Goal: Task Accomplishment & Management: Manage account settings

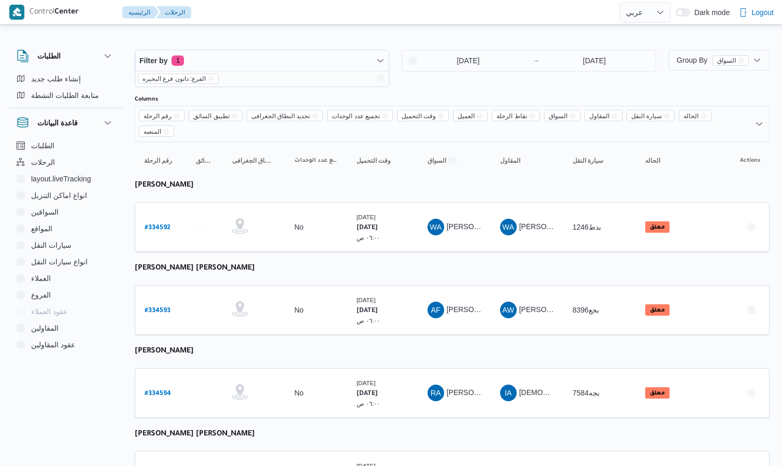
select select "ar"
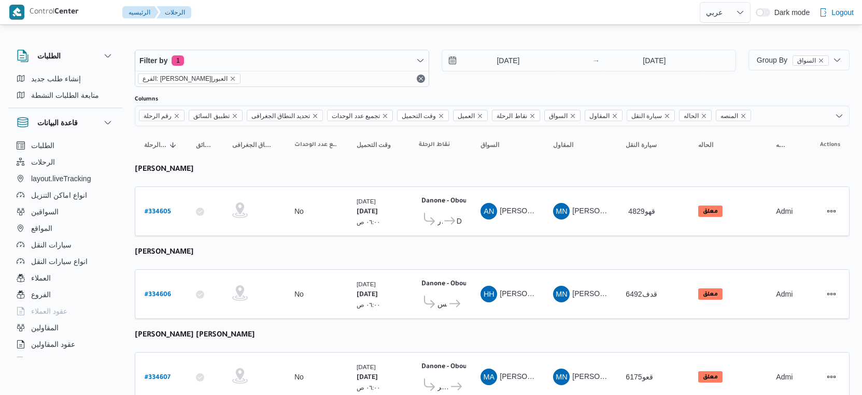
select select "ar"
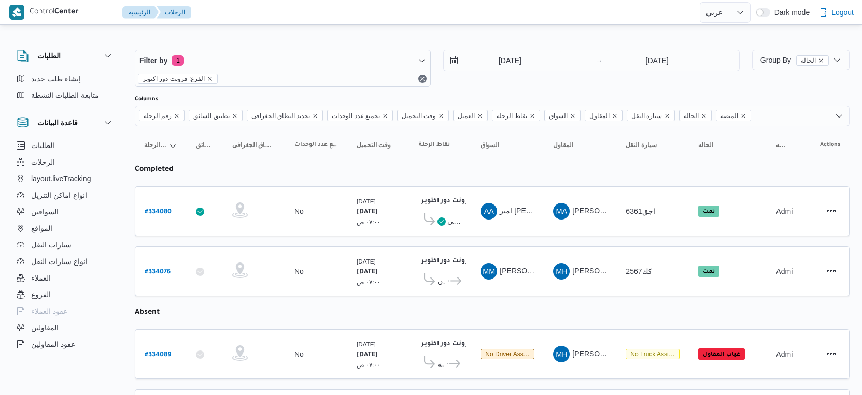
select select "ar"
click at [521, 61] on input "31/8/2025" at bounding box center [503, 60] width 118 height 21
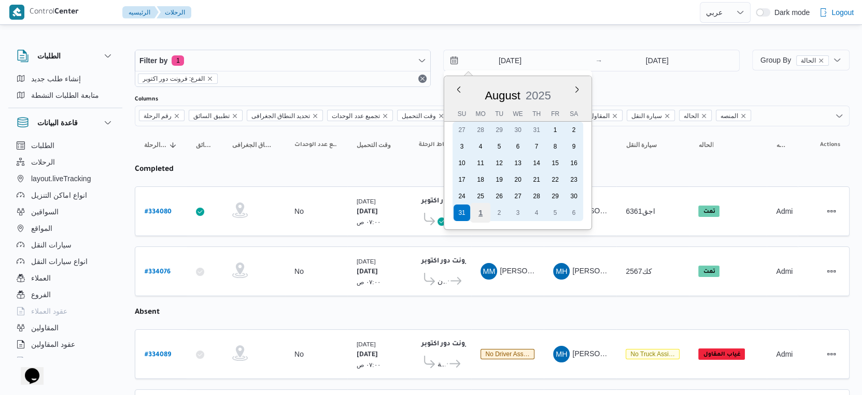
click at [481, 215] on div "1" at bounding box center [481, 213] width 20 height 20
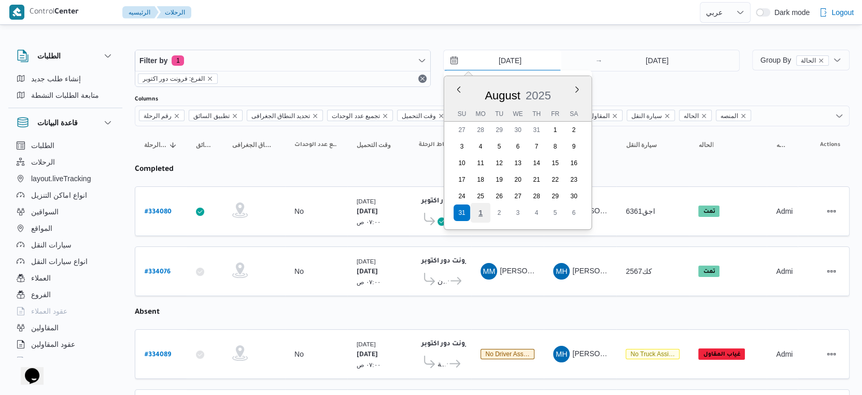
type input "[DATE]"
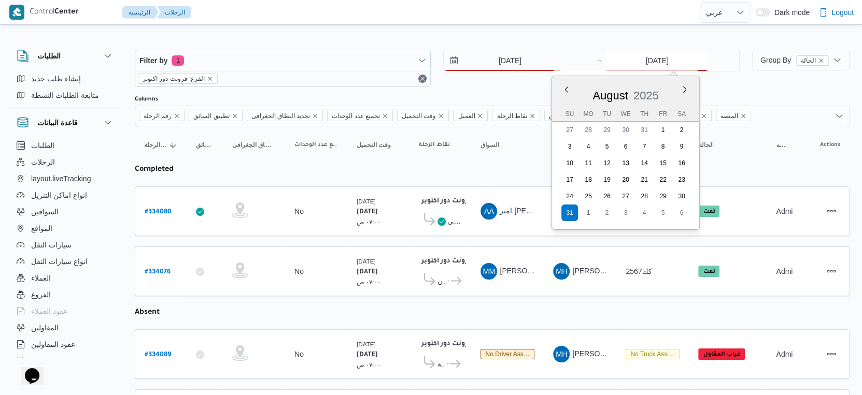
click at [652, 65] on input "31/8/2025" at bounding box center [656, 60] width 103 height 21
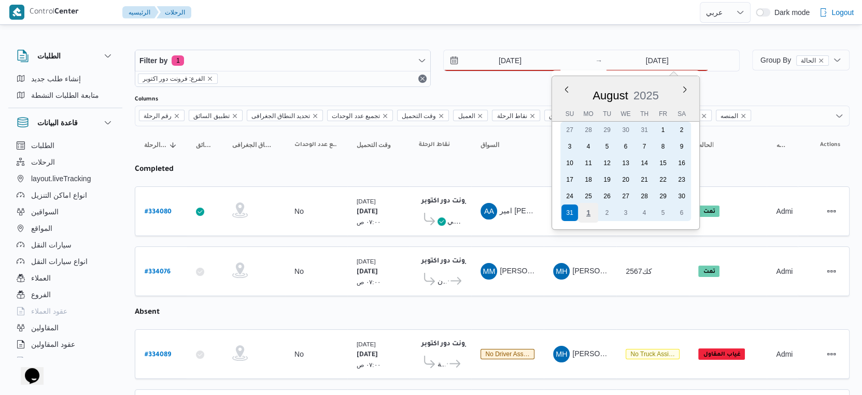
click at [592, 208] on div "1" at bounding box center [588, 213] width 20 height 20
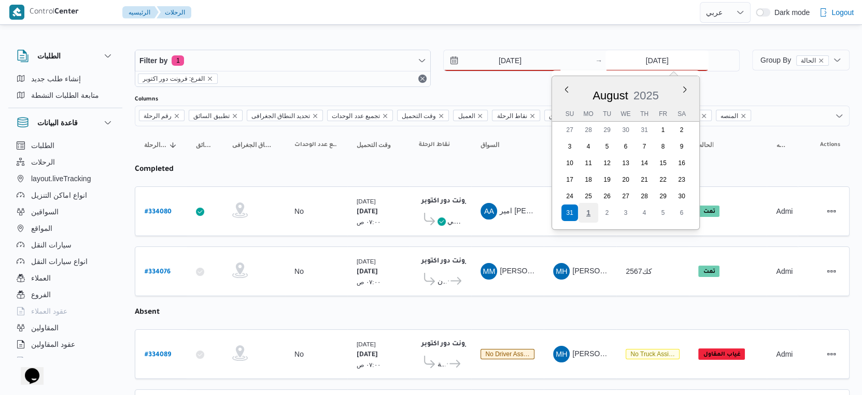
type input "[DATE]"
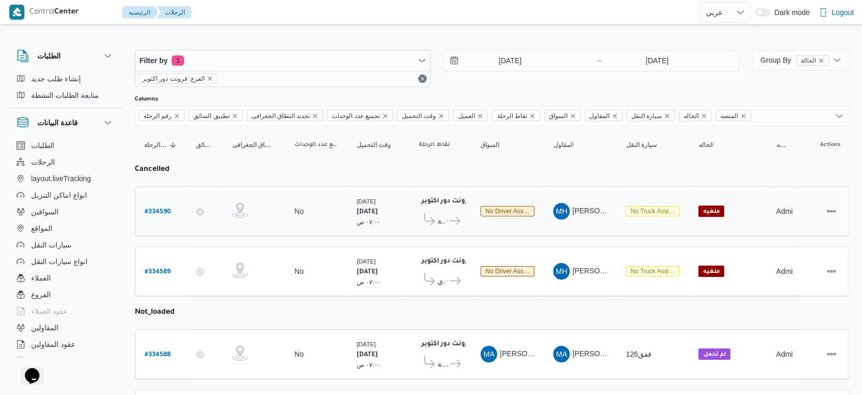
click at [614, 190] on td "المقاول MH محمد حسني محمد ابراهيم" at bounding box center [580, 212] width 73 height 50
click at [513, 60] on input "[DATE]" at bounding box center [503, 60] width 118 height 21
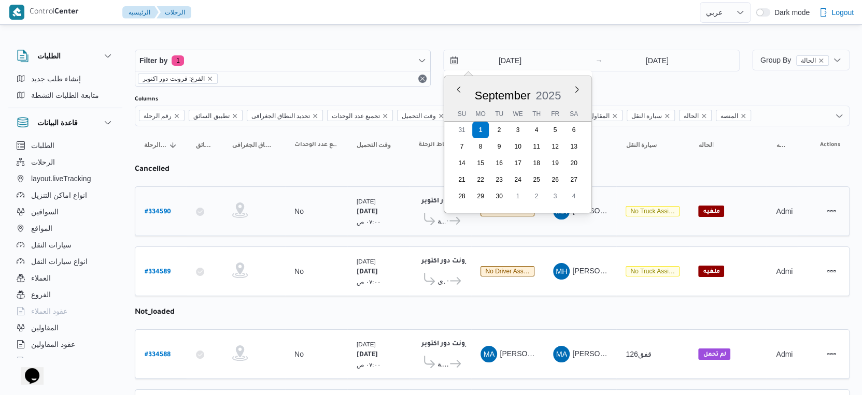
click at [379, 220] on div "الإثنين ١/٩/٢٠٢٥ ٠٧:٠٠ ص" at bounding box center [378, 211] width 52 height 39
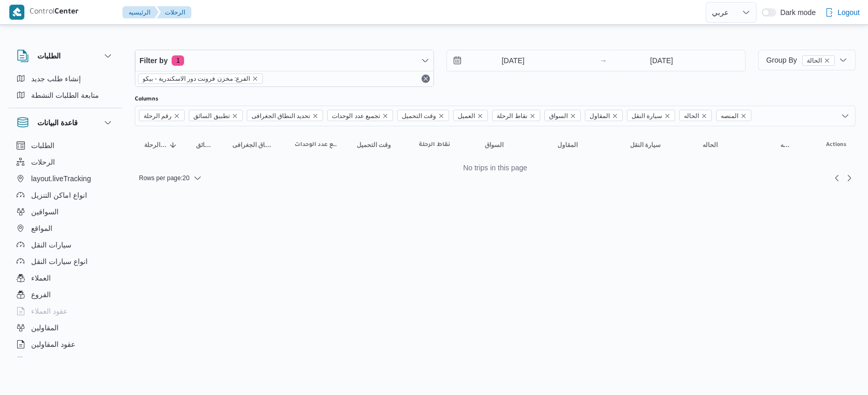
select select "ar"
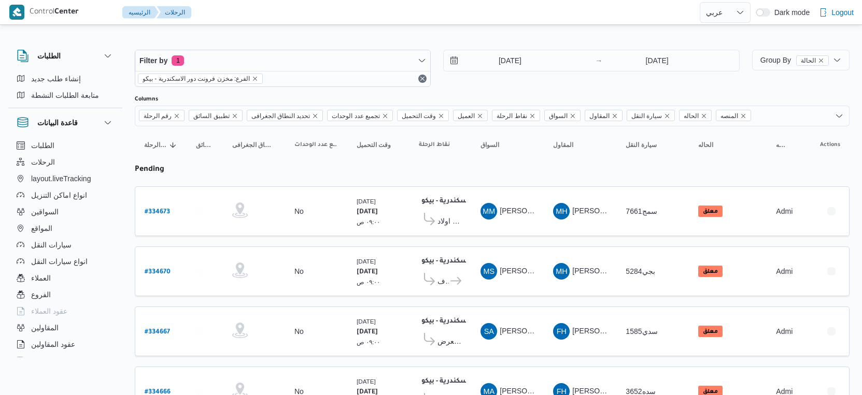
select select "ar"
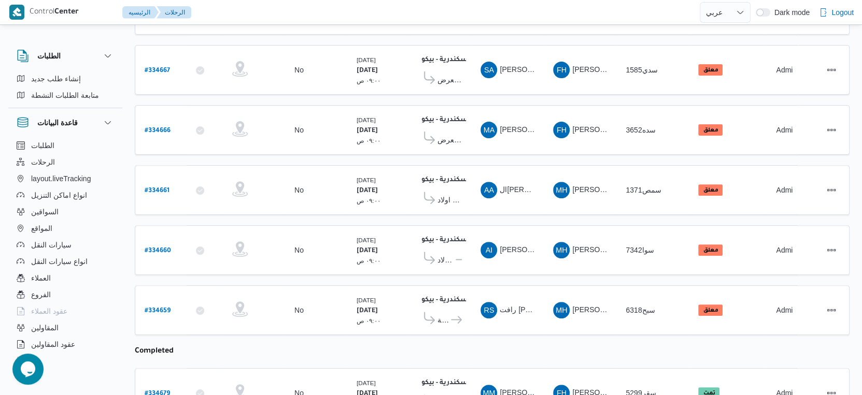
scroll to position [147, 0]
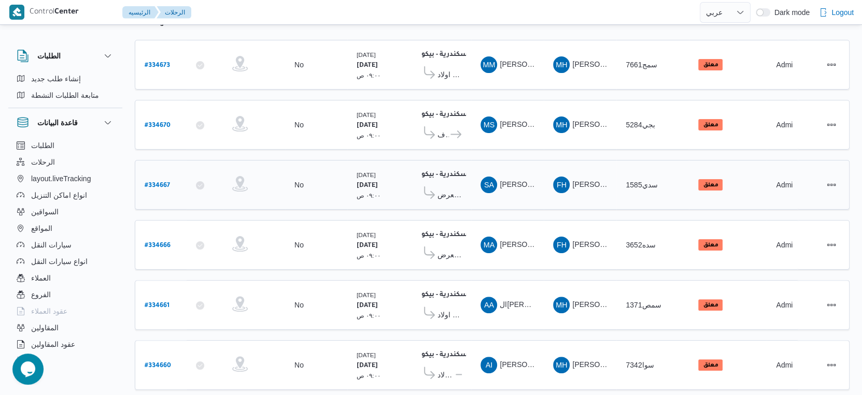
click at [450, 190] on span "معرض محمود كامل كفر الشيخ" at bounding box center [449, 195] width 24 height 12
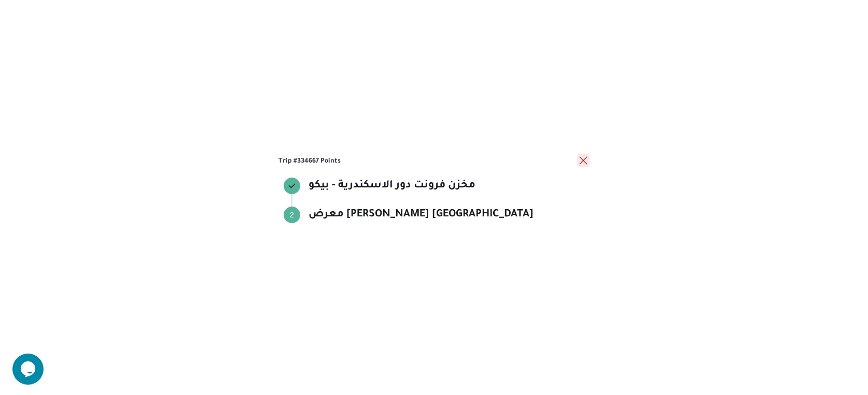
click at [584, 161] on button "close" at bounding box center [583, 160] width 12 height 12
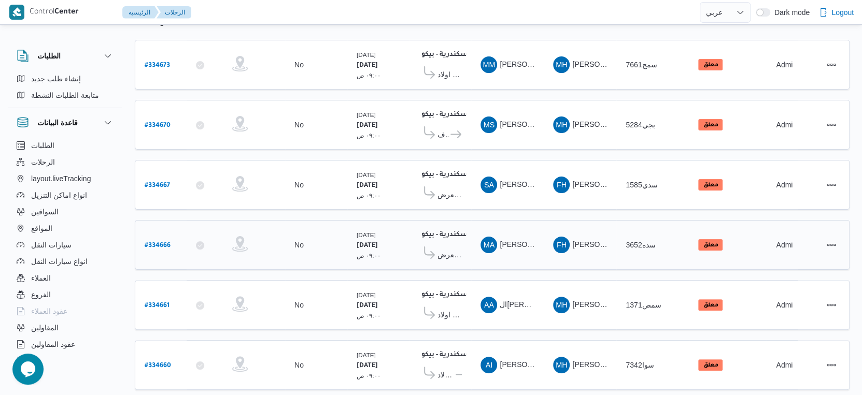
click at [457, 250] on span "معرض محمود كامل كفر الشيخ" at bounding box center [449, 255] width 24 height 12
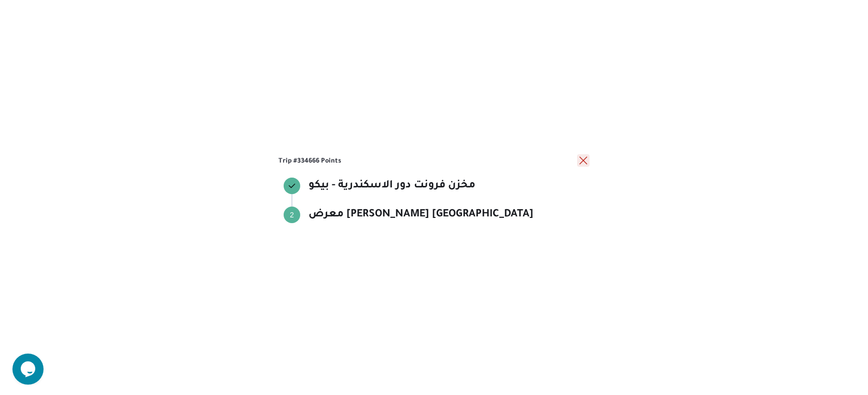
click at [586, 163] on button "close" at bounding box center [583, 160] width 12 height 12
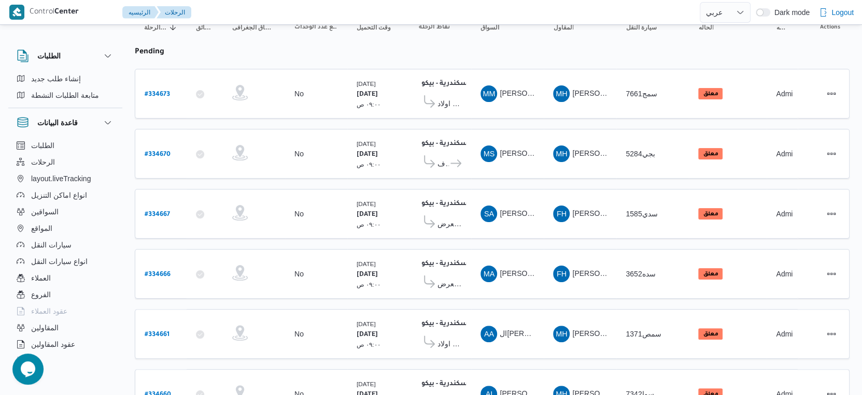
scroll to position [0, 0]
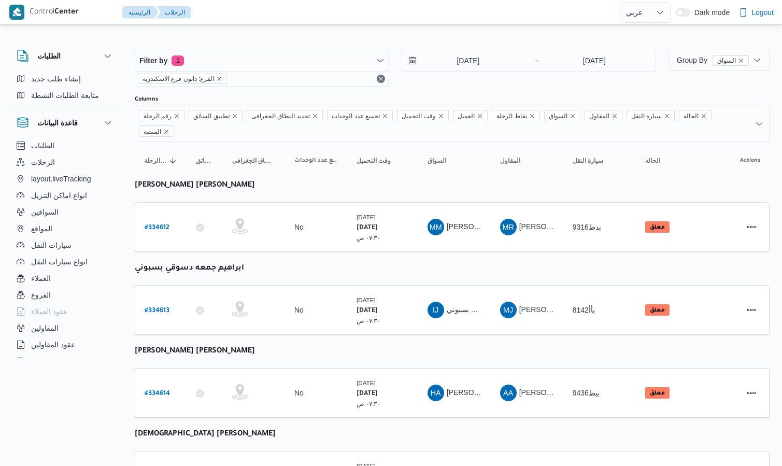
select select "ar"
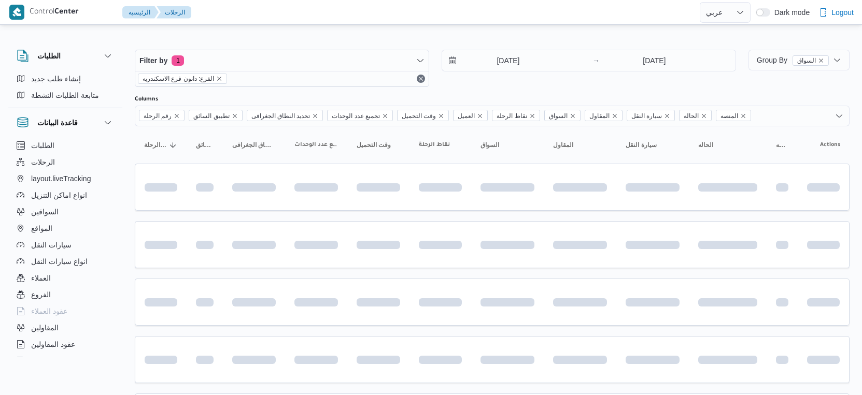
select select "ar"
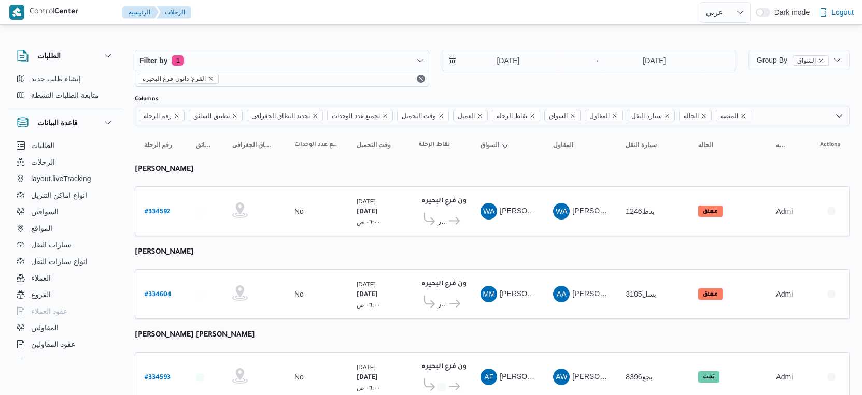
select select "ar"
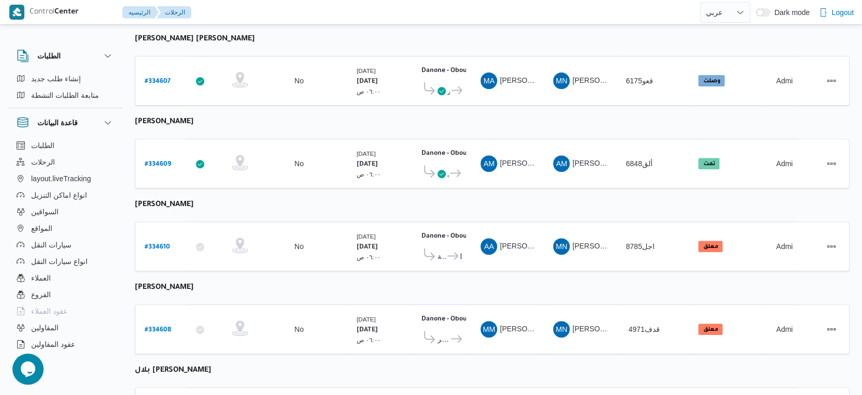
scroll to position [345, 0]
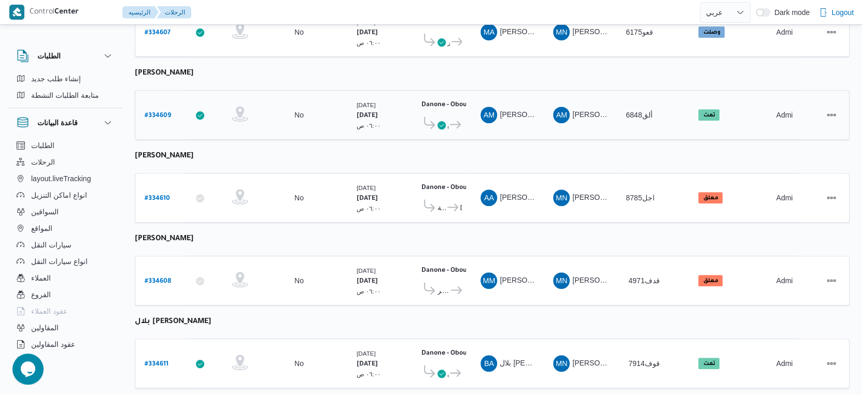
click at [160, 112] on b "# 334609" at bounding box center [158, 115] width 26 height 7
select select "ar"
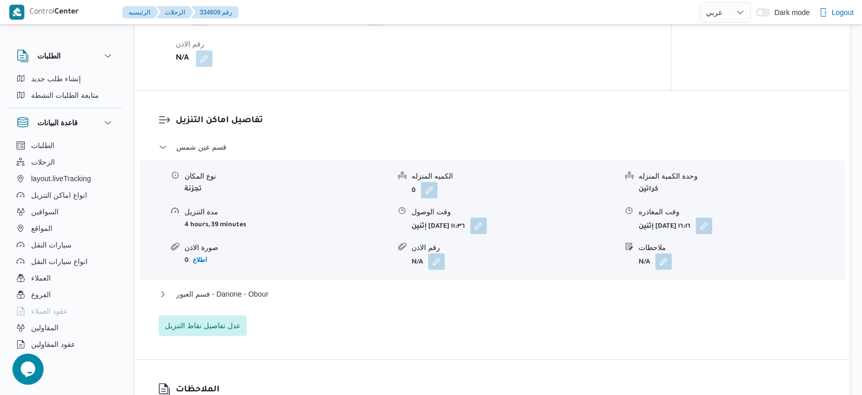
scroll to position [864, 0]
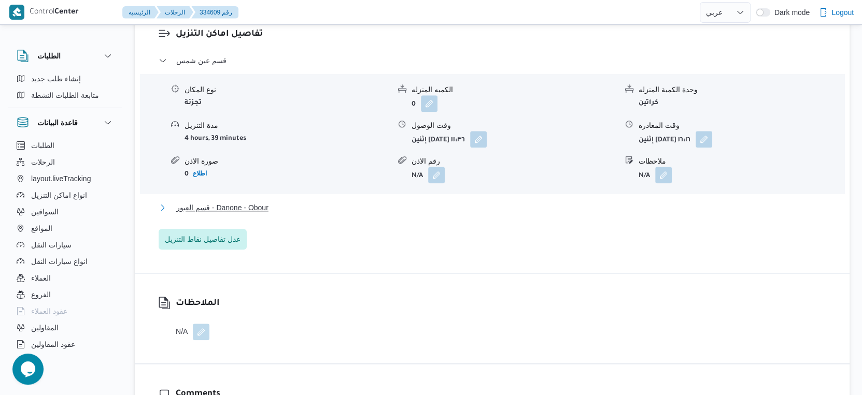
click at [290, 213] on button "قسم العبور - Danone - Obour" at bounding box center [493, 208] width 668 height 12
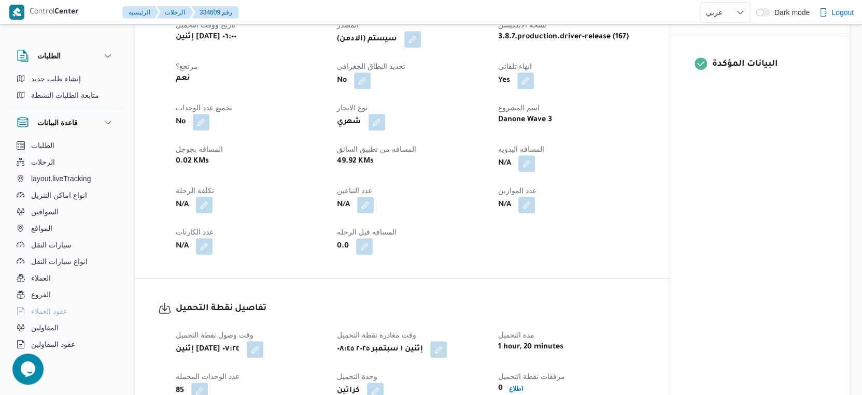
scroll to position [345, 0]
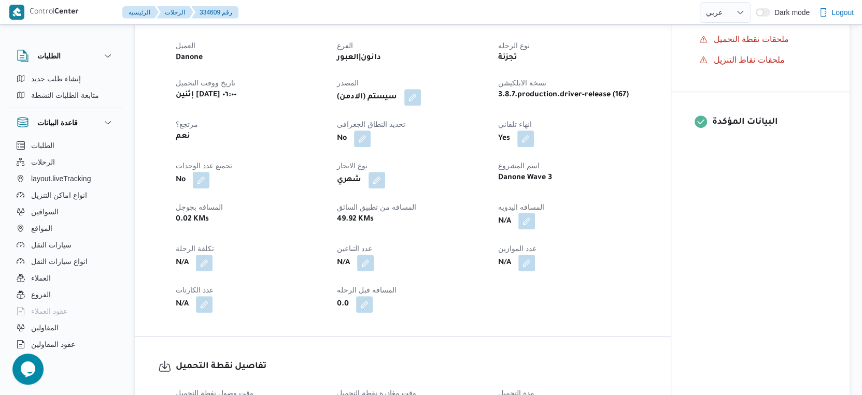
click at [526, 218] on button "button" at bounding box center [526, 221] width 17 height 17
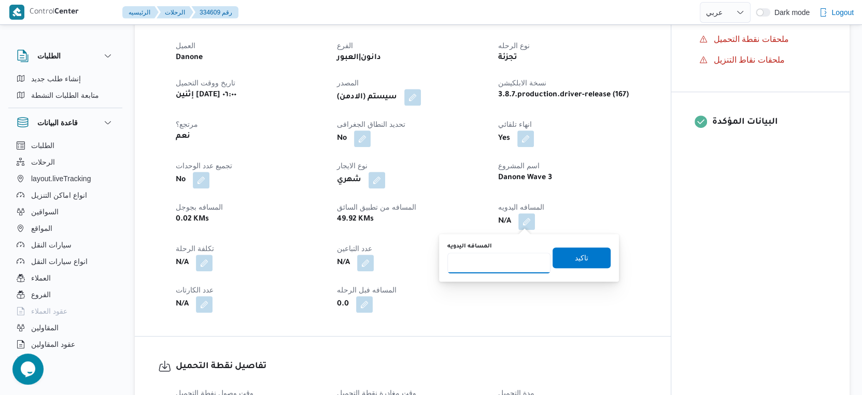
click at [510, 262] on input "المسافه اليدويه" at bounding box center [498, 263] width 103 height 21
type input "54"
click at [575, 261] on span "تاكيد" at bounding box center [581, 257] width 13 height 12
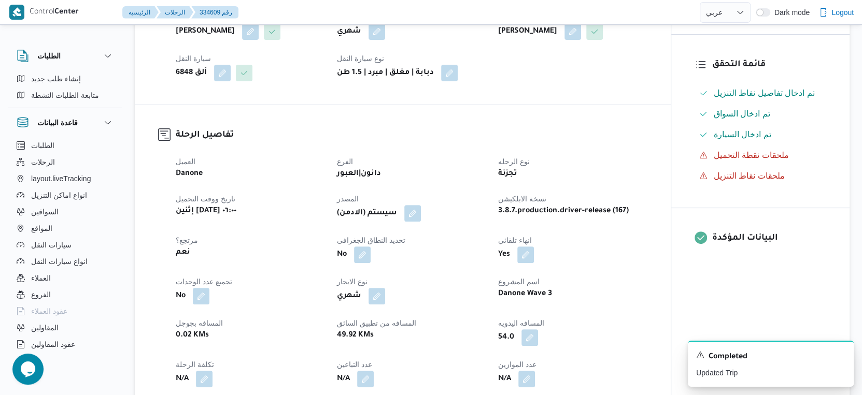
scroll to position [403, 0]
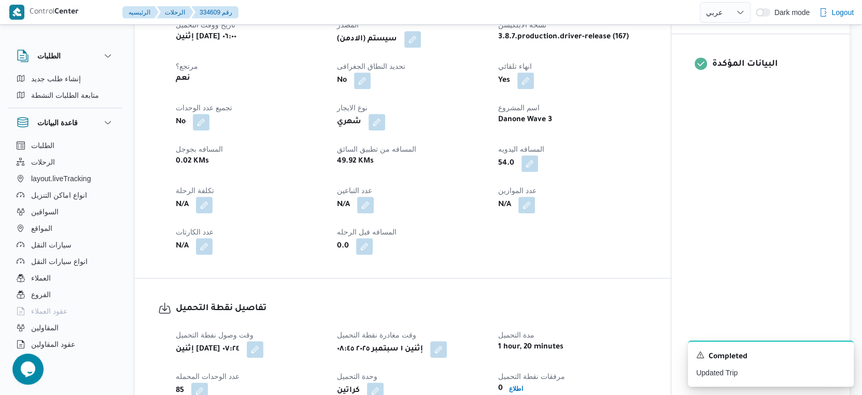
select select "ar"
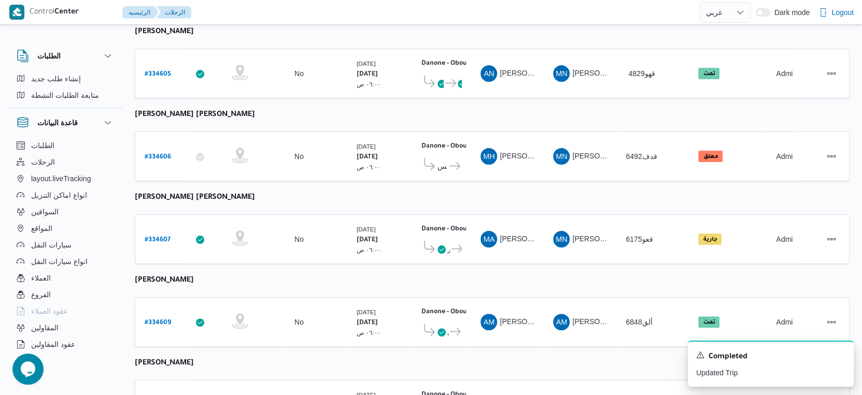
scroll to position [129, 0]
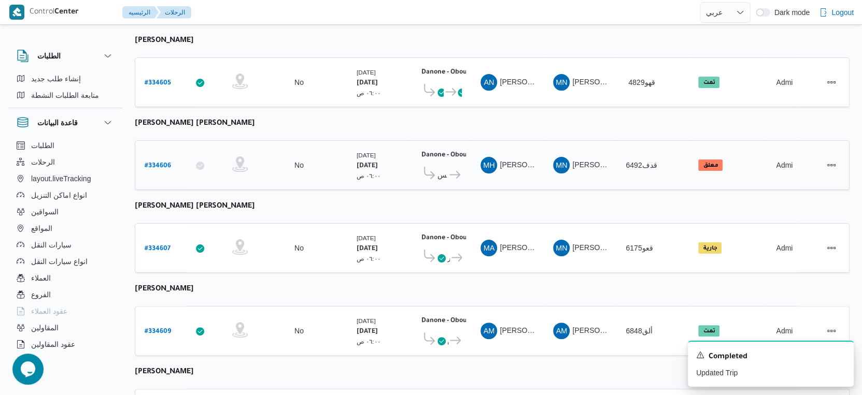
click at [159, 163] on b "# 334606" at bounding box center [158, 166] width 26 height 7
select select "ar"
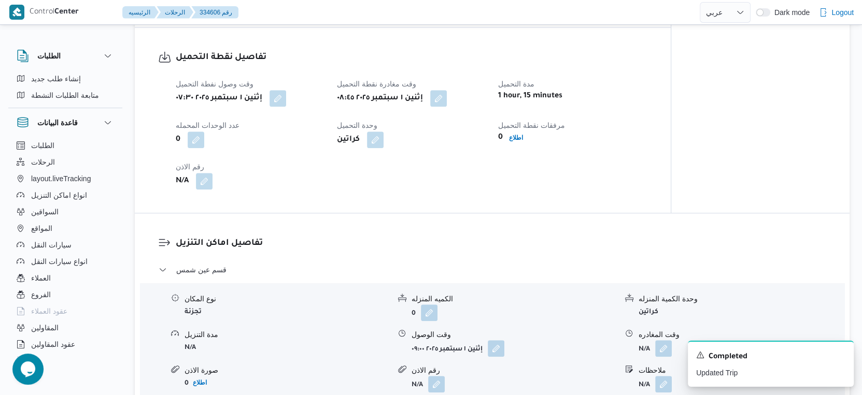
scroll to position [705, 0]
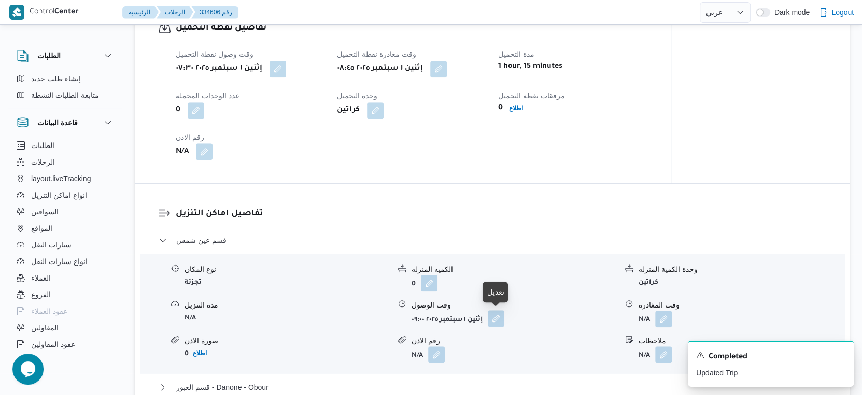
click at [486, 313] on button "button" at bounding box center [477, 318] width 17 height 17
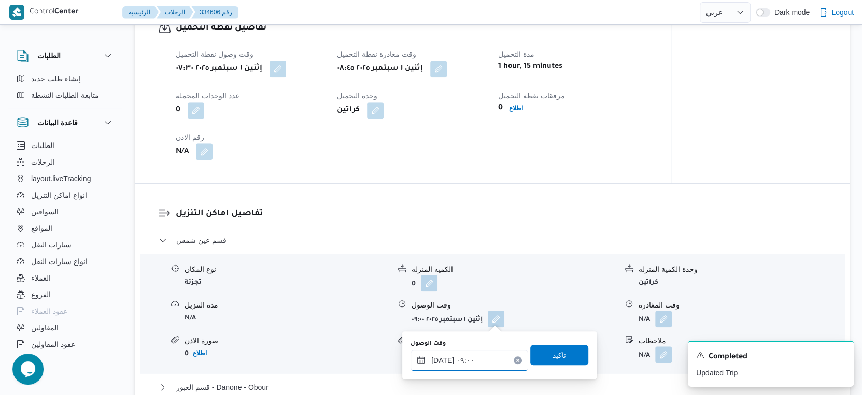
click at [476, 357] on input "٠١/٠٩/٢٠٢٥ ٠٩:٠٠" at bounding box center [470, 360] width 118 height 21
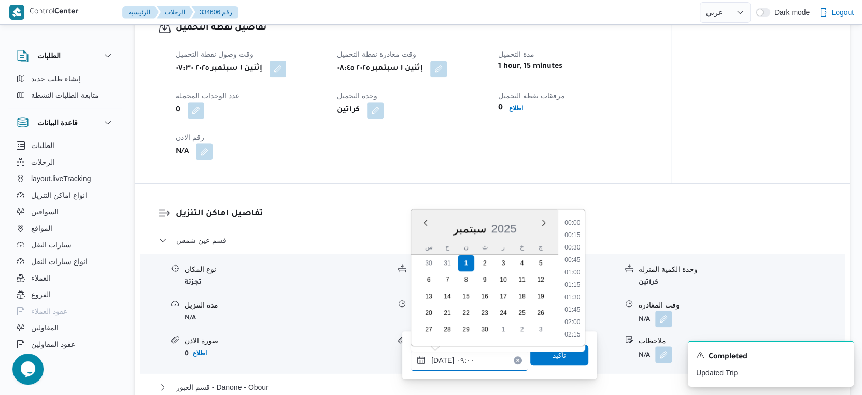
scroll to position [384, 0]
click at [577, 296] on li "09:15" at bounding box center [572, 299] width 24 height 10
type input "[DATE] ٠٩:١٥"
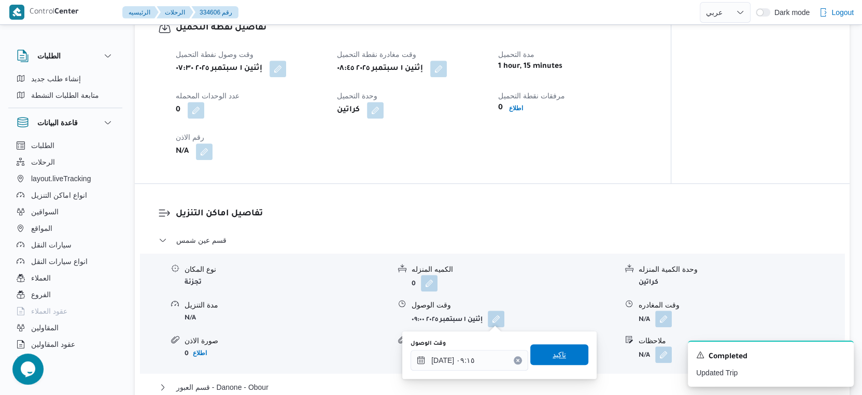
click at [561, 349] on span "تاكيد" at bounding box center [559, 355] width 58 height 21
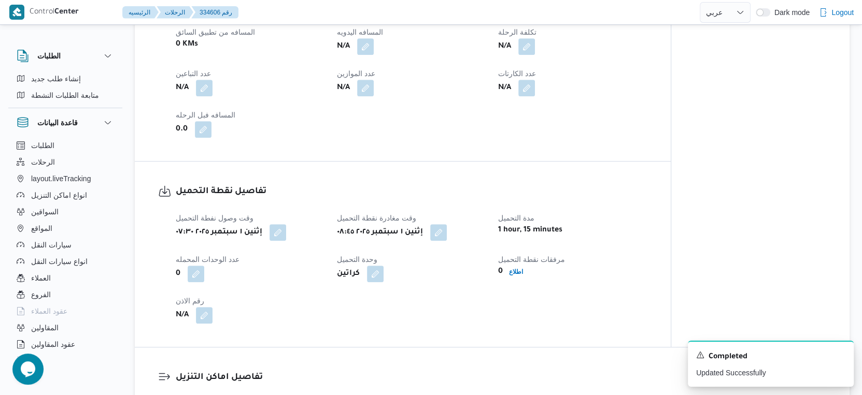
scroll to position [417, 0]
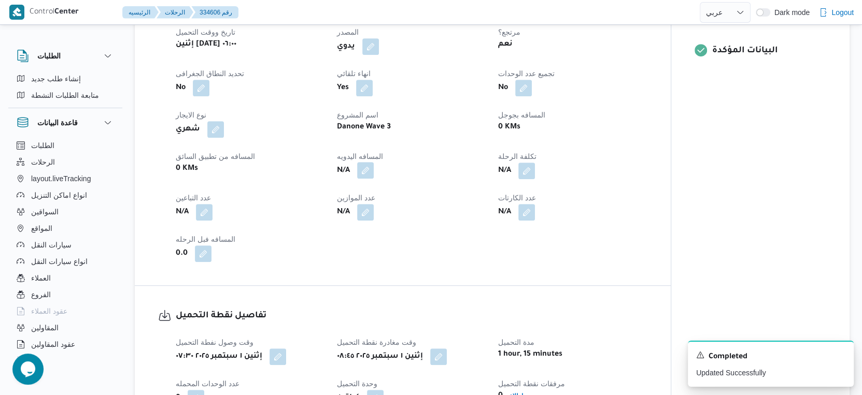
click at [366, 166] on button "button" at bounding box center [365, 170] width 17 height 17
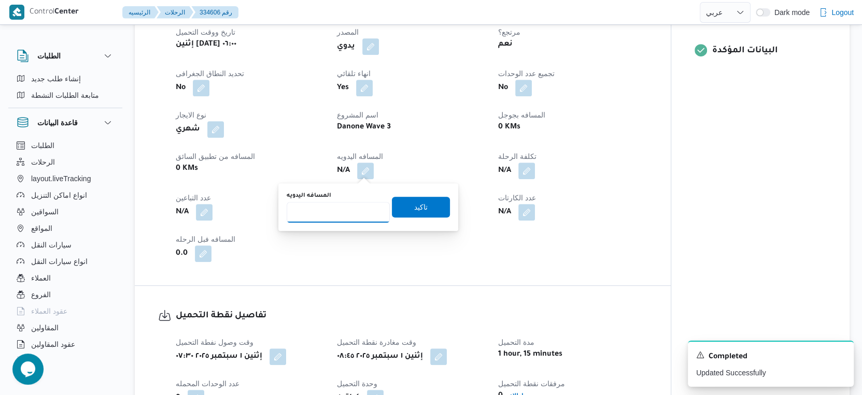
click at [341, 205] on input "المسافه اليدويه" at bounding box center [338, 212] width 103 height 21
type input "49"
click at [410, 195] on div "المسافه اليدويه 49 تاكيد" at bounding box center [368, 207] width 165 height 33
click at [414, 203] on span "تاكيد" at bounding box center [420, 207] width 13 height 12
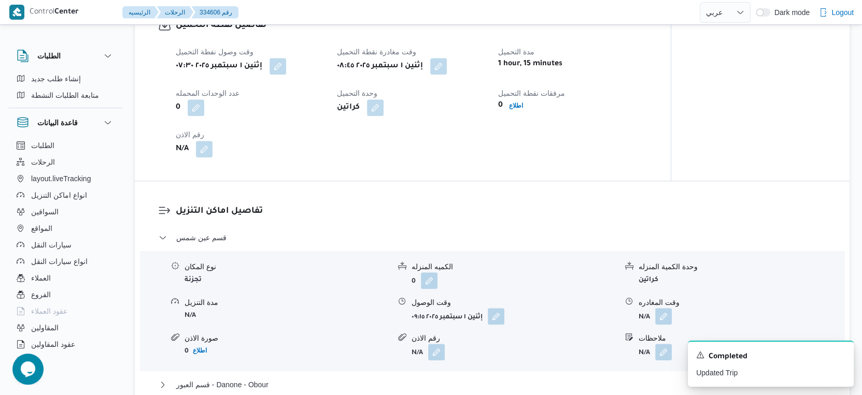
scroll to position [647, 0]
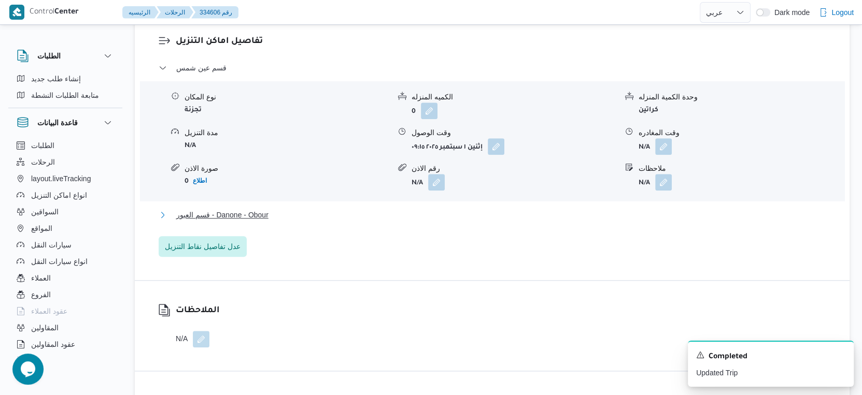
click at [295, 211] on button "قسم العبور - Danone - Obour" at bounding box center [493, 215] width 668 height 12
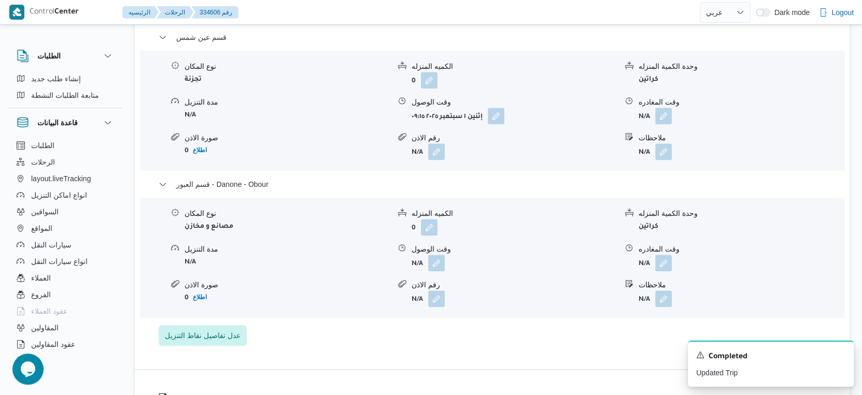
scroll to position [935, 0]
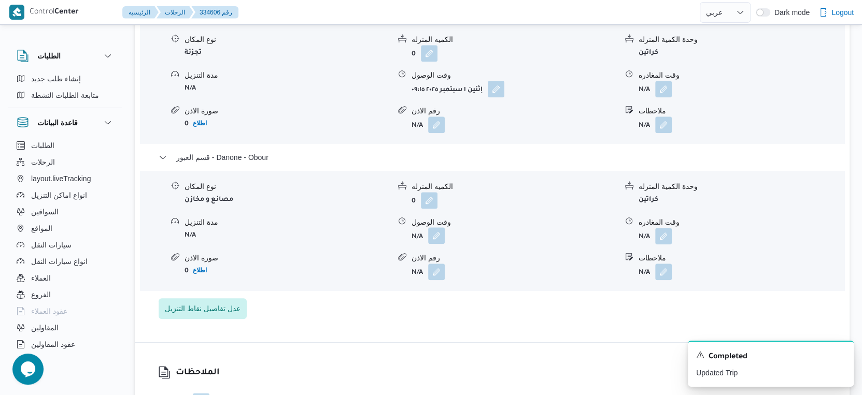
click at [440, 238] on button "button" at bounding box center [436, 236] width 17 height 17
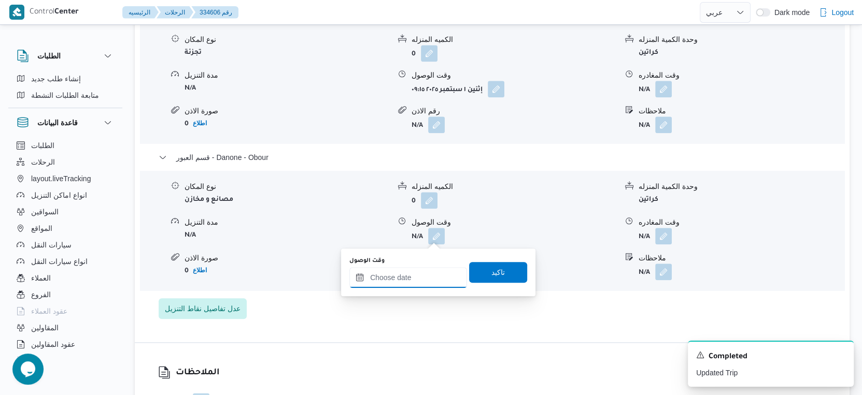
click at [431, 269] on input "وقت الوصول" at bounding box center [408, 277] width 118 height 21
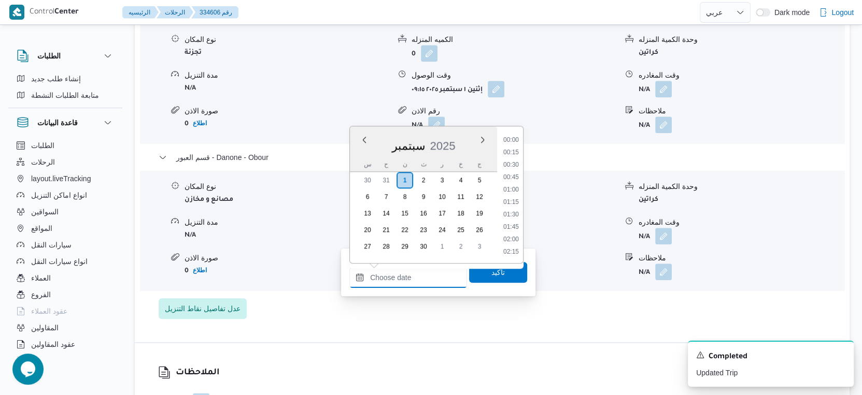
scroll to position [795, 0]
drag, startPoint x: 518, startPoint y: 189, endPoint x: 518, endPoint y: 209, distance: 20.7
click at [518, 189] on li "17:00" at bounding box center [511, 191] width 24 height 10
type input "[DATE] ١٧:٠٠"
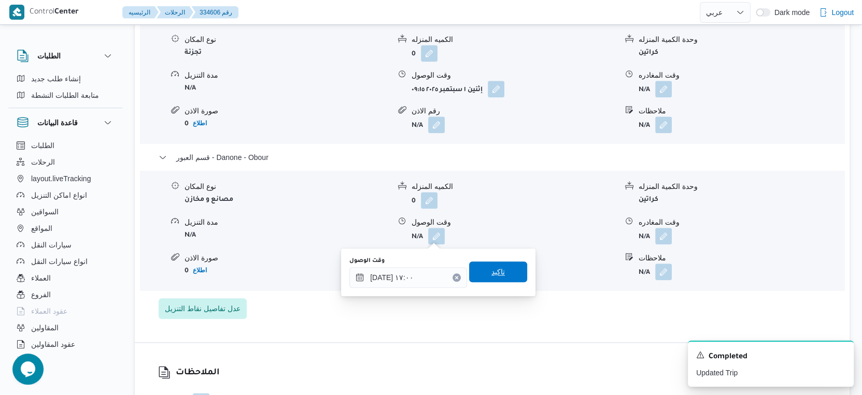
click at [511, 265] on span "تاكيد" at bounding box center [498, 272] width 58 height 21
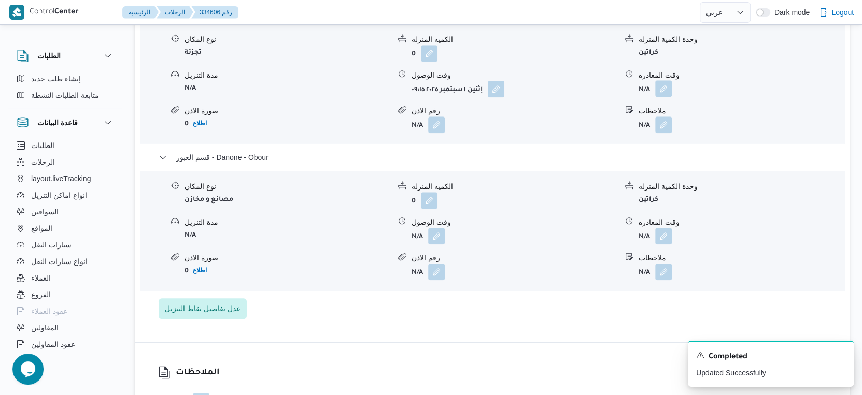
click at [662, 89] on button "button" at bounding box center [663, 88] width 17 height 17
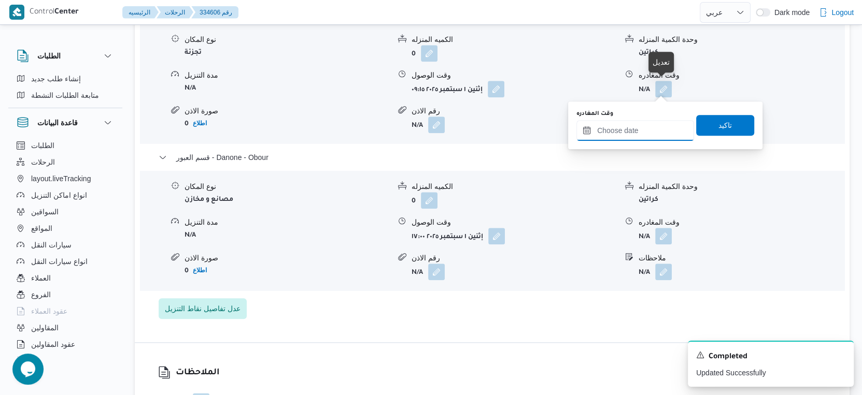
click at [641, 135] on input "وقت المغادره" at bounding box center [635, 130] width 118 height 21
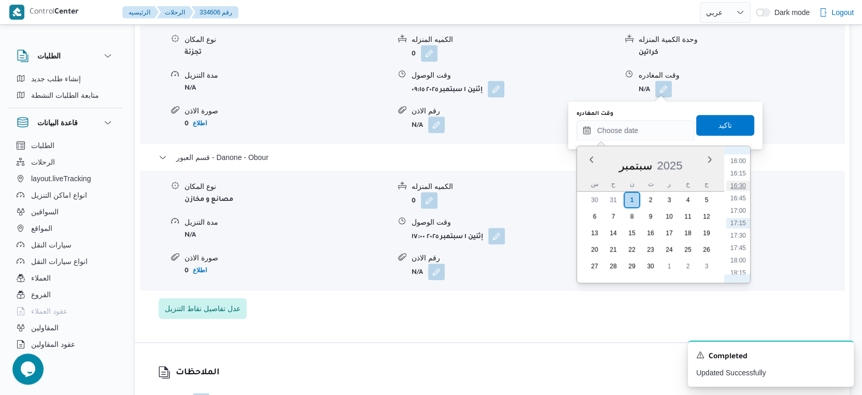
click at [735, 185] on li "16:30" at bounding box center [738, 186] width 24 height 10
type input "٠١/٠٩/٢٠٢٥ ١٦:٣٠"
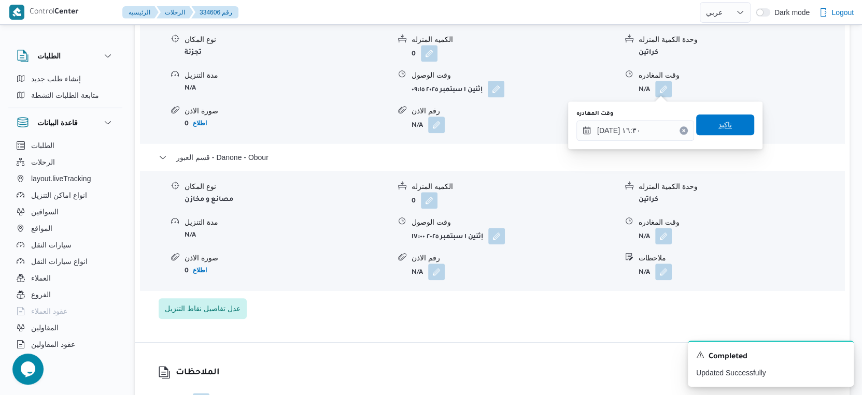
click at [729, 125] on span "تاكيد" at bounding box center [725, 125] width 58 height 21
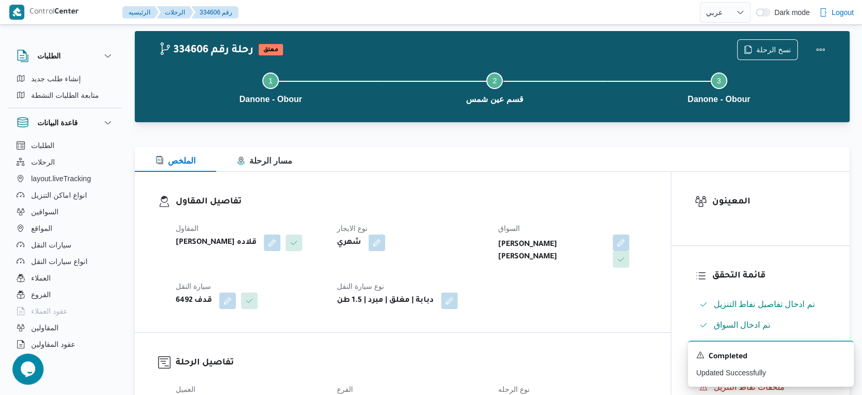
scroll to position [0, 0]
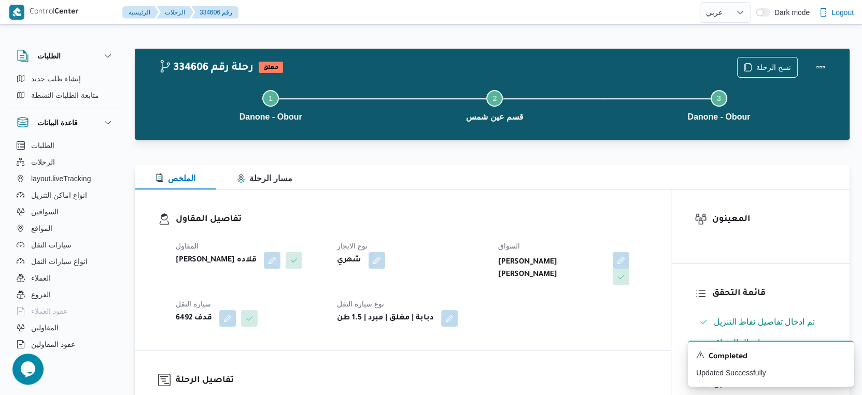
select select "ar"
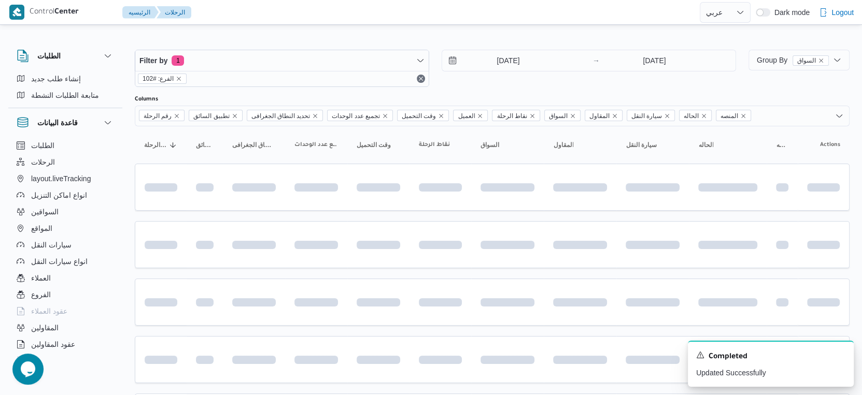
scroll to position [129, 0]
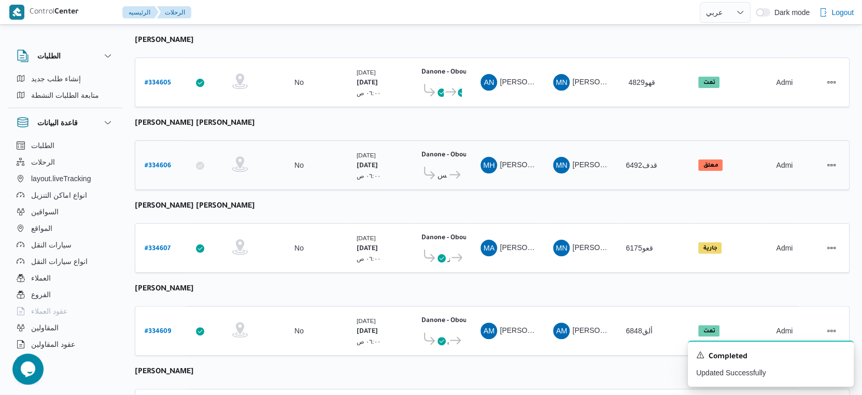
click at [152, 163] on b "# 334606" at bounding box center [158, 166] width 26 height 7
select select "ar"
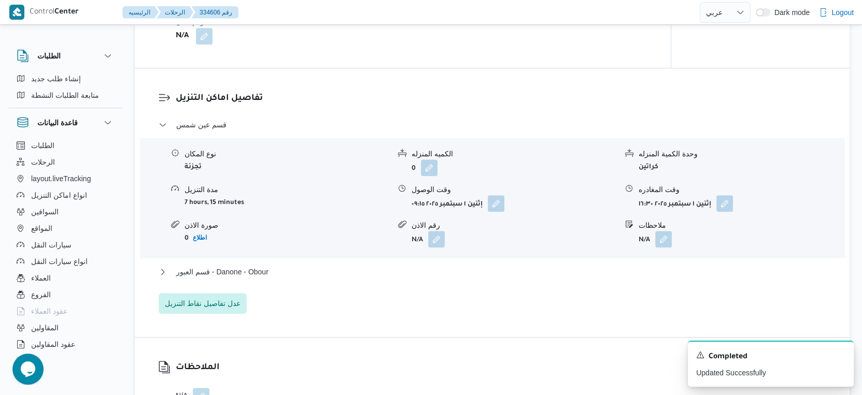
scroll to position [820, 0]
click at [258, 273] on span "قسم العبور - Danone - Obour" at bounding box center [222, 272] width 92 height 12
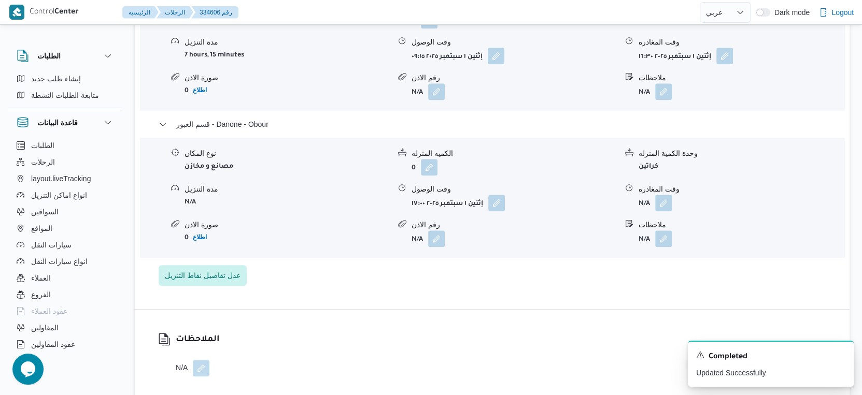
scroll to position [993, 0]
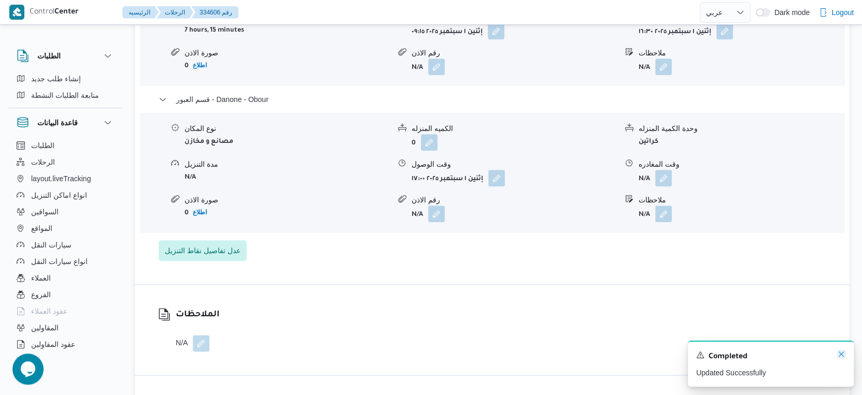
click at [841, 353] on icon "Dismiss toast" at bounding box center [841, 354] width 8 height 8
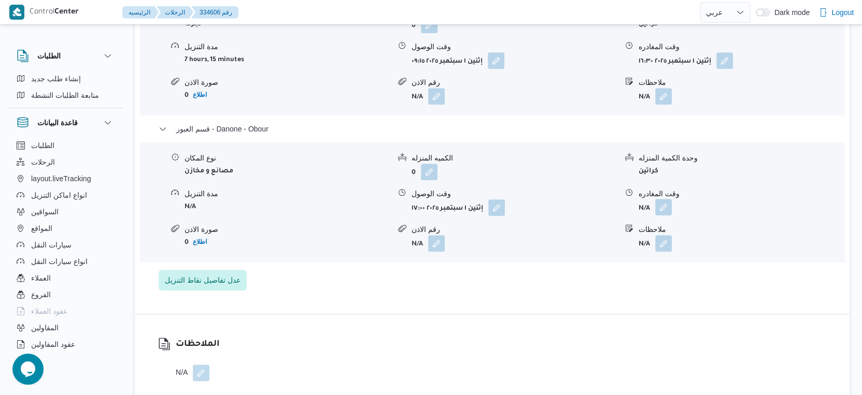
scroll to position [979, 0]
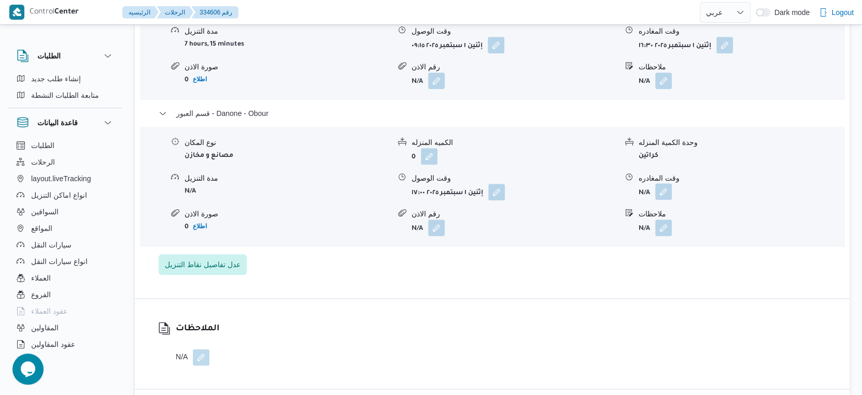
click at [661, 195] on button "button" at bounding box center [663, 191] width 17 height 17
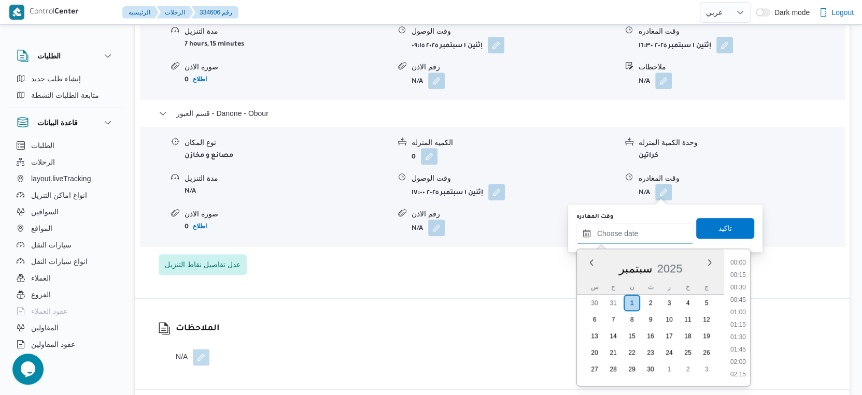
click at [656, 231] on input "وقت المغادره" at bounding box center [635, 233] width 118 height 21
click at [745, 336] on li "17:30" at bounding box center [738, 339] width 24 height 10
type input "[DATE] ١٧:٣٠"
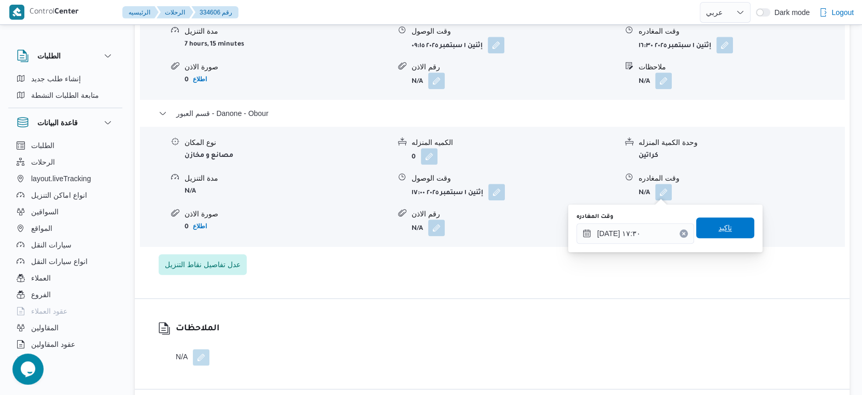
click at [734, 230] on span "تاكيد" at bounding box center [725, 228] width 58 height 21
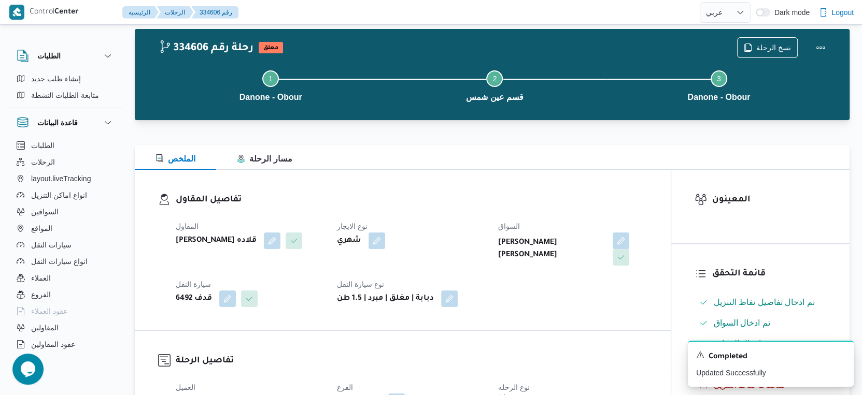
scroll to position [0, 0]
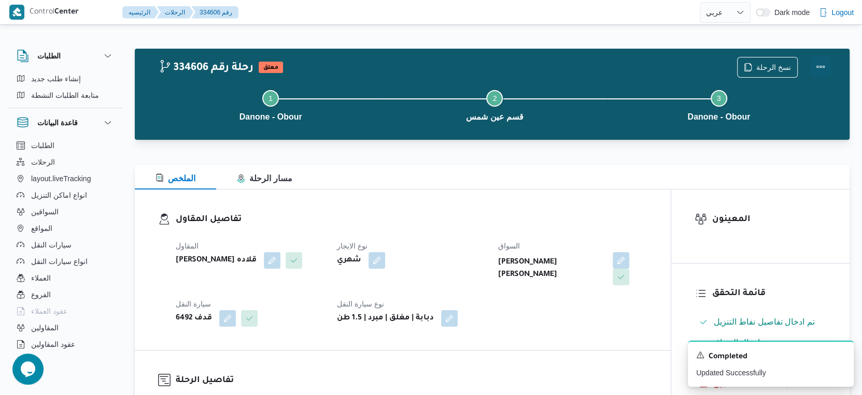
click at [827, 67] on button "Actions" at bounding box center [820, 66] width 21 height 21
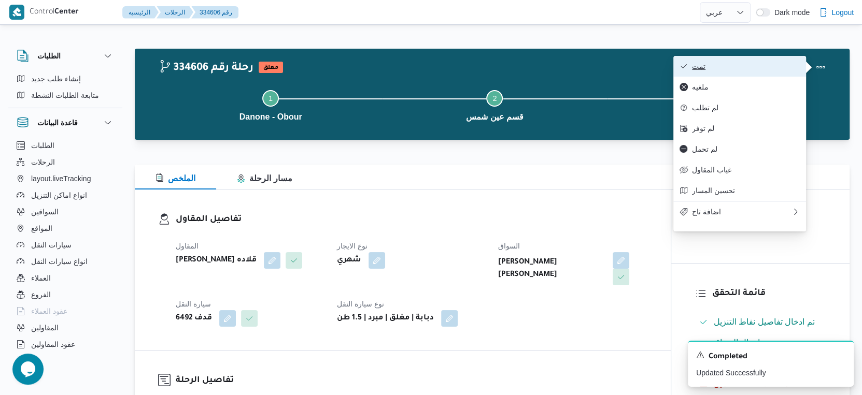
click at [778, 72] on button "تمت" at bounding box center [739, 66] width 133 height 21
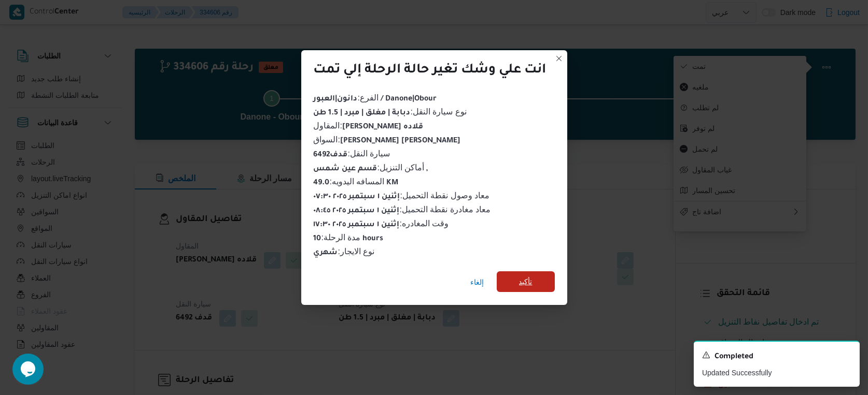
click at [523, 276] on span "تأكيد" at bounding box center [525, 282] width 13 height 12
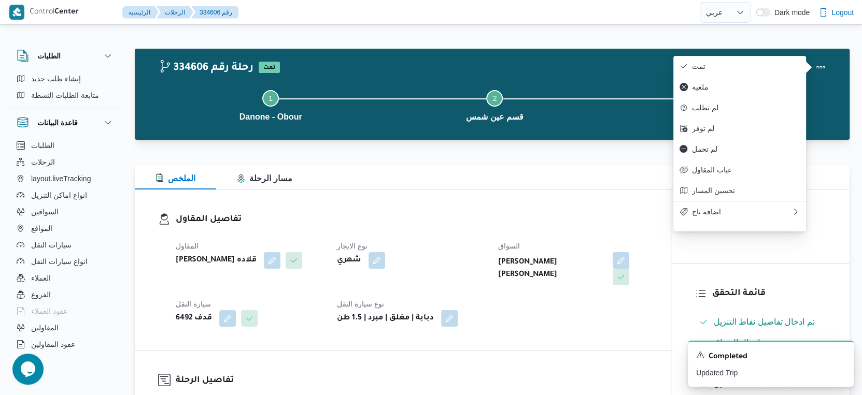
click at [467, 249] on dt "نوع الايجار" at bounding box center [411, 246] width 149 height 12
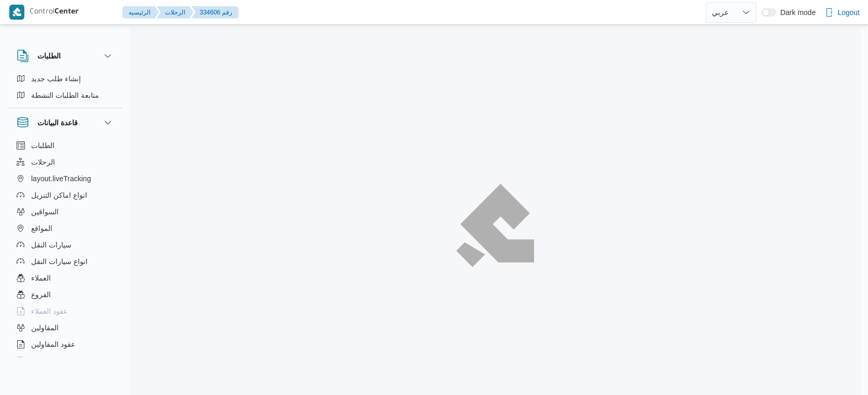
select select "ar"
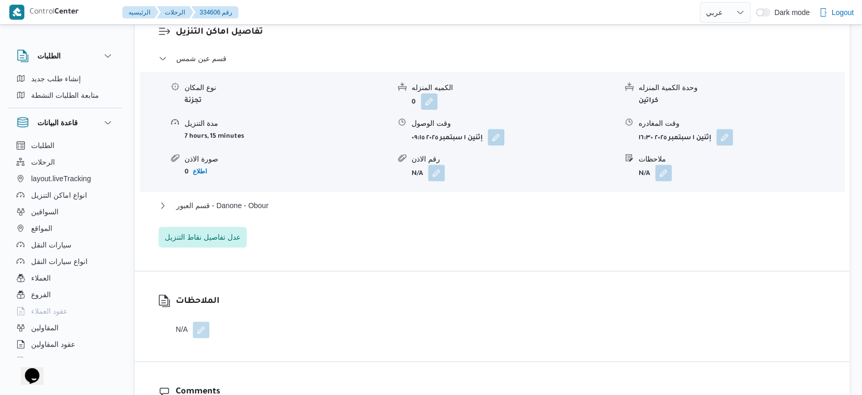
scroll to position [979, 0]
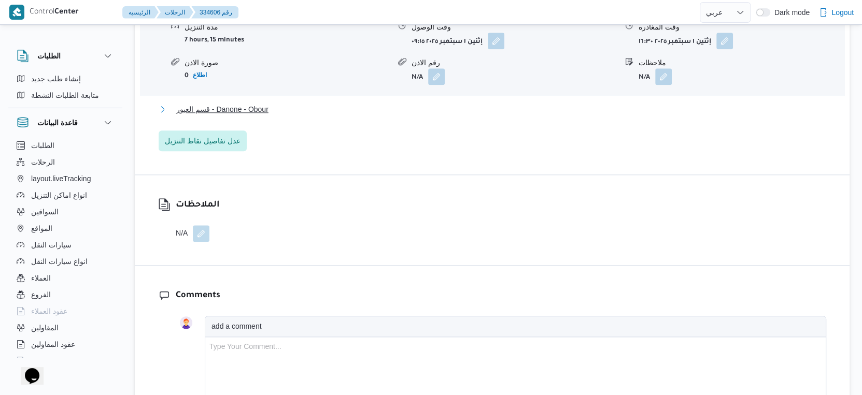
click at [249, 110] on span "قسم العبور - Danone - Obour" at bounding box center [222, 109] width 92 height 12
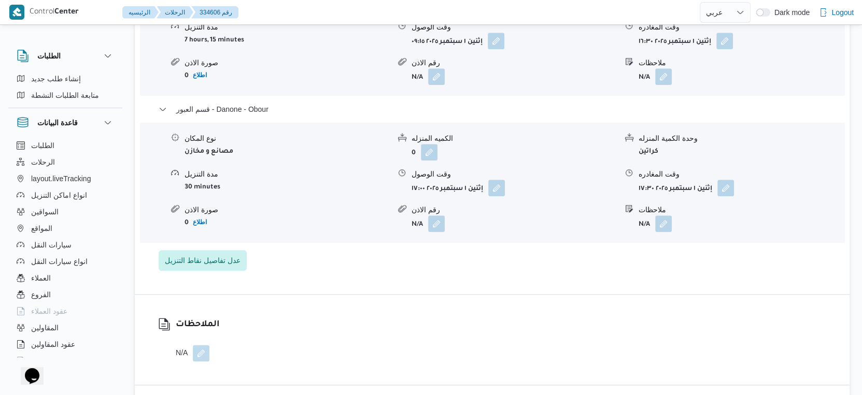
click at [374, 217] on form "0 اطلاع" at bounding box center [287, 223] width 205 height 14
select select "ar"
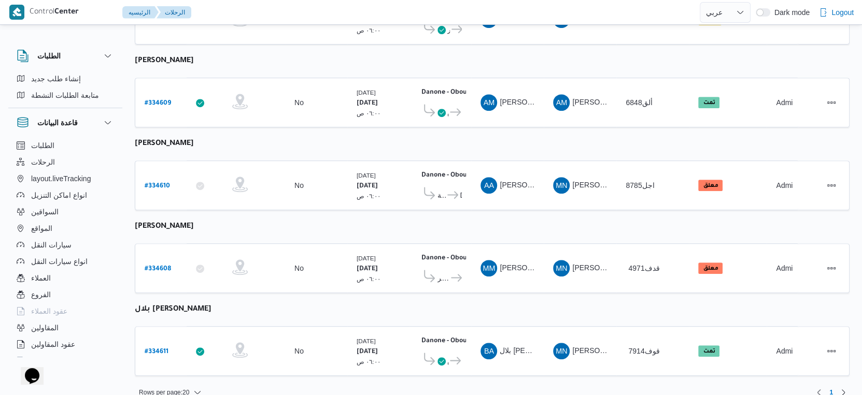
scroll to position [359, 0]
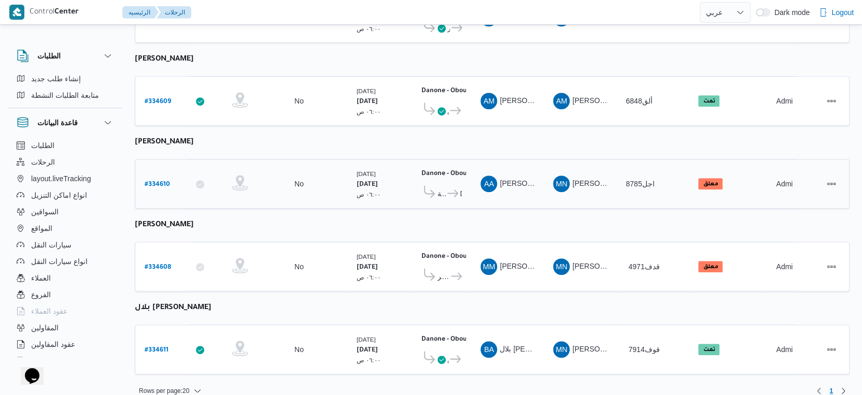
click at [156, 181] on b "# 334610" at bounding box center [157, 184] width 25 height 7
select select "ar"
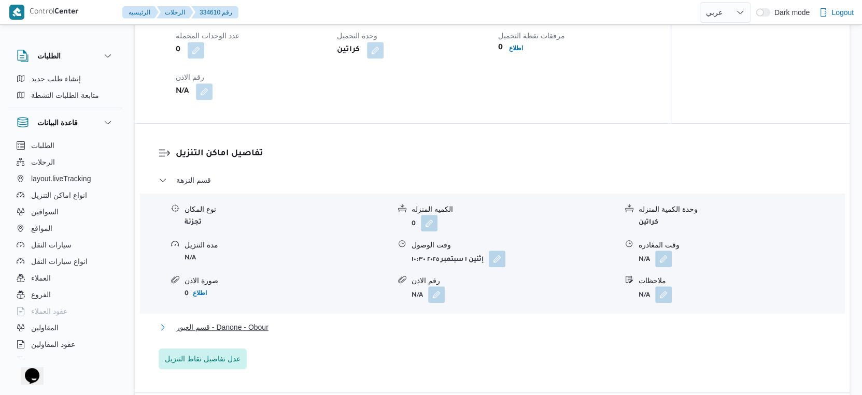
click at [287, 325] on button "قسم العبور - Danone - Obour" at bounding box center [493, 327] width 668 height 12
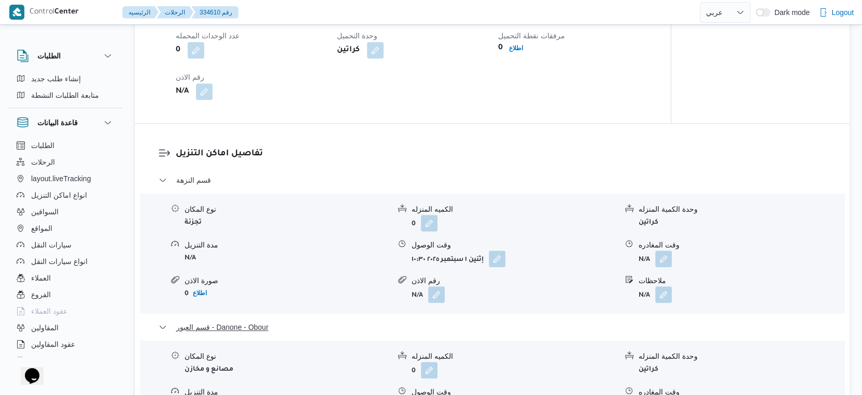
scroll to position [921, 0]
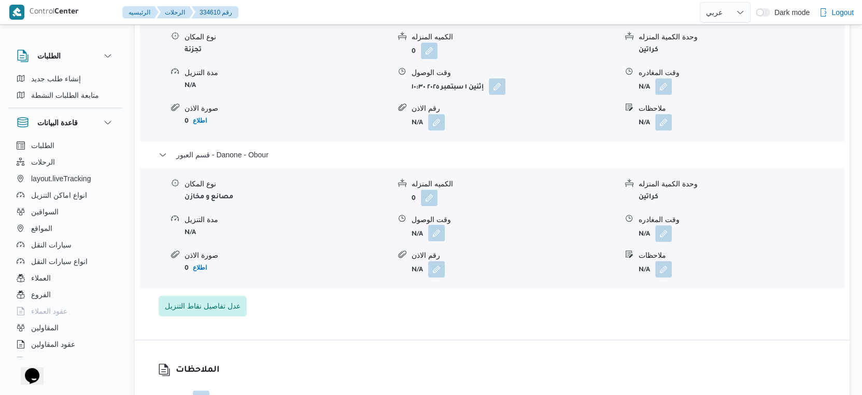
click at [438, 232] on button "button" at bounding box center [436, 233] width 17 height 17
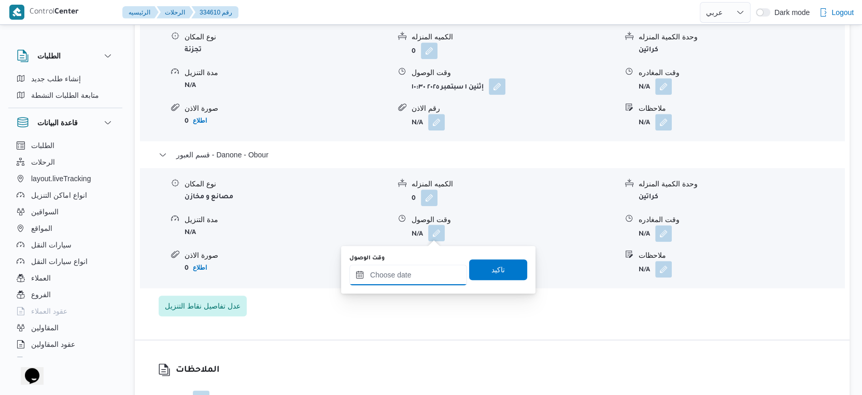
click at [422, 284] on input "وقت الوصول" at bounding box center [408, 275] width 118 height 21
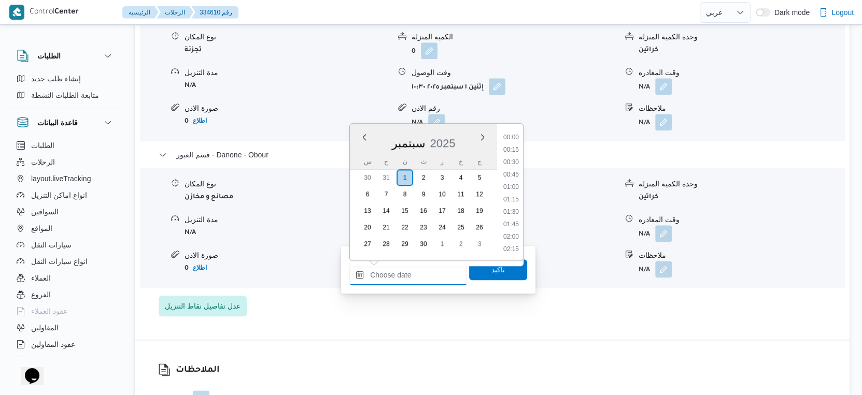
scroll to position [795, 0]
click at [512, 208] on li "17:30" at bounding box center [511, 213] width 24 height 10
type input "[DATE] ١٧:٣٠"
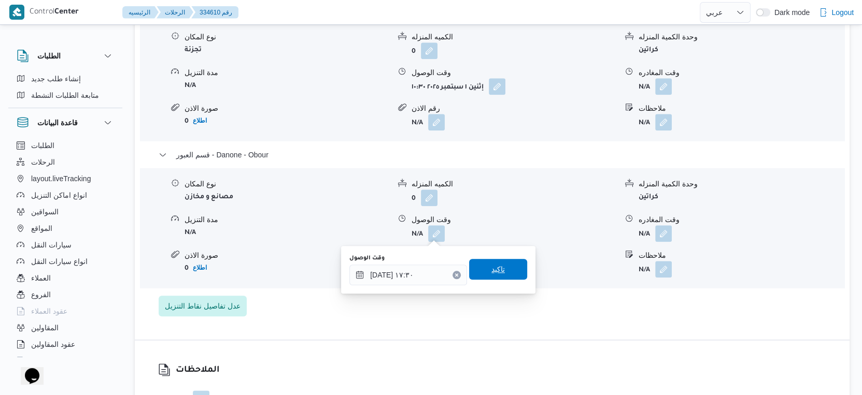
click at [504, 274] on span "تاكيد" at bounding box center [498, 269] width 58 height 21
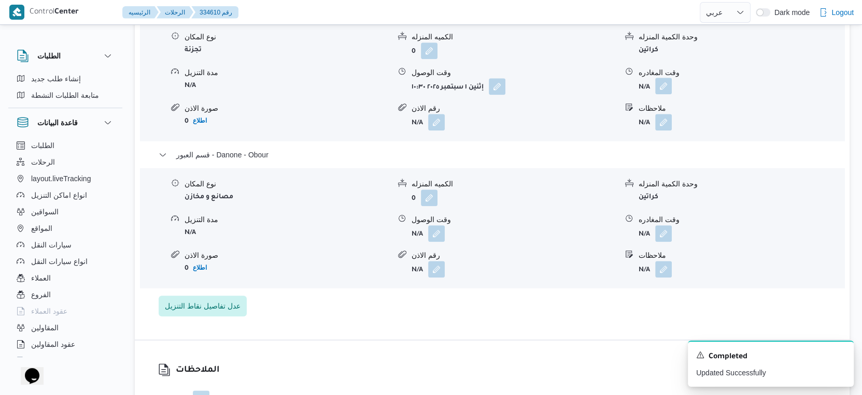
click at [670, 86] on button "button" at bounding box center [663, 86] width 17 height 17
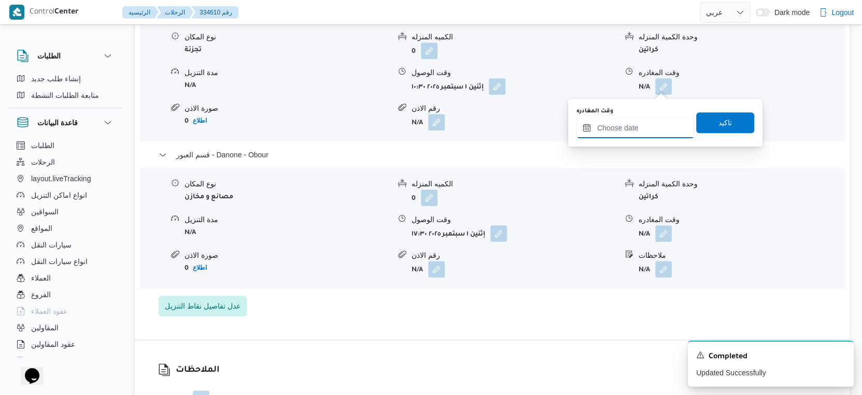
click at [654, 119] on input "وقت المغادره" at bounding box center [635, 128] width 118 height 21
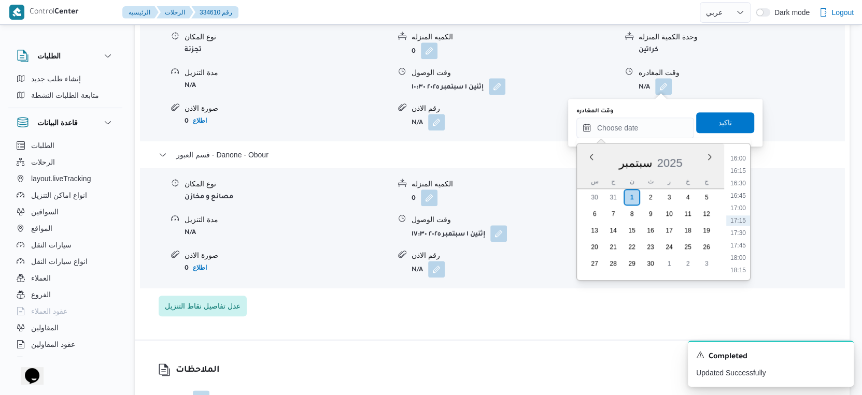
drag, startPoint x: 739, startPoint y: 205, endPoint x: 733, endPoint y: 192, distance: 13.9
click at [739, 204] on li "17:00" at bounding box center [738, 208] width 24 height 10
type input "[DATE] ١٧:٠٠"
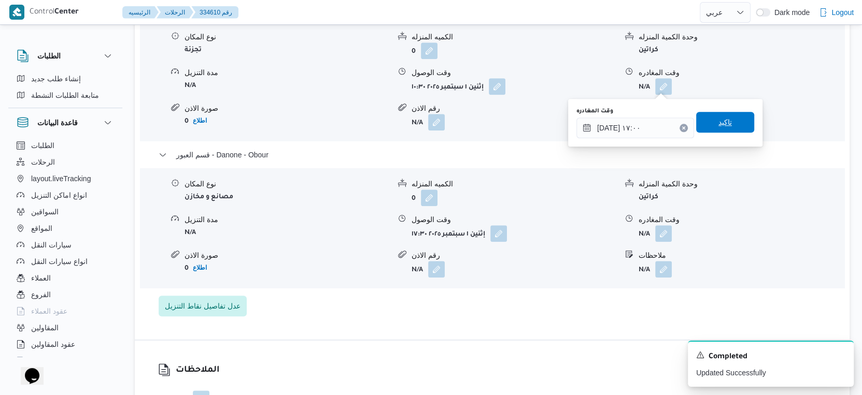
click at [732, 123] on span "تاكيد" at bounding box center [725, 122] width 58 height 21
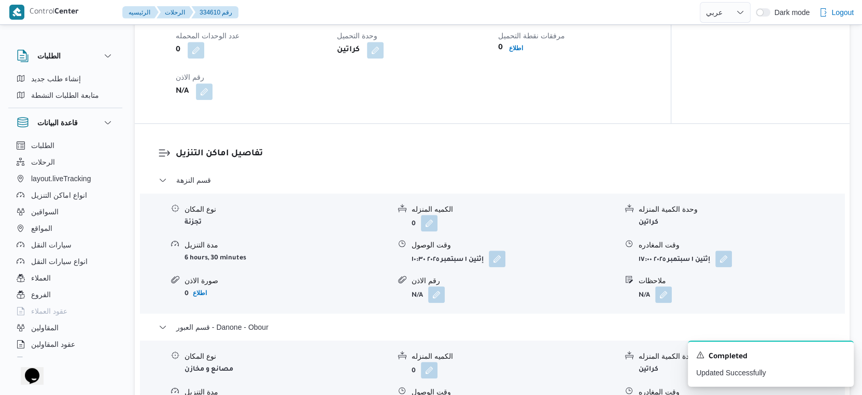
scroll to position [691, 0]
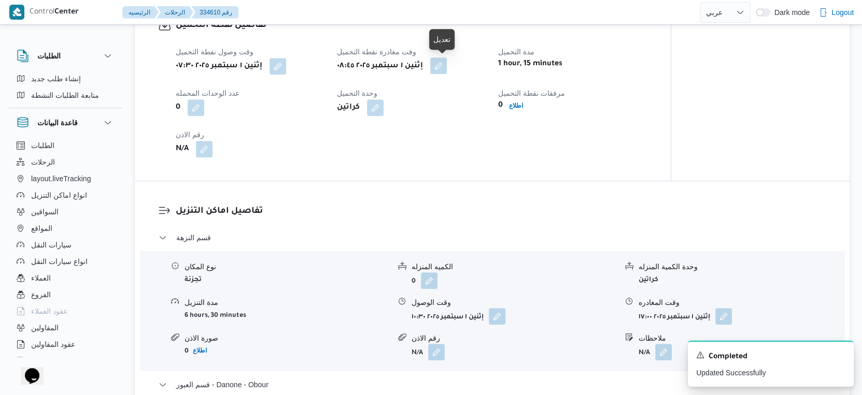
click at [424, 64] on button "button" at bounding box center [416, 66] width 17 height 17
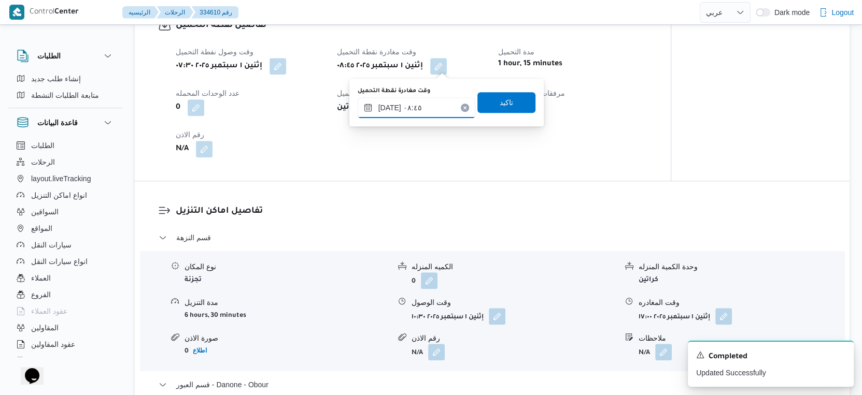
click at [428, 108] on input "٠١/٠٩/٢٠٢٥ ٠٨:٤٥" at bounding box center [417, 107] width 118 height 21
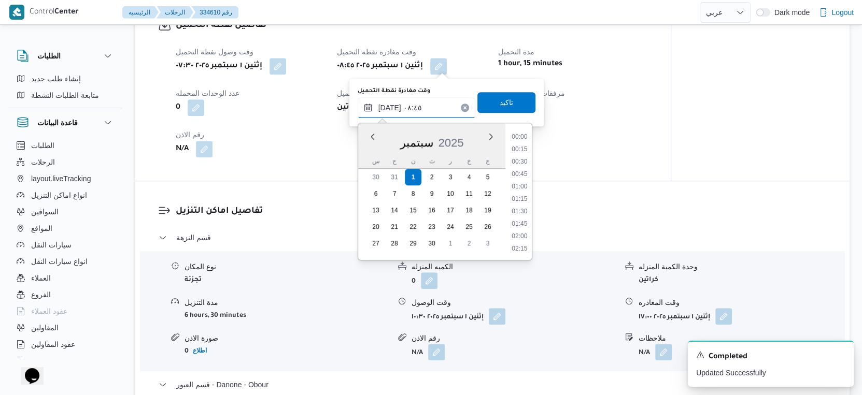
scroll to position [372, 0]
click at [611, 173] on div "تفاصيل نقطة التحميل وقت وصول نفطة التحميل إثنين ١ سبتمبر ٢٠٢٥ ٠٧:٣٠ وقت مغادرة …" at bounding box center [403, 88] width 536 height 186
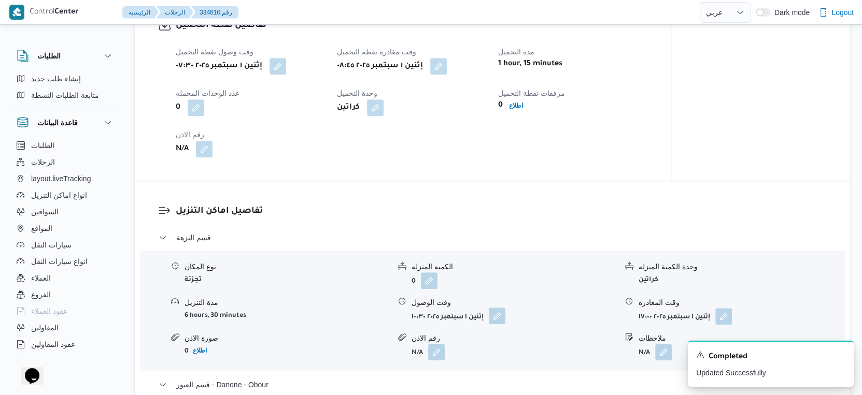
click at [487, 314] on button "button" at bounding box center [478, 316] width 17 height 17
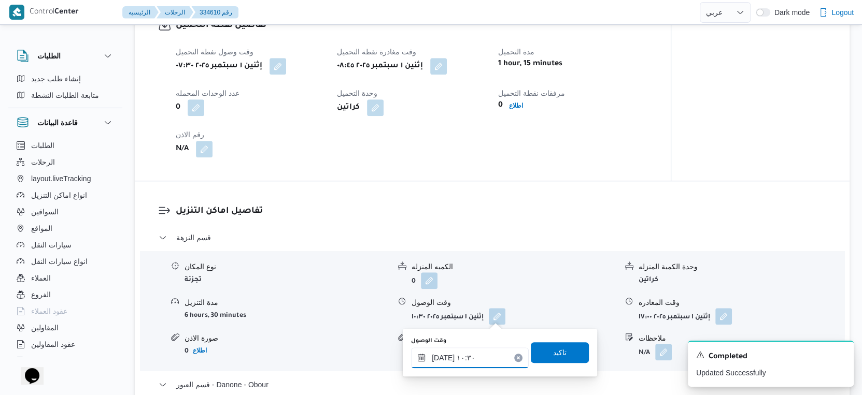
click at [483, 359] on input "٠١/٠٩/٢٠٢٥ ١٠:٣٠" at bounding box center [470, 358] width 118 height 21
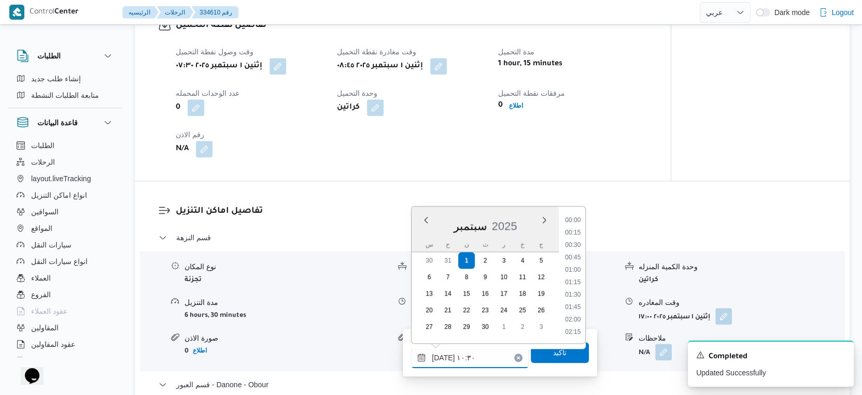
scroll to position [459, 0]
click at [576, 220] on li "09:15" at bounding box center [573, 221] width 24 height 10
type input "٠١/٠٩/٢٠٢٥ ٠٩:١٥"
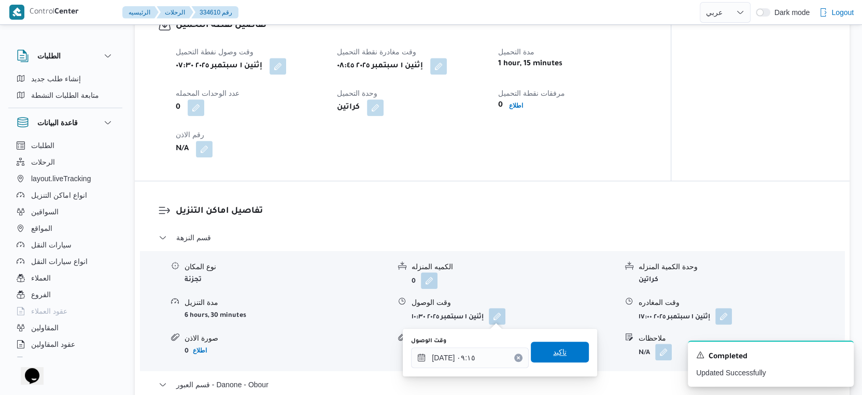
click at [566, 351] on span "تاكيد" at bounding box center [560, 352] width 58 height 21
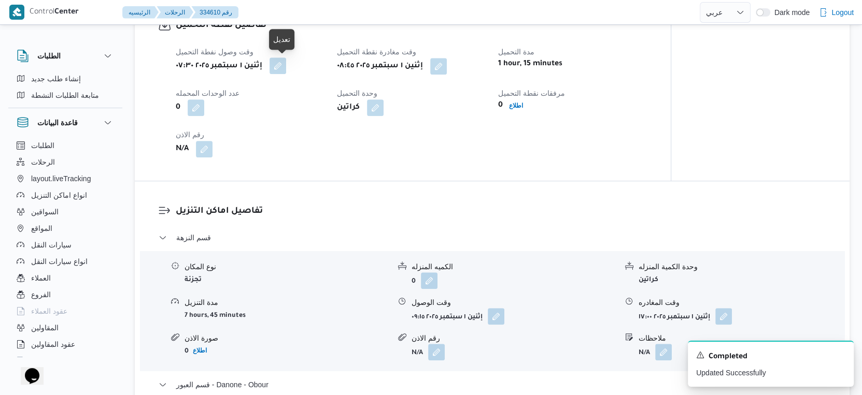
click at [264, 64] on button "button" at bounding box center [255, 66] width 17 height 17
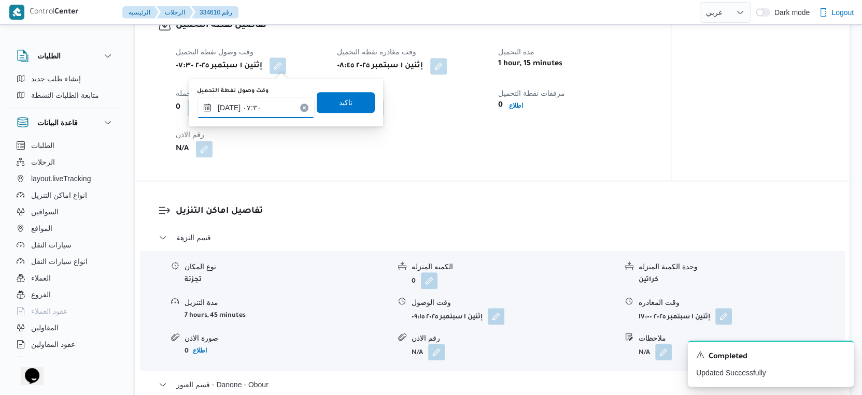
click at [269, 110] on input "٠١/٠٩/٢٠٢٥ ٠٧:٣٠" at bounding box center [256, 107] width 118 height 21
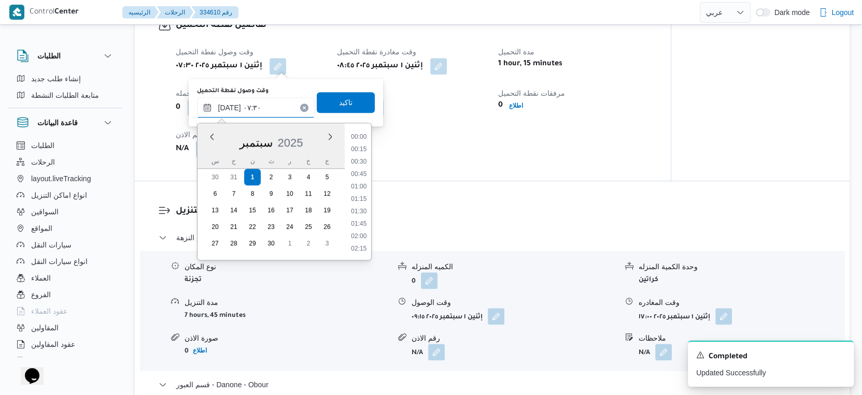
scroll to position [309, 0]
click at [362, 171] on li "07:00" at bounding box center [359, 176] width 24 height 10
type input "٠١/٠٩/٢٠٢٥ ٠٧:٠٠"
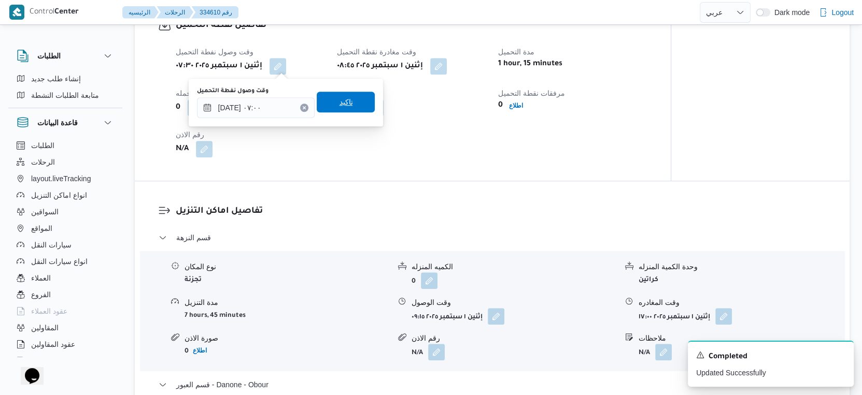
click at [340, 100] on span "تاكيد" at bounding box center [345, 102] width 13 height 12
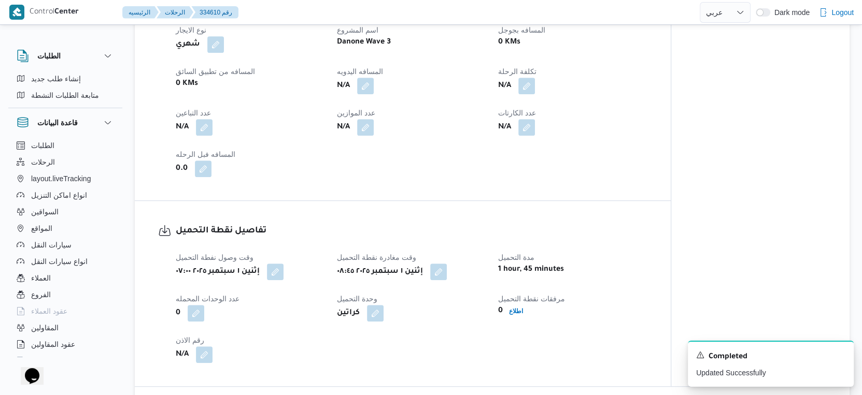
scroll to position [460, 0]
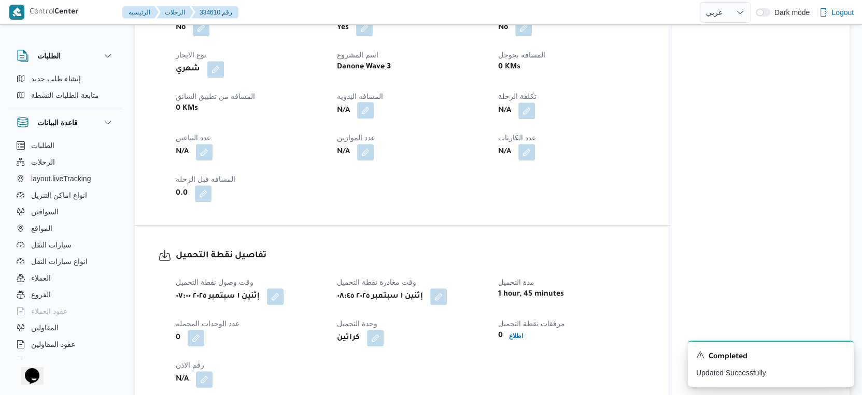
click at [365, 106] on button "button" at bounding box center [365, 110] width 17 height 17
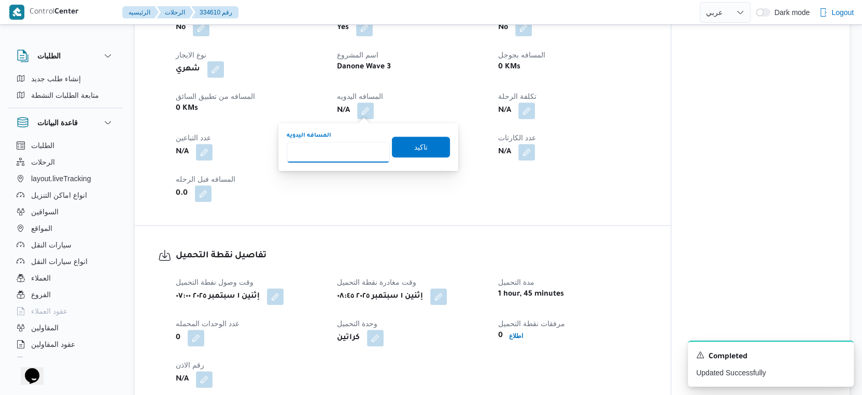
click at [334, 143] on input "المسافه اليدويه" at bounding box center [338, 152] width 103 height 21
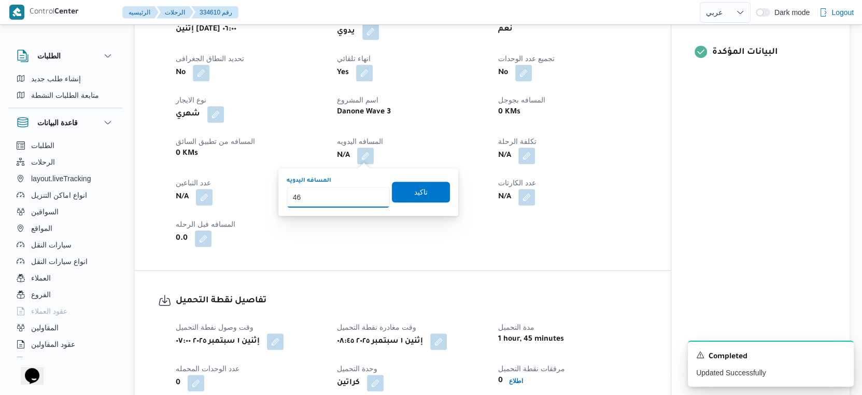
scroll to position [403, 0]
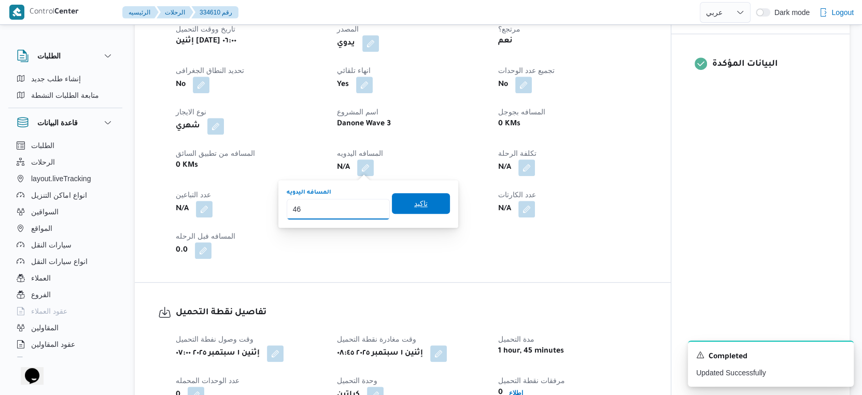
type input "46"
click at [416, 198] on span "تاكيد" at bounding box center [420, 203] width 13 height 12
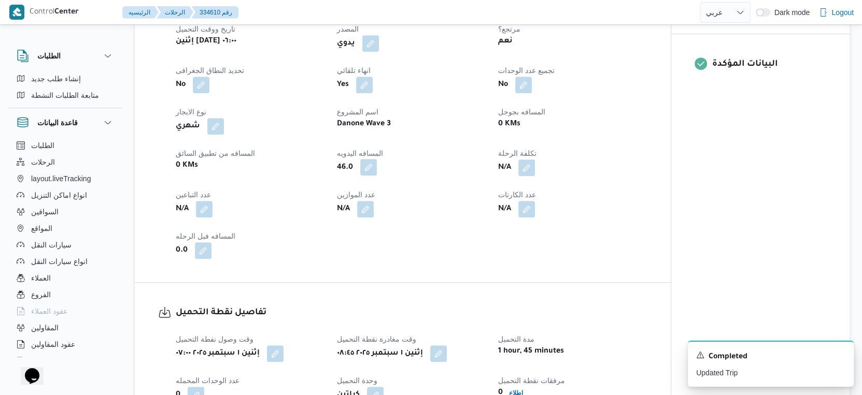
click at [375, 172] on button "button" at bounding box center [368, 167] width 17 height 17
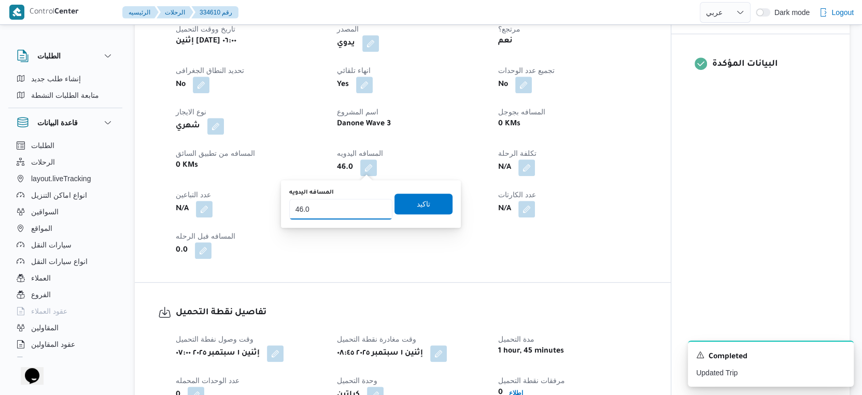
click at [331, 203] on input "46.0" at bounding box center [340, 209] width 103 height 21
type input "45"
click at [417, 205] on span "تاكيد" at bounding box center [423, 203] width 13 height 12
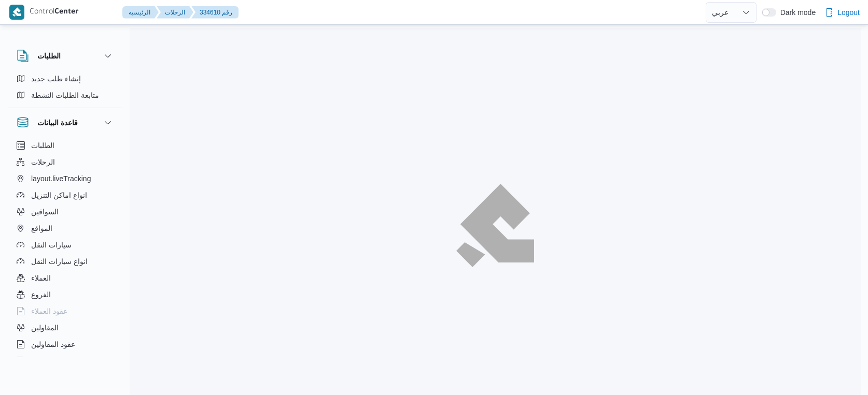
select select "ar"
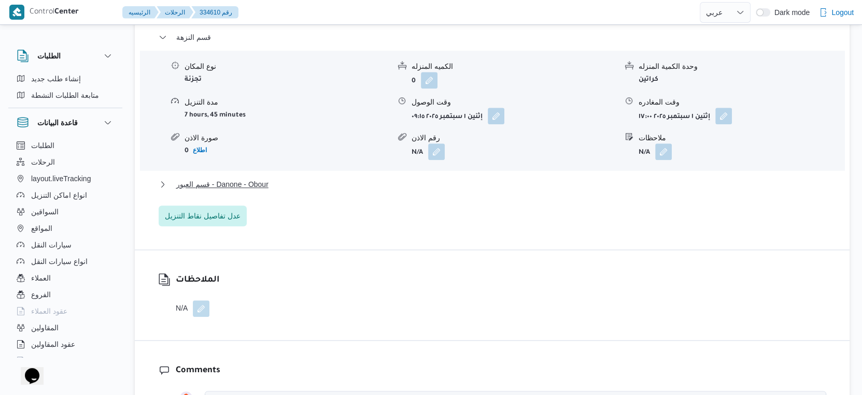
scroll to position [892, 0]
click at [309, 182] on button "قسم العبور - Danone - Obour" at bounding box center [493, 184] width 668 height 12
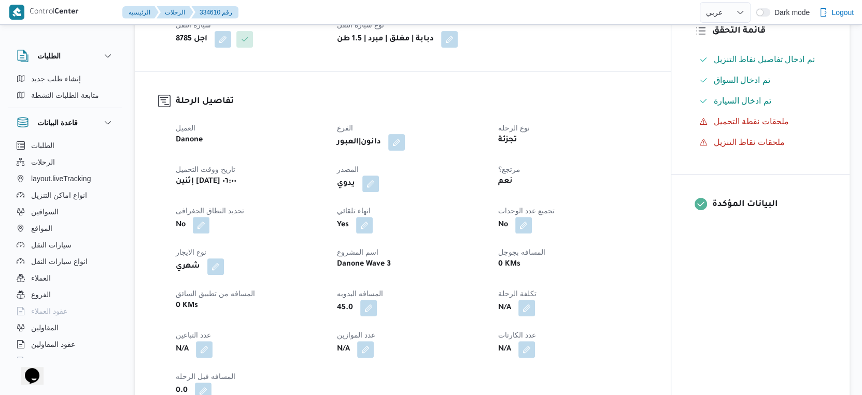
scroll to position [403, 0]
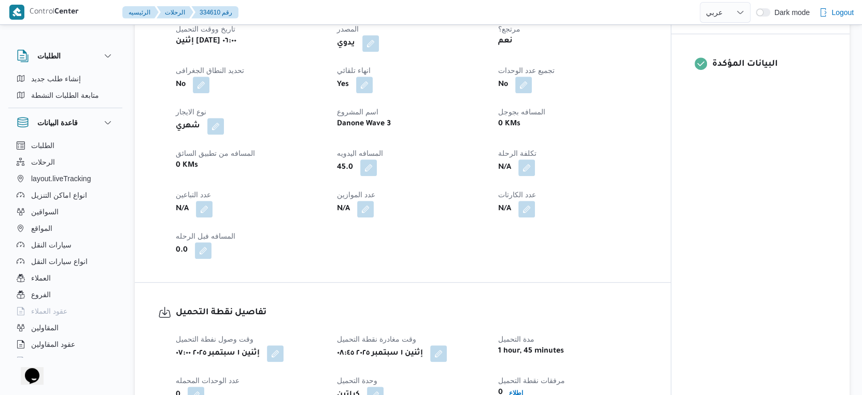
select select "ar"
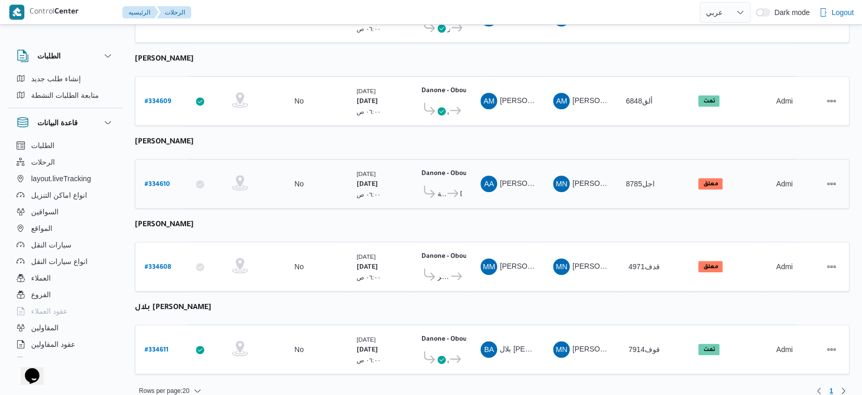
scroll to position [72, 0]
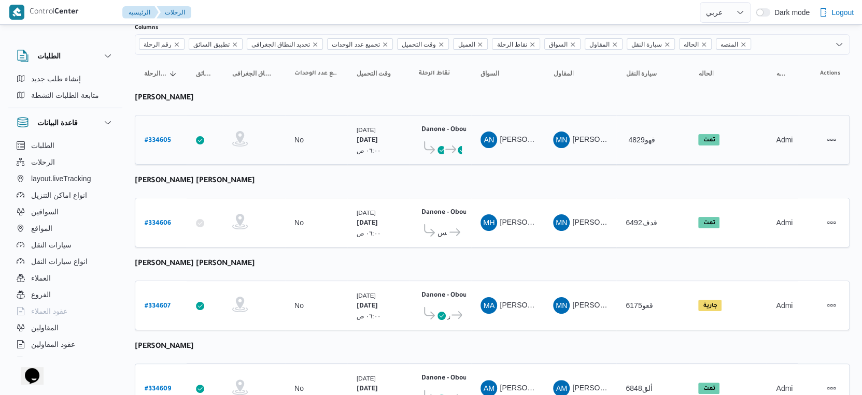
click at [151, 139] on b "# 334605" at bounding box center [158, 140] width 26 height 7
select select "ar"
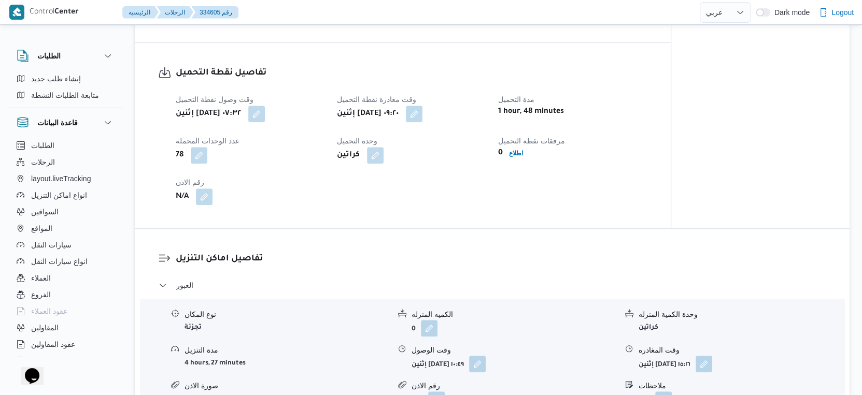
scroll to position [864, 0]
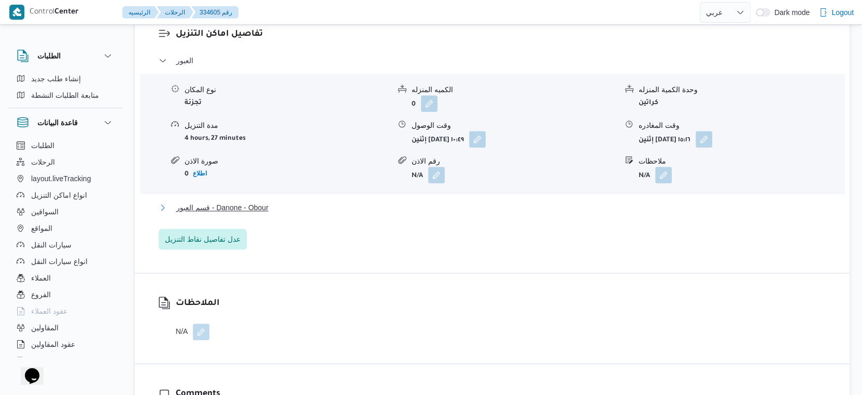
click at [295, 214] on button "قسم العبور - Danone - Obour" at bounding box center [493, 208] width 668 height 12
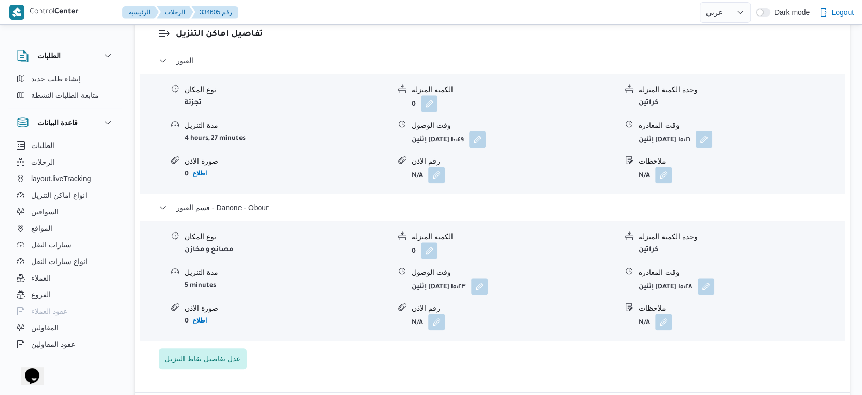
select select "ar"
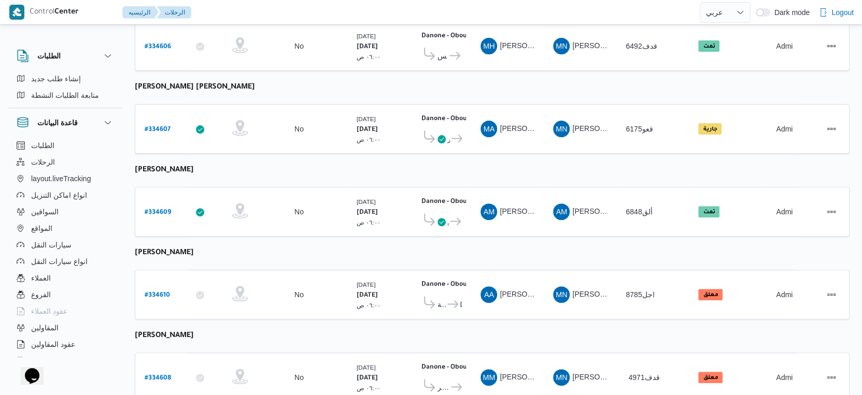
scroll to position [359, 0]
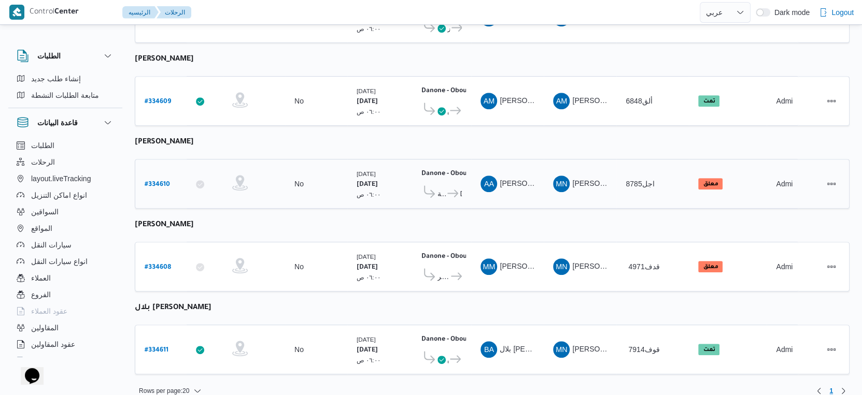
click at [162, 181] on b "# 334610" at bounding box center [157, 184] width 25 height 7
select select "ar"
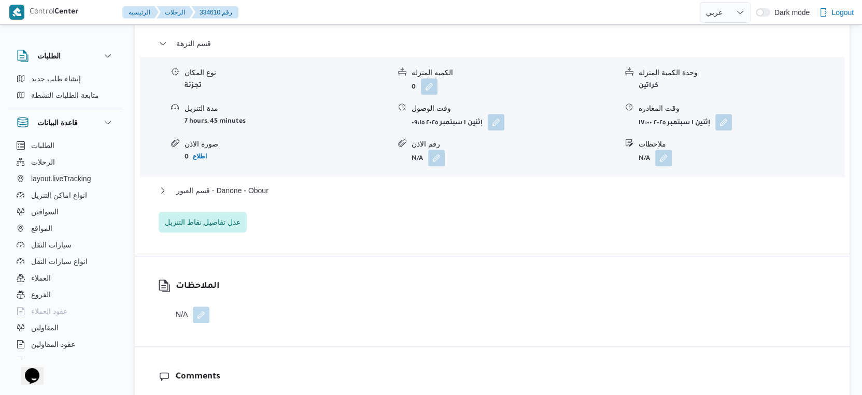
scroll to position [921, 0]
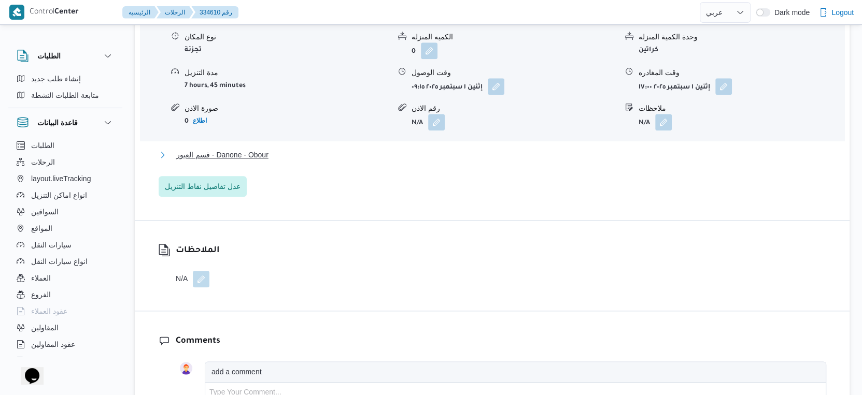
click at [243, 152] on span "قسم العبور - Danone - Obour" at bounding box center [222, 155] width 92 height 12
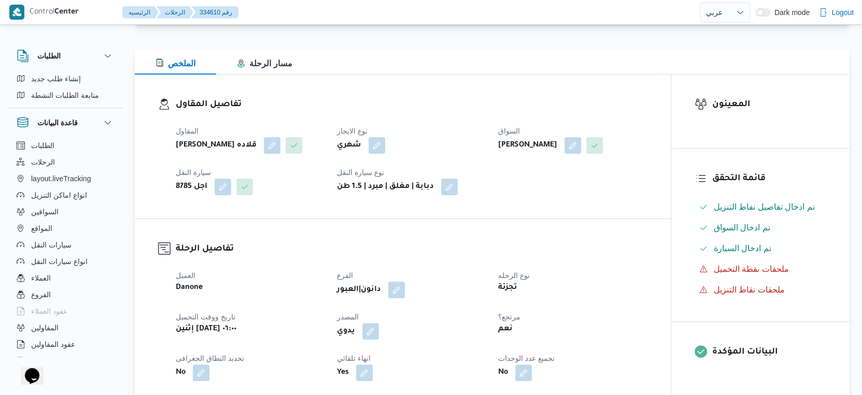
scroll to position [0, 0]
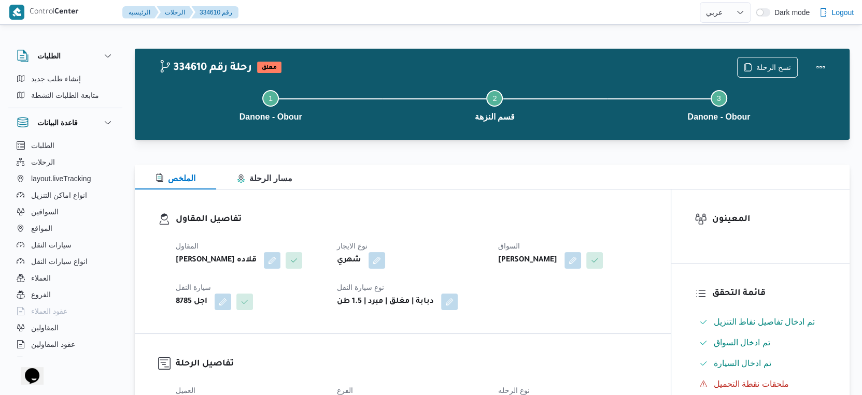
select select "ar"
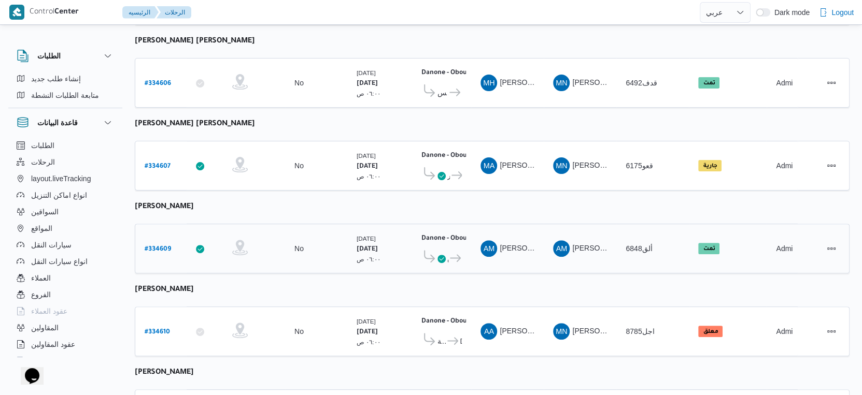
scroll to position [359, 0]
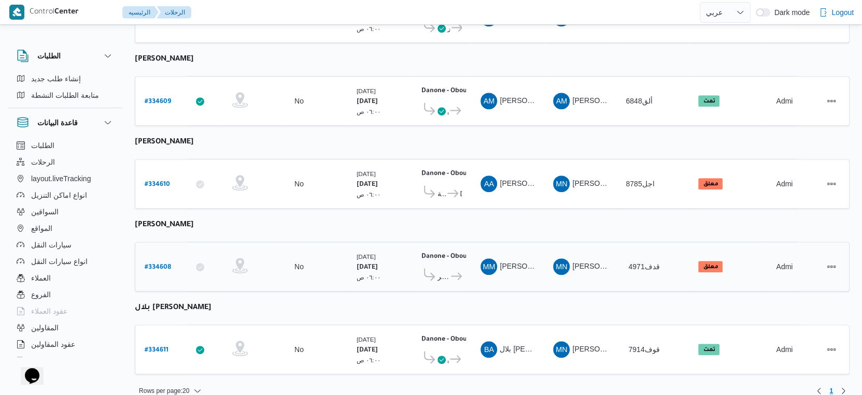
click at [167, 264] on b "# 334608" at bounding box center [158, 267] width 26 height 7
select select "ar"
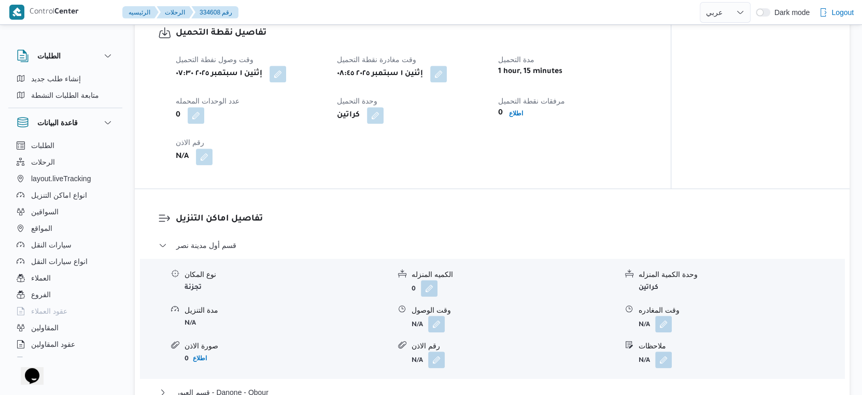
scroll to position [806, 0]
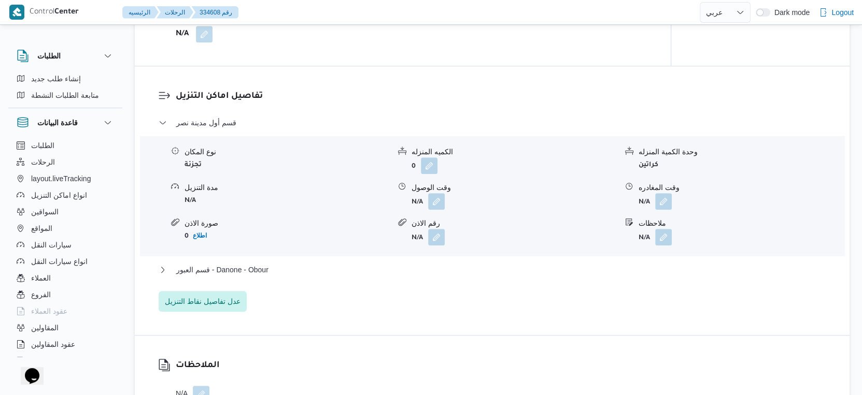
click at [274, 262] on div "قسم أول مدينة نصر نوع المكان تجزئة الكميه المنزله 0 وحدة الكمية المنزله كراتين …" at bounding box center [493, 214] width 668 height 195
click at [277, 268] on button "قسم العبور - Danone - Obour" at bounding box center [493, 270] width 668 height 12
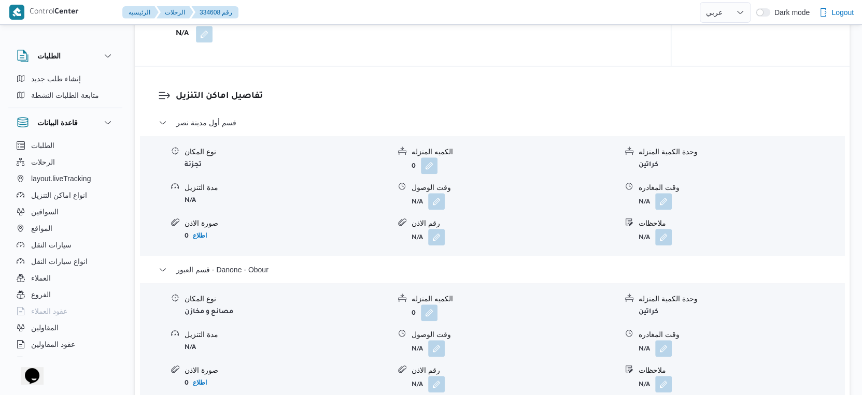
scroll to position [691, 0]
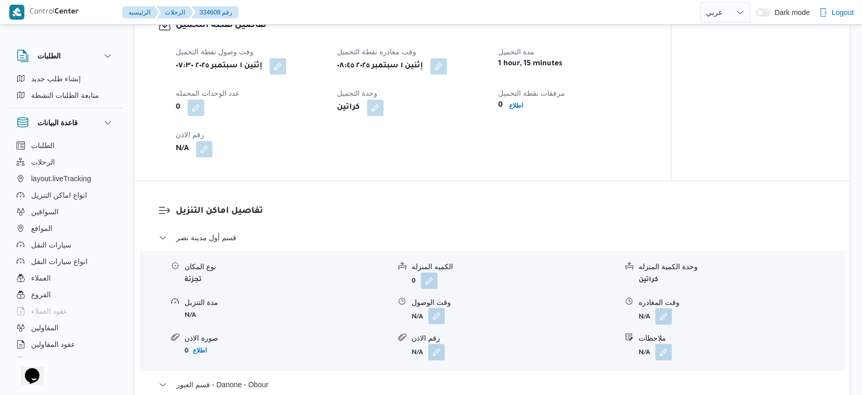
click at [439, 315] on button "button" at bounding box center [436, 316] width 17 height 17
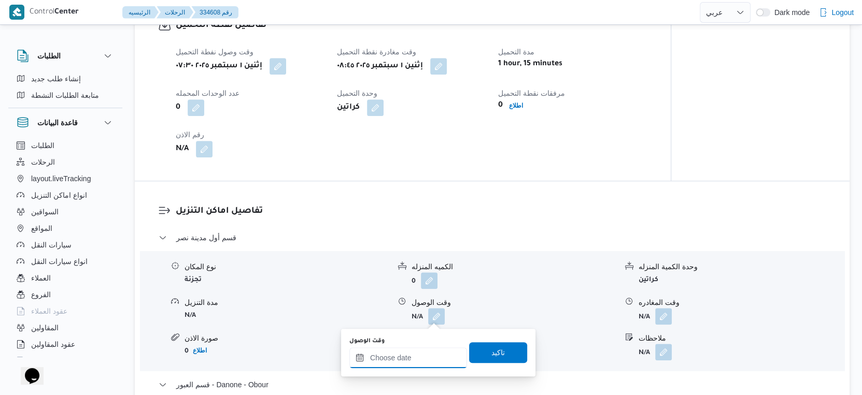
click at [418, 356] on input "وقت الوصول" at bounding box center [408, 358] width 118 height 21
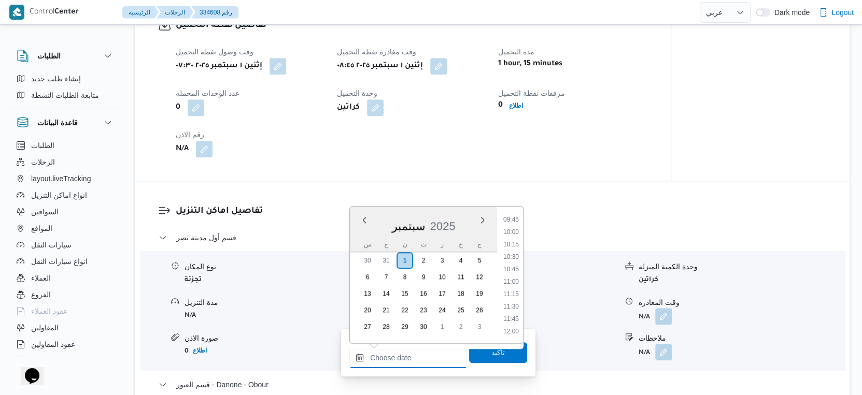
scroll to position [429, 0]
click at [516, 262] on li "09:30" at bounding box center [511, 264] width 24 height 10
type input "٠١/٠٩/٢٠٢٥ ٠٩:٣٠"
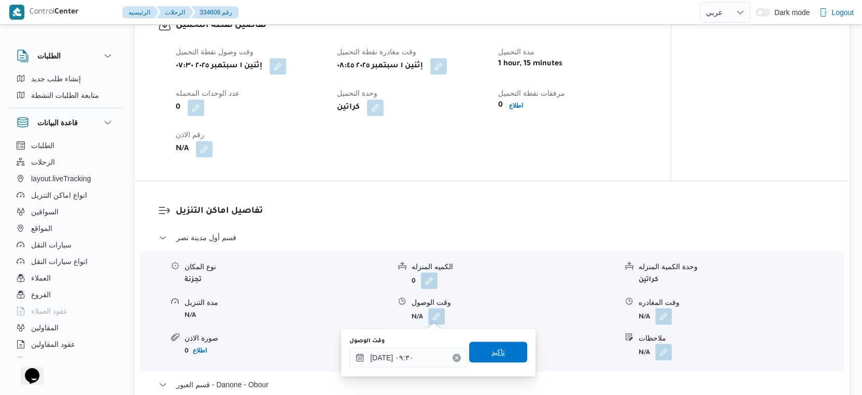
click at [503, 350] on span "تاكيد" at bounding box center [498, 352] width 58 height 21
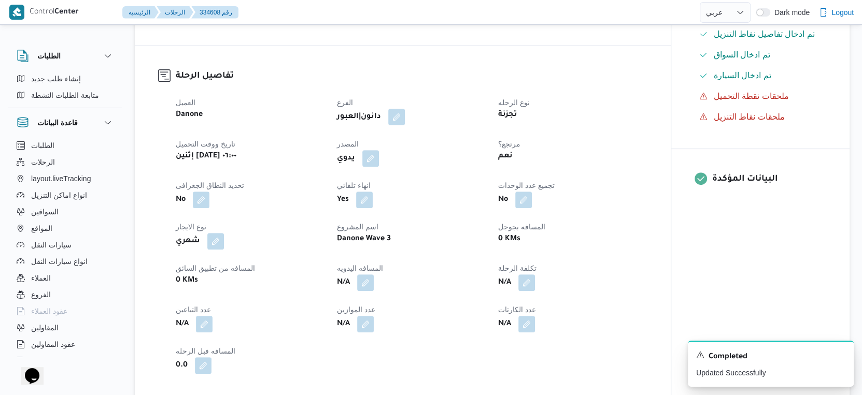
scroll to position [288, 0]
click at [369, 279] on button "button" at bounding box center [365, 283] width 17 height 17
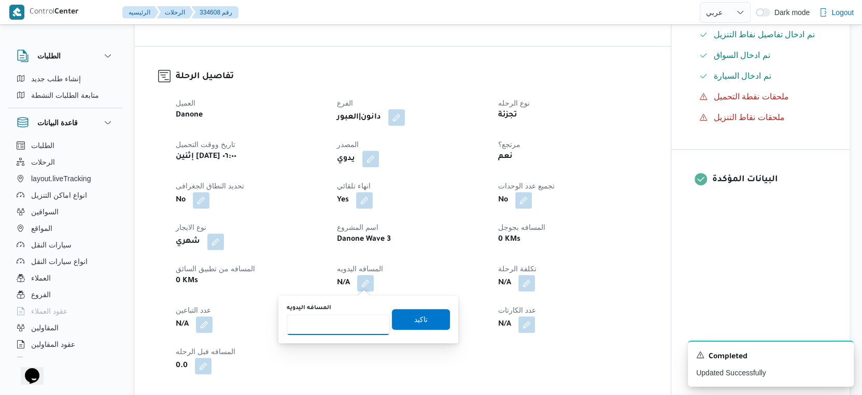
click at [341, 321] on input "المسافه اليدويه" at bounding box center [338, 325] width 103 height 21
type input "80"
click at [420, 320] on span "تاكيد" at bounding box center [421, 319] width 58 height 21
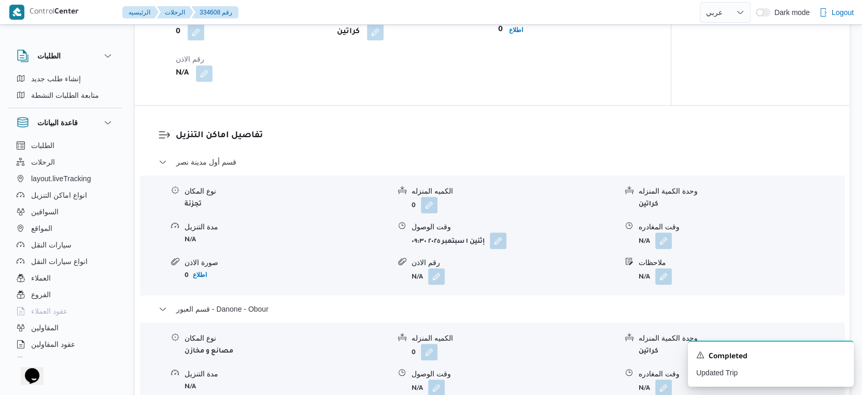
scroll to position [921, 0]
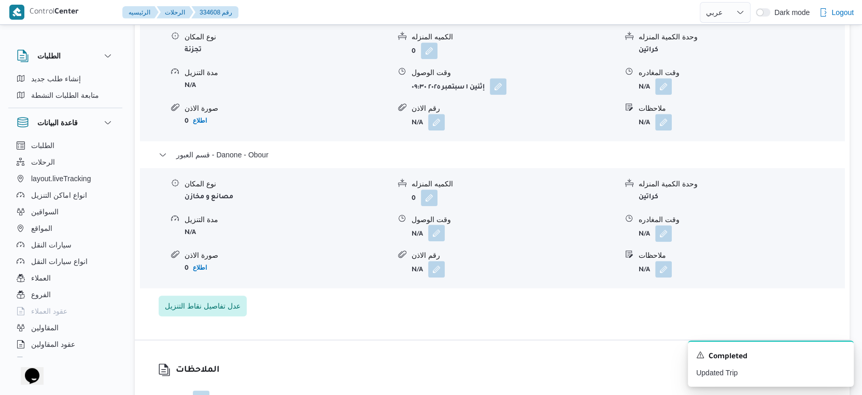
click at [432, 232] on button "button" at bounding box center [436, 233] width 17 height 17
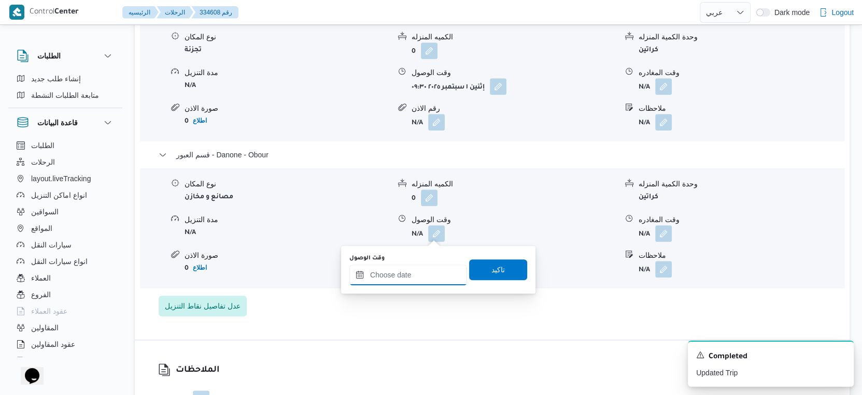
drag, startPoint x: 425, startPoint y: 272, endPoint x: 431, endPoint y: 268, distance: 7.5
click at [425, 272] on input "وقت الوصول" at bounding box center [408, 275] width 118 height 21
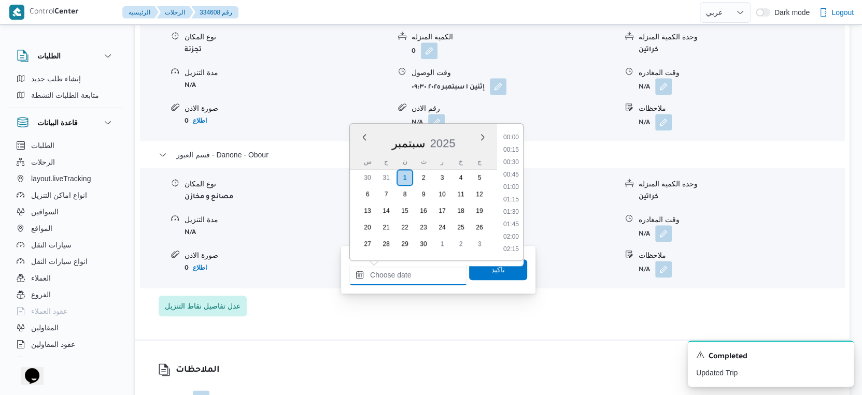
scroll to position [831, 0]
click at [520, 187] on li "17:45" at bounding box center [511, 189] width 24 height 10
type input "٠١/٠٩/٢٠٢٥ ١٧:٤٥"
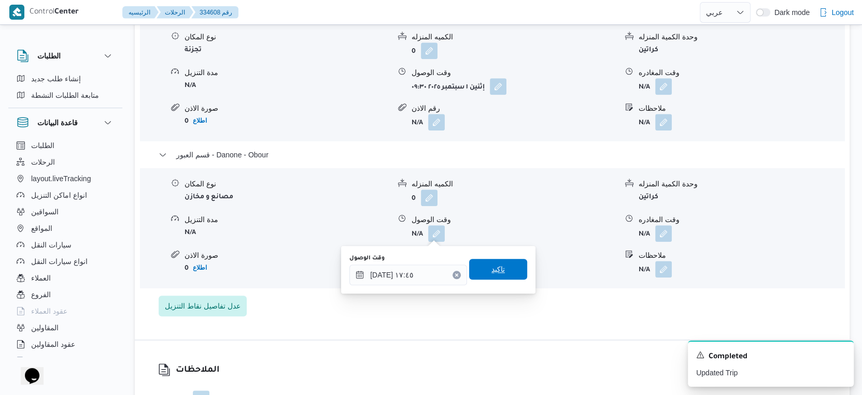
click at [501, 270] on span "تاكيد" at bounding box center [498, 269] width 58 height 21
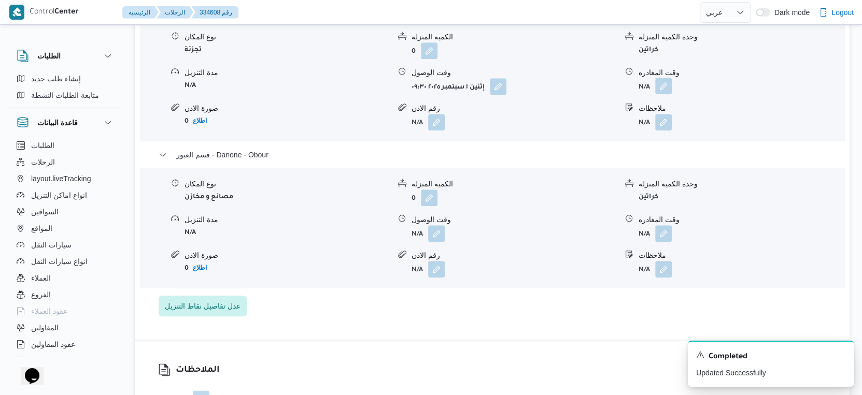
click at [664, 81] on button "button" at bounding box center [663, 86] width 17 height 17
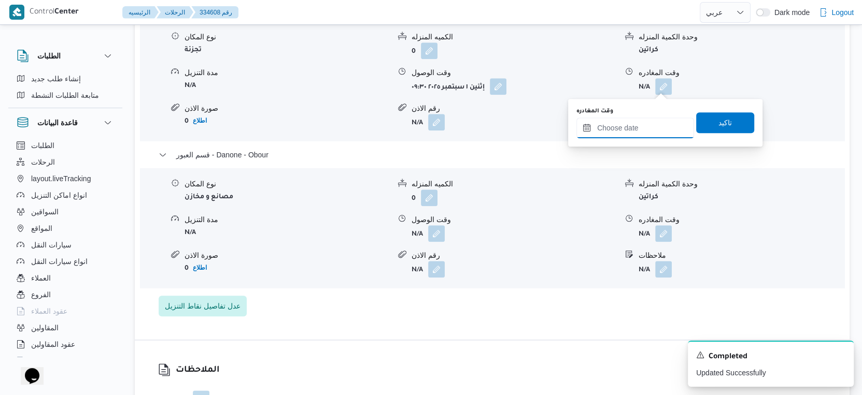
click at [653, 122] on input "وقت المغادره" at bounding box center [635, 128] width 118 height 21
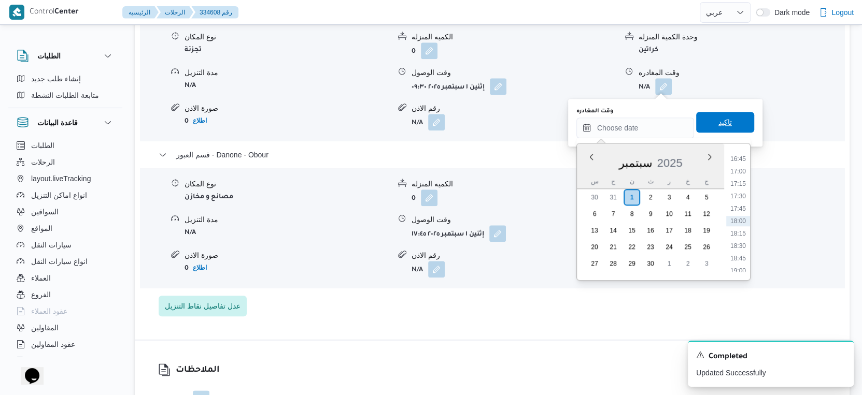
drag, startPoint x: 741, startPoint y: 167, endPoint x: 737, endPoint y: 129, distance: 39.1
click at [741, 167] on li "17:00" at bounding box center [738, 171] width 24 height 10
type input "٠١/٠٩/٢٠٢٥ ١٧:٠٠"
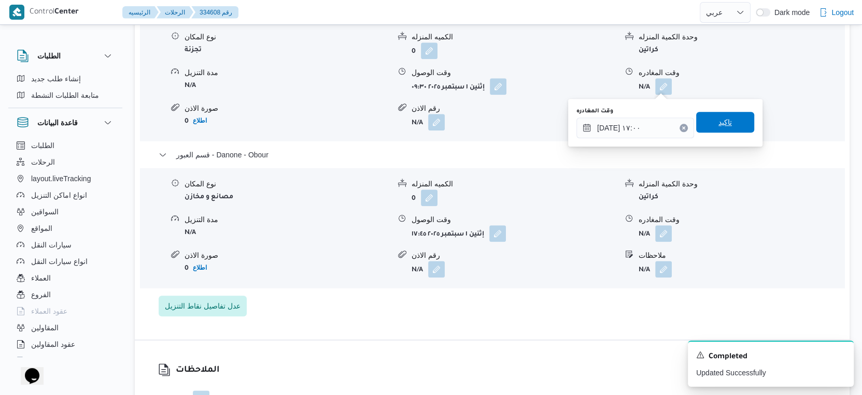
click at [736, 121] on span "تاكيد" at bounding box center [725, 122] width 58 height 21
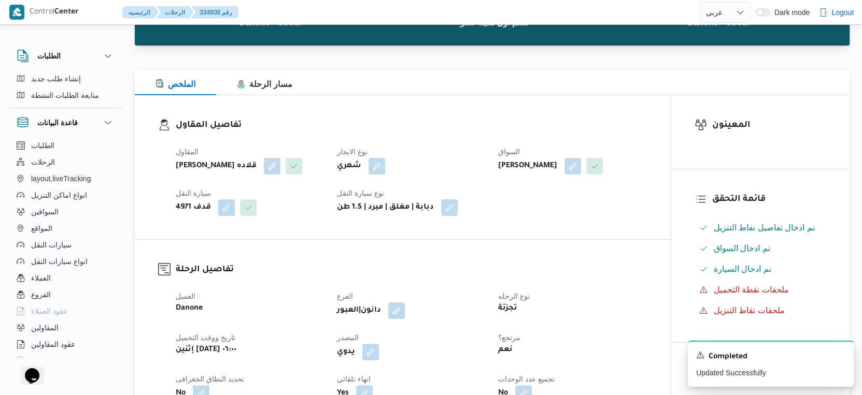
scroll to position [0, 0]
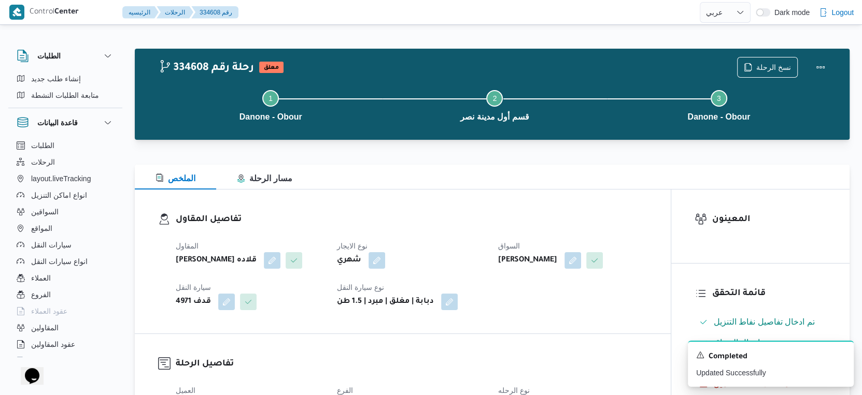
select select "ar"
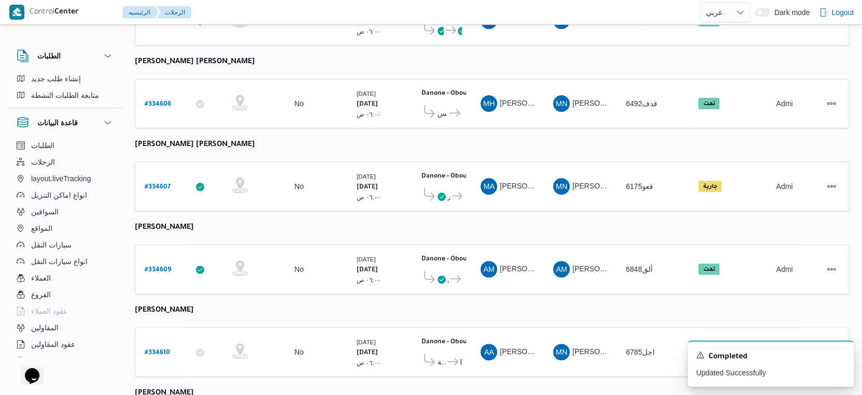
scroll to position [211, 0]
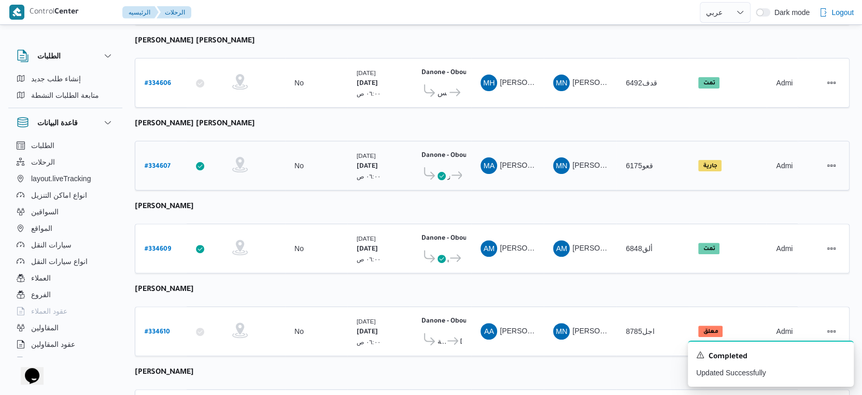
click at [162, 163] on b "# 334607" at bounding box center [158, 166] width 26 height 7
select select "ar"
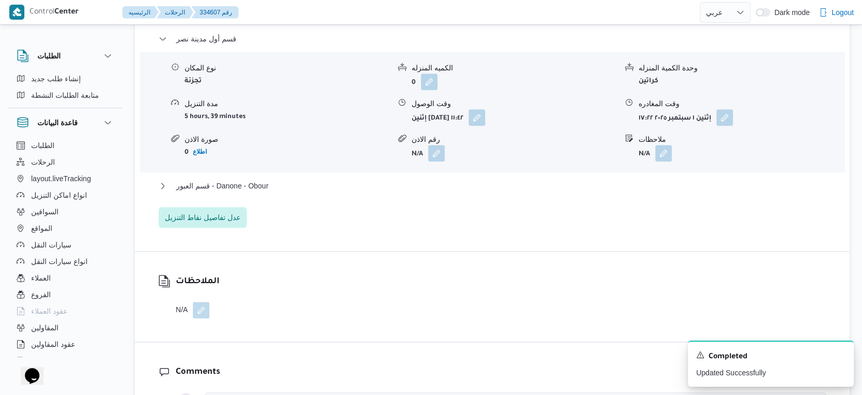
scroll to position [903, 0]
click at [299, 183] on button "قسم العبور - Danone - Obour" at bounding box center [493, 185] width 668 height 12
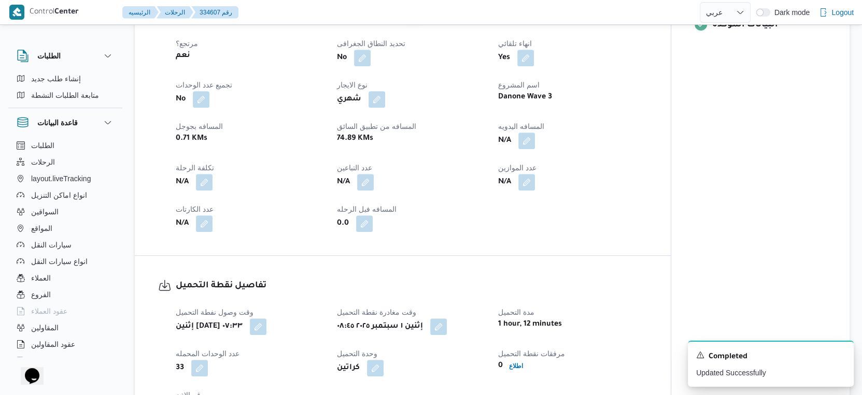
scroll to position [442, 0]
click at [526, 136] on button "button" at bounding box center [526, 141] width 17 height 17
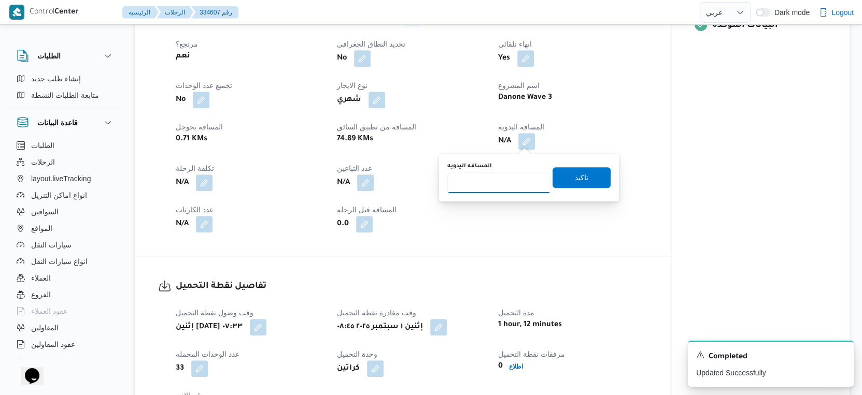
click at [493, 185] on input "المسافه اليدويه" at bounding box center [498, 183] width 103 height 21
type input "76"
click at [578, 175] on span "تاكيد" at bounding box center [581, 177] width 13 height 12
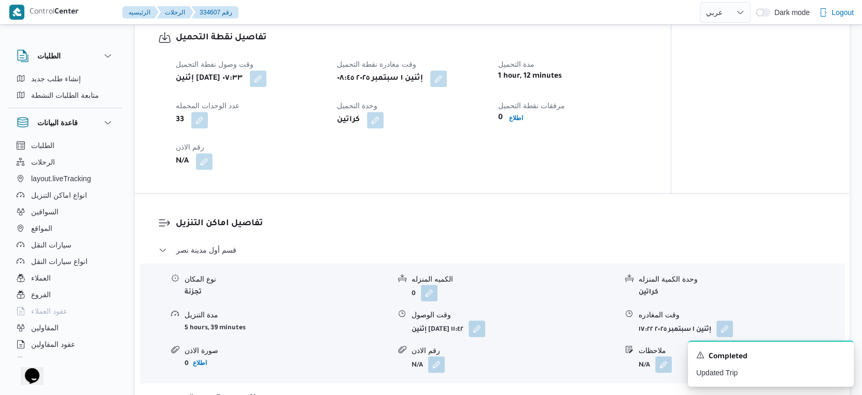
scroll to position [864, 0]
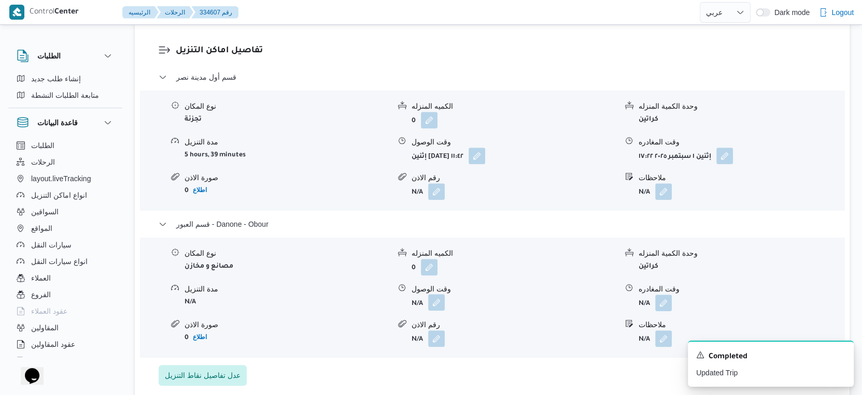
click at [441, 298] on button "button" at bounding box center [436, 302] width 17 height 17
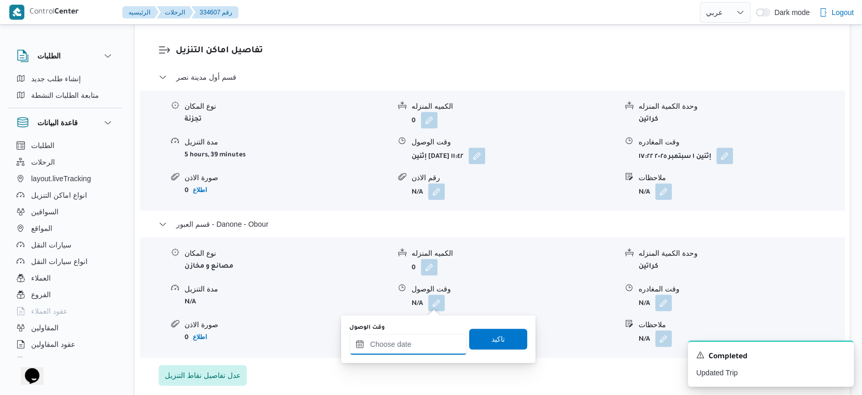
click at [425, 344] on input "وقت الوصول" at bounding box center [408, 344] width 118 height 21
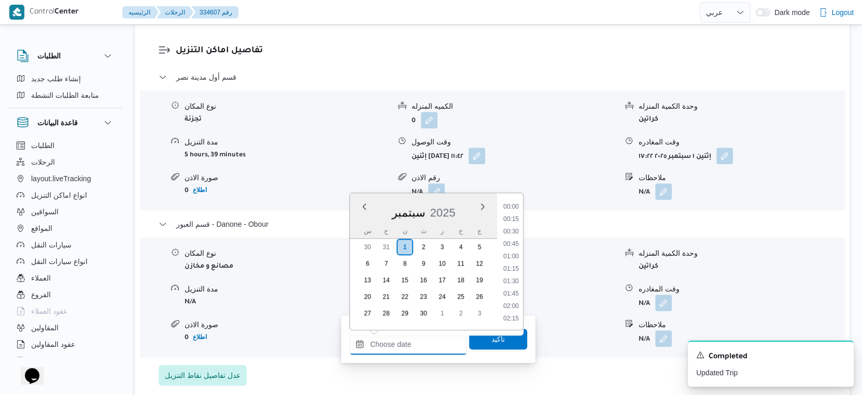
scroll to position [831, 0]
drag, startPoint x: 511, startPoint y: 245, endPoint x: 492, endPoint y: 263, distance: 26.0
click at [511, 245] on li "17:30" at bounding box center [511, 246] width 24 height 10
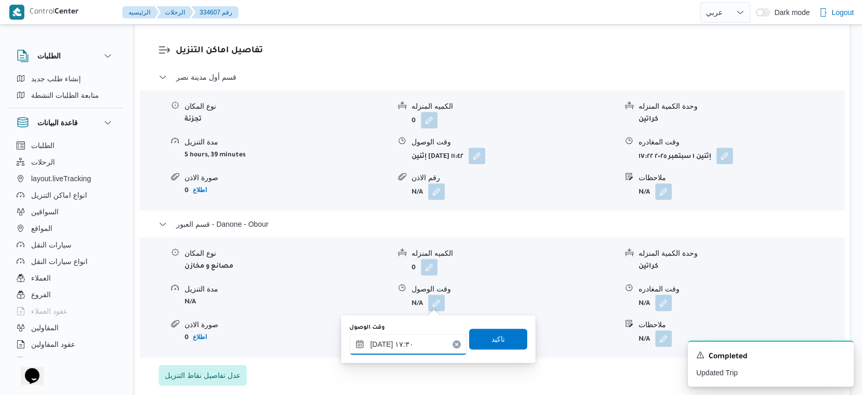
click at [379, 342] on input "٠١/٠٩/٢٠٢٥ ١٧:٣٠" at bounding box center [408, 344] width 118 height 21
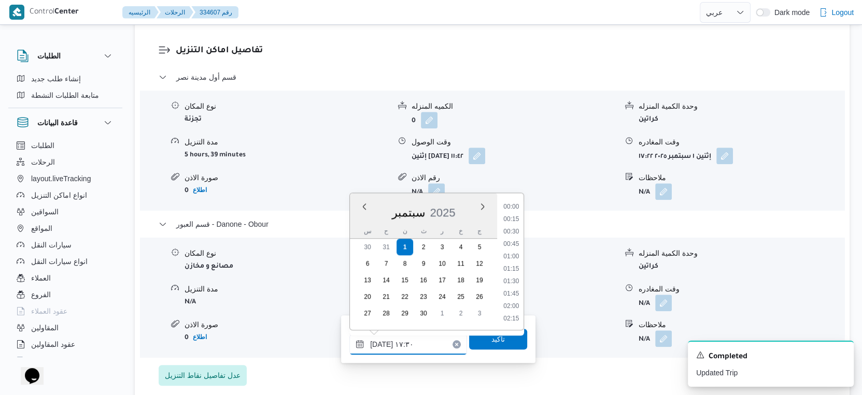
click at [379, 342] on input "٠١/٠٩/٢٠٢٥ ١٧:٣٠" at bounding box center [408, 344] width 118 height 21
type input "٠١/٠٩/٢٠٢٥ ١٧:٥٥"
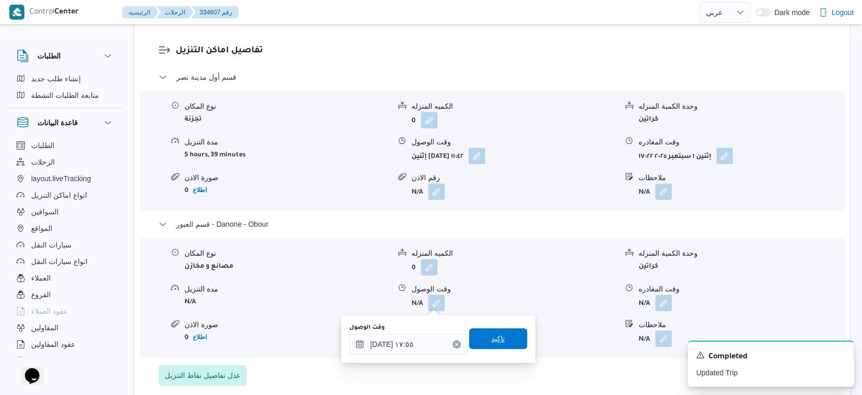
click at [501, 341] on span "تاكيد" at bounding box center [498, 339] width 58 height 21
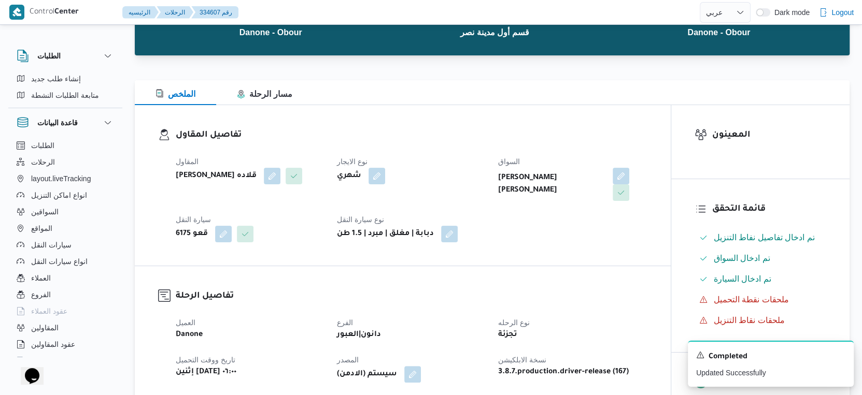
scroll to position [0, 0]
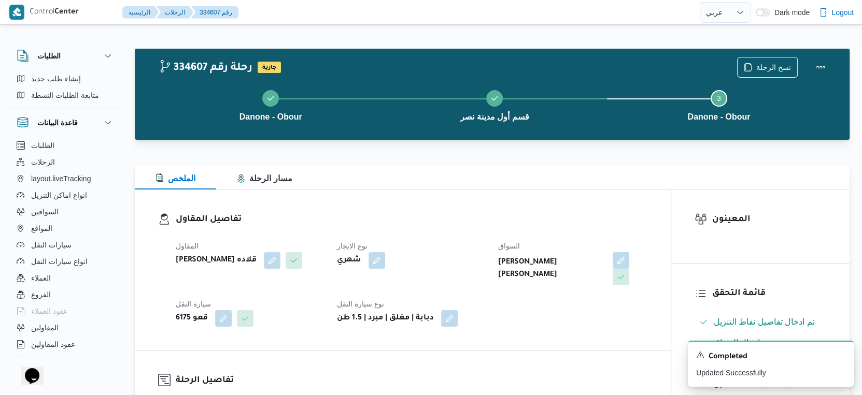
select select "ar"
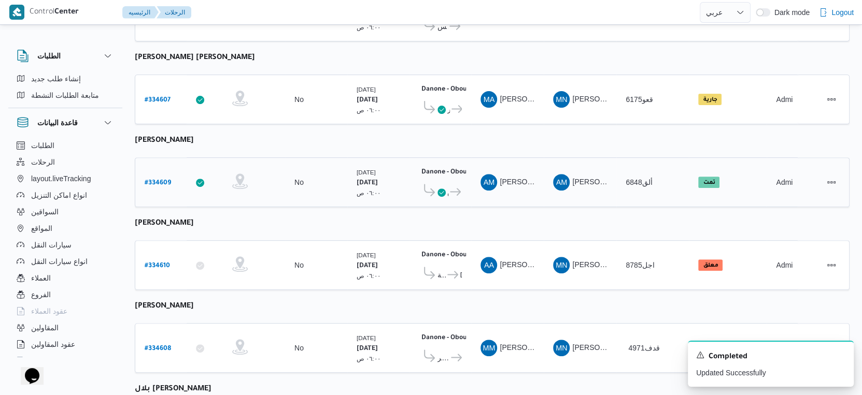
scroll to position [359, 0]
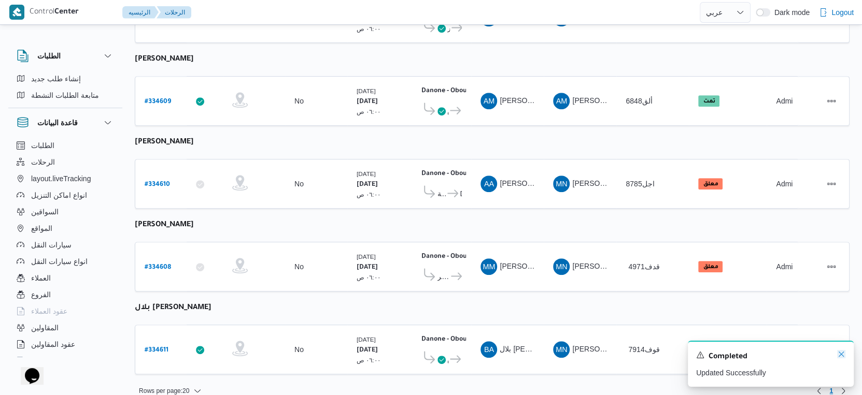
click at [841, 358] on icon "Dismiss toast" at bounding box center [841, 354] width 8 height 8
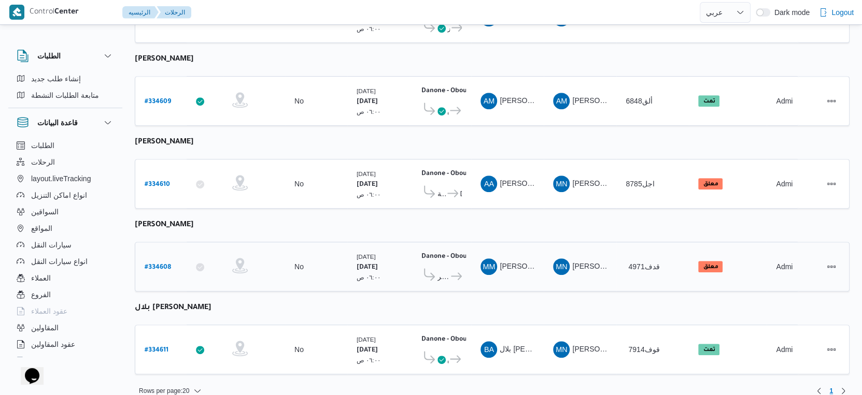
click at [163, 264] on b "# 334608" at bounding box center [158, 267] width 26 height 7
select select "ar"
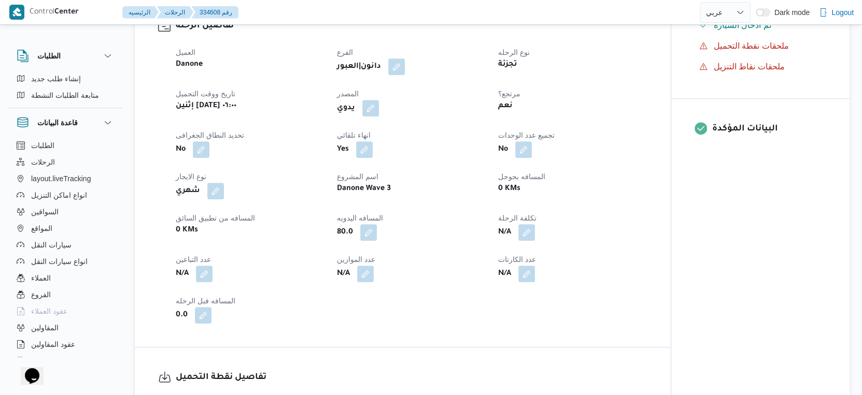
scroll to position [345, 0]
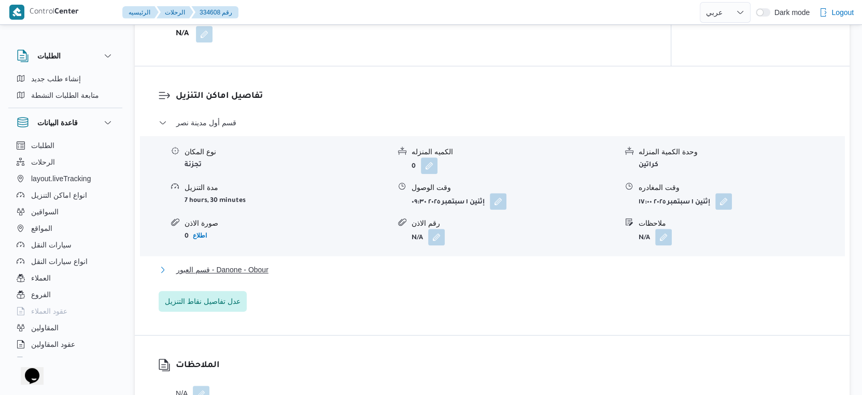
click at [316, 266] on button "قسم العبور - Danone - Obour" at bounding box center [493, 270] width 668 height 12
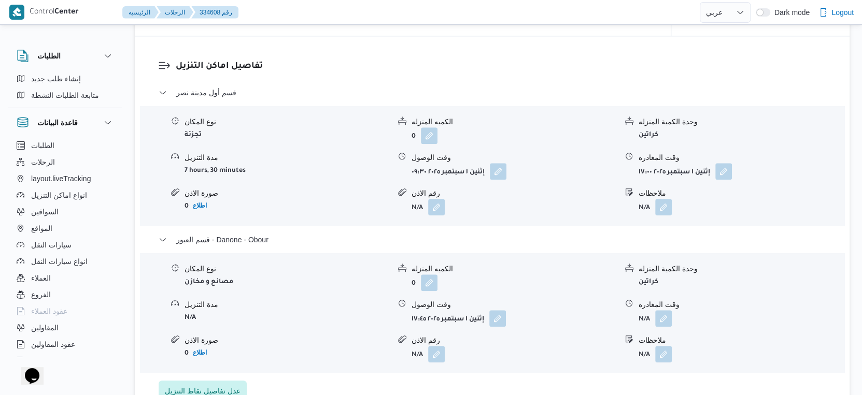
scroll to position [864, 0]
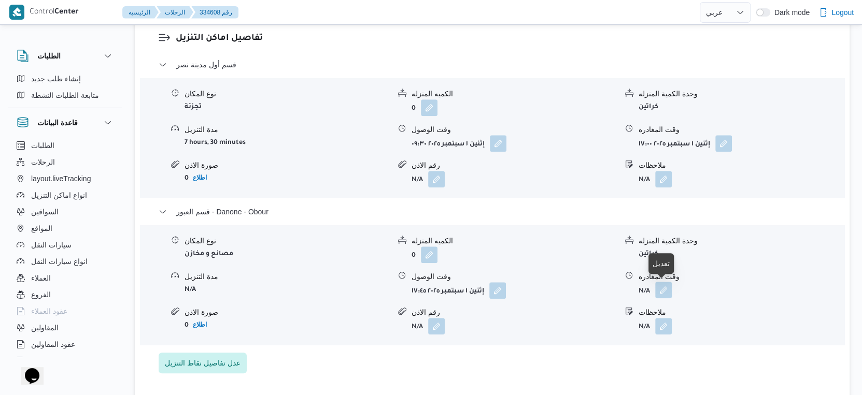
click at [656, 287] on button "button" at bounding box center [663, 290] width 17 height 17
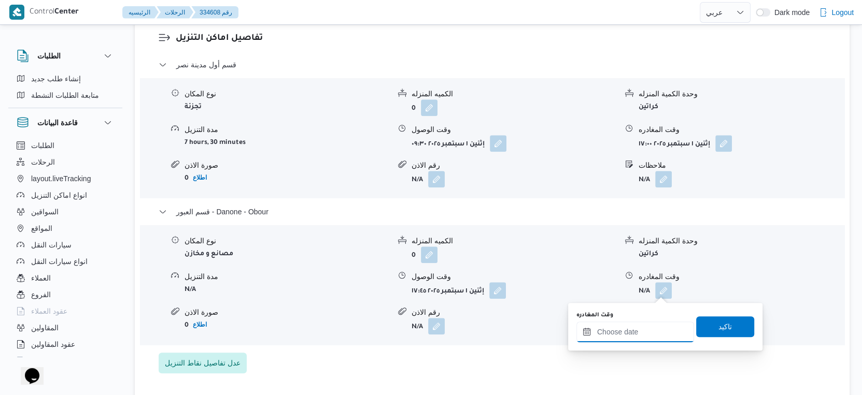
click at [639, 325] on input "وقت المغادره" at bounding box center [635, 332] width 118 height 21
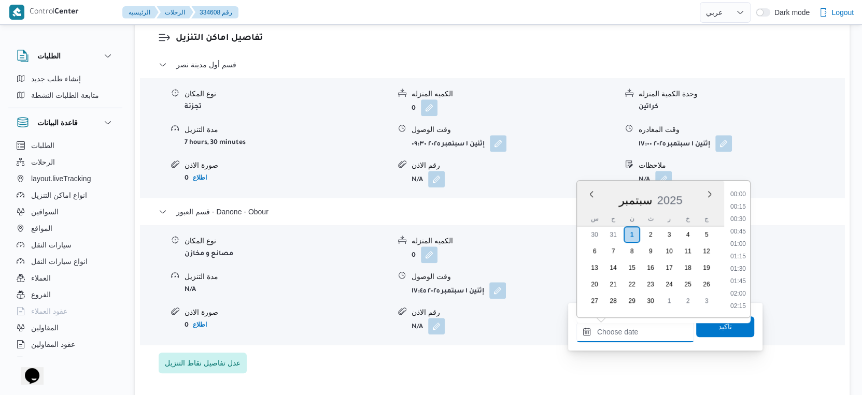
scroll to position [831, 0]
click at [739, 257] on li "18:00" at bounding box center [738, 258] width 24 height 10
type input "٠١/٠٩/٢٠٢٥ ١٨:٠٠"
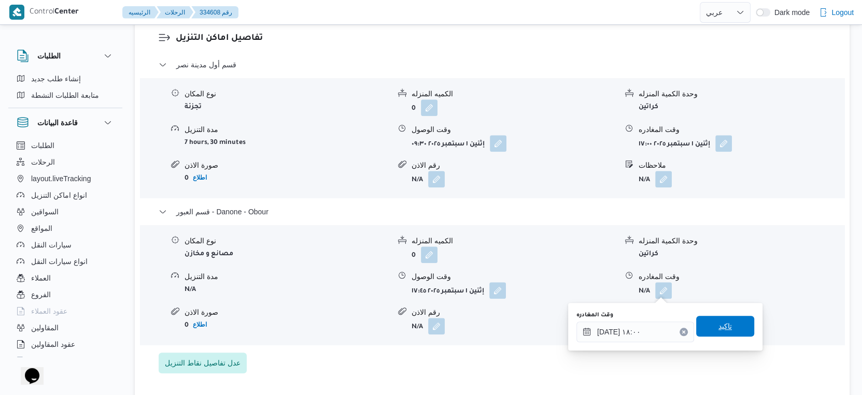
click at [719, 331] on span "تاكيد" at bounding box center [724, 326] width 13 height 12
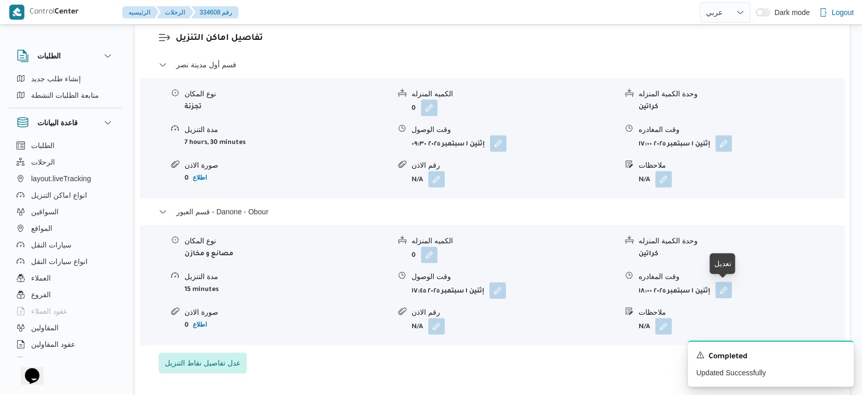
click at [713, 295] on button "button" at bounding box center [705, 290] width 17 height 17
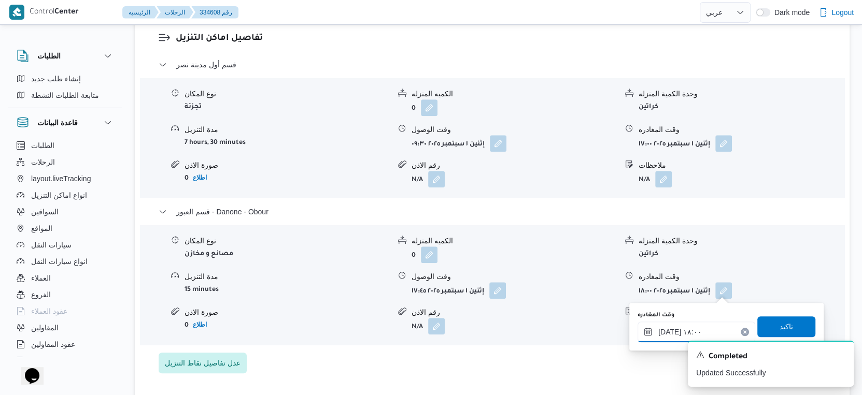
click at [671, 330] on input "٠١/٠٩/٢٠٢٥ ١٨:٠٠" at bounding box center [697, 332] width 118 height 21
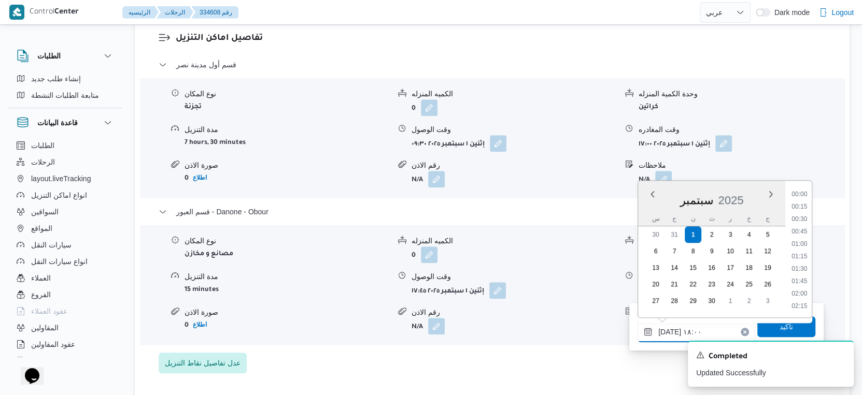
click at [671, 330] on input "٠١/٠٩/٢٠٢٥ ١٨:٠٠" at bounding box center [697, 332] width 118 height 21
type input "٠١/٠٩/٢٠٢٥ ١٨:١٣"
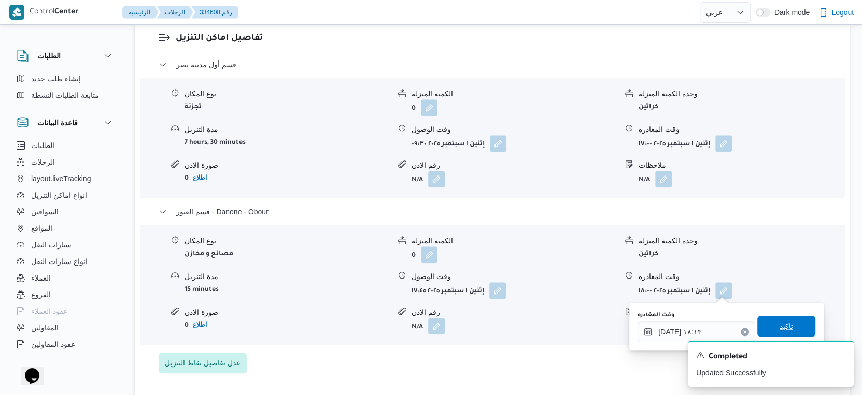
click at [780, 326] on span "تاكيد" at bounding box center [786, 326] width 13 height 12
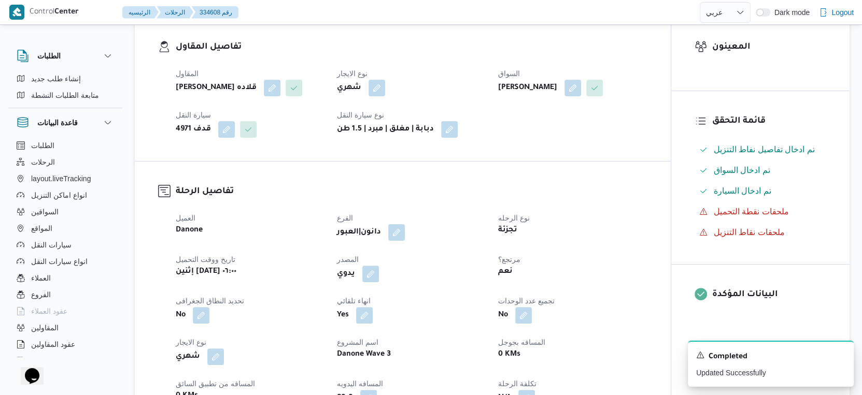
scroll to position [0, 0]
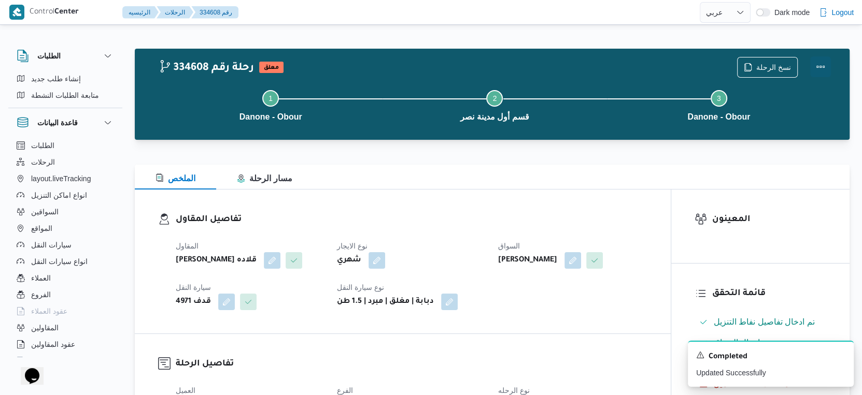
click at [815, 66] on button "Actions" at bounding box center [820, 66] width 21 height 21
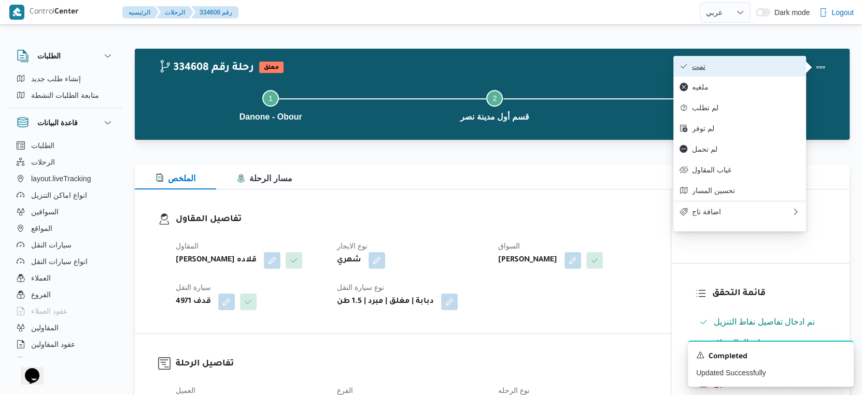
click at [754, 66] on span "تمت" at bounding box center [746, 66] width 108 height 8
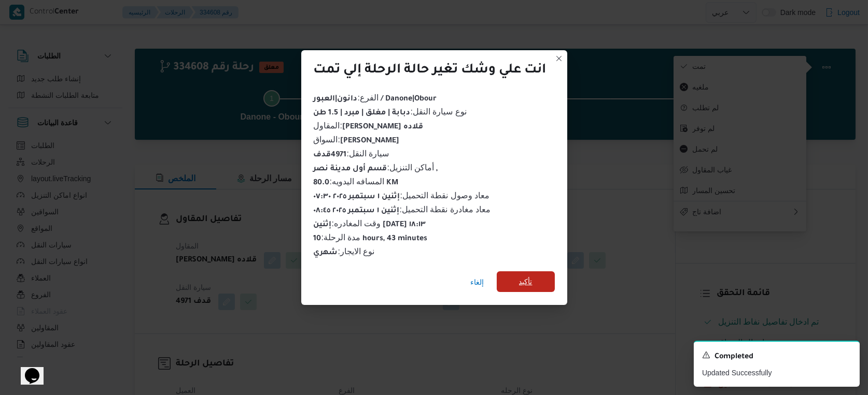
click at [541, 283] on span "تأكيد" at bounding box center [526, 282] width 58 height 21
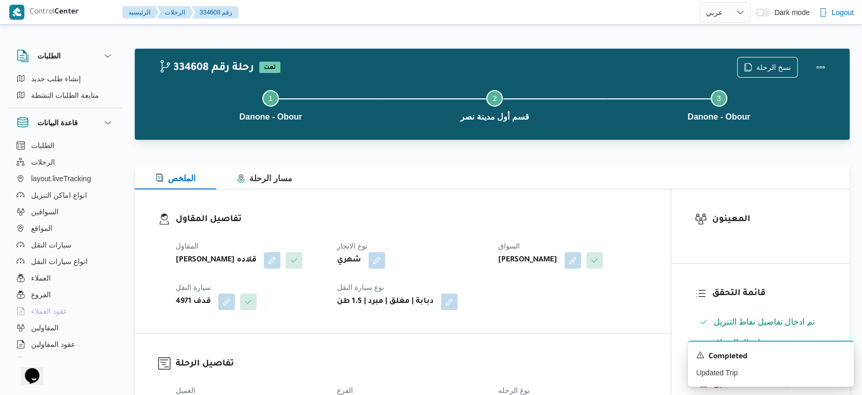
click at [460, 205] on div "تفاصيل المقاول المقاول مينا نجيب شفيق قلاده نوع الايجار شهري السواق محمود محمد …" at bounding box center [403, 262] width 536 height 144
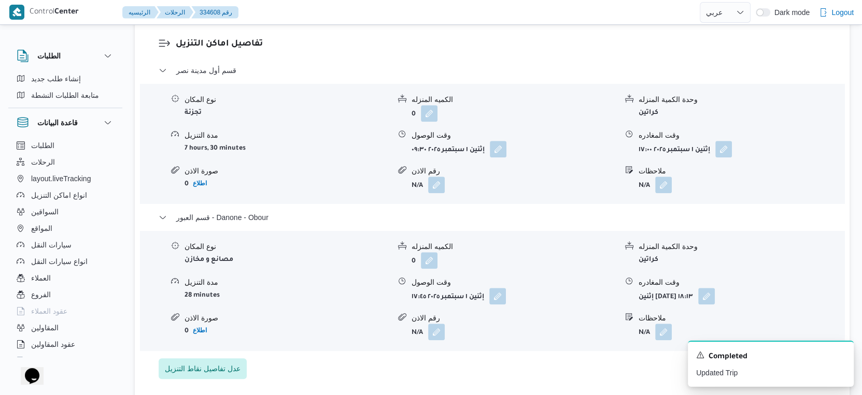
scroll to position [979, 0]
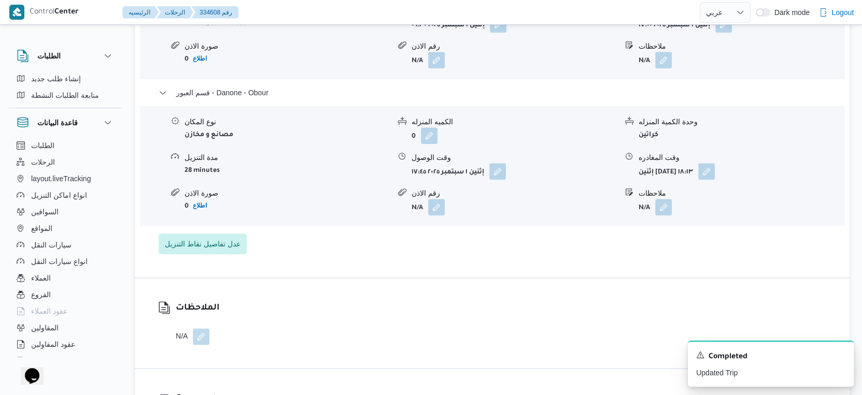
select select "ar"
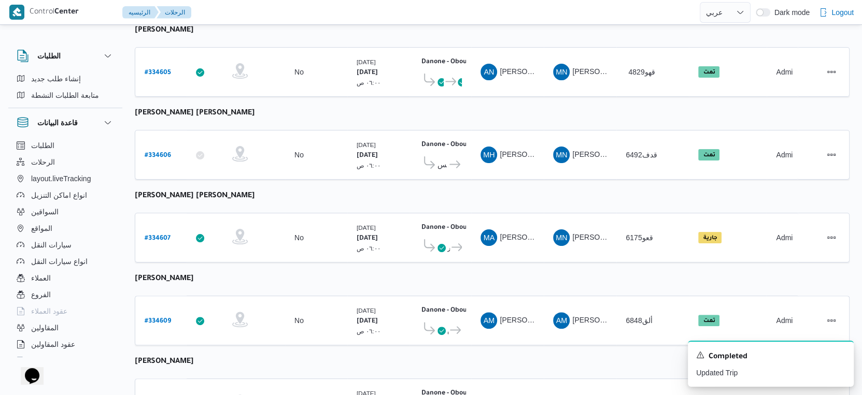
scroll to position [359, 0]
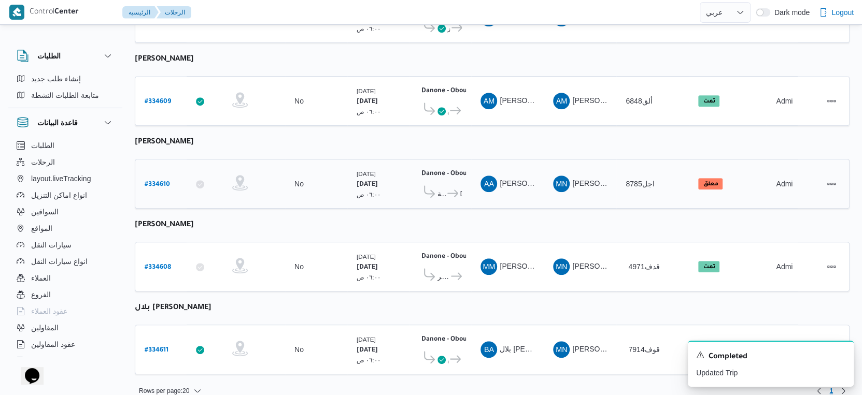
click at [151, 181] on b "# 334610" at bounding box center [157, 184] width 25 height 7
select select "ar"
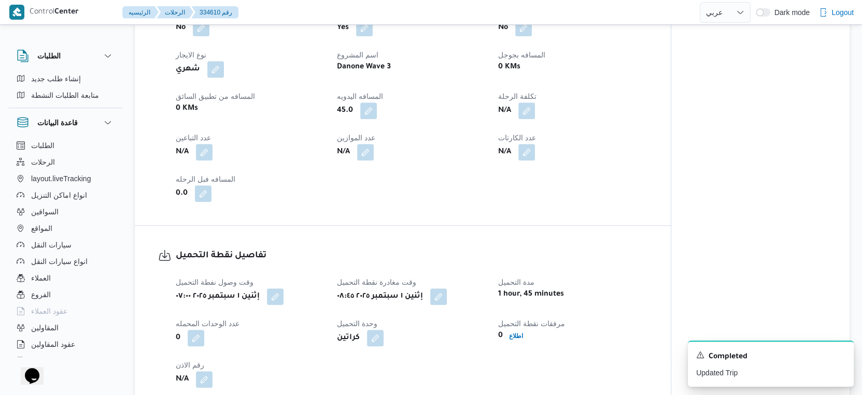
scroll to position [748, 0]
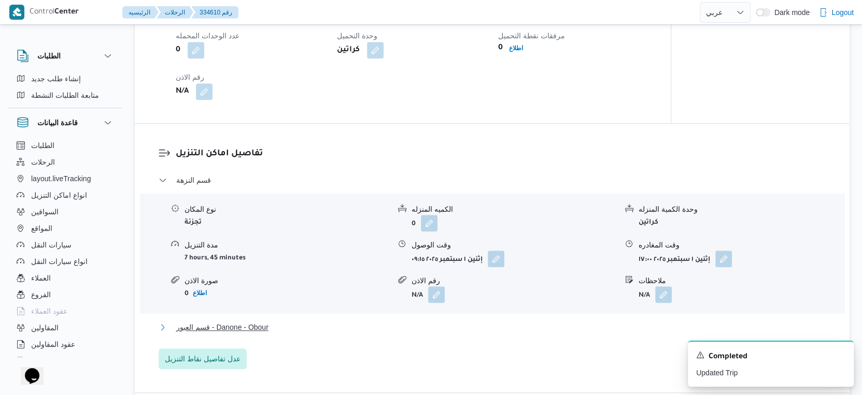
click at [351, 322] on button "قسم العبور - Danone - Obour" at bounding box center [493, 327] width 668 height 12
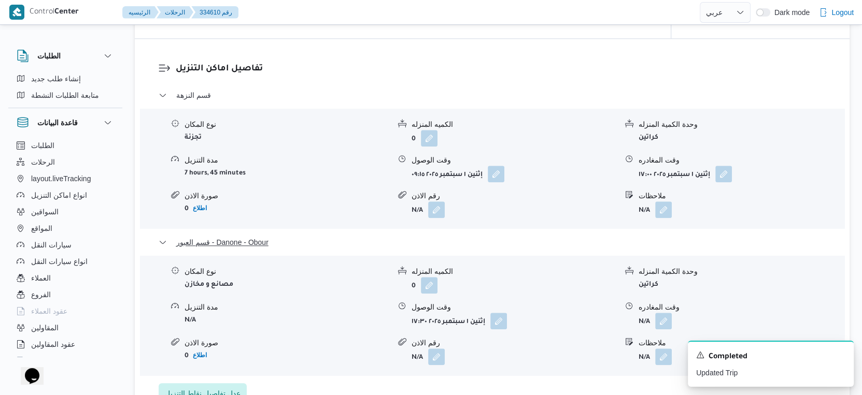
scroll to position [864, 0]
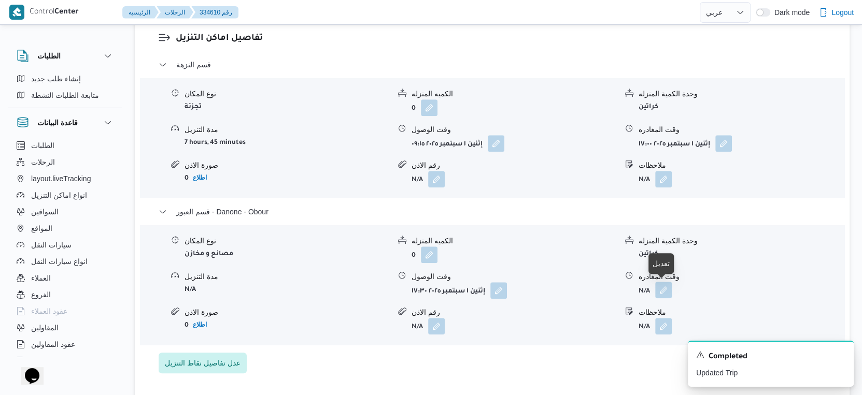
click at [666, 291] on button "button" at bounding box center [663, 290] width 17 height 17
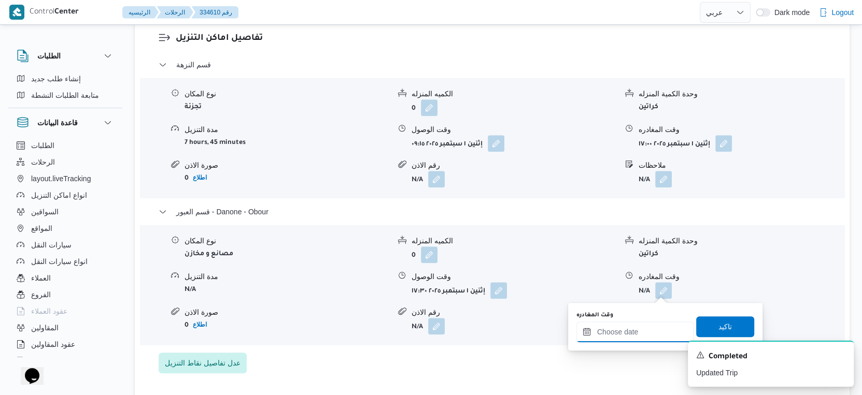
click at [647, 325] on input "وقت المغادره" at bounding box center [635, 332] width 118 height 21
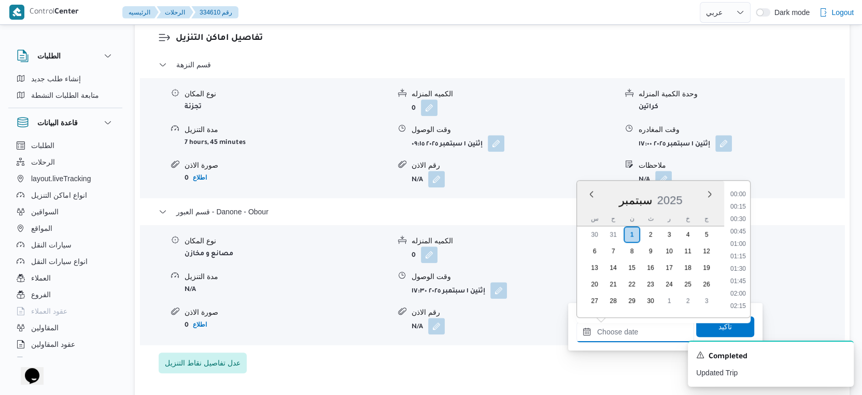
scroll to position [844, 0]
click at [737, 246] on li "18:00" at bounding box center [738, 246] width 24 height 10
type input "٠١/٠٩/٢٠٢٥ ١٨:٠٠"
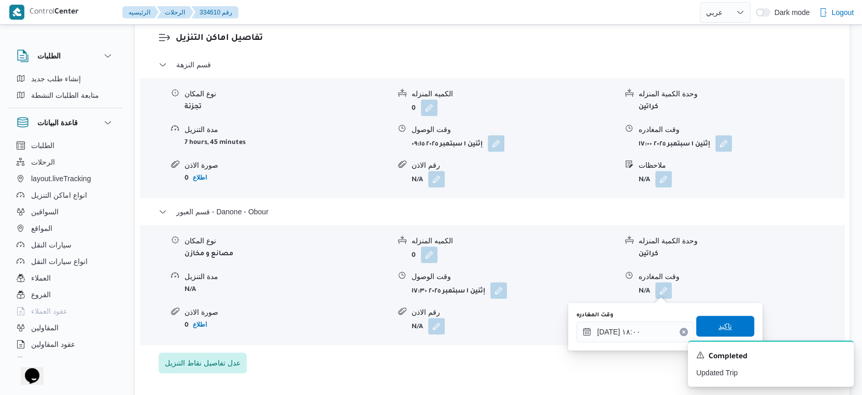
click at [728, 323] on span "تاكيد" at bounding box center [725, 326] width 58 height 21
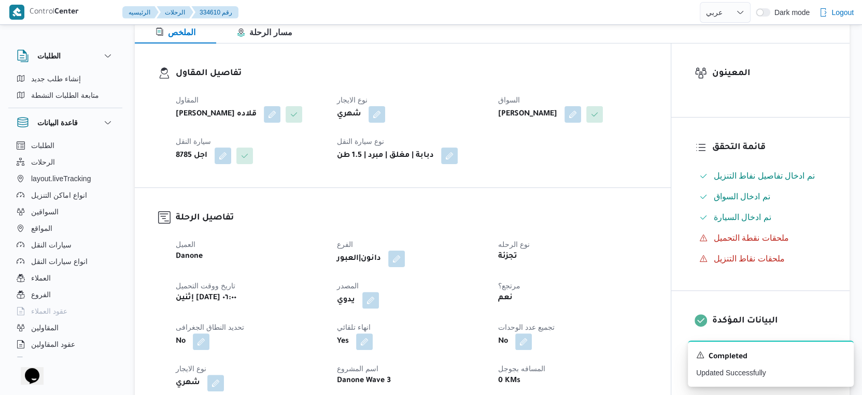
scroll to position [0, 0]
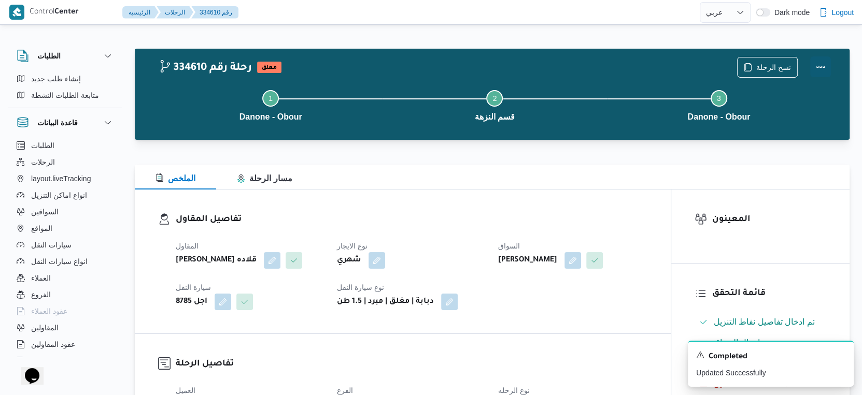
click at [822, 63] on button "Actions" at bounding box center [820, 66] width 21 height 21
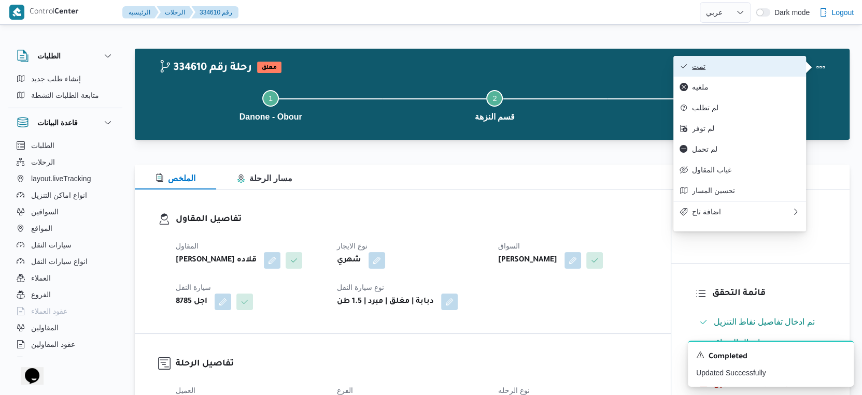
click at [746, 65] on span "تمت" at bounding box center [746, 66] width 108 height 8
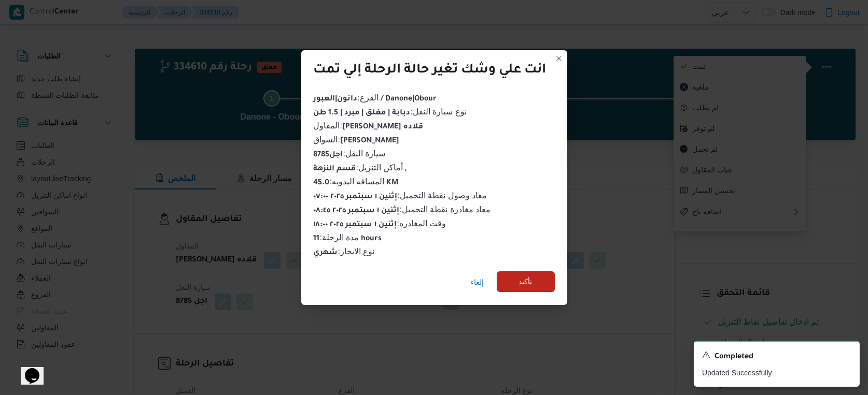
click at [535, 278] on span "تأكيد" at bounding box center [526, 282] width 58 height 21
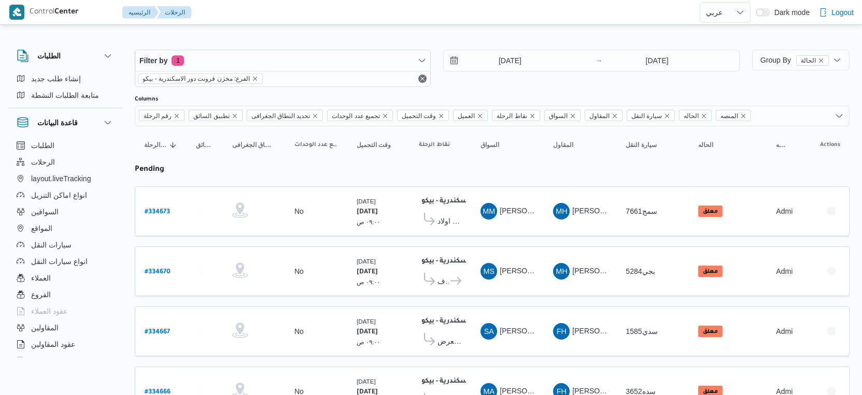
select select "ar"
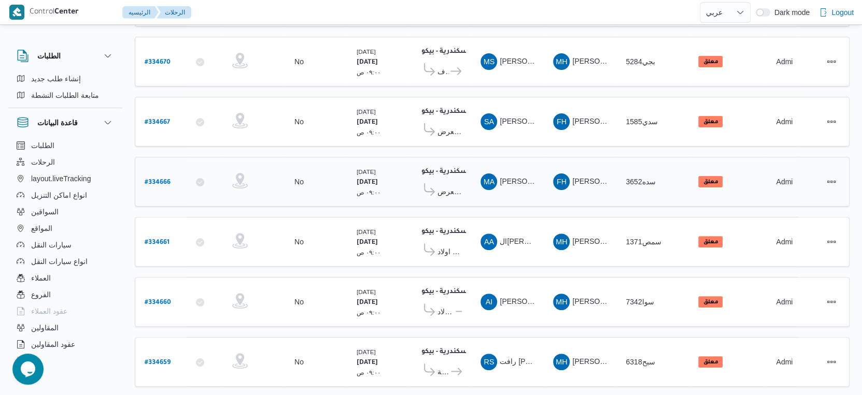
scroll to position [230, 0]
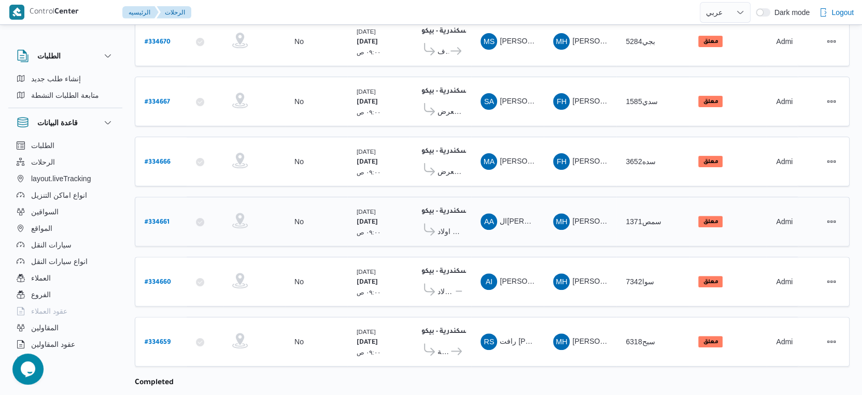
click at [449, 225] on span "معرض اولاد [PERSON_NAME] مول [PERSON_NAME] - المنوفية" at bounding box center [449, 231] width 24 height 12
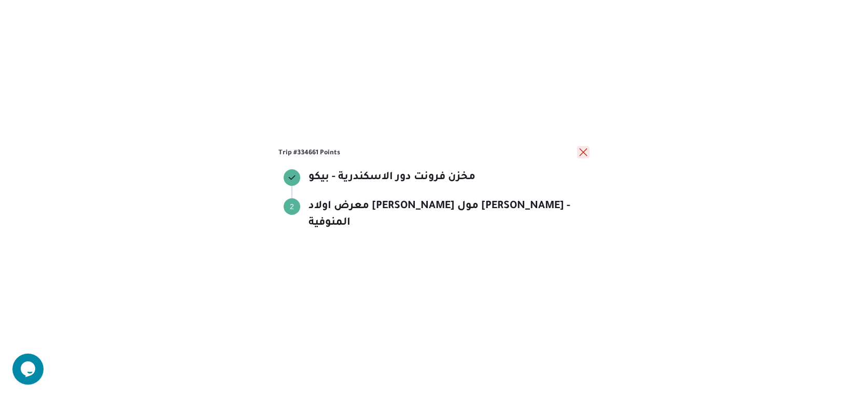
click at [583, 159] on button "close" at bounding box center [583, 152] width 12 height 12
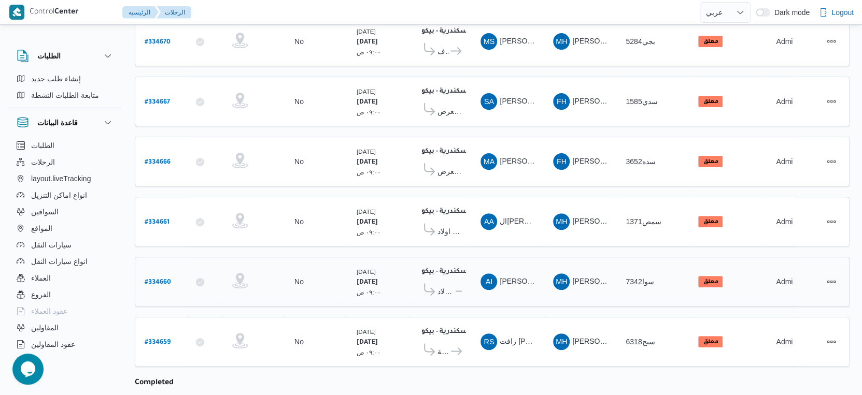
click at [443, 286] on span "معرض اولاد [PERSON_NAME] مول [PERSON_NAME] - المنوفية" at bounding box center [445, 292] width 17 height 12
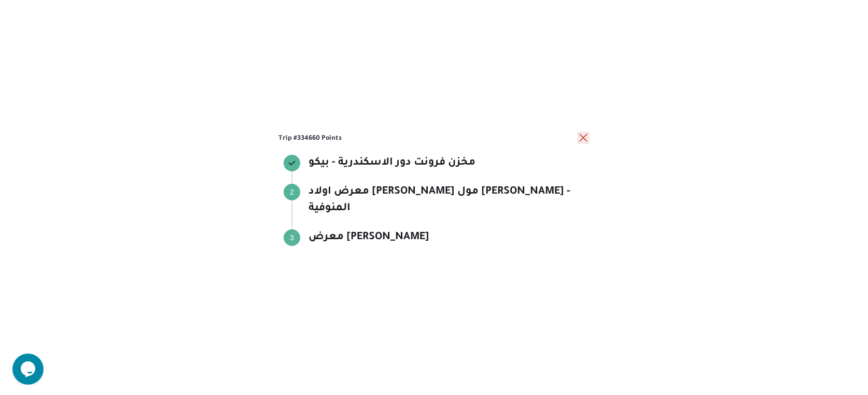
click at [584, 144] on button "close" at bounding box center [583, 138] width 12 height 12
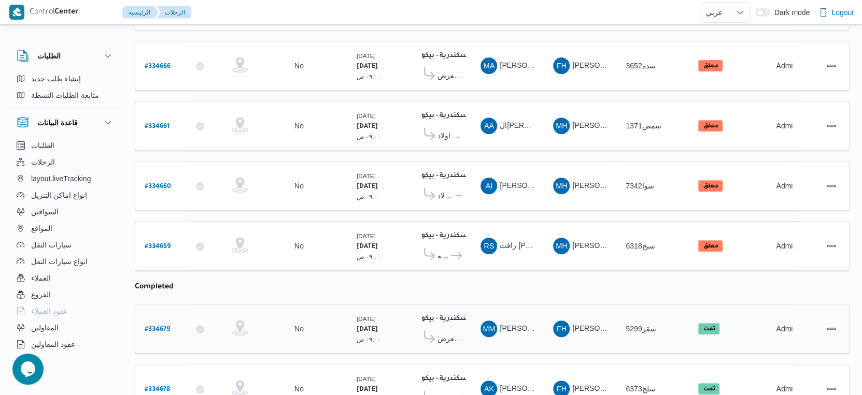
scroll to position [345, 0]
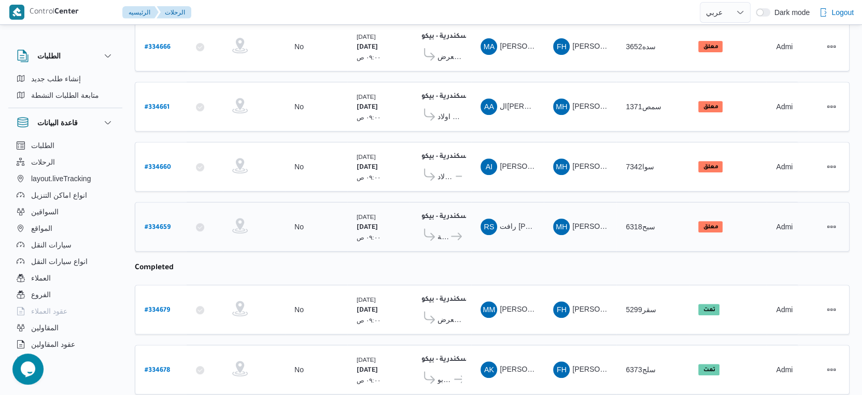
click at [457, 233] on icon at bounding box center [456, 237] width 11 height 8
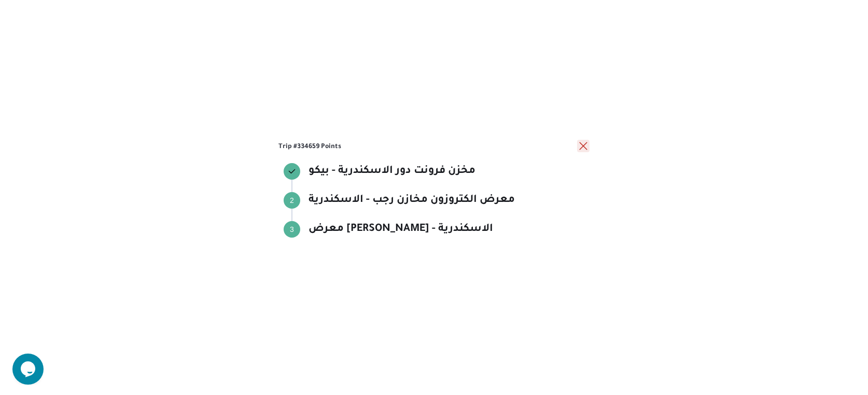
click at [581, 145] on button "close" at bounding box center [583, 146] width 12 height 12
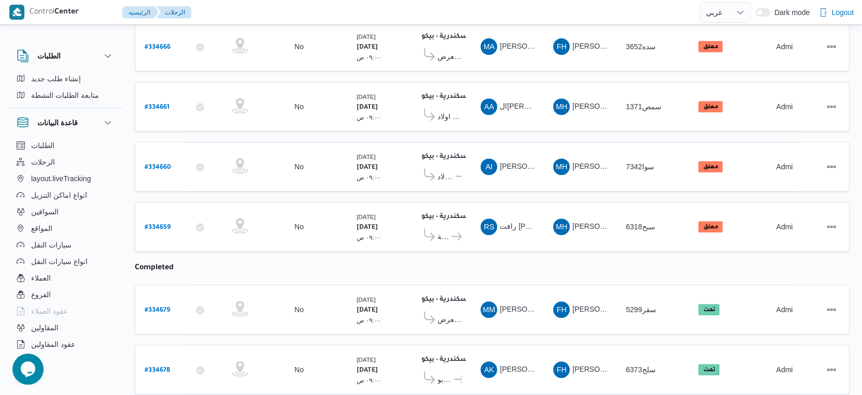
scroll to position [0, 0]
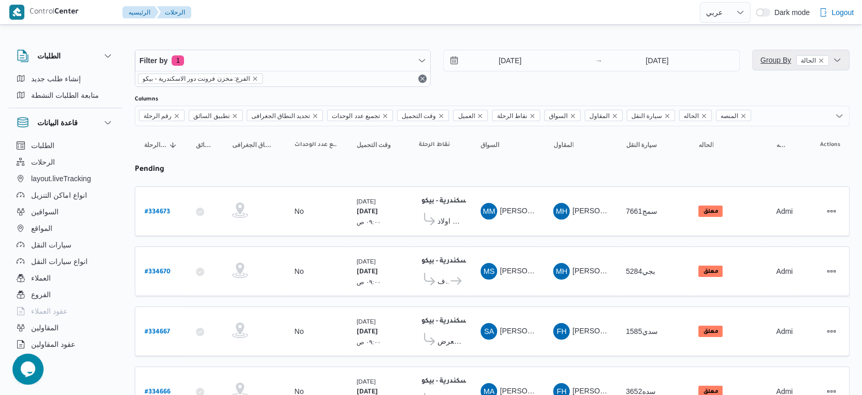
click at [772, 59] on span "Group By الحالة" at bounding box center [794, 60] width 68 height 8
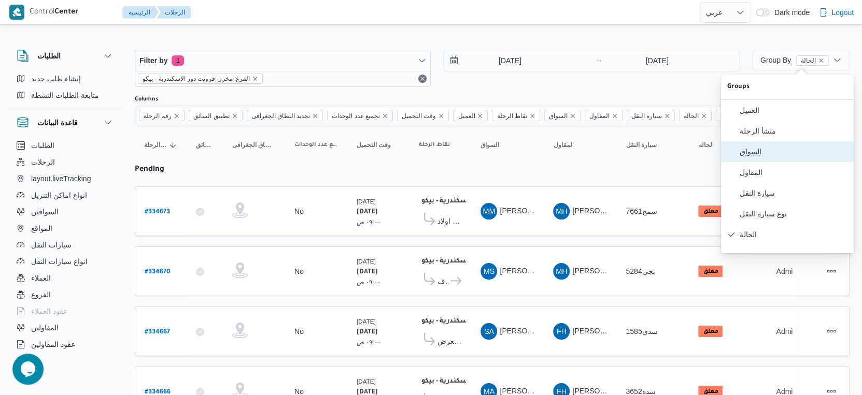
click at [768, 156] on span "السواق" at bounding box center [794, 152] width 108 height 8
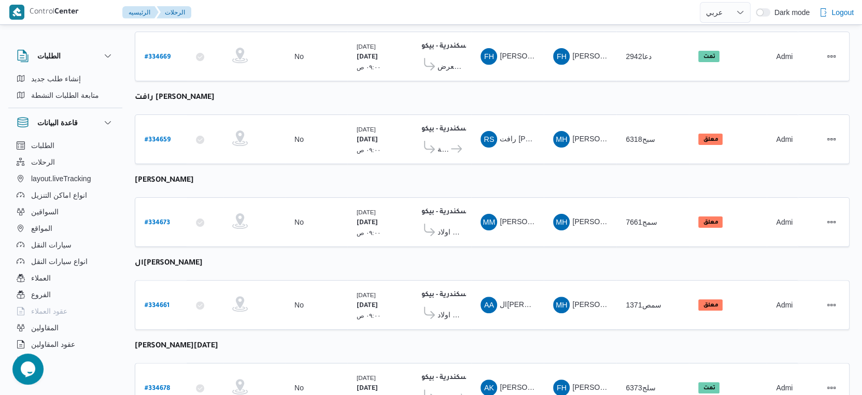
scroll to position [173, 0]
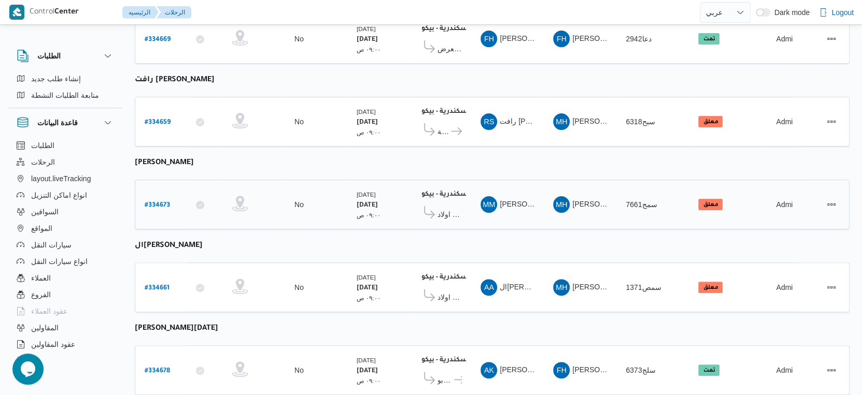
click at [441, 211] on span "معرض اولاد عبدالغفار مول العشماوى - المنوفية" at bounding box center [449, 214] width 24 height 12
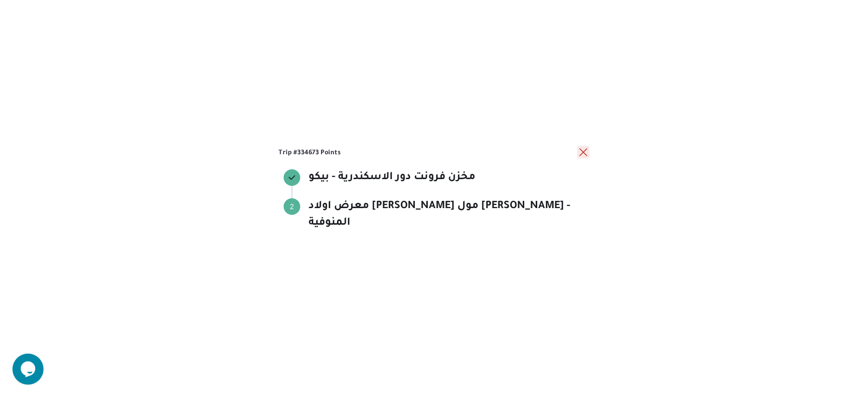
click at [584, 159] on button "close" at bounding box center [583, 152] width 12 height 12
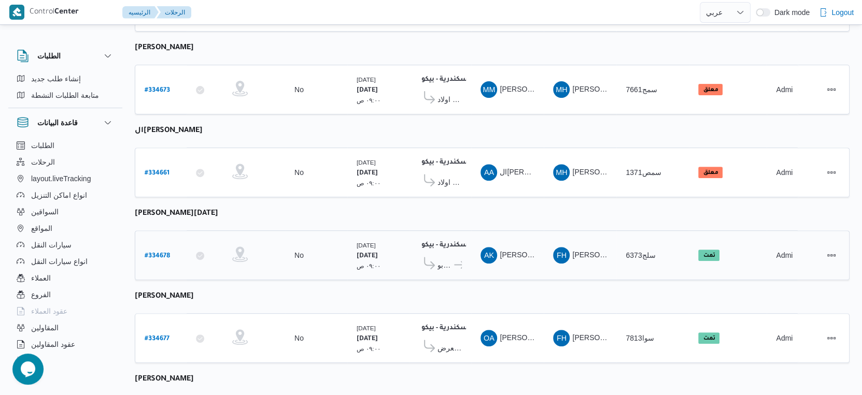
scroll to position [288, 0]
click at [455, 178] on span "معرض اولاد عبدالغفار مول العشماوى - المنوفية" at bounding box center [449, 182] width 24 height 12
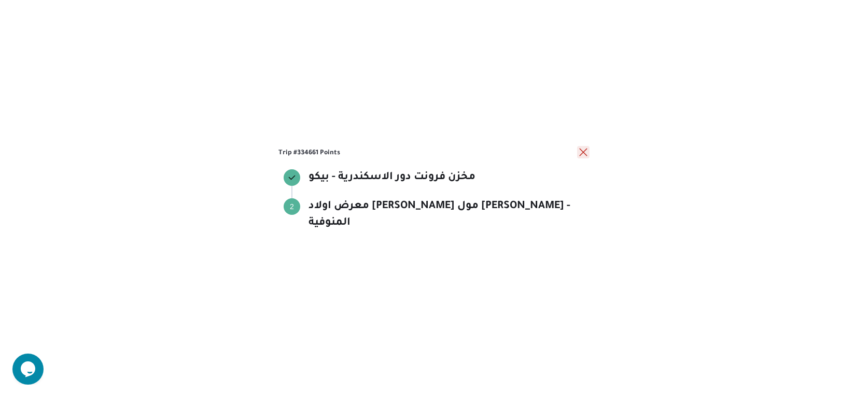
click at [582, 159] on button "close" at bounding box center [583, 152] width 12 height 12
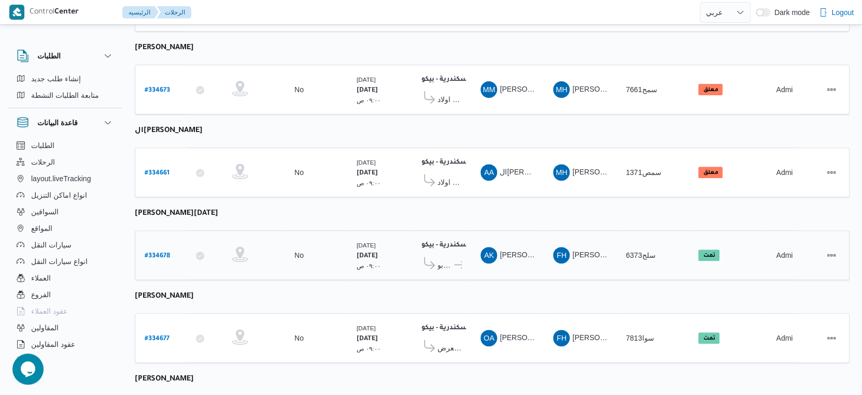
click at [454, 261] on icon at bounding box center [459, 265] width 11 height 8
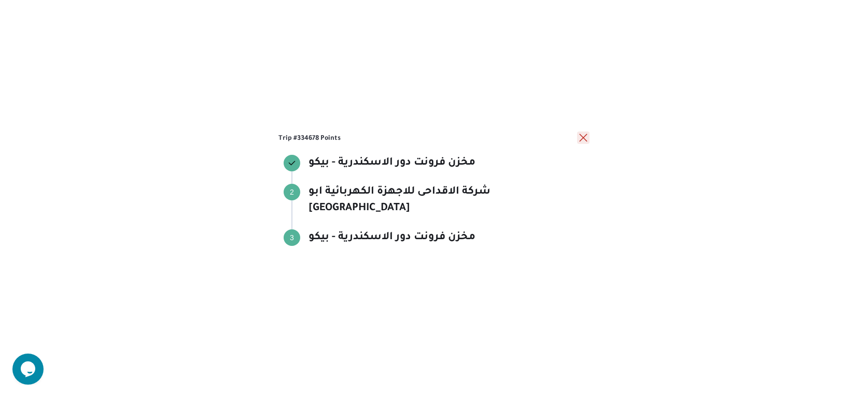
click at [582, 144] on button "close" at bounding box center [583, 138] width 12 height 12
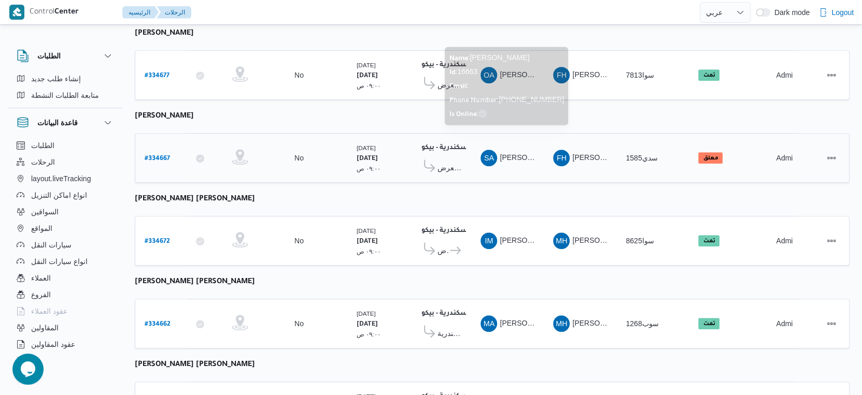
scroll to position [576, 0]
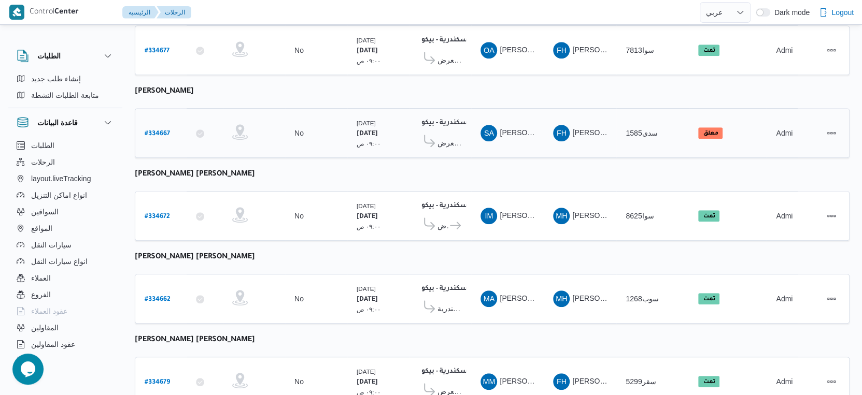
click at [454, 137] on span "معرض [PERSON_NAME] [GEOGRAPHIC_DATA]" at bounding box center [449, 143] width 24 height 12
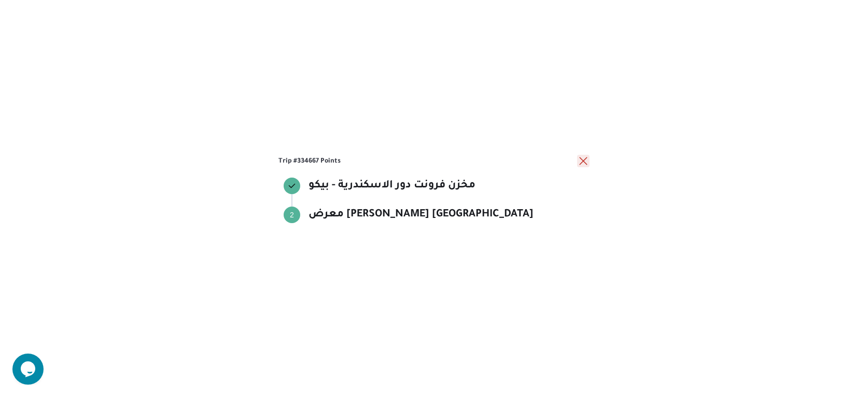
click at [585, 159] on button "close" at bounding box center [583, 161] width 12 height 12
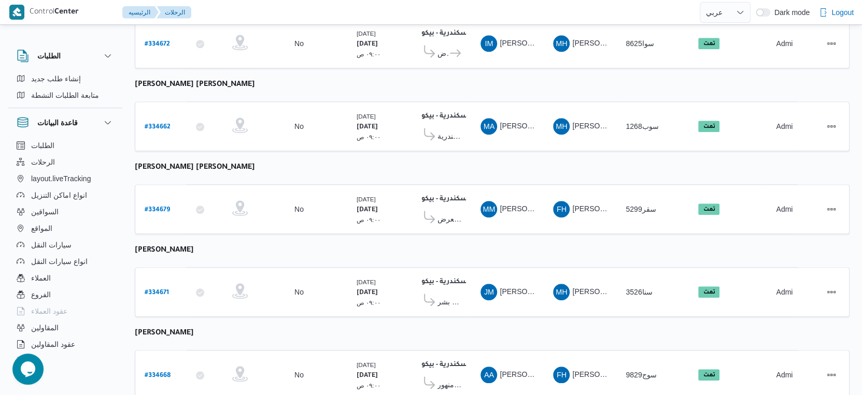
scroll to position [748, 0]
click at [448, 213] on span "معرض احمد حميده - بلطيم كفر الشيخ" at bounding box center [449, 219] width 24 height 12
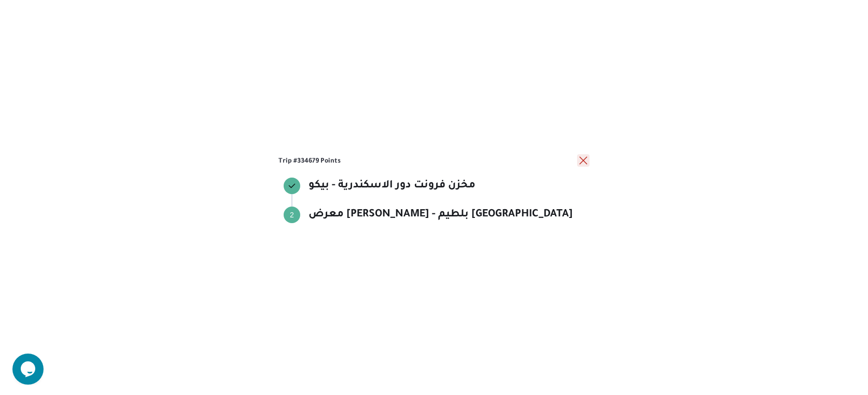
click at [580, 160] on button "close" at bounding box center [583, 160] width 12 height 12
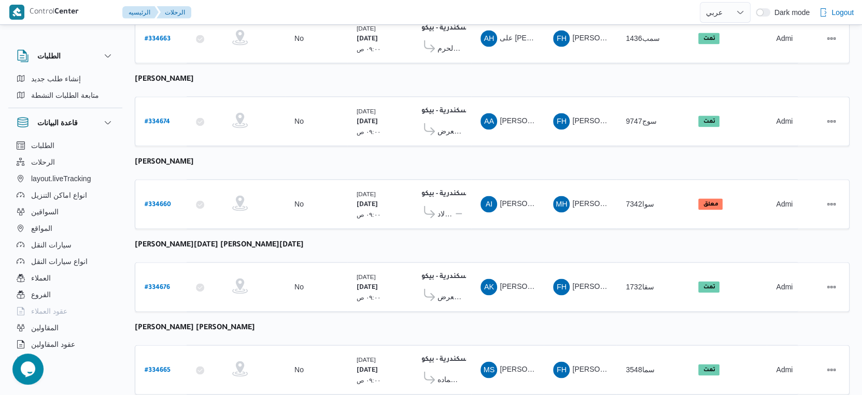
scroll to position [1267, 0]
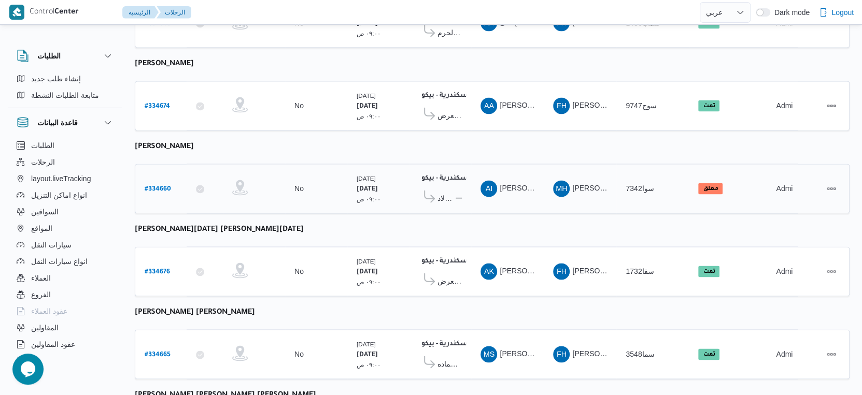
click at [446, 192] on span "معرض اولاد [PERSON_NAME] مول [PERSON_NAME] - المنوفية" at bounding box center [445, 198] width 17 height 12
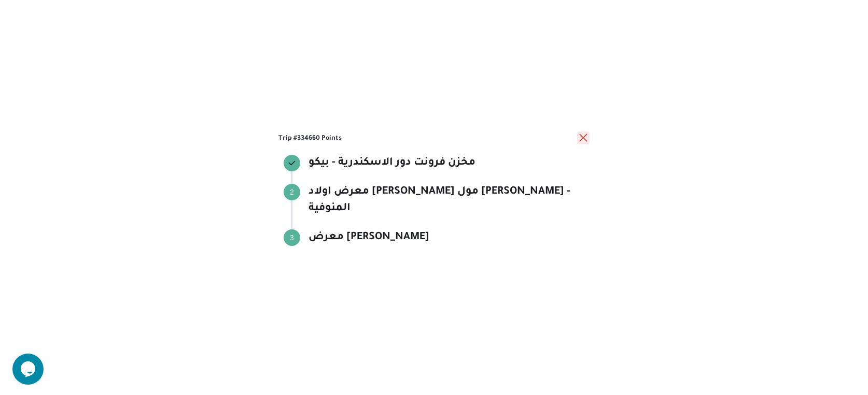
click at [579, 144] on button "close" at bounding box center [583, 138] width 12 height 12
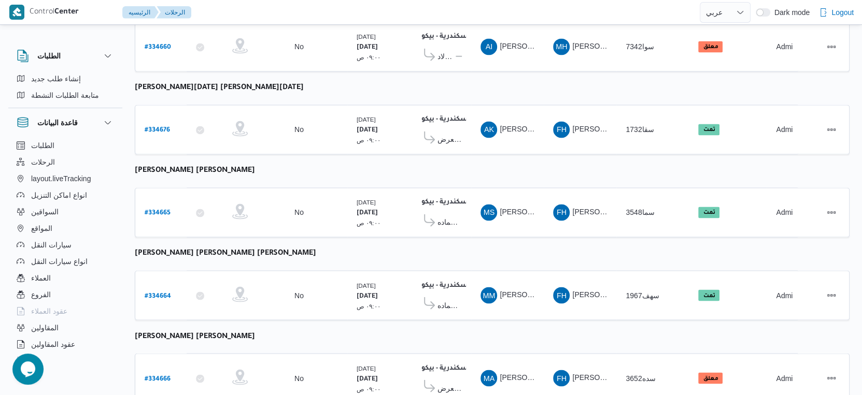
scroll to position [1413, 0]
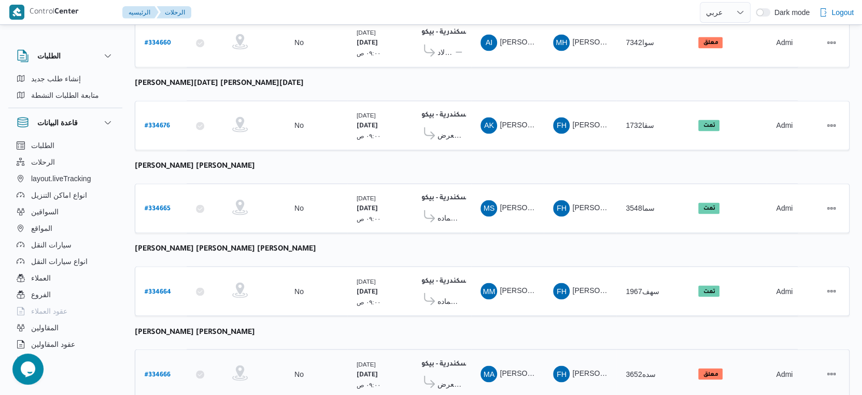
click at [446, 378] on span "معرض محمود كامل كفر الشيخ" at bounding box center [449, 384] width 24 height 12
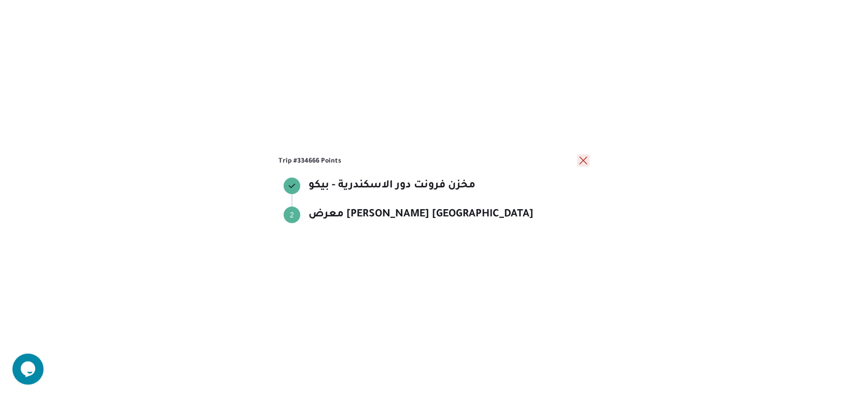
click at [578, 160] on button "close" at bounding box center [583, 160] width 12 height 12
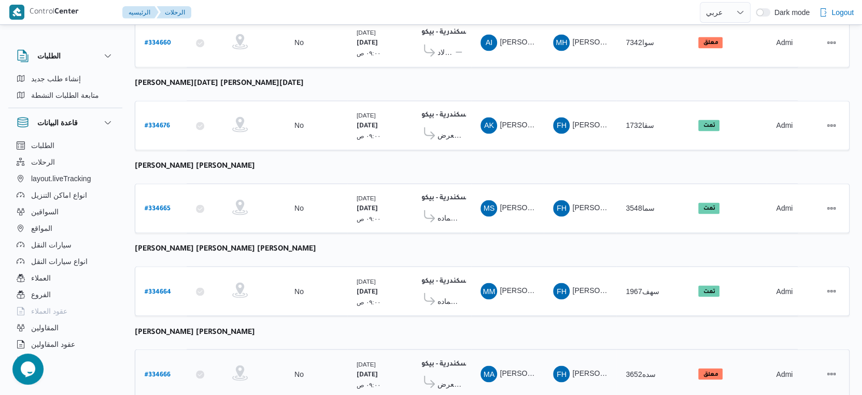
click at [164, 372] on b "# 334666" at bounding box center [158, 375] width 26 height 7
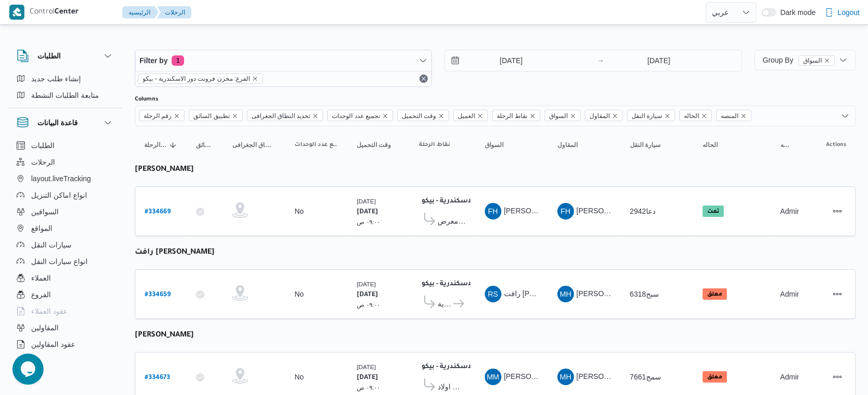
select select "ar"
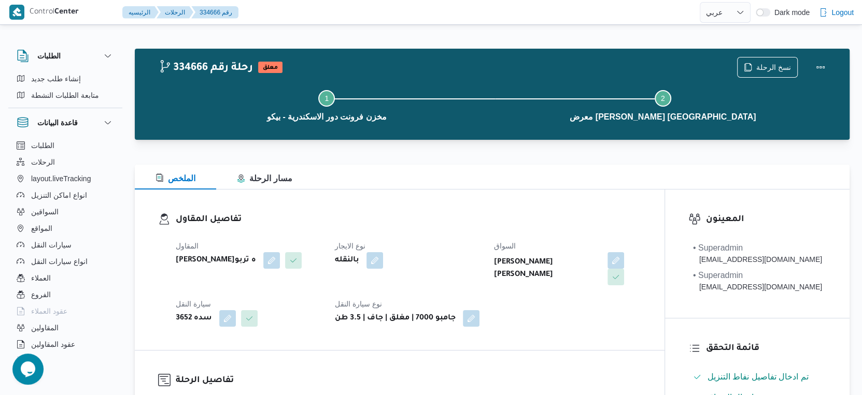
select select "ar"
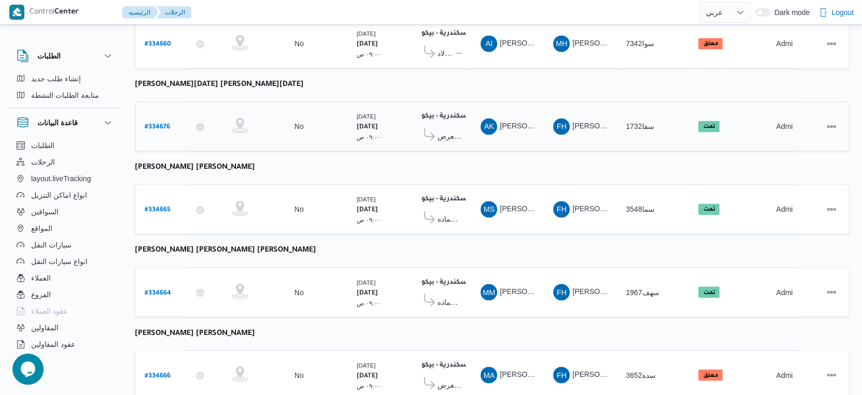
scroll to position [1413, 0]
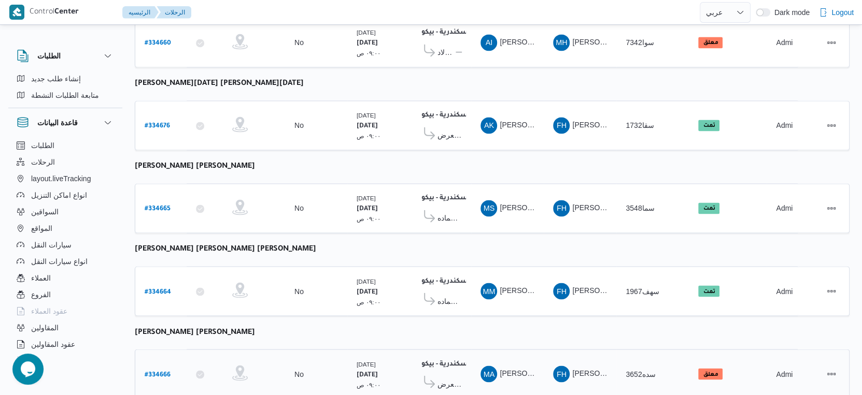
click at [164, 372] on b "# 334666" at bounding box center [158, 375] width 26 height 7
select select "ar"
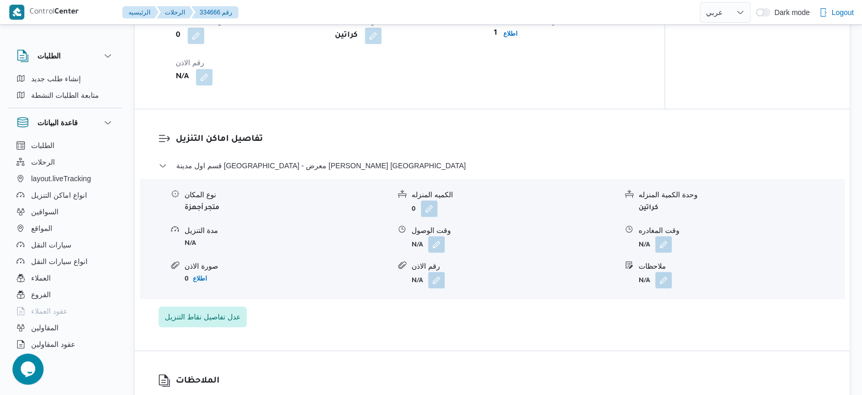
scroll to position [748, 0]
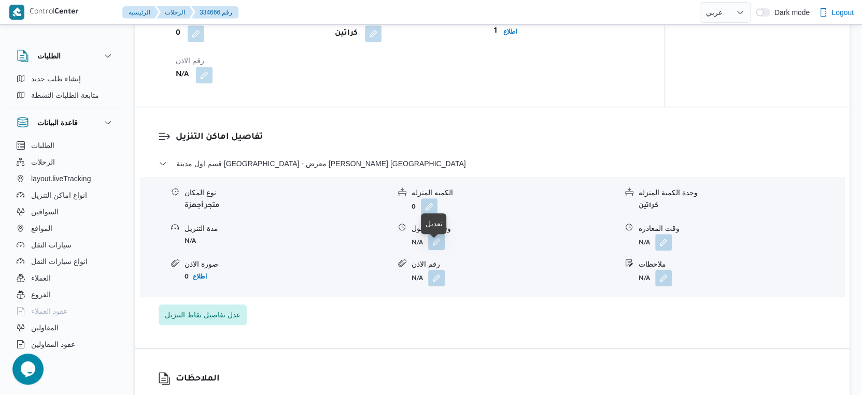
click at [437, 250] on button "button" at bounding box center [436, 242] width 17 height 17
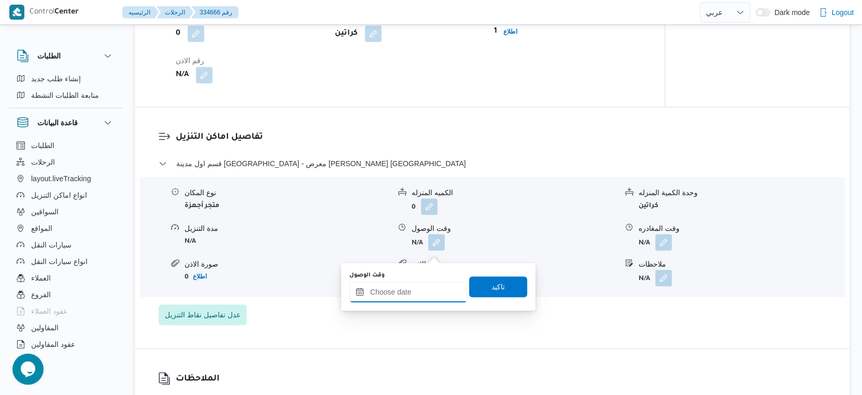
click at [426, 289] on input "وقت الوصول" at bounding box center [408, 292] width 118 height 21
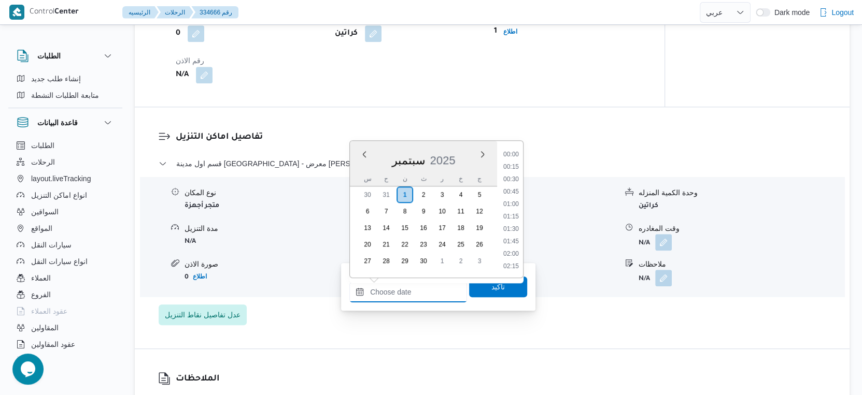
scroll to position [807, 0]
click at [516, 214] on li "17:30" at bounding box center [511, 218] width 24 height 10
type input "٠١/٠٩/٢٠٢٥ ١٧:٣٠"
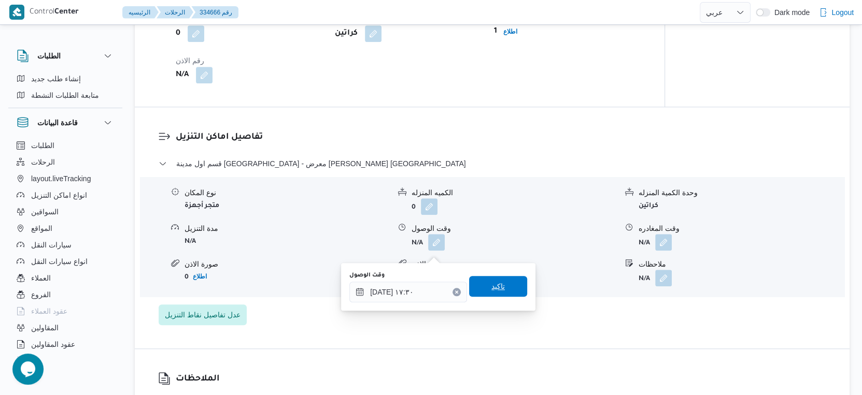
click at [504, 288] on span "تاكيد" at bounding box center [498, 286] width 58 height 21
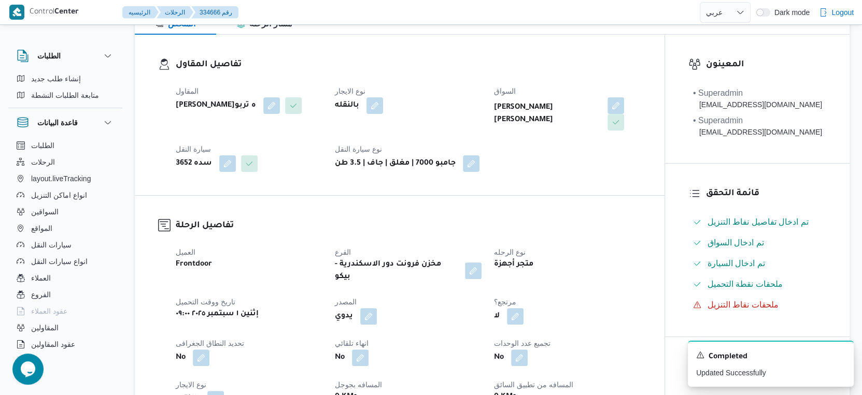
scroll to position [0, 0]
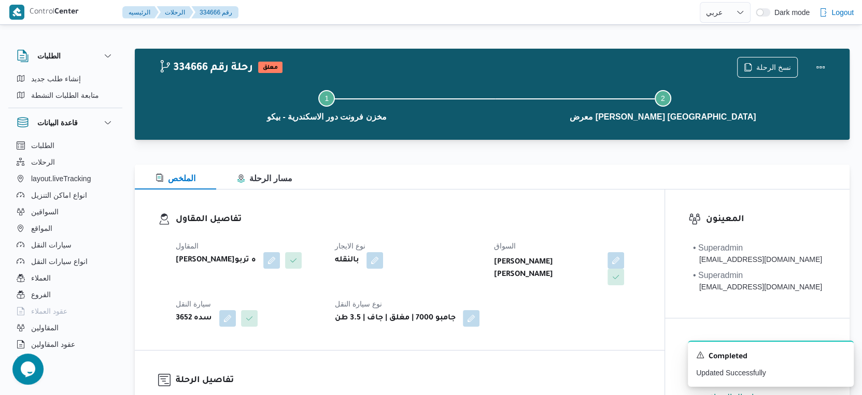
select select "ar"
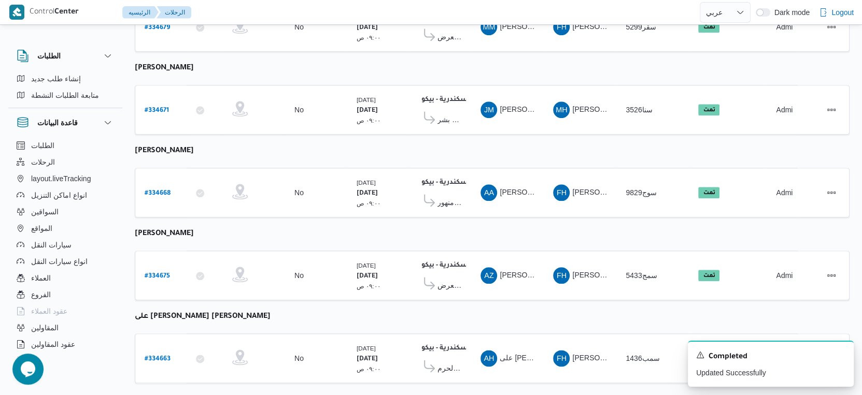
scroll to position [1265, 0]
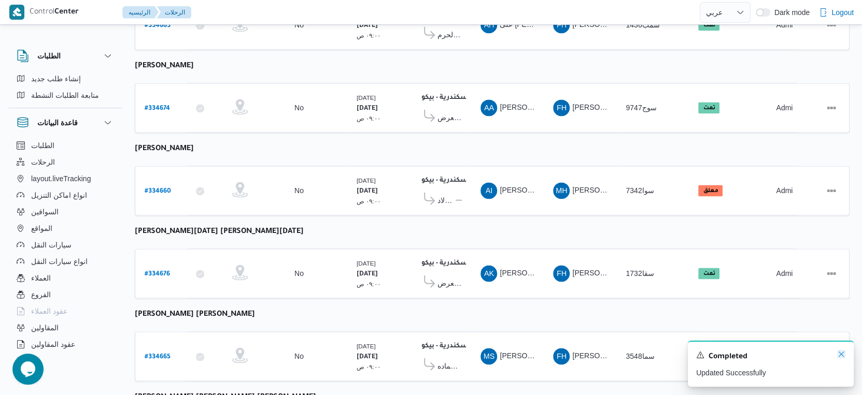
click at [838, 355] on icon "Dismiss toast" at bounding box center [841, 354] width 8 height 8
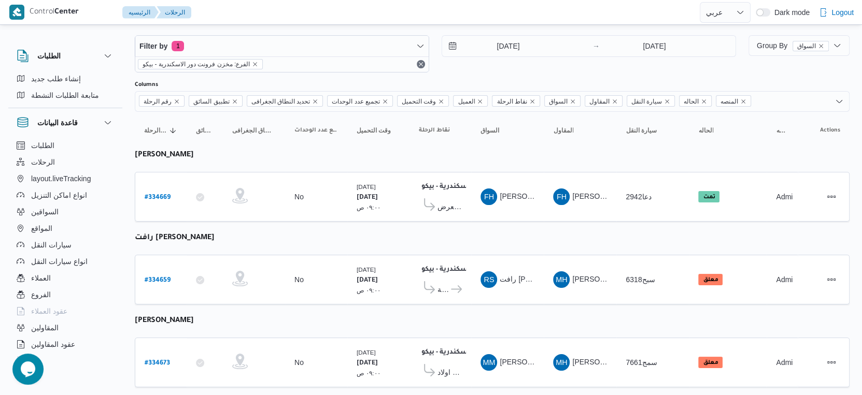
scroll to position [0, 0]
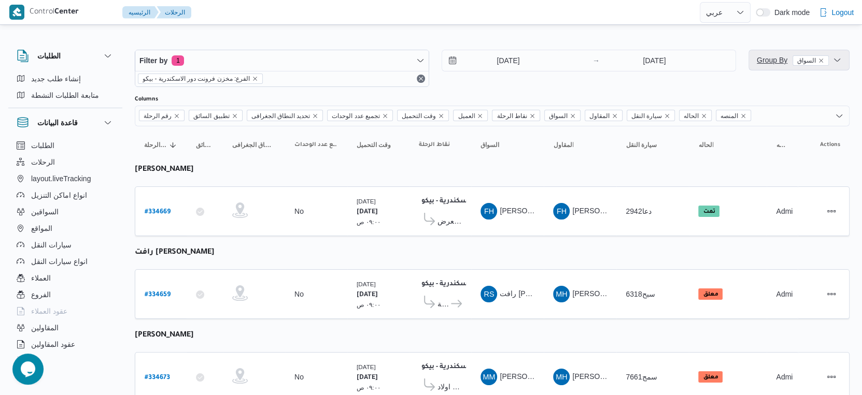
click at [770, 60] on span "Group By السواق" at bounding box center [793, 60] width 72 height 8
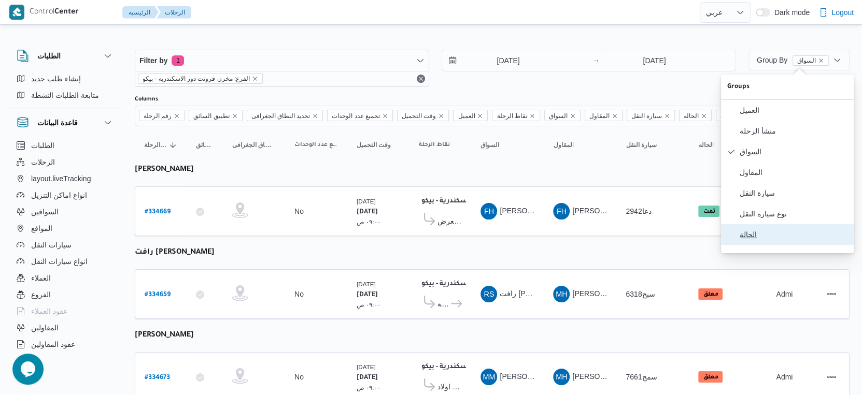
click at [772, 239] on span "الحالة" at bounding box center [794, 235] width 108 height 8
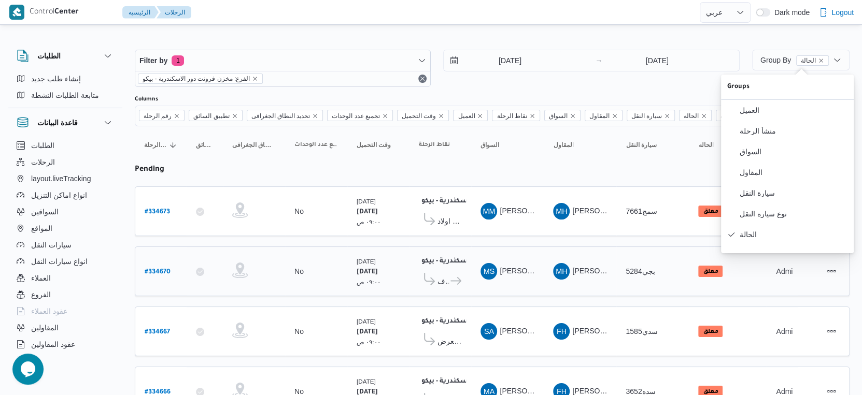
click at [562, 259] on div "MH مروه حسام الدين سعد على" at bounding box center [580, 271] width 62 height 25
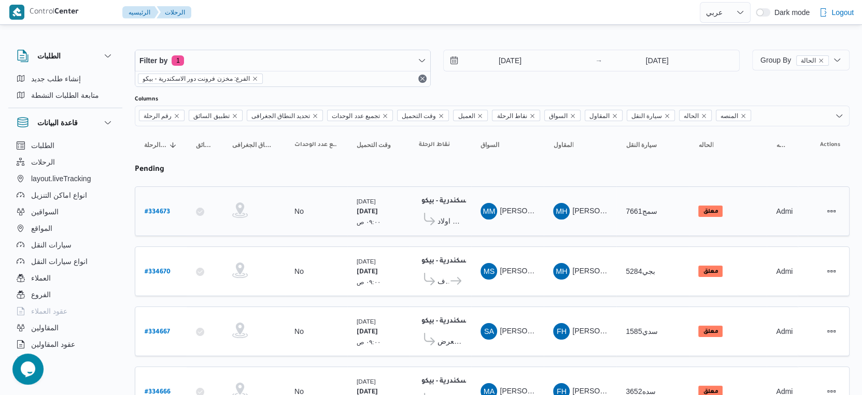
click at [460, 215] on span "معرض اولاد [PERSON_NAME] مول [PERSON_NAME] - المنوفية" at bounding box center [449, 221] width 24 height 12
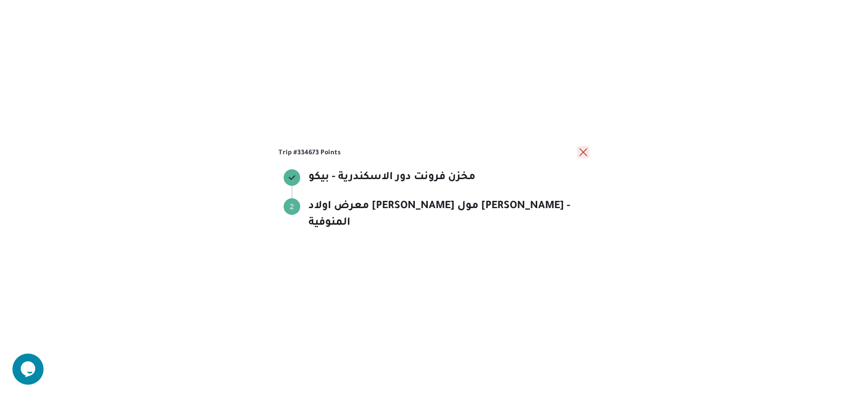
click at [579, 159] on button "close" at bounding box center [583, 152] width 12 height 12
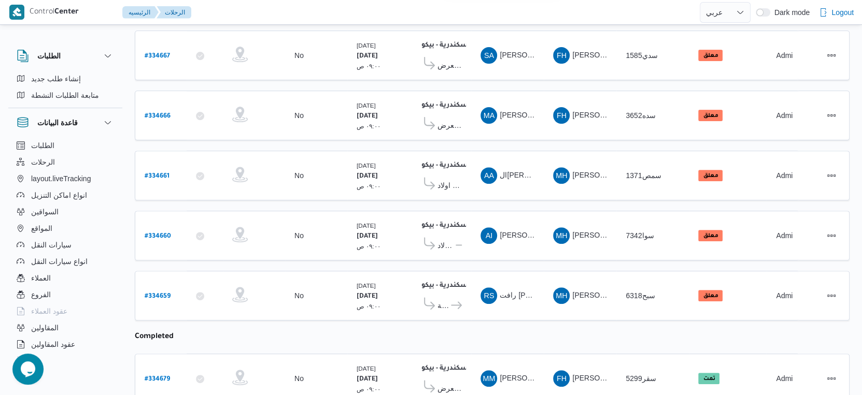
scroll to position [288, 0]
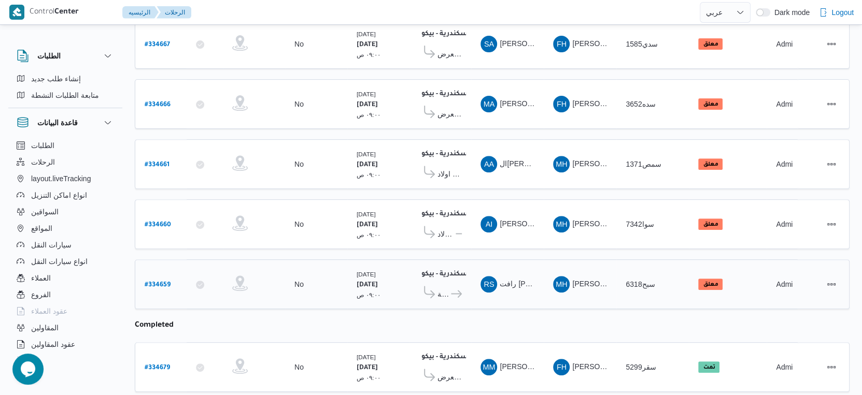
click at [449, 281] on div "معرض الكتروزون مخازن رجب - الاسكندرية معرض الشيماء همام - الاسكندرية" at bounding box center [440, 291] width 43 height 21
click at [450, 288] on span "معرض [PERSON_NAME] - الاسكندرية" at bounding box center [455, 294] width 12 height 12
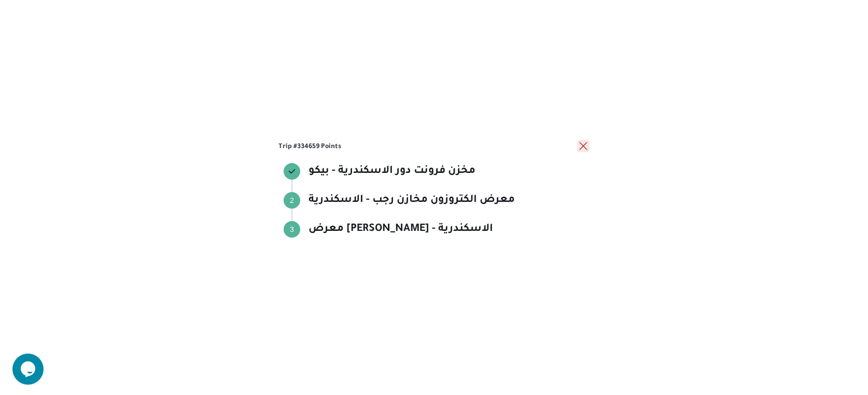
click at [587, 144] on button "close" at bounding box center [583, 146] width 12 height 12
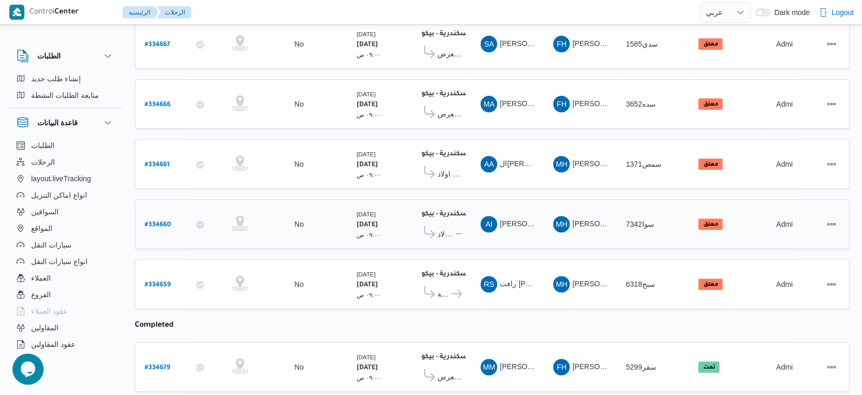
click at [456, 230] on icon at bounding box center [461, 234] width 11 height 8
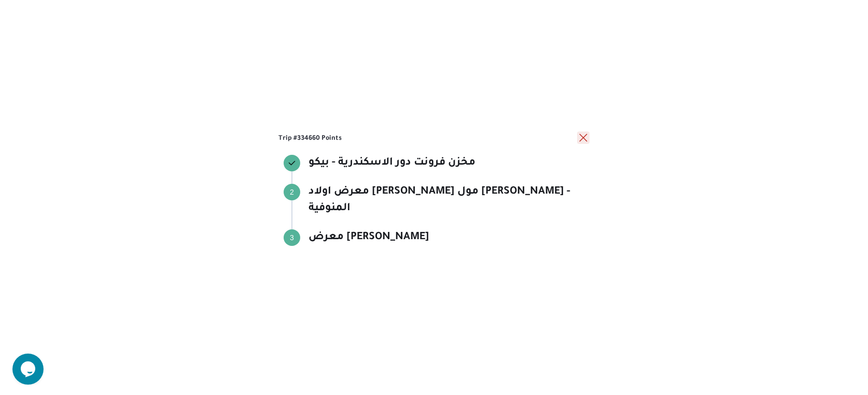
click at [584, 144] on button "close" at bounding box center [583, 138] width 12 height 12
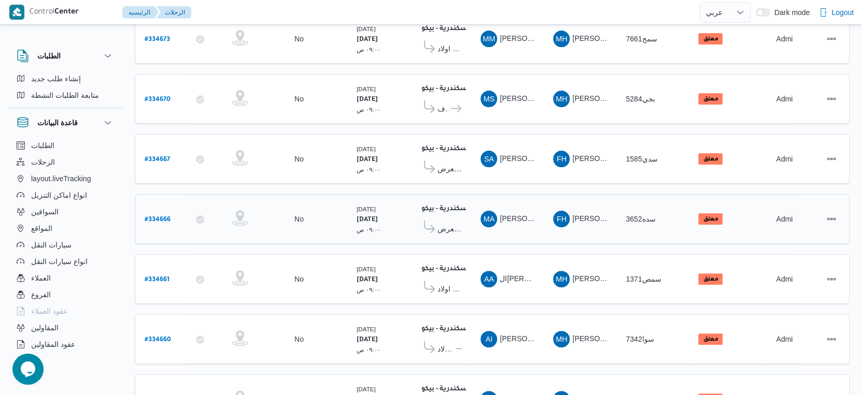
scroll to position [0, 0]
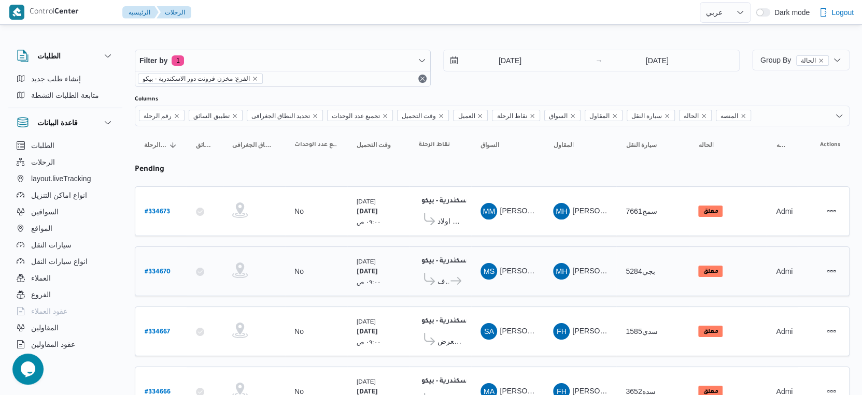
click at [436, 278] on span at bounding box center [428, 281] width 19 height 16
click at [444, 276] on span "معرض الكميل سنتر السيوف [PERSON_NAME]" at bounding box center [442, 281] width 11 height 12
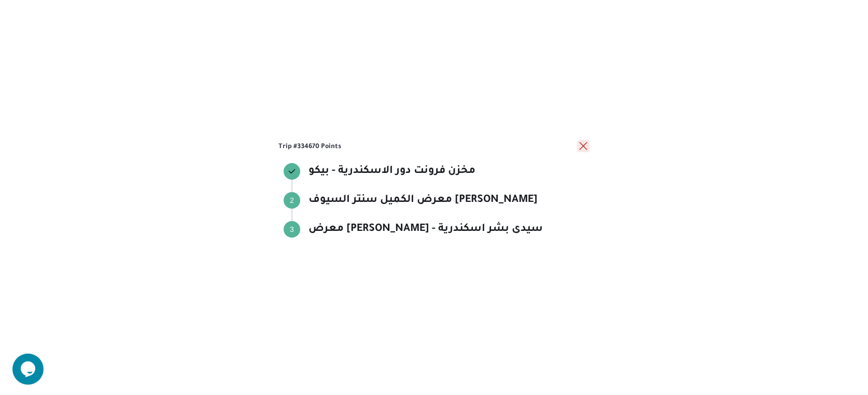
click at [579, 144] on button "close" at bounding box center [583, 146] width 12 height 12
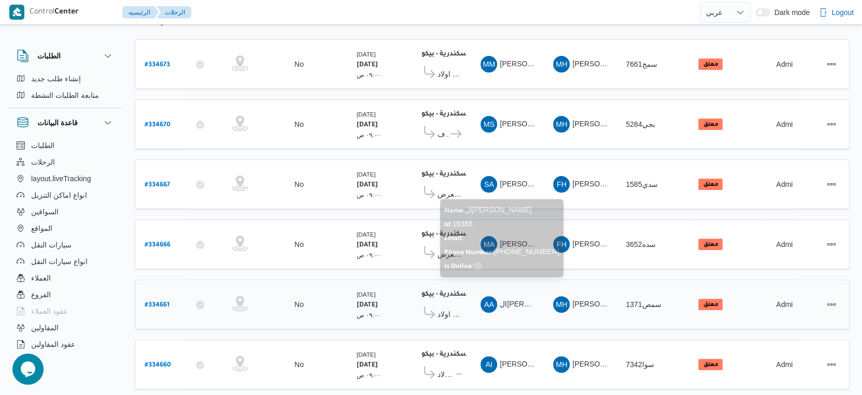
scroll to position [173, 0]
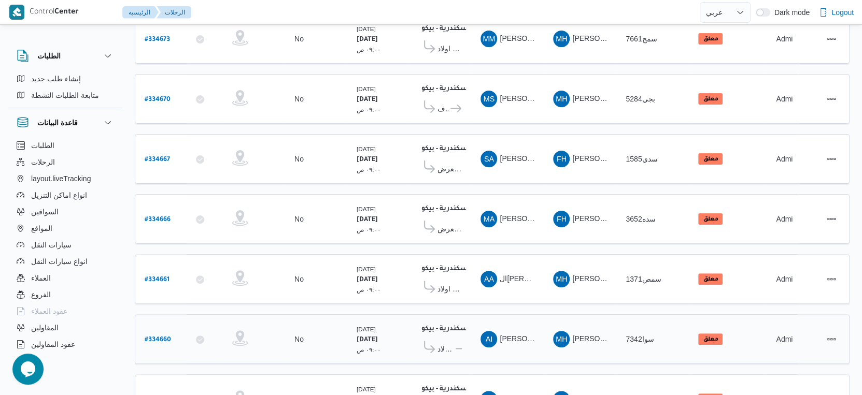
click at [460, 336] on div "معرض اولاد عبدالغفار مول العشماوى - المنوفية معرض امين عباس - قويسنا" at bounding box center [440, 346] width 43 height 21
click at [459, 345] on icon at bounding box center [461, 349] width 11 height 8
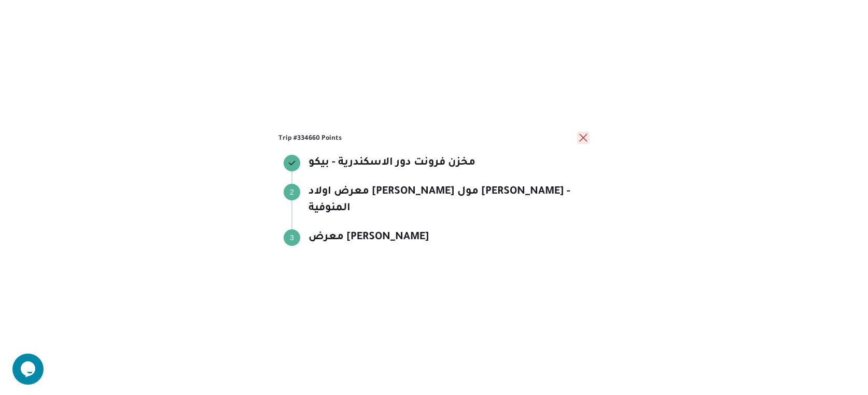
click at [583, 144] on button "close" at bounding box center [583, 138] width 12 height 12
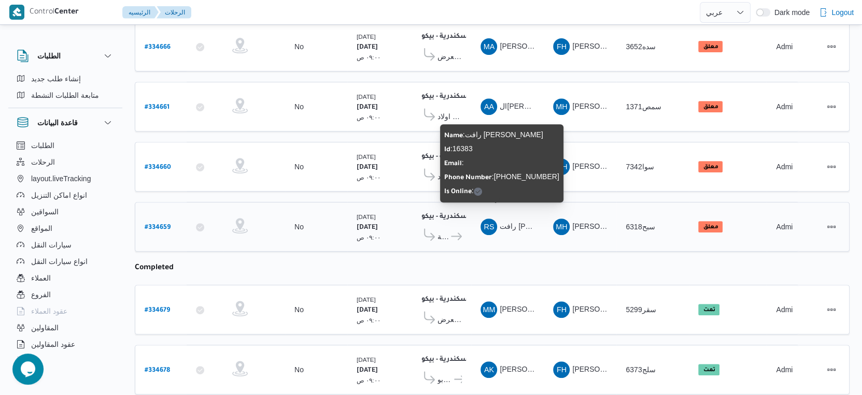
scroll to position [230, 0]
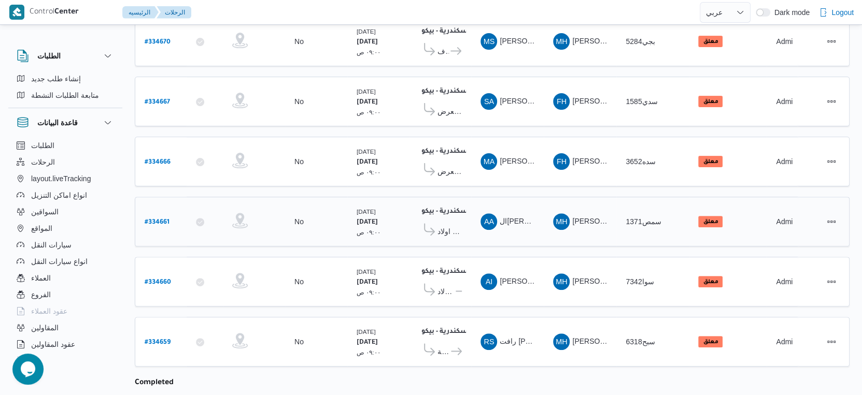
click at [159, 219] on b "# 334661" at bounding box center [157, 222] width 25 height 7
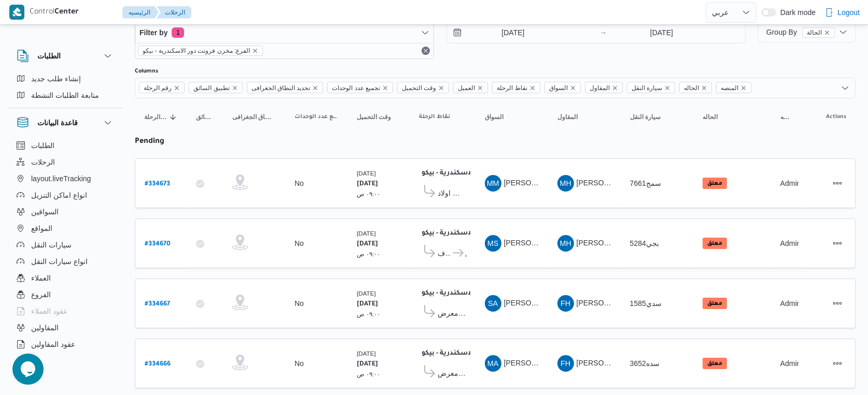
select select "ar"
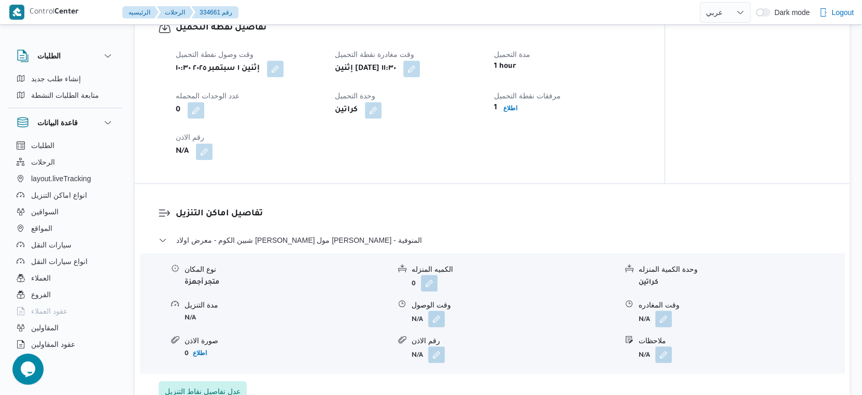
scroll to position [748, 0]
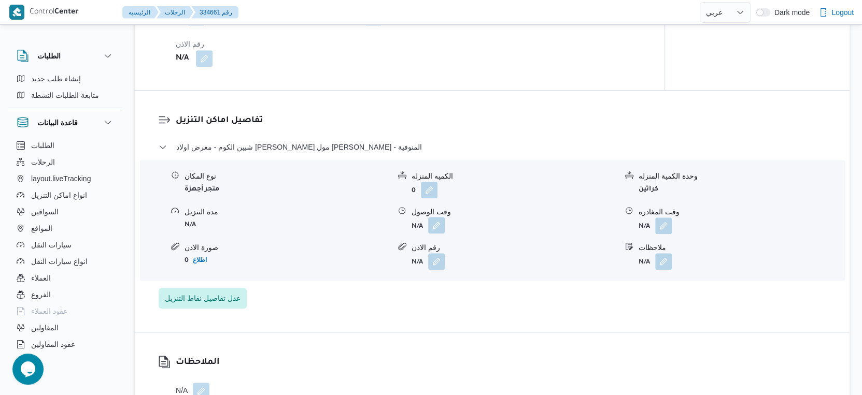
click at [439, 234] on button "button" at bounding box center [436, 225] width 17 height 17
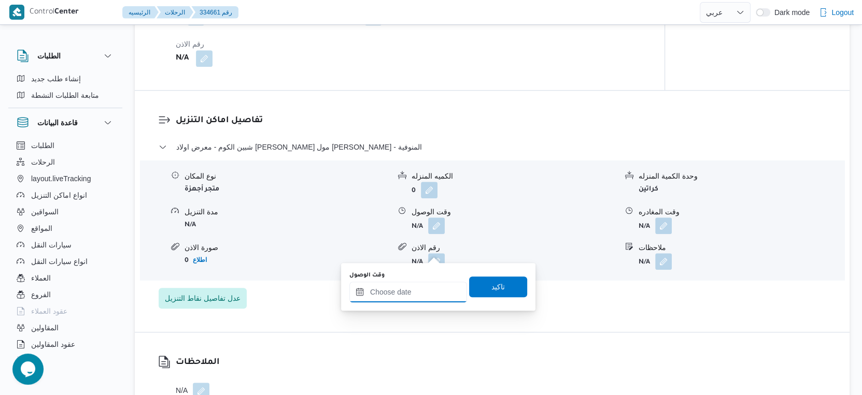
click at [418, 296] on input "وقت الوصول" at bounding box center [408, 292] width 118 height 21
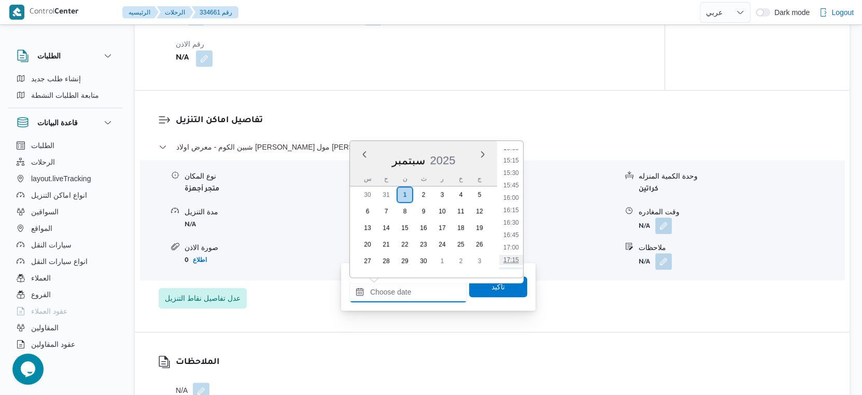
scroll to position [692, 0]
click at [512, 182] on li "14:30" at bounding box center [511, 184] width 24 height 10
type input "٠١/٠٩/٢٠٢٥ ١٤:٣٠"
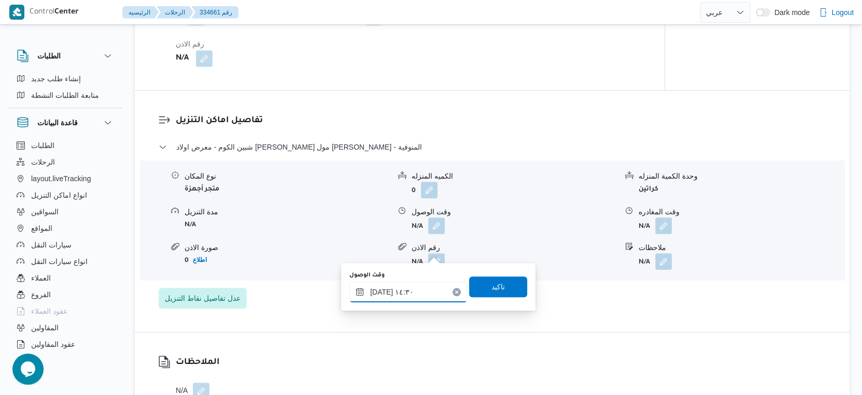
click at [406, 295] on input "٠١/٠٩/٢٠٢٥ ١٤:٣٠" at bounding box center [408, 292] width 118 height 21
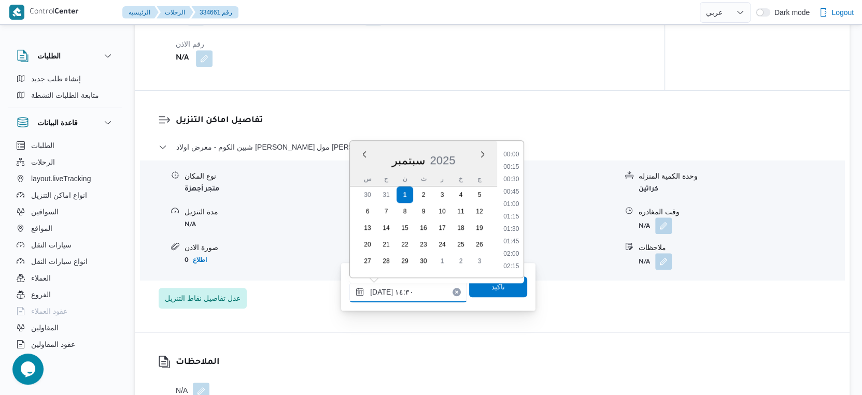
scroll to position [657, 0]
click at [503, 289] on span "تاكيد" at bounding box center [498, 286] width 58 height 21
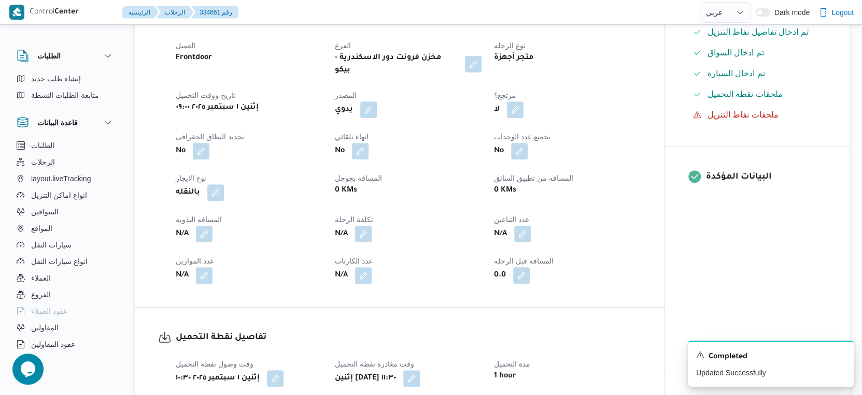
scroll to position [0, 0]
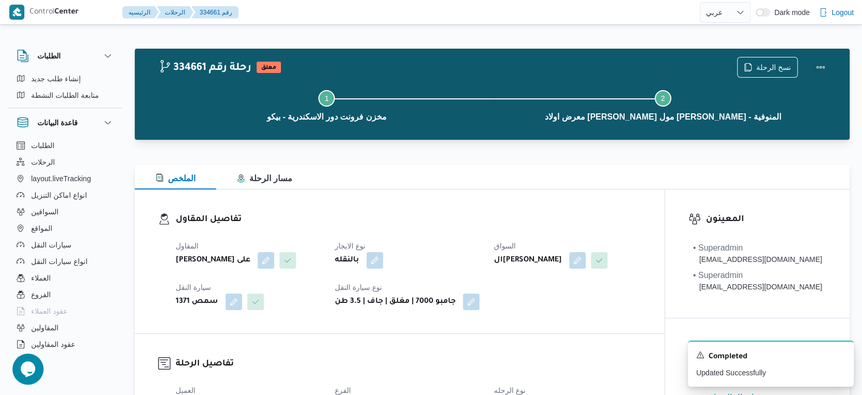
select select "ar"
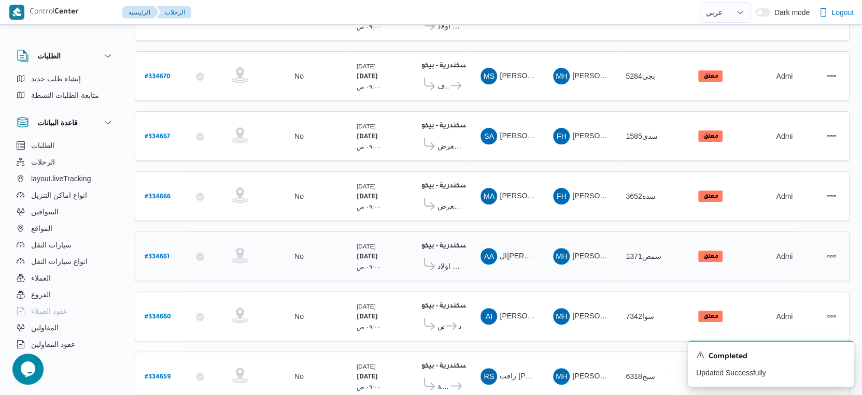
scroll to position [80, 0]
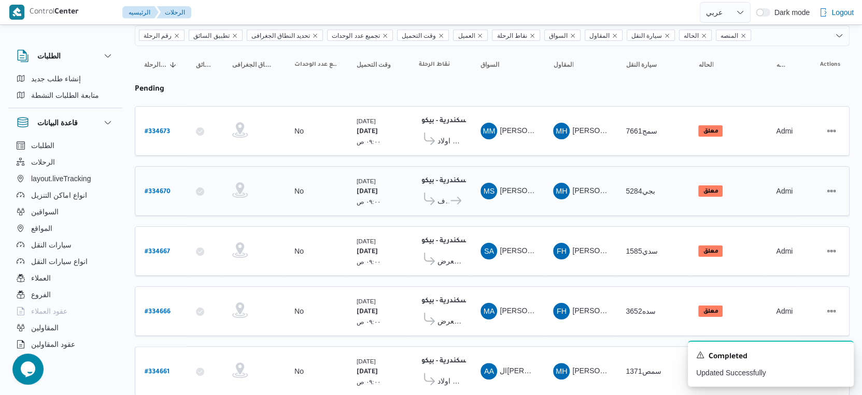
click at [454, 197] on icon at bounding box center [455, 201] width 11 height 8
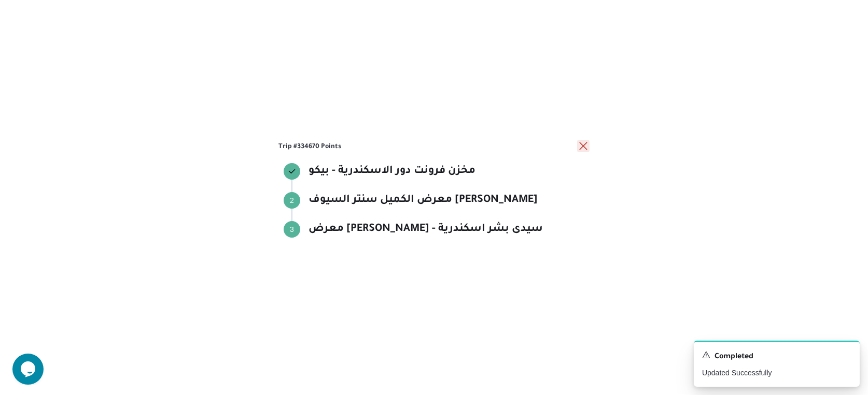
click at [582, 143] on button "close" at bounding box center [583, 146] width 12 height 12
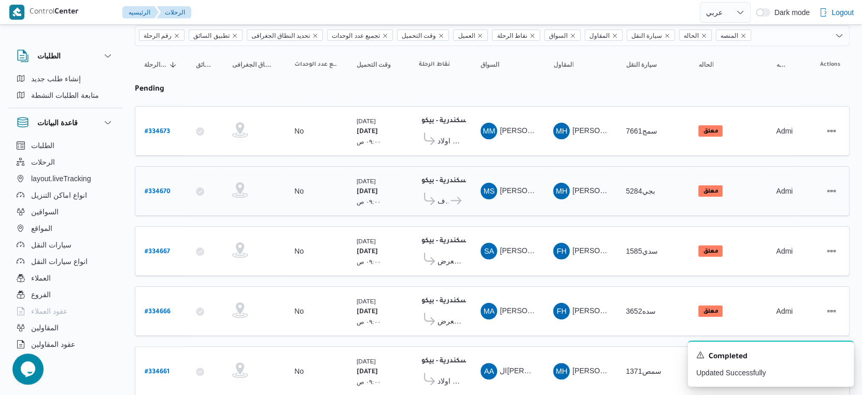
click at [159, 189] on b "# 334670" at bounding box center [158, 192] width 26 height 7
select select "ar"
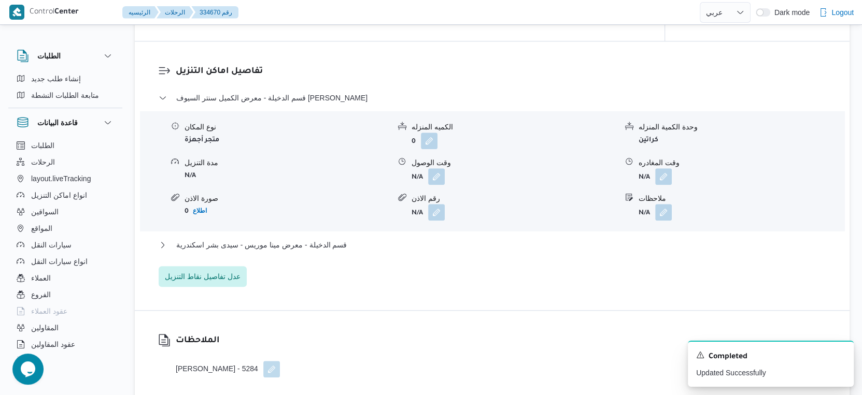
scroll to position [829, 0]
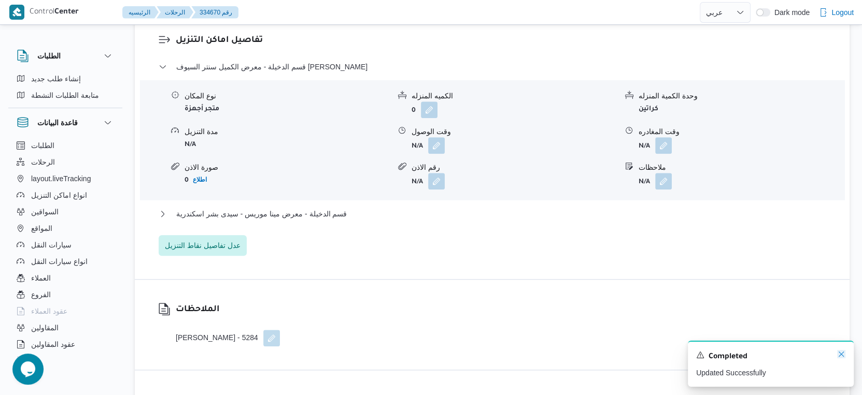
click at [837, 352] on icon "Dismiss toast" at bounding box center [841, 354] width 8 height 8
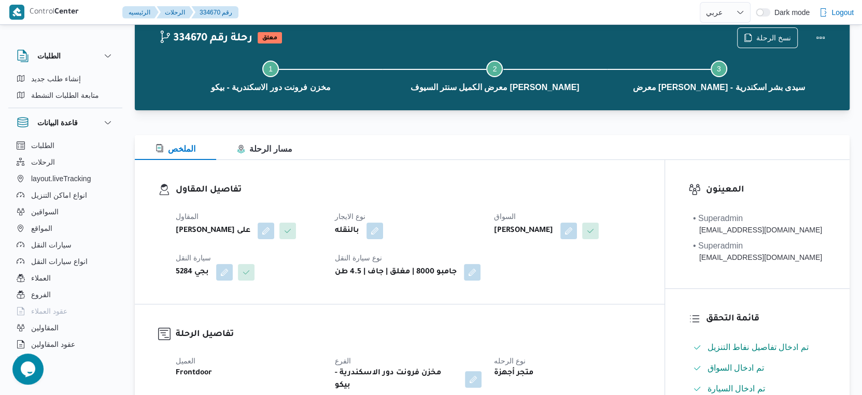
scroll to position [0, 0]
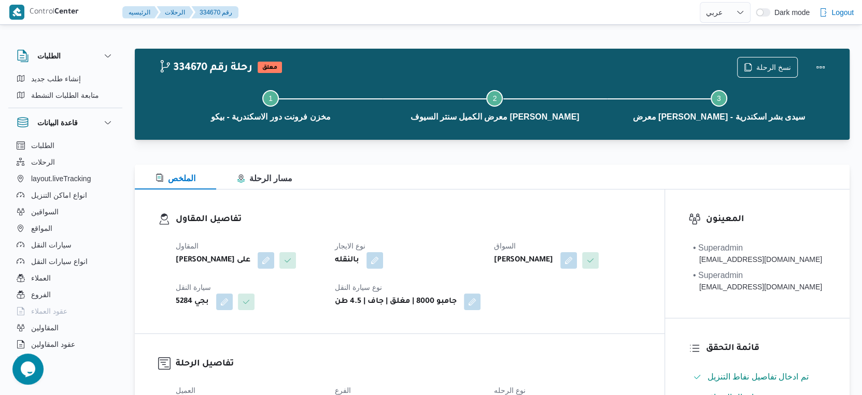
select select "ar"
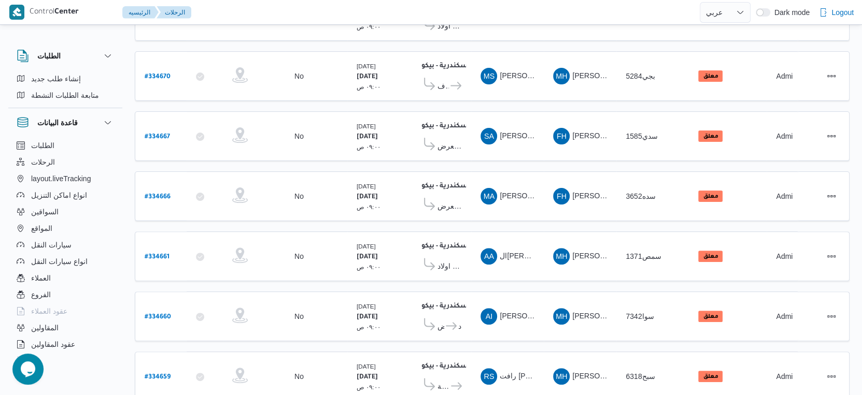
scroll to position [310, 0]
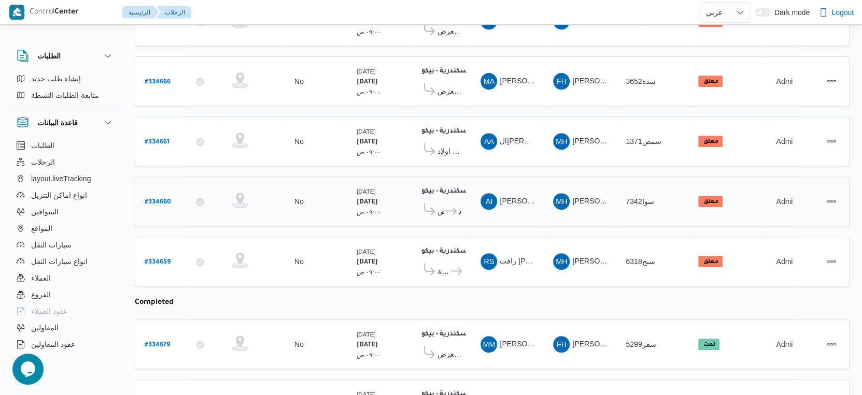
click at [468, 197] on td "نقاط الرحلة مخزن فرونت دور الاسكندرية - بيكو ١١:٥٨ م معرض امين عباس - قويسنا مع…" at bounding box center [440, 202] width 62 height 50
click at [447, 85] on span "معرض محمود كامل كفر الشيخ" at bounding box center [449, 91] width 24 height 12
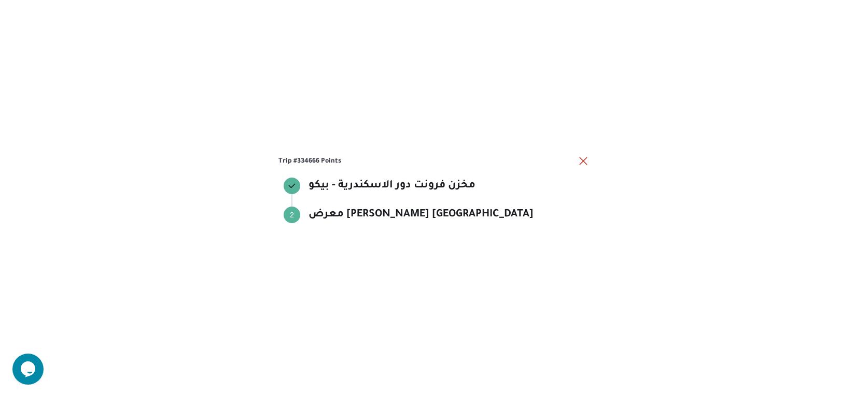
click at [590, 156] on div "Trip #334666 Points مخزن فرونت دور الاسكندرية - بيكو مخزن فرونت دور الاسكندرية …" at bounding box center [434, 197] width 868 height 395
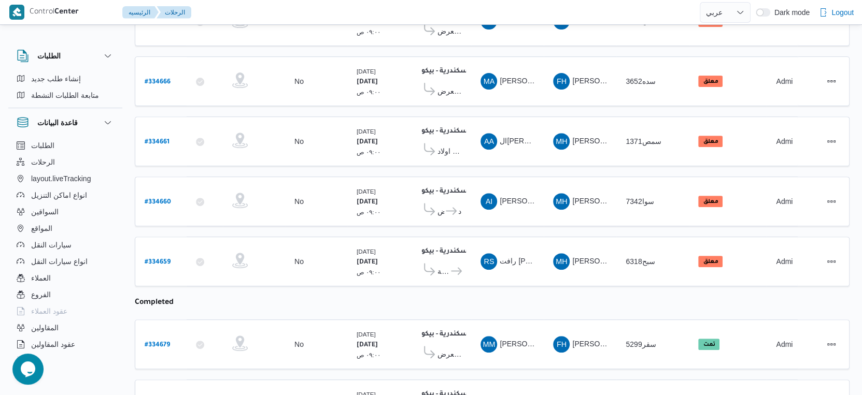
click at [435, 263] on span at bounding box center [428, 271] width 19 height 16
click at [446, 265] on span "معرض الكتروزون مخازن رجب - الاسكندرية" at bounding box center [443, 271] width 12 height 12
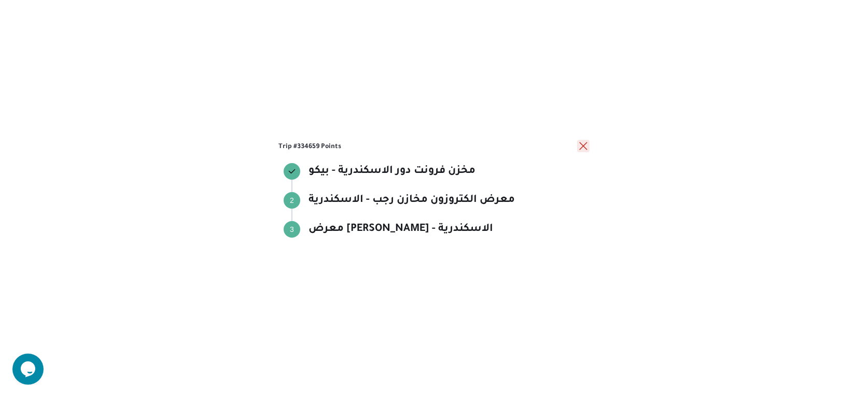
click at [579, 147] on button "close" at bounding box center [583, 146] width 12 height 12
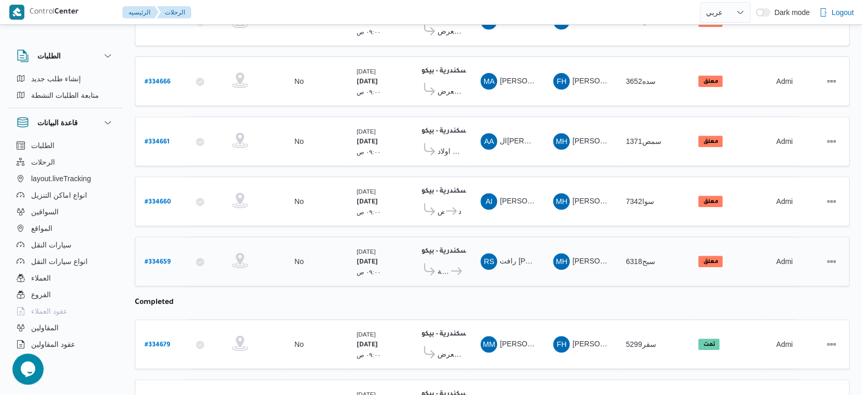
click at [445, 268] on div "مخزن فرونت دور الاسكندرية - بيكو ١١:٥٨ م معرض الكتروزون مخازن رجب - الاسكندرية …" at bounding box center [440, 262] width 51 height 44
click at [445, 266] on span "معرض الكتروزون مخازن رجب - الاسكندرية" at bounding box center [443, 271] width 12 height 12
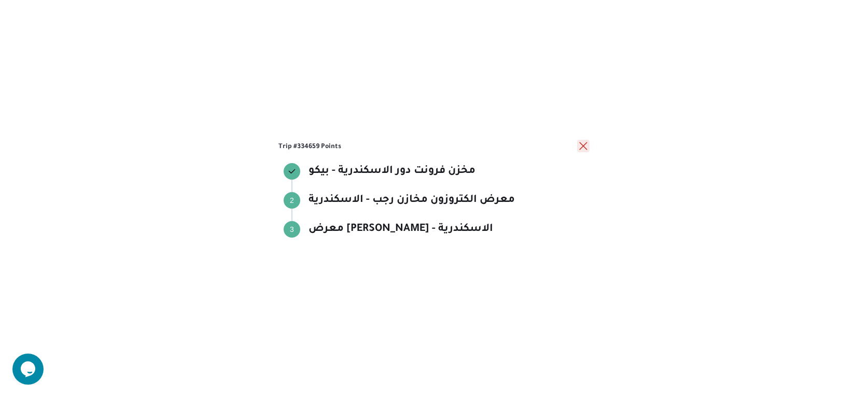
click at [585, 150] on button "close" at bounding box center [583, 146] width 12 height 12
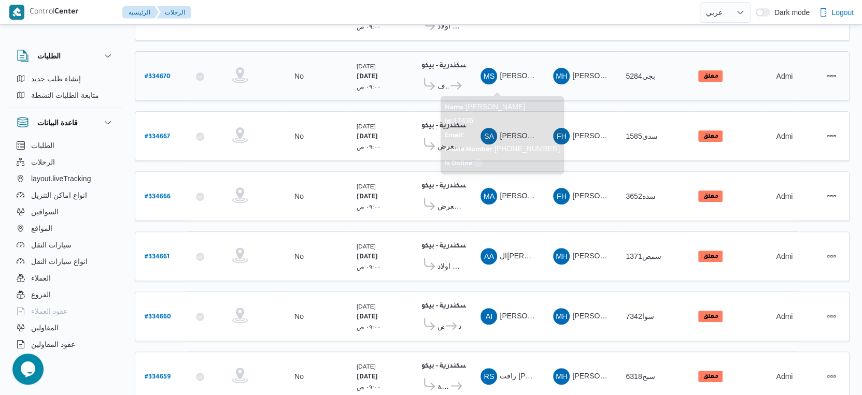
scroll to position [80, 0]
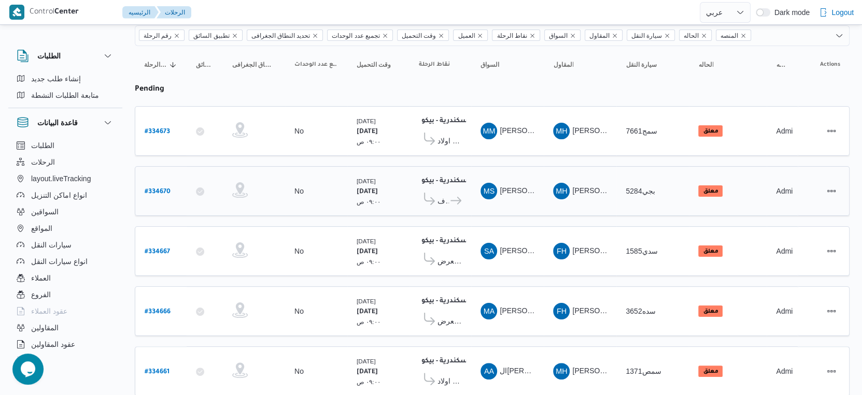
click at [440, 195] on span "معرض الكميل سنتر السيوف العجمى" at bounding box center [442, 201] width 11 height 12
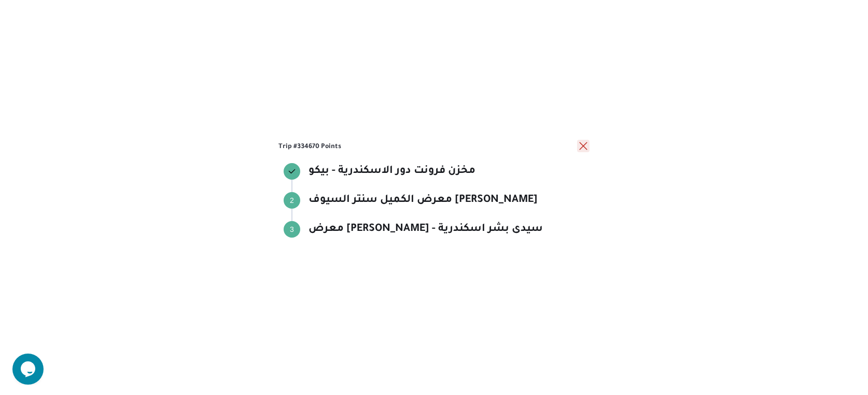
click at [587, 146] on button "close" at bounding box center [583, 146] width 12 height 12
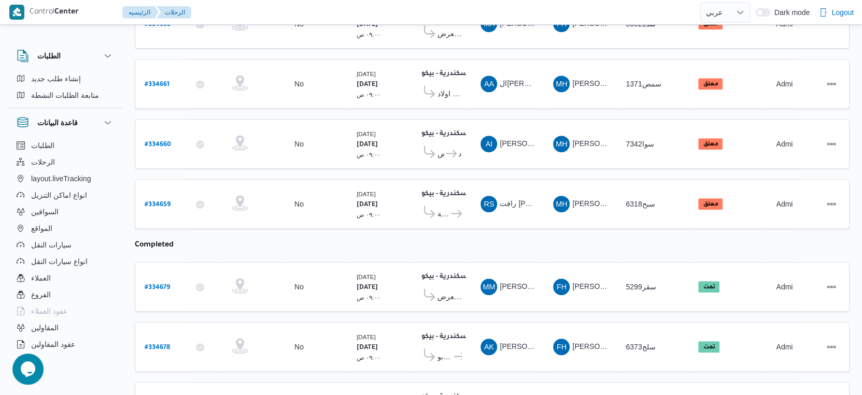
scroll to position [369, 0]
click at [158, 201] on b "# 334659" at bounding box center [158, 204] width 26 height 7
select select "ar"
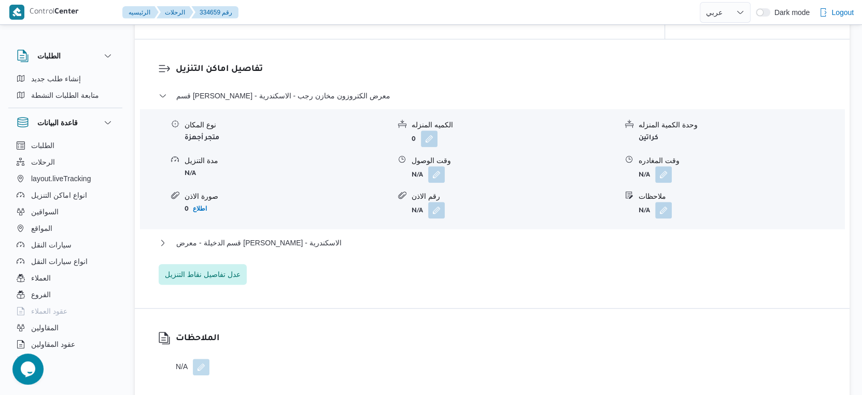
scroll to position [829, 0]
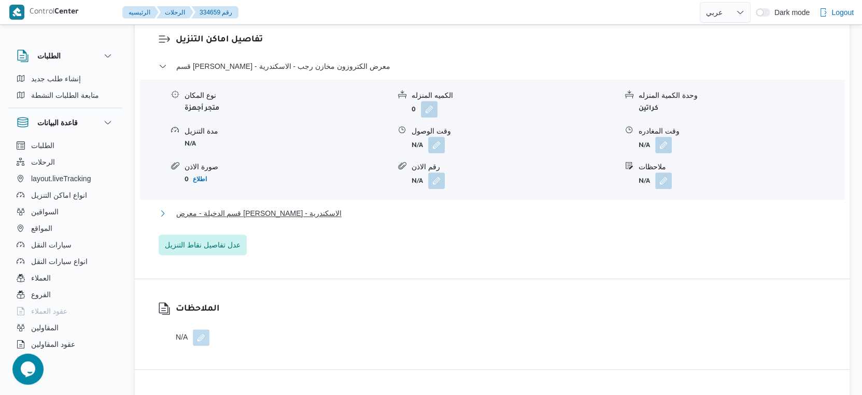
click at [317, 220] on span "قسم الدخيلة - معرض الشيماء همام - الاسكندرية" at bounding box center [258, 213] width 165 height 12
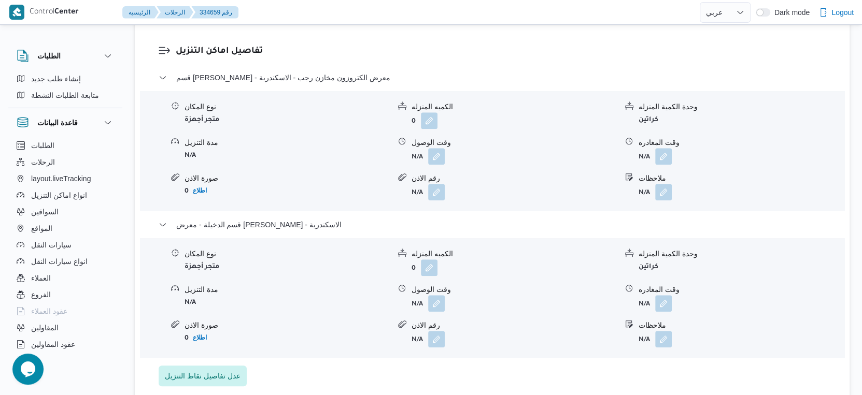
scroll to position [806, 0]
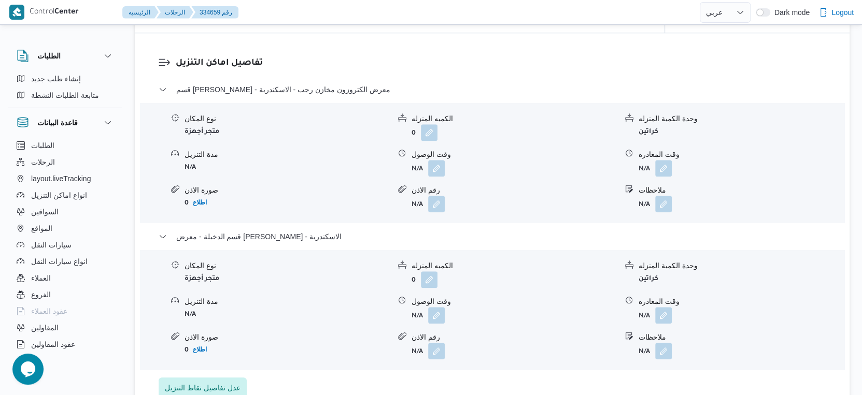
select select "ar"
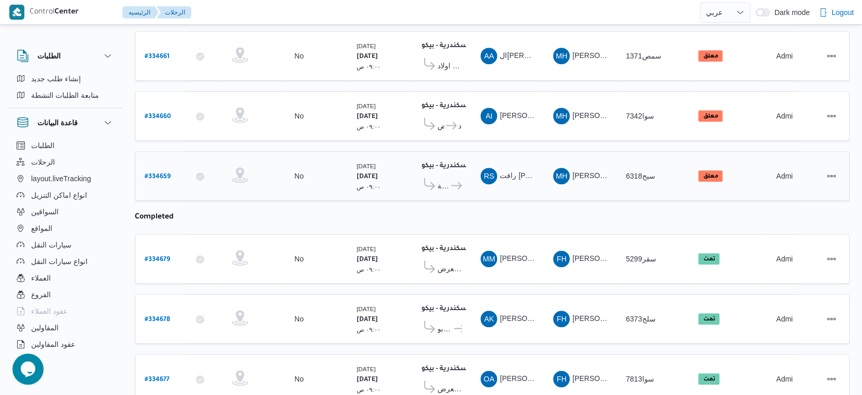
scroll to position [108, 0]
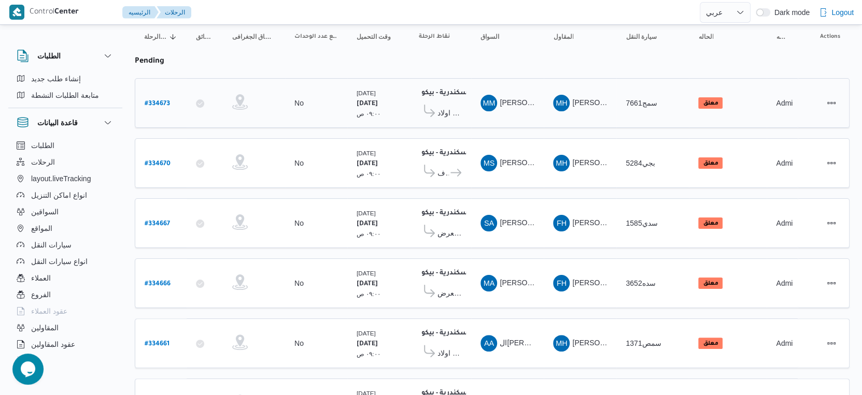
click at [449, 107] on span "معرض اولاد عبدالغفار مول العشماوى - المنوفية" at bounding box center [449, 113] width 24 height 12
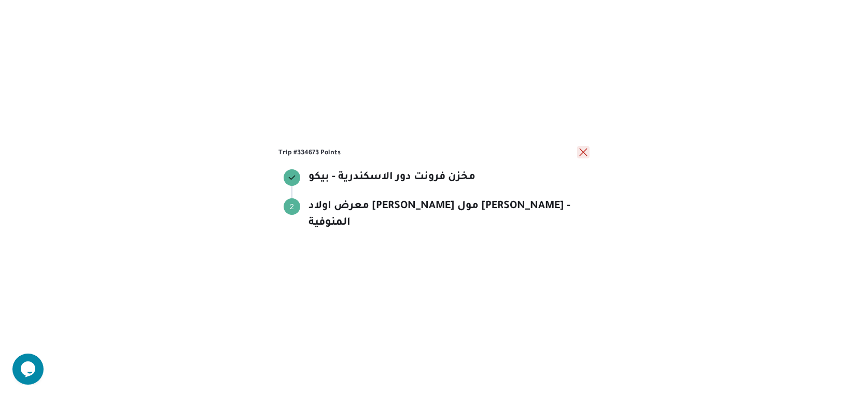
click at [587, 159] on button "close" at bounding box center [583, 152] width 12 height 12
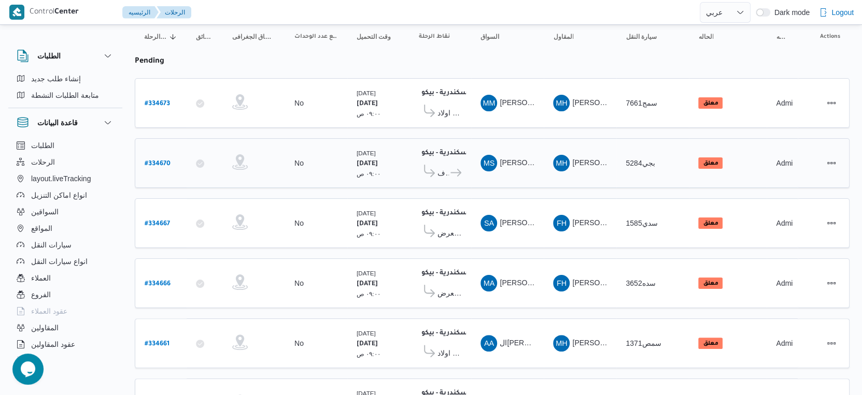
click at [453, 169] on icon at bounding box center [455, 173] width 11 height 8
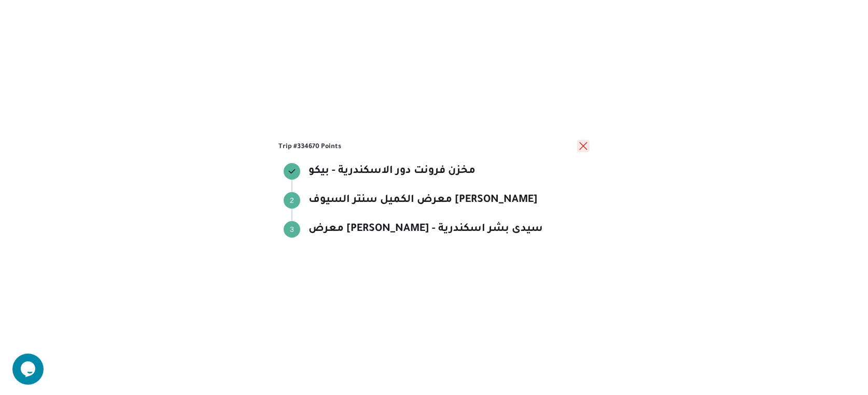
click at [582, 148] on button "close" at bounding box center [583, 146] width 12 height 12
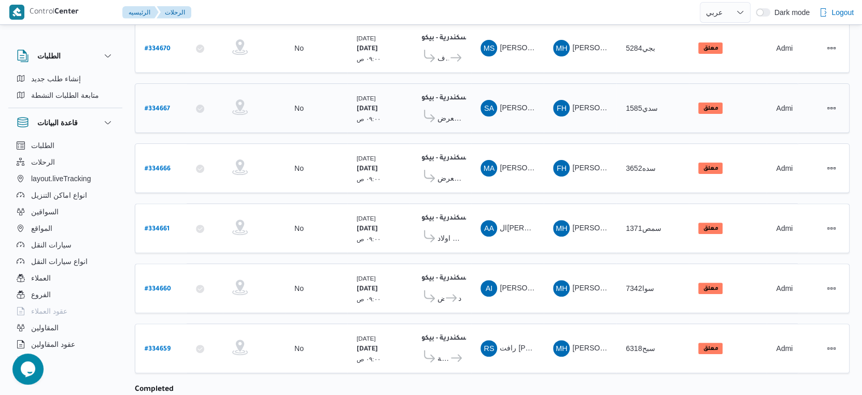
scroll to position [338, 0]
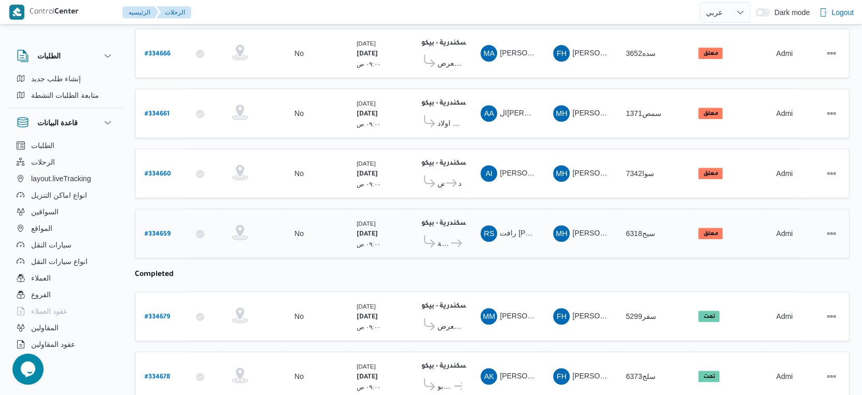
click at [163, 231] on b "# 334659" at bounding box center [158, 234] width 26 height 7
select select "ar"
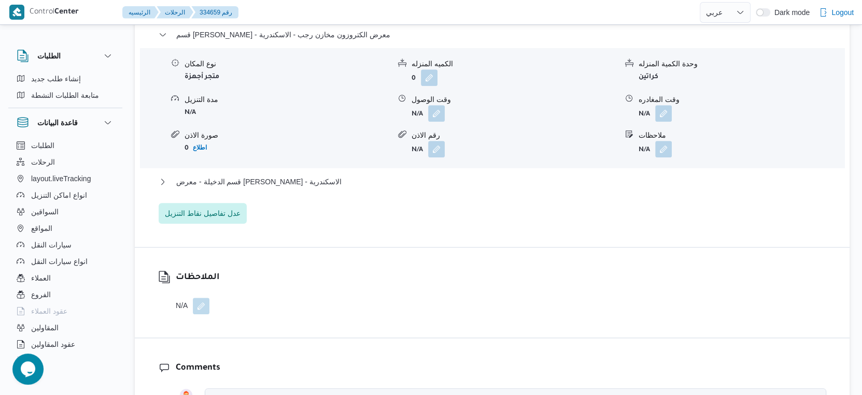
scroll to position [864, 0]
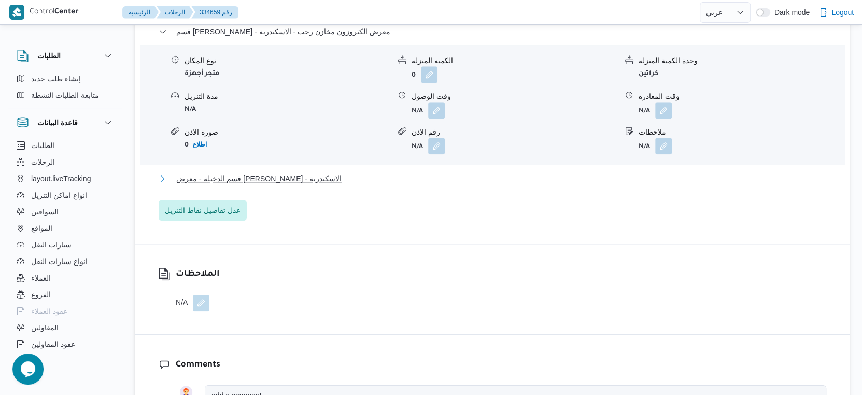
click at [303, 185] on span "قسم الدخيلة - معرض الشيماء همام - الاسكندرية" at bounding box center [258, 179] width 165 height 12
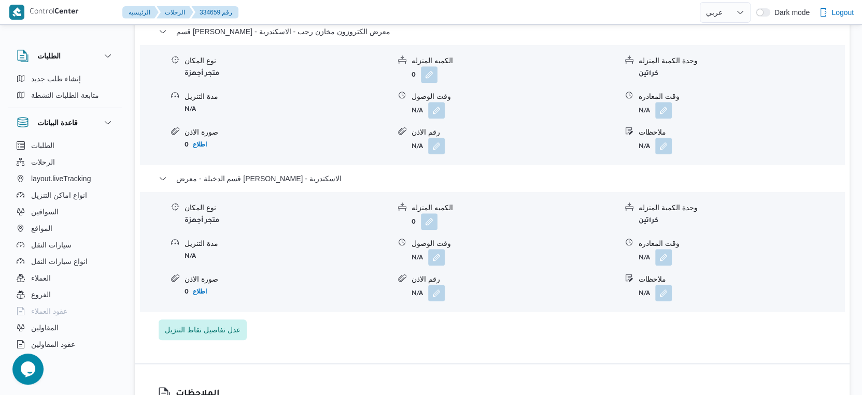
click at [314, 230] on div "نوع المكان متجر أجهزة" at bounding box center [287, 216] width 205 height 27
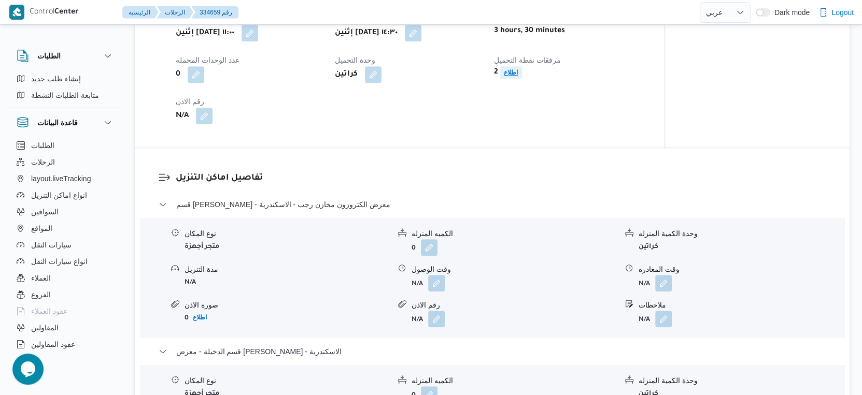
click at [508, 76] on b "اطلاع" at bounding box center [511, 72] width 14 height 7
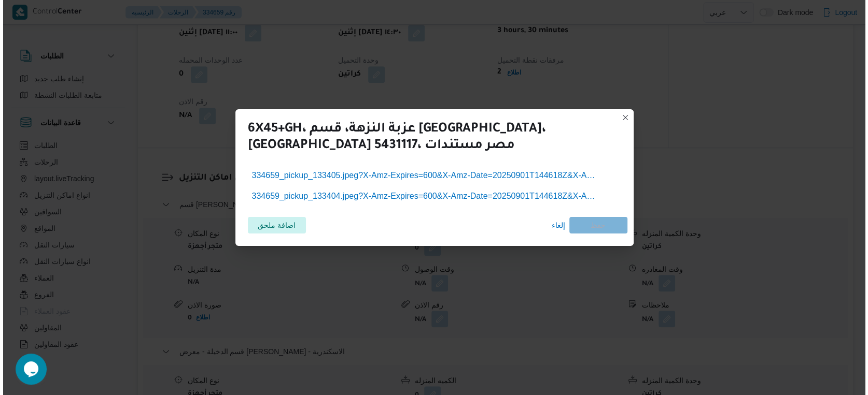
scroll to position [682, 0]
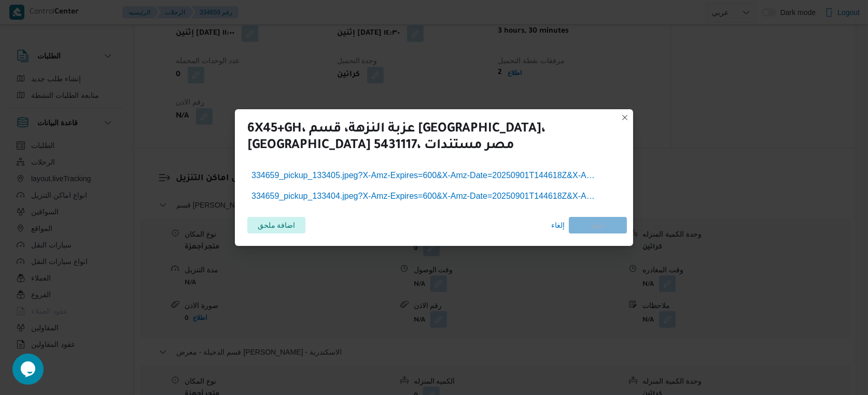
click at [415, 185] on ul "334659_pickup_133405.jpeg?X-Amz-Expires=600&X-Amz-Date=20250901T144618Z&X-Amz-A…" at bounding box center [433, 185] width 373 height 37
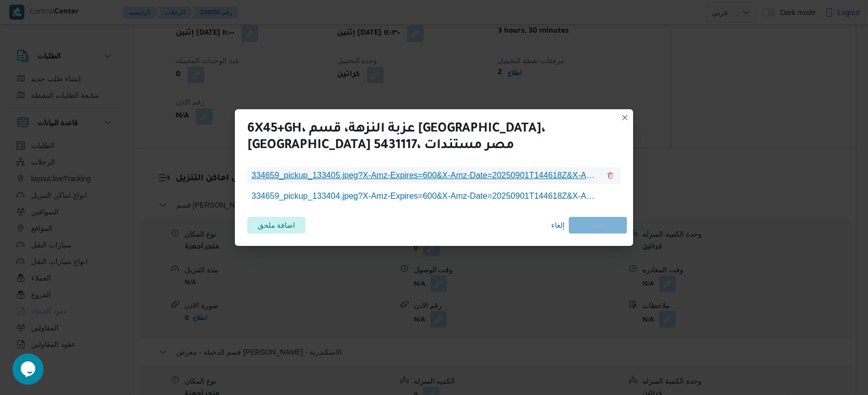
click at [417, 178] on span "334659_pickup_133405.jpeg?X-Amz-Expires=600&X-Amz-Date=20250901T144618Z&X-Amz-A…" at bounding box center [425, 175] width 348 height 12
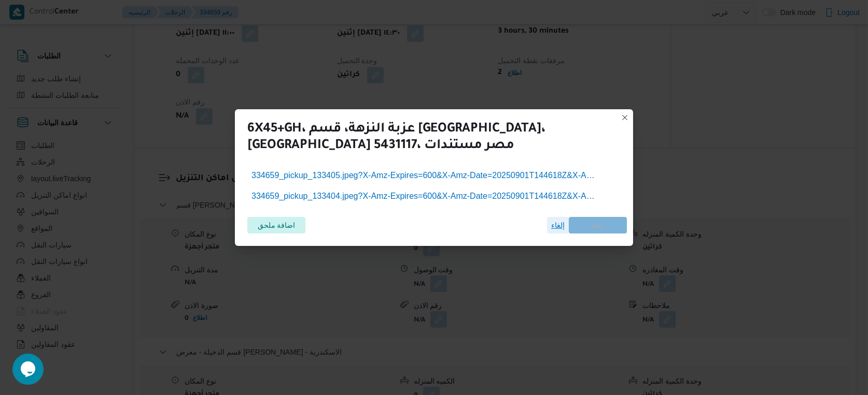
click at [553, 226] on span "إلغاء" at bounding box center [557, 225] width 13 height 12
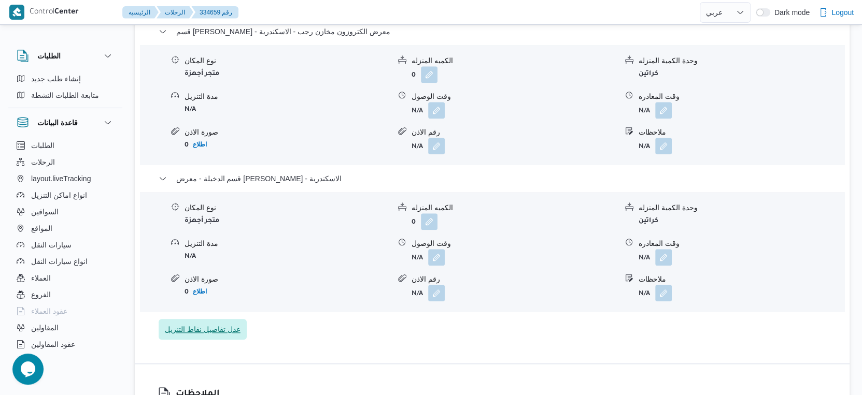
click at [210, 333] on span "عدل تفاصيل نقاط التنزيل" at bounding box center [203, 329] width 76 height 12
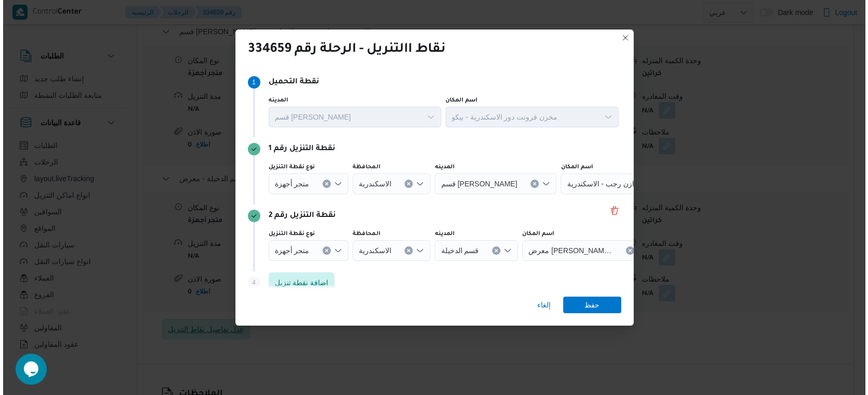
scroll to position [855, 0]
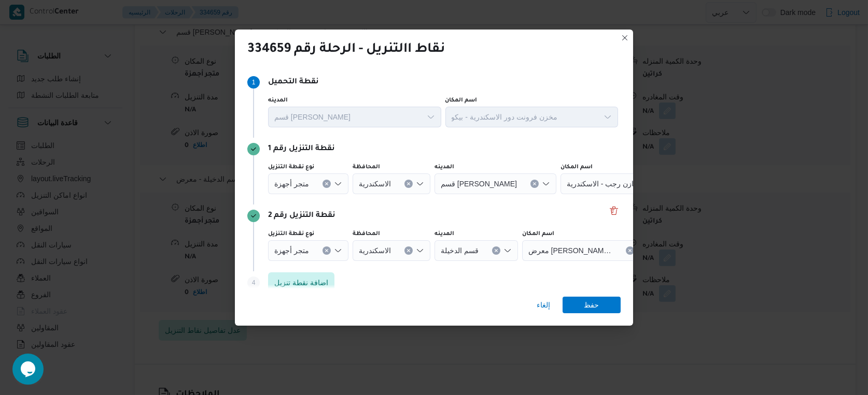
click at [325, 181] on button "Clear input" at bounding box center [326, 184] width 8 height 8
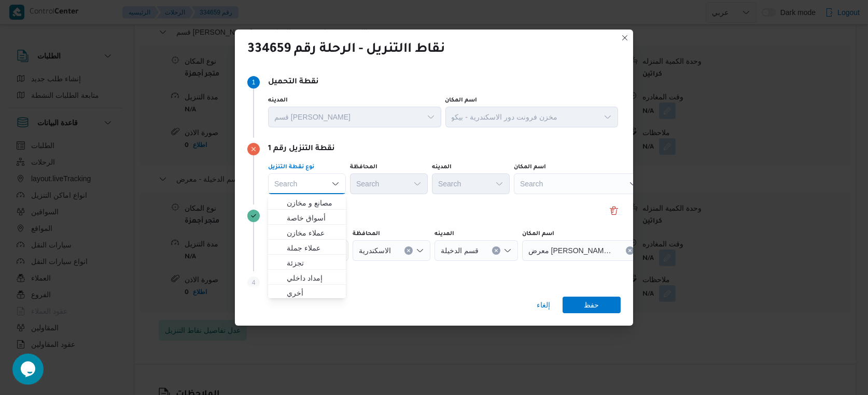
click at [574, 192] on div "Search" at bounding box center [579, 184] width 130 height 21
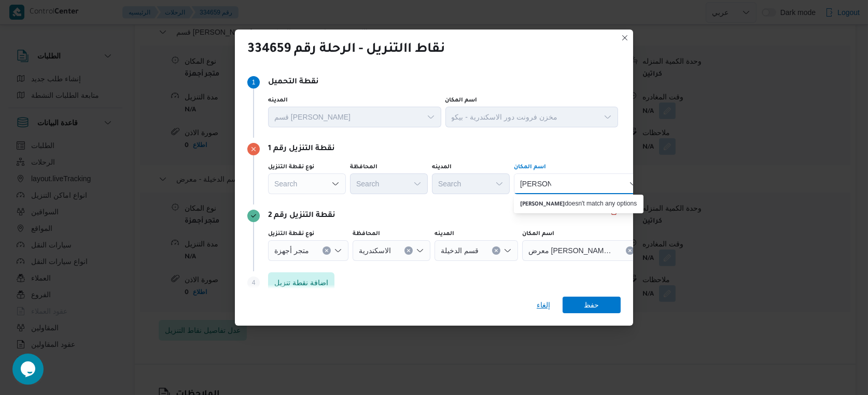
type input "سعيد سكا"
click at [543, 309] on span "إلغاء" at bounding box center [542, 305] width 13 height 12
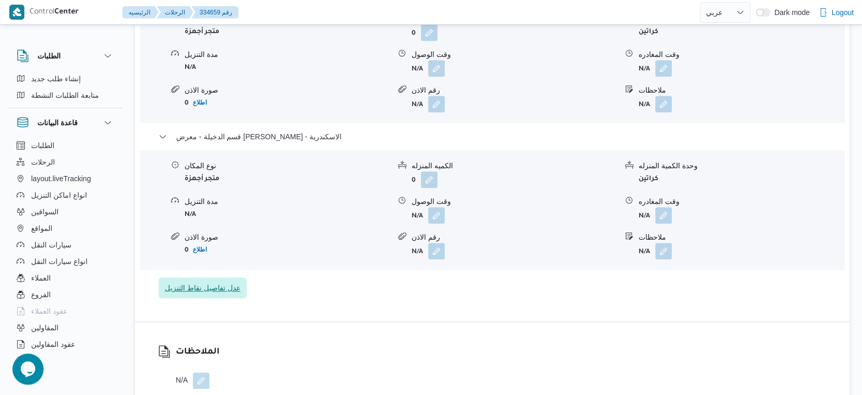
scroll to position [921, 0]
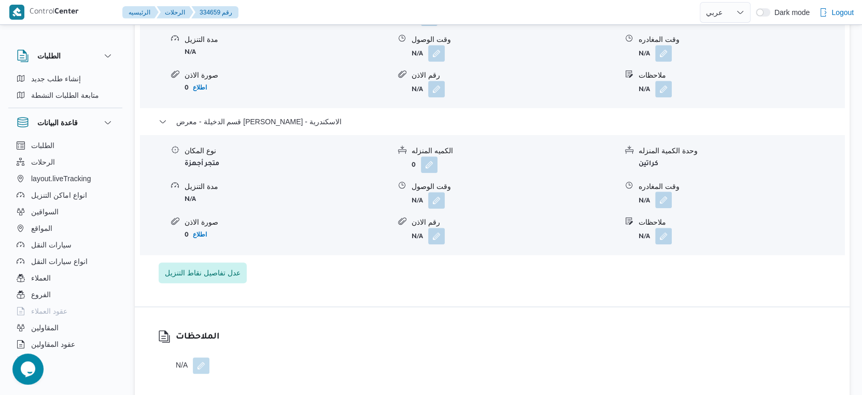
click at [665, 208] on button "button" at bounding box center [663, 200] width 17 height 17
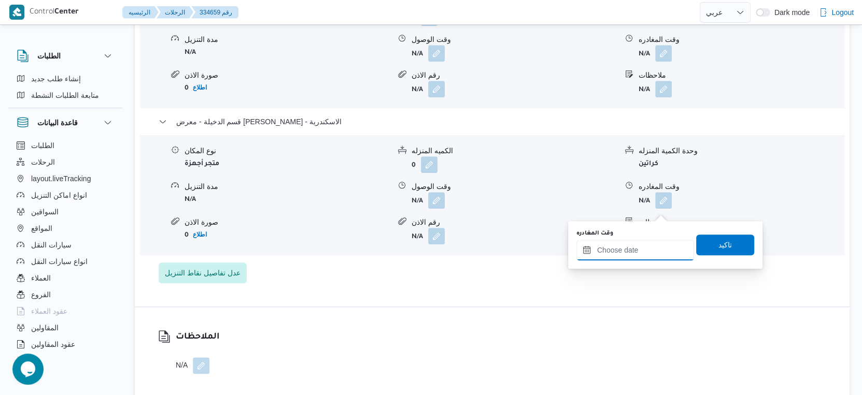
click at [649, 252] on input "وقت المغادره" at bounding box center [635, 250] width 118 height 21
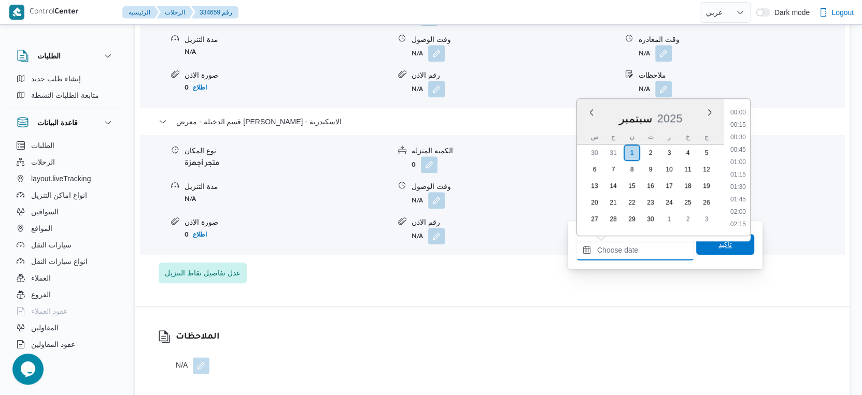
scroll to position [819, 0]
click at [741, 173] on li "17:45" at bounding box center [738, 176] width 24 height 10
type input "٠١/٠٩/٢٠٢٥ ١٧:٤٥"
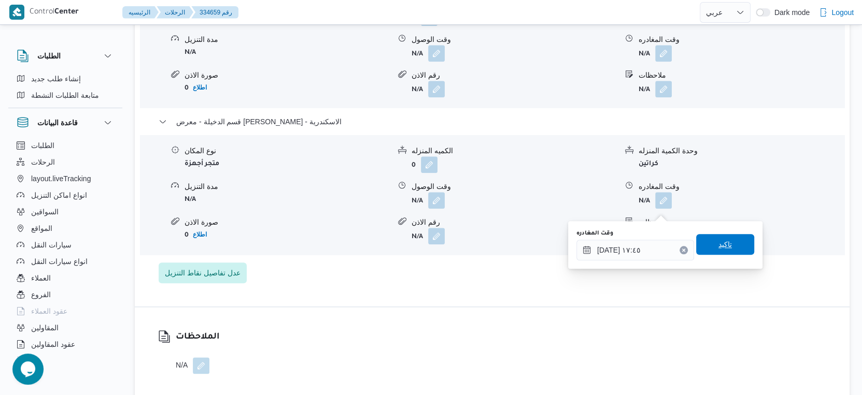
click at [718, 244] on span "تاكيد" at bounding box center [724, 244] width 13 height 12
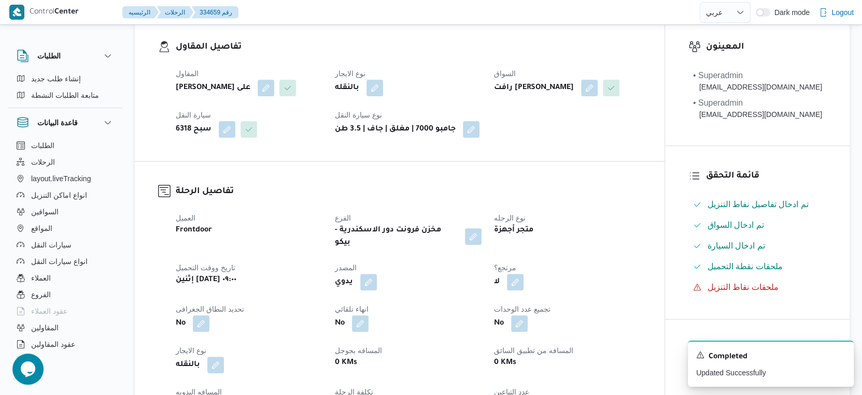
scroll to position [0, 0]
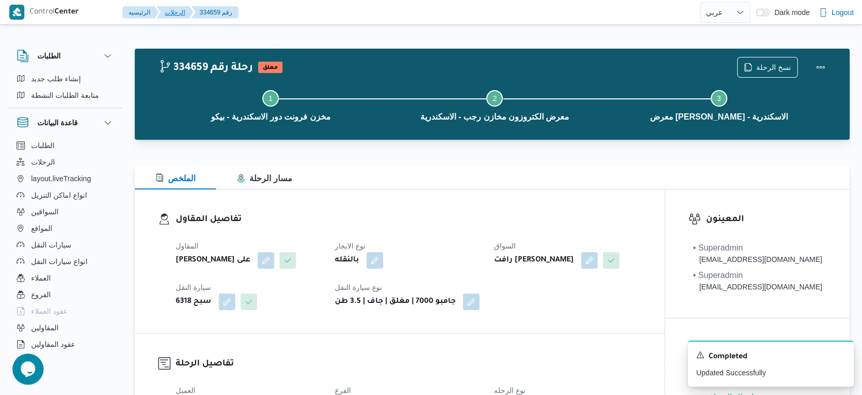
select select "ar"
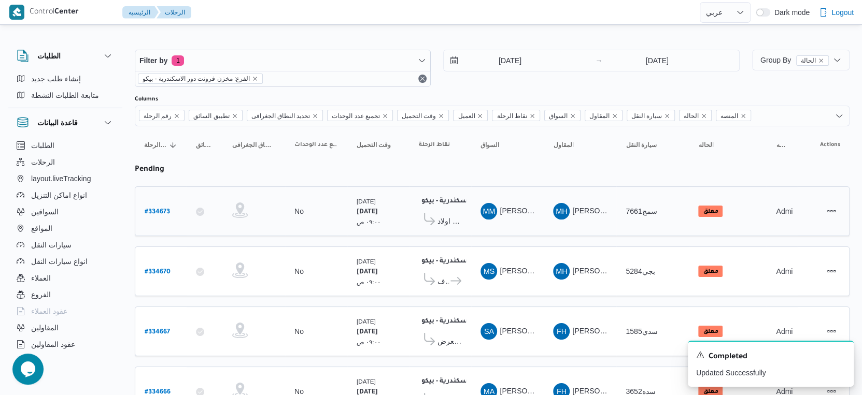
click at [458, 218] on span "معرض اولاد عبدالغفار مول العشماوى - المنوفية" at bounding box center [449, 221] width 24 height 12
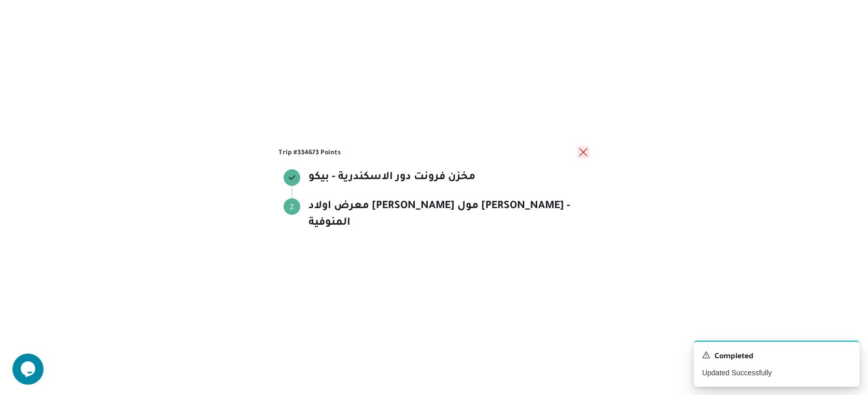
click at [582, 159] on button "close" at bounding box center [583, 152] width 12 height 12
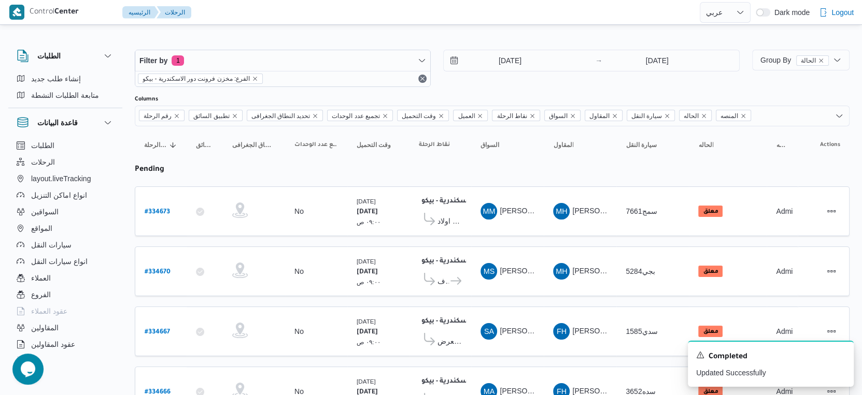
scroll to position [115, 0]
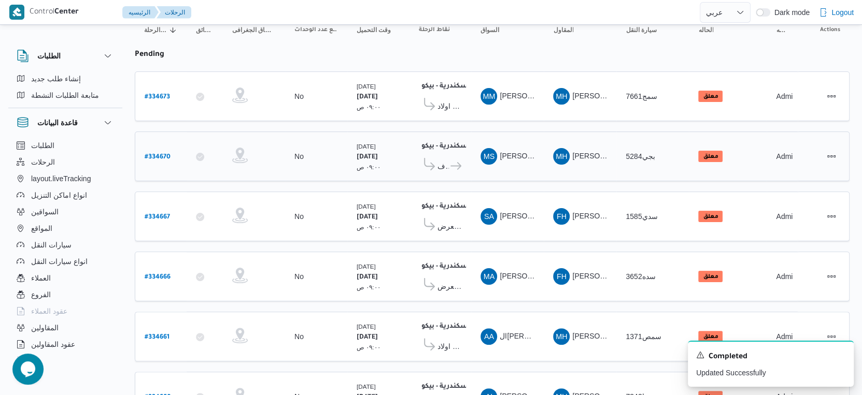
click at [443, 163] on span "معرض الكميل سنتر السيوف العجمى" at bounding box center [442, 166] width 11 height 12
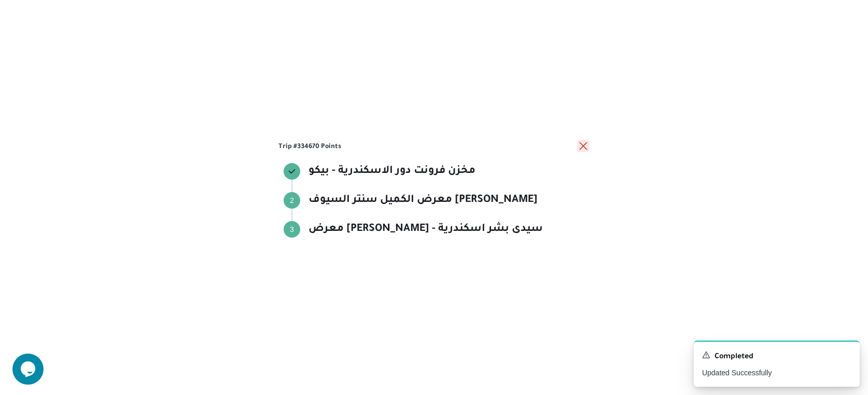
click at [579, 146] on button "close" at bounding box center [583, 146] width 12 height 12
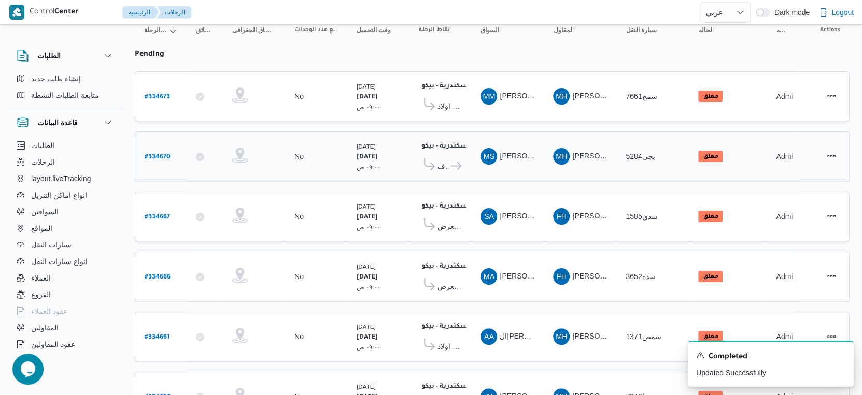
click at [457, 164] on icon at bounding box center [455, 166] width 11 height 8
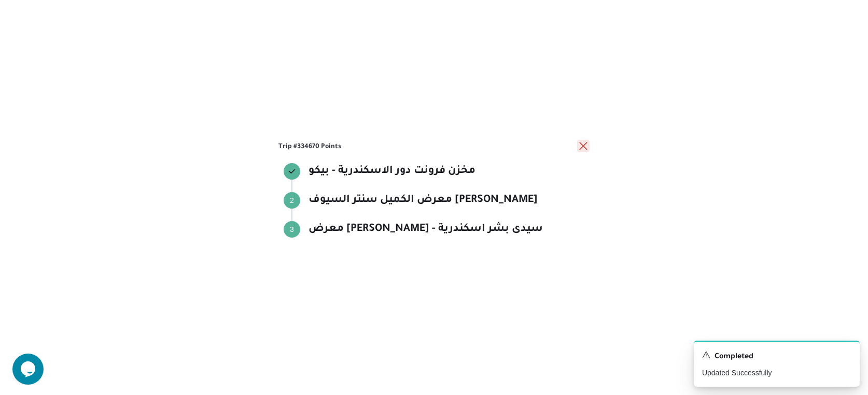
click at [583, 147] on button "close" at bounding box center [583, 146] width 12 height 12
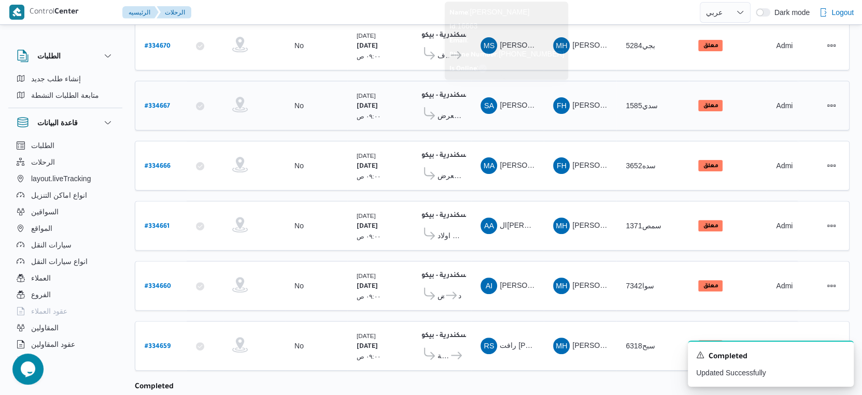
scroll to position [288, 0]
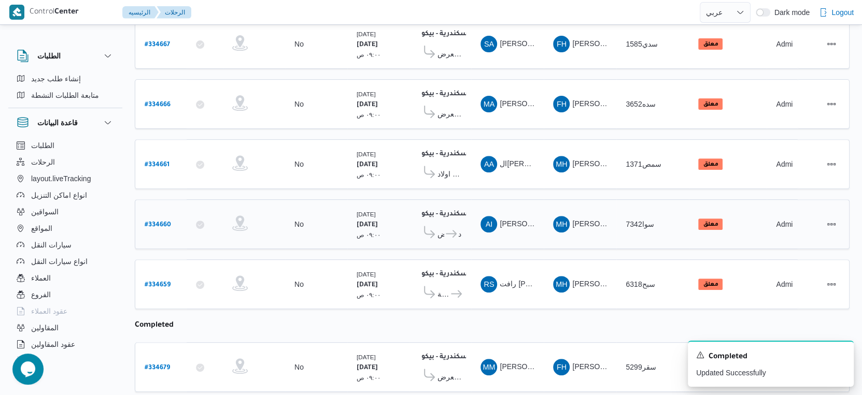
click at [450, 230] on icon at bounding box center [451, 234] width 11 height 8
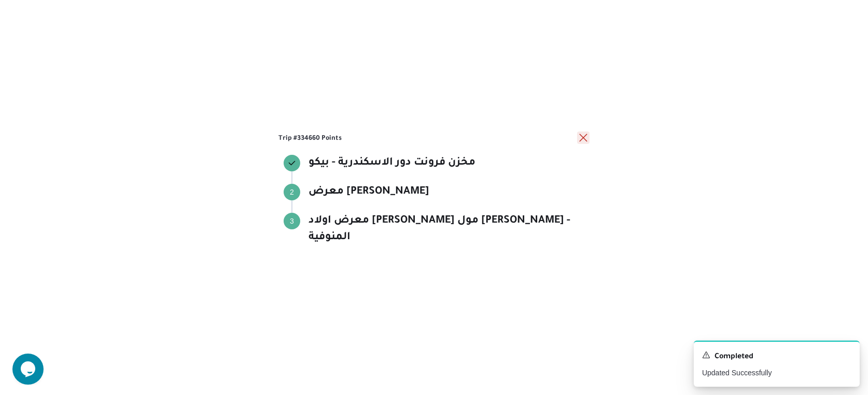
click at [582, 144] on button "close" at bounding box center [583, 138] width 12 height 12
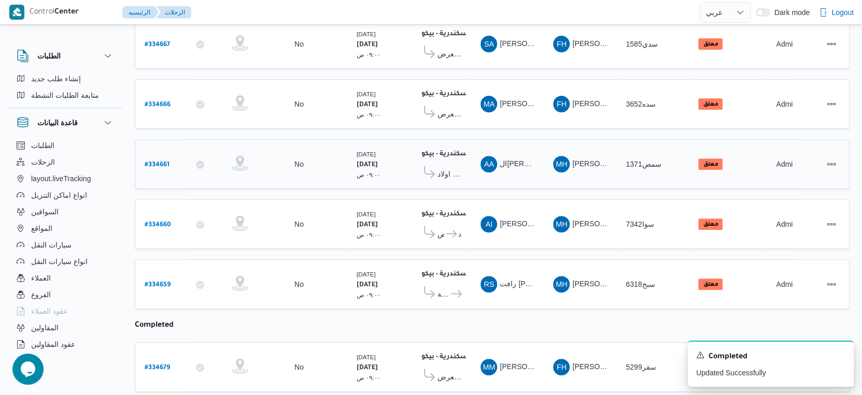
click at [457, 168] on span "معرض اولاد عبدالغفار مول العشماوى - المنوفية" at bounding box center [449, 174] width 24 height 12
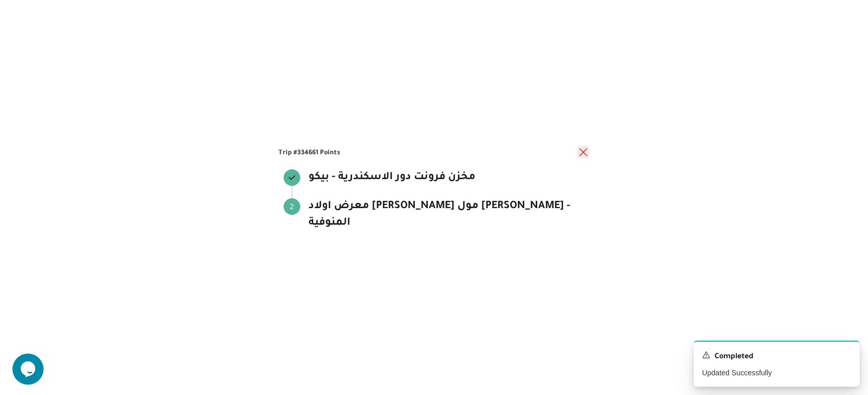
click at [584, 157] on button "close" at bounding box center [583, 152] width 12 height 12
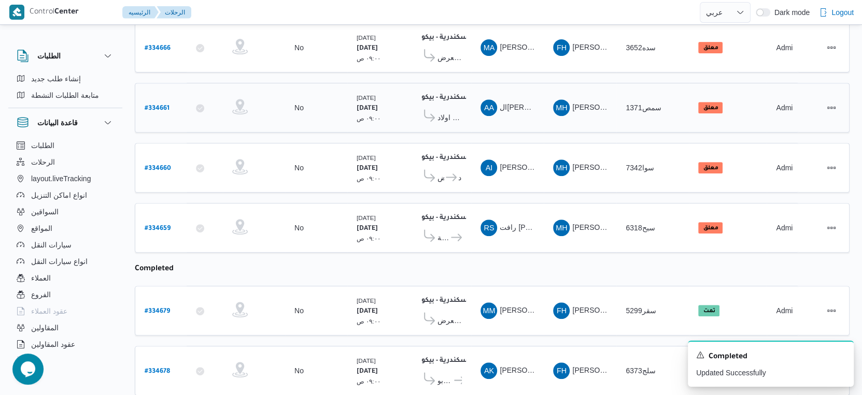
scroll to position [345, 0]
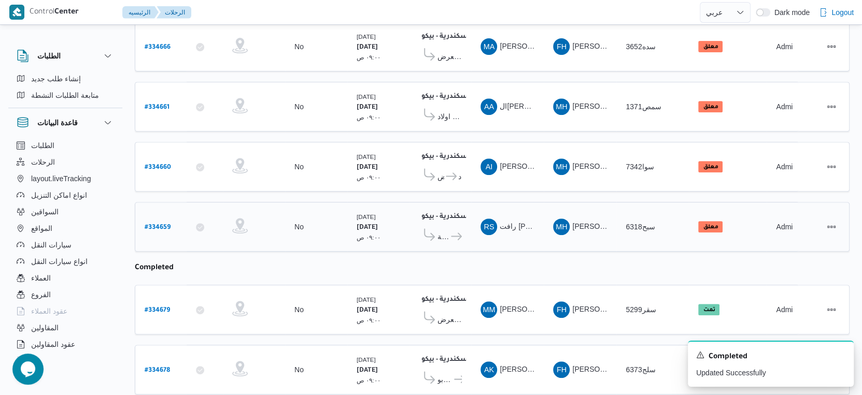
click at [447, 231] on span "معرض الكتروزون مخازن رجب - الاسكندرية" at bounding box center [443, 237] width 12 height 12
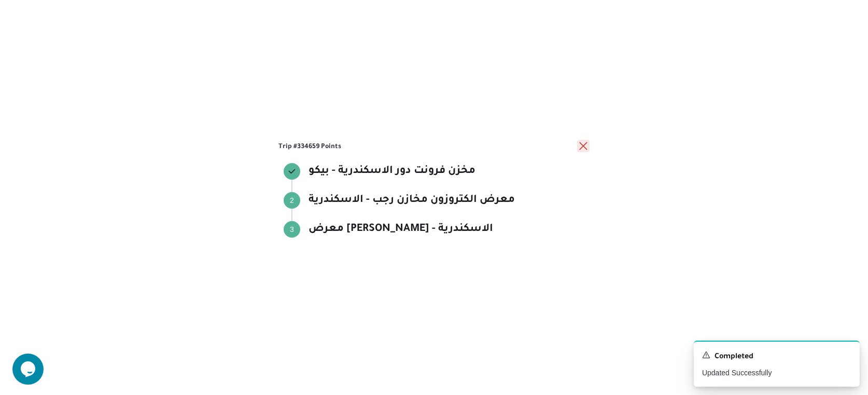
click at [579, 146] on button "close" at bounding box center [583, 146] width 12 height 12
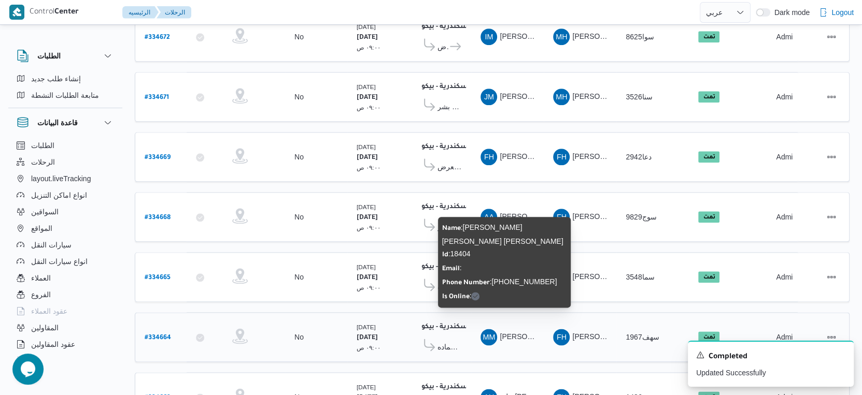
scroll to position [1010, 0]
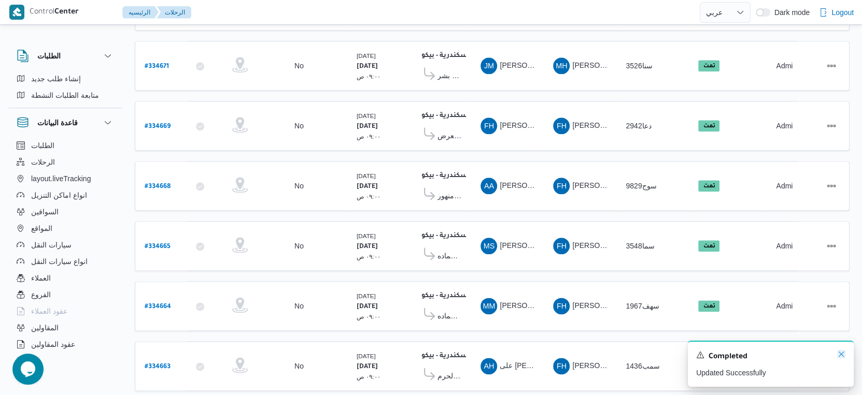
click at [843, 357] on icon "Dismiss toast" at bounding box center [841, 354] width 8 height 8
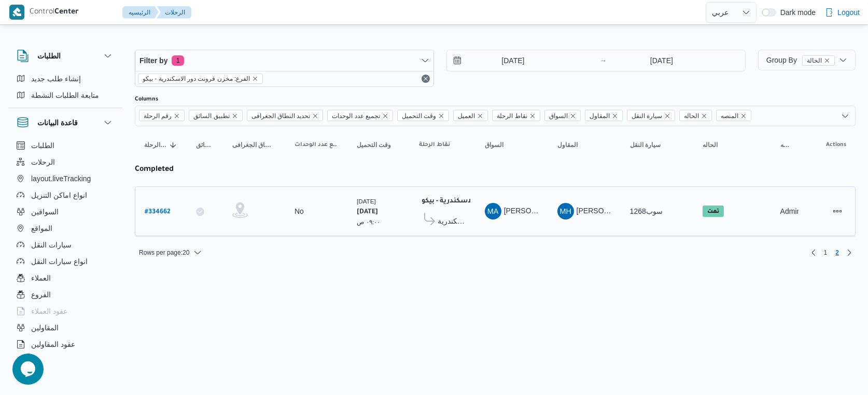
click at [166, 209] on b "# 334662" at bounding box center [158, 212] width 26 height 7
select select "ar"
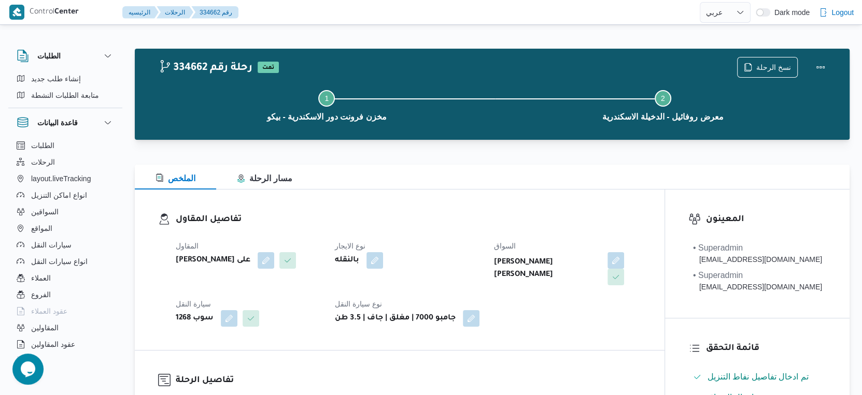
select select "ar"
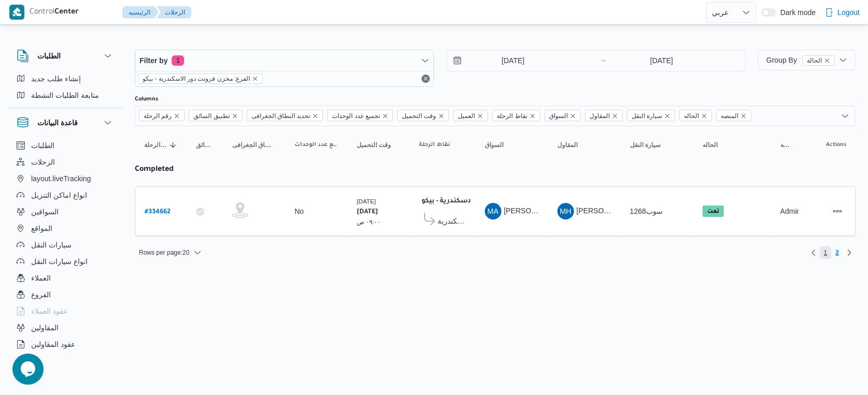
click at [829, 253] on span "1" at bounding box center [825, 253] width 12 height 12
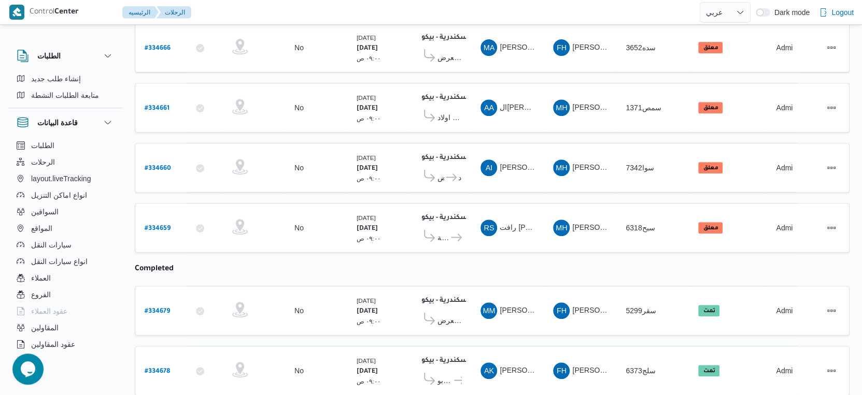
scroll to position [345, 0]
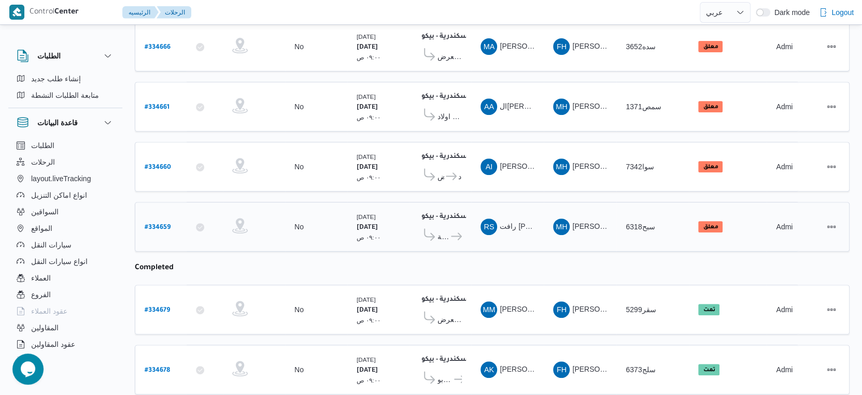
click at [155, 224] on b "# 334659" at bounding box center [158, 227] width 26 height 7
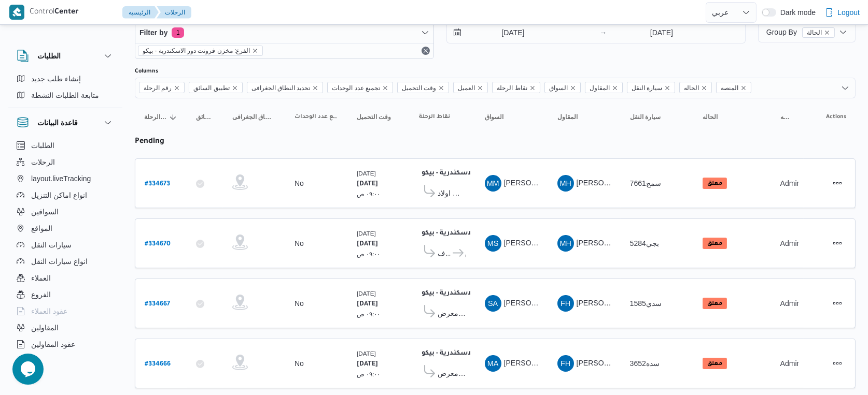
select select "ar"
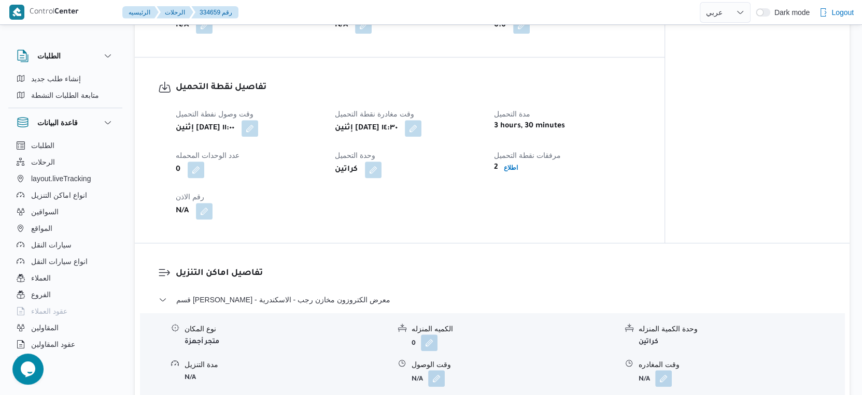
scroll to position [460, 0]
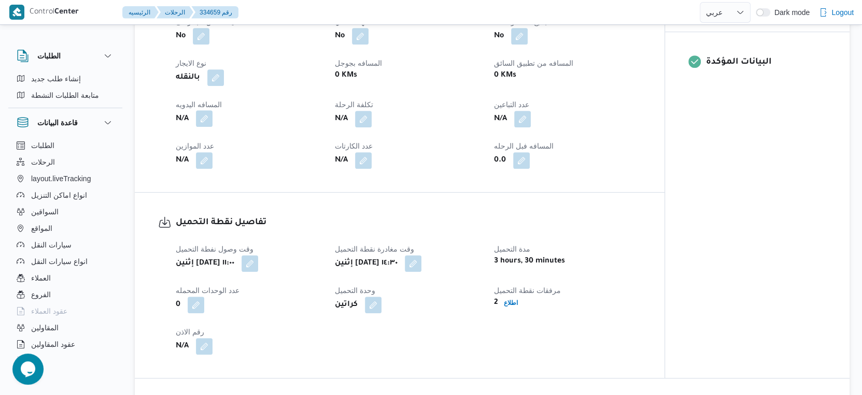
click at [207, 127] on button "button" at bounding box center [204, 118] width 17 height 17
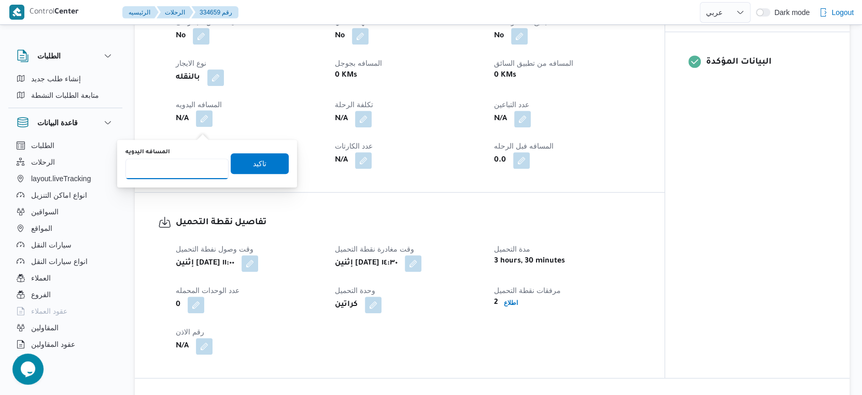
click at [189, 167] on input "المسافه اليدويه" at bounding box center [176, 169] width 103 height 21
type input "44"
click at [260, 164] on span "تاكيد" at bounding box center [260, 163] width 58 height 21
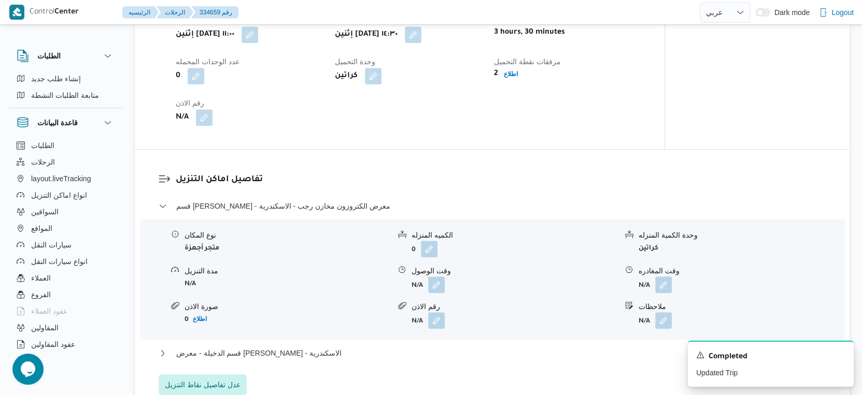
scroll to position [691, 0]
click at [436, 288] on button "button" at bounding box center [436, 283] width 17 height 17
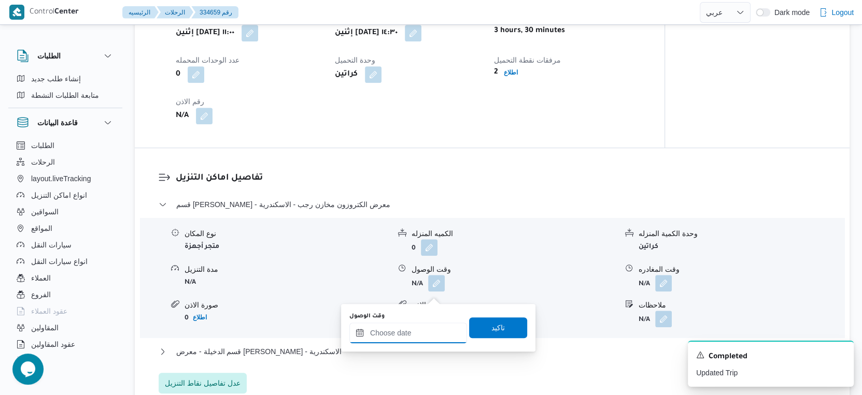
click at [428, 325] on input "وقت الوصول" at bounding box center [408, 333] width 118 height 21
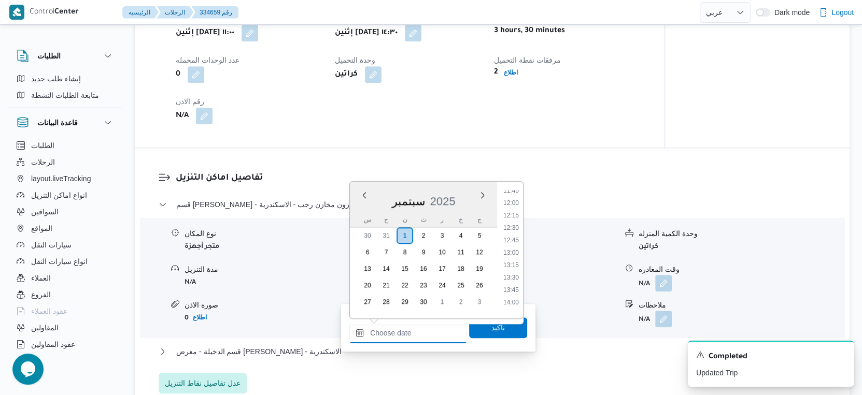
scroll to position [647, 0]
drag, startPoint x: 516, startPoint y: 294, endPoint x: 512, endPoint y: 302, distance: 8.8
click at [516, 294] on li "15:00" at bounding box center [511, 295] width 24 height 10
type input "٠١/٠٩/٢٠٢٥ ١٥:٠٠"
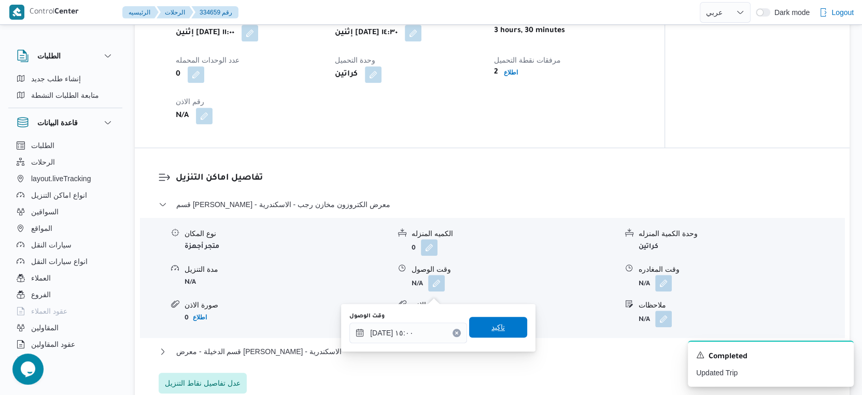
click at [504, 328] on span "تاكيد" at bounding box center [498, 327] width 58 height 21
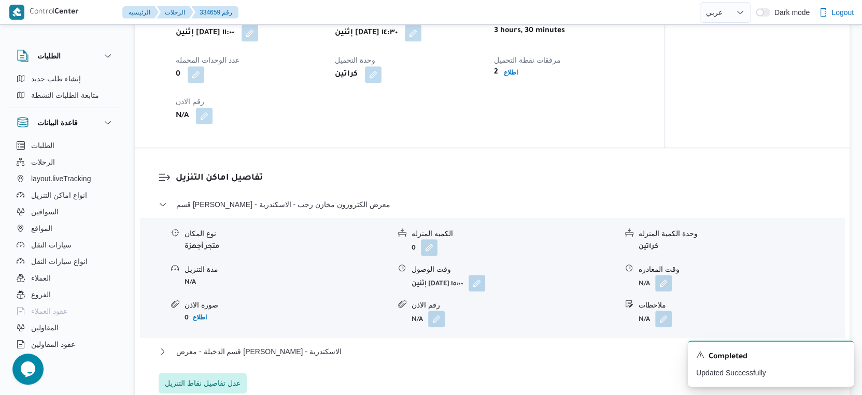
scroll to position [864, 0]
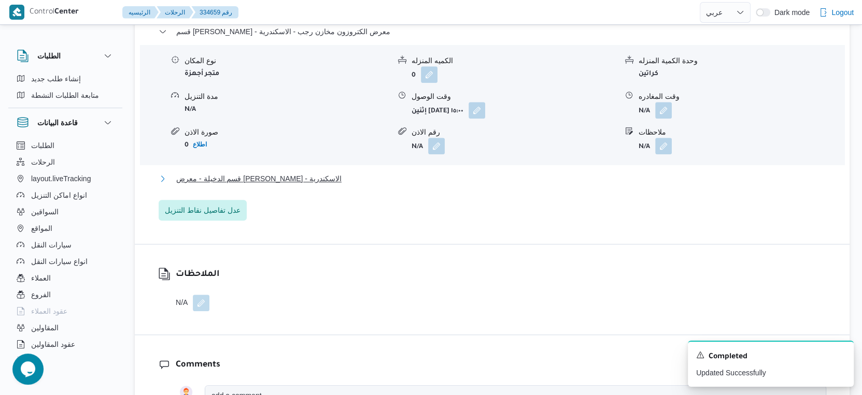
click at [341, 185] on button "قسم الدخيلة - معرض الشيماء همام - الاسكندرية" at bounding box center [493, 179] width 668 height 12
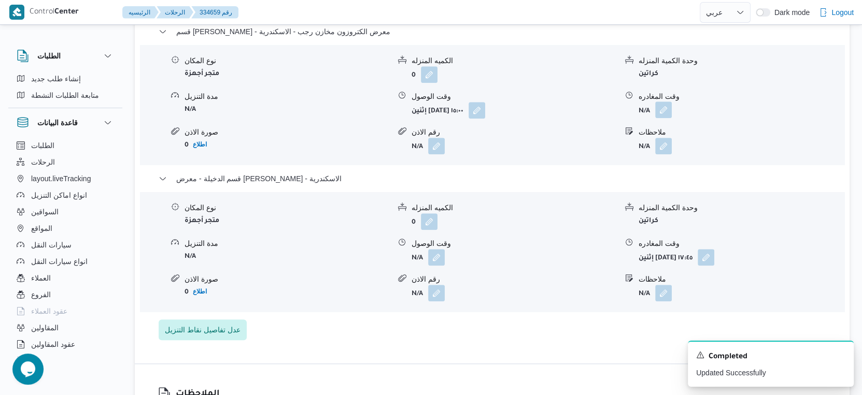
click at [669, 117] on button "button" at bounding box center [663, 110] width 17 height 17
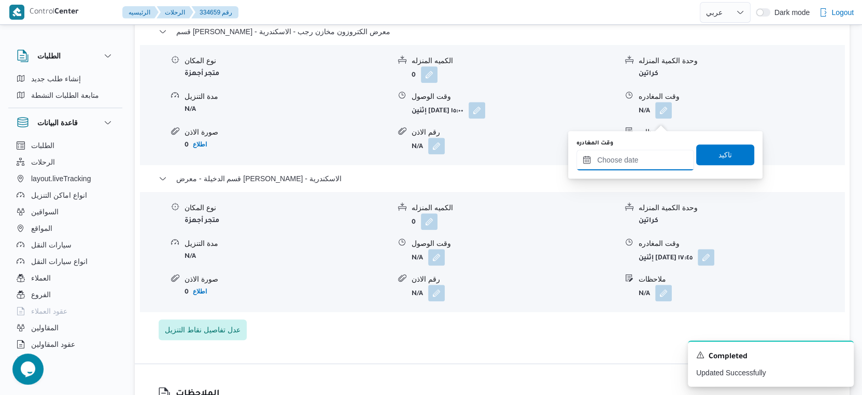
click at [655, 161] on input "وقت المغادره" at bounding box center [635, 160] width 118 height 21
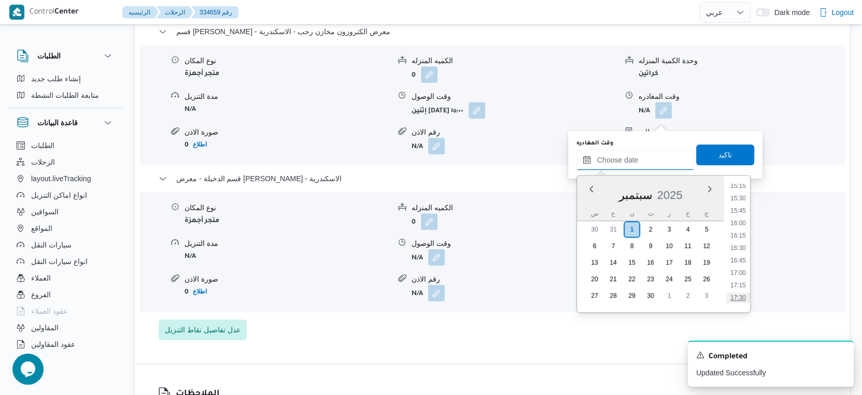
scroll to position [762, 0]
drag, startPoint x: 744, startPoint y: 248, endPoint x: 744, endPoint y: 217, distance: 31.6
click at [744, 248] on li "16:30" at bounding box center [738, 248] width 24 height 10
type input "٠١/٠٩/٢٠٢٥ ١٦:٣٠"
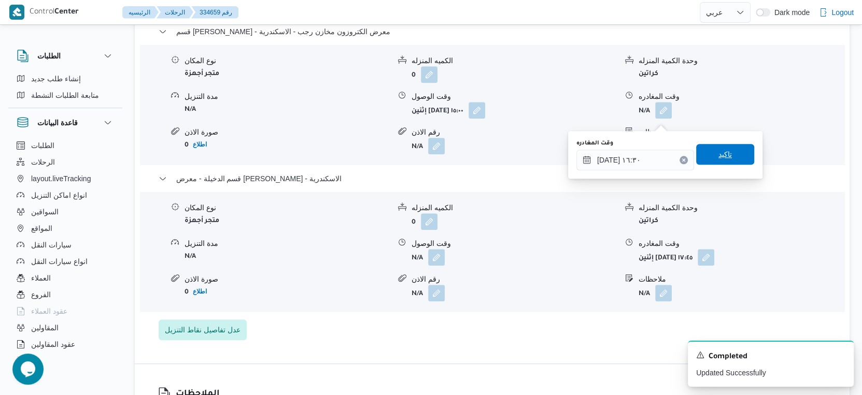
click at [727, 157] on span "تاكيد" at bounding box center [725, 154] width 58 height 21
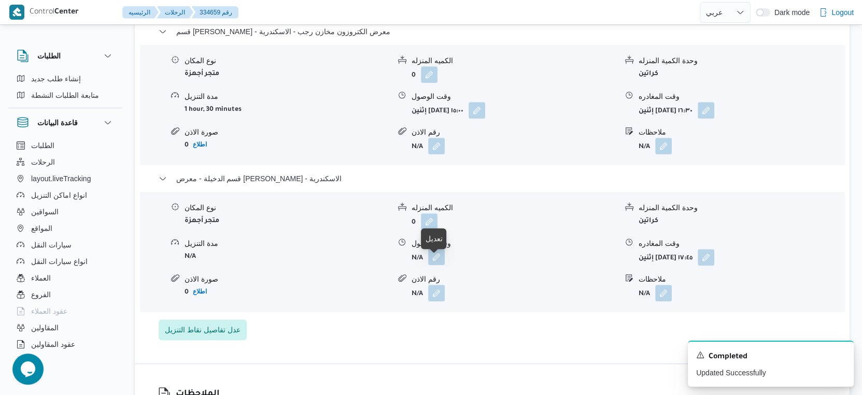
click at [430, 264] on button "button" at bounding box center [436, 257] width 17 height 17
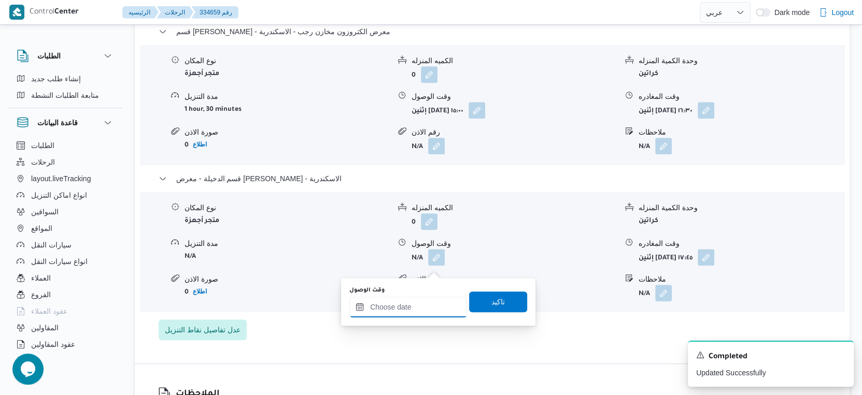
drag, startPoint x: 424, startPoint y: 309, endPoint x: 438, endPoint y: 302, distance: 15.8
click at [424, 309] on input "وقت الوصول" at bounding box center [408, 307] width 118 height 21
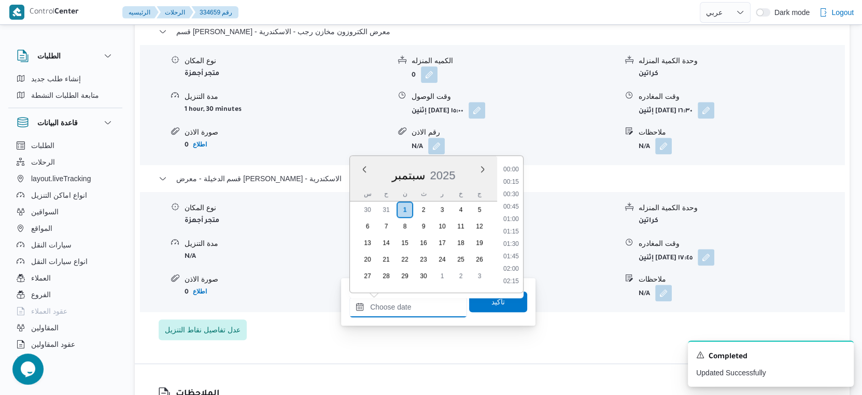
scroll to position [819, 0]
click at [510, 195] on li "17:00" at bounding box center [511, 196] width 24 height 10
type input "٠١/٠٩/٢٠٢٥ ١٧:٠٠"
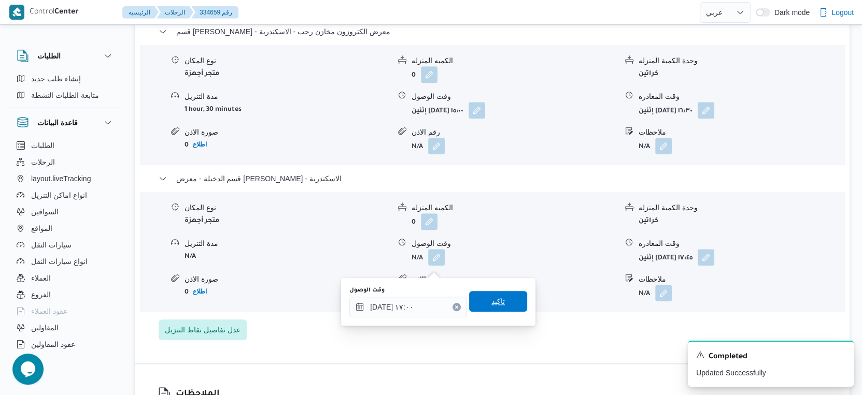
click at [502, 305] on span "تاكيد" at bounding box center [498, 301] width 58 height 21
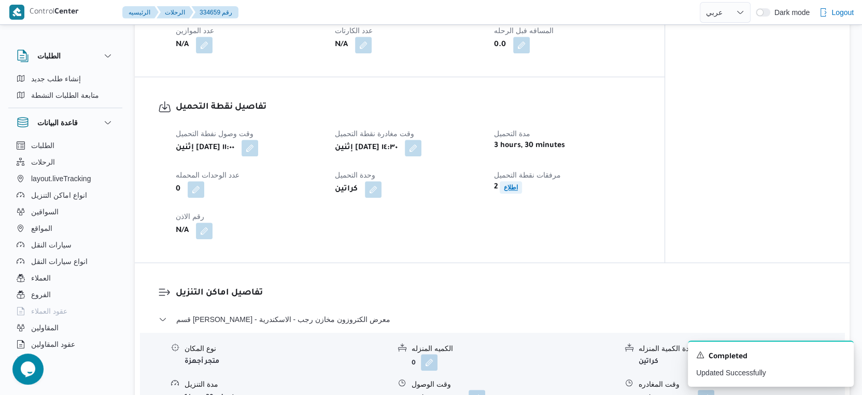
click at [509, 191] on b "اطلاع" at bounding box center [511, 187] width 14 height 7
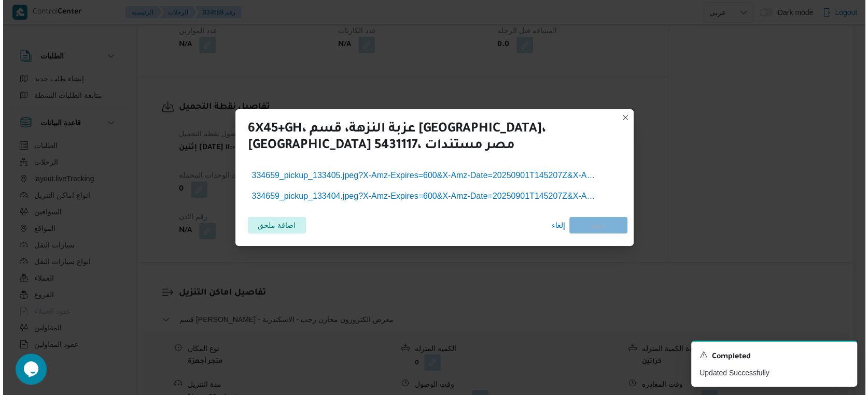
scroll to position [568, 0]
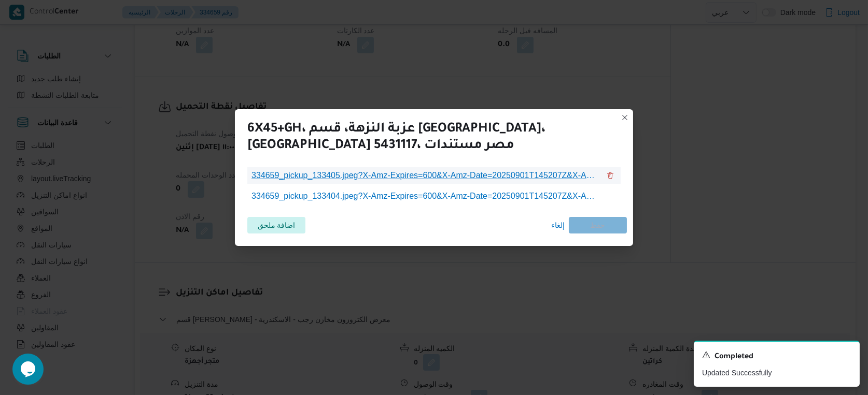
click at [452, 171] on span "334659_pickup_133405.jpeg?X-Amz-Expires=600&X-Amz-Date=20250901T145207Z&X-Amz-A…" at bounding box center [425, 175] width 348 height 12
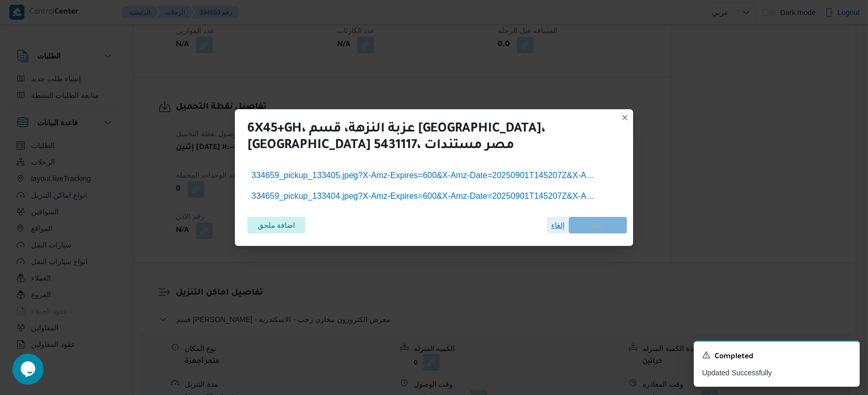
click at [558, 227] on span "إلغاء" at bounding box center [557, 225] width 13 height 12
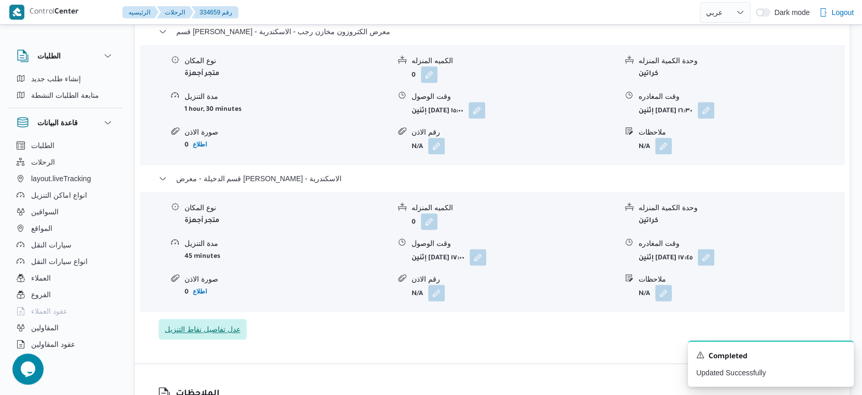
click at [213, 336] on span "عدل تفاصيل نقاط التنزيل" at bounding box center [203, 329] width 76 height 12
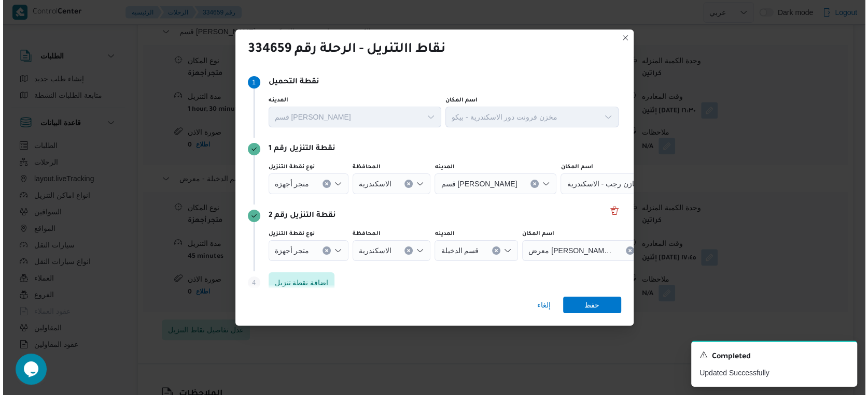
scroll to position [855, 0]
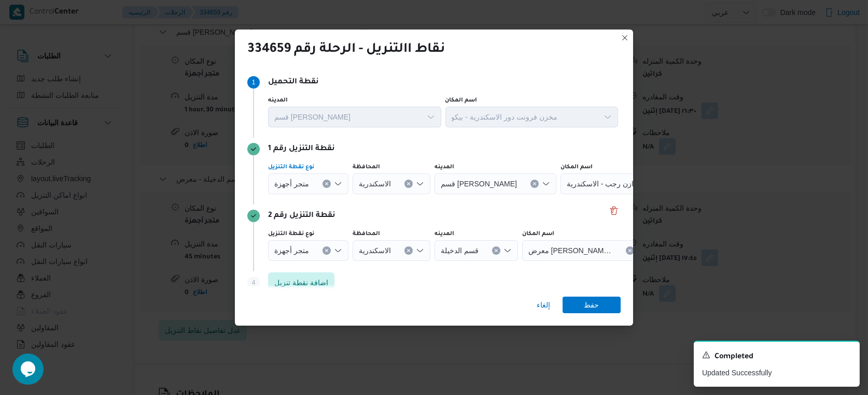
click at [324, 185] on icon "Clear input" at bounding box center [326, 184] width 4 height 4
click at [573, 184] on div "Search" at bounding box center [579, 184] width 130 height 21
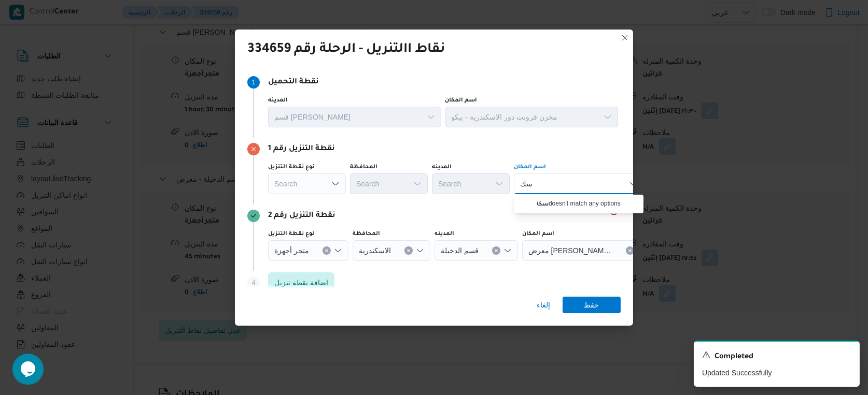
type input "س"
type input "اسكا"
click at [578, 229] on span "معرض اسكا روس - الدخيلة | أسكاروس للأجهزة الكهربائية | العجمي البحري" at bounding box center [584, 233] width 105 height 12
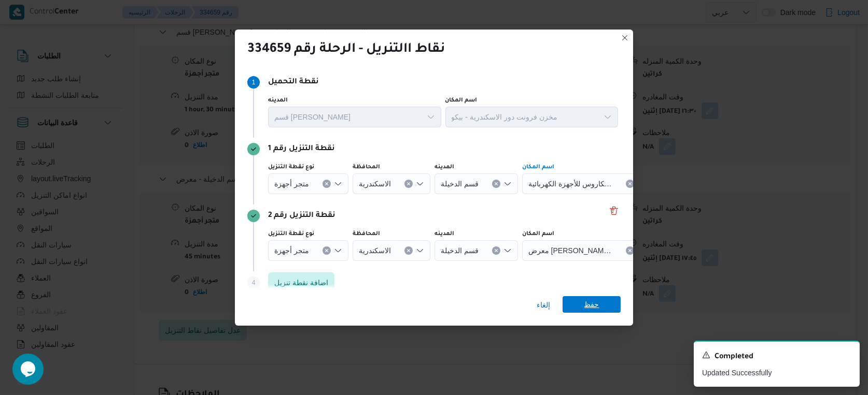
click at [591, 308] on span "حفظ" at bounding box center [591, 304] width 15 height 17
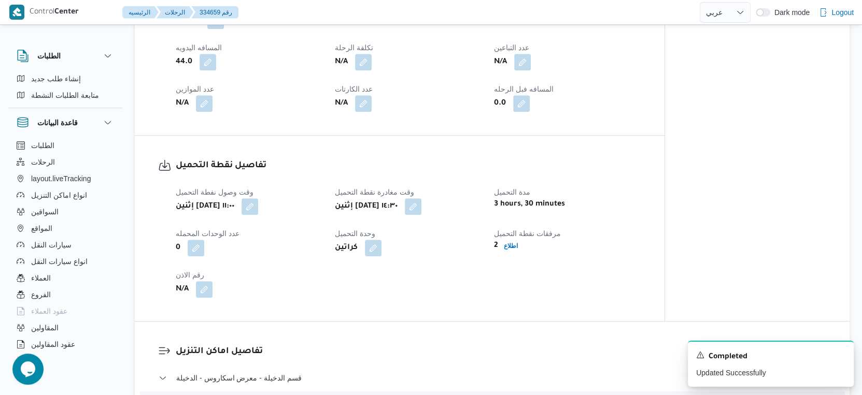
scroll to position [403, 0]
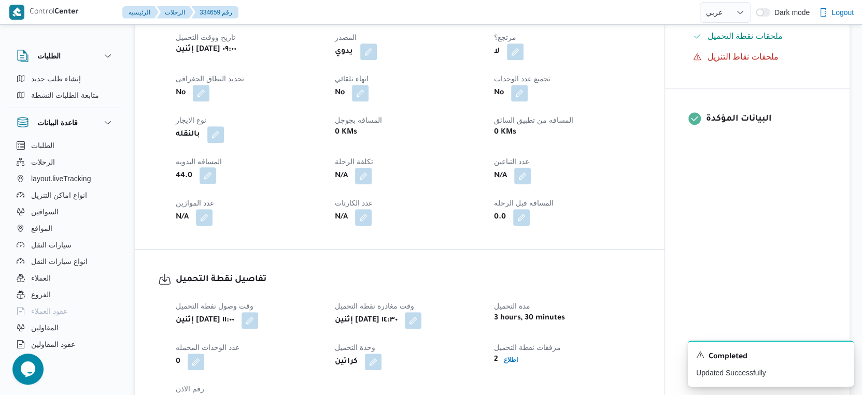
click at [209, 184] on button "button" at bounding box center [208, 175] width 17 height 17
click at [319, 275] on div "تفاصيل نقطة التحميل وقت وصول نفطة التحميل إثنين ١ سبتمبر ٢٠٢٥ ١١:٠٠ وقت مغادرة …" at bounding box center [400, 343] width 530 height 186
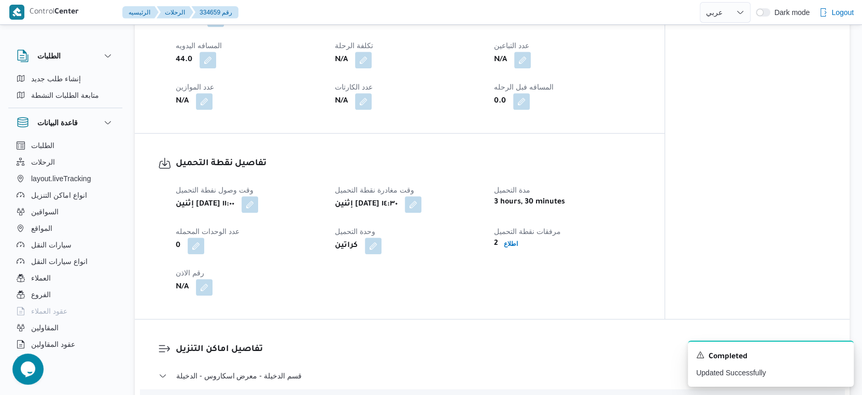
scroll to position [518, 0]
click at [206, 69] on button "button" at bounding box center [208, 60] width 17 height 17
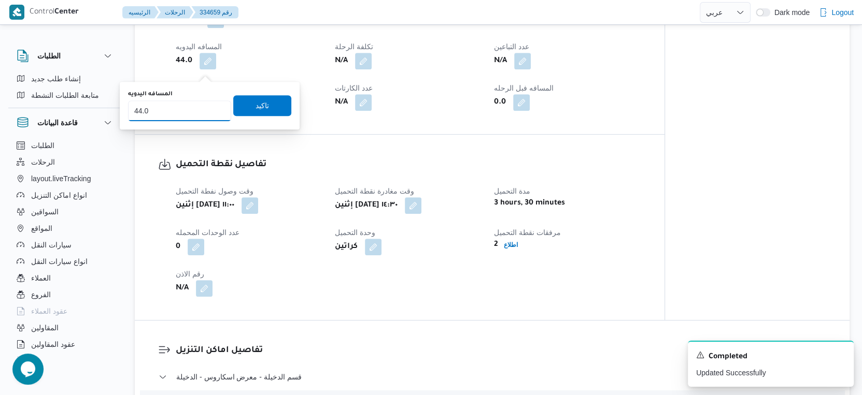
click at [177, 114] on input "44.0" at bounding box center [179, 111] width 103 height 21
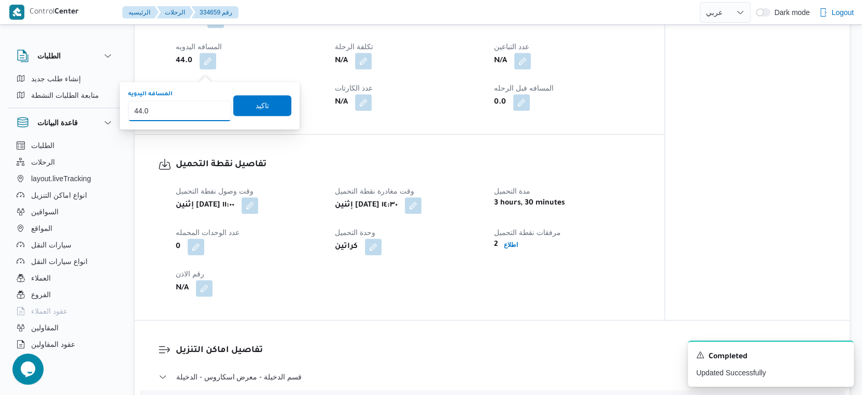
click at [177, 114] on input "44.0" at bounding box center [179, 111] width 103 height 21
click at [160, 112] on input "44.0" at bounding box center [179, 111] width 103 height 21
click at [194, 107] on input "44.0" at bounding box center [179, 111] width 103 height 21
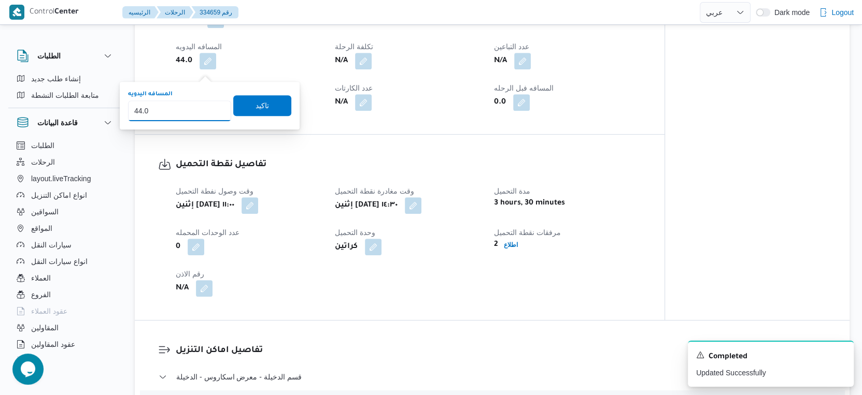
click at [194, 107] on input "44.0" at bounding box center [179, 111] width 103 height 21
type input "38"
click at [256, 100] on span "تاكيد" at bounding box center [262, 105] width 13 height 12
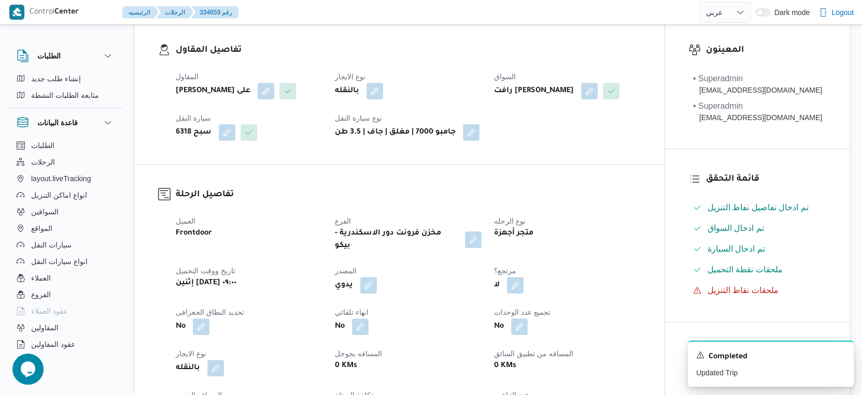
scroll to position [0, 0]
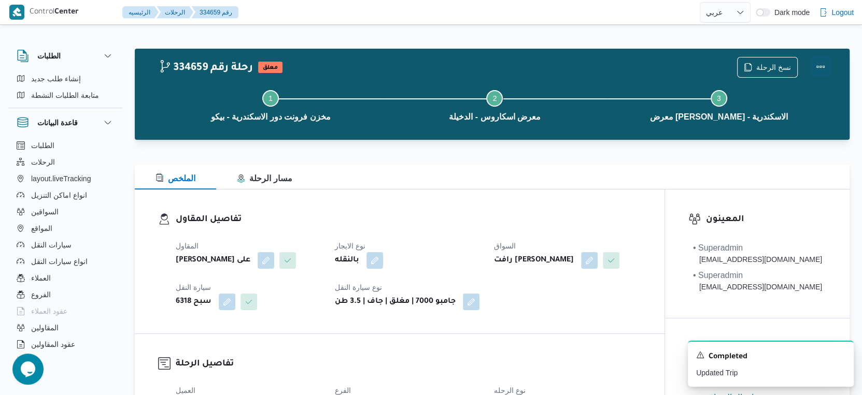
click at [822, 67] on button "Actions" at bounding box center [820, 66] width 21 height 21
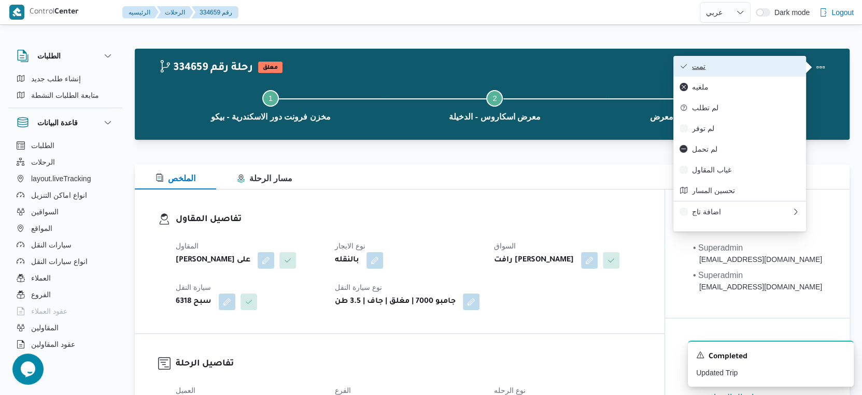
click at [773, 67] on span "تمت" at bounding box center [746, 66] width 108 height 8
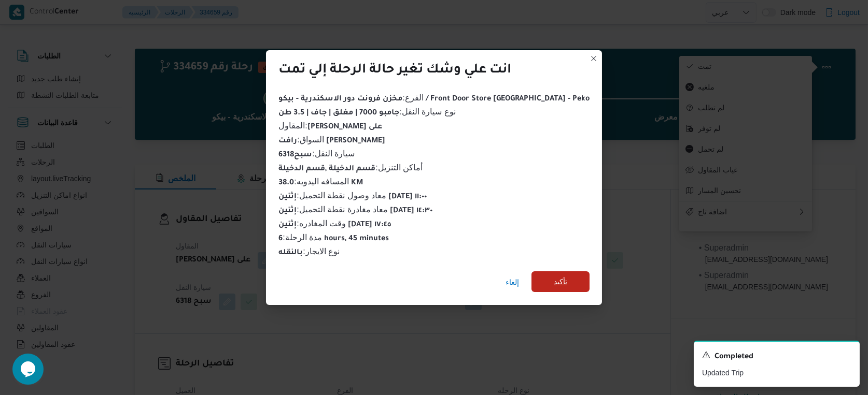
click at [553, 280] on span "تأكيد" at bounding box center [560, 282] width 58 height 21
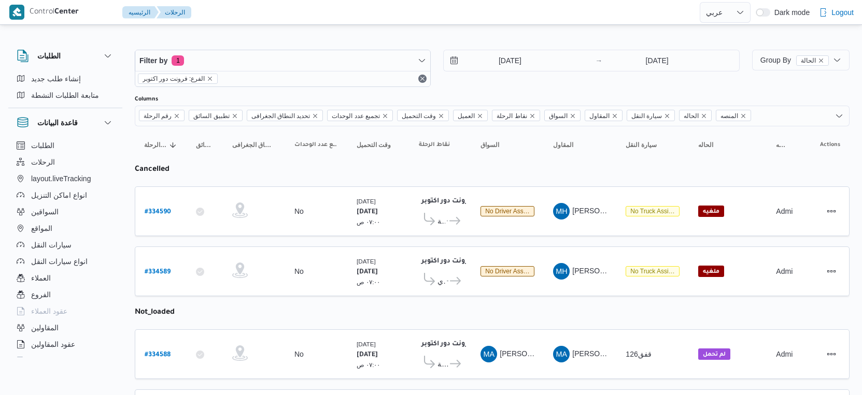
select select "ar"
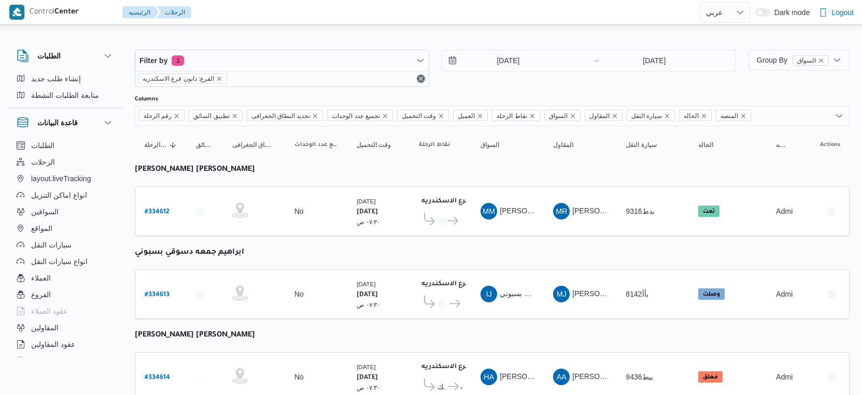
select select "ar"
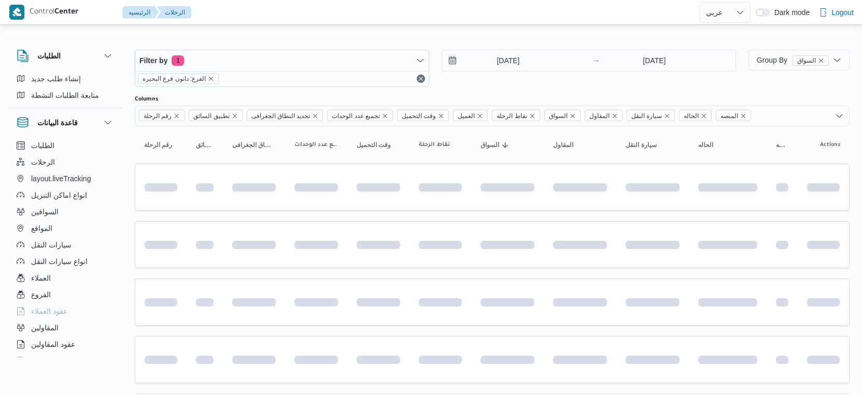
select select "ar"
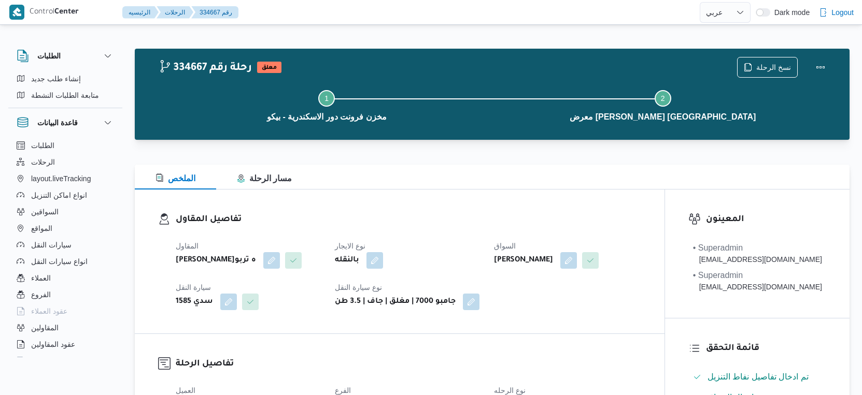
select select "ar"
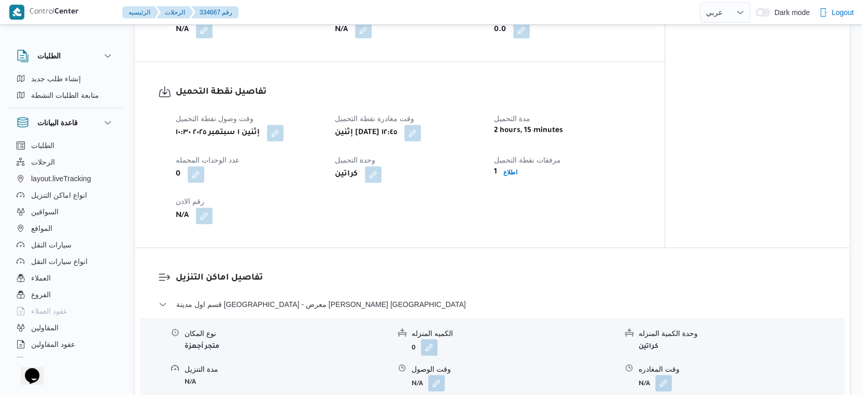
scroll to position [748, 0]
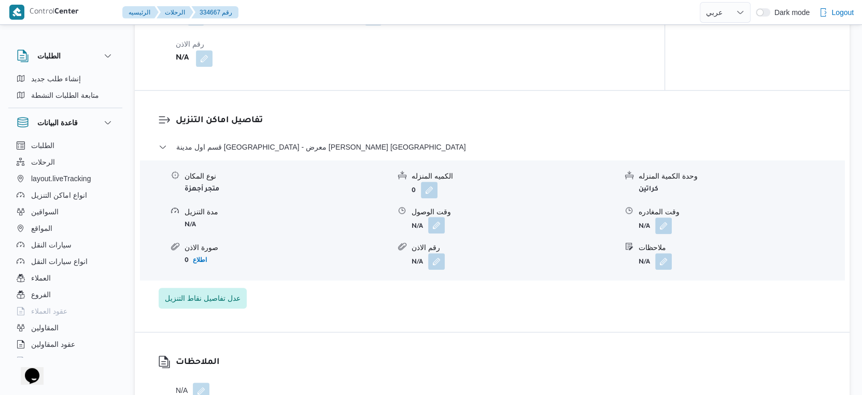
click at [439, 234] on button "button" at bounding box center [436, 225] width 17 height 17
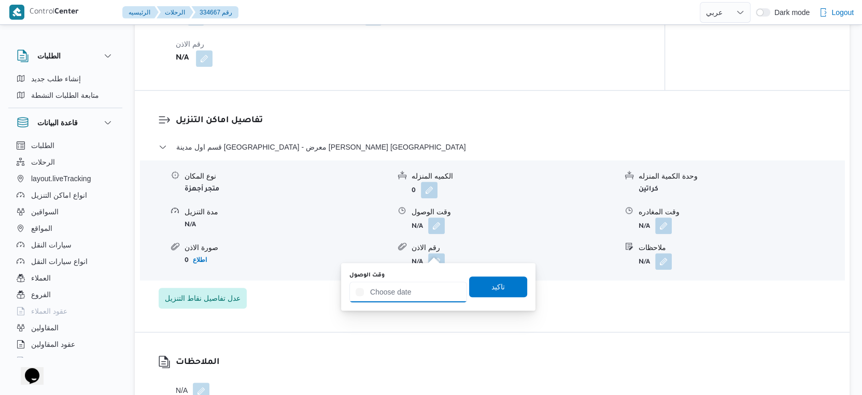
click at [415, 294] on input "وقت الوصول" at bounding box center [408, 292] width 118 height 21
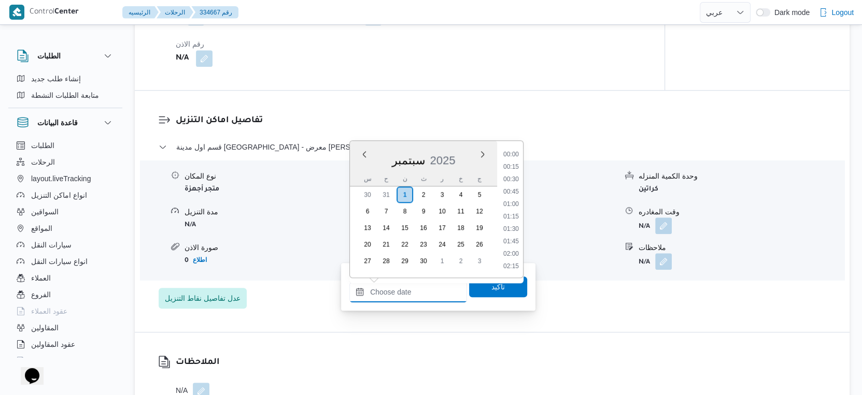
scroll to position [807, 0]
click at [509, 216] on li "17:30" at bounding box center [511, 218] width 24 height 10
type input "٠١/٠٩/٢٠٢٥ ١٧:٣٠"
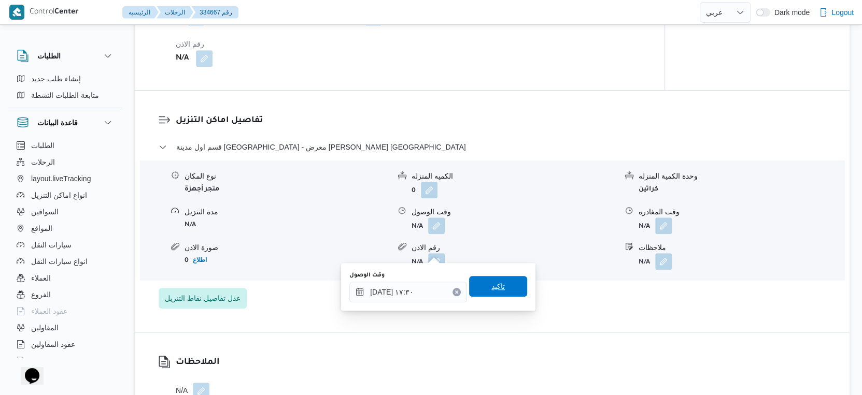
click at [508, 289] on span "تاكيد" at bounding box center [498, 286] width 58 height 21
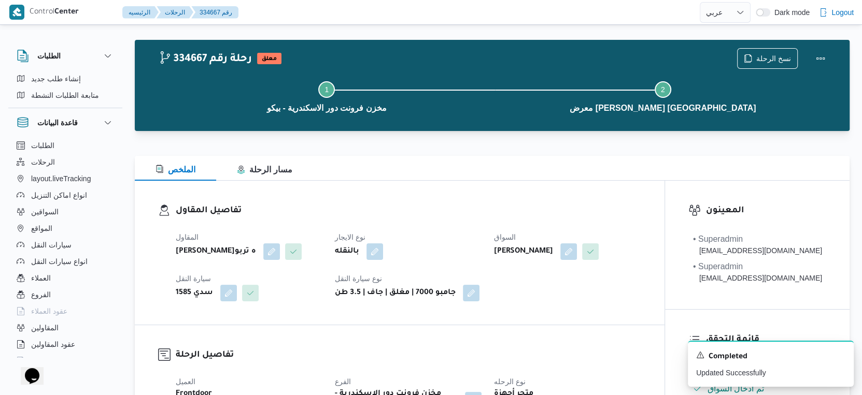
scroll to position [0, 0]
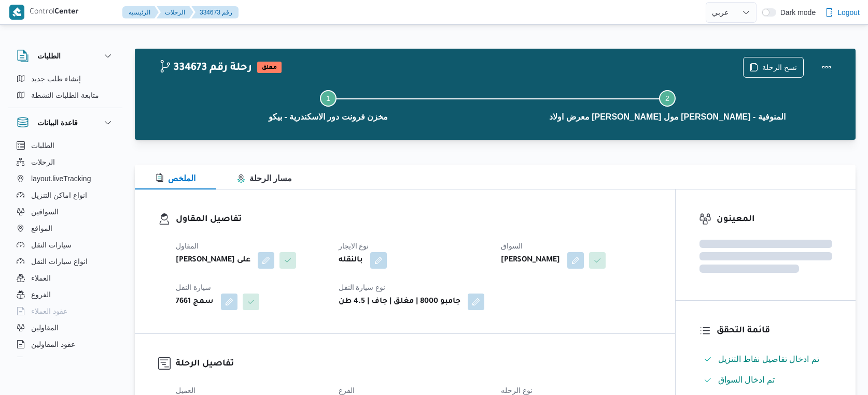
select select "ar"
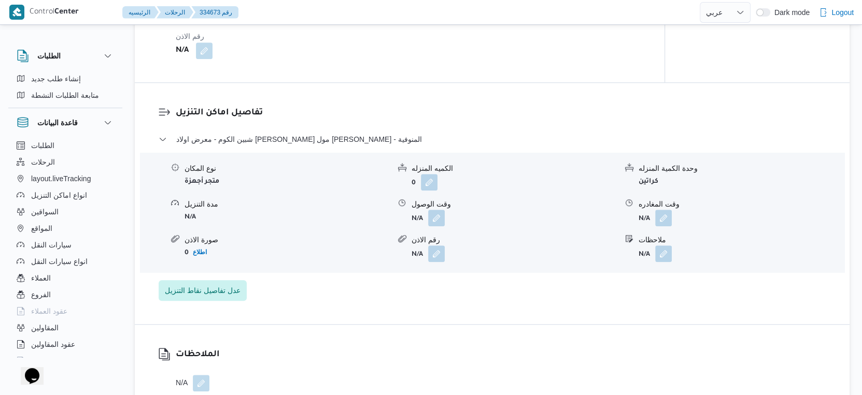
scroll to position [691, 0]
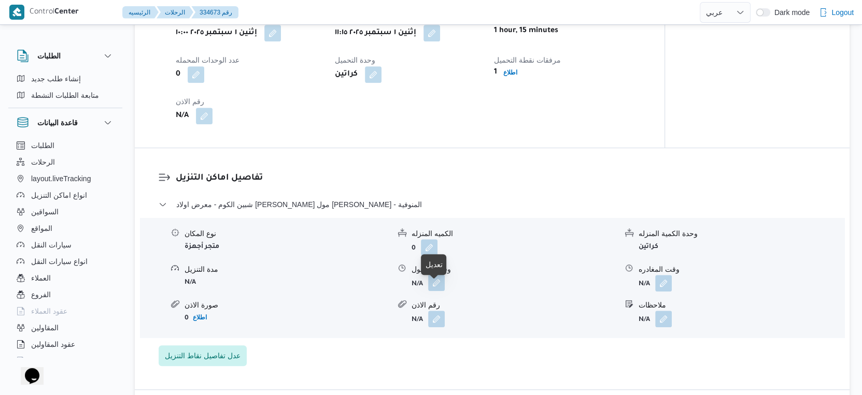
click at [435, 289] on button "button" at bounding box center [436, 283] width 17 height 17
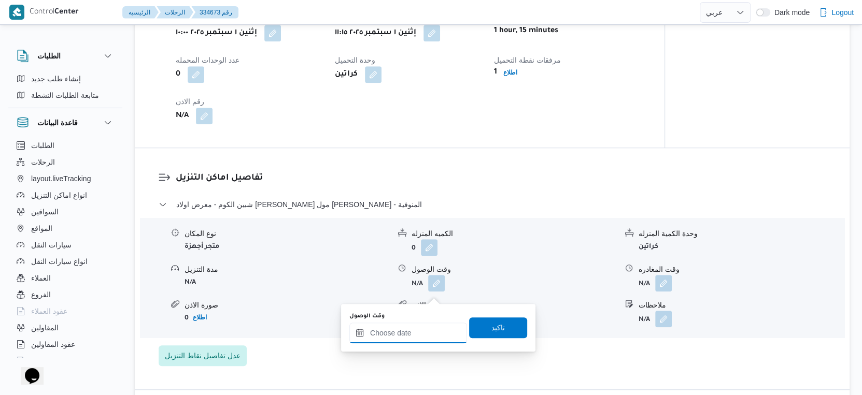
click at [421, 329] on input "وقت الوصول" at bounding box center [408, 333] width 118 height 21
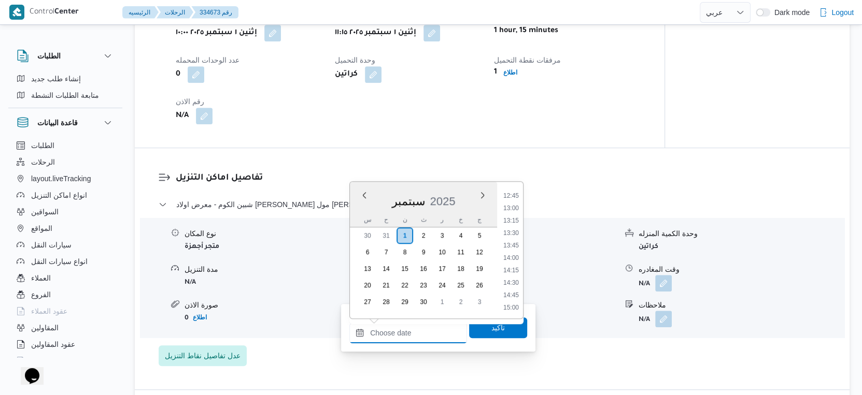
scroll to position [634, 0]
click at [513, 281] on li "14:30" at bounding box center [511, 282] width 24 height 10
type input "[DATE] ١٤:٣٠"
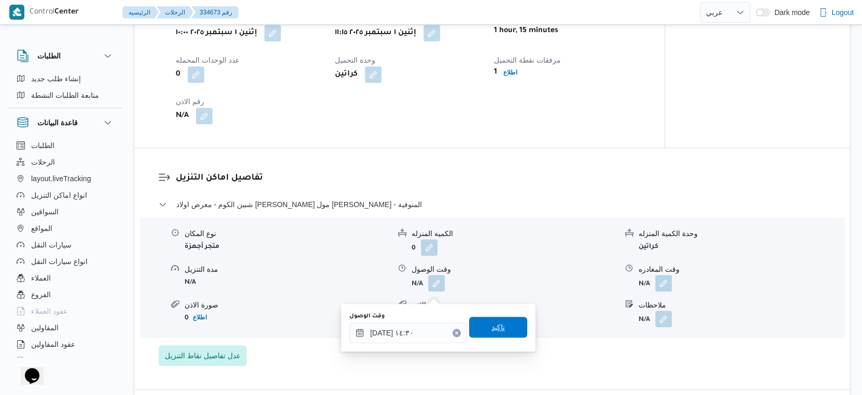
click at [501, 329] on span "تاكيد" at bounding box center [498, 327] width 58 height 21
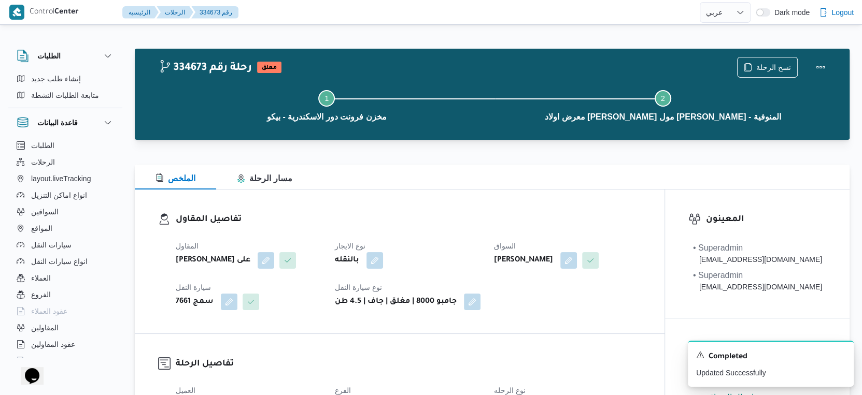
scroll to position [0, 0]
click at [843, 357] on icon "Dismiss toast" at bounding box center [841, 354] width 8 height 8
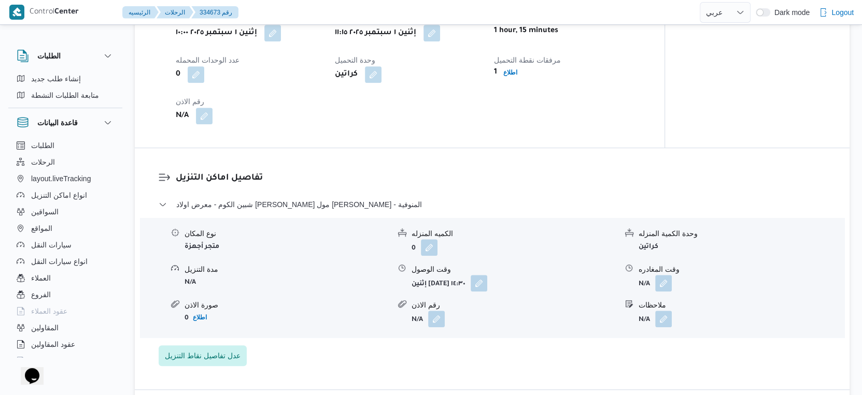
scroll to position [518, 0]
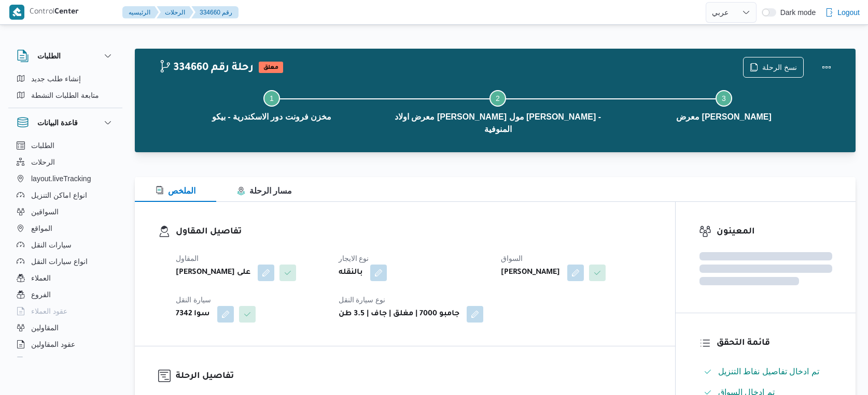
select select "ar"
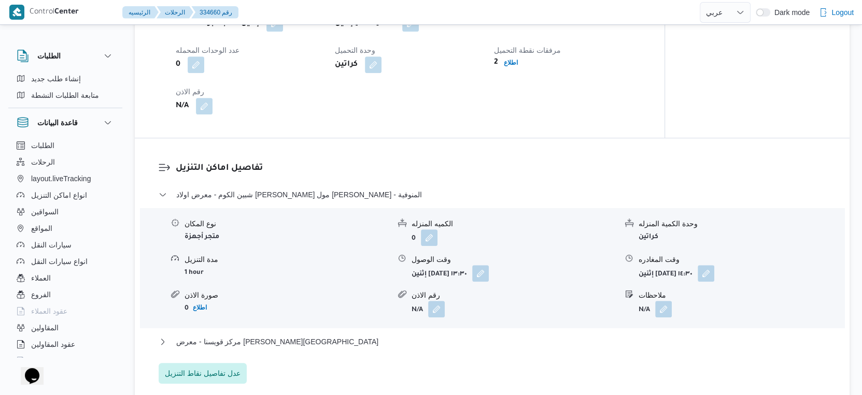
scroll to position [806, 0]
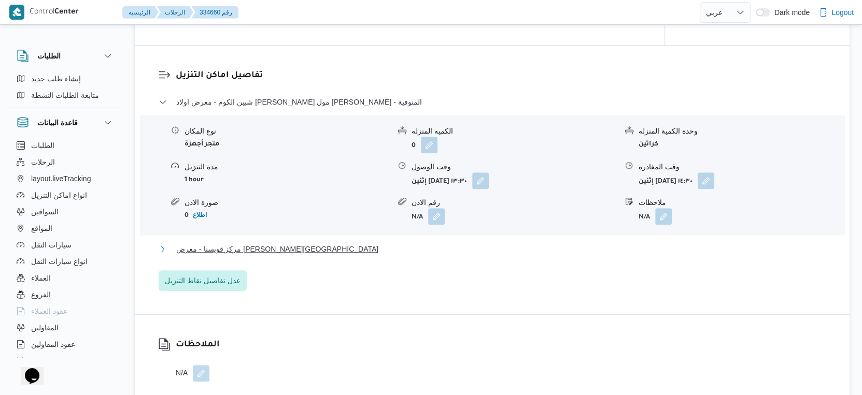
click at [313, 245] on button "مركز قويسنا - معرض امين عباس - قويسنا" at bounding box center [493, 249] width 668 height 12
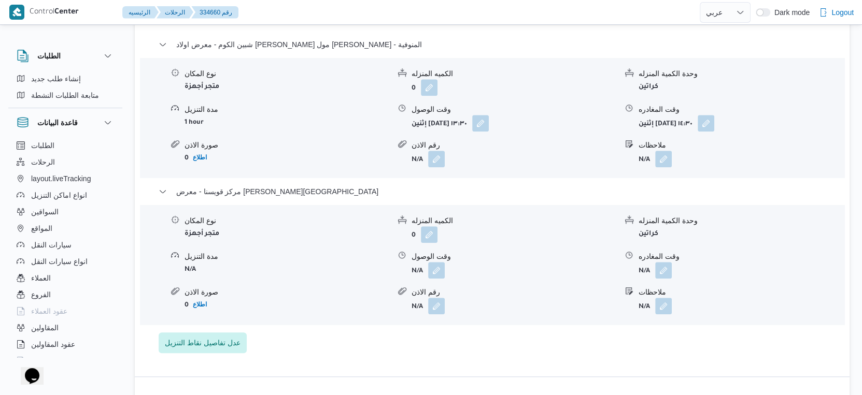
scroll to position [864, 0]
click at [506, 298] on form "N/A" at bounding box center [514, 306] width 205 height 17
click at [440, 266] on button "button" at bounding box center [436, 269] width 17 height 17
click at [380, 361] on div "تفاصيل اماكن التنزيل شبين الكوم - معرض اولاد عبدالغفار مول العشماوى - المنوفية …" at bounding box center [492, 182] width 715 height 389
click at [441, 264] on button "button" at bounding box center [436, 269] width 17 height 17
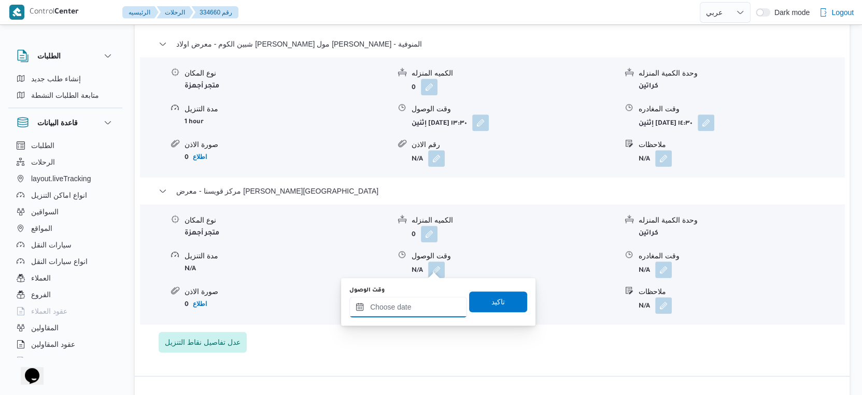
click at [414, 304] on input "وقت الوصول" at bounding box center [408, 307] width 118 height 21
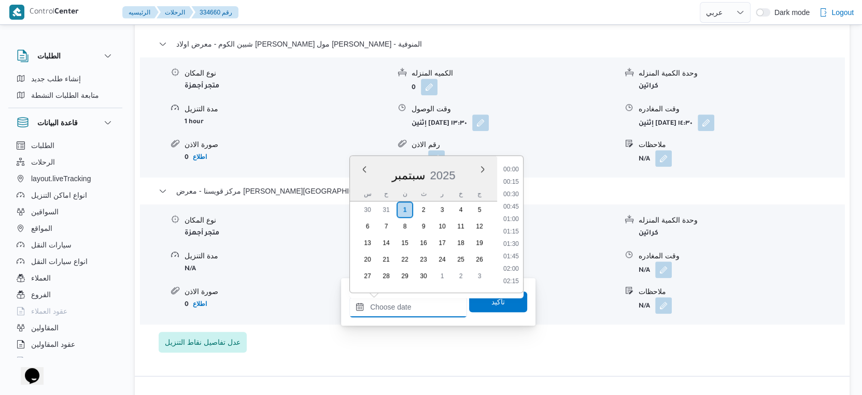
scroll to position [807, 0]
click at [570, 276] on div "نوع المكان متجر أجهزة الكميه المنزله 0 وحدة الكمية المنزله كراتين مدة التنزيل N…" at bounding box center [492, 265] width 713 height 118
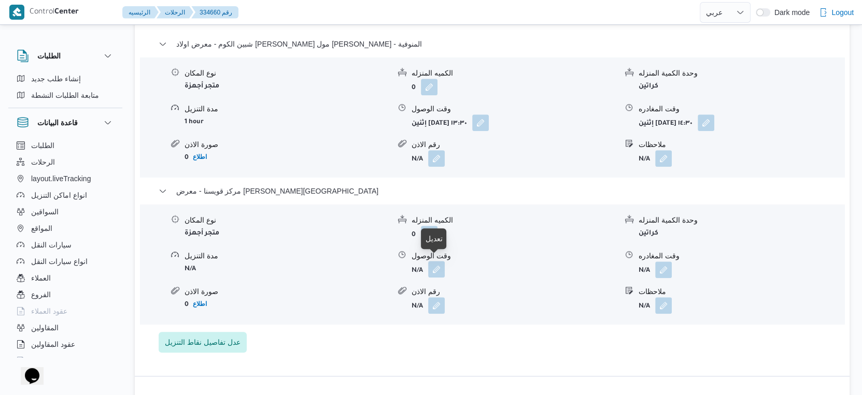
click at [442, 263] on button "button" at bounding box center [436, 269] width 17 height 17
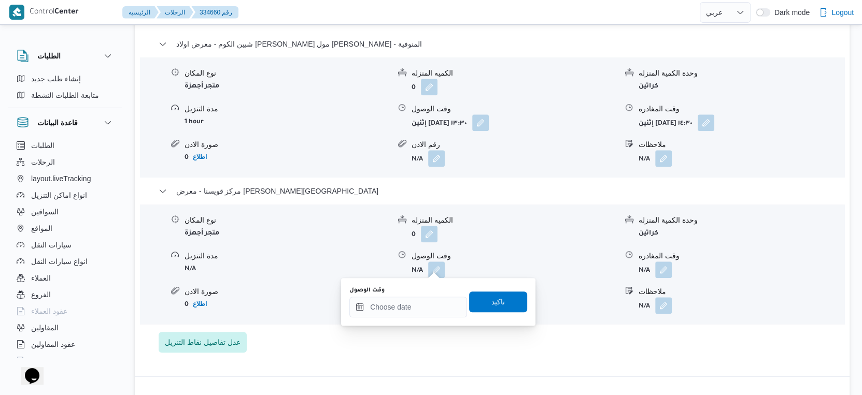
click at [555, 319] on div "نوع المكان متجر أجهزة الكميه المنزله 0 وحدة الكمية المنزله كراتين مدة التنزيل N…" at bounding box center [492, 265] width 713 height 118
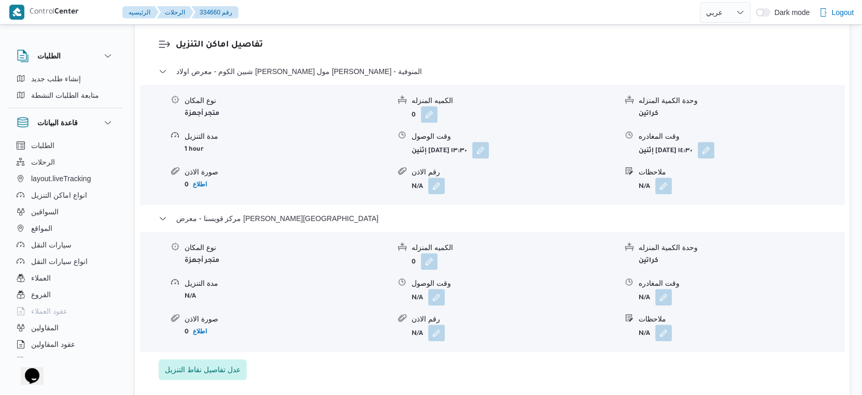
scroll to position [864, 0]
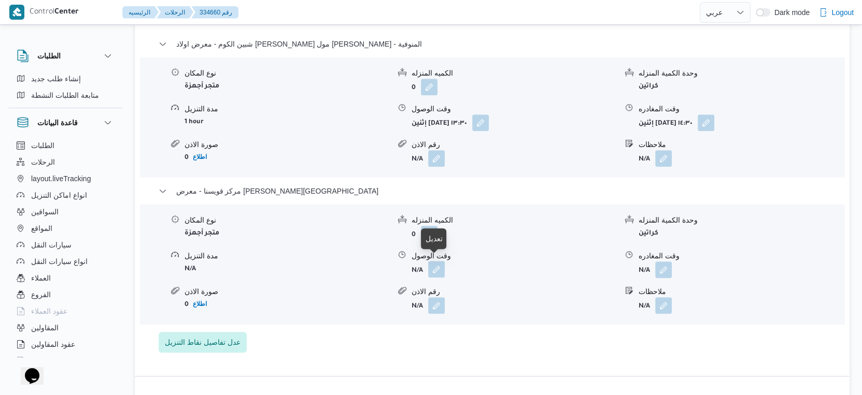
click at [434, 265] on button "button" at bounding box center [436, 269] width 17 height 17
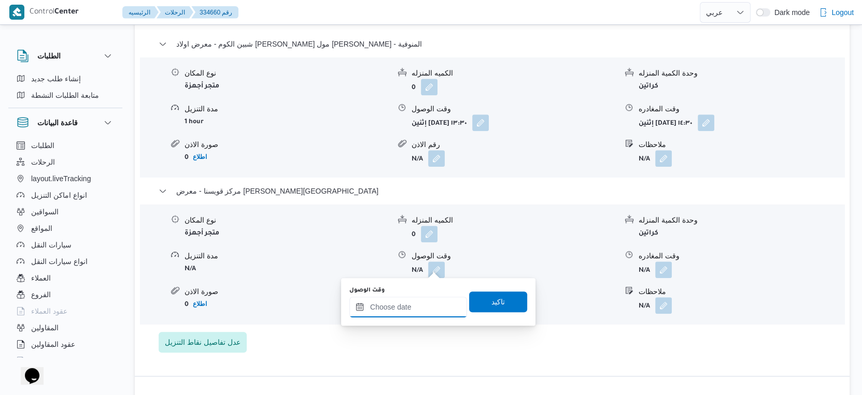
click at [425, 308] on input "وقت الوصول" at bounding box center [408, 307] width 118 height 21
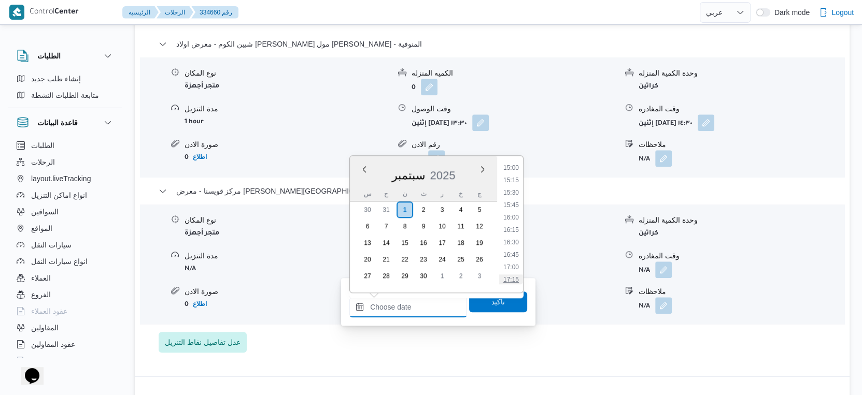
scroll to position [692, 0]
drag, startPoint x: 514, startPoint y: 225, endPoint x: 514, endPoint y: 235, distance: 10.4
click at [514, 225] on li "15:00" at bounding box center [511, 224] width 24 height 10
type input "٠١/٠٩/٢٠٢٥ ١٥:٠٠"
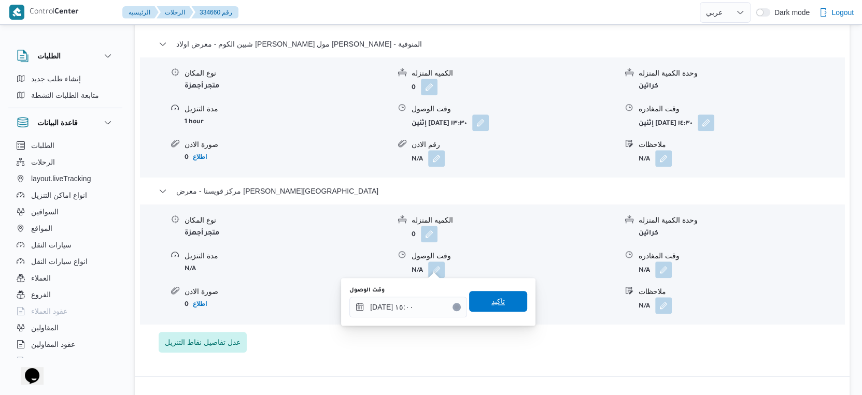
click at [506, 299] on span "تاكيد" at bounding box center [498, 301] width 58 height 21
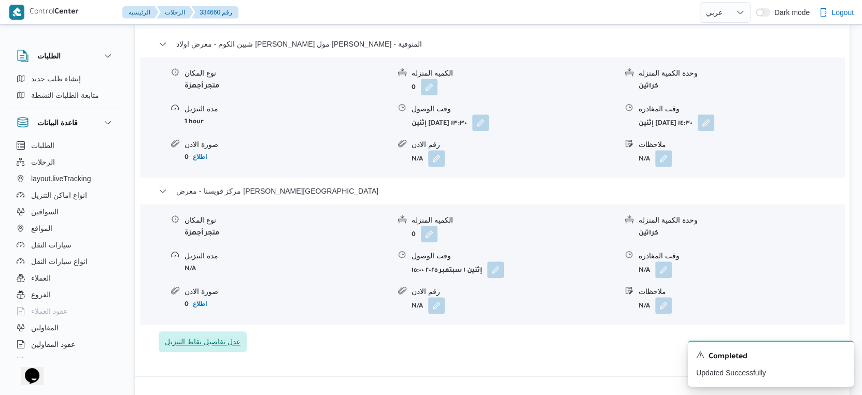
click at [215, 339] on span "عدل تفاصيل نقاط التنزيل" at bounding box center [203, 342] width 76 height 12
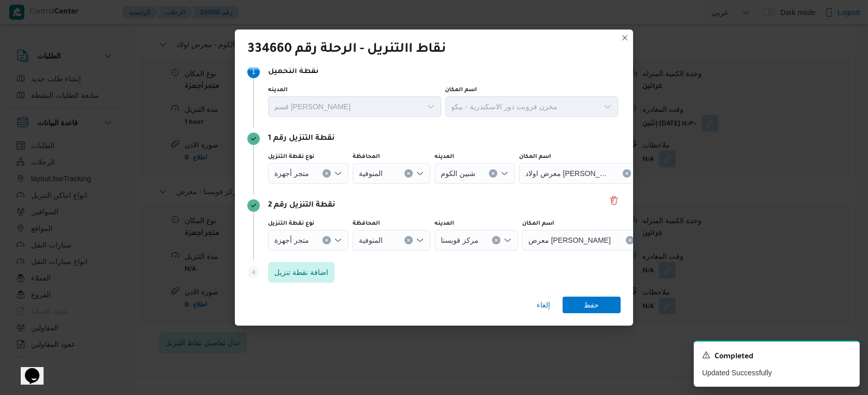
scroll to position [13, 0]
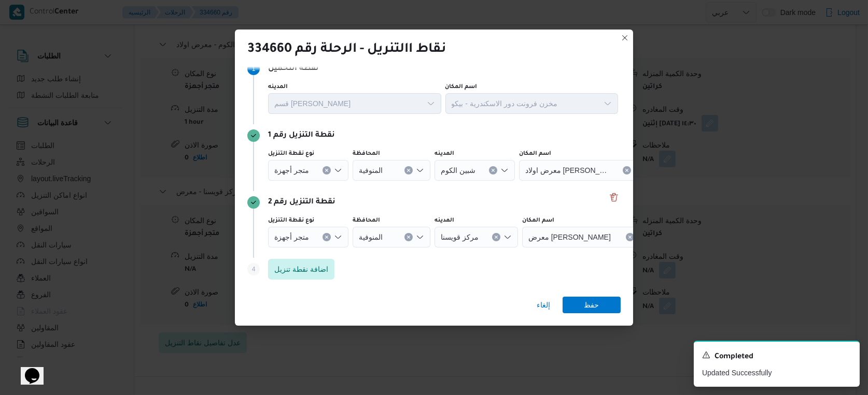
click at [325, 171] on icon "Clear input" at bounding box center [326, 170] width 3 height 3
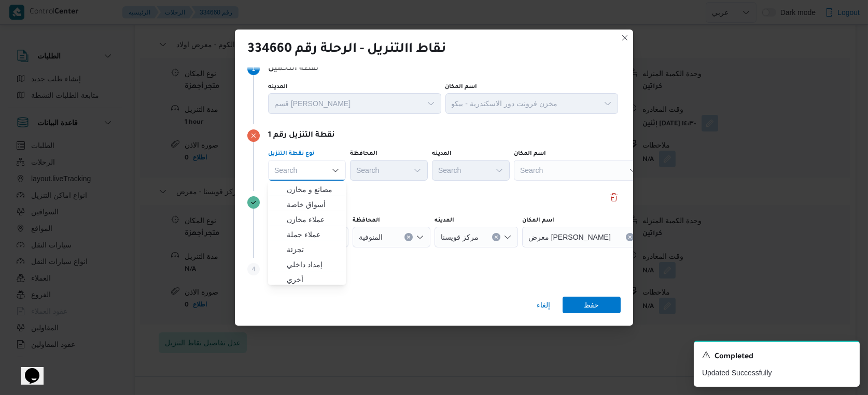
click at [569, 169] on div "Search" at bounding box center [579, 170] width 130 height 21
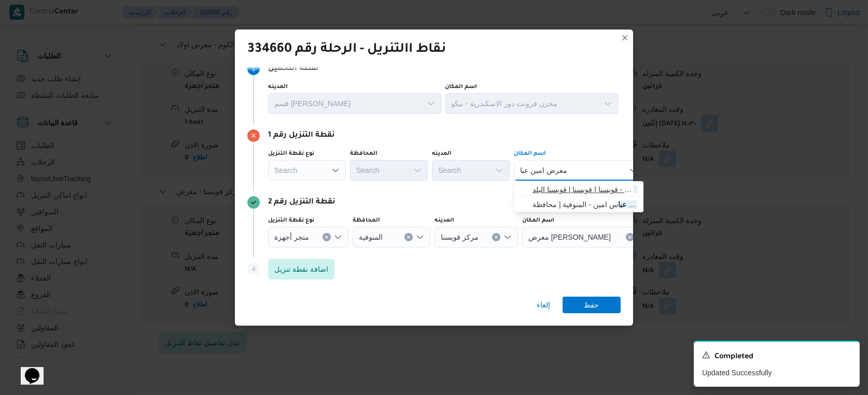
type input "معرض امين عبا"
click at [568, 189] on span "معرض امين عبا س - قويسنا | قويسنا | قويسنا البلد" at bounding box center [584, 189] width 105 height 12
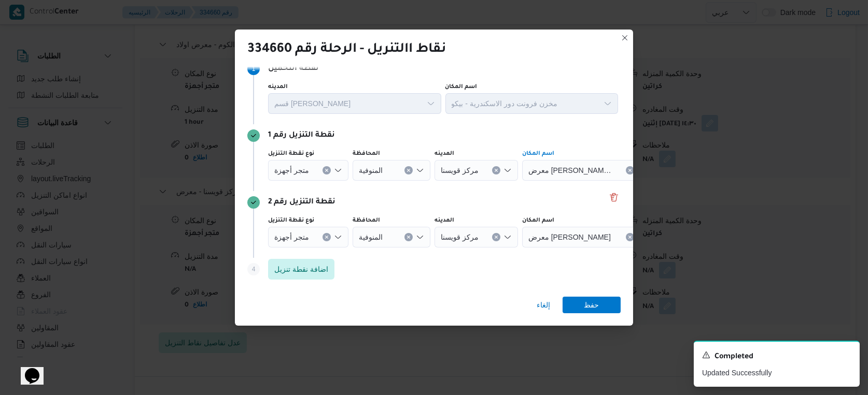
click at [320, 232] on div "متجر أجهزة" at bounding box center [308, 237] width 80 height 21
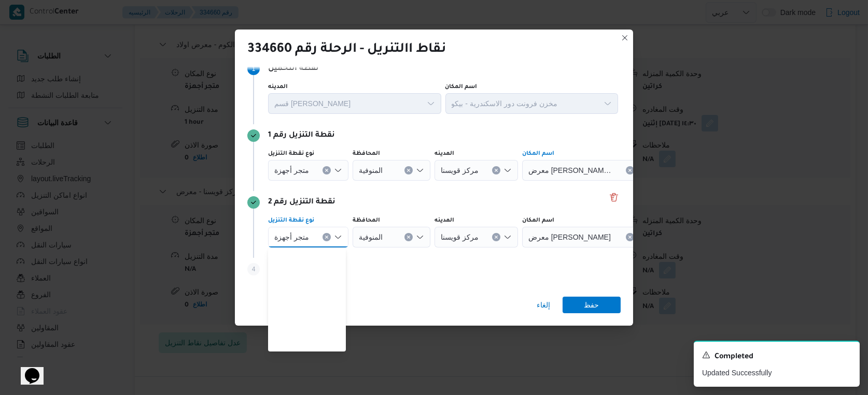
scroll to position [272, 0]
click at [325, 238] on icon "Clear input" at bounding box center [326, 237] width 3 height 3
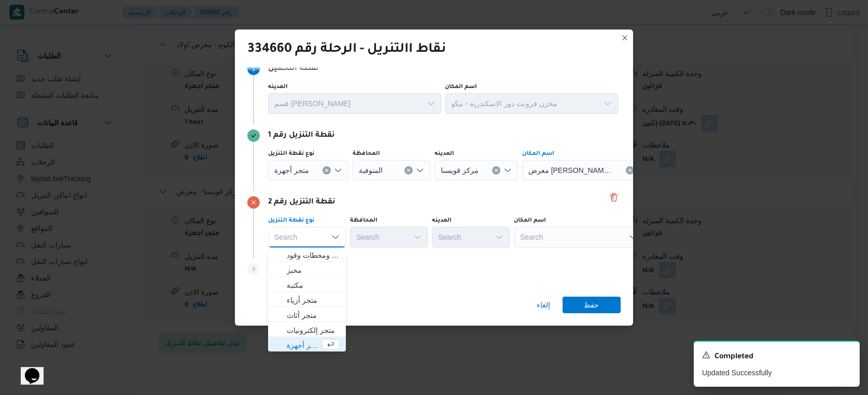
click at [553, 240] on div "Search" at bounding box center [579, 237] width 130 height 21
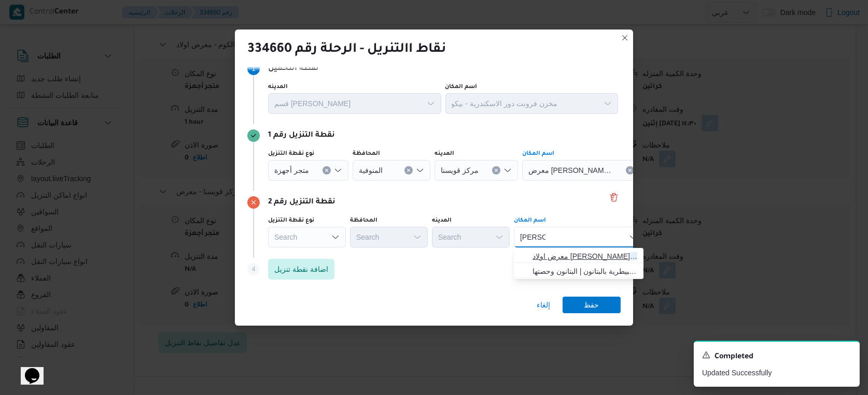
type input "العشماو"
click at [556, 259] on span "معرض اولاد عبدالغفار مول العشماو ى - المنوفية | | زوير ومنشأة إبراهيم حبشي" at bounding box center [584, 256] width 105 height 12
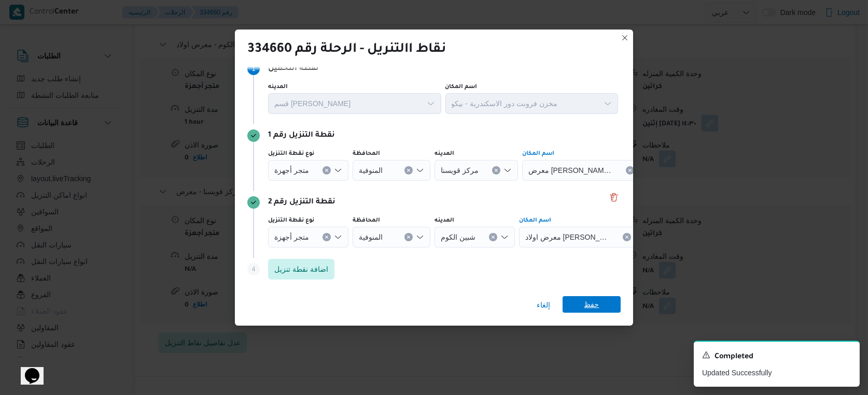
click at [583, 306] on span "حفظ" at bounding box center [591, 304] width 58 height 17
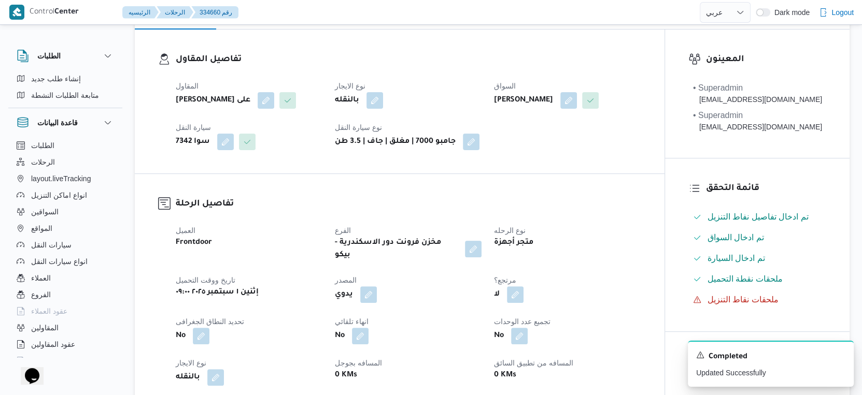
scroll to position [0, 0]
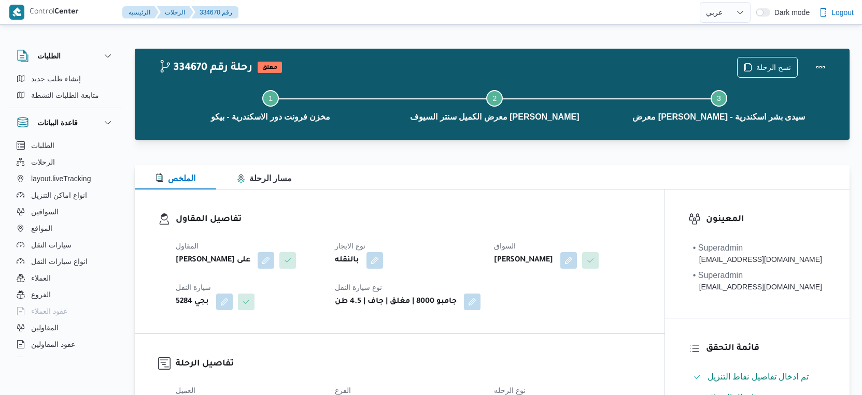
select select "ar"
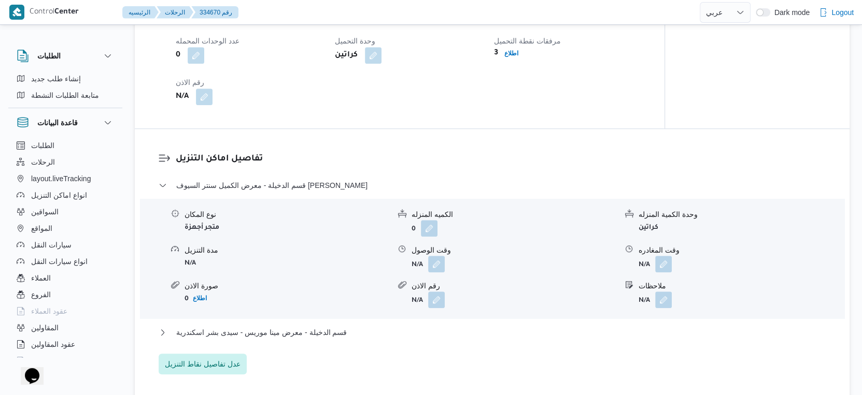
scroll to position [864, 0]
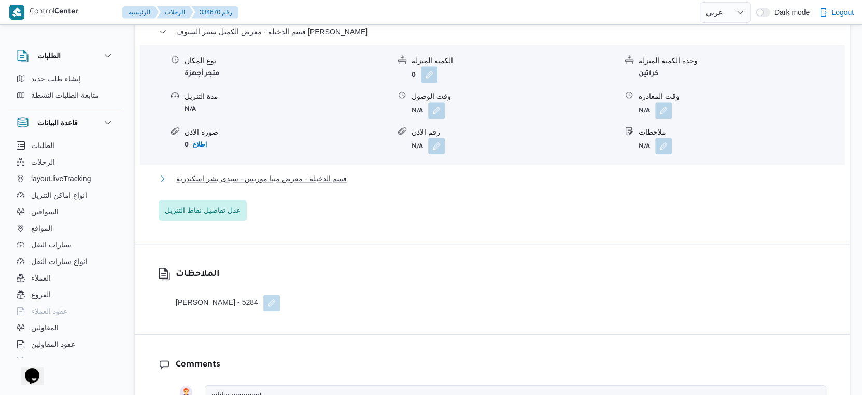
click at [349, 185] on button "قسم الدخيلة - معرض مينا موريس - سيدى بشر اسكندرية" at bounding box center [493, 179] width 668 height 12
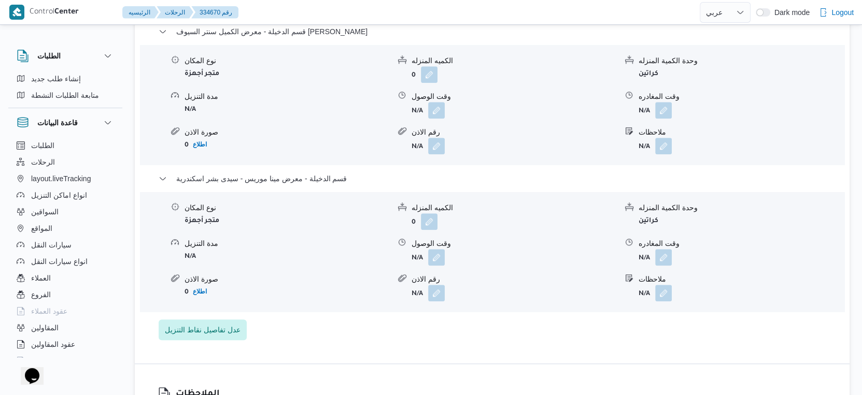
click at [341, 228] on form "متجر أجهزة" at bounding box center [287, 221] width 205 height 14
click at [668, 265] on button "button" at bounding box center [663, 257] width 17 height 17
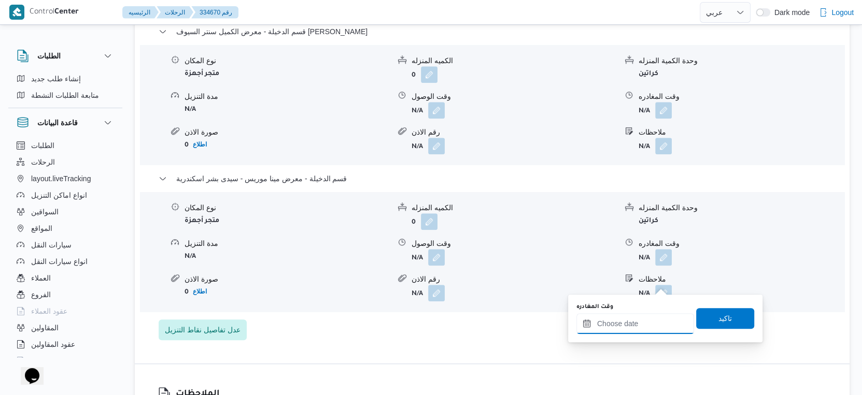
drag, startPoint x: 648, startPoint y: 316, endPoint x: 668, endPoint y: 313, distance: 19.4
click at [648, 316] on input "وقت المغادره" at bounding box center [635, 324] width 118 height 21
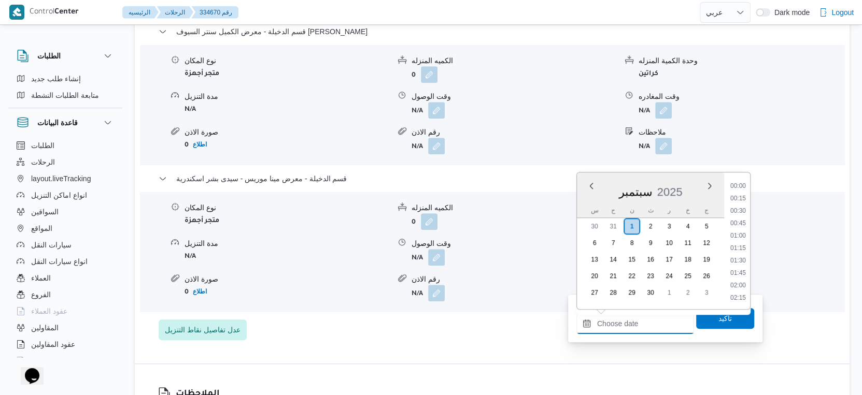
scroll to position [819, 0]
click at [516, 341] on div "قسم الدخيلة - معرض الكميل سنتر السيوف [PERSON_NAME] نوع المكان متجر أجهزة الكمي…" at bounding box center [493, 182] width 668 height 315
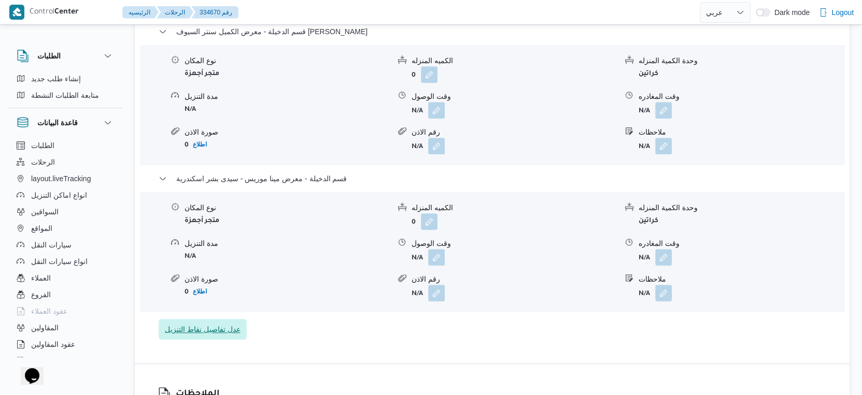
click at [213, 336] on span "عدل تفاصيل نقاط التنزيل" at bounding box center [203, 329] width 76 height 12
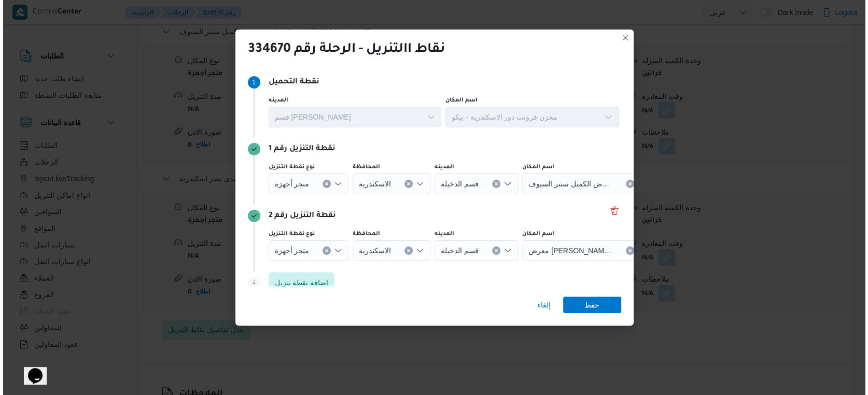
scroll to position [847, 0]
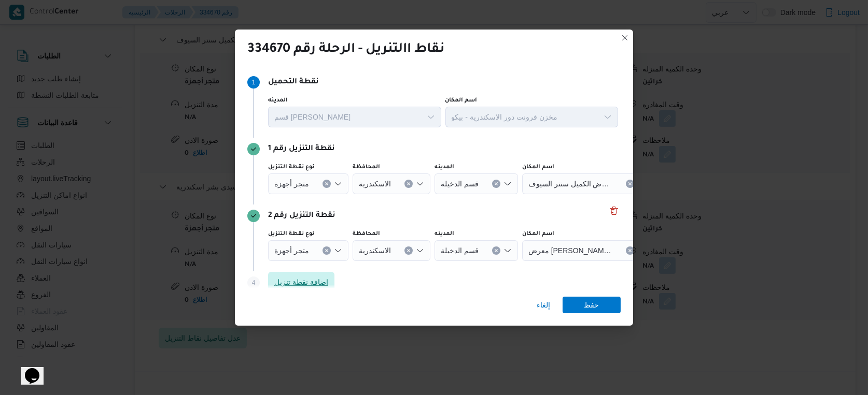
click at [311, 275] on span "اضافة نقطة تنزيل" at bounding box center [301, 282] width 66 height 21
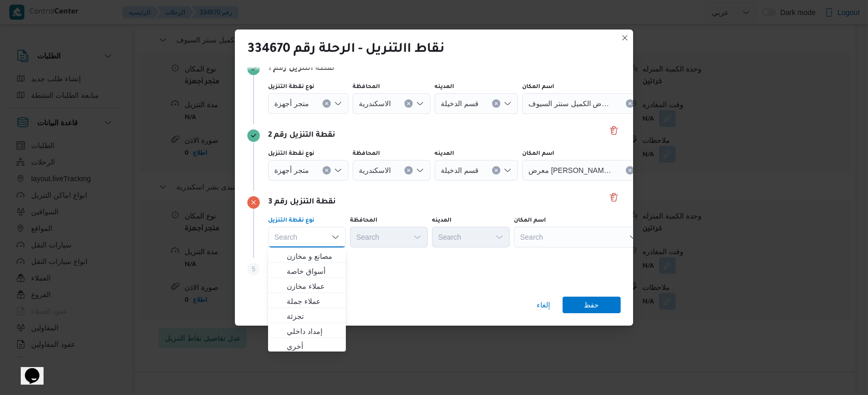
click at [551, 234] on div "Search" at bounding box center [579, 237] width 130 height 21
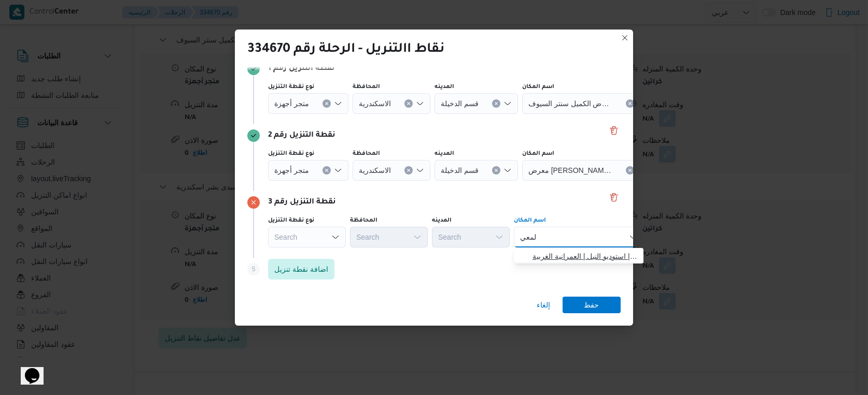
type input "لمعي"
click at [563, 255] on span "[PERSON_NAME] باستا | استوديو النيل | العمرانية الغربية" at bounding box center [584, 256] width 105 height 12
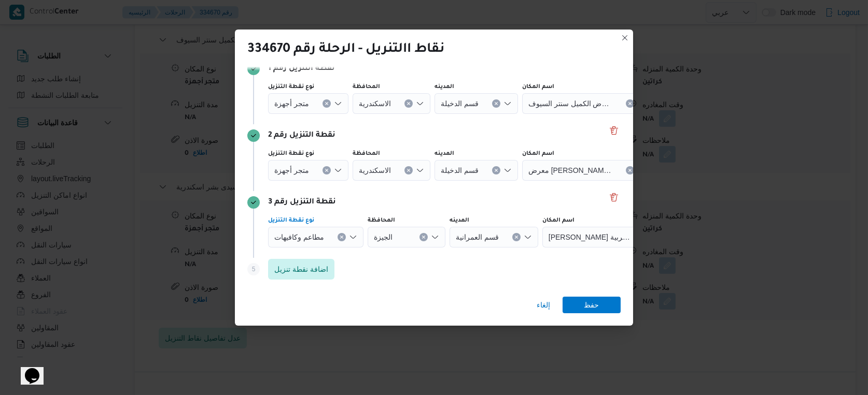
click at [341, 234] on button "Clear input" at bounding box center [341, 237] width 8 height 8
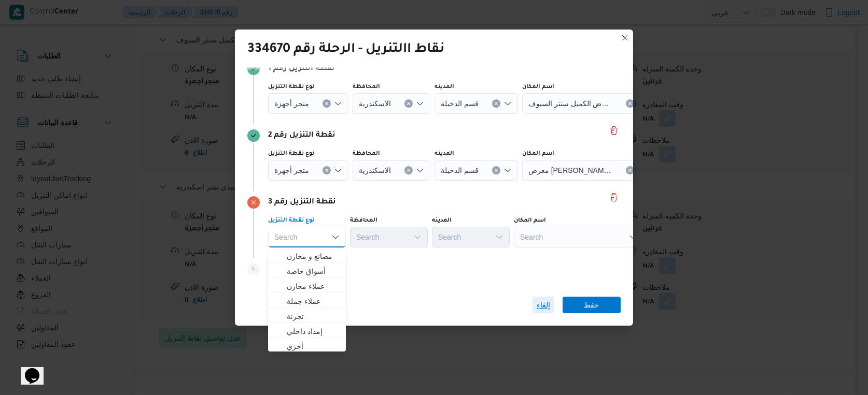
click at [541, 308] on span "إلغاء" at bounding box center [542, 305] width 13 height 12
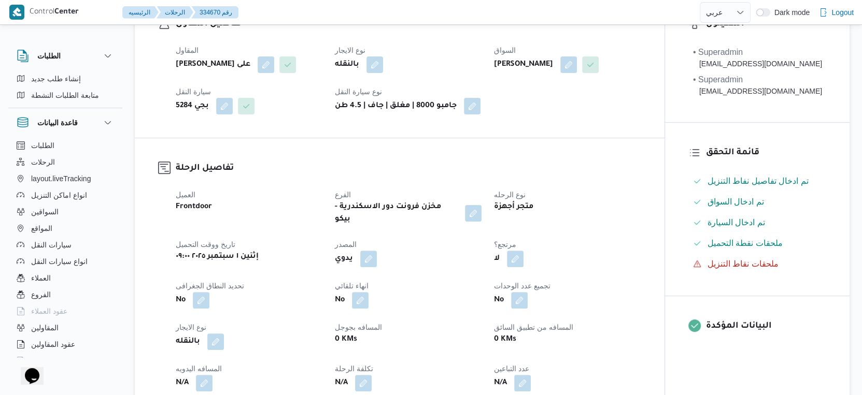
scroll to position [0, 0]
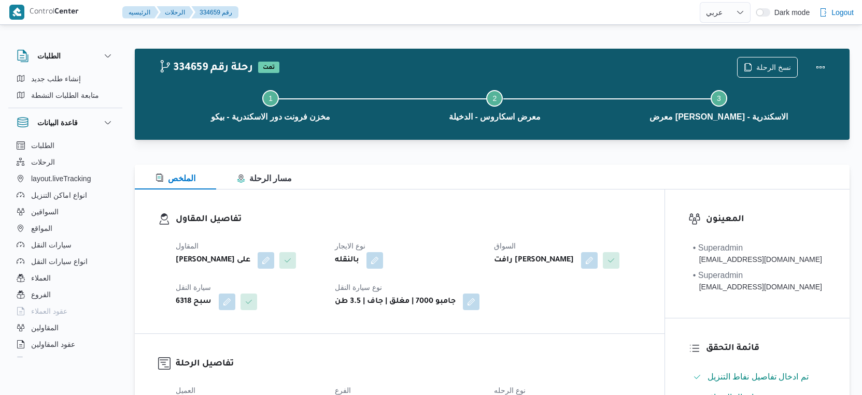
select select "ar"
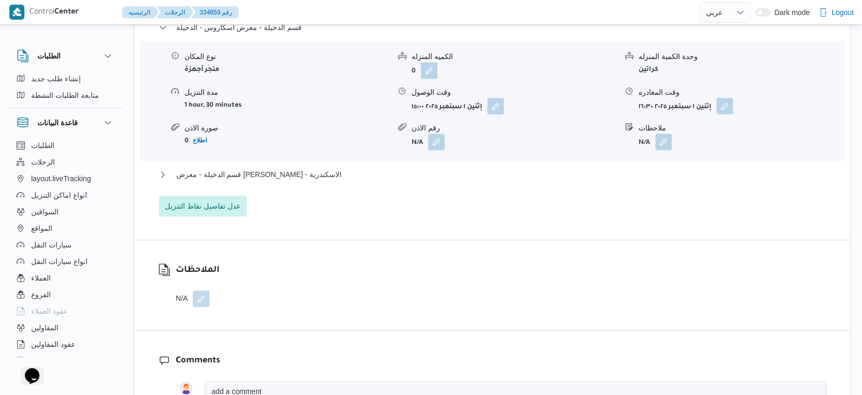
scroll to position [864, 0]
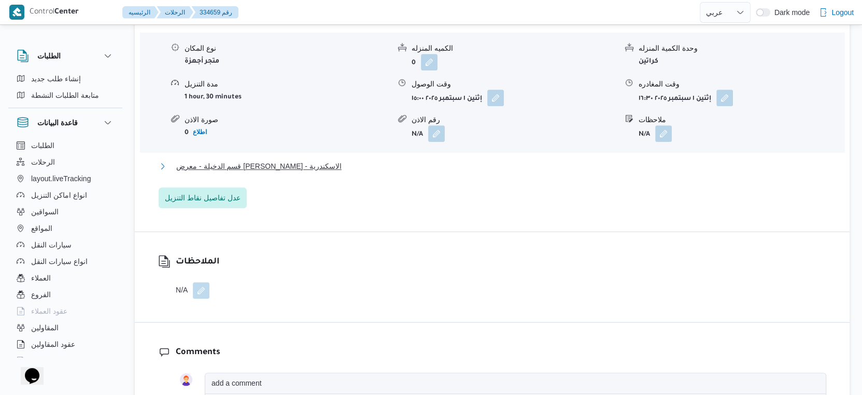
click at [316, 173] on span "قسم الدخيلة - معرض [PERSON_NAME] - الاسكندرية" at bounding box center [258, 166] width 165 height 12
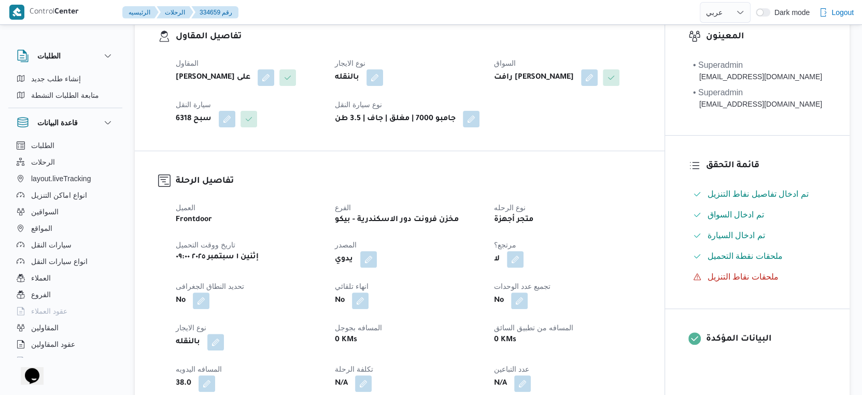
scroll to position [345, 0]
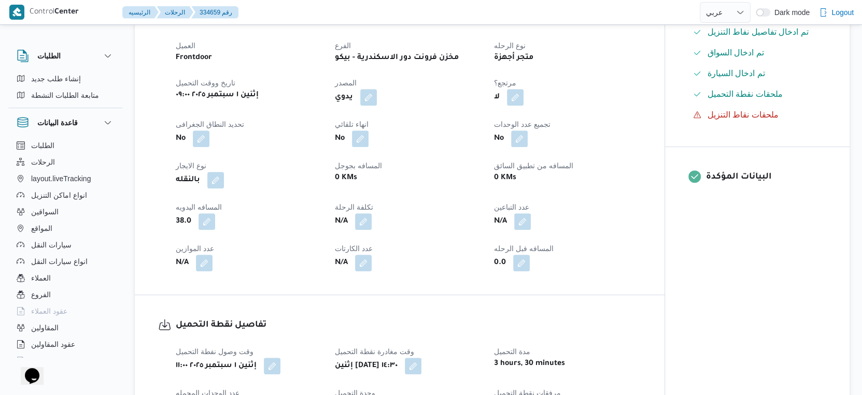
select select "ar"
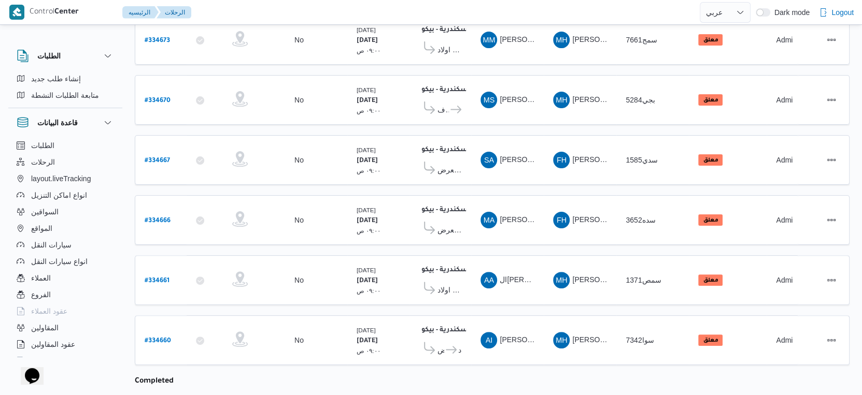
scroll to position [173, 0]
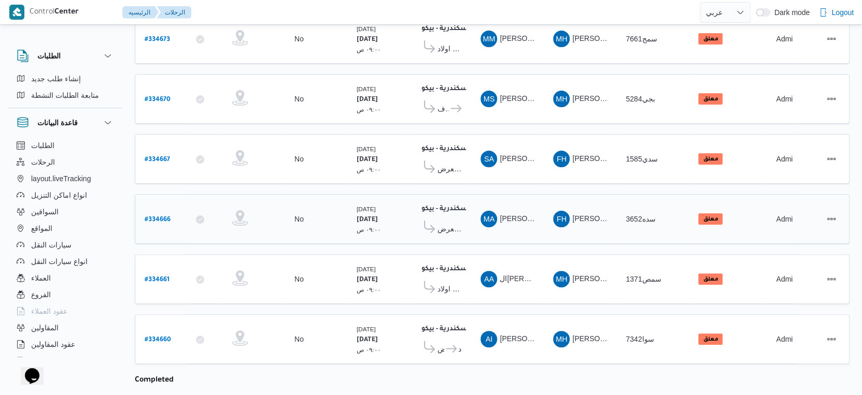
click at [433, 223] on icon at bounding box center [429, 227] width 11 height 12
click at [454, 223] on span "معرض [PERSON_NAME] [GEOGRAPHIC_DATA]" at bounding box center [449, 229] width 24 height 12
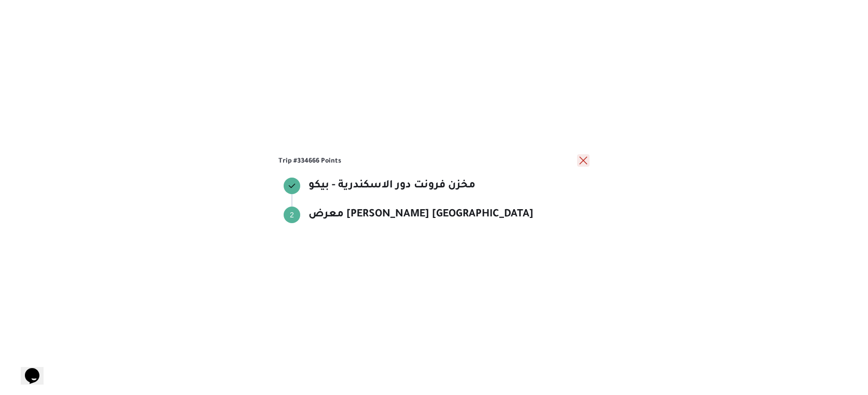
click at [582, 161] on button "close" at bounding box center [583, 160] width 12 height 12
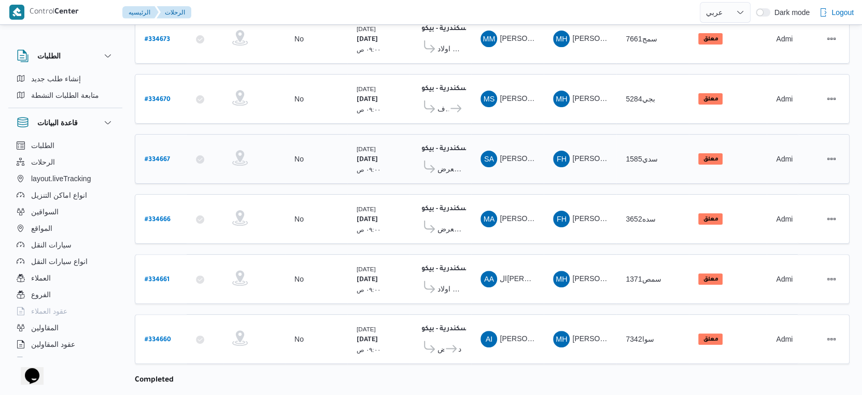
click at [454, 163] on span "معرض [PERSON_NAME] [GEOGRAPHIC_DATA]" at bounding box center [449, 169] width 24 height 12
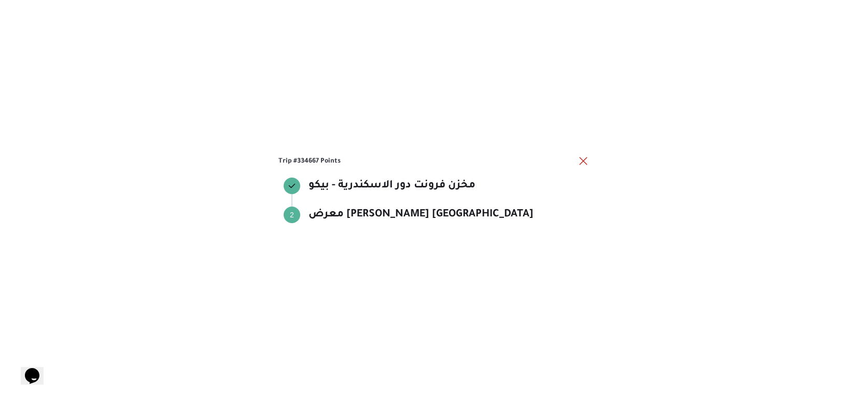
click at [590, 161] on div "Trip #334667 Points مخزن فرونت دور الاسكندرية - بيكو مخزن فرونت دور الاسكندرية …" at bounding box center [434, 197] width 868 height 395
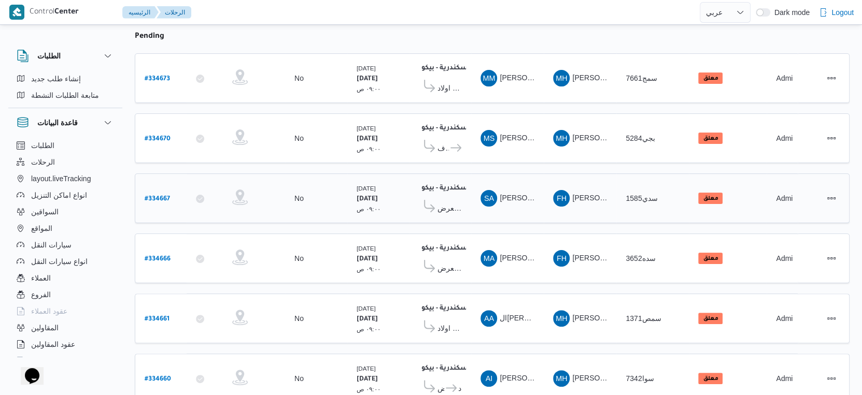
scroll to position [115, 0]
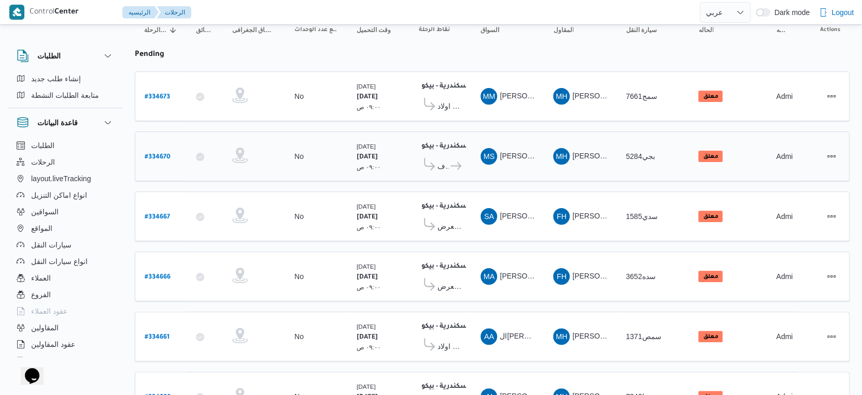
click at [444, 165] on span "معرض الكميل سنتر السيوف [PERSON_NAME]" at bounding box center [442, 166] width 11 height 12
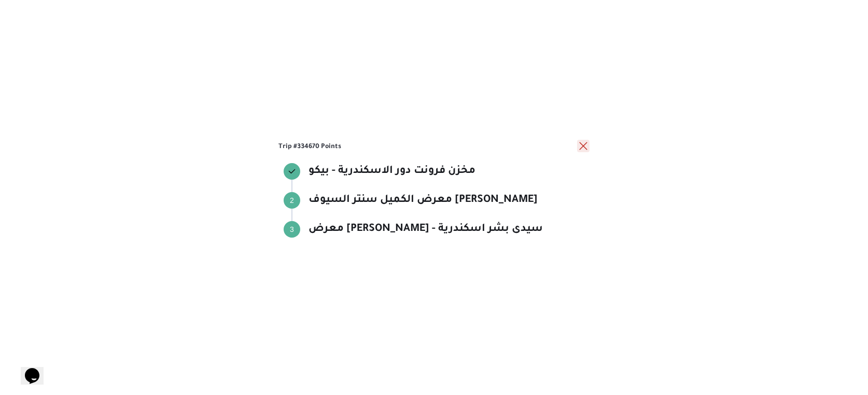
click at [582, 146] on button "close" at bounding box center [583, 146] width 12 height 12
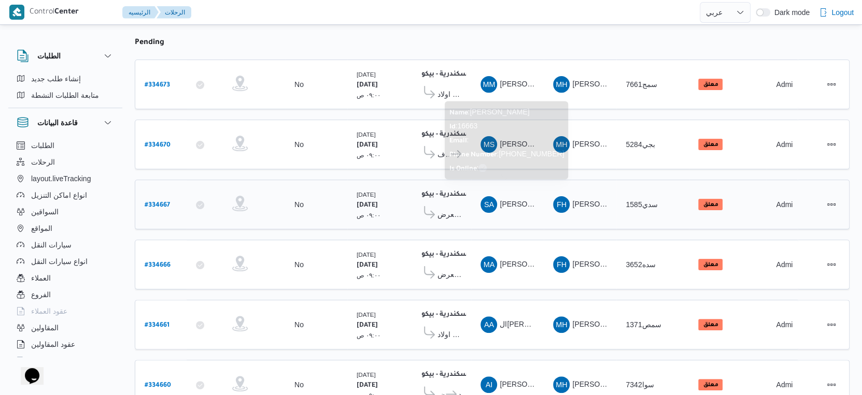
scroll to position [58, 0]
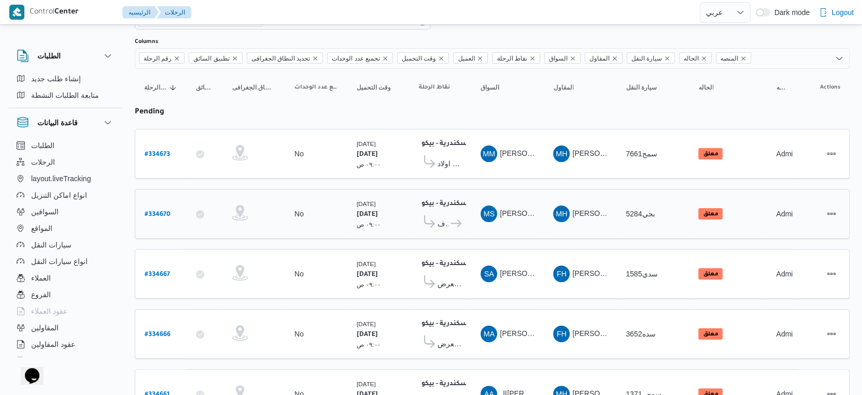
click at [165, 211] on b "# 334670" at bounding box center [158, 214] width 26 height 7
select select "ar"
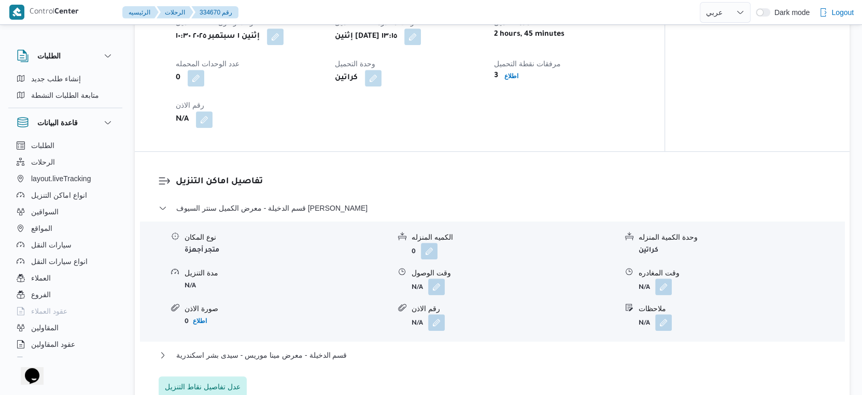
scroll to position [748, 0]
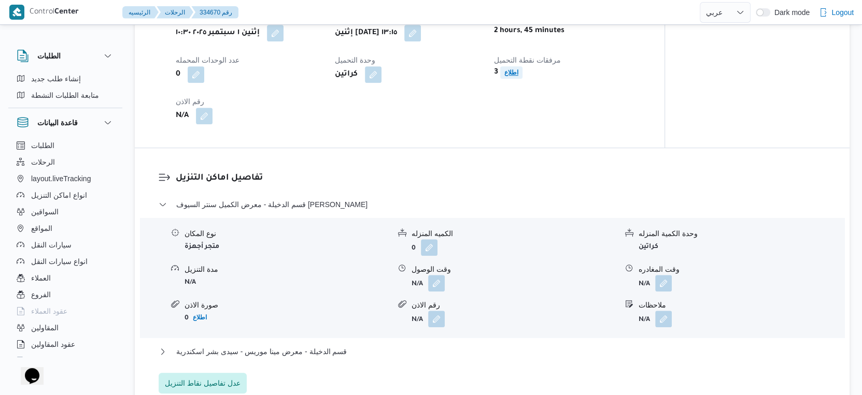
click at [517, 76] on b "اطلاع" at bounding box center [511, 72] width 14 height 7
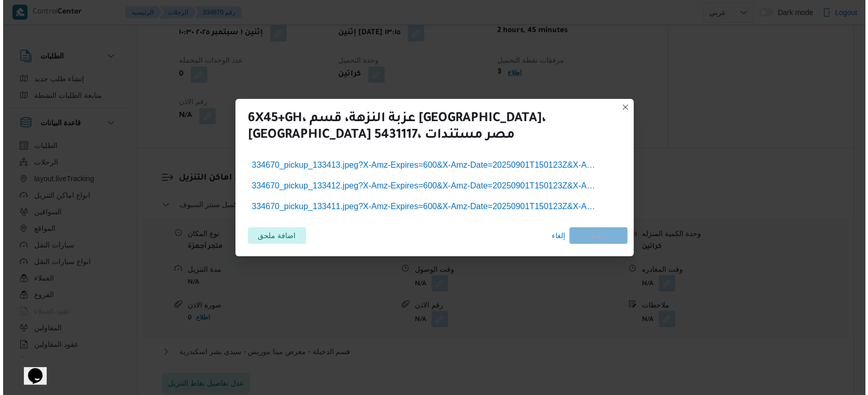
scroll to position [674, 0]
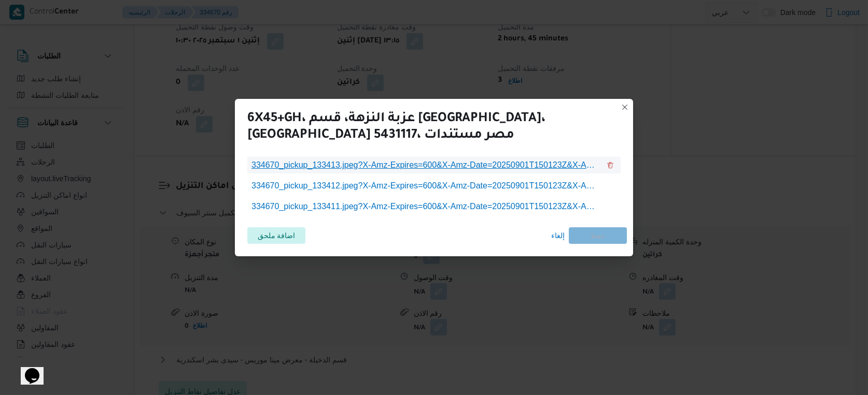
click at [443, 161] on span "334670_pickup_133413.jpeg?X-Amz-Expires=600&X-Amz-Date=20250901T150123Z&X-Amz-A…" at bounding box center [425, 165] width 348 height 12
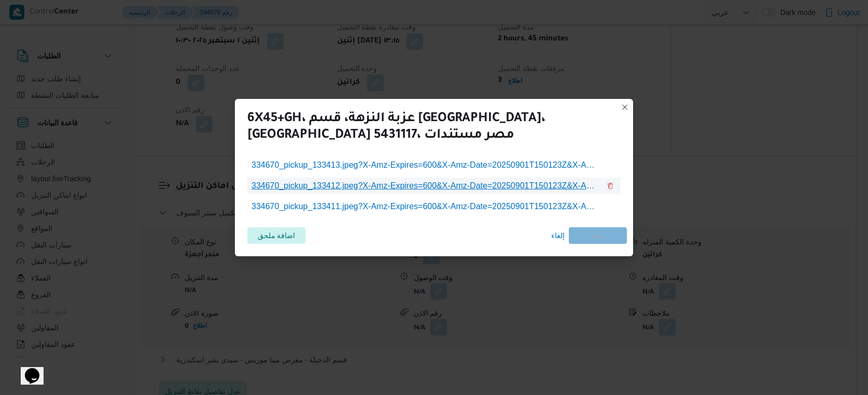
click at [467, 189] on span "334670_pickup_133412.jpeg?X-Amz-Expires=600&X-Amz-Date=20250901T150123Z&X-Amz-A…" at bounding box center [425, 186] width 348 height 12
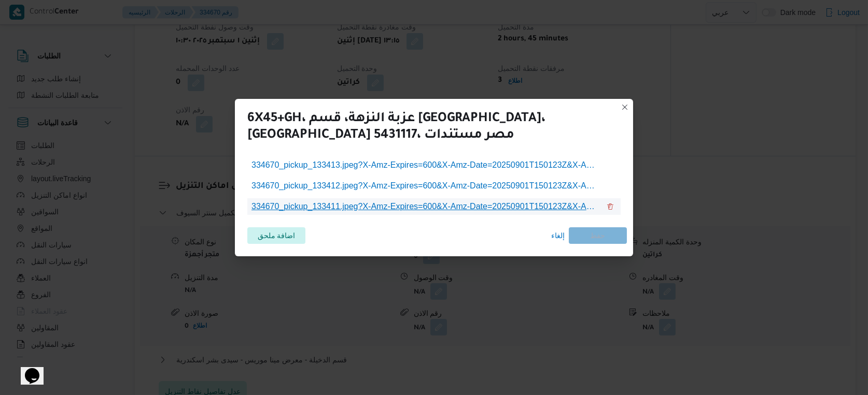
click at [462, 207] on span "334670_pickup_133411.jpeg?X-Amz-Expires=600&X-Amz-Date=20250901T150123Z&X-Amz-A…" at bounding box center [425, 207] width 348 height 12
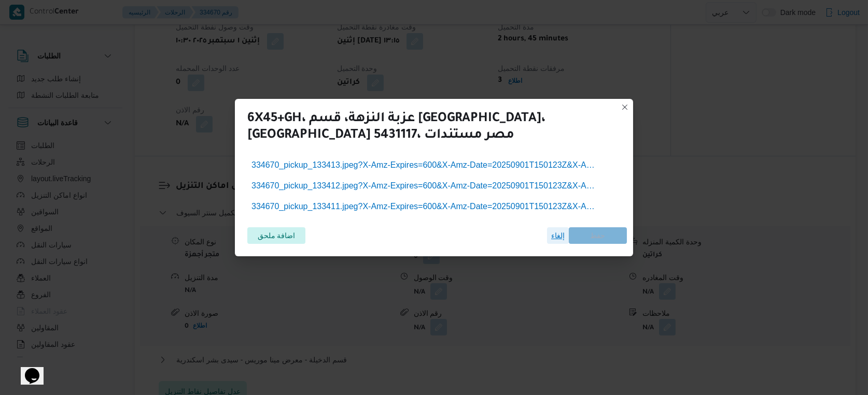
click at [558, 234] on span "إلغاء" at bounding box center [557, 236] width 13 height 12
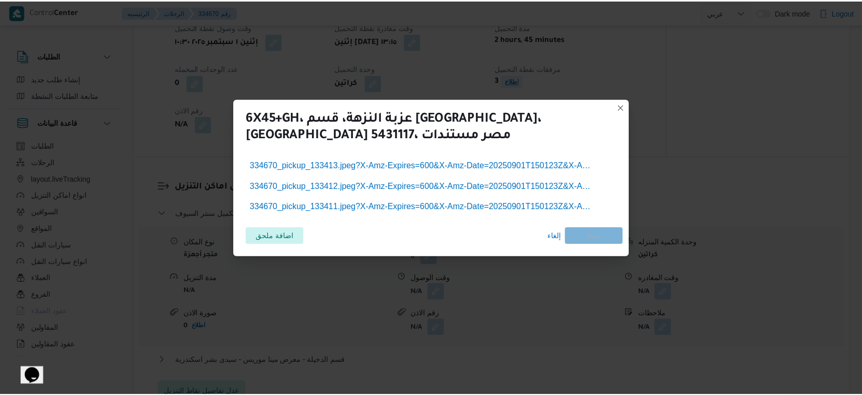
scroll to position [691, 0]
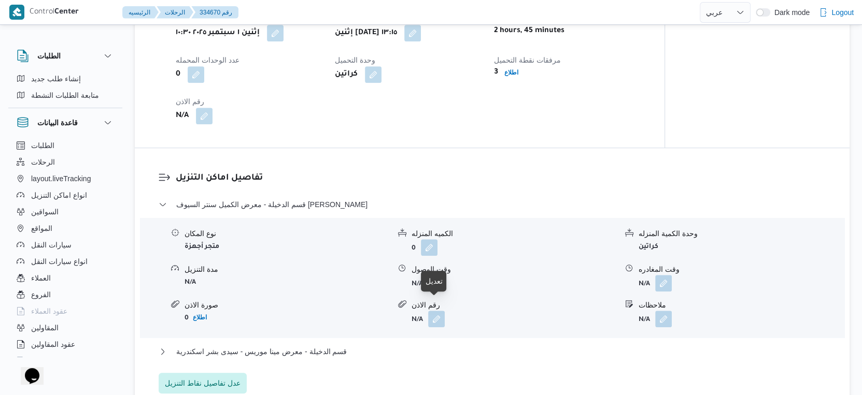
click at [433, 291] on button "button" at bounding box center [436, 283] width 17 height 17
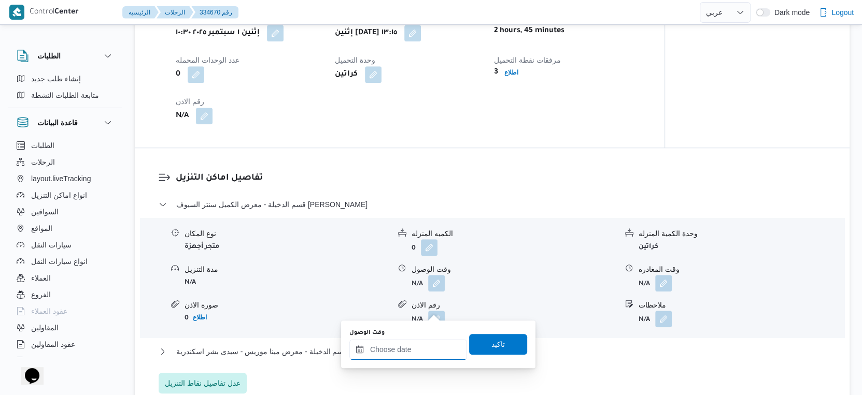
click at [422, 343] on input "وقت الوصول" at bounding box center [408, 349] width 118 height 21
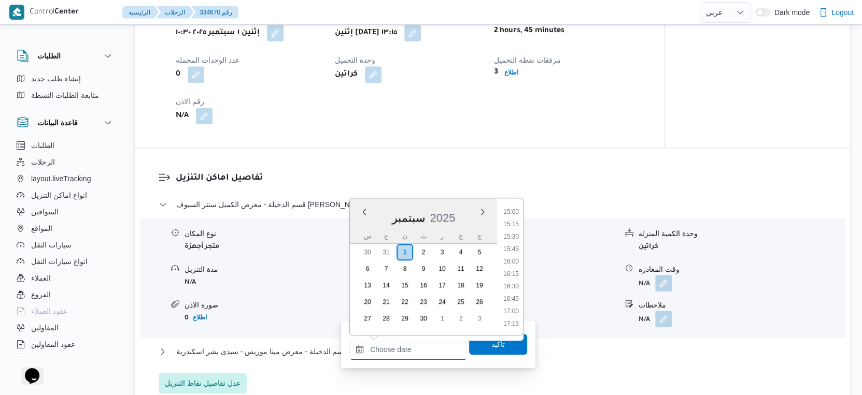
scroll to position [601, 0]
drag, startPoint x: 511, startPoint y: 306, endPoint x: 509, endPoint y: 321, distance: 14.5
click at [511, 306] on li "14:00" at bounding box center [511, 308] width 24 height 10
type input "[DATE] ١٤:٠٠"
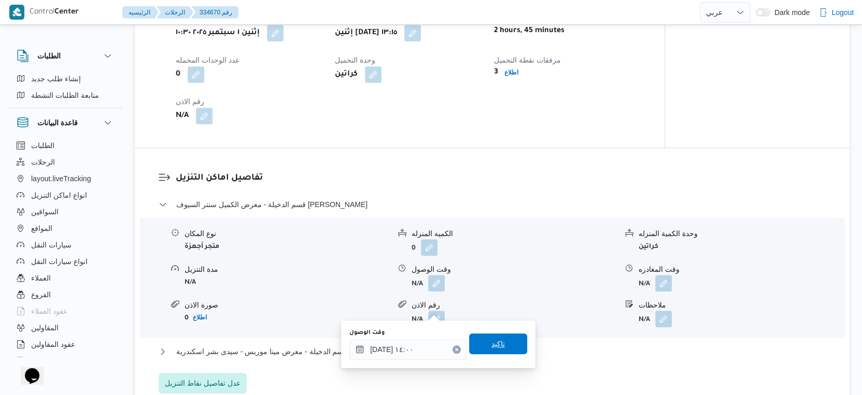
click at [506, 343] on span "تاكيد" at bounding box center [498, 344] width 58 height 21
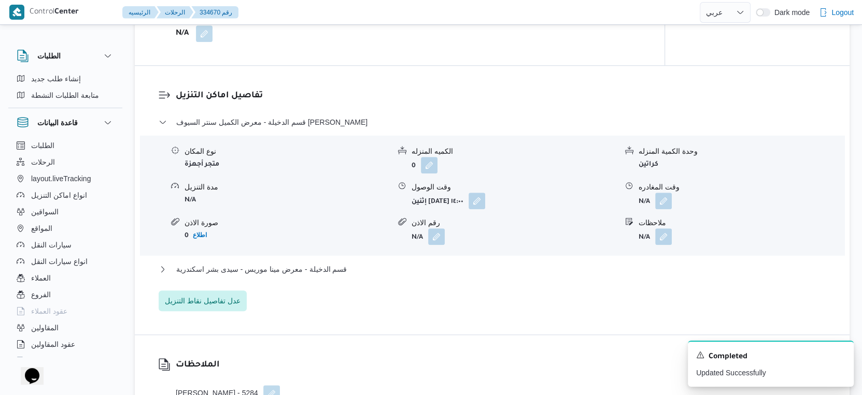
scroll to position [864, 0]
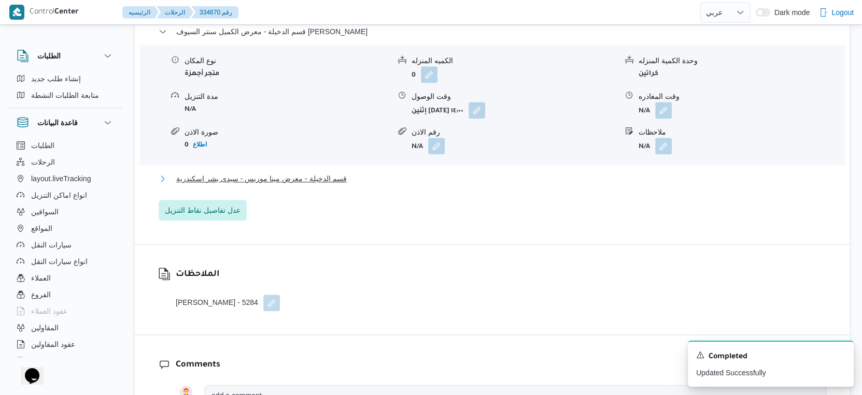
click at [314, 185] on span "قسم الدخيلة - معرض مينا موريس - سيدى بشر اسكندرية" at bounding box center [261, 179] width 171 height 12
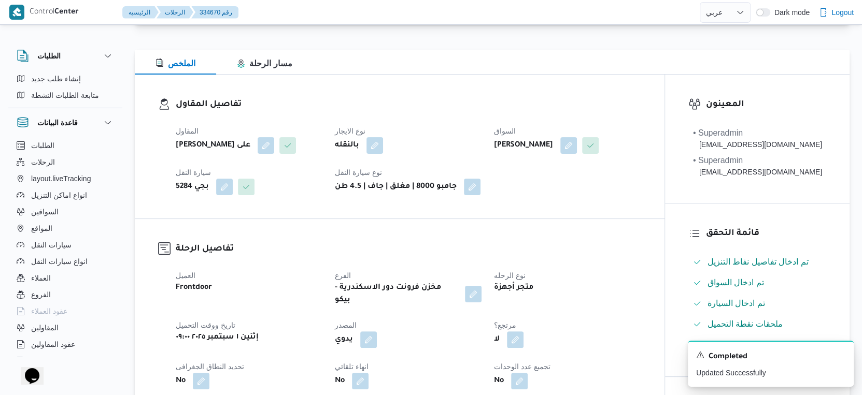
scroll to position [403, 0]
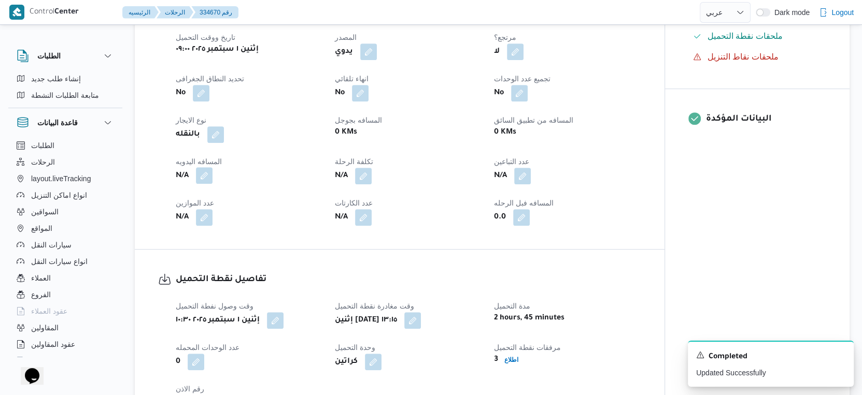
click at [204, 184] on button "button" at bounding box center [204, 175] width 17 height 17
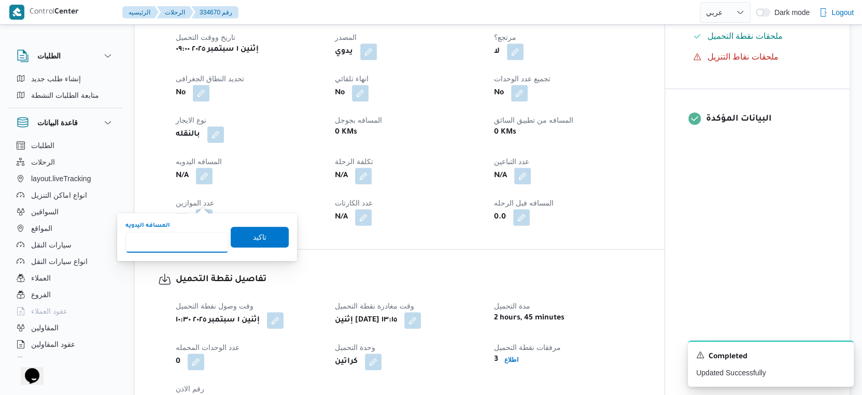
click at [175, 238] on input "المسافه اليدويه" at bounding box center [176, 242] width 103 height 21
type input "45"
click at [259, 238] on span "تاكيد" at bounding box center [260, 237] width 58 height 21
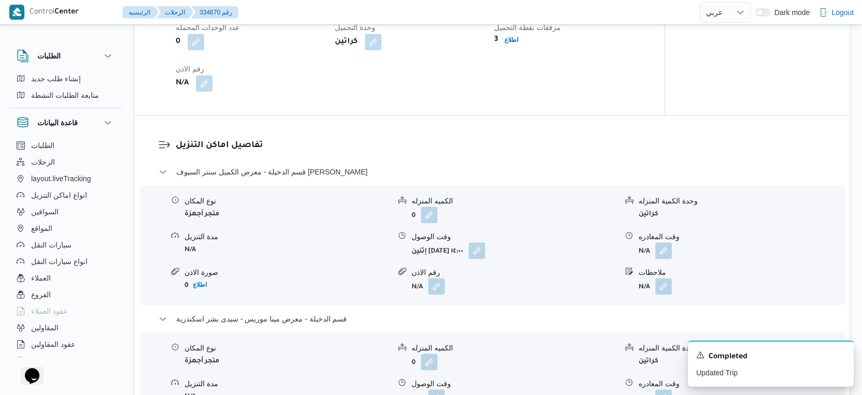
scroll to position [864, 0]
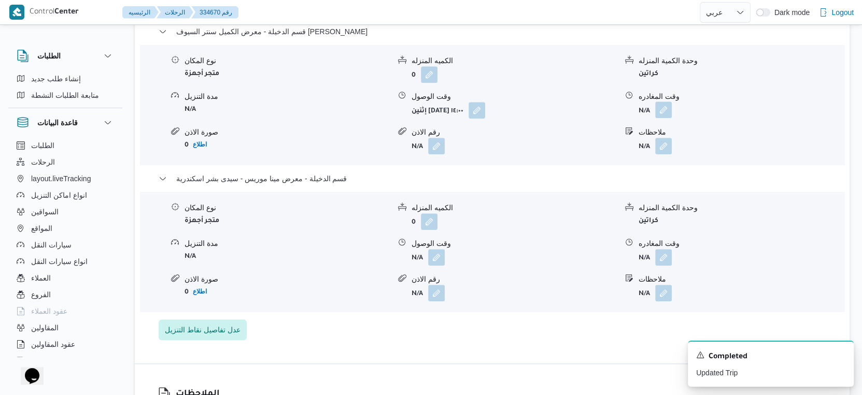
click at [660, 118] on button "button" at bounding box center [663, 110] width 17 height 17
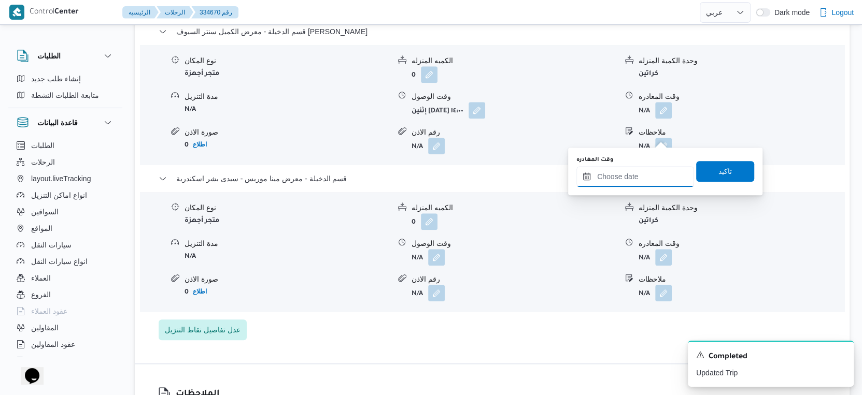
click at [654, 175] on input "وقت المغادره" at bounding box center [635, 176] width 118 height 21
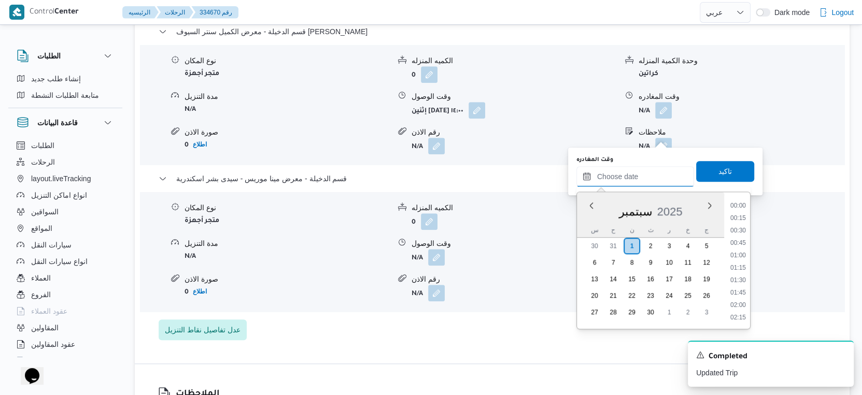
scroll to position [831, 0]
drag, startPoint x: 557, startPoint y: 341, endPoint x: 664, endPoint y: 332, distance: 108.2
click at [557, 341] on div "قسم الدخيلة - معرض الكميل سنتر السيوف [PERSON_NAME] نوع المكان متجر أجهزة الكمي…" at bounding box center [493, 182] width 668 height 315
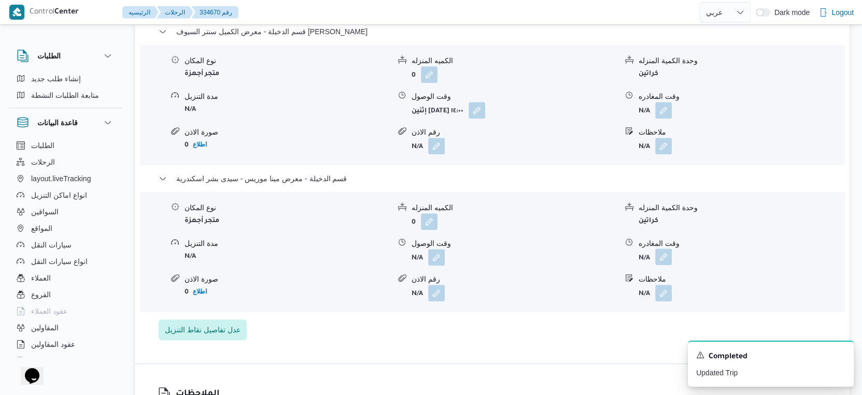
click at [660, 265] on button "button" at bounding box center [663, 257] width 17 height 17
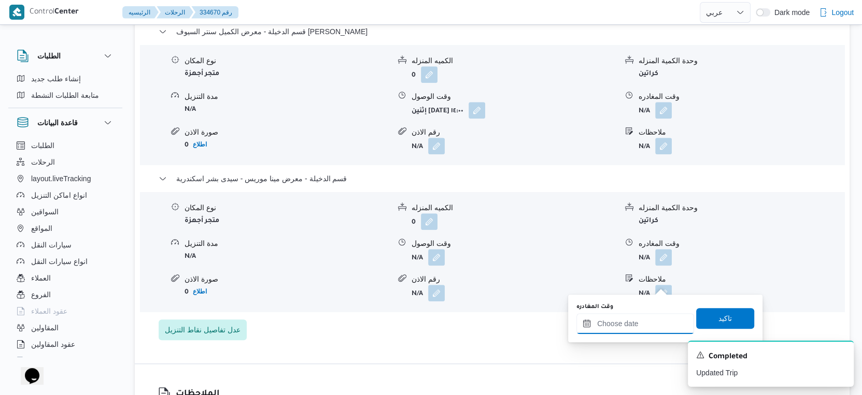
click at [649, 326] on input "وقت المغادره" at bounding box center [635, 324] width 118 height 21
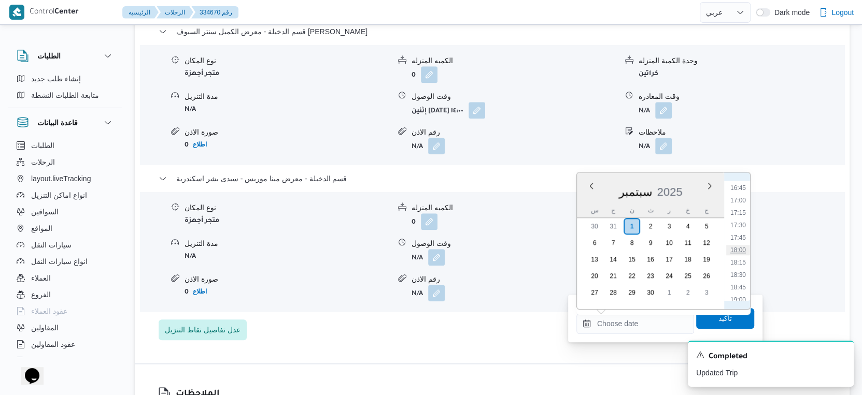
click at [746, 246] on li "18:00" at bounding box center [738, 250] width 24 height 10
type input "[DATE] ١٨:٠٠"
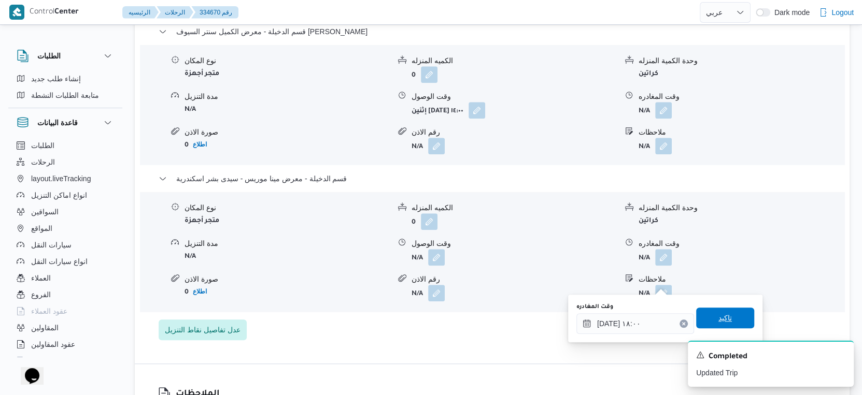
click at [723, 314] on span "تاكيد" at bounding box center [724, 318] width 13 height 12
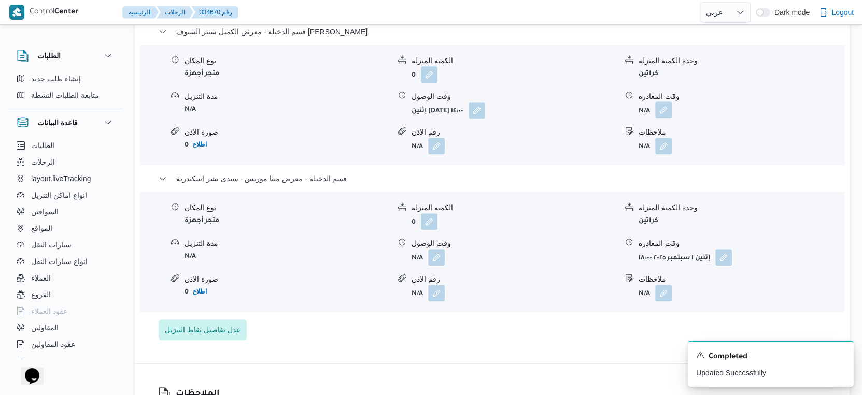
click at [663, 118] on button "button" at bounding box center [663, 110] width 17 height 17
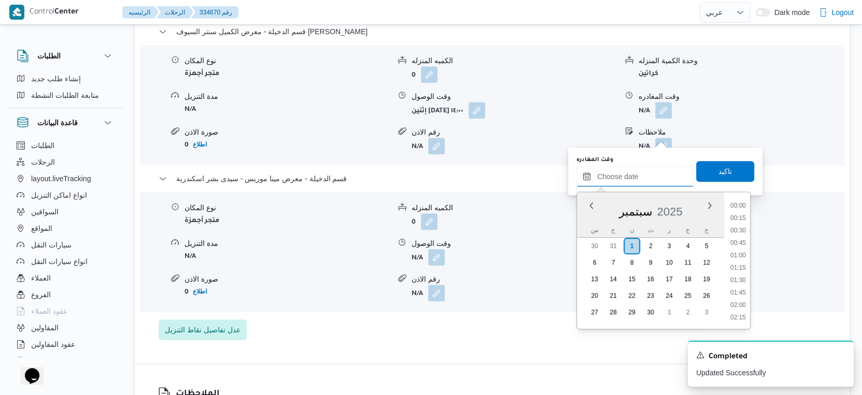
click at [653, 170] on input "وقت المغادره" at bounding box center [635, 176] width 118 height 21
click at [745, 257] on li "15:30" at bounding box center [738, 261] width 24 height 10
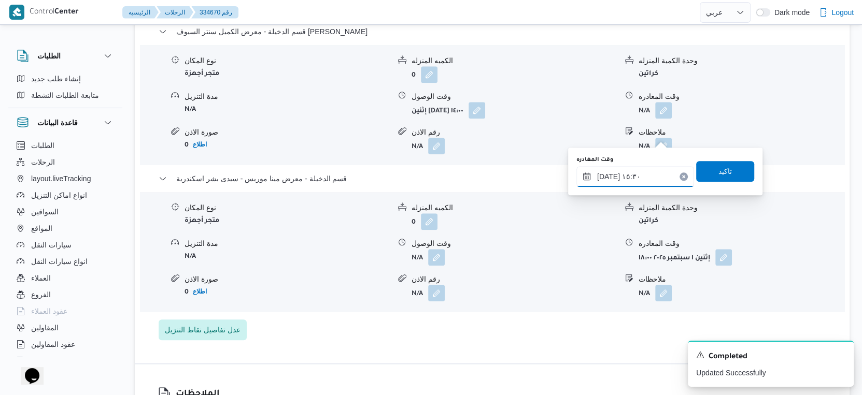
click at [635, 174] on input "[DATE] ١٥:٣٠" at bounding box center [635, 176] width 118 height 21
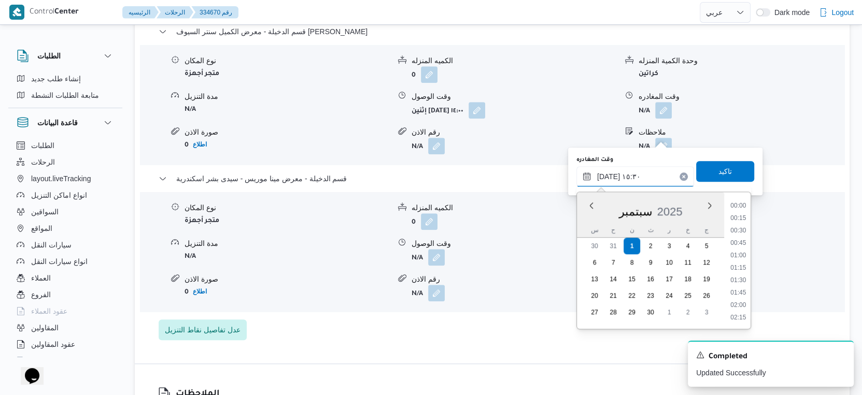
scroll to position [707, 0]
click at [739, 292] on li "16:00" at bounding box center [738, 295] width 24 height 10
type input "[DATE] ١٦:٠٠"
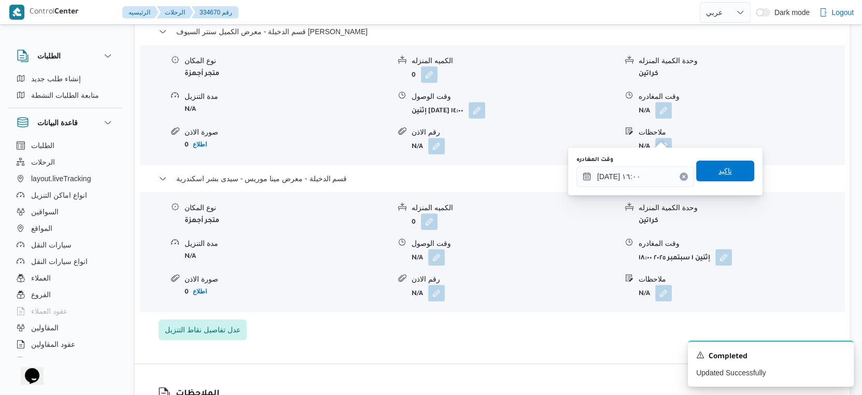
click at [732, 176] on span "تاكيد" at bounding box center [725, 171] width 58 height 21
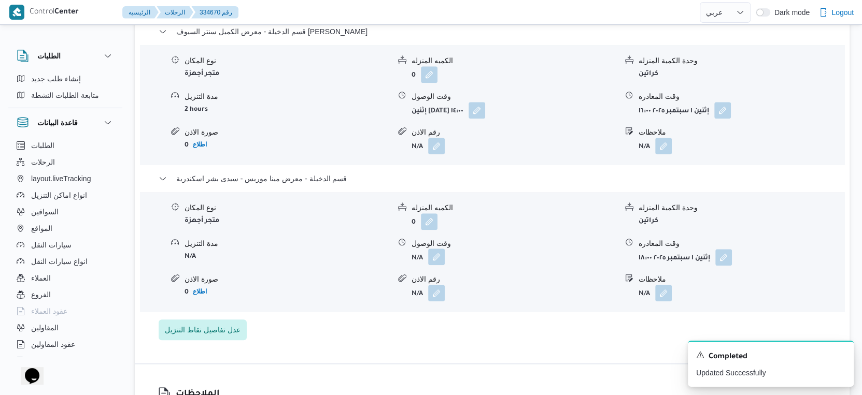
click at [434, 265] on button "button" at bounding box center [436, 257] width 17 height 17
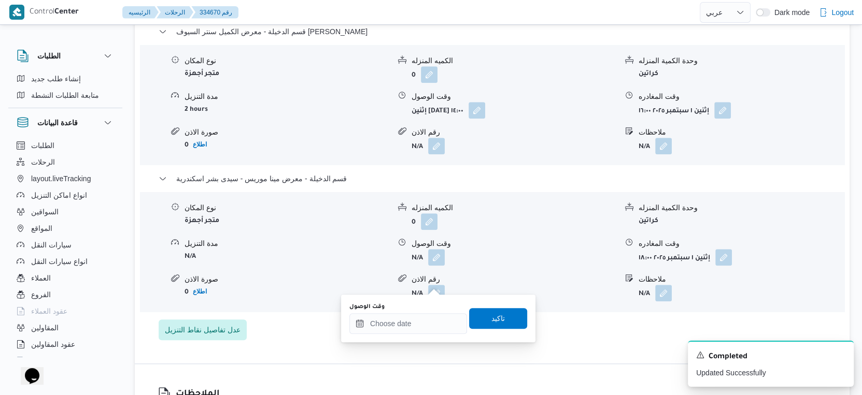
click at [421, 308] on div "وقت الوصول" at bounding box center [408, 307] width 118 height 8
click at [422, 317] on input "وقت الوصول" at bounding box center [408, 324] width 118 height 21
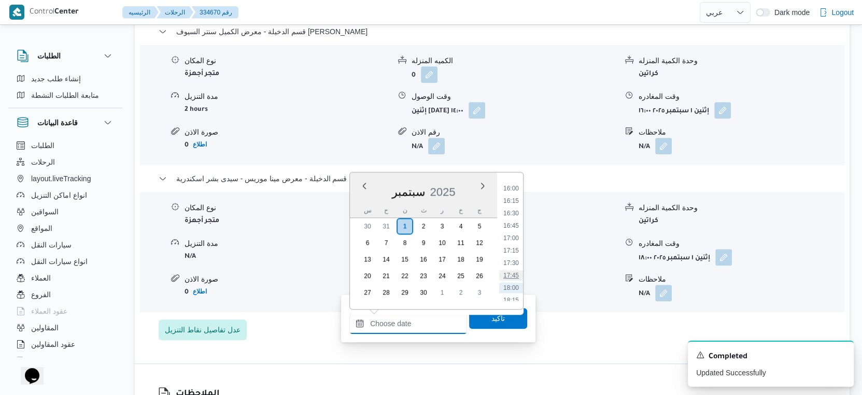
scroll to position [774, 0]
click at [514, 234] on li "16:30" at bounding box center [511, 233] width 24 height 10
type input "[DATE] ١٦:٣٠"
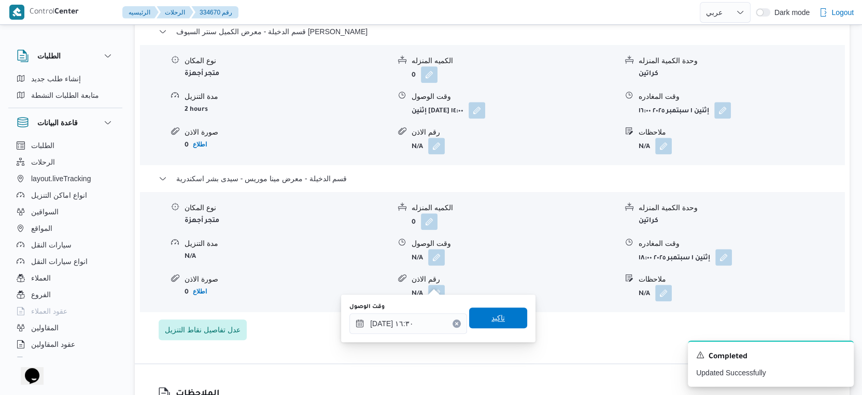
click at [498, 319] on span "تاكيد" at bounding box center [498, 318] width 58 height 21
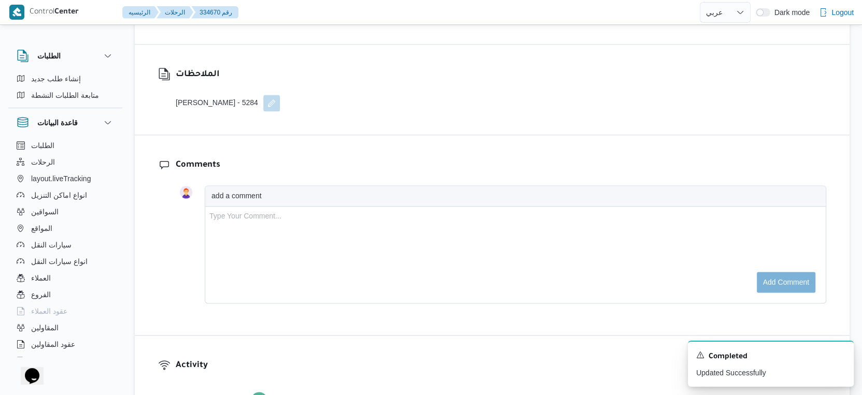
scroll to position [1209, 0]
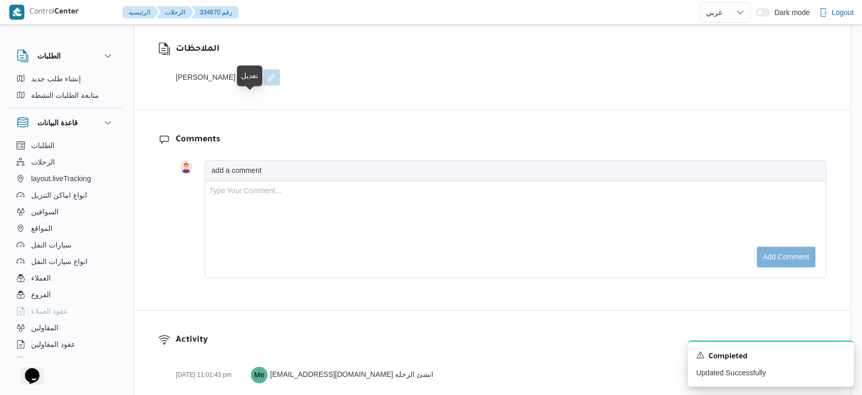
click at [263, 86] on button "button" at bounding box center [271, 77] width 17 height 17
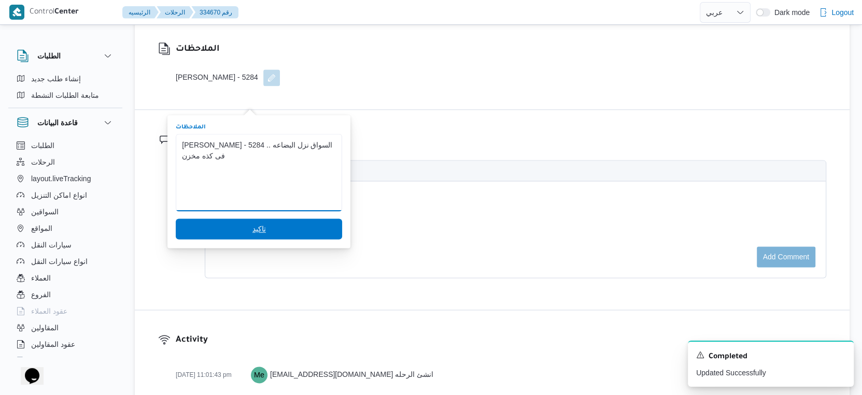
type textarea "[PERSON_NAME] - 5284 .. السواق نزل البضاعه فى كذه مخزن"
click at [252, 223] on span "تاكيد" at bounding box center [258, 229] width 13 height 12
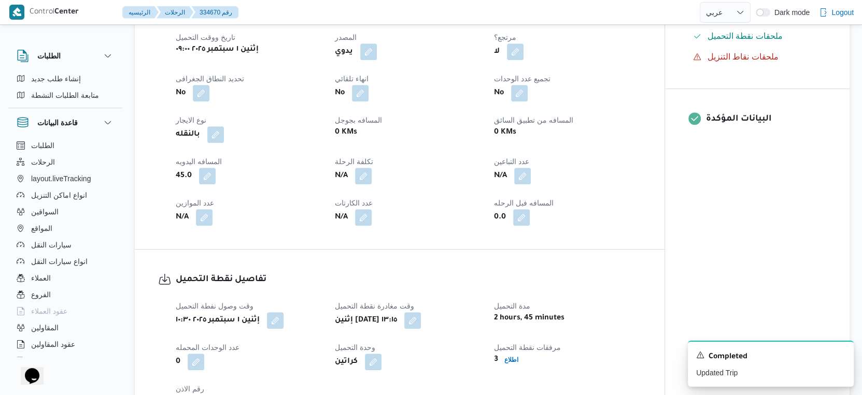
scroll to position [0, 0]
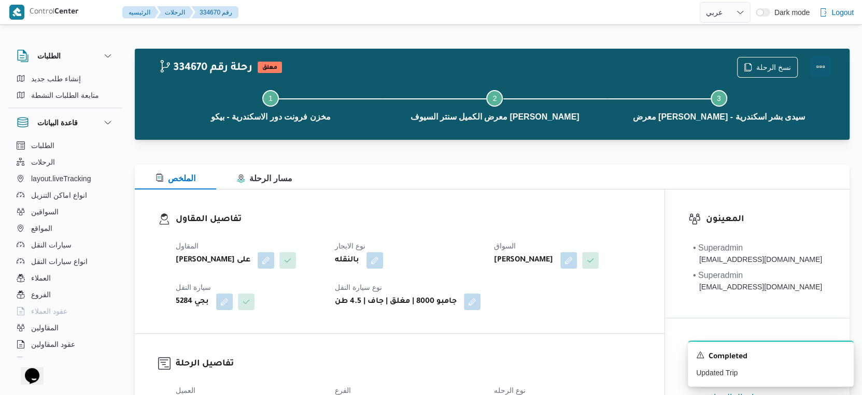
click at [820, 63] on button "Actions" at bounding box center [820, 66] width 21 height 21
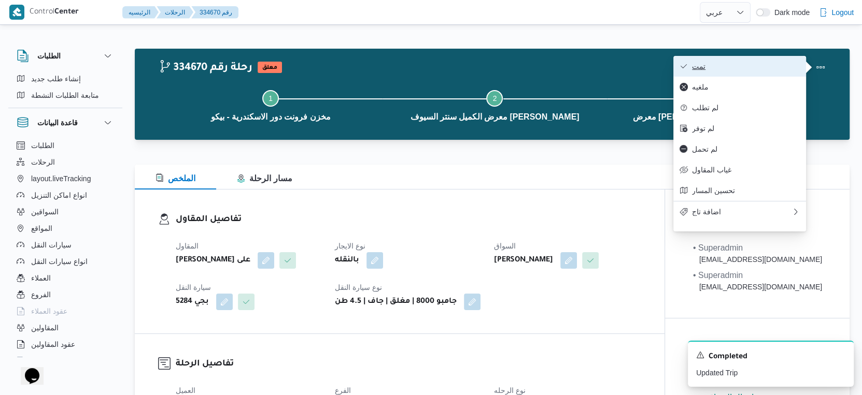
click at [779, 66] on span "تمت" at bounding box center [746, 66] width 108 height 8
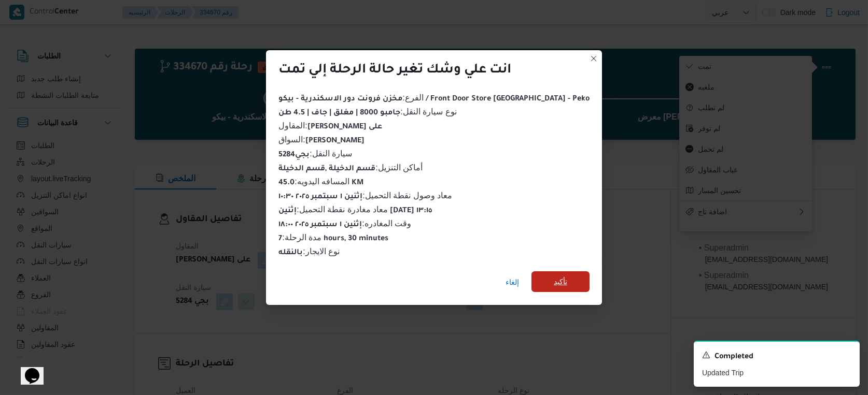
click at [554, 277] on span "تأكيد" at bounding box center [560, 282] width 13 height 12
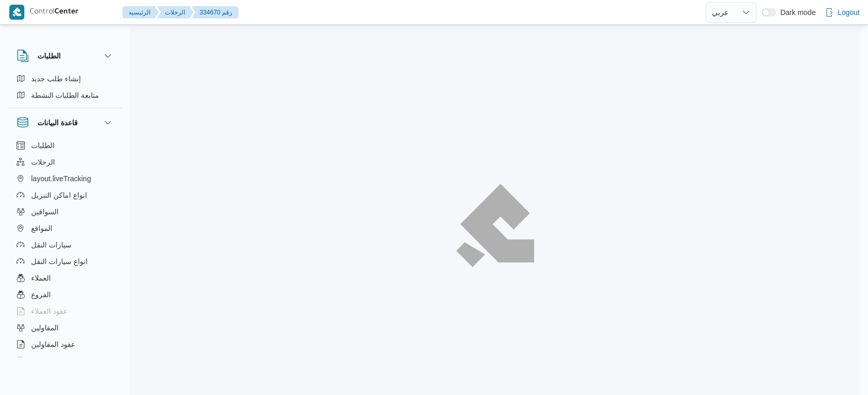
select select "ar"
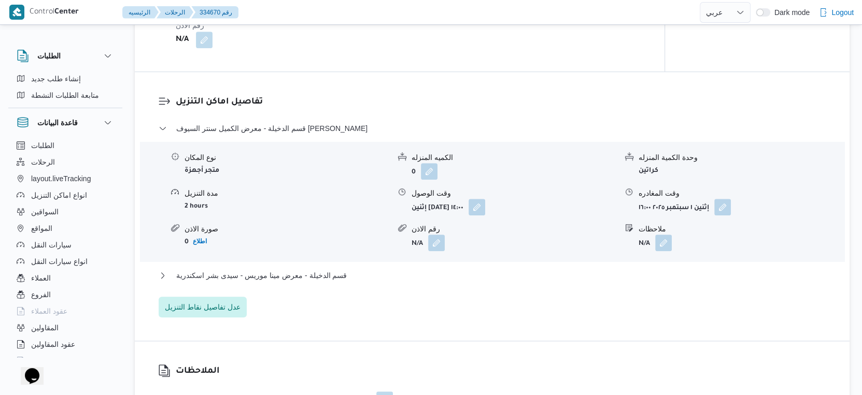
scroll to position [864, 0]
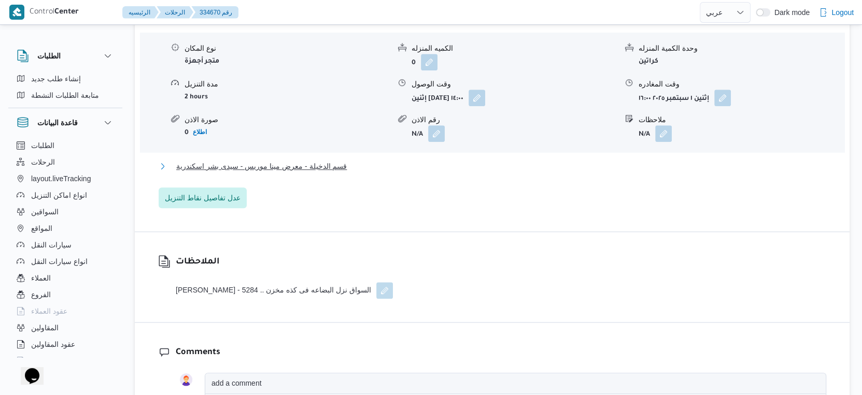
click at [369, 173] on button "قسم الدخيلة - معرض مينا موريس - سيدى بشر اسكندرية" at bounding box center [493, 166] width 668 height 12
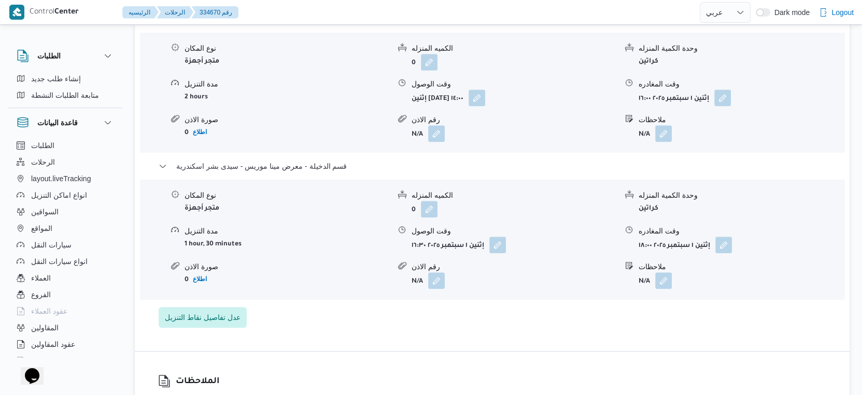
select select "ar"
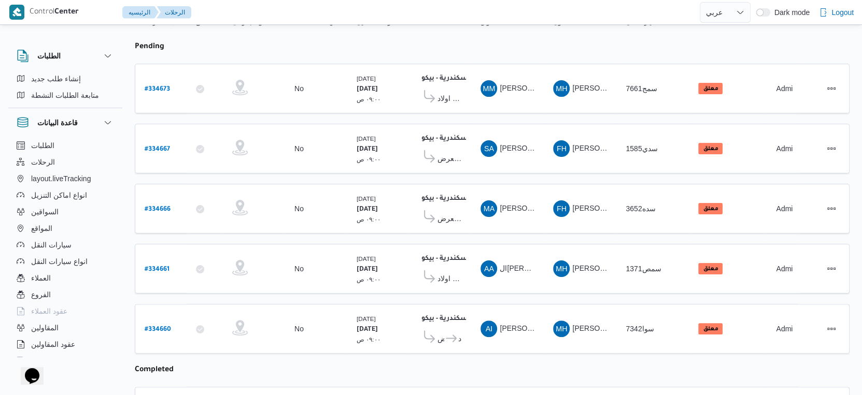
scroll to position [58, 0]
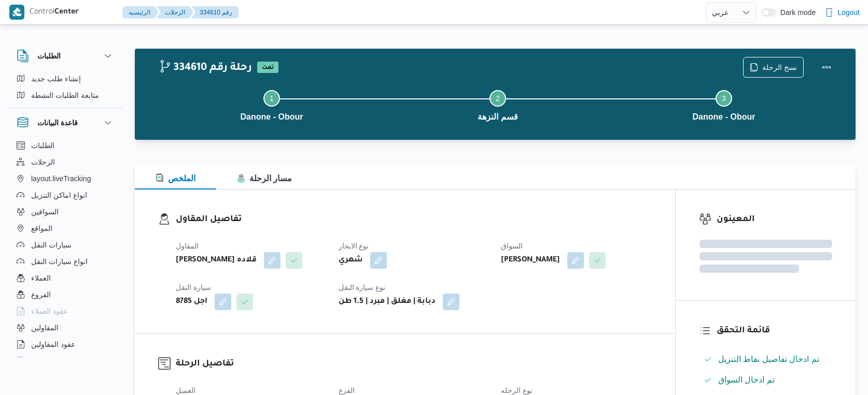
select select "ar"
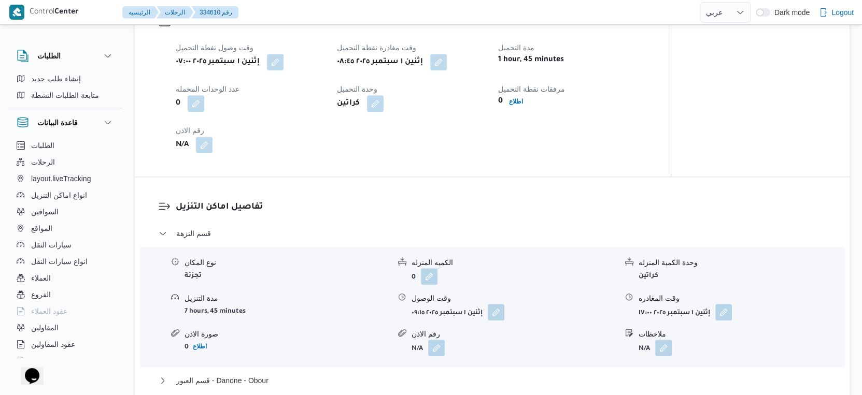
scroll to position [864, 0]
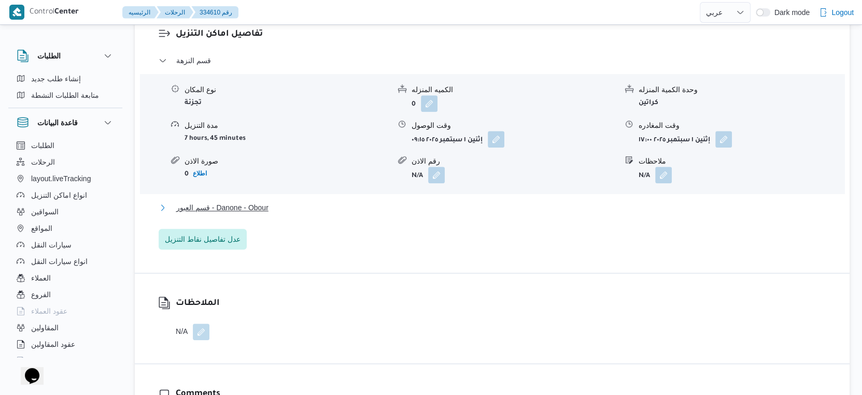
click at [284, 203] on button "قسم العبور - Danone - Obour" at bounding box center [493, 208] width 668 height 12
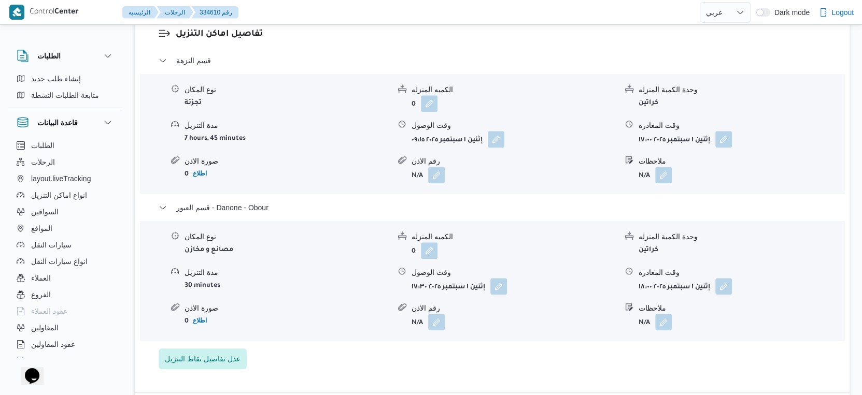
select select "ar"
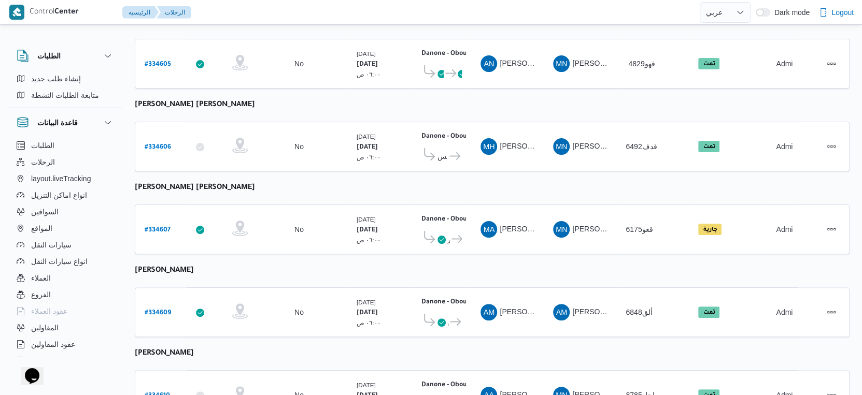
scroll to position [129, 0]
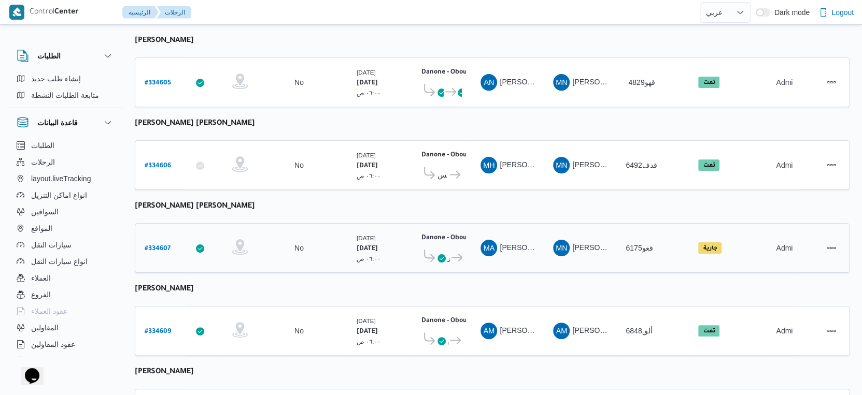
click at [161, 246] on b "# 334607" at bounding box center [158, 249] width 26 height 7
select select "ar"
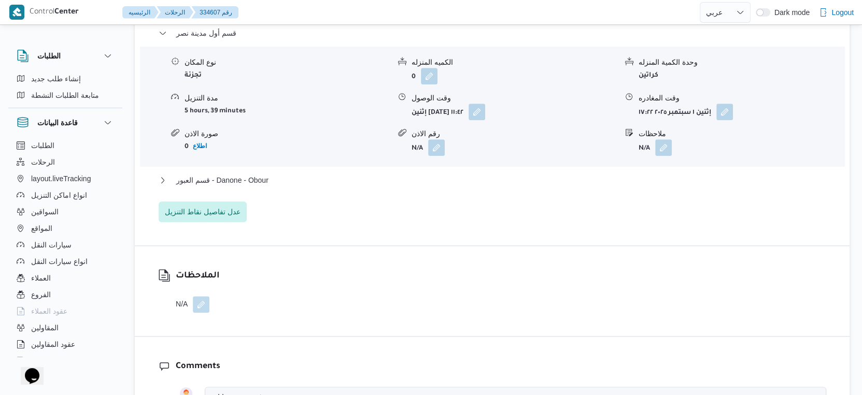
scroll to position [921, 0]
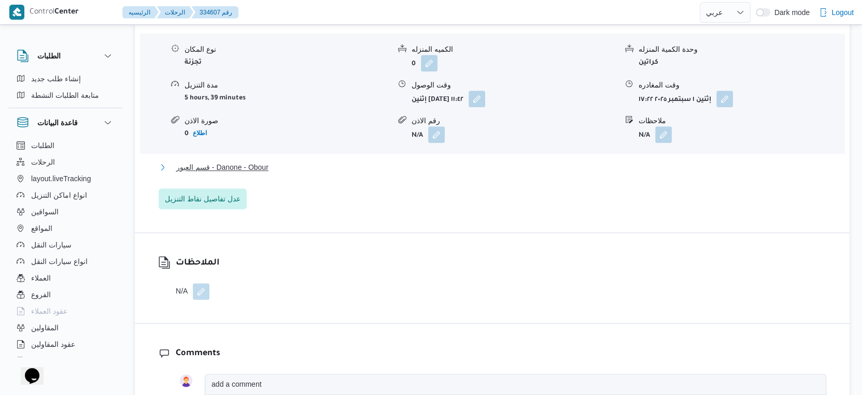
click at [241, 165] on span "قسم العبور - Danone - Obour" at bounding box center [222, 167] width 92 height 12
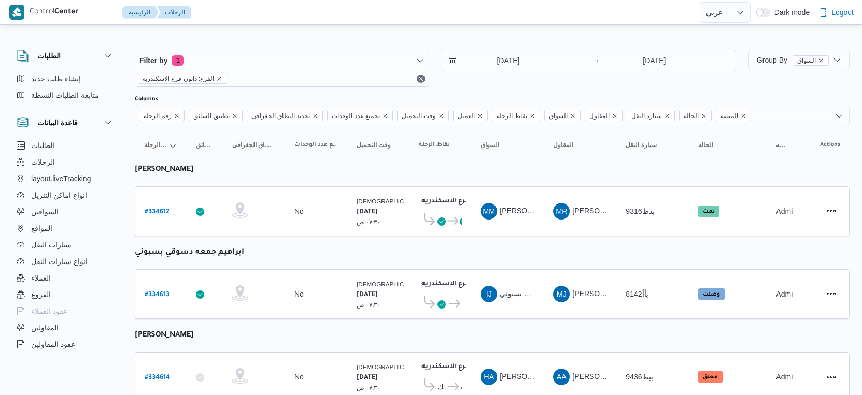
select select "ar"
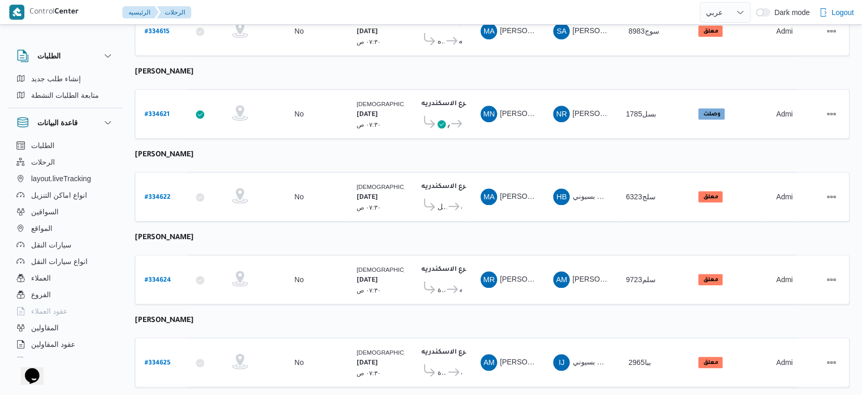
scroll to position [904, 0]
click at [159, 194] on b "# 334622" at bounding box center [158, 197] width 26 height 7
select select "ar"
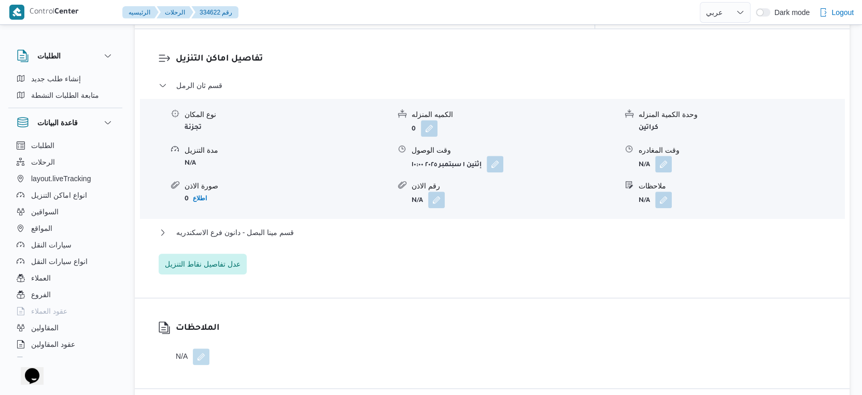
scroll to position [864, 0]
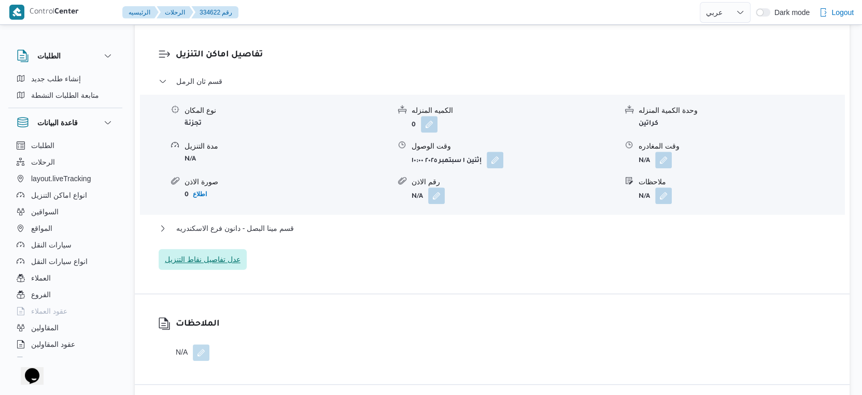
click at [229, 262] on span "عدل تفاصيل نقاط التنزيل" at bounding box center [203, 259] width 76 height 12
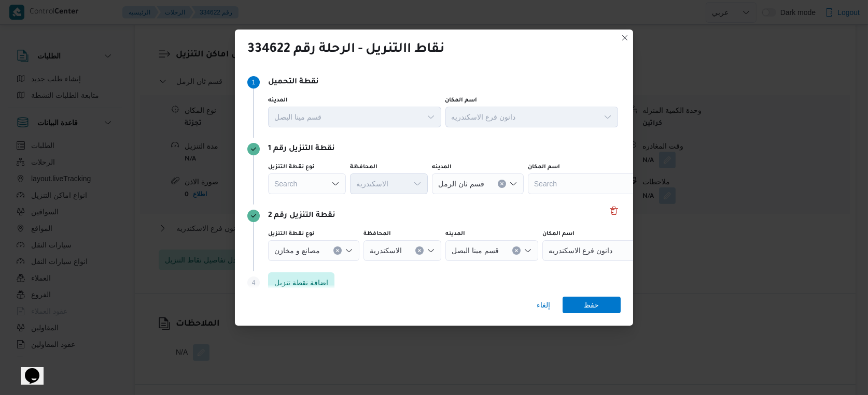
click at [314, 187] on div "Search" at bounding box center [307, 184] width 78 height 21
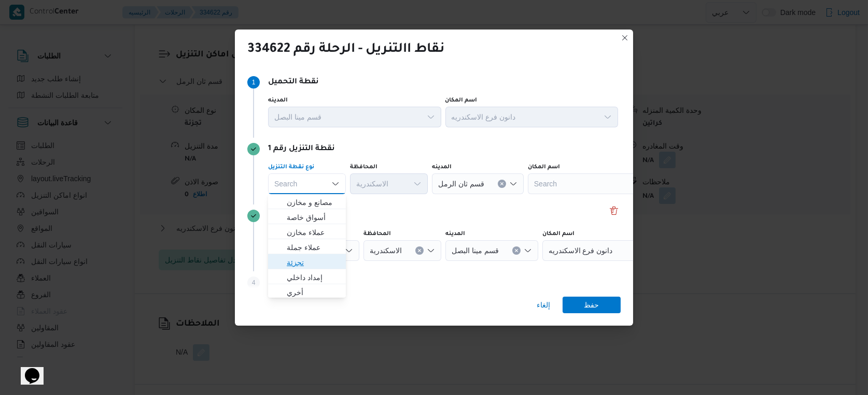
click at [317, 267] on span "تجزئة" at bounding box center [313, 263] width 53 height 12
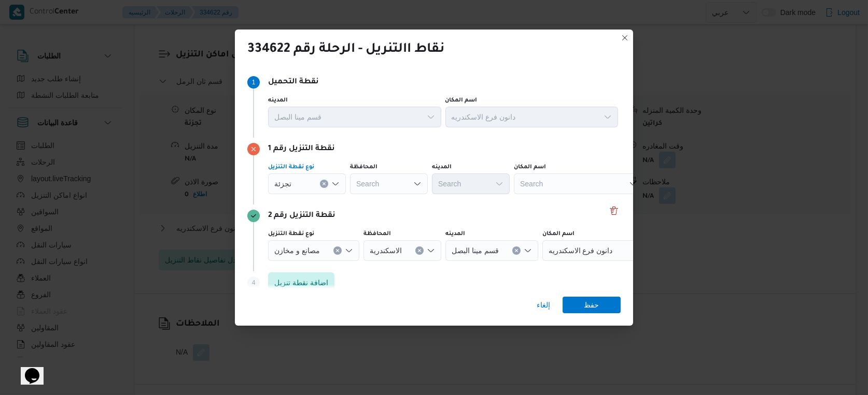
click at [386, 180] on div "Search" at bounding box center [389, 184] width 78 height 21
type input "ا"
type input "الاسكندرية"
click at [539, 303] on span "إلغاء" at bounding box center [542, 305] width 13 height 12
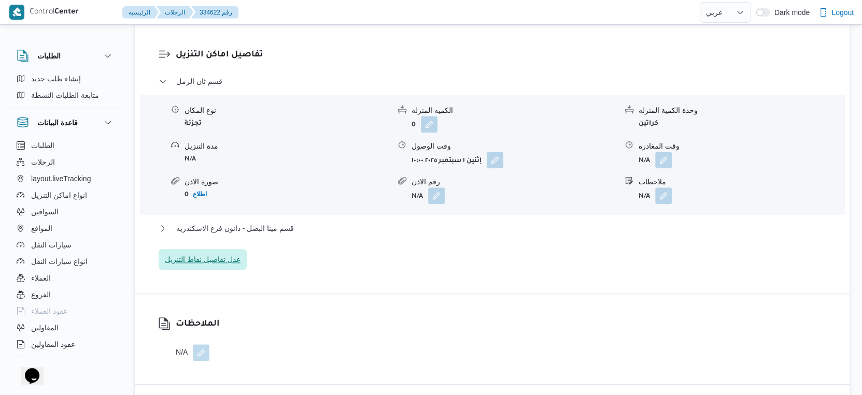
click at [224, 259] on span "عدل تفاصيل نقاط التنزيل" at bounding box center [203, 259] width 76 height 12
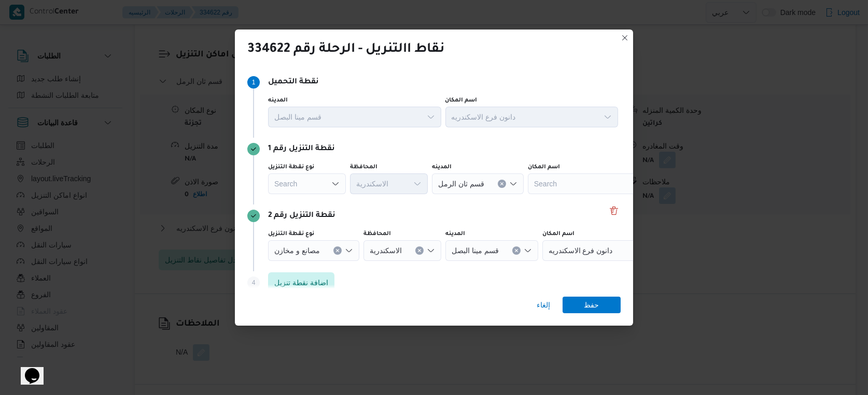
click at [319, 182] on div "Search" at bounding box center [307, 184] width 78 height 21
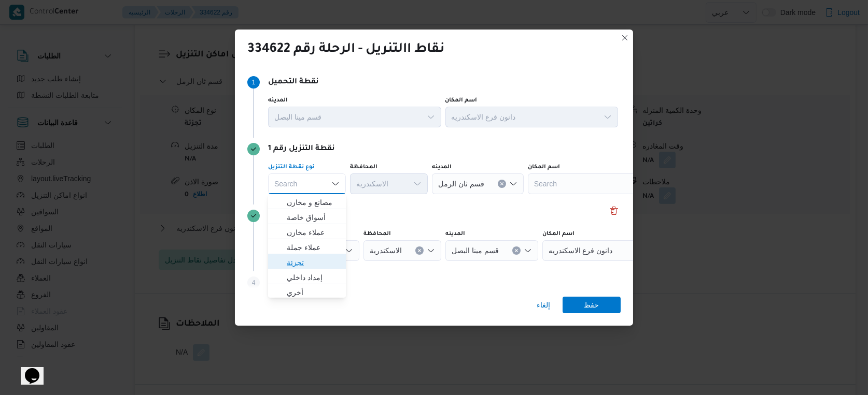
click at [305, 260] on span "تجزئة" at bounding box center [313, 263] width 53 height 12
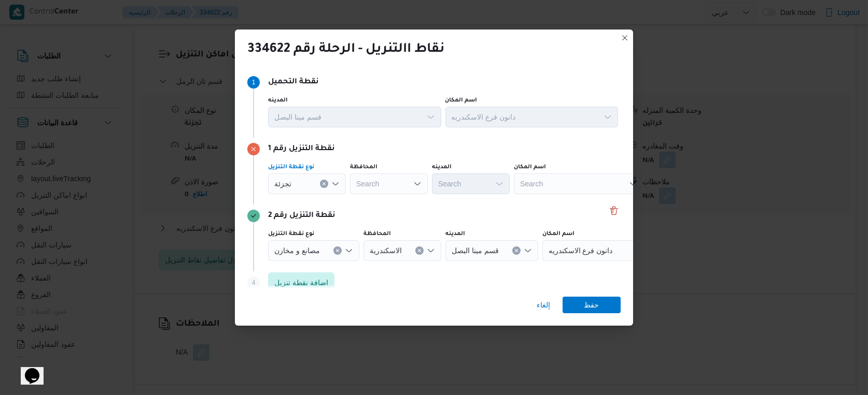
click at [389, 182] on div "Search" at bounding box center [389, 184] width 78 height 21
click at [394, 182] on div "الاسكندري الاسكندري Combo box. Selected. [GEOGRAPHIC_DATA]. Selected. Combo box…" at bounding box center [391, 184] width 82 height 21
click at [322, 182] on icon "Clear input" at bounding box center [324, 184] width 4 height 4
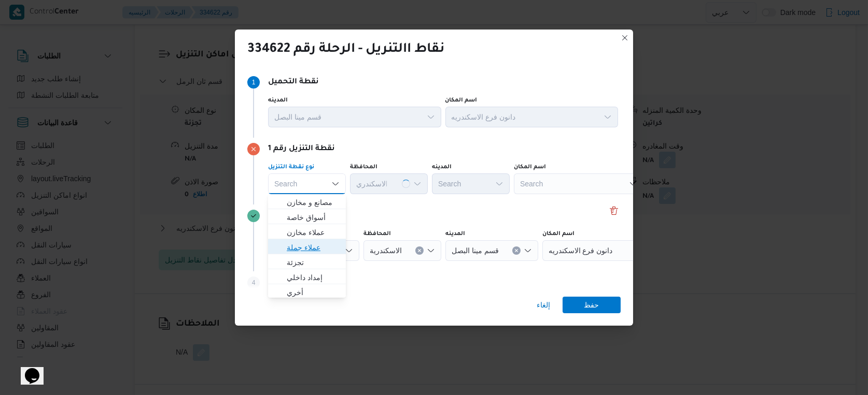
click at [314, 247] on span "عملاء جملة" at bounding box center [313, 248] width 53 height 12
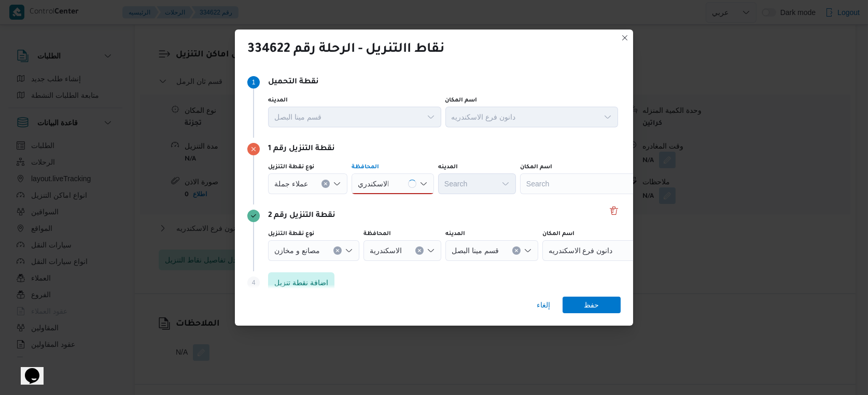
click at [399, 179] on div "الاسكندري الاسكندري" at bounding box center [392, 184] width 82 height 21
type input "الاسكندري"
click at [381, 204] on span "الاسكندرية" at bounding box center [395, 202] width 53 height 12
click at [299, 186] on span "عملاء جملة" at bounding box center [291, 183] width 34 height 11
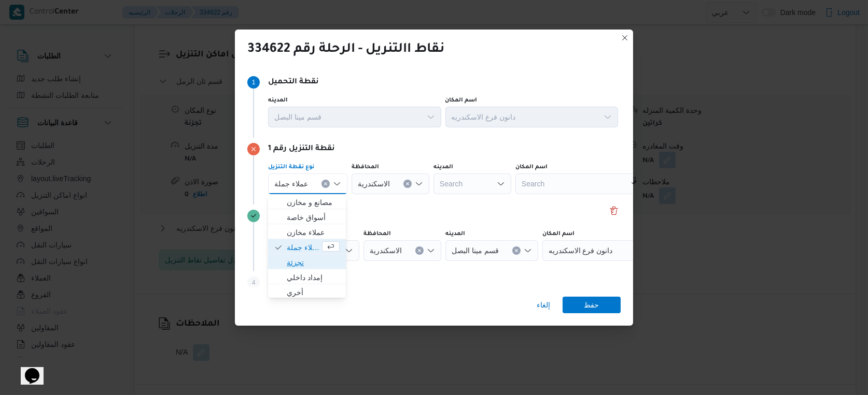
click at [307, 260] on span "تجزئة" at bounding box center [313, 263] width 53 height 12
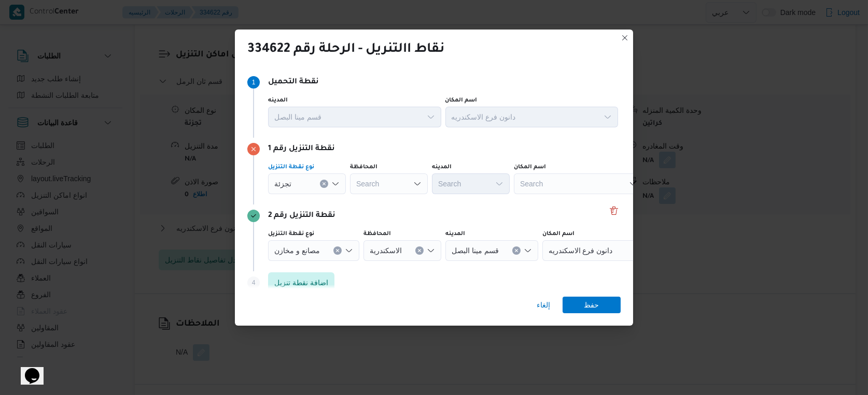
click at [391, 178] on div "Search" at bounding box center [389, 184] width 78 height 21
click at [387, 204] on span "الاسكندرية" at bounding box center [395, 202] width 53 height 12
click at [468, 188] on div "Search" at bounding box center [471, 184] width 78 height 21
type input "ثان"
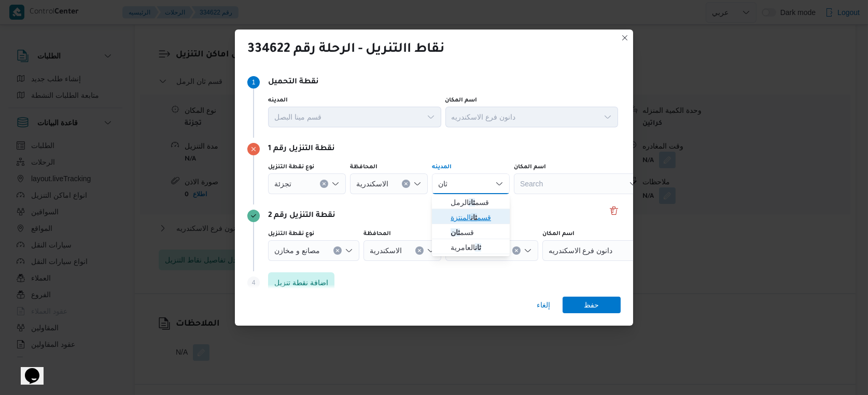
click at [477, 218] on mark "ثان" at bounding box center [474, 218] width 6 height 8
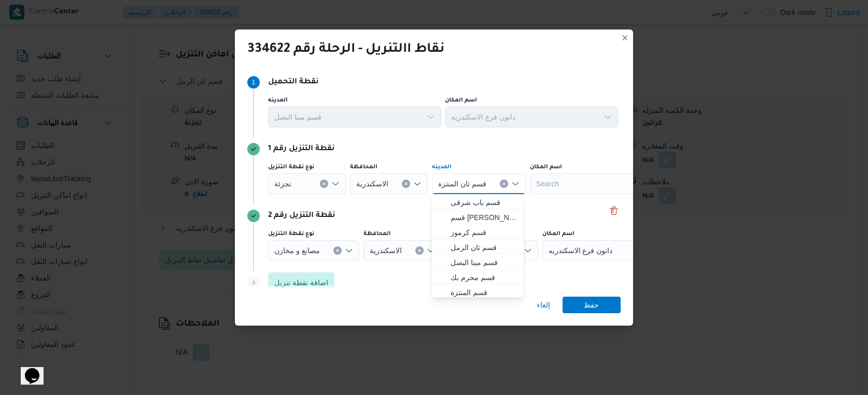
click at [587, 289] on div "Step 4 is disabled 4 اضافة نقطة تنزيل" at bounding box center [433, 285] width 373 height 27
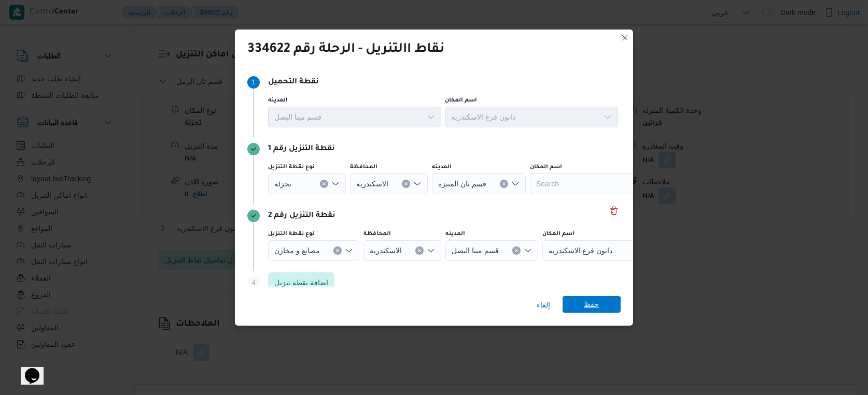
click at [592, 301] on span "حفظ" at bounding box center [591, 304] width 15 height 17
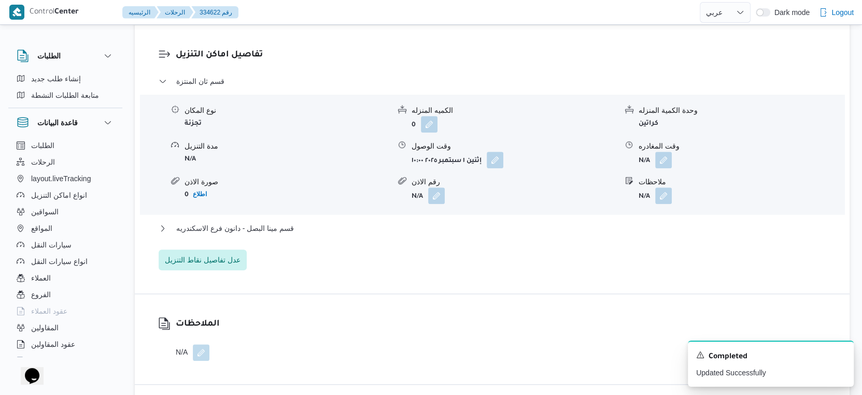
select select "ar"
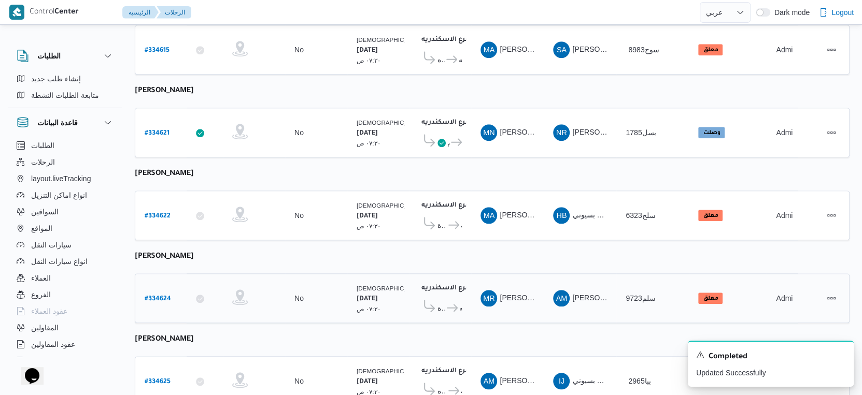
scroll to position [904, 0]
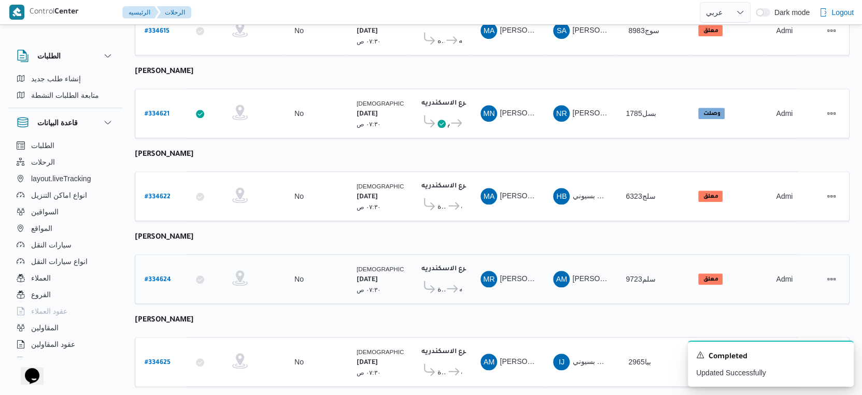
click at [164, 277] on b "# 334624" at bounding box center [158, 280] width 26 height 7
select select "ar"
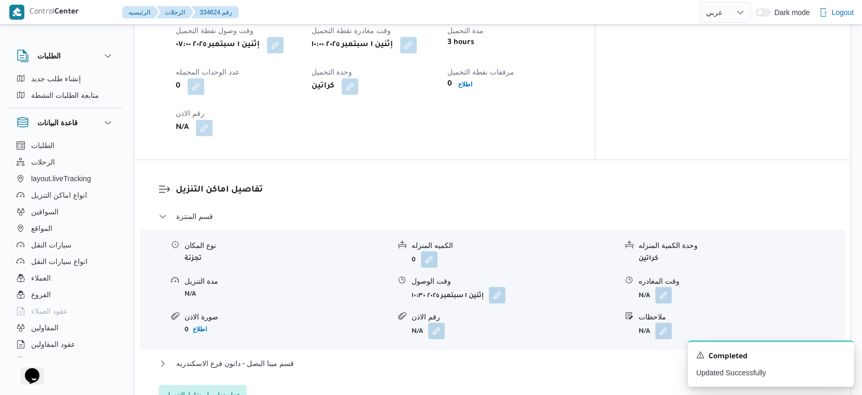
scroll to position [864, 0]
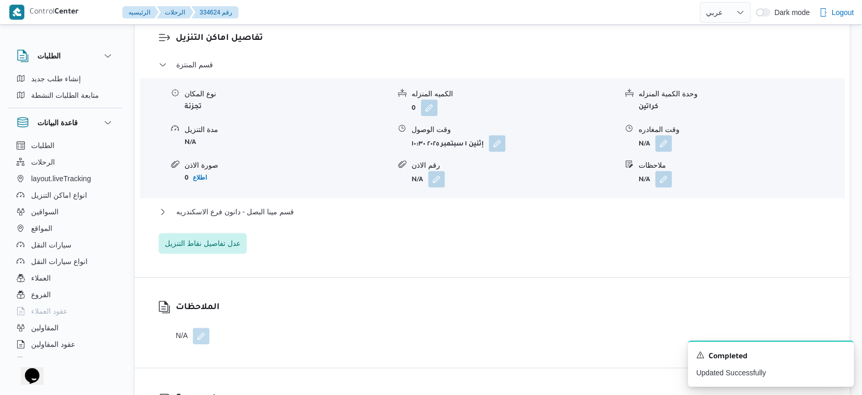
select select "ar"
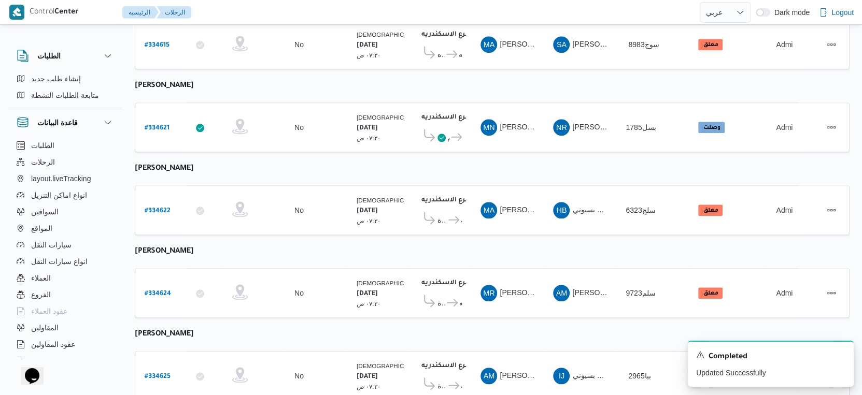
scroll to position [904, 0]
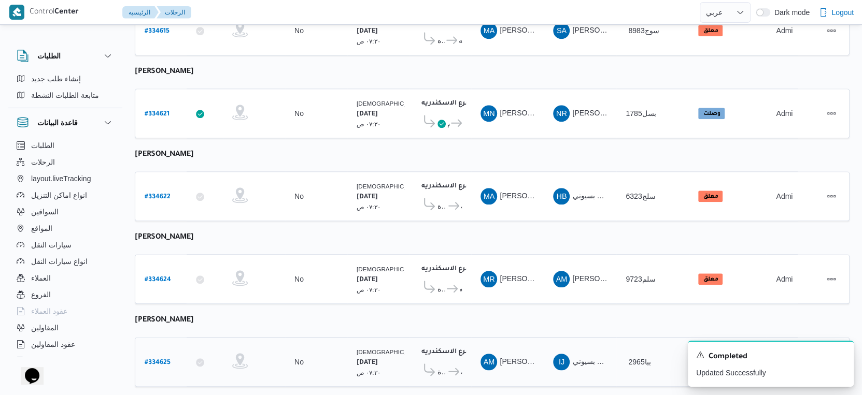
click at [161, 360] on b "# 334625" at bounding box center [158, 363] width 26 height 7
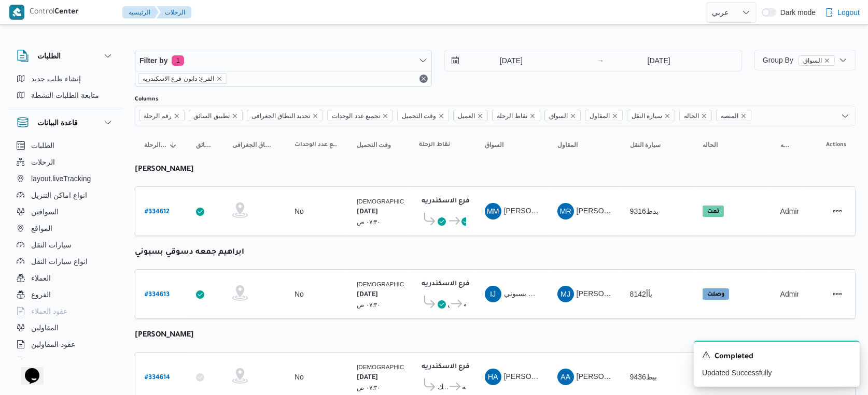
select select "ar"
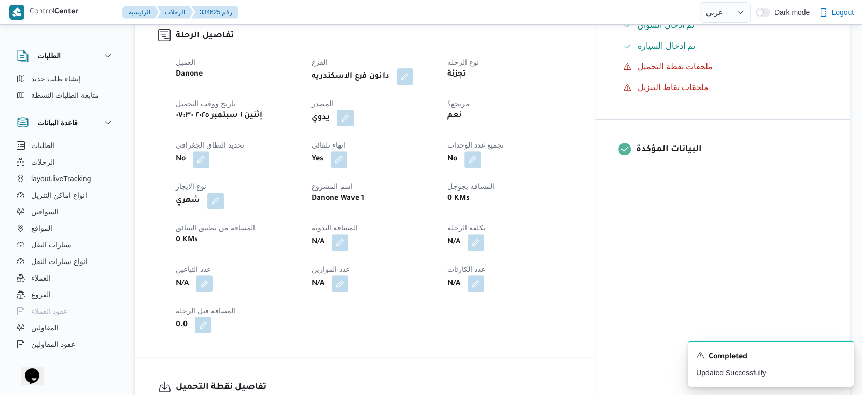
scroll to position [58, 0]
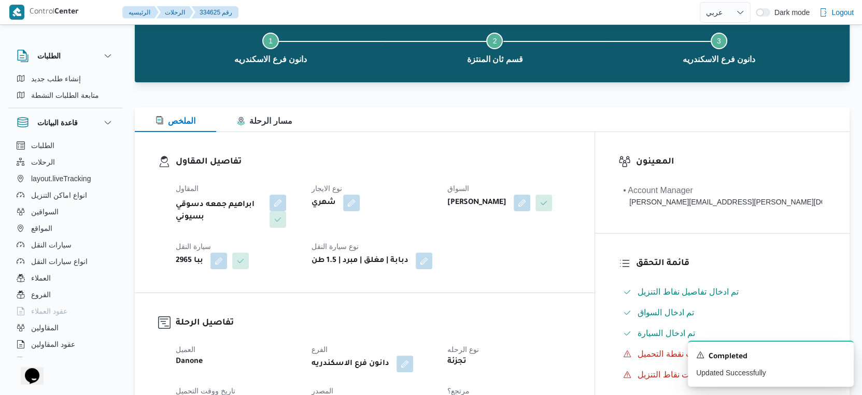
select select "ar"
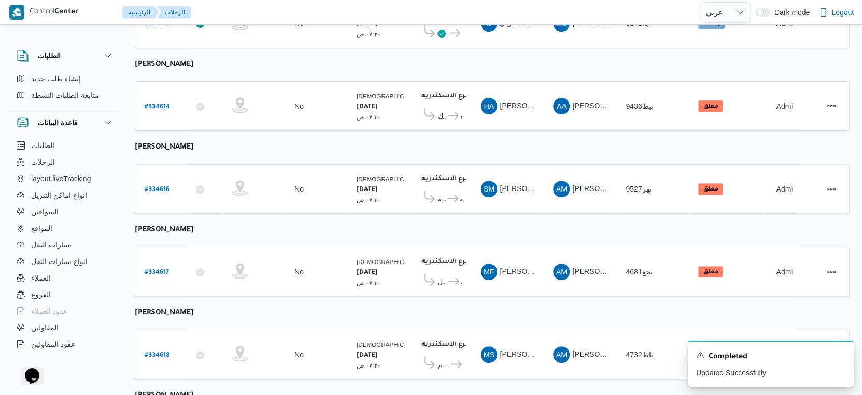
scroll to position [156, 0]
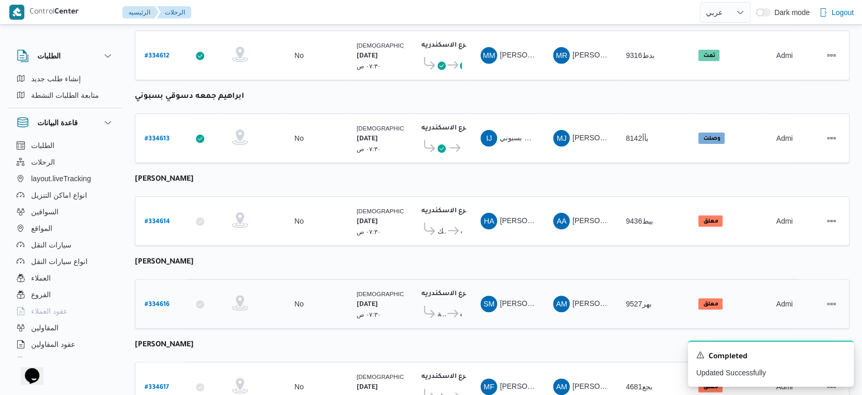
click at [158, 302] on b "# 334616" at bounding box center [157, 305] width 25 height 7
select select "ar"
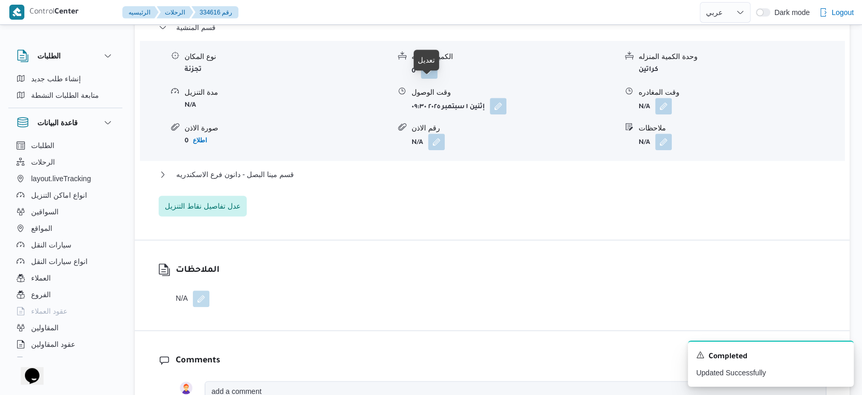
scroll to position [904, 0]
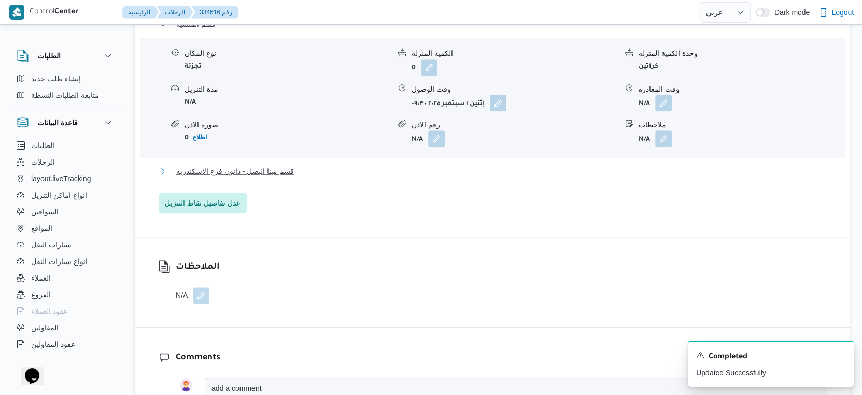
click at [274, 178] on span "قسم مينا البصل - دانون فرع الاسكندريه" at bounding box center [235, 171] width 118 height 12
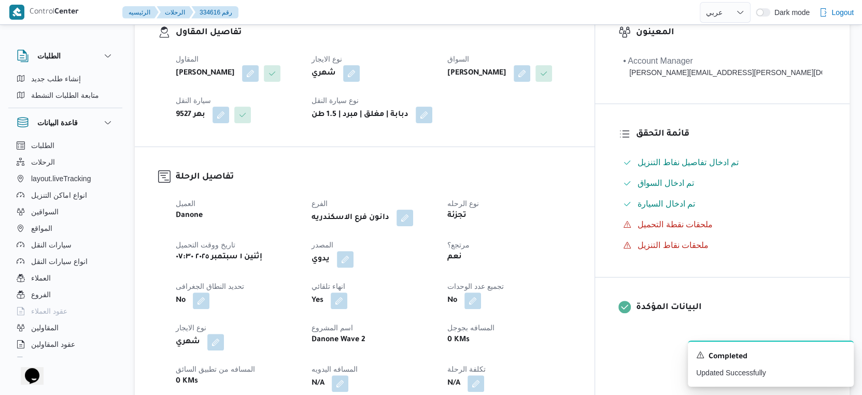
scroll to position [156, 0]
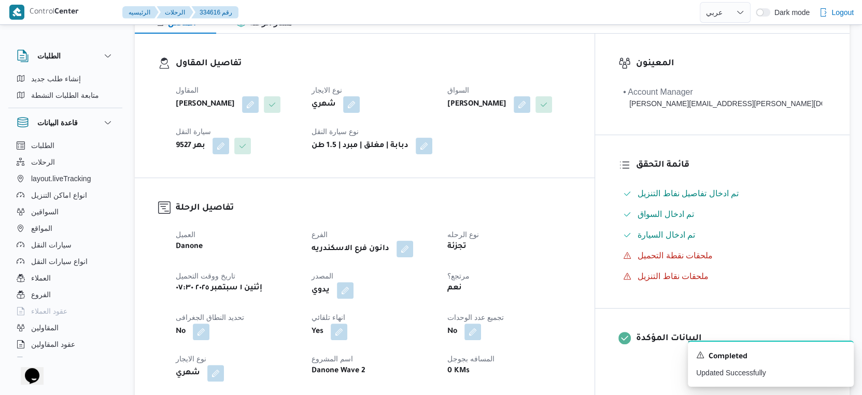
select select "ar"
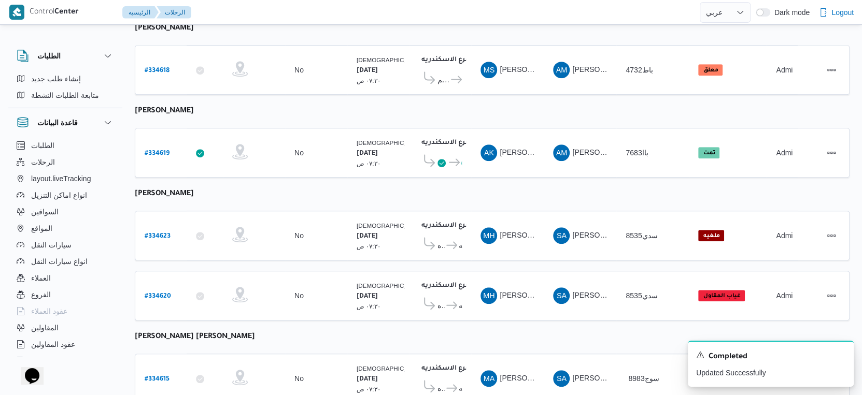
scroll to position [559, 0]
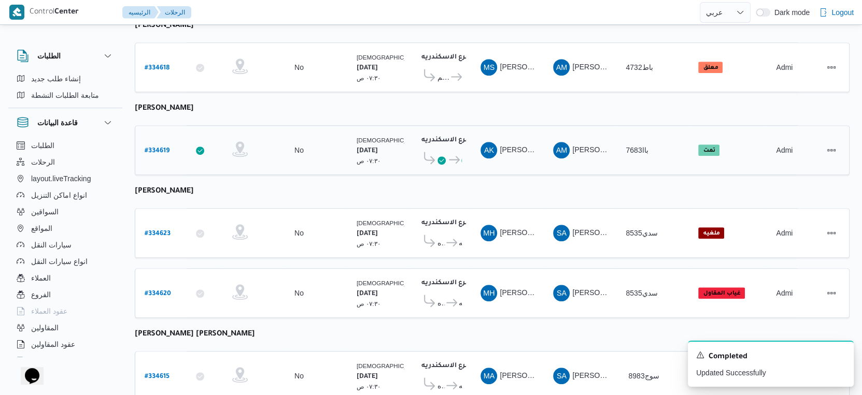
click at [161, 148] on b "# 334619" at bounding box center [157, 151] width 25 height 7
select select "ar"
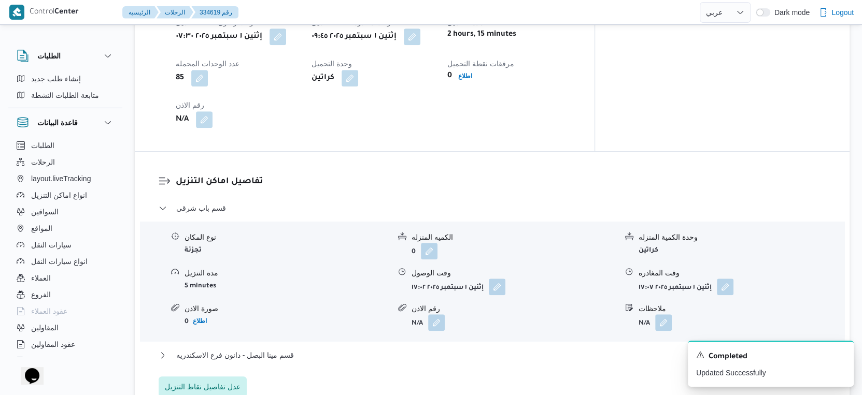
scroll to position [806, 0]
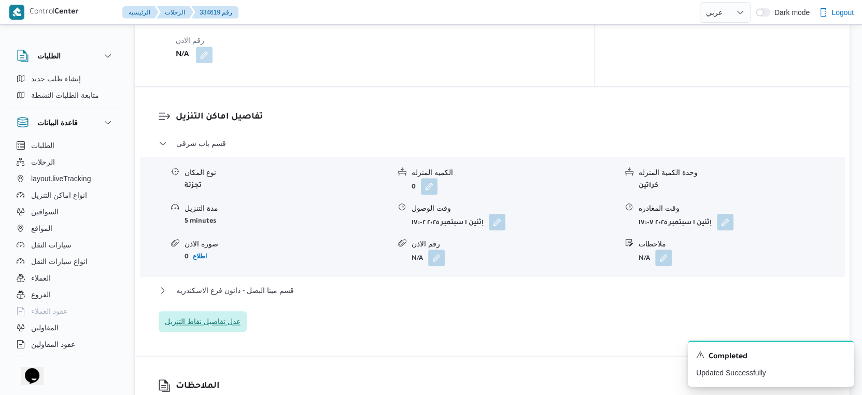
click at [222, 312] on span "عدل تفاصيل نقاط التنزيل" at bounding box center [203, 322] width 88 height 21
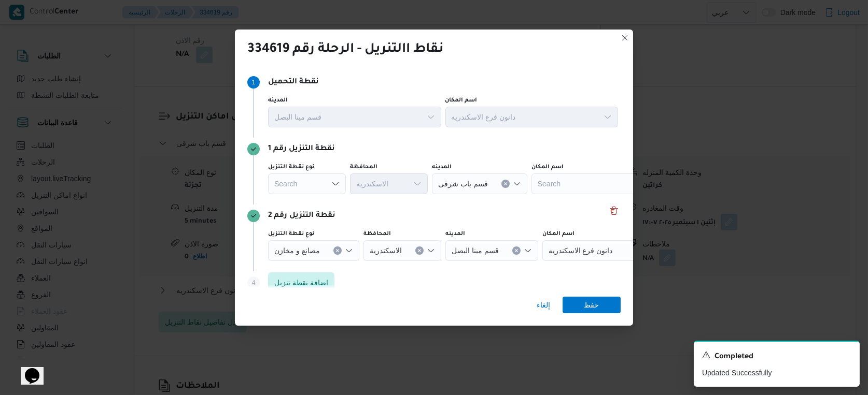
click at [309, 190] on div "Search" at bounding box center [307, 184] width 78 height 21
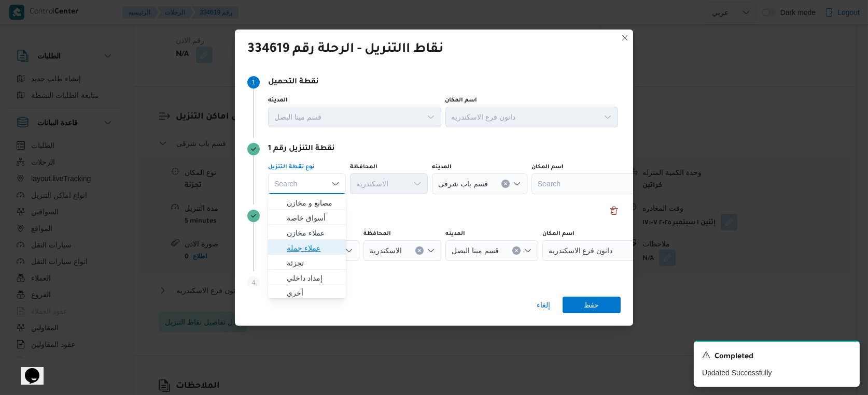
click at [314, 249] on span "عملاء جملة" at bounding box center [313, 248] width 53 height 12
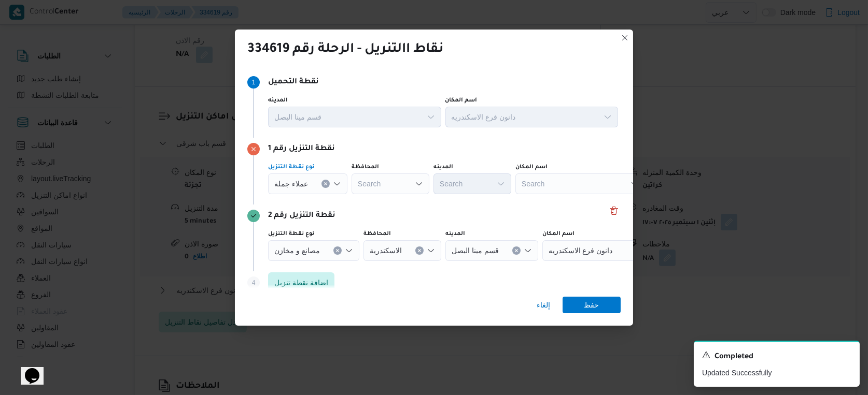
click at [394, 186] on div "Search" at bounding box center [390, 184] width 78 height 21
type input "الاسكندر"
click at [407, 183] on div "الاسكندر الاسكندر Combo box. Selected. الاسكندر. Selected. Combo box input. Sea…" at bounding box center [390, 184] width 78 height 21
click at [387, 199] on mark "الاسكندر" at bounding box center [388, 203] width 26 height 8
click at [295, 185] on span "عملاء جملة" at bounding box center [291, 183] width 34 height 11
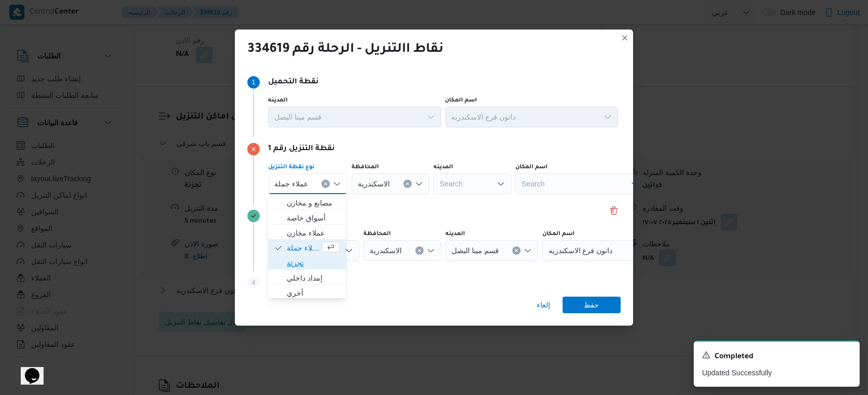
click at [309, 262] on span "تجزئة" at bounding box center [313, 263] width 53 height 12
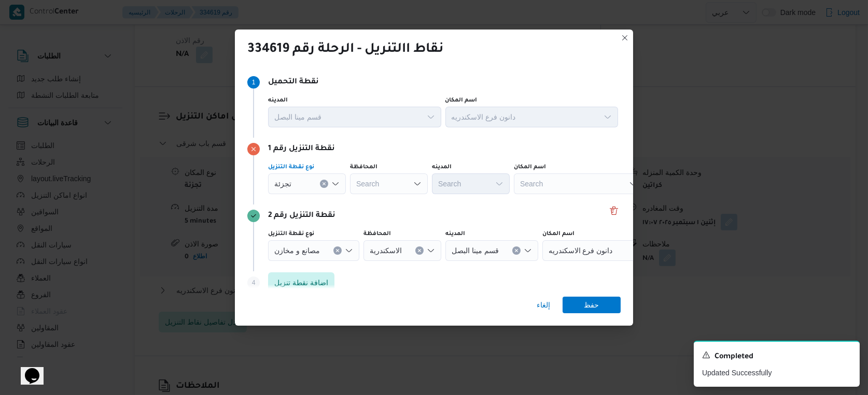
click at [387, 182] on div "Search" at bounding box center [389, 184] width 78 height 21
click at [392, 206] on span "الاسكندرية" at bounding box center [395, 203] width 53 height 12
click at [480, 183] on div "Search" at bounding box center [471, 184] width 78 height 21
type input "سيد"
click at [468, 199] on mark "سيد" at bounding box center [462, 203] width 12 height 8
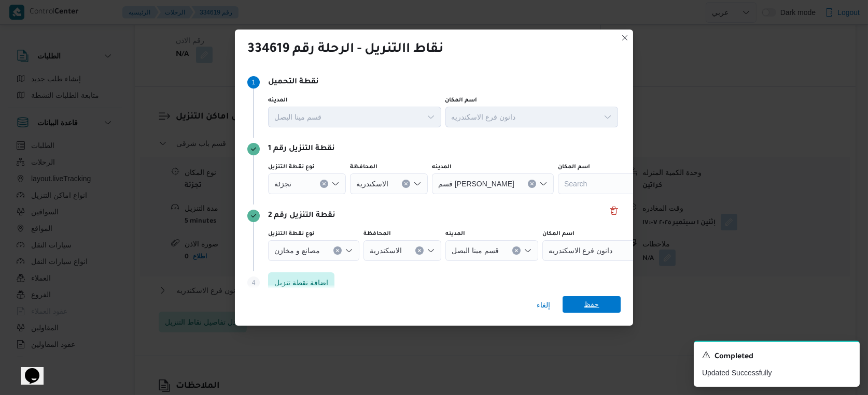
click at [586, 304] on span "حفظ" at bounding box center [591, 304] width 15 height 17
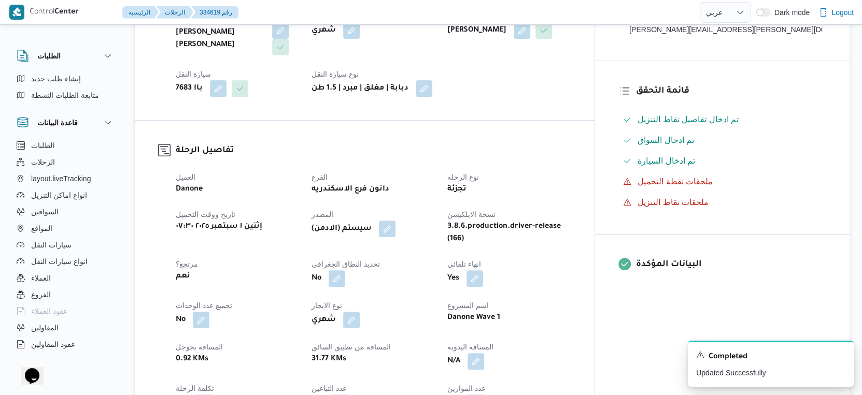
scroll to position [0, 0]
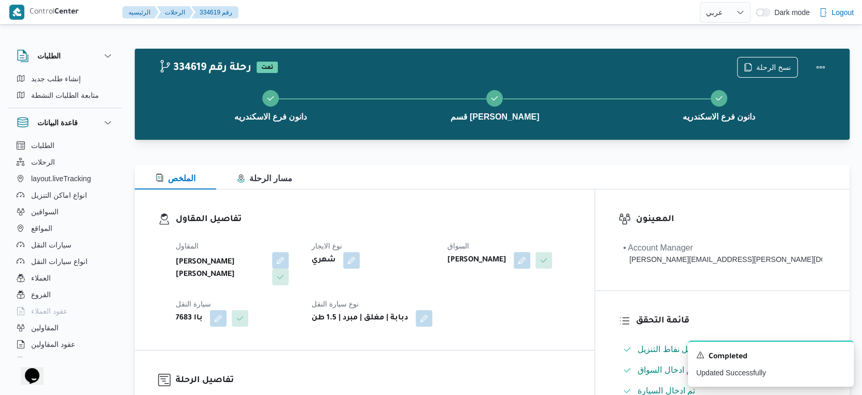
select select "ar"
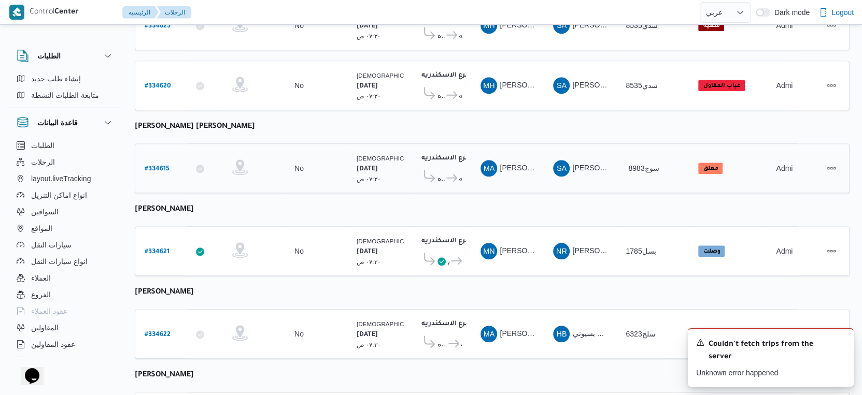
scroll to position [617, 0]
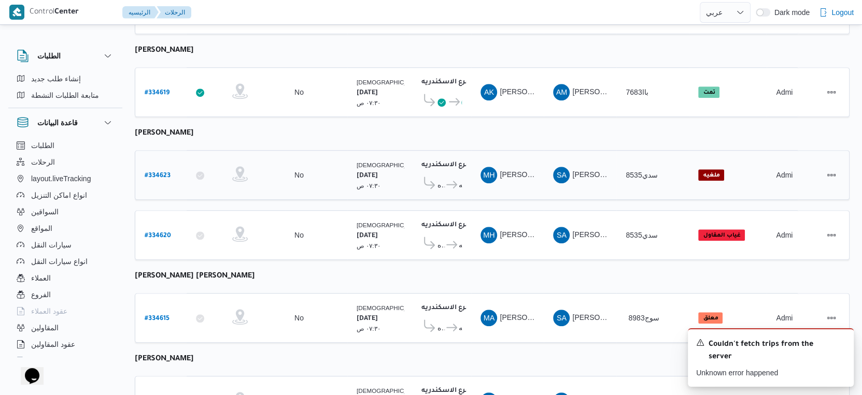
click at [451, 181] on icon at bounding box center [451, 185] width 11 height 8
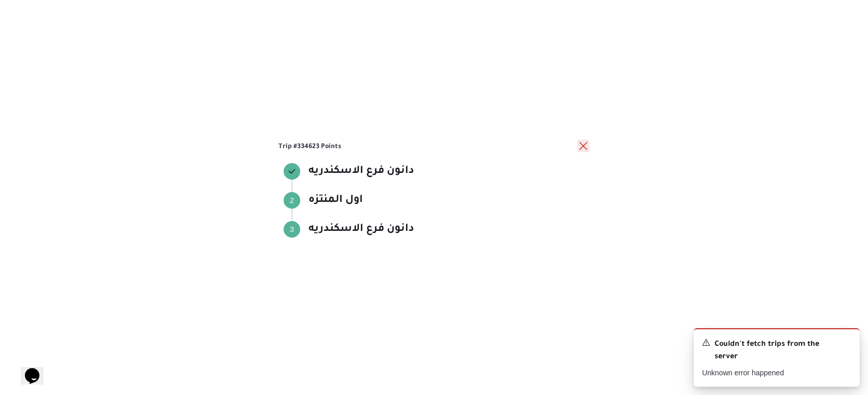
click at [579, 143] on button "close" at bounding box center [583, 146] width 12 height 12
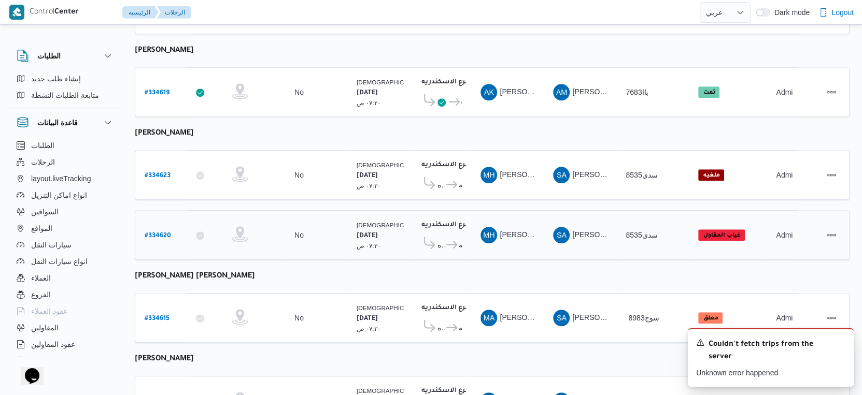
click at [155, 233] on b "# 334620" at bounding box center [158, 236] width 26 height 7
select select "ar"
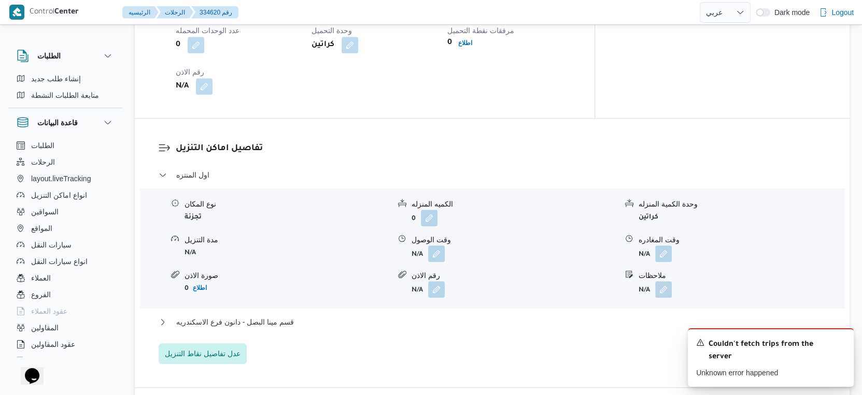
scroll to position [847, 0]
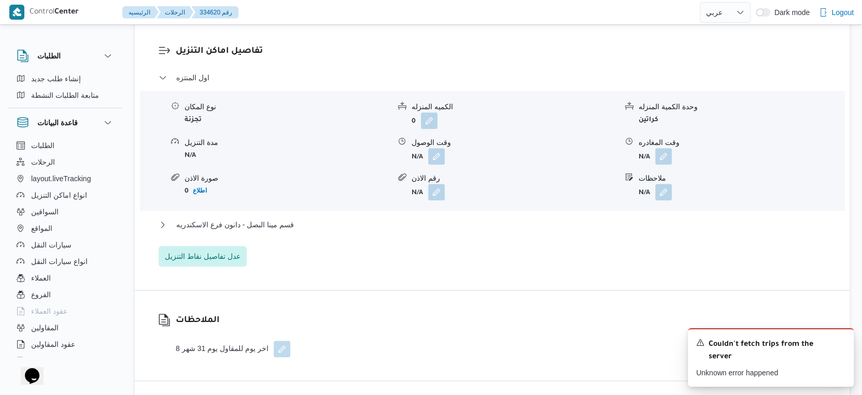
select select "ar"
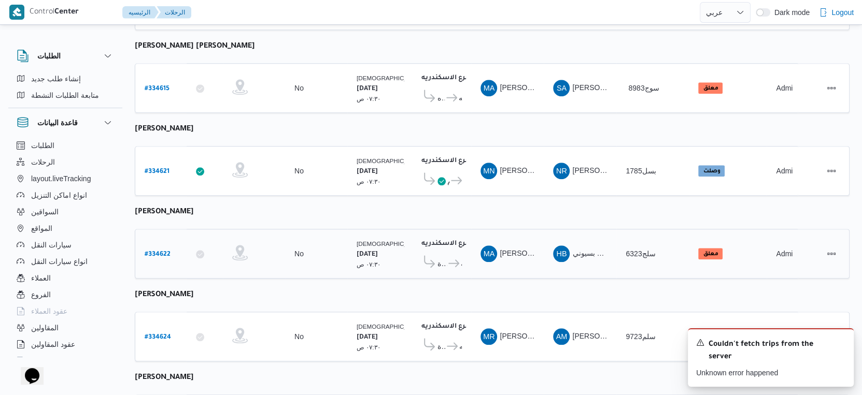
scroll to position [904, 0]
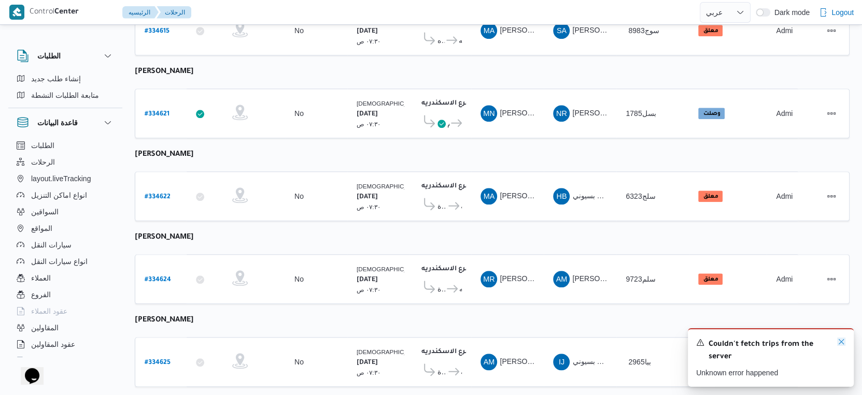
click at [843, 343] on icon "Dismiss toast" at bounding box center [841, 342] width 8 height 8
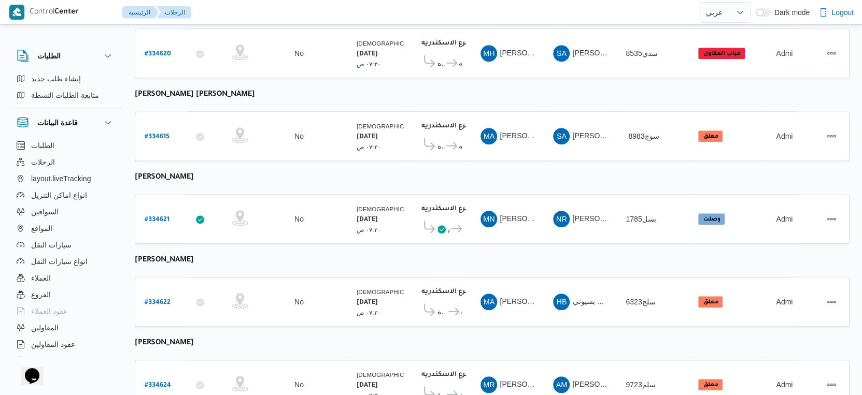
scroll to position [732, 0]
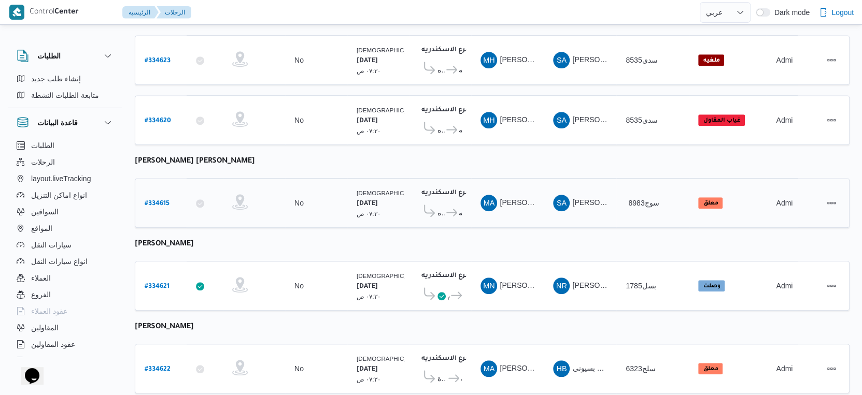
click at [154, 201] on b "# 334615" at bounding box center [157, 204] width 25 height 7
select select "ar"
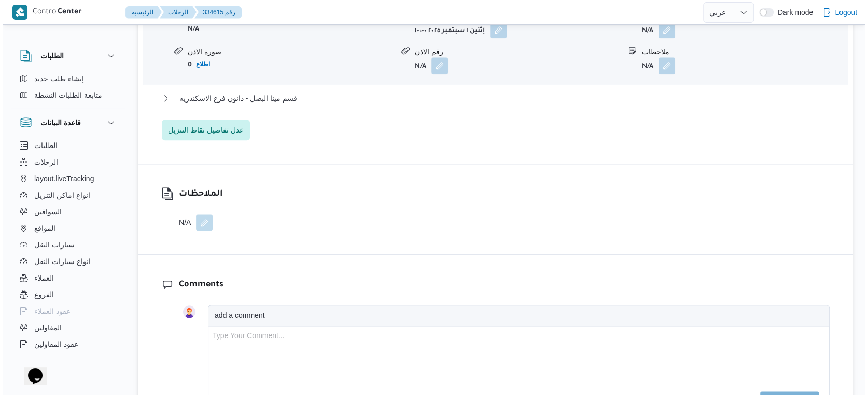
scroll to position [847, 0]
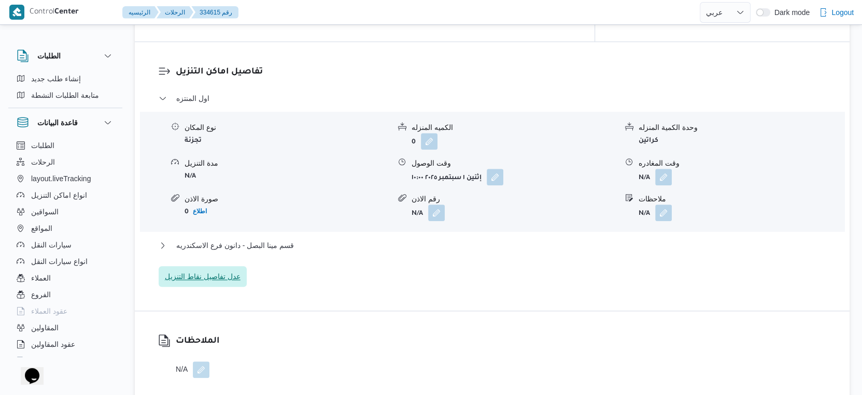
click at [219, 266] on span "عدل تفاصيل نقاط التنزيل" at bounding box center [203, 276] width 88 height 21
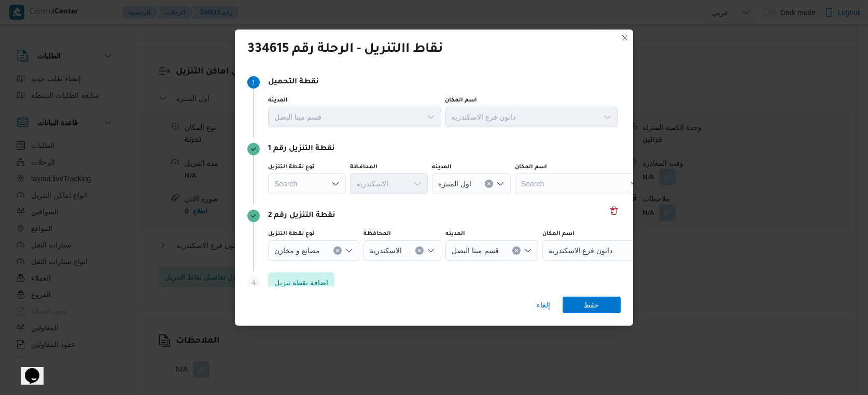
click at [316, 189] on div "Search" at bounding box center [307, 184] width 78 height 21
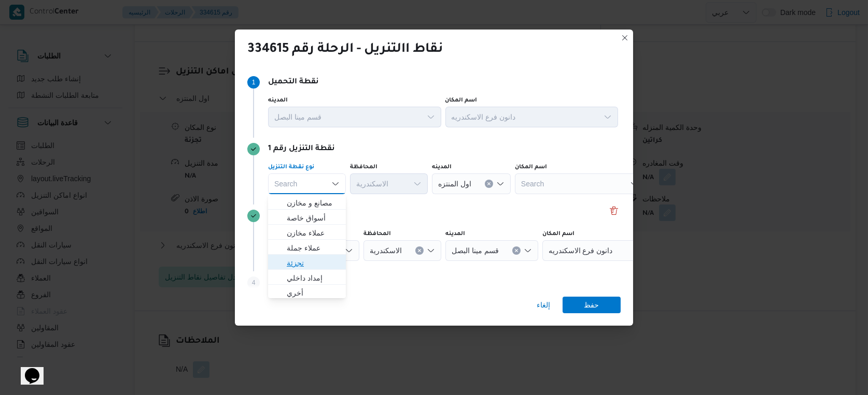
click at [309, 261] on span "تجزئة" at bounding box center [313, 263] width 53 height 12
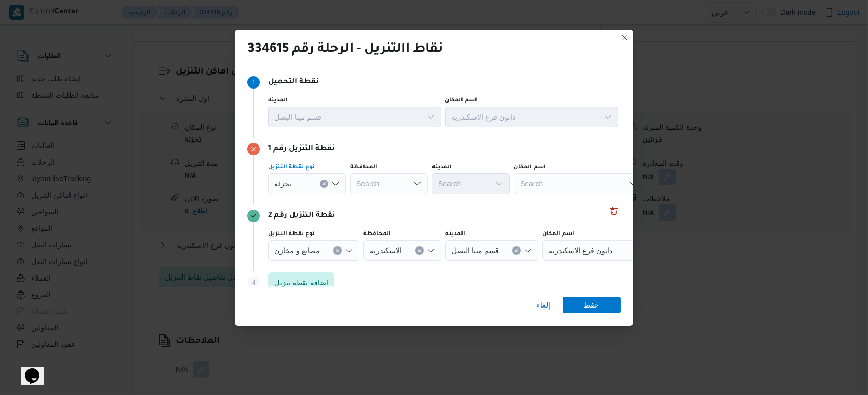
click at [303, 175] on div "تجزئة Combo box. Selected. تجزئة. Press Backspace to delete تجزئة. Combo box in…" at bounding box center [307, 184] width 78 height 21
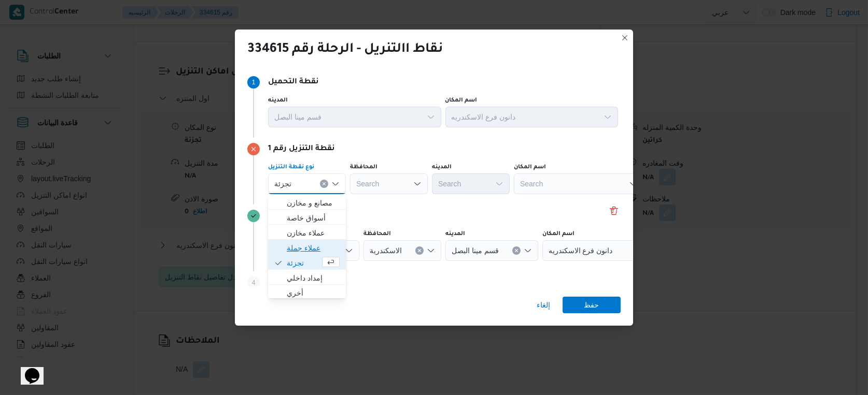
click at [310, 251] on span "عملاء جملة" at bounding box center [313, 248] width 53 height 12
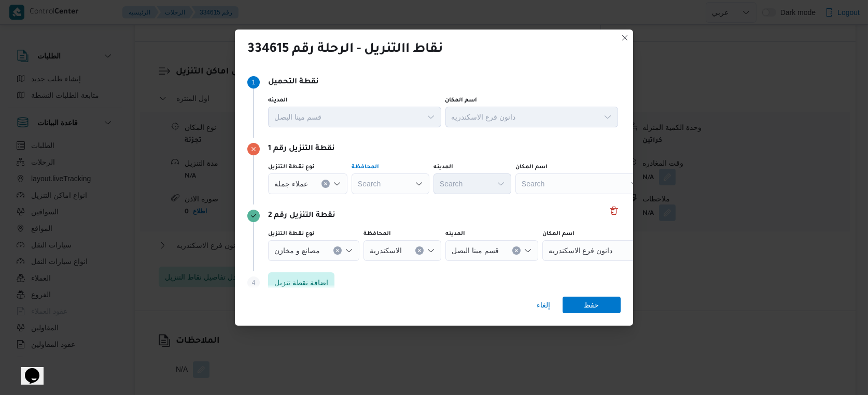
click at [386, 183] on div "Search" at bounding box center [390, 184] width 78 height 21
type input "الاسكندريه"
click at [395, 183] on div "الاسكندريه الاسكندريه" at bounding box center [390, 184] width 78 height 21
click at [398, 264] on span "الاسكندرية" at bounding box center [395, 263] width 53 height 12
click at [304, 181] on span "عملاء جملة" at bounding box center [291, 183] width 34 height 11
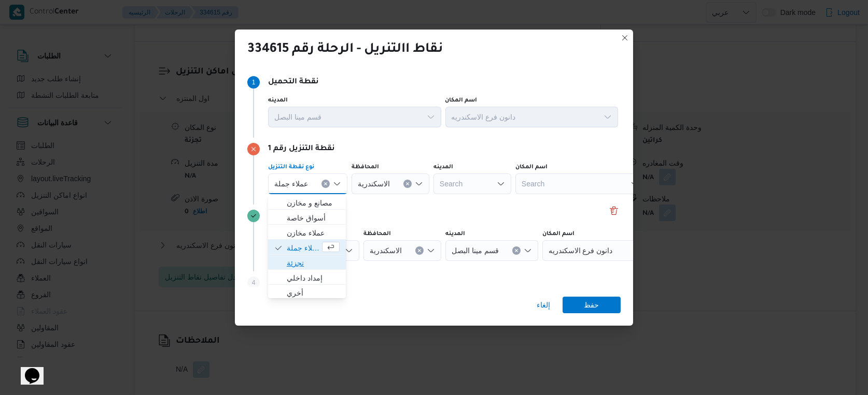
click at [302, 265] on span "تجزئة" at bounding box center [313, 263] width 53 height 12
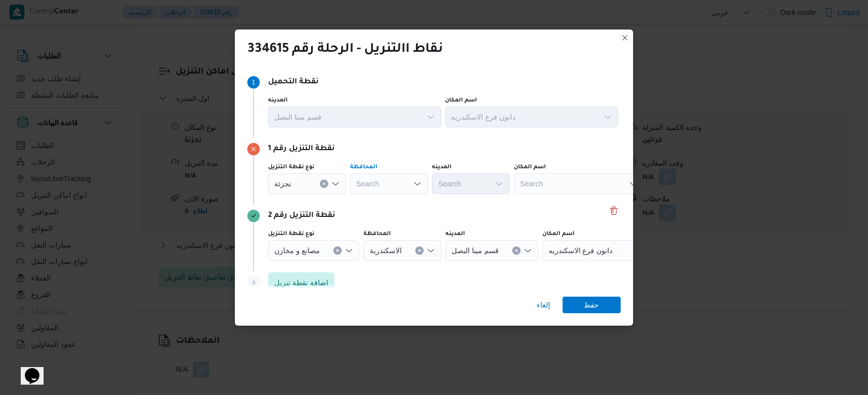
click at [398, 183] on div "Search" at bounding box center [389, 184] width 78 height 21
click at [397, 262] on span "الاسكندرية" at bounding box center [395, 263] width 53 height 12
click at [473, 188] on div "Search" at bounding box center [471, 184] width 78 height 21
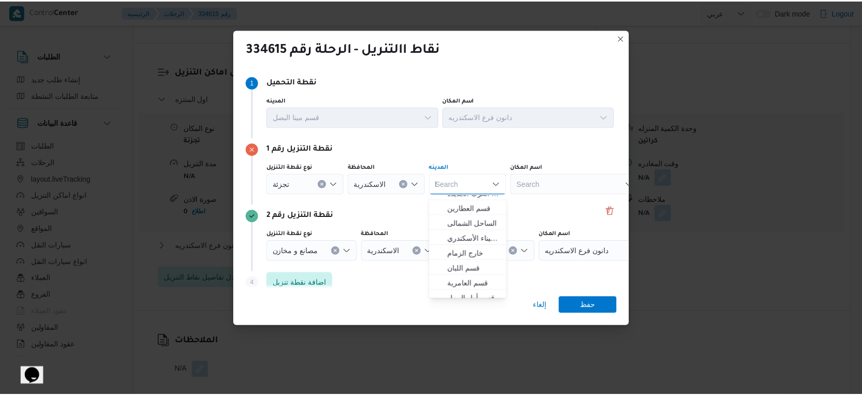
scroll to position [0, 0]
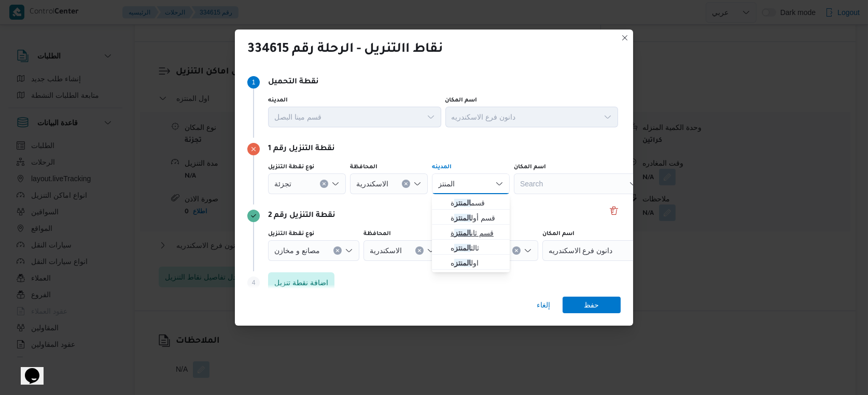
type input "المنتز"
click at [484, 229] on span "قسم ثان المنتز ة" at bounding box center [476, 233] width 53 height 12
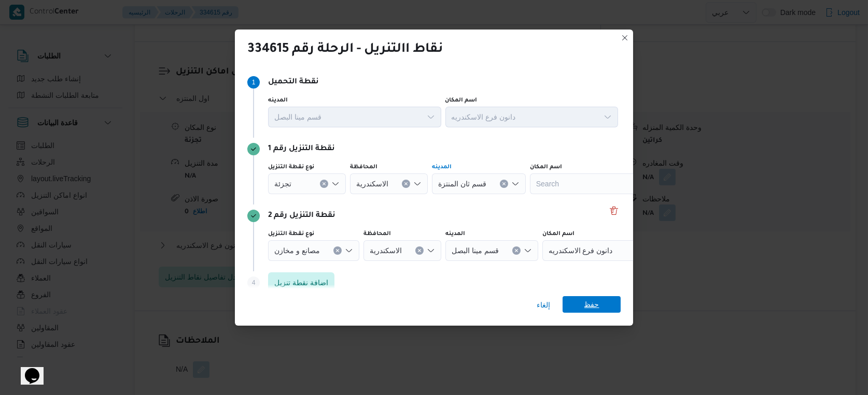
click at [588, 301] on span "حفظ" at bounding box center [591, 304] width 15 height 17
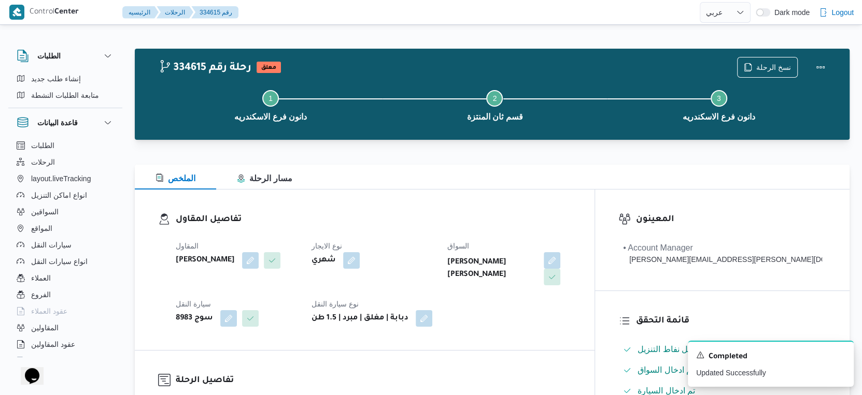
select select "ar"
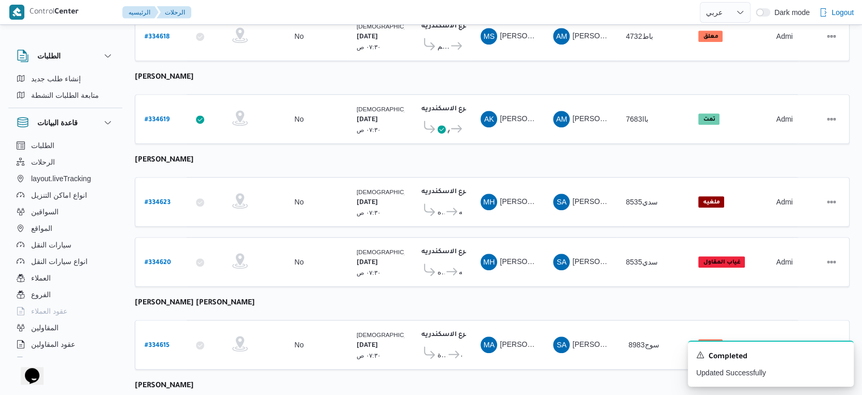
scroll to position [780, 0]
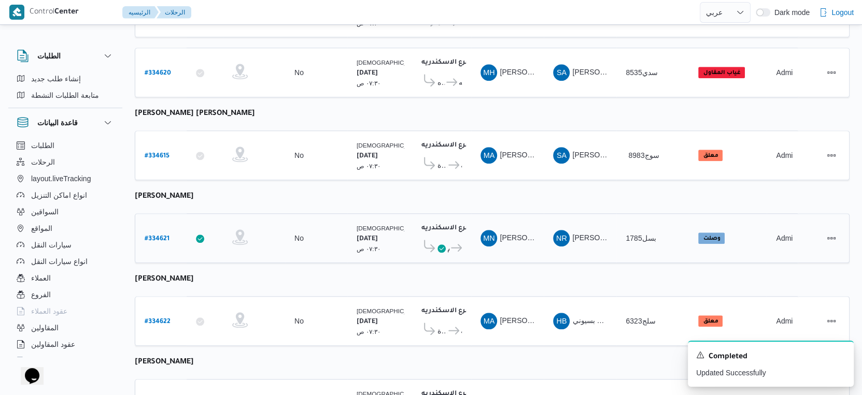
click at [157, 236] on b "# 334621" at bounding box center [157, 239] width 25 height 7
select select "ar"
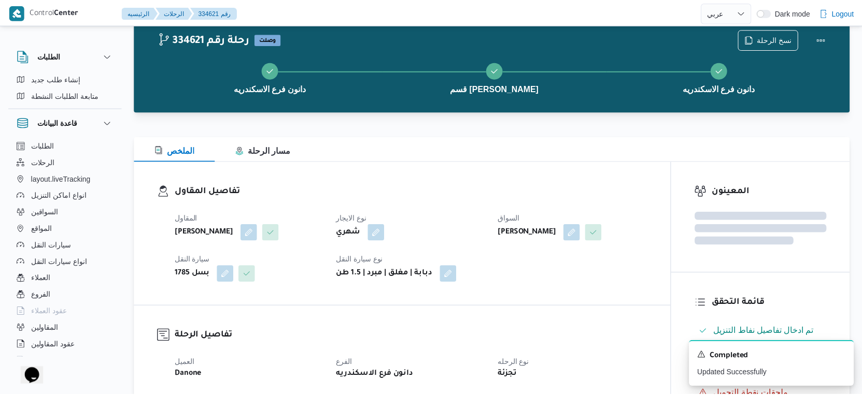
scroll to position [780, 0]
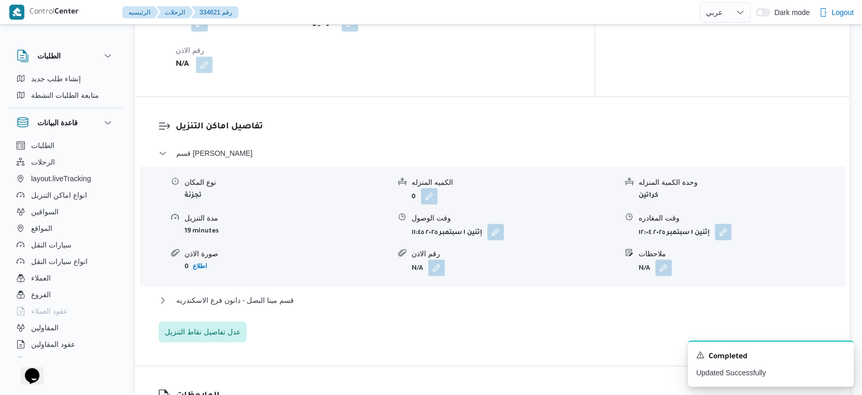
select select "ar"
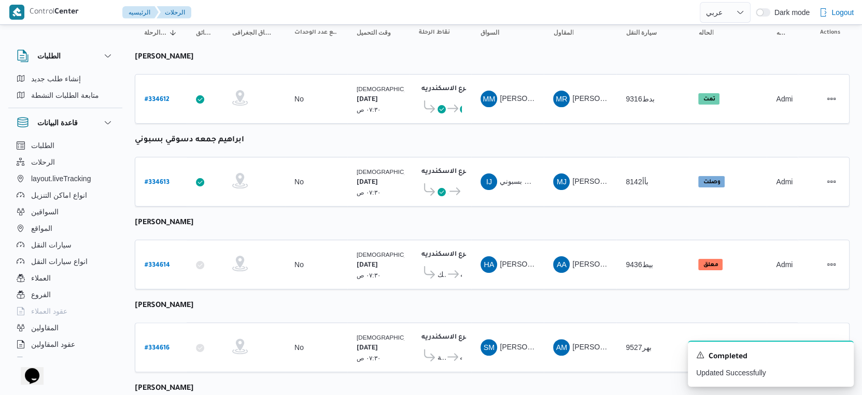
scroll to position [88, 0]
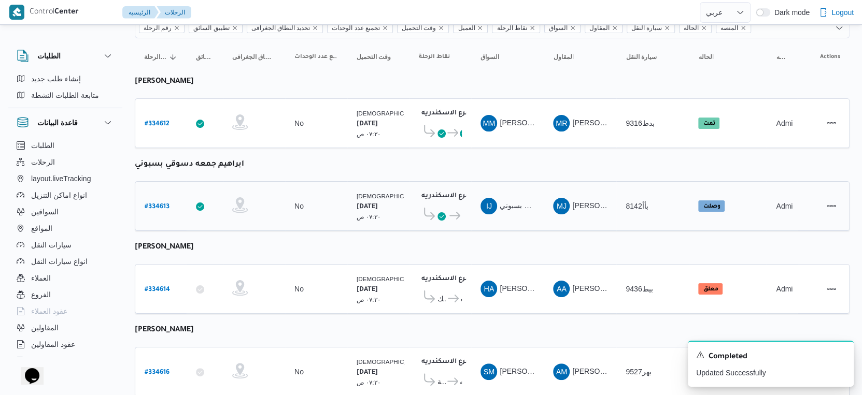
click at [150, 204] on b "# 334613" at bounding box center [157, 207] width 25 height 7
select select "ar"
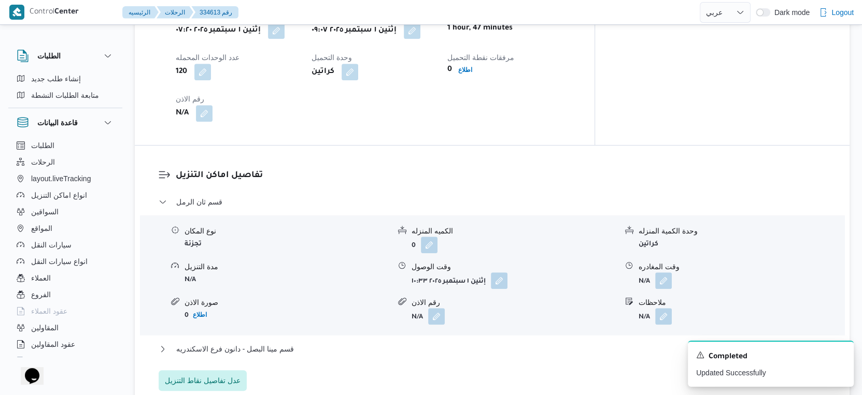
scroll to position [780, 0]
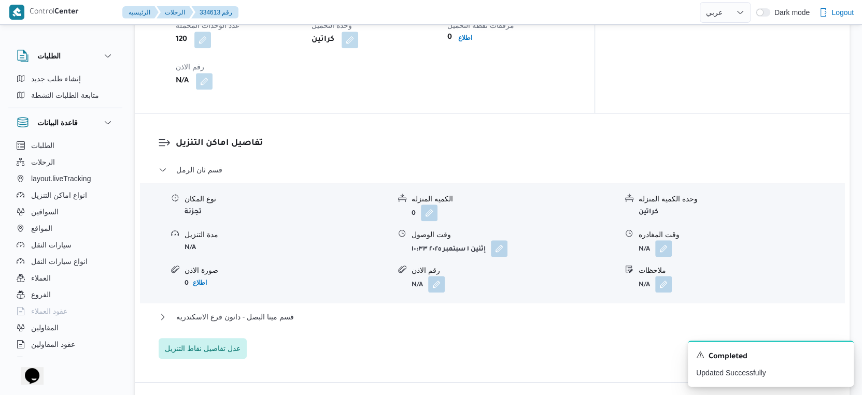
select select "ar"
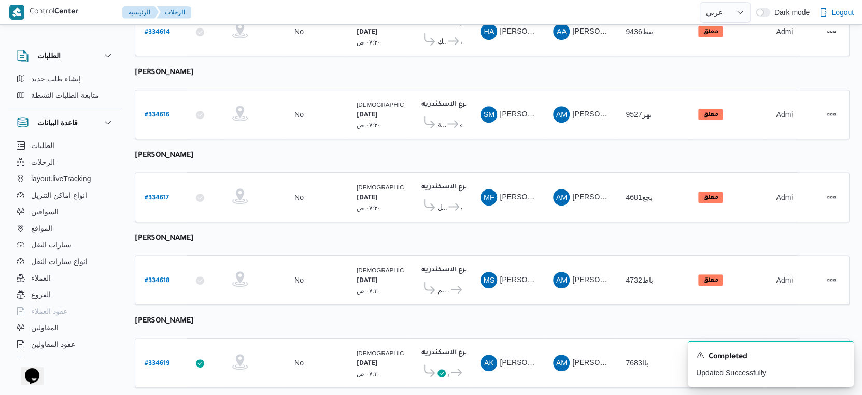
scroll to position [329, 0]
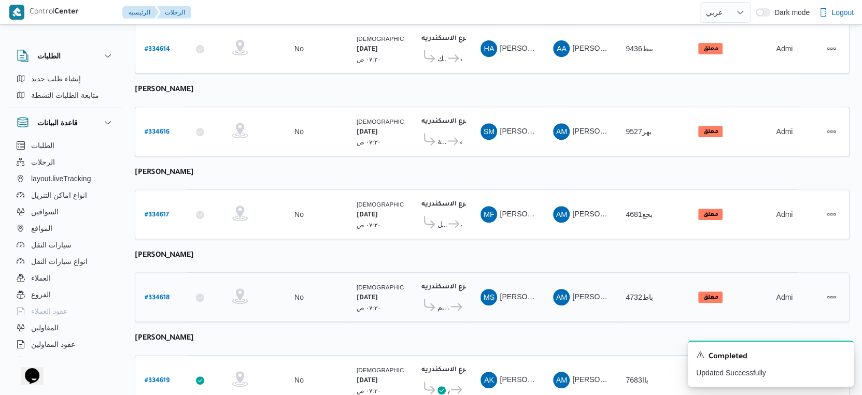
click at [160, 295] on b "# 334618" at bounding box center [157, 298] width 25 height 7
select select "ar"
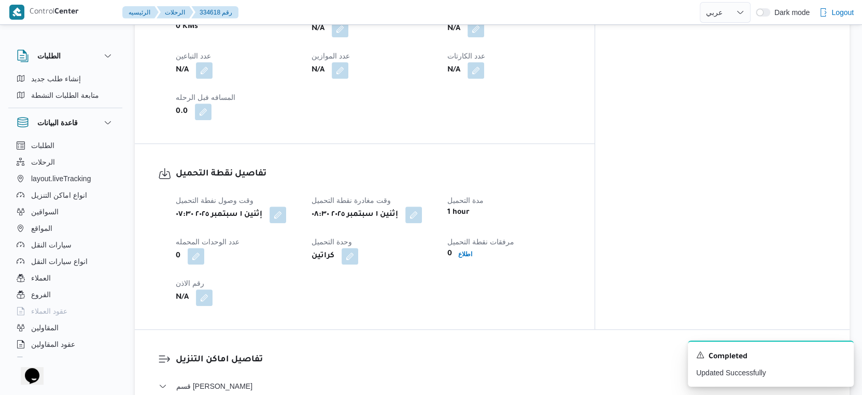
scroll to position [847, 0]
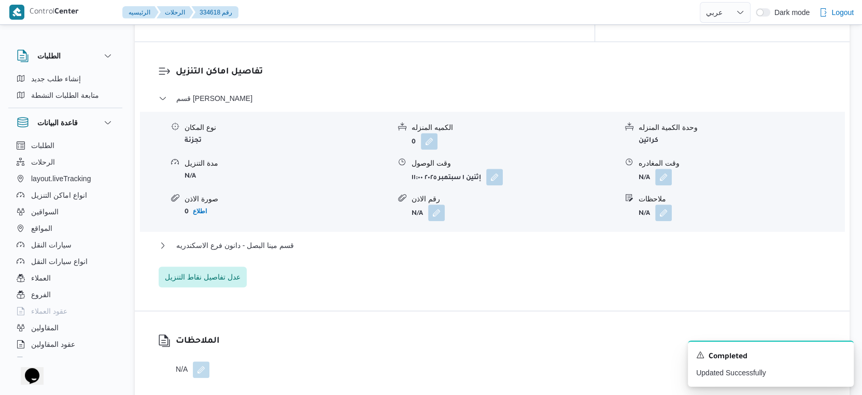
select select "ar"
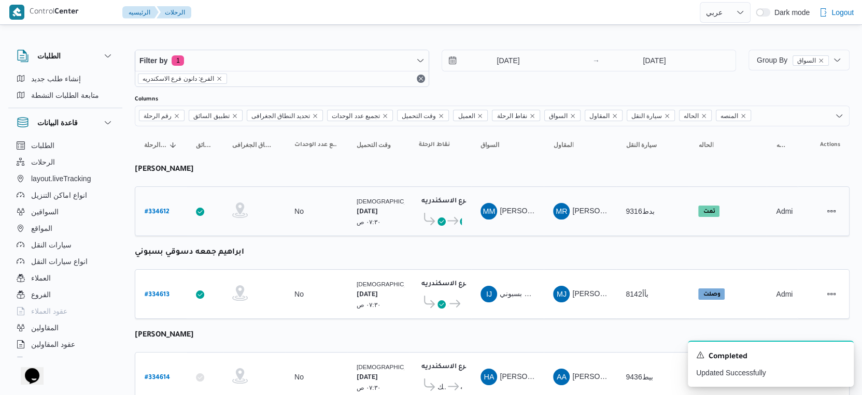
click at [164, 209] on b "# 334612" at bounding box center [157, 212] width 25 height 7
select select "ar"
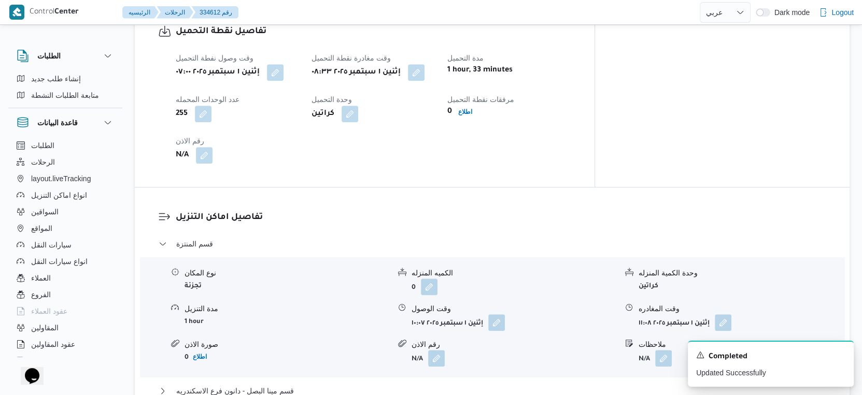
scroll to position [691, 0]
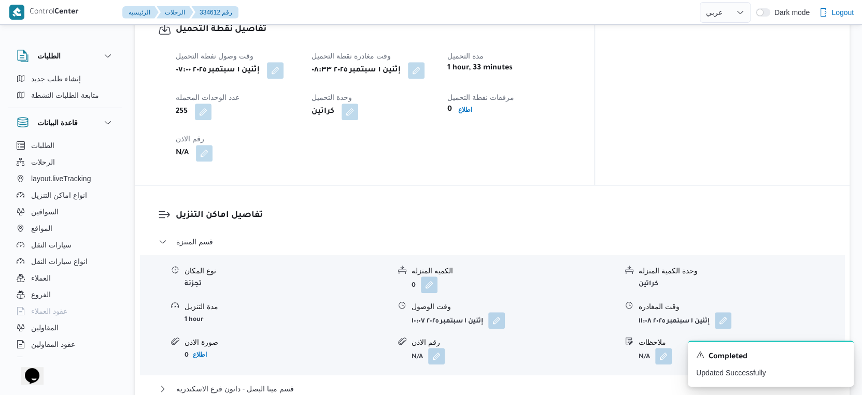
select select "ar"
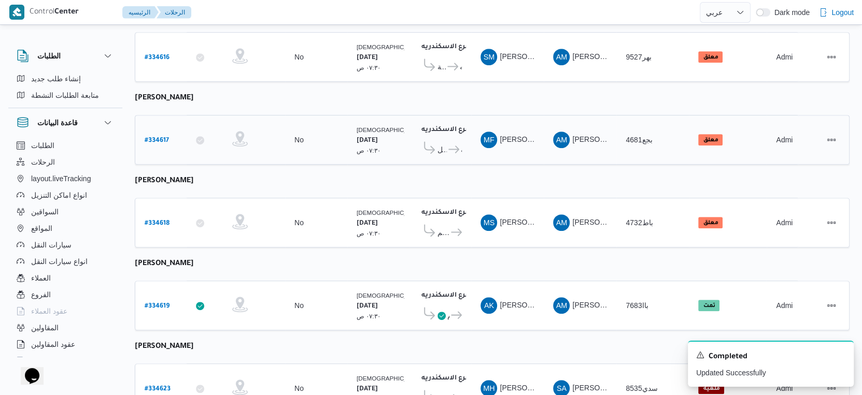
click at [159, 137] on b "# 334617" at bounding box center [157, 140] width 24 height 7
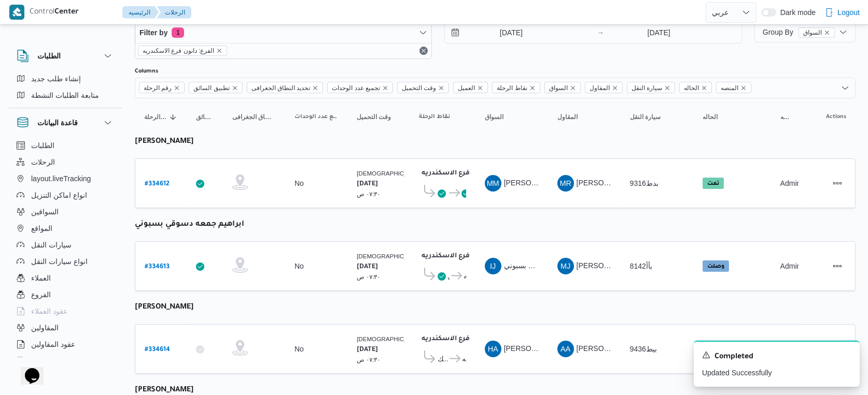
select select "ar"
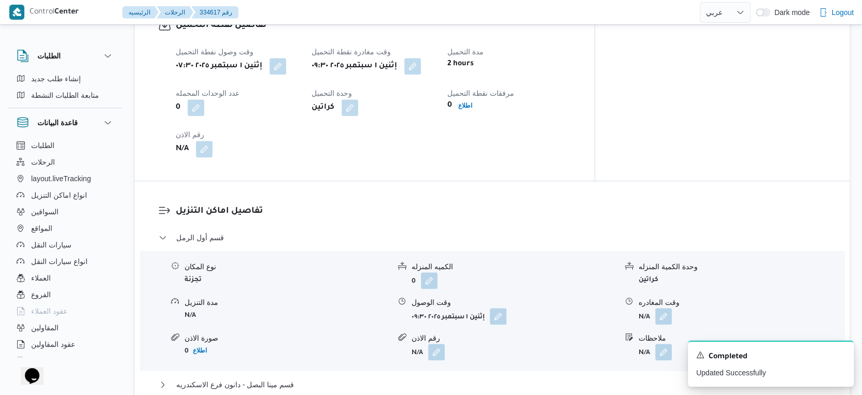
scroll to position [806, 0]
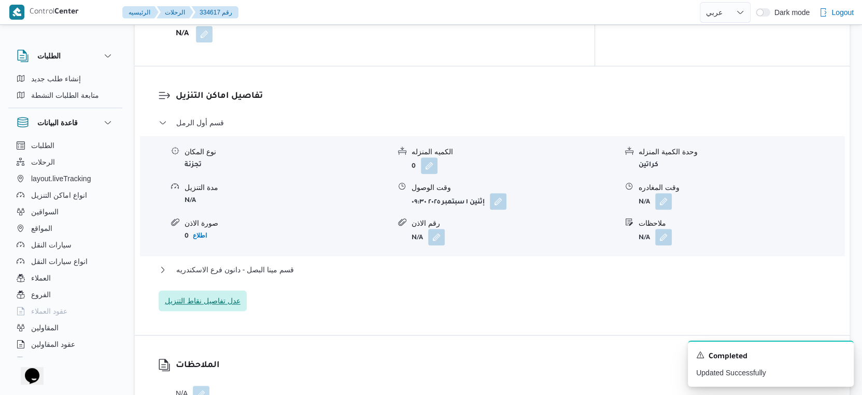
click at [218, 300] on span "عدل تفاصيل نقاط التنزيل" at bounding box center [203, 301] width 76 height 12
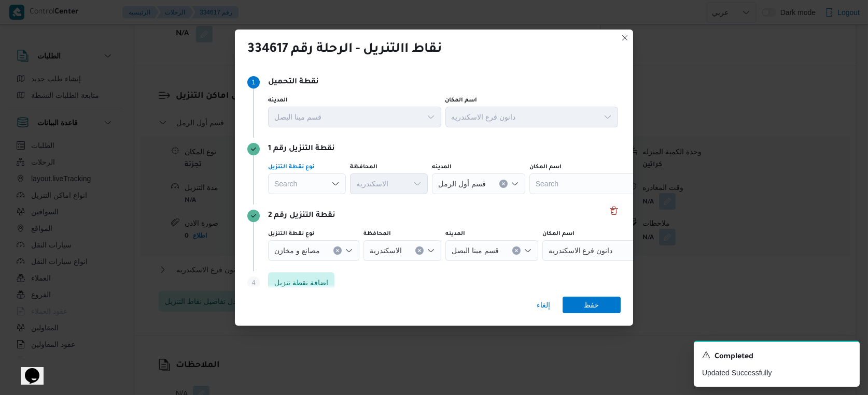
click at [295, 185] on div "Search" at bounding box center [307, 184] width 78 height 21
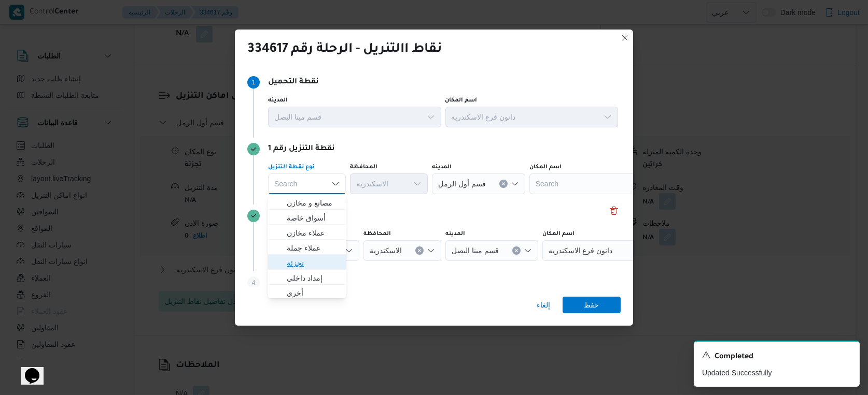
click at [313, 261] on span "تجزئة" at bounding box center [313, 263] width 53 height 12
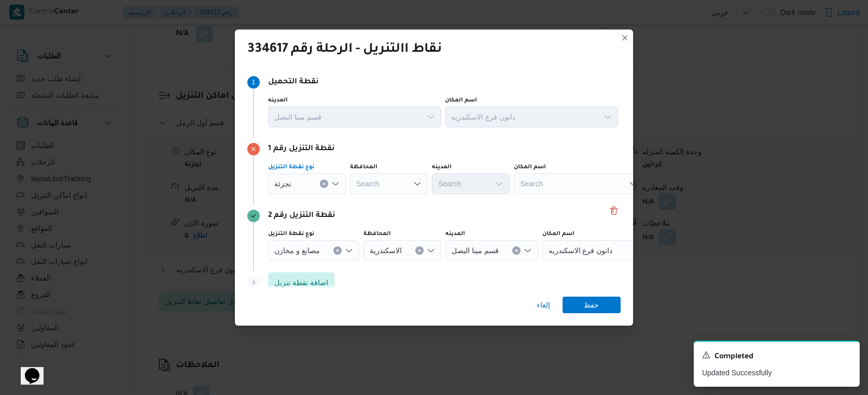
click at [313, 186] on div "تجزئة" at bounding box center [307, 184] width 78 height 21
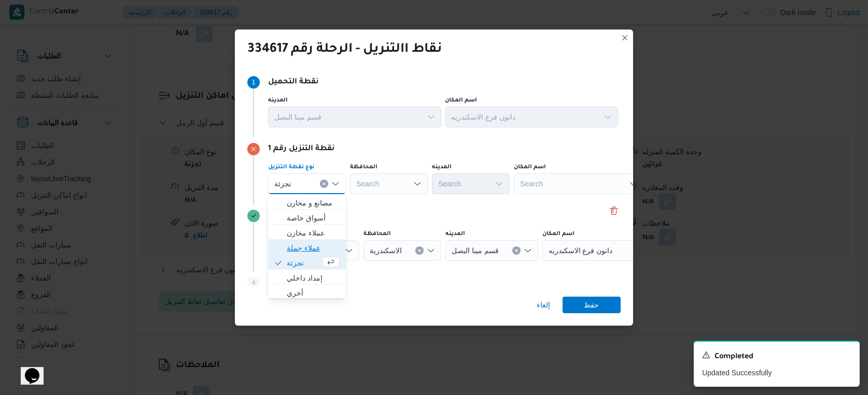
click at [307, 246] on span "عملاء جملة" at bounding box center [313, 248] width 53 height 12
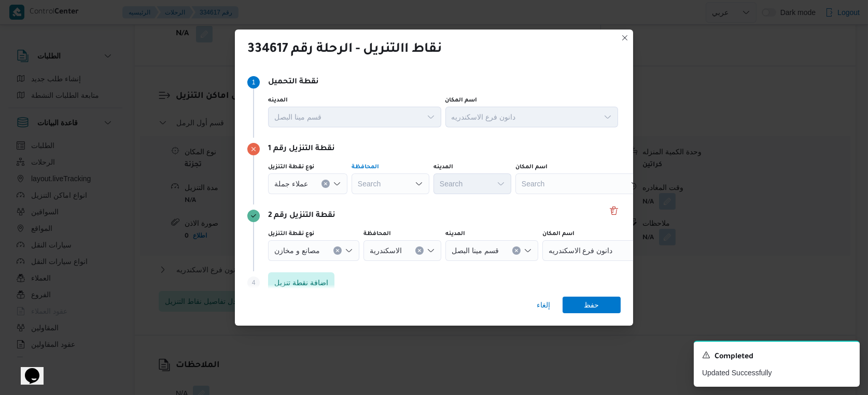
click at [379, 190] on div "Search" at bounding box center [390, 184] width 78 height 21
type input "الاسكندر"
click at [400, 178] on div "الاسكندر الاسكندر Combo box. Selected. الاسكندر. Selected. Combo box input. Sea…" at bounding box center [390, 184] width 78 height 21
click at [390, 261] on mark "الاسكندر" at bounding box center [388, 263] width 26 height 8
click at [293, 180] on span "عملاء جملة" at bounding box center [291, 183] width 34 height 11
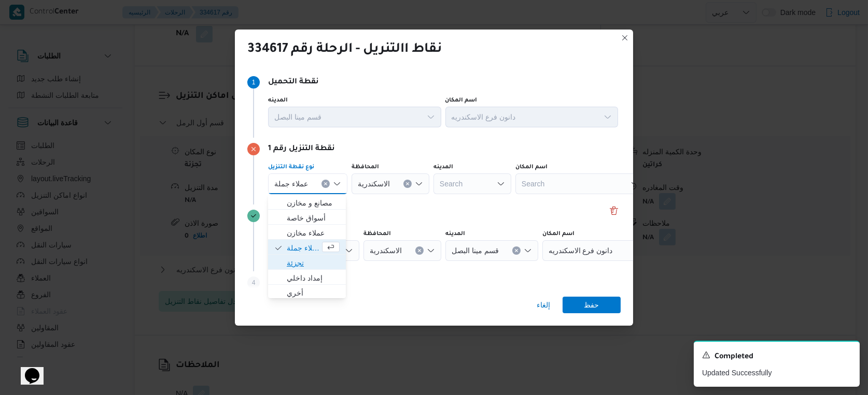
click at [305, 260] on span "تجزئة" at bounding box center [313, 263] width 53 height 12
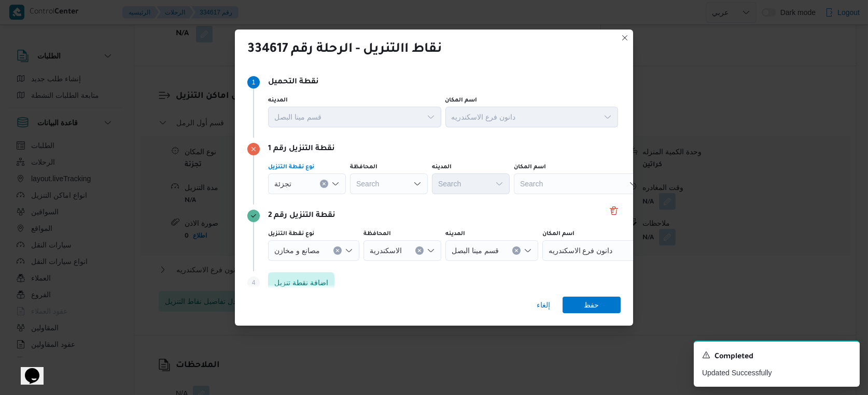
click at [391, 180] on div "Search" at bounding box center [389, 184] width 78 height 21
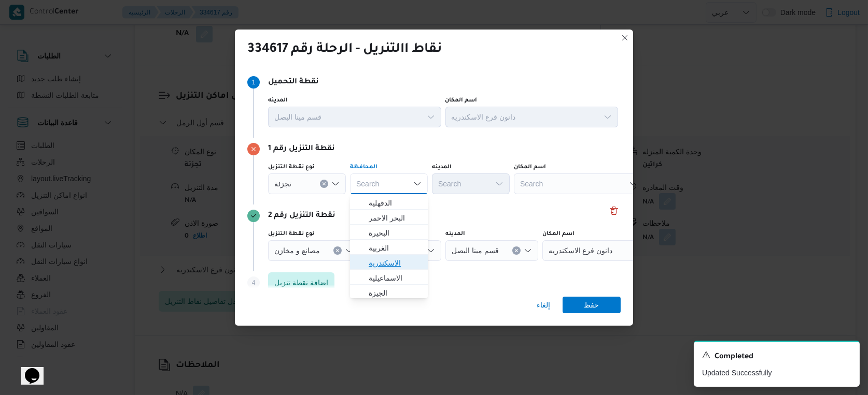
click at [392, 263] on span "الاسكندرية" at bounding box center [395, 263] width 53 height 12
click at [471, 188] on div "Search" at bounding box center [471, 184] width 78 height 21
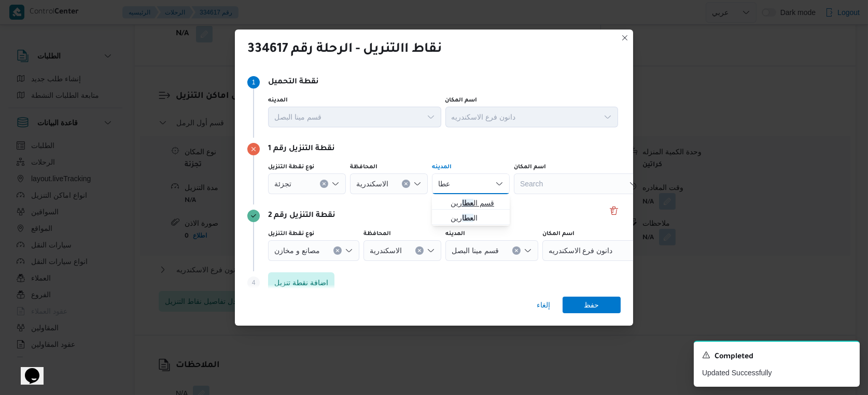
type input "عطا"
click at [486, 204] on span "قسم ال عطا رين" at bounding box center [476, 203] width 53 height 12
click at [582, 307] on span "حفظ" at bounding box center [591, 304] width 58 height 17
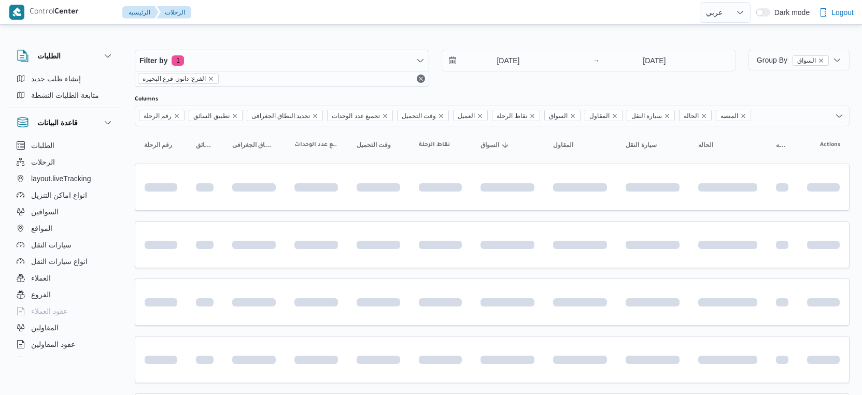
select select "ar"
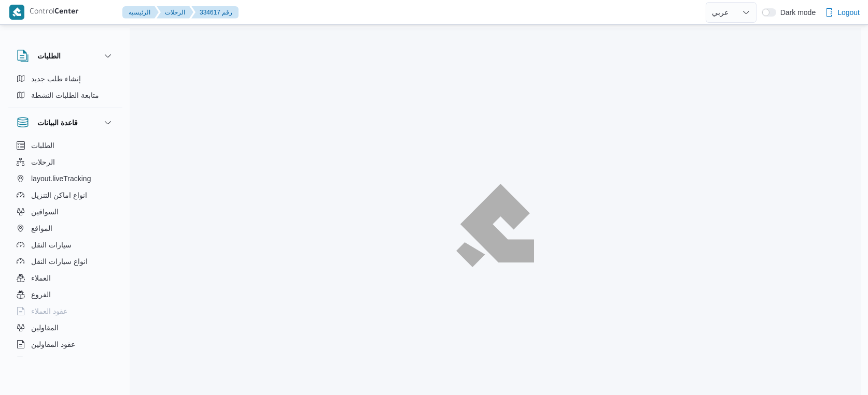
select select "ar"
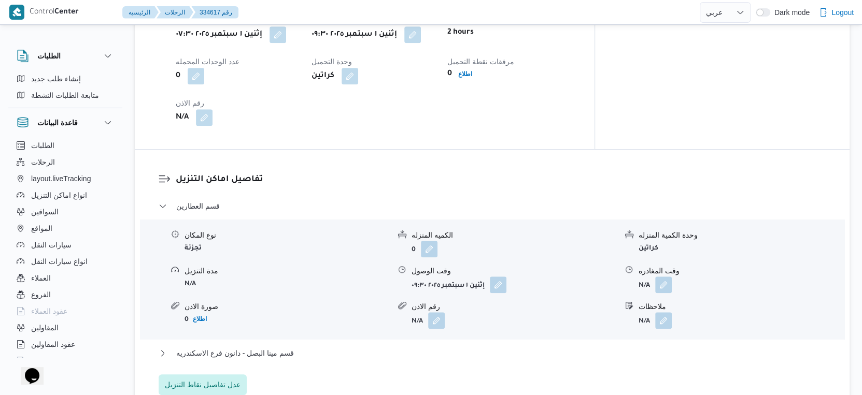
scroll to position [776, 0]
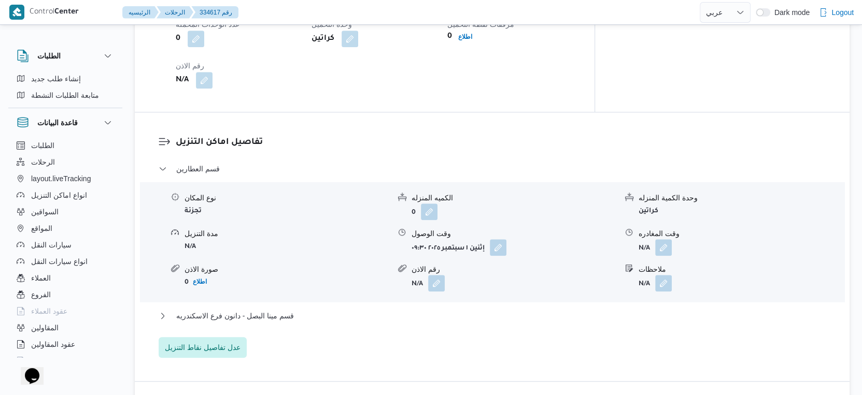
select select "ar"
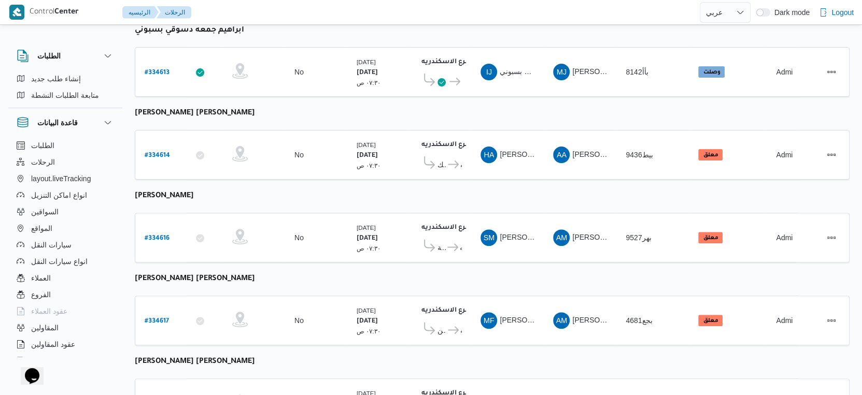
scroll to position [173, 0]
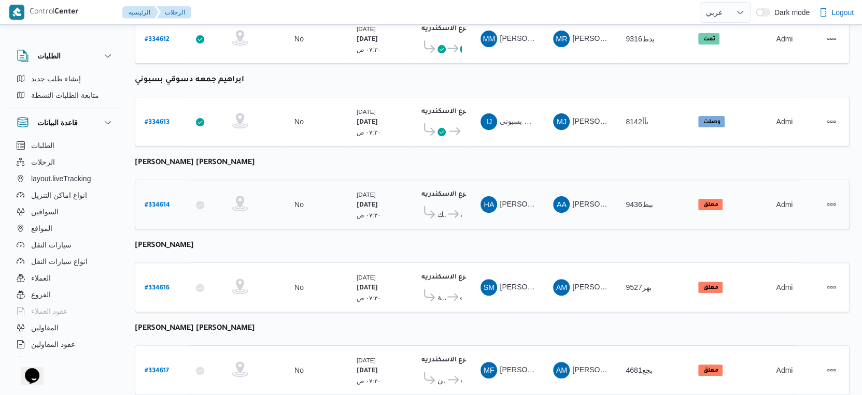
click at [149, 202] on b "# 334614" at bounding box center [157, 205] width 25 height 7
select select "ar"
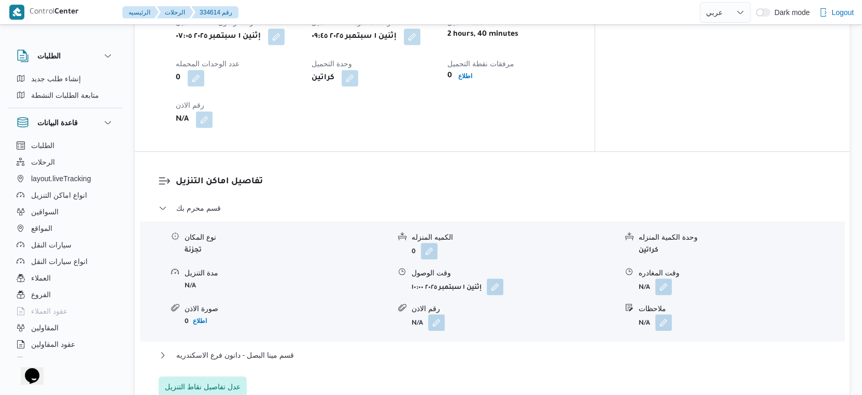
scroll to position [748, 0]
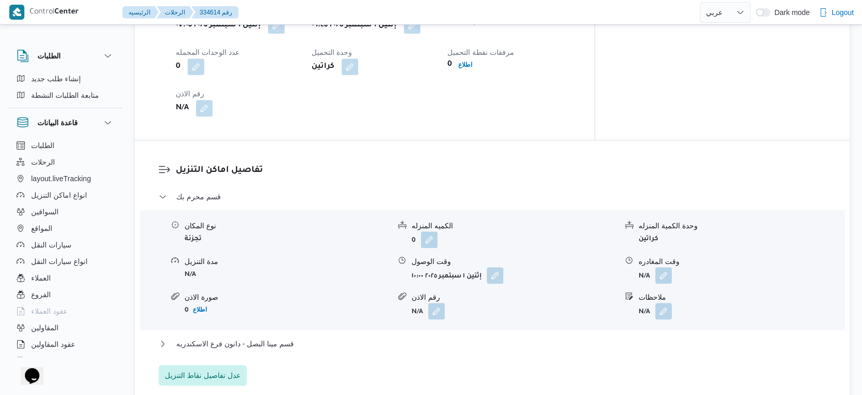
select select "ar"
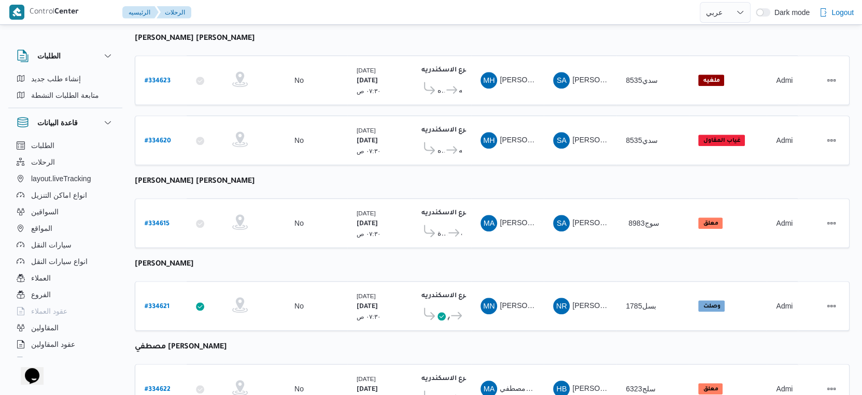
scroll to position [904, 0]
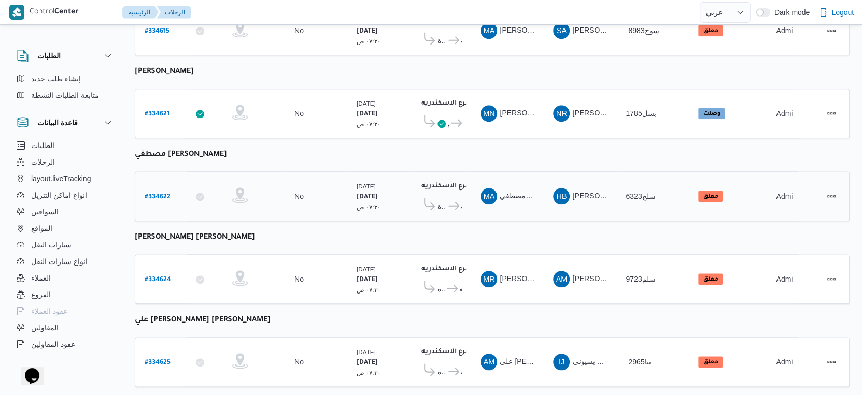
click at [149, 194] on b "# 334622" at bounding box center [158, 197] width 26 height 7
select select "ar"
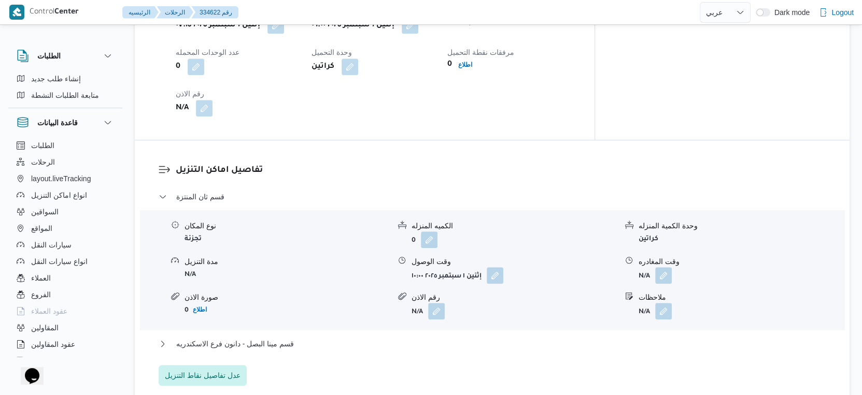
scroll to position [748, 0]
select select "ar"
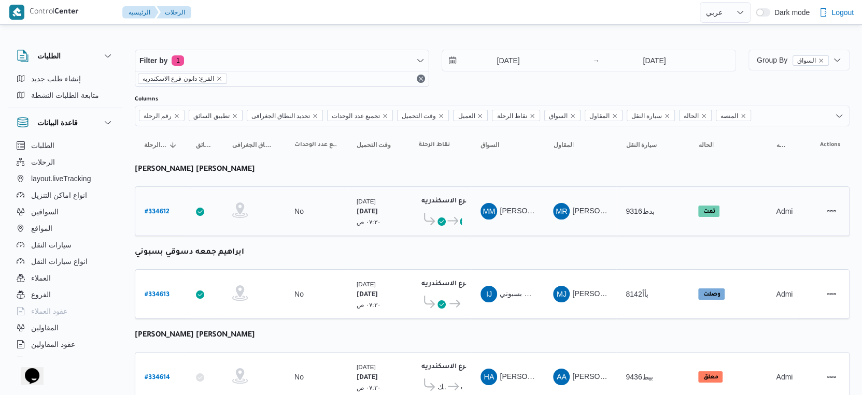
click at [449, 220] on icon at bounding box center [452, 221] width 11 height 8
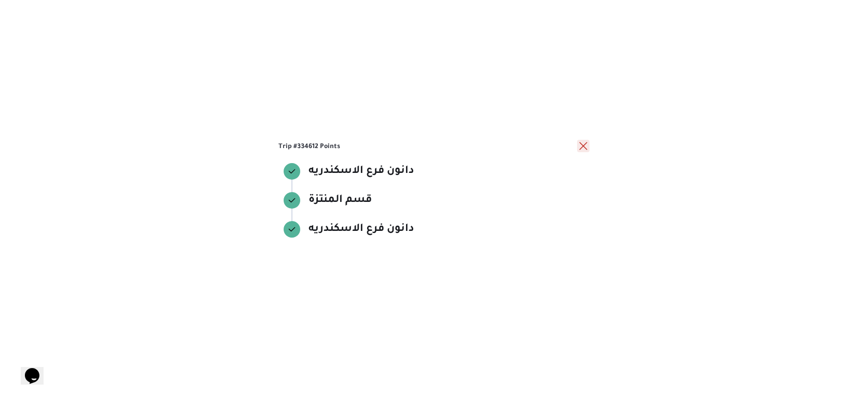
click at [584, 145] on button "close" at bounding box center [583, 146] width 12 height 12
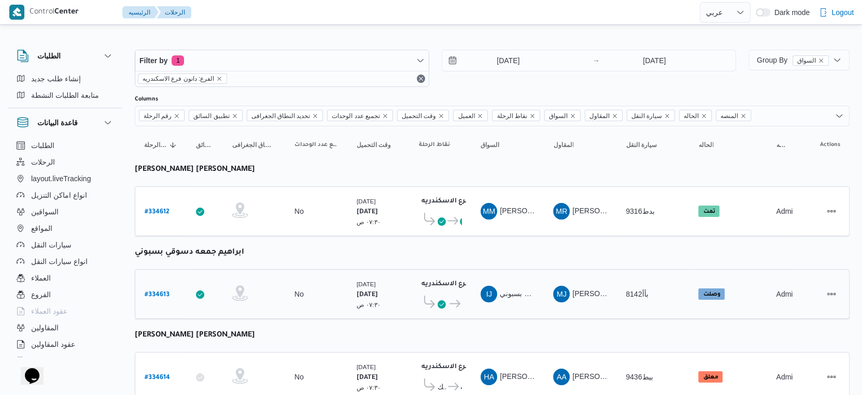
click at [451, 300] on icon at bounding box center [454, 304] width 11 height 8
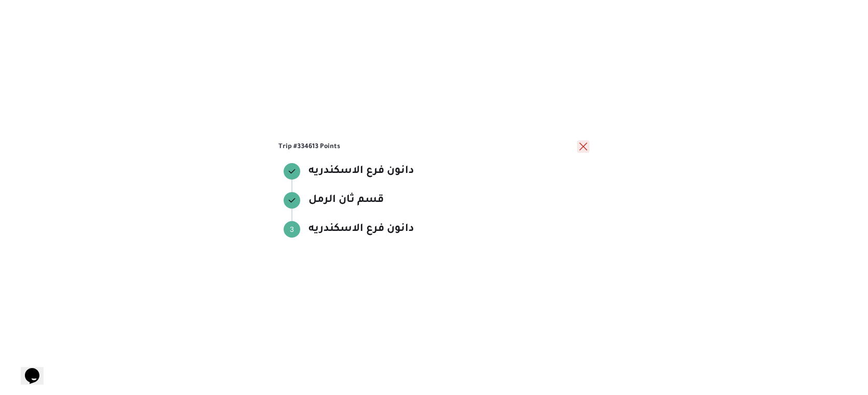
drag, startPoint x: 578, startPoint y: 147, endPoint x: 586, endPoint y: 140, distance: 10.0
click at [578, 146] on button "close" at bounding box center [583, 146] width 12 height 12
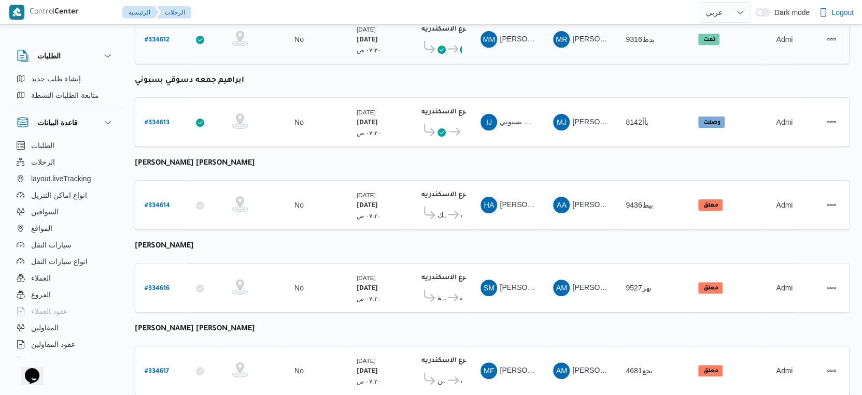
scroll to position [173, 0]
click at [443, 208] on span "قسم محرم بك" at bounding box center [441, 214] width 9 height 12
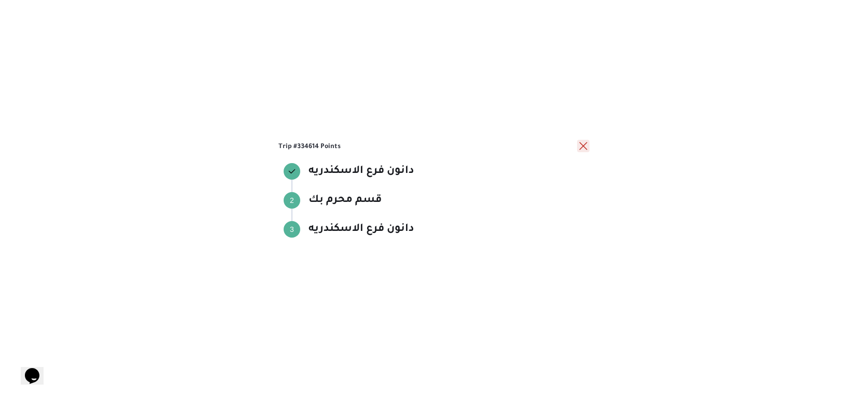
click at [582, 147] on button "close" at bounding box center [583, 146] width 12 height 12
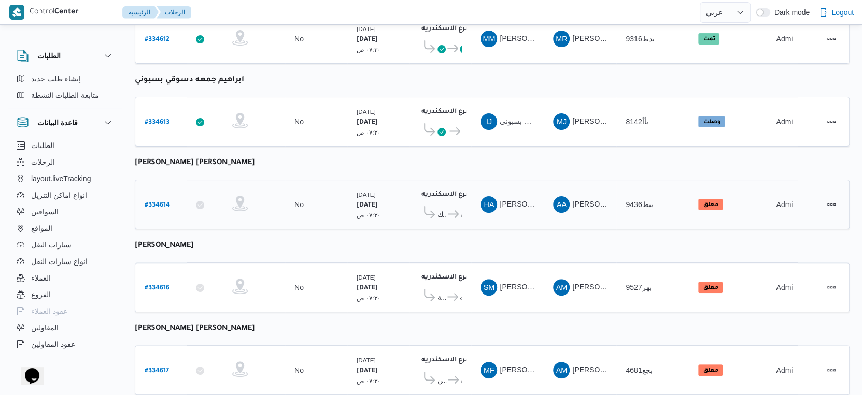
click at [451, 210] on icon at bounding box center [453, 214] width 11 height 8
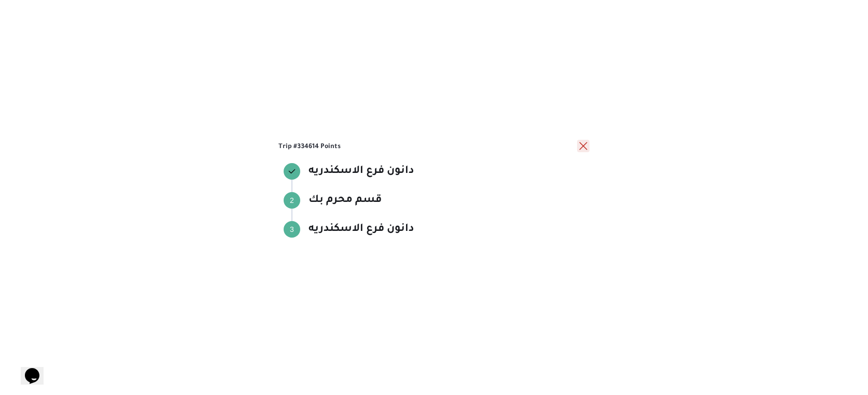
click at [586, 145] on button "close" at bounding box center [583, 146] width 12 height 12
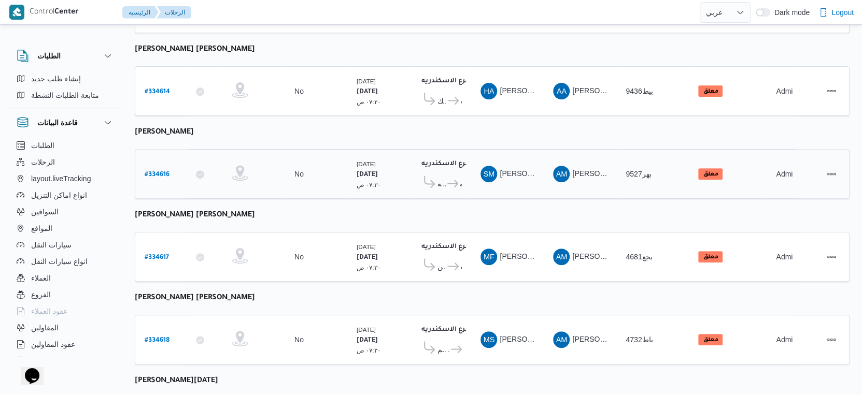
scroll to position [288, 0]
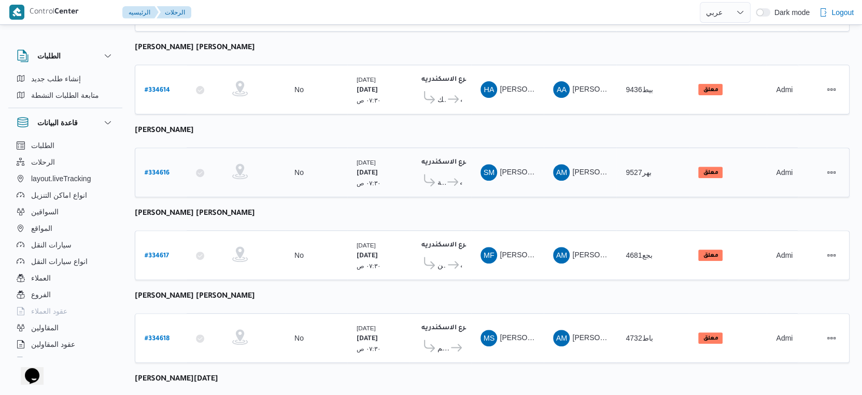
click at [452, 178] on icon at bounding box center [452, 182] width 11 height 8
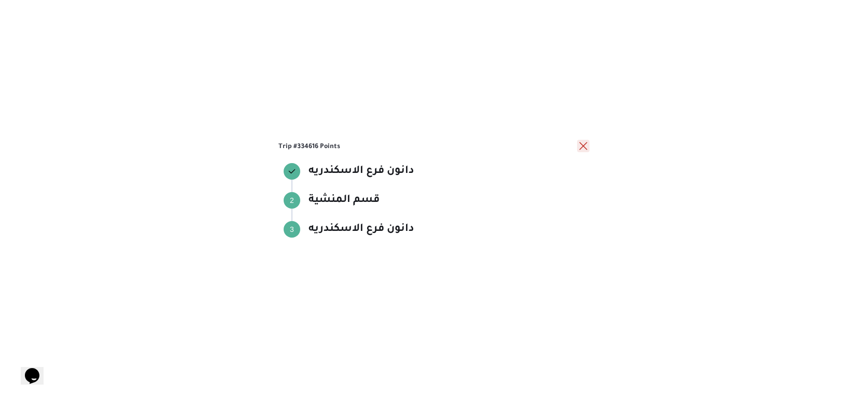
click at [584, 148] on button "close" at bounding box center [583, 146] width 12 height 12
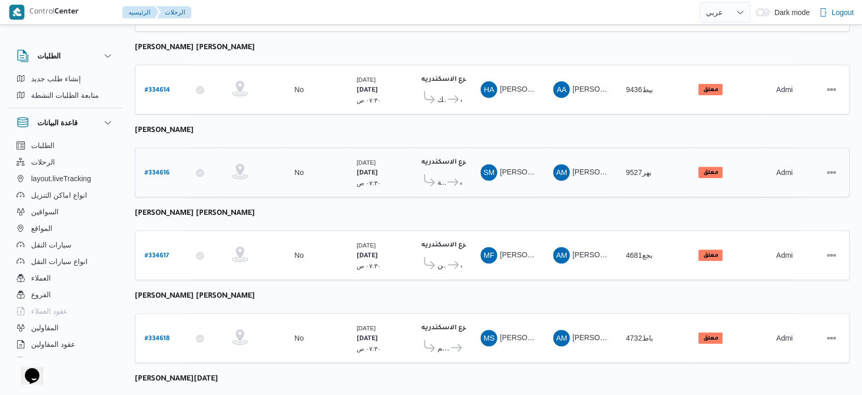
click at [451, 178] on icon at bounding box center [452, 182] width 11 height 8
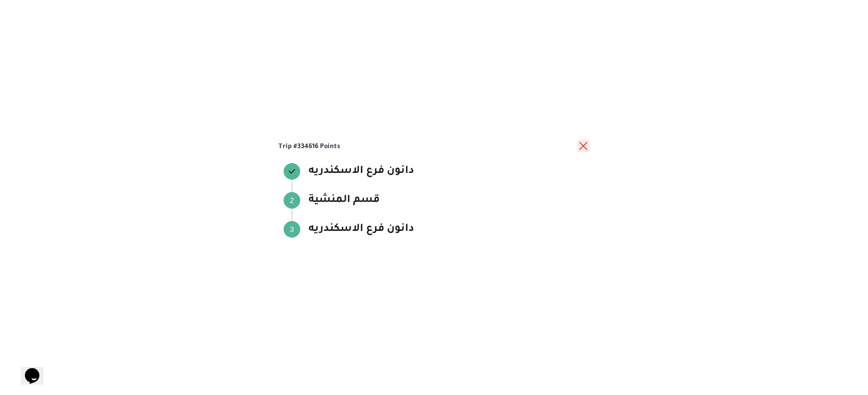
click at [582, 145] on button "close" at bounding box center [583, 146] width 12 height 12
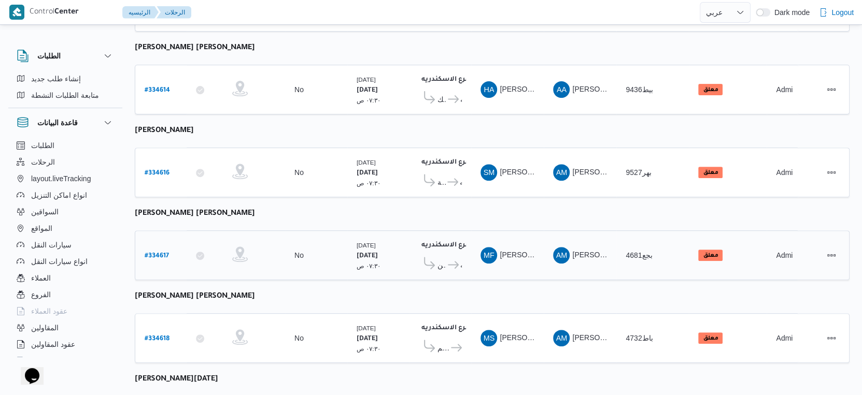
click at [166, 253] on b "# 334617" at bounding box center [157, 256] width 24 height 7
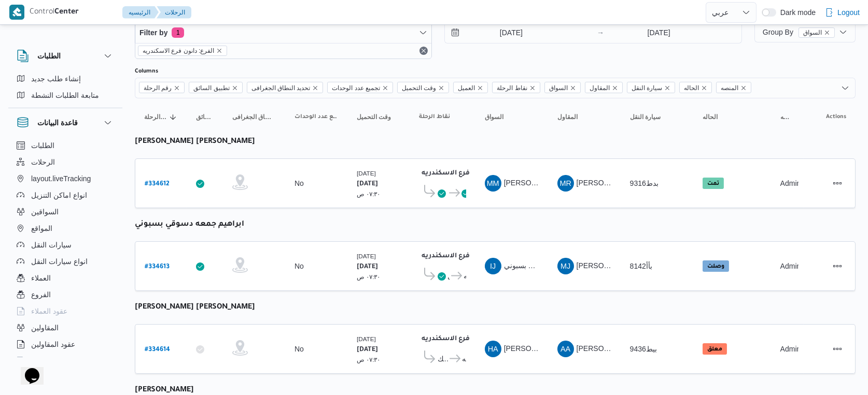
select select "ar"
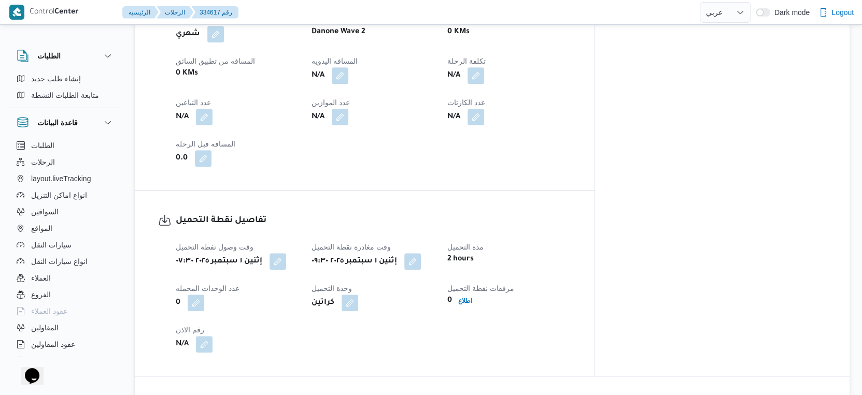
scroll to position [633, 0]
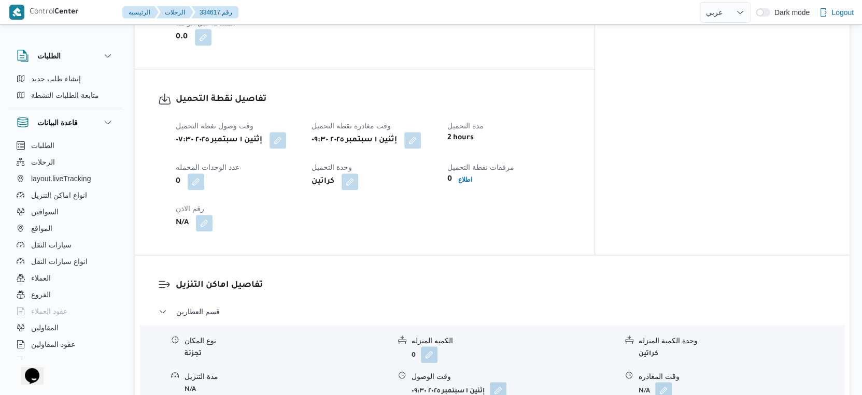
select select "ar"
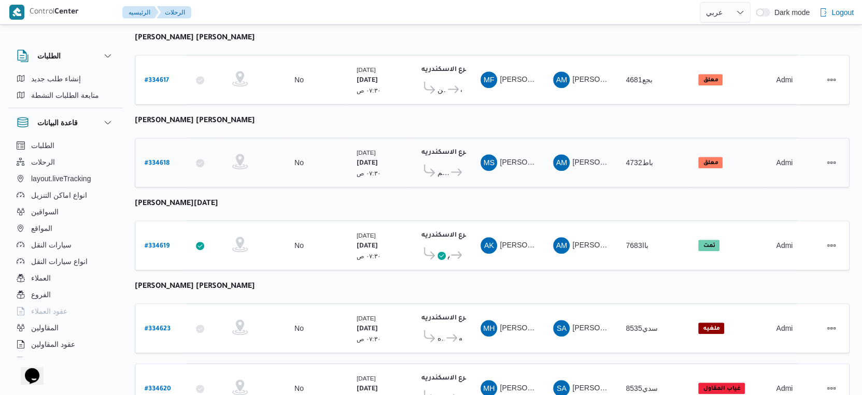
scroll to position [415, 0]
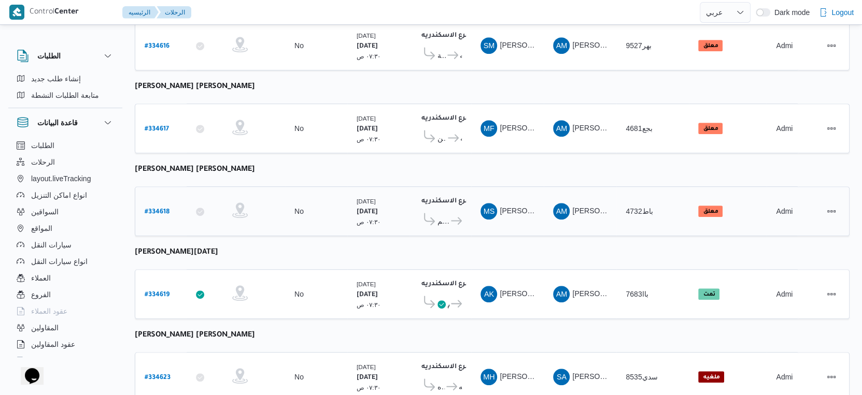
click at [454, 217] on icon at bounding box center [456, 221] width 11 height 8
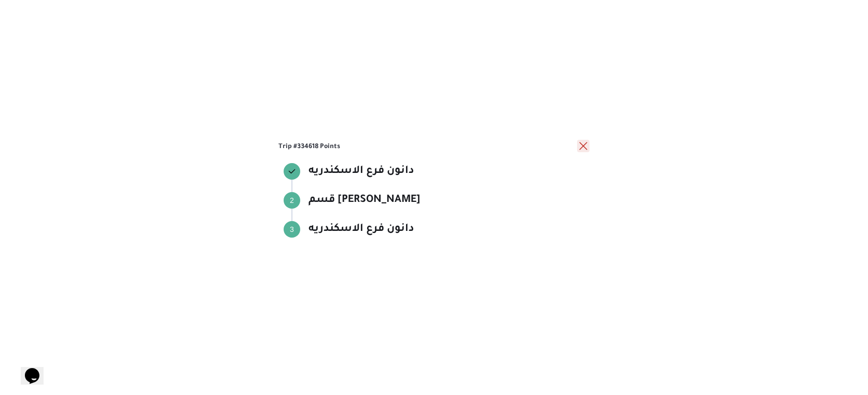
click at [582, 143] on button "close" at bounding box center [583, 146] width 12 height 12
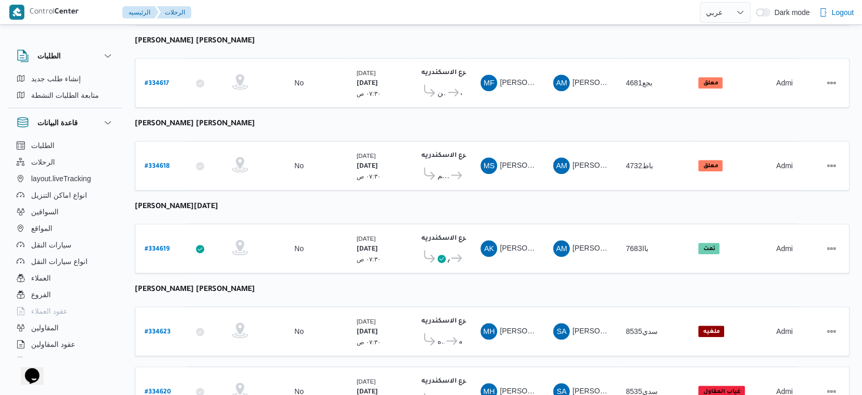
scroll to position [530, 0]
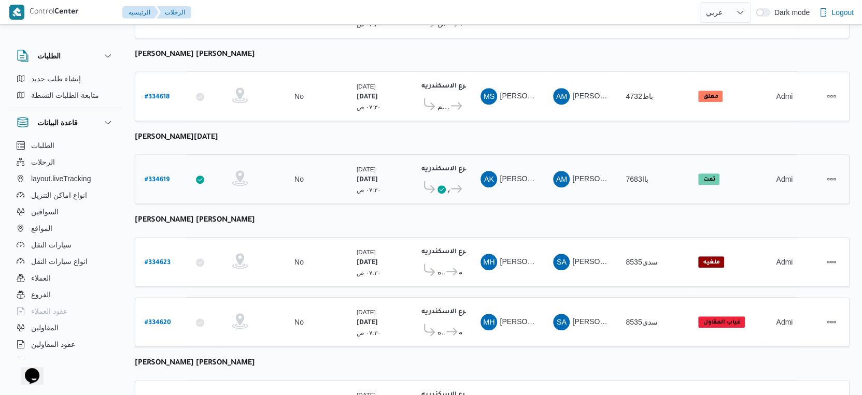
click at [446, 183] on span "قسم سيدى جابر" at bounding box center [443, 189] width 12 height 12
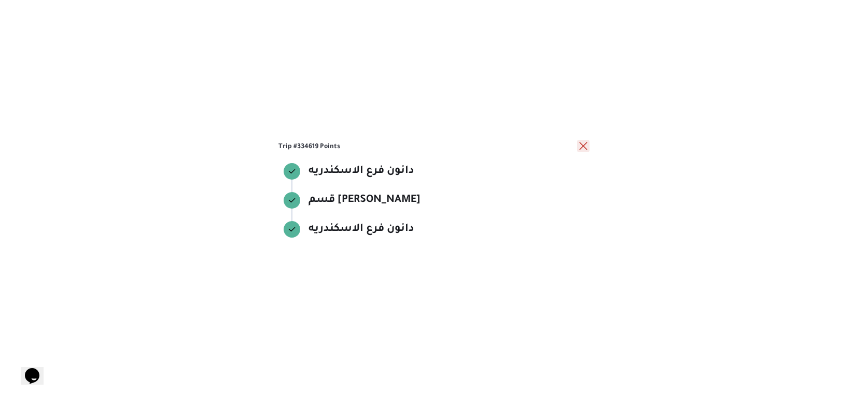
click at [583, 146] on button "close" at bounding box center [583, 146] width 12 height 12
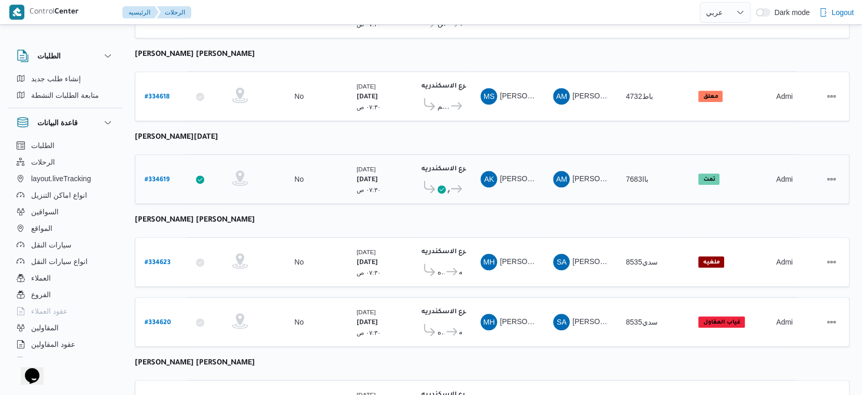
click at [451, 185] on icon at bounding box center [456, 189] width 11 height 8
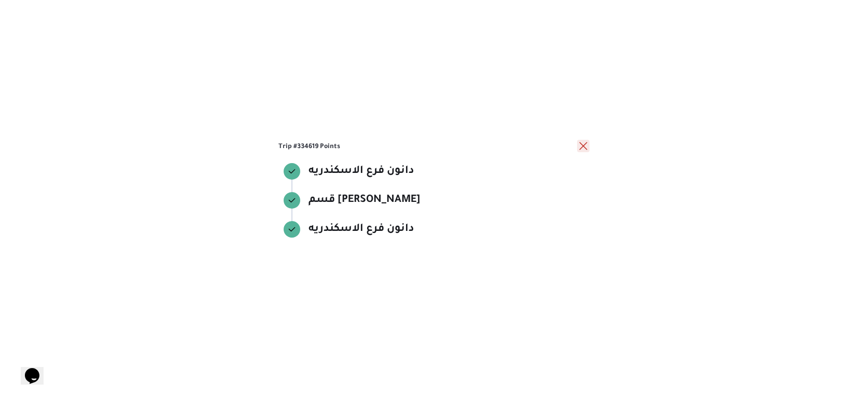
click at [587, 148] on button "close" at bounding box center [583, 146] width 12 height 12
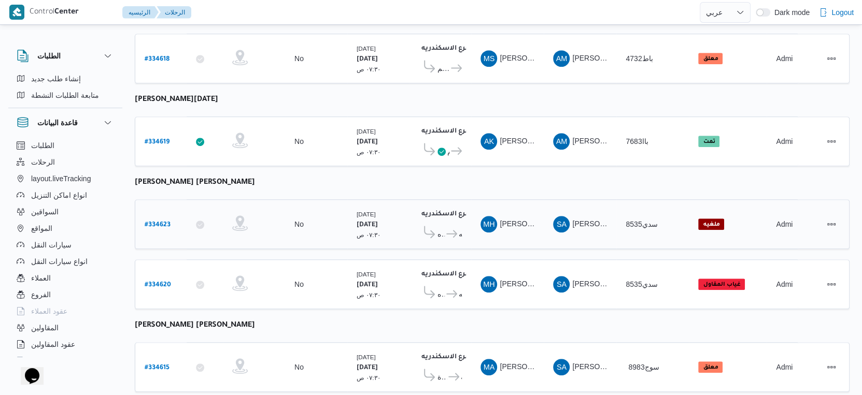
scroll to position [587, 0]
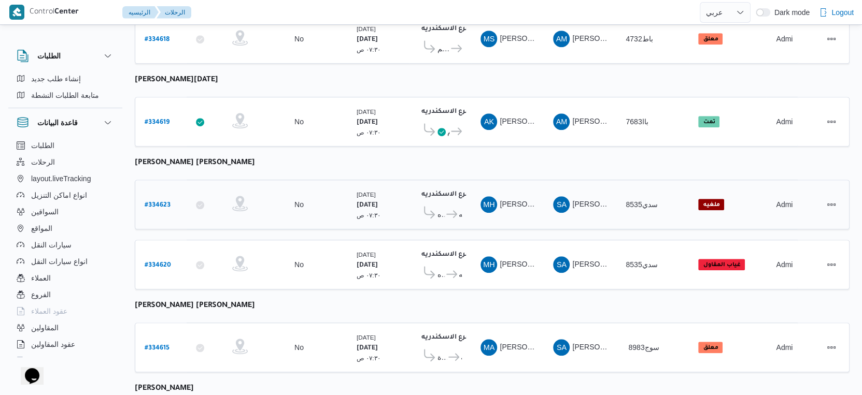
click at [445, 208] on span "دانون فرع الاسكندريه" at bounding box center [453, 214] width 17 height 12
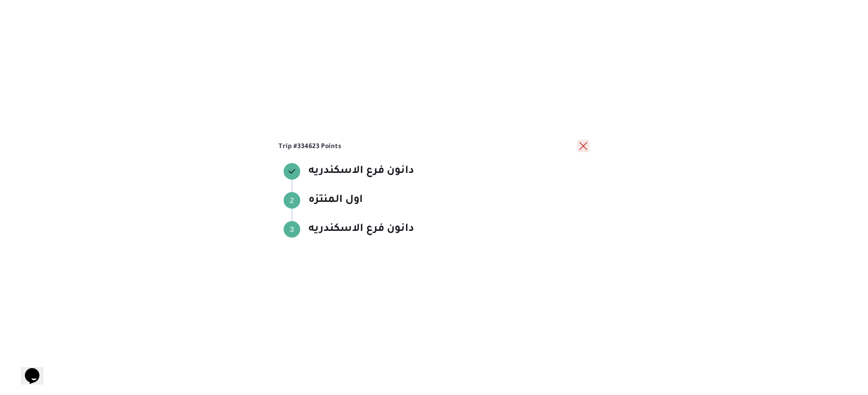
click at [586, 146] on button "close" at bounding box center [583, 146] width 12 height 12
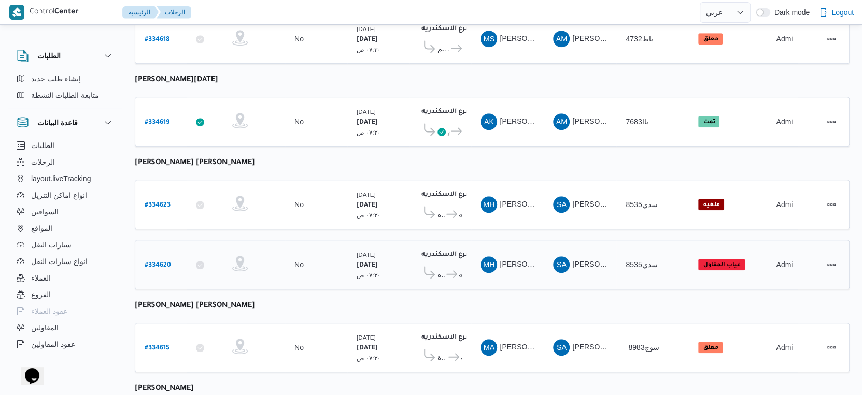
click at [463, 259] on div "دانون فرع الاسكندريه ٠٧:٤٨ م اول المنتزه دانون فرع الاسكندريه" at bounding box center [440, 265] width 51 height 44
click at [452, 266] on span "اول المنتزه دانون فرع الاسكندريه" at bounding box center [440, 274] width 43 height 16
click at [450, 271] on icon at bounding box center [451, 275] width 11 height 8
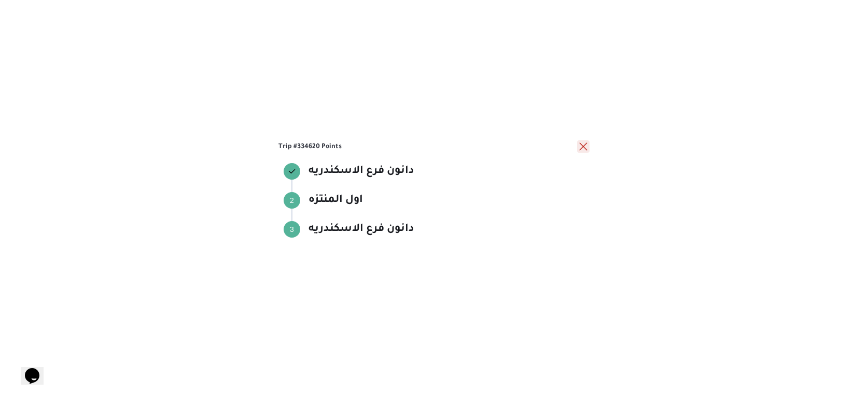
click at [583, 146] on button "close" at bounding box center [583, 146] width 12 height 12
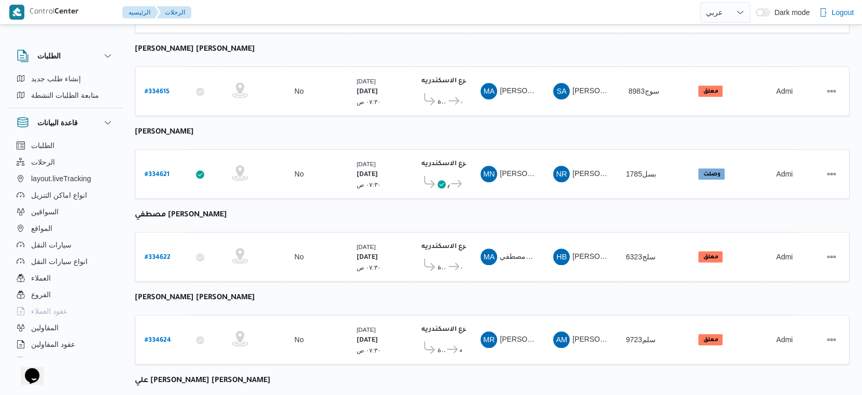
scroll to position [818, 0]
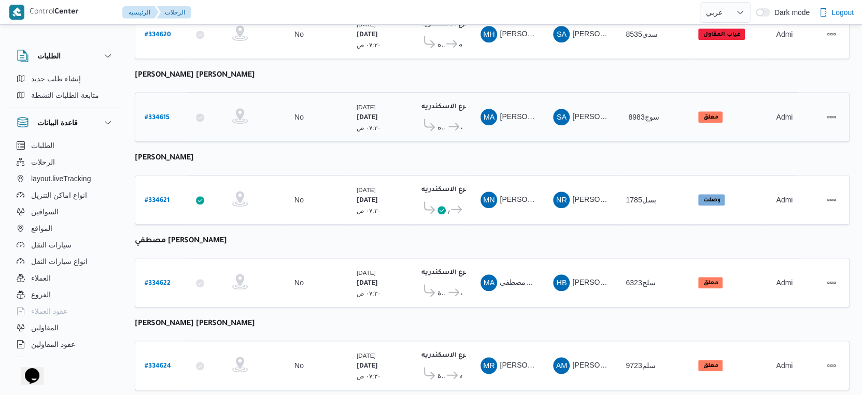
click at [450, 123] on icon at bounding box center [453, 127] width 11 height 8
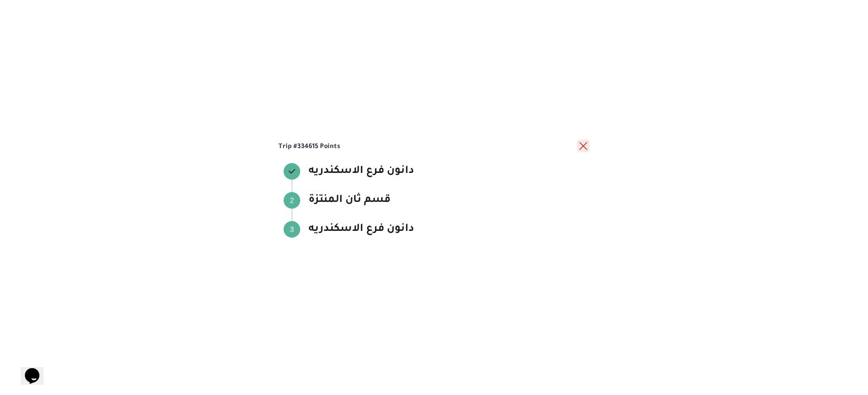
click at [581, 144] on button "close" at bounding box center [583, 146] width 12 height 12
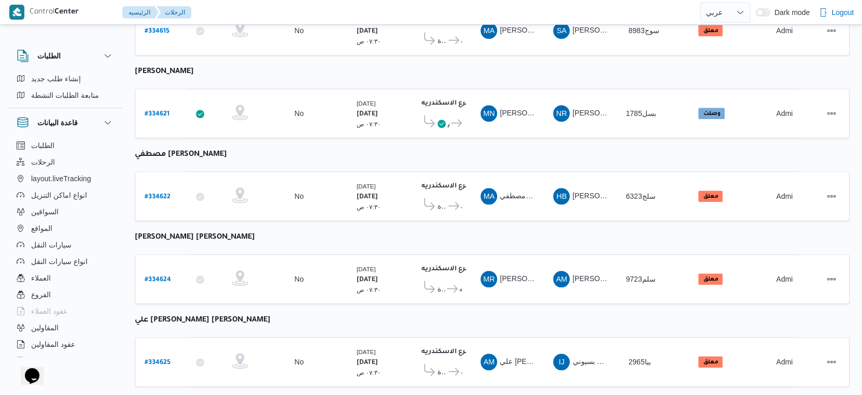
scroll to position [789, 0]
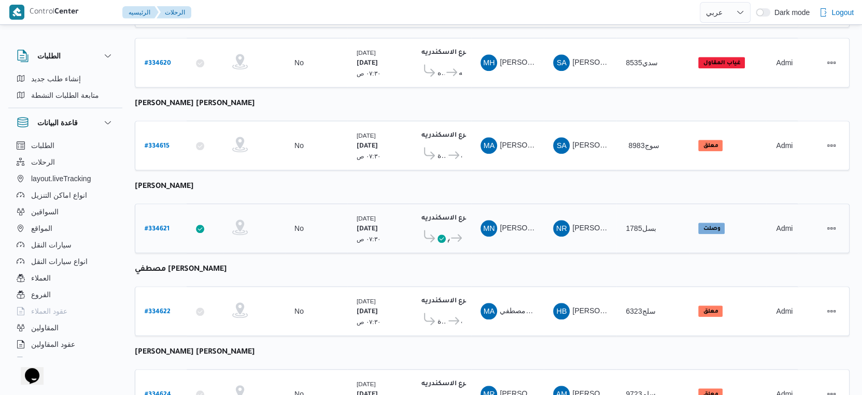
click at [458, 234] on icon at bounding box center [456, 238] width 11 height 8
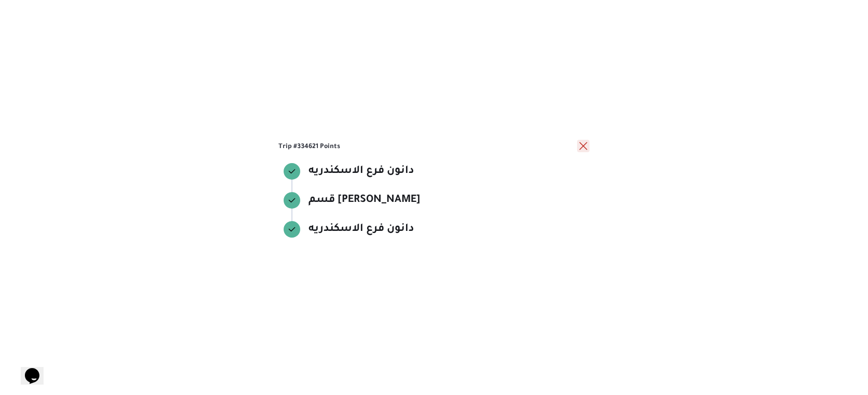
click at [581, 148] on button "close" at bounding box center [583, 146] width 12 height 12
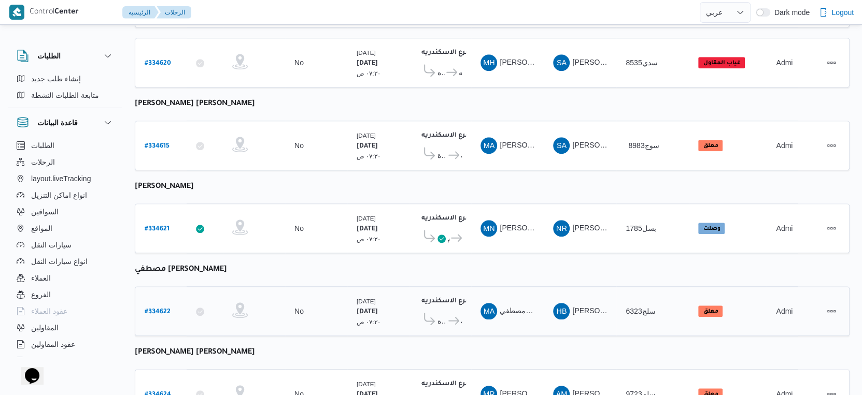
click at [447, 315] on span "دانون فرع الاسكندريه" at bounding box center [454, 321] width 15 height 12
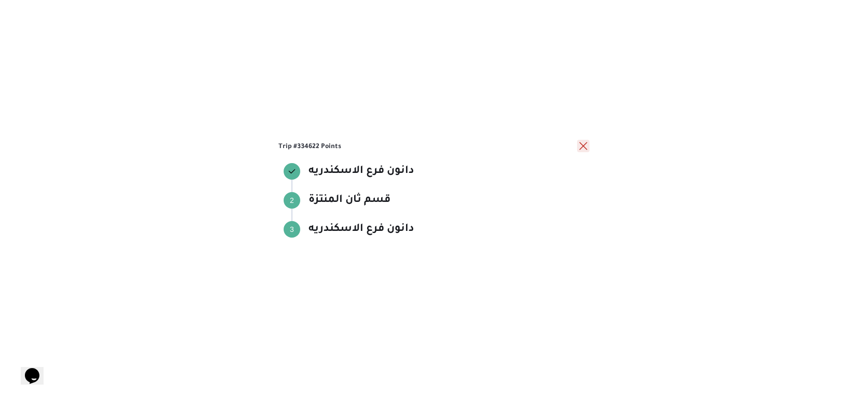
click at [586, 147] on button "close" at bounding box center [583, 146] width 12 height 12
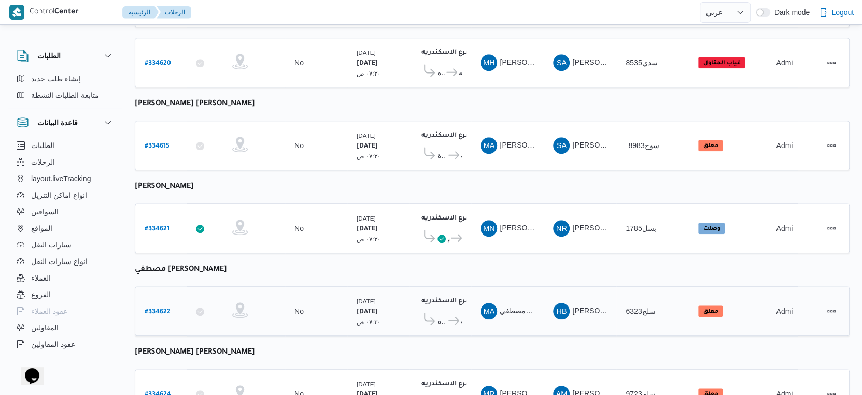
click at [449, 315] on span "دانون فرع الاسكندريه" at bounding box center [454, 321] width 15 height 12
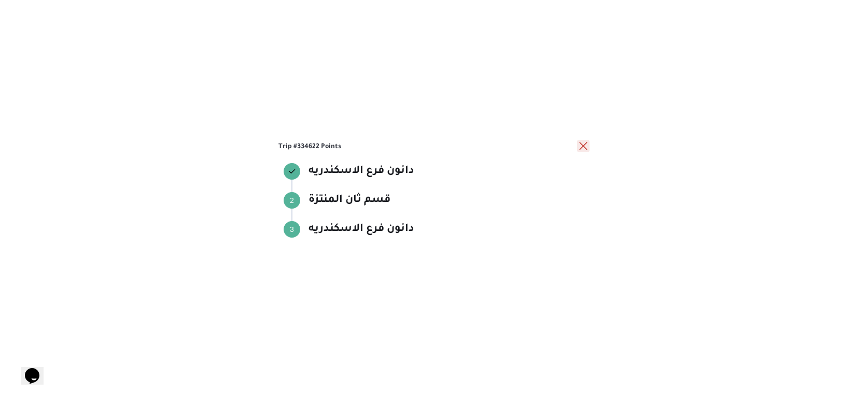
click at [582, 146] on button "close" at bounding box center [583, 146] width 12 height 12
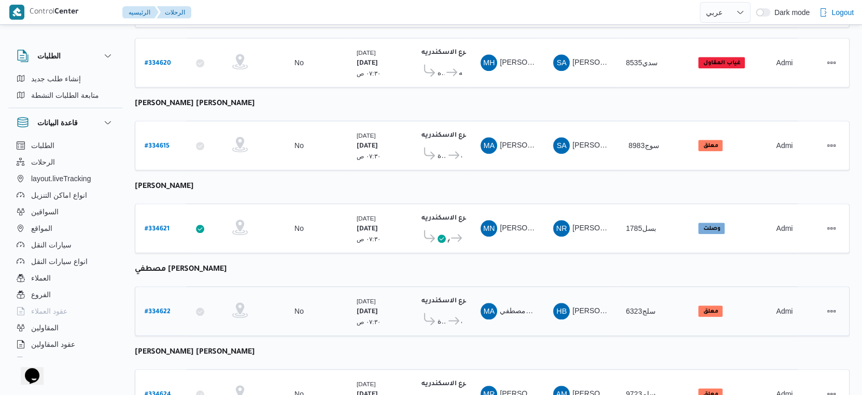
click at [450, 317] on icon at bounding box center [453, 321] width 11 height 8
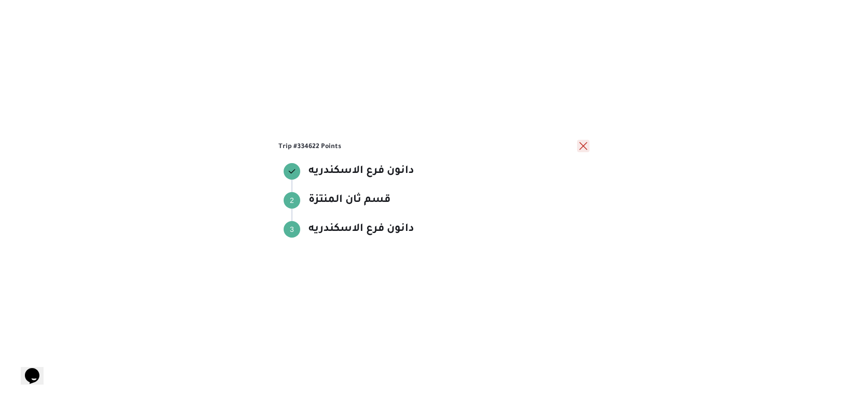
click at [583, 150] on button "close" at bounding box center [583, 146] width 12 height 12
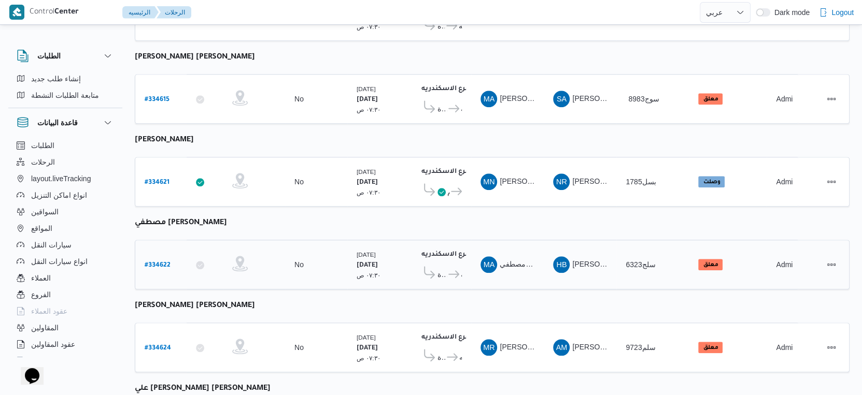
scroll to position [904, 0]
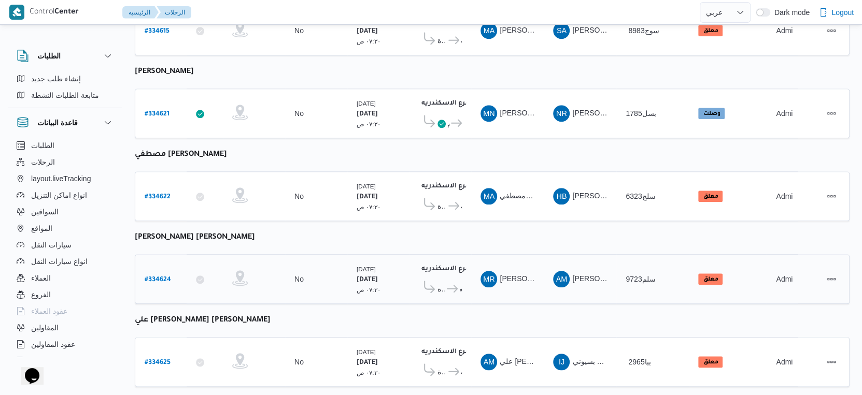
click at [448, 285] on icon at bounding box center [452, 289] width 11 height 8
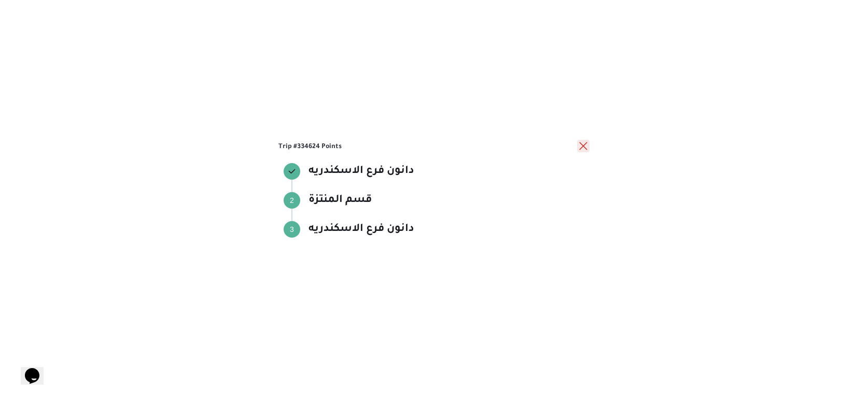
click at [581, 150] on button "close" at bounding box center [583, 146] width 12 height 12
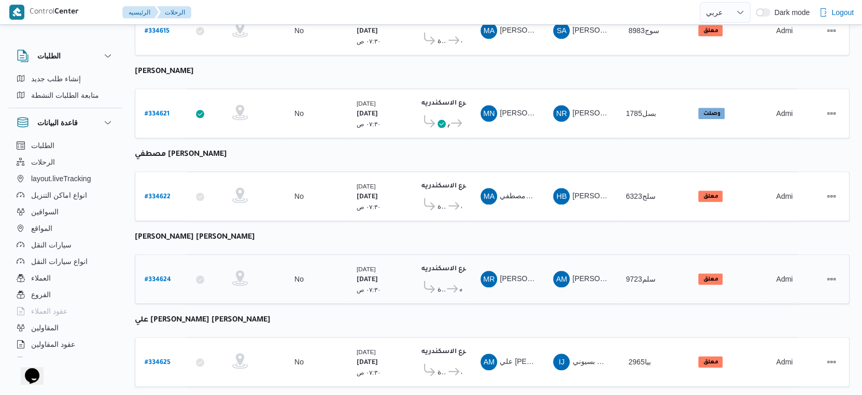
click at [434, 281] on icon at bounding box center [429, 287] width 11 height 12
click at [441, 283] on span "قسم المنتزة" at bounding box center [441, 289] width 8 height 12
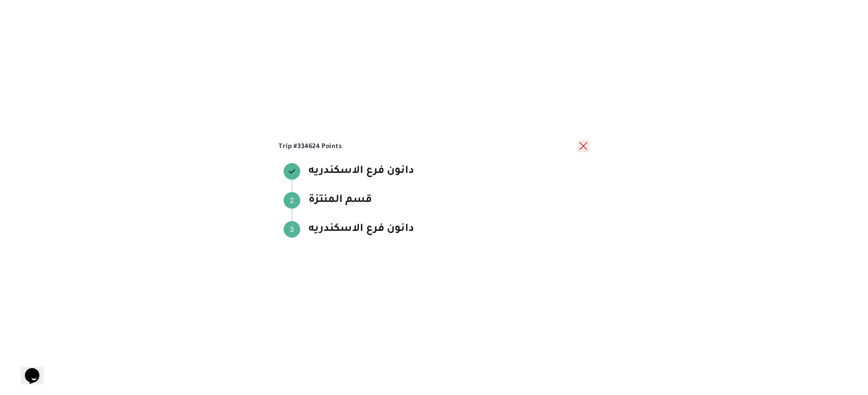
click at [583, 145] on button "close" at bounding box center [583, 146] width 12 height 12
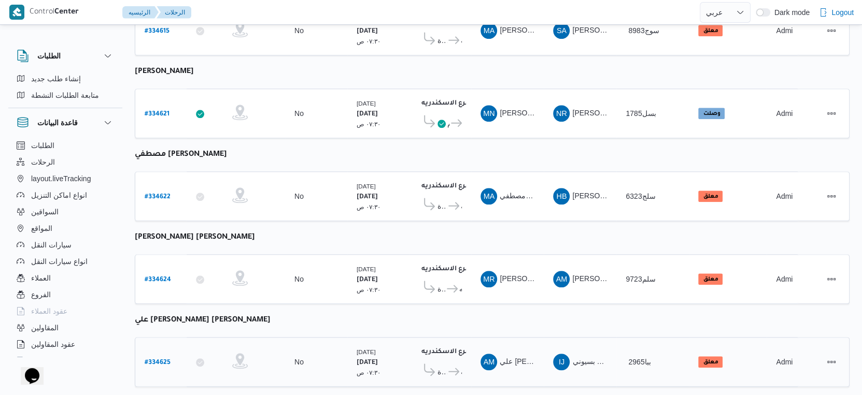
click at [448, 366] on span "دانون فرع الاسكندريه" at bounding box center [454, 372] width 15 height 12
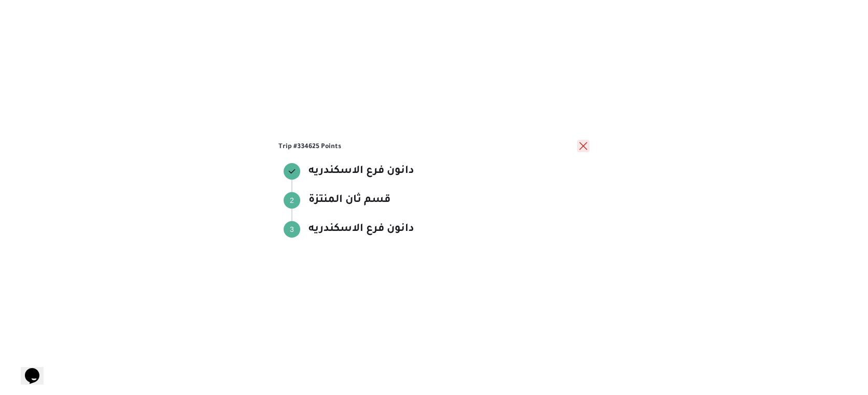
click at [586, 144] on button "close" at bounding box center [583, 146] width 12 height 12
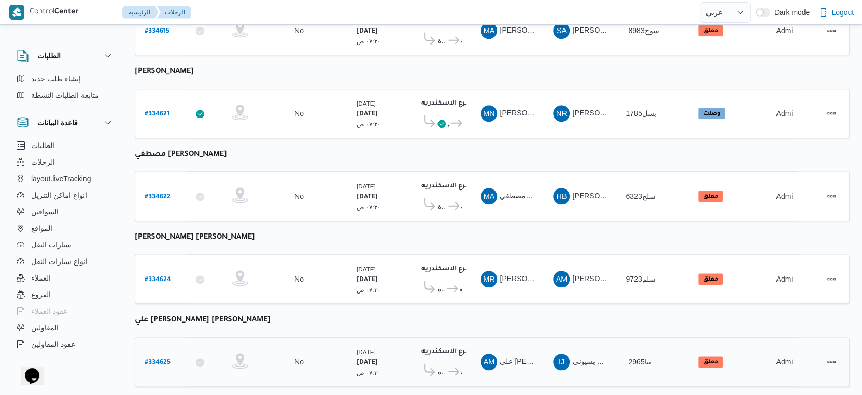
click at [455, 368] on icon at bounding box center [453, 372] width 11 height 8
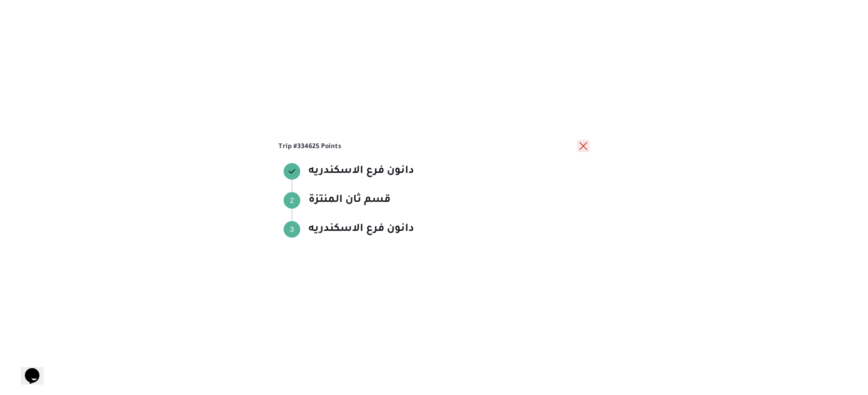
click at [586, 151] on button "close" at bounding box center [583, 146] width 12 height 12
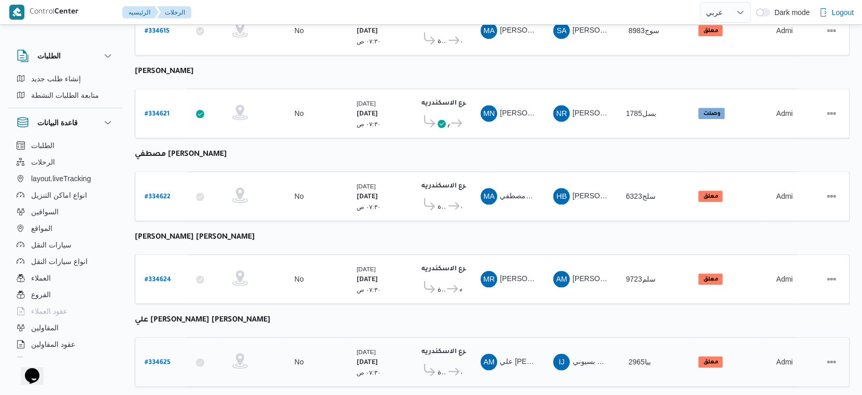
click at [459, 366] on span "دانون فرع الاسكندريه" at bounding box center [454, 372] width 15 height 12
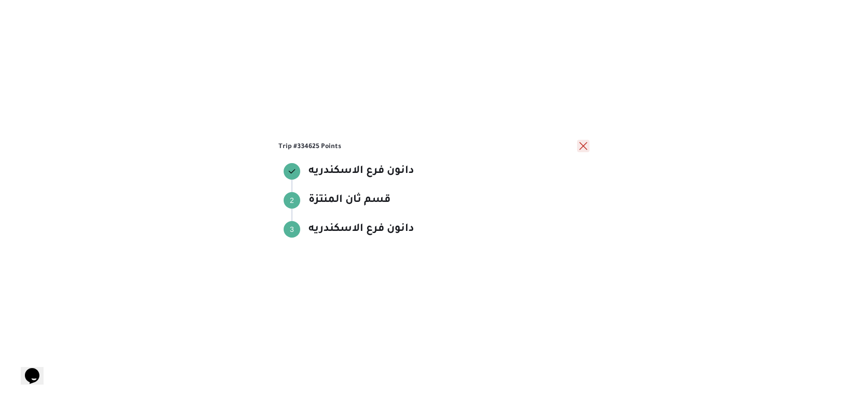
click at [582, 146] on button "close" at bounding box center [583, 146] width 12 height 12
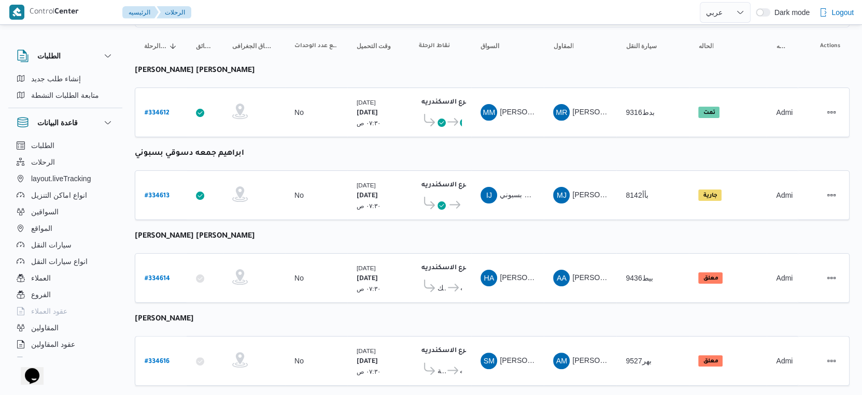
scroll to position [0, 0]
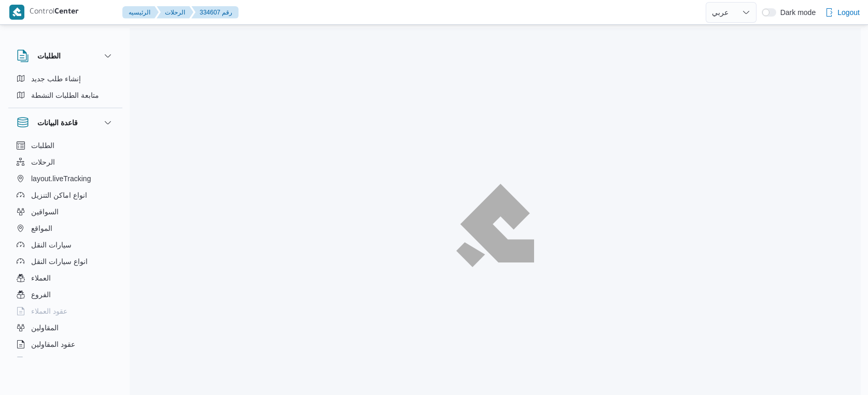
select select "ar"
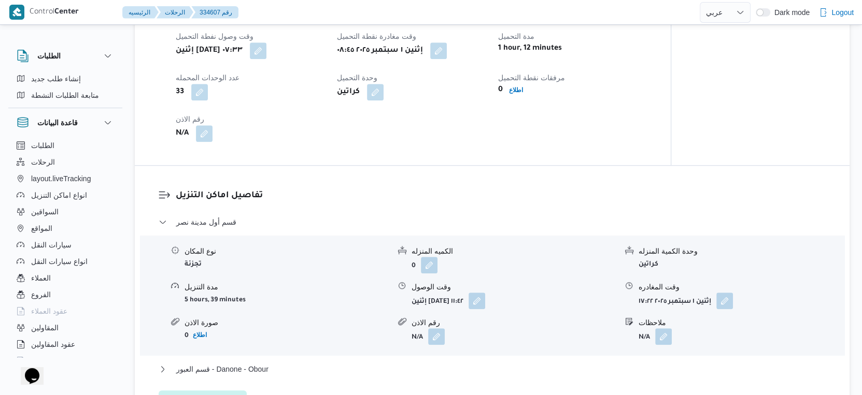
scroll to position [949, 0]
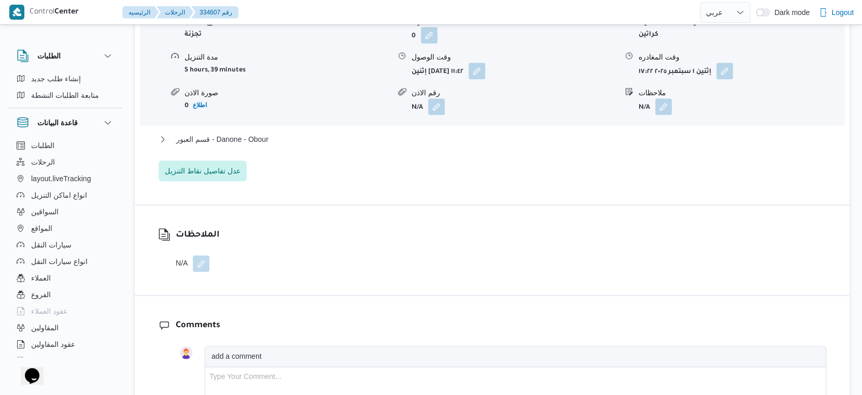
click at [246, 128] on div "قسم أول مدينة نصر نوع المكان تجزئة الكميه المنزله 0 وحدة الكمية المنزله كراتين …" at bounding box center [493, 83] width 668 height 195
click at [252, 135] on span "قسم العبور - Danone - Obour" at bounding box center [222, 139] width 92 height 12
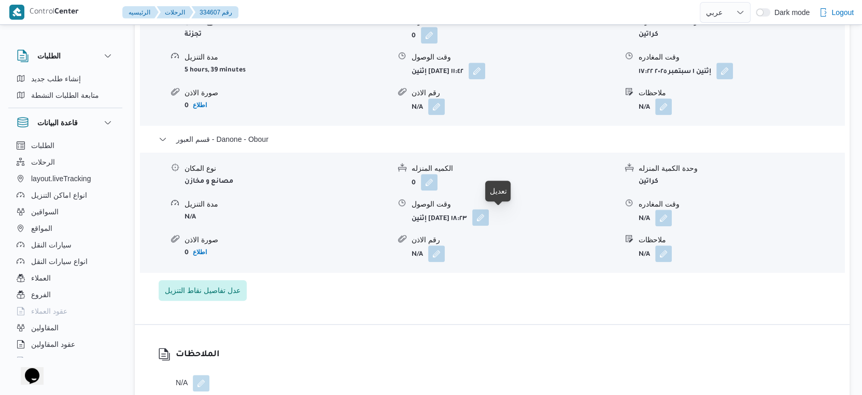
click at [489, 220] on button "button" at bounding box center [480, 217] width 17 height 17
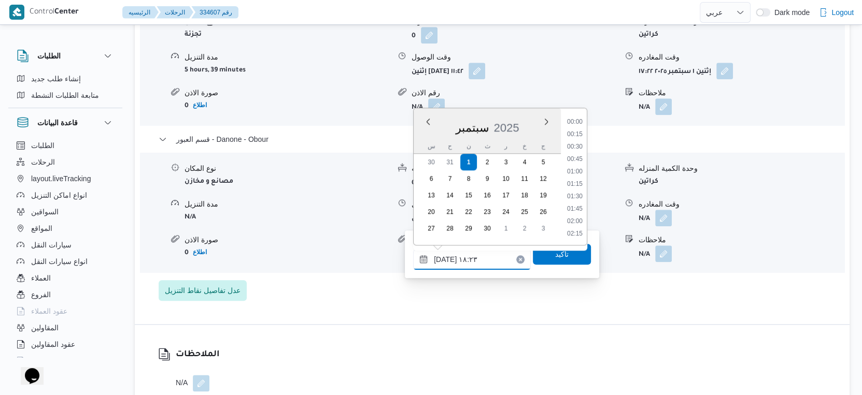
click at [472, 267] on input "[DATE] ١٨:٢٣" at bounding box center [472, 259] width 118 height 21
click at [581, 174] on li "18:00" at bounding box center [575, 174] width 24 height 10
type input "[DATE] ١٨:٠٠"
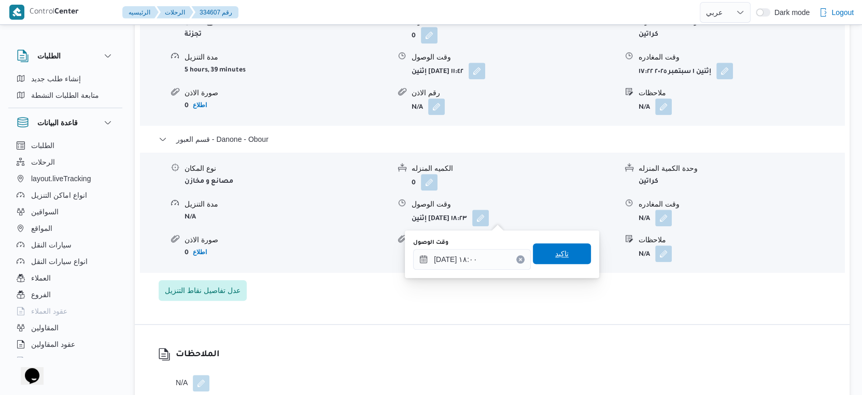
click at [558, 250] on span "تاكيد" at bounding box center [561, 254] width 13 height 12
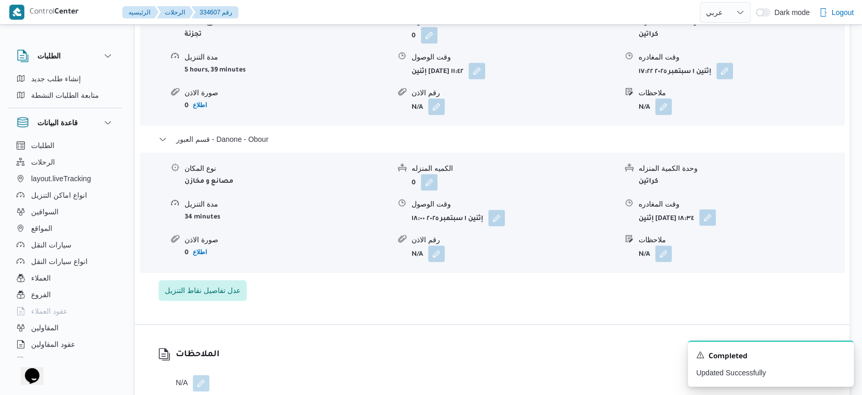
click at [716, 218] on button "button" at bounding box center [707, 217] width 17 height 17
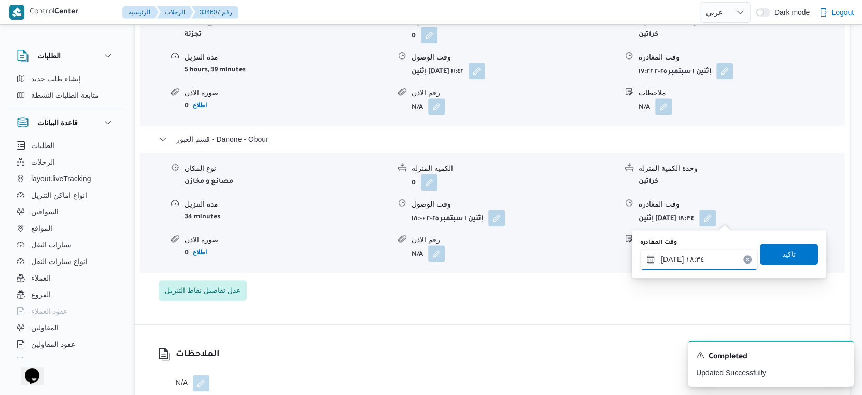
click at [712, 254] on input "[DATE] ١٨:٣٤" at bounding box center [699, 259] width 118 height 21
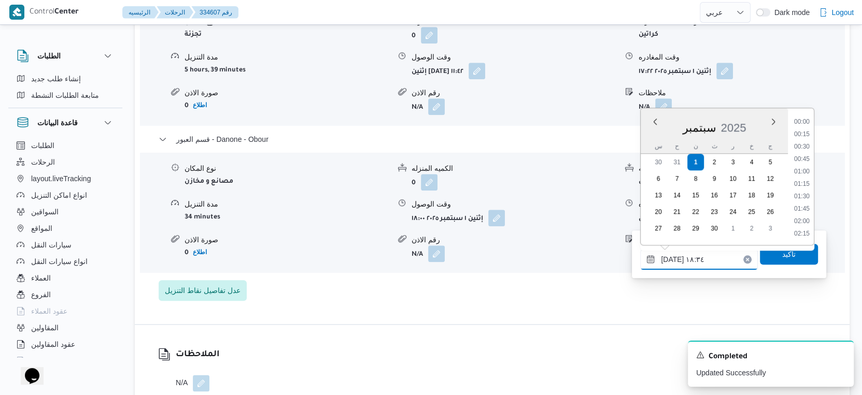
scroll to position [856, 0]
click at [805, 175] on li "18:15" at bounding box center [802, 173] width 24 height 10
type input "[DATE] ١٨:١٥"
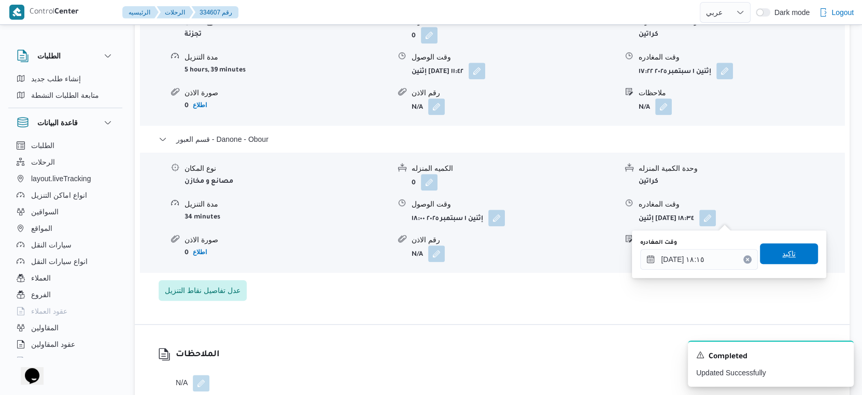
click at [790, 256] on span "تاكيد" at bounding box center [789, 254] width 58 height 21
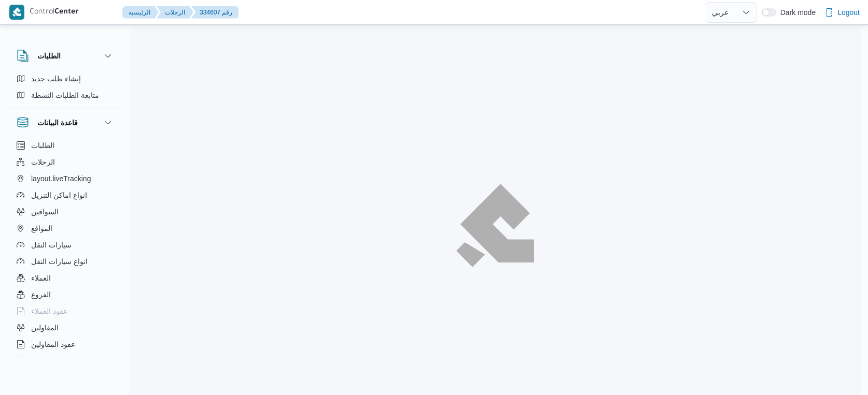
select select "ar"
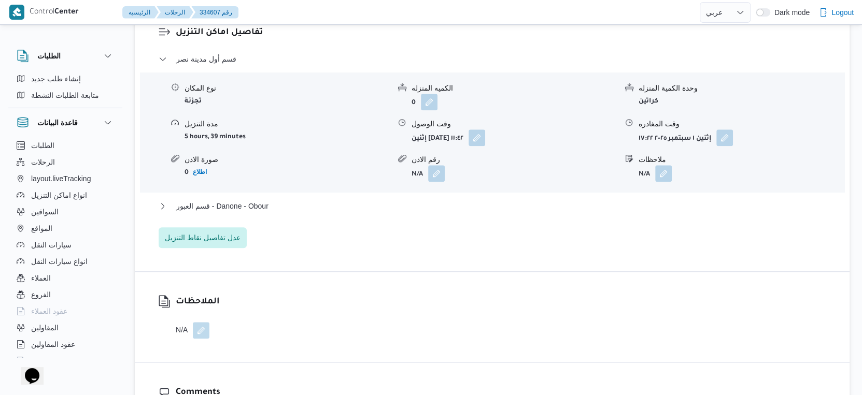
scroll to position [892, 0]
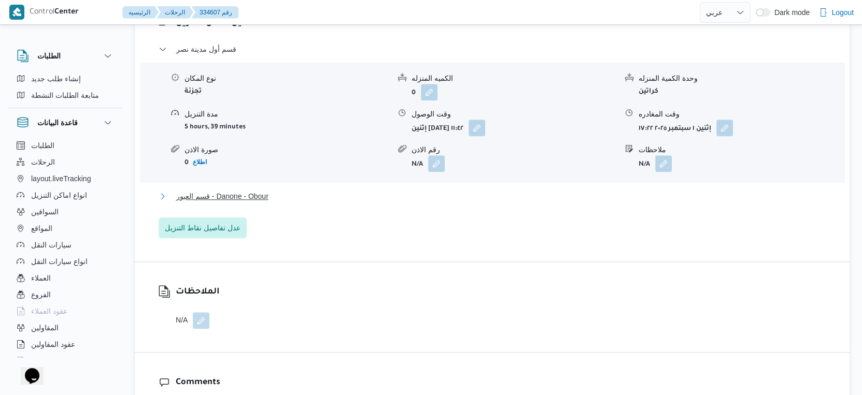
click at [268, 199] on span "قسم العبور - Danone - Obour" at bounding box center [222, 196] width 92 height 12
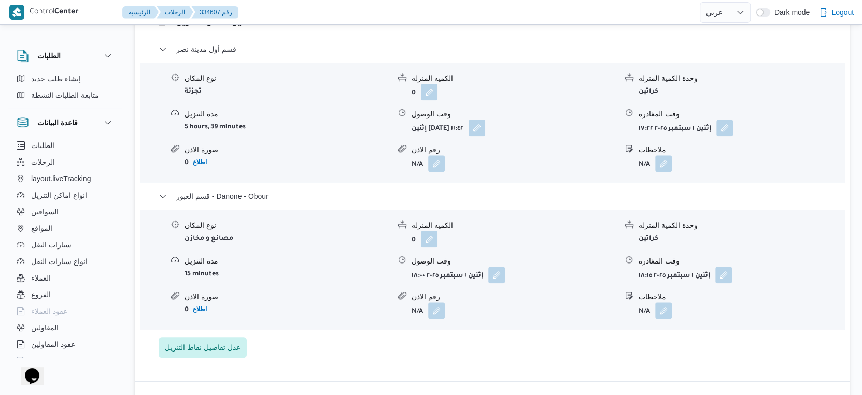
select select "ar"
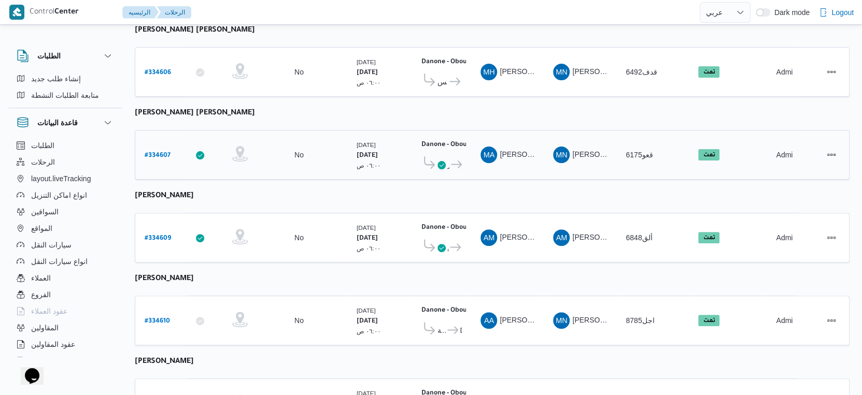
scroll to position [359, 0]
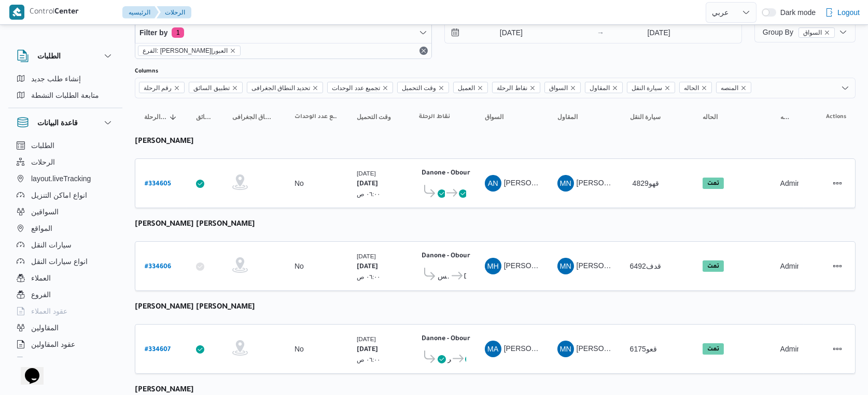
select select "ar"
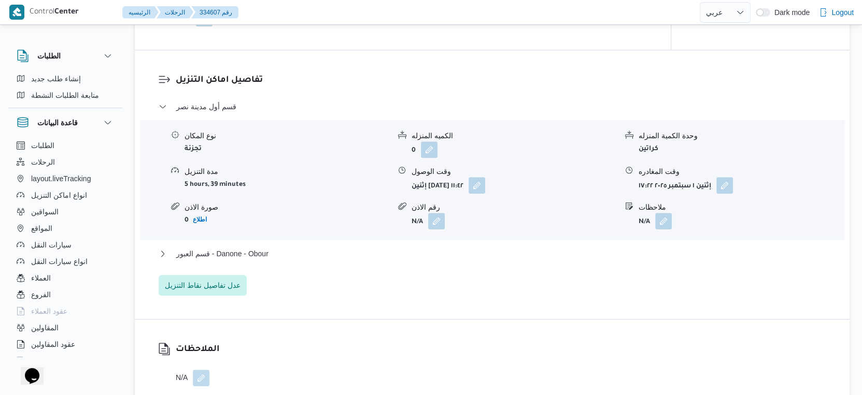
scroll to position [993, 0]
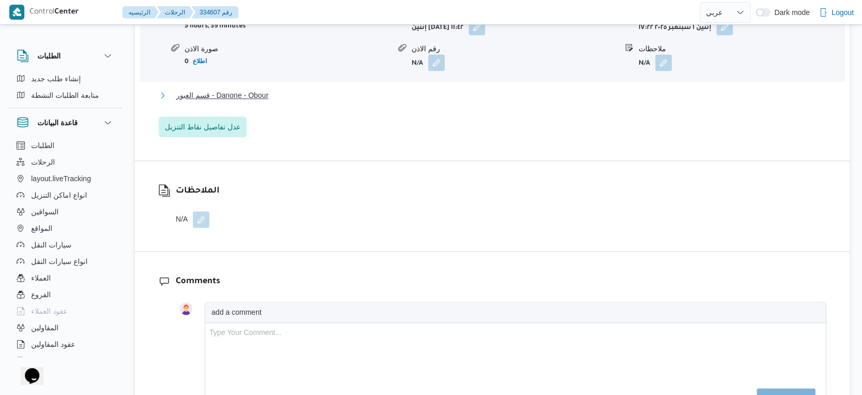
click at [257, 94] on span "قسم العبور - Danone - Obour" at bounding box center [222, 95] width 92 height 12
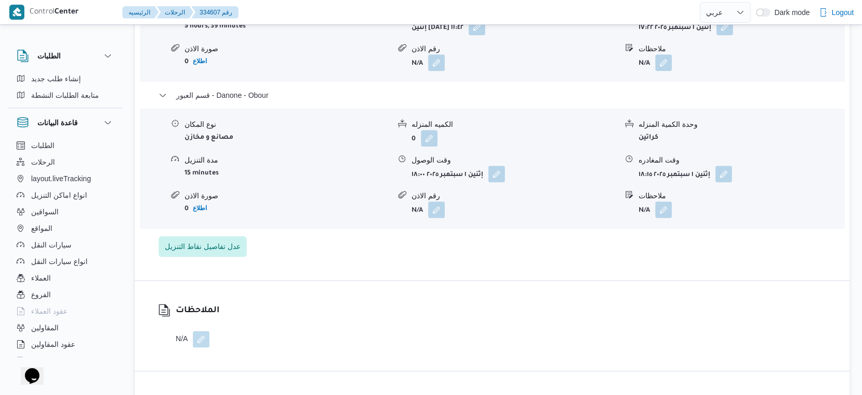
scroll to position [878, 0]
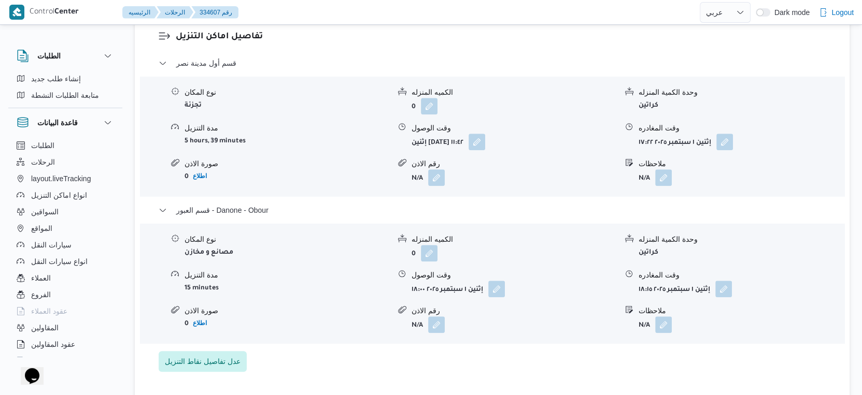
select select "ar"
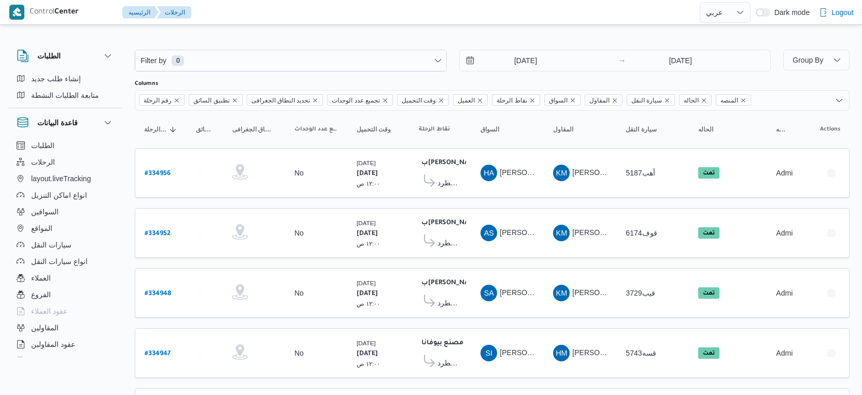
select select "ar"
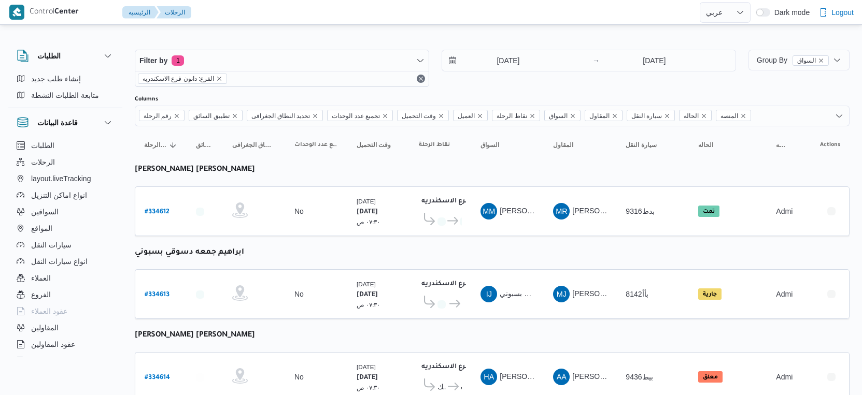
select select "ar"
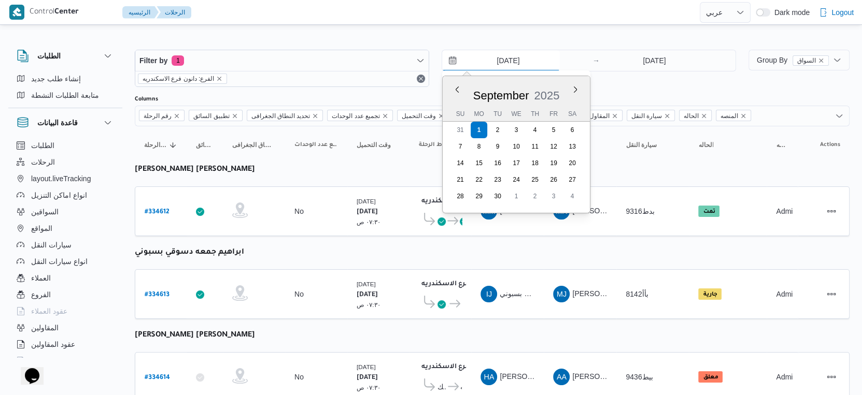
click at [525, 64] on input "[DATE]" at bounding box center [501, 60] width 118 height 21
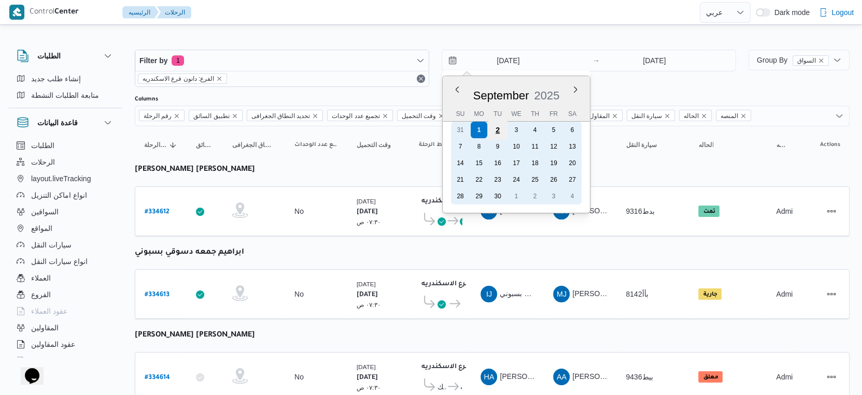
click at [501, 129] on div "2" at bounding box center [498, 130] width 20 height 20
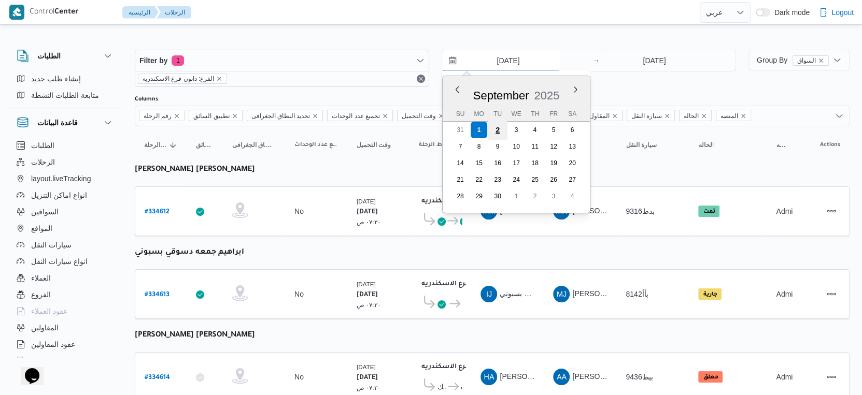
type input "[DATE]"
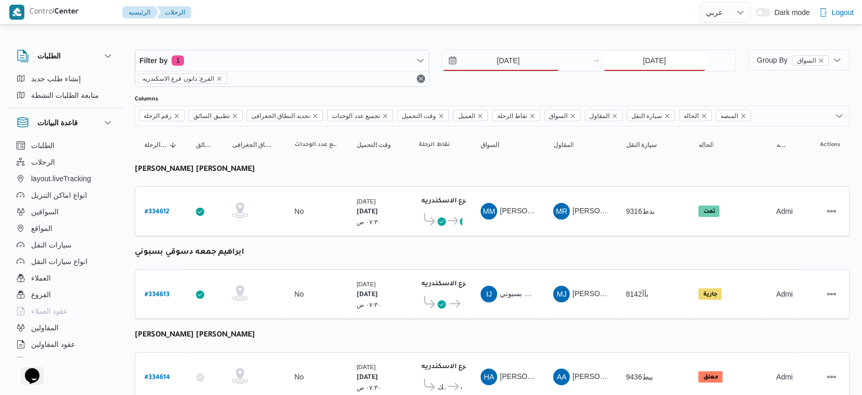
click at [646, 62] on input "[DATE]" at bounding box center [654, 60] width 103 height 21
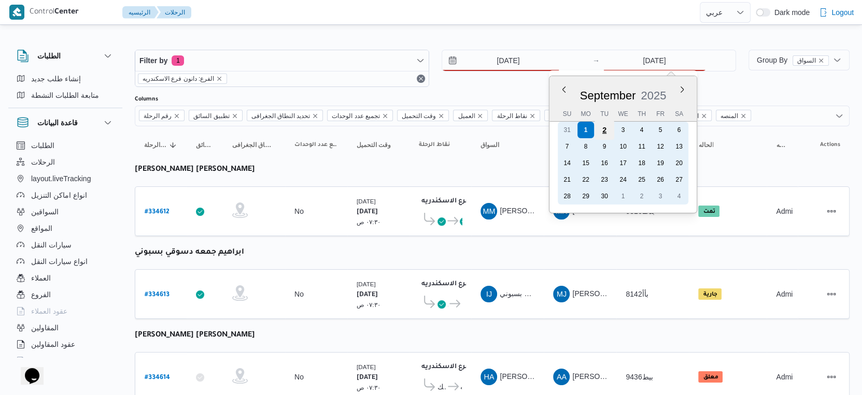
click at [606, 132] on div "2" at bounding box center [605, 130] width 20 height 20
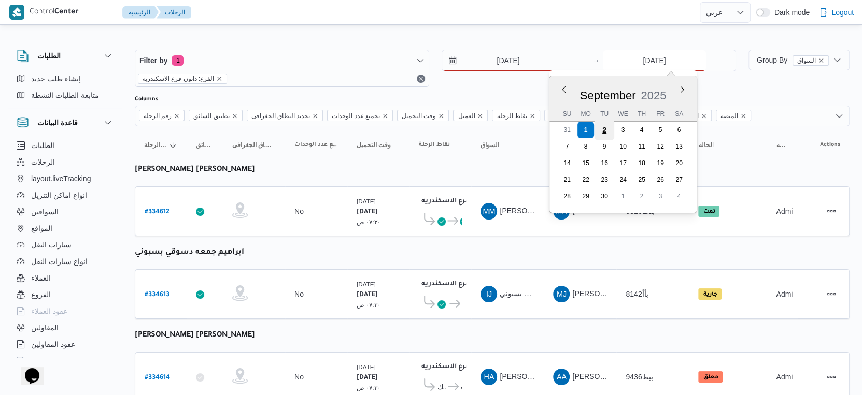
type input "[DATE]"
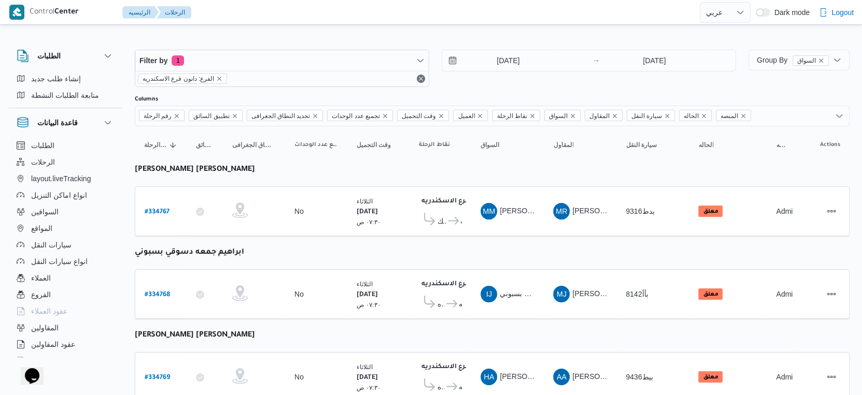
click at [459, 231] on div "دانون فرع الاسكندريه ٠٧:٤٨ م قسم محرم بك دانون فرع الاسكندريه" at bounding box center [440, 212] width 51 height 44
click at [162, 209] on b "# 334767" at bounding box center [157, 212] width 25 height 7
select select "ar"
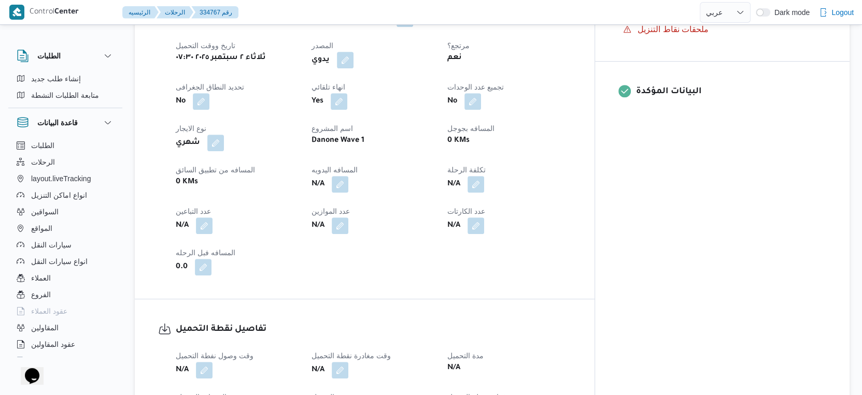
scroll to position [748, 0]
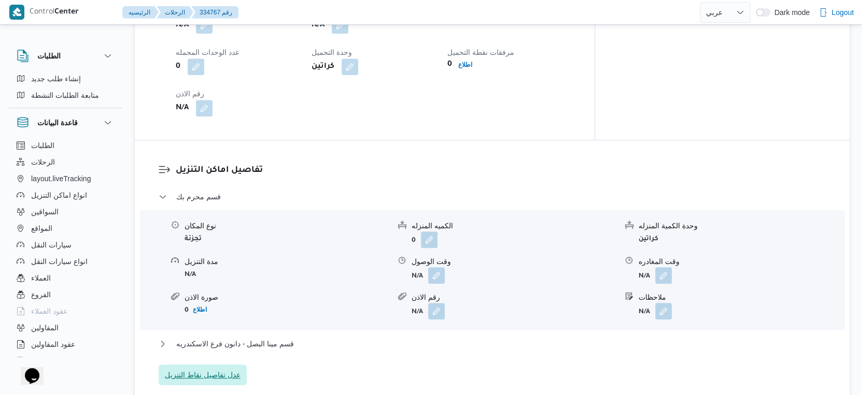
click at [222, 366] on span "عدل تفاصيل نقاط التنزيل" at bounding box center [203, 375] width 88 height 21
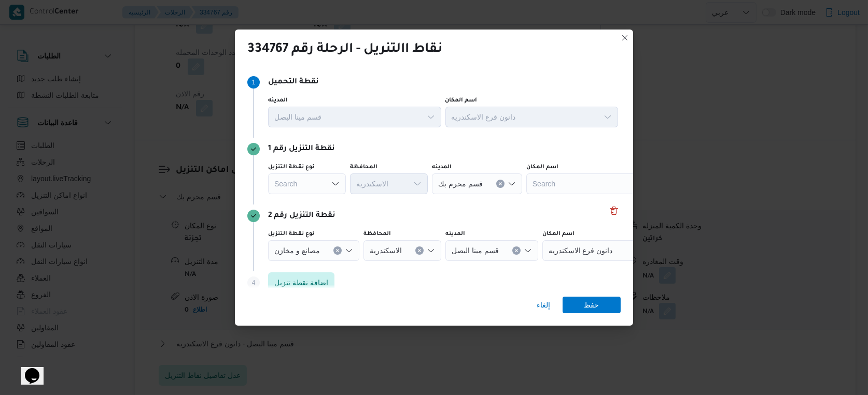
click at [313, 186] on div "Search" at bounding box center [307, 184] width 78 height 21
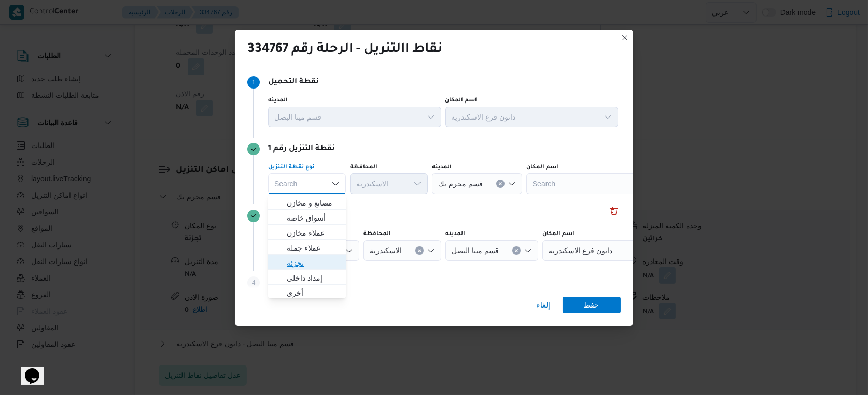
click at [309, 260] on span "تجزئة" at bounding box center [313, 263] width 53 height 12
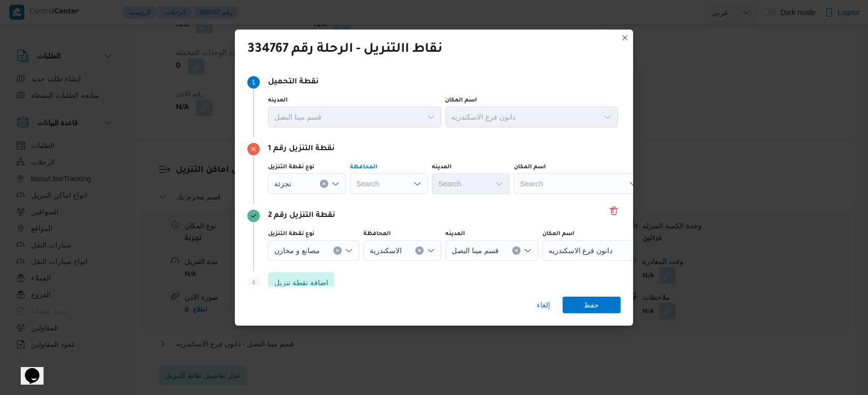
click at [379, 185] on div "Search" at bounding box center [389, 184] width 78 height 21
click at [400, 179] on div "الاسكندري الاسكندري Combo box. Selected. الاسكندري. Selected. Combo box input. …" at bounding box center [391, 184] width 82 height 21
click at [304, 184] on div "تجزئة" at bounding box center [307, 184] width 78 height 21
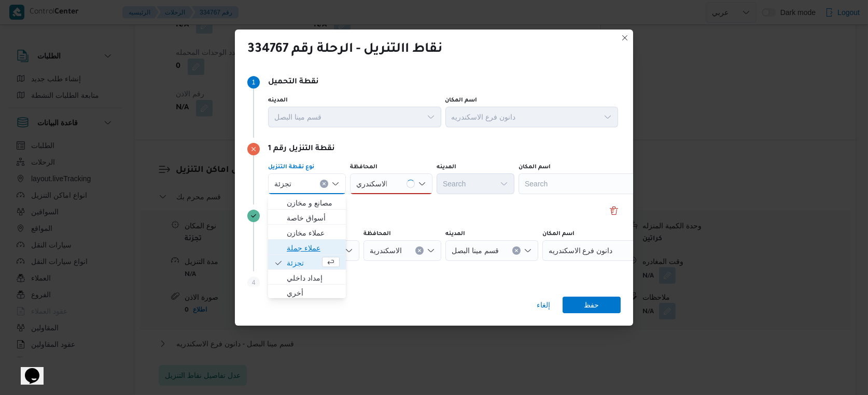
click at [304, 252] on span "عملاء جملة" at bounding box center [313, 248] width 53 height 12
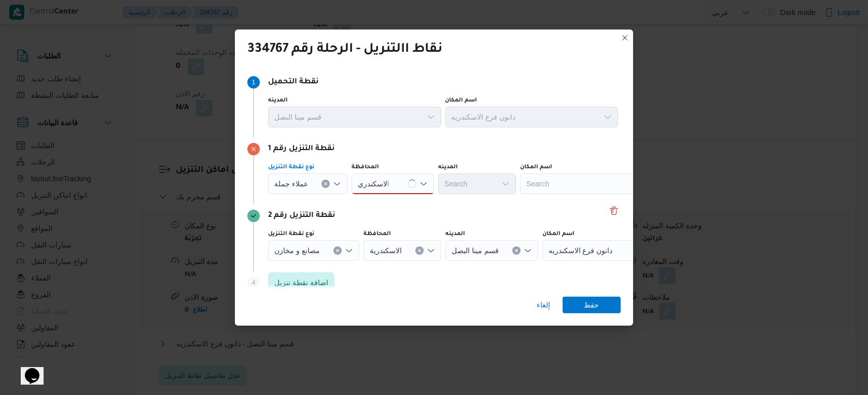
click at [395, 189] on div "الاسكندري الاسكندري" at bounding box center [392, 184] width 82 height 21
type input "الاسكندري"
click at [386, 203] on span "الاسكندرية" at bounding box center [395, 203] width 53 height 12
click at [302, 183] on span "عملاء جملة" at bounding box center [291, 183] width 34 height 11
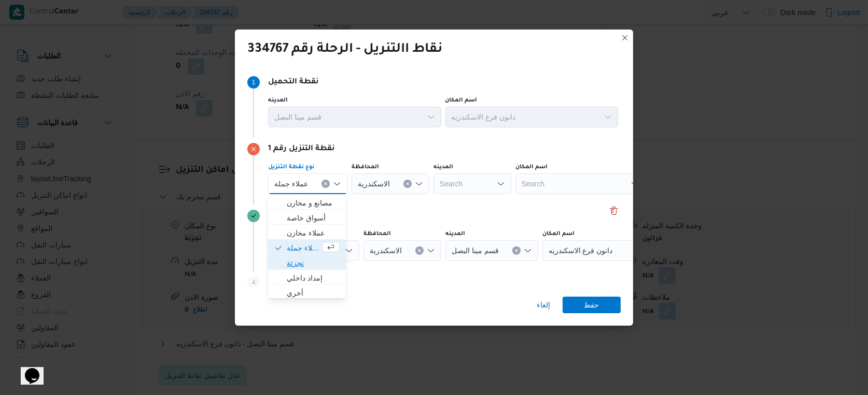
click at [302, 264] on span "تجزئة" at bounding box center [313, 263] width 53 height 12
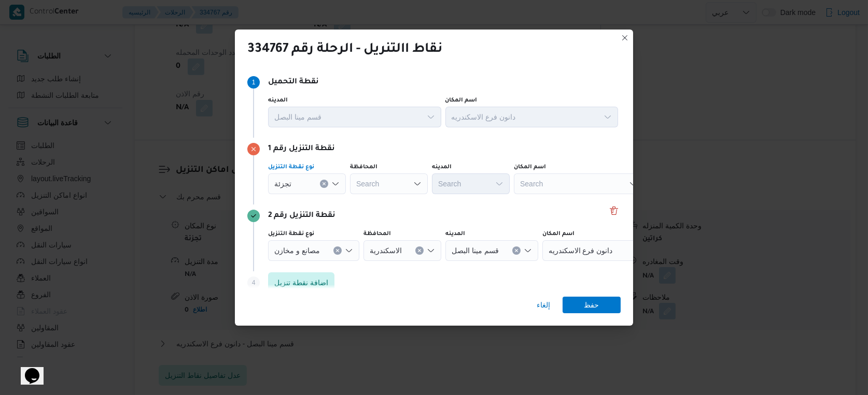
click at [394, 183] on div "Search" at bounding box center [389, 184] width 78 height 21
click at [389, 198] on span "الاسكندرية" at bounding box center [395, 203] width 53 height 12
click at [472, 188] on div "Search" at bounding box center [471, 184] width 78 height 21
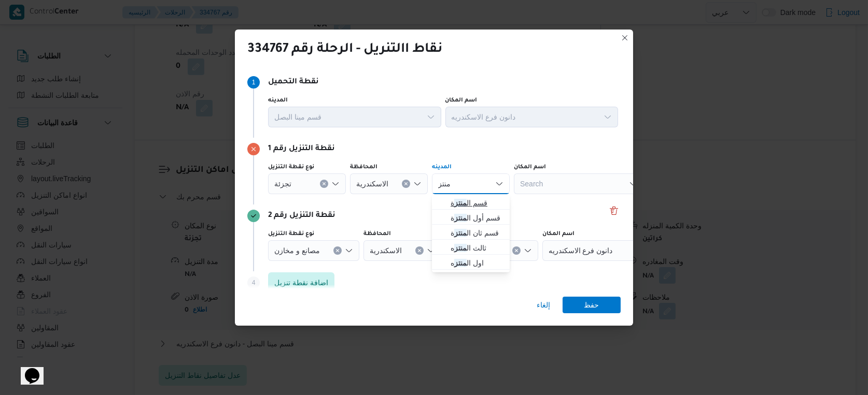
type input "منتز"
click at [480, 202] on span "قسم ال منتز ة" at bounding box center [476, 203] width 53 height 12
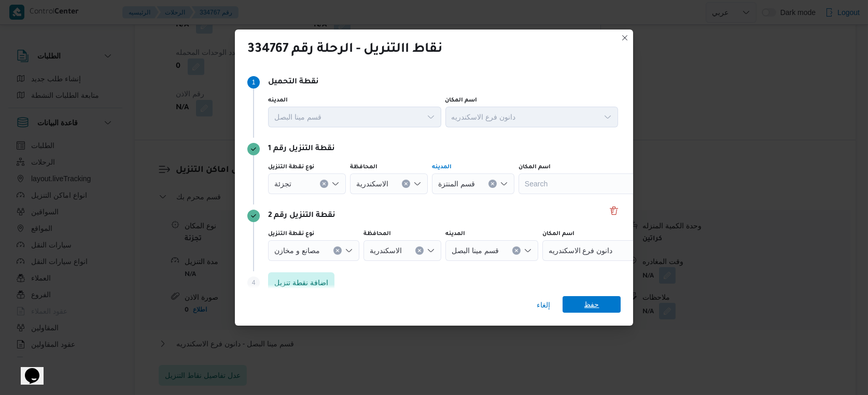
click at [598, 304] on span "حفظ" at bounding box center [591, 304] width 15 height 17
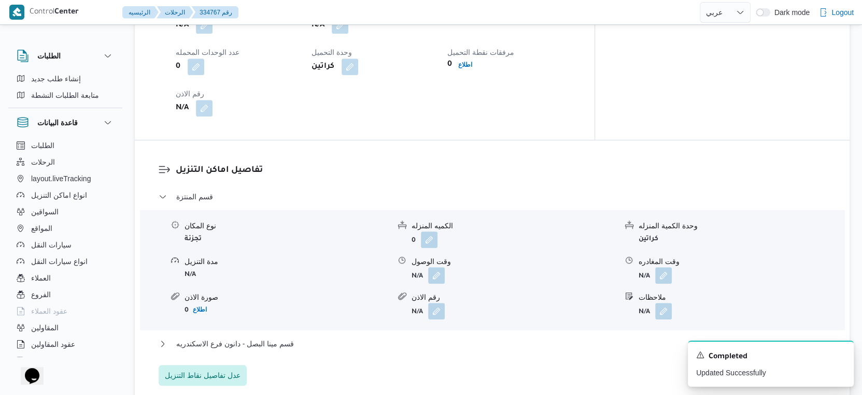
select select "ar"
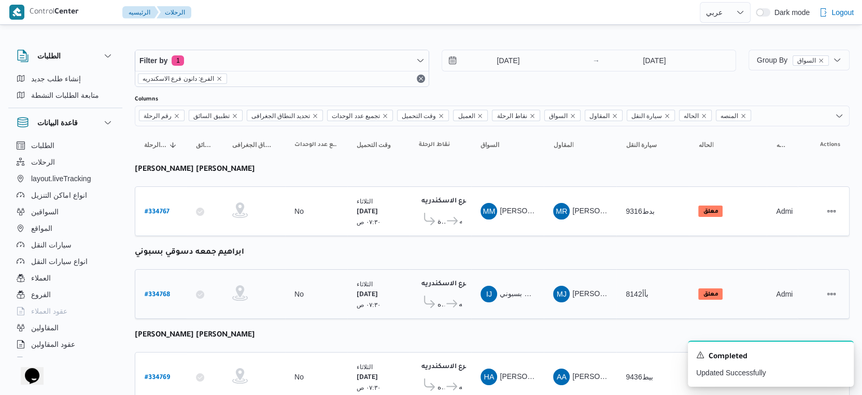
click at [163, 292] on b "# 334768" at bounding box center [157, 295] width 25 height 7
select select "ar"
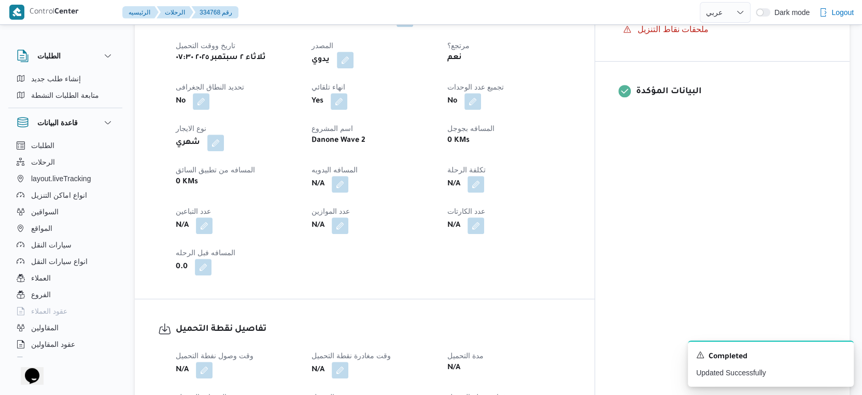
scroll to position [748, 0]
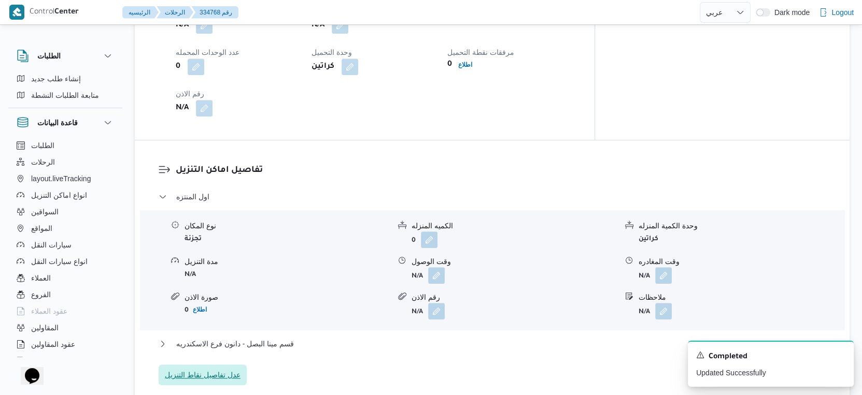
click at [214, 377] on span "عدل تفاصيل نقاط التنزيل" at bounding box center [203, 375] width 76 height 12
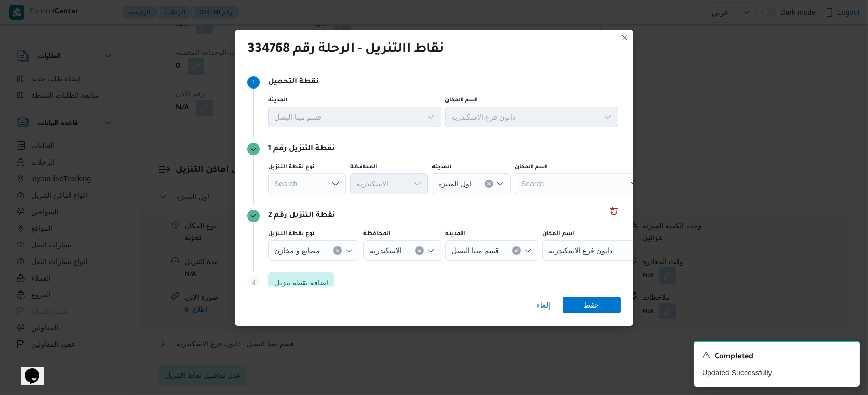
click at [305, 187] on div "Search" at bounding box center [307, 184] width 78 height 21
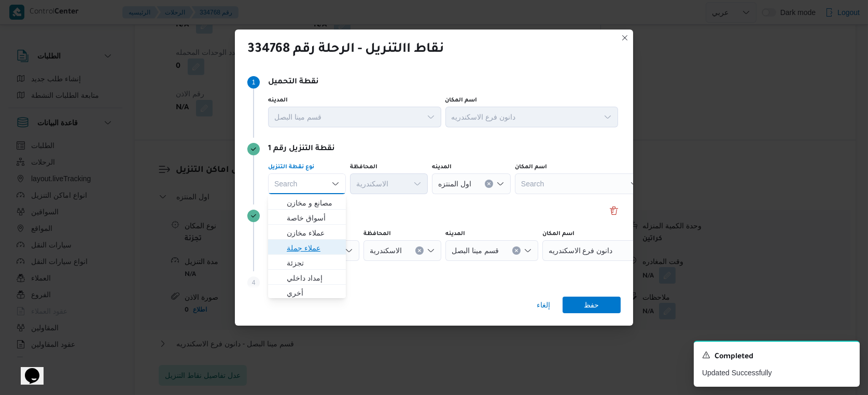
click at [318, 251] on span "عملاء جملة" at bounding box center [313, 248] width 53 height 12
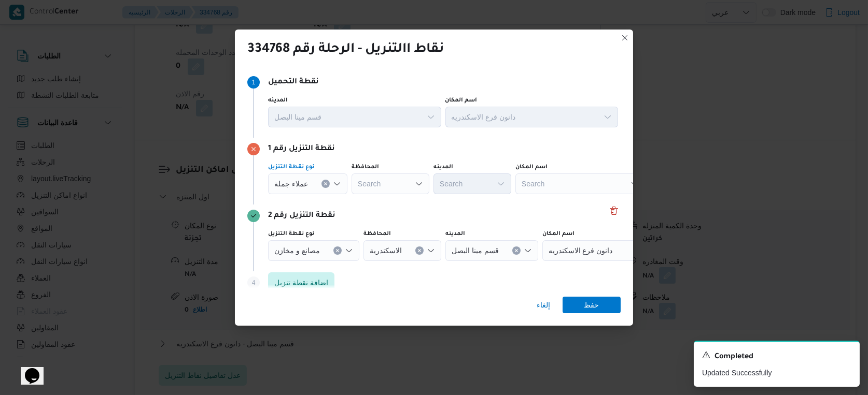
click at [386, 183] on div "Search" at bounding box center [390, 184] width 78 height 21
type input "سكند"
click at [388, 205] on mark "سكند" at bounding box center [386, 203] width 16 height 8
click at [296, 185] on span "عملاء جملة" at bounding box center [291, 183] width 34 height 11
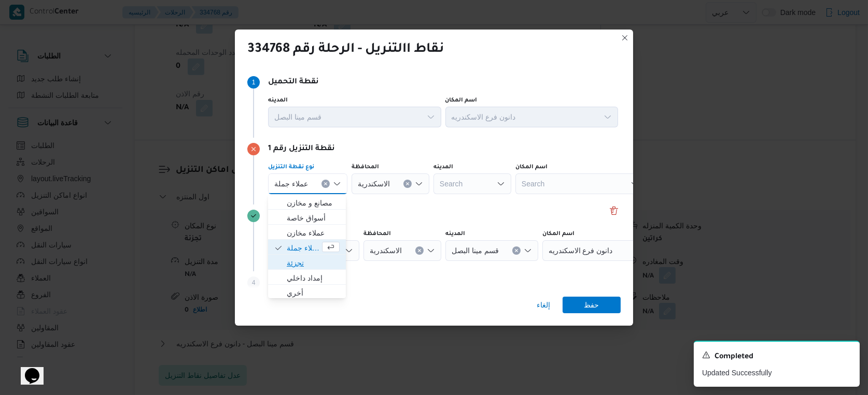
click at [304, 260] on span "تجزئة" at bounding box center [313, 263] width 53 height 12
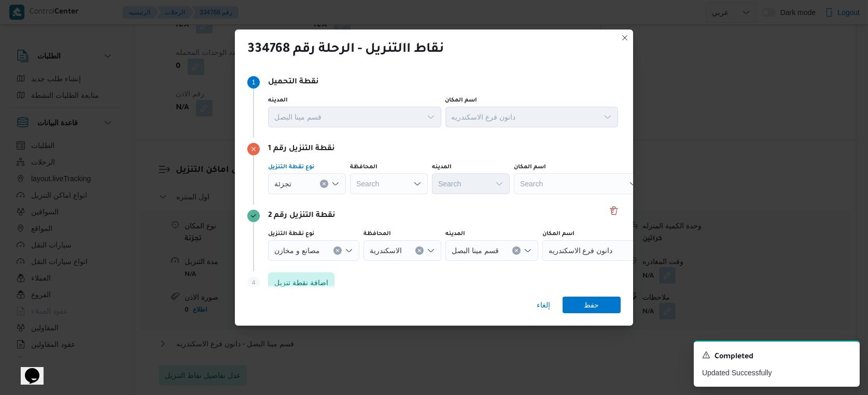
click at [389, 185] on div "Search" at bounding box center [389, 184] width 78 height 21
click at [385, 200] on span "الاسكندرية" at bounding box center [395, 203] width 53 height 12
click at [480, 185] on div "Search" at bounding box center [471, 184] width 78 height 21
type input "الرمل"
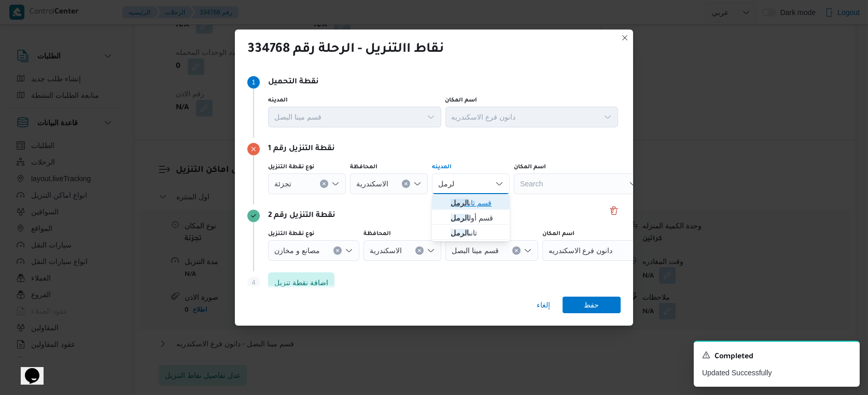
click at [479, 203] on span "قسم ثان الرمل" at bounding box center [476, 203] width 53 height 12
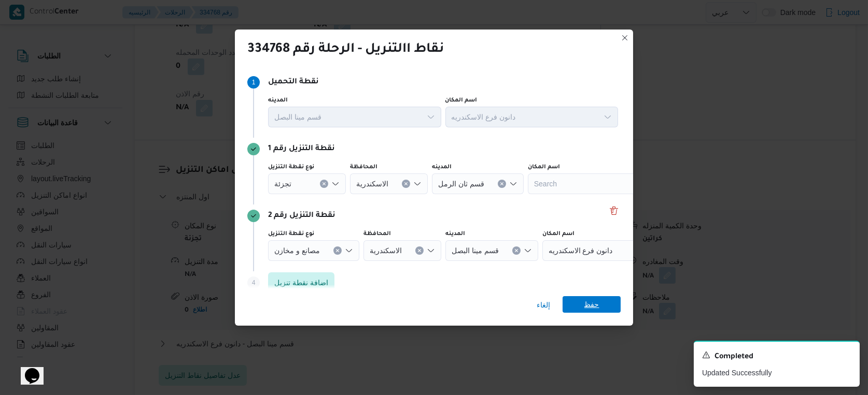
click at [601, 308] on span "حفظ" at bounding box center [591, 304] width 58 height 17
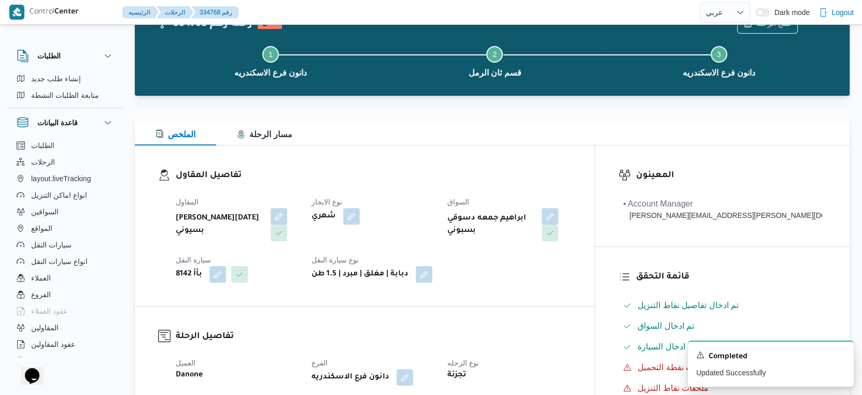
scroll to position [0, 0]
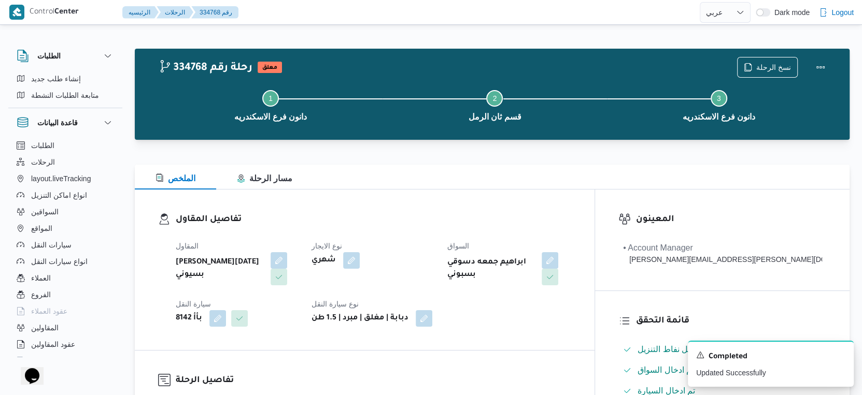
select select "ar"
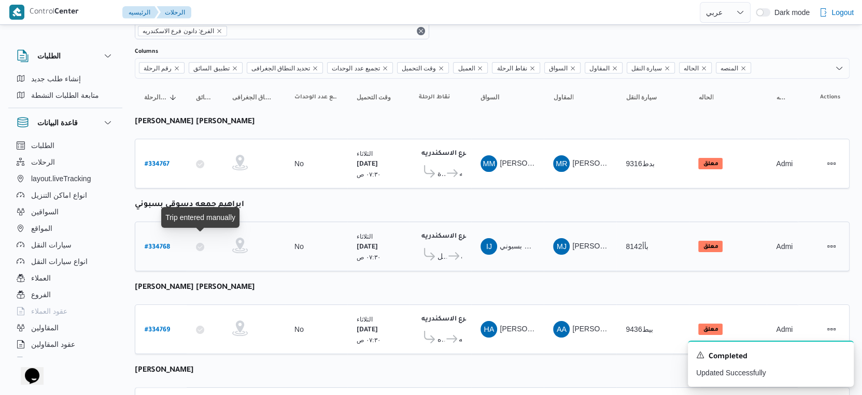
scroll to position [115, 0]
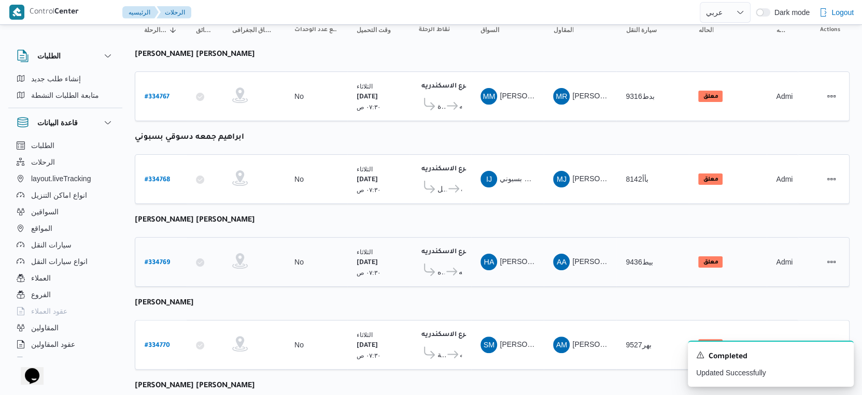
click at [438, 266] on span "اول المنتزه" at bounding box center [440, 272] width 7 height 12
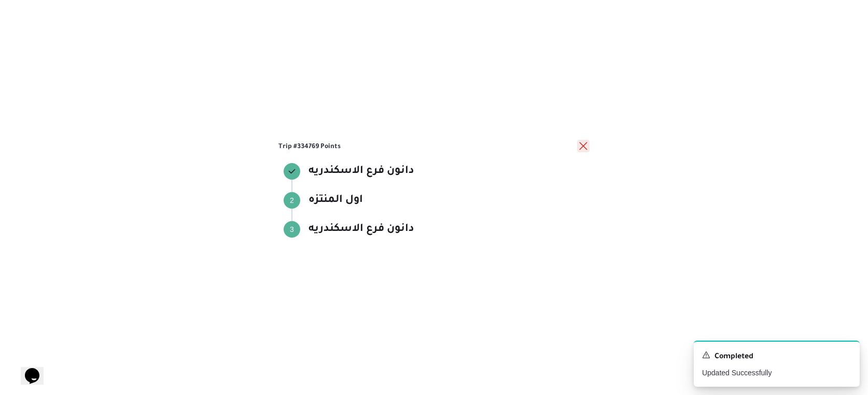
click at [585, 144] on button "close" at bounding box center [583, 146] width 12 height 12
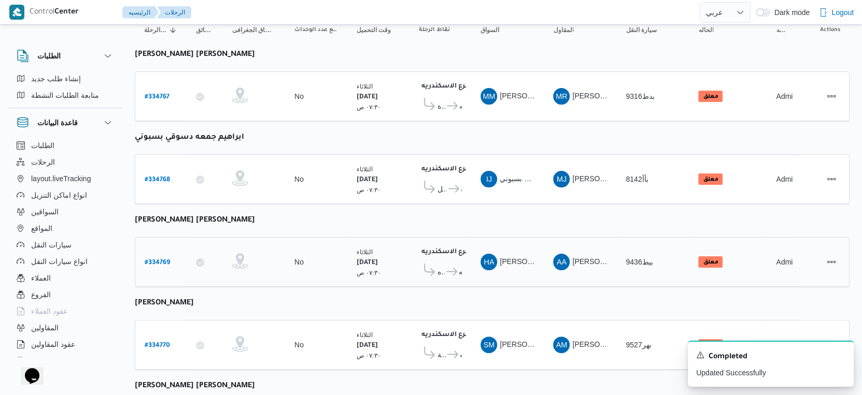
click at [160, 260] on b "# 334769" at bounding box center [157, 263] width 25 height 7
select select "ar"
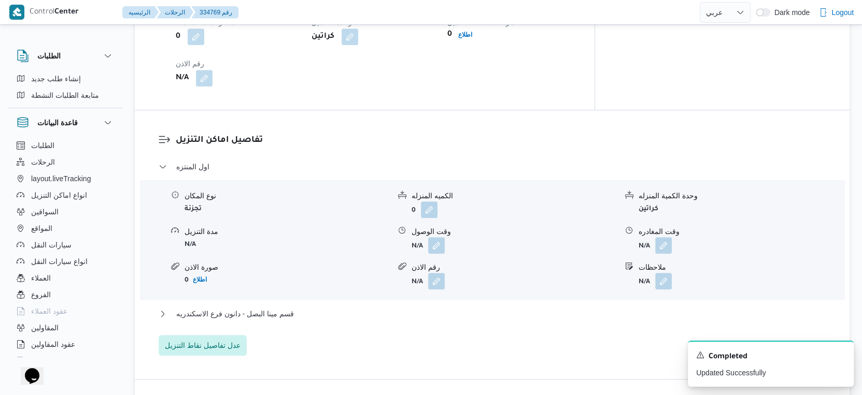
scroll to position [806, 0]
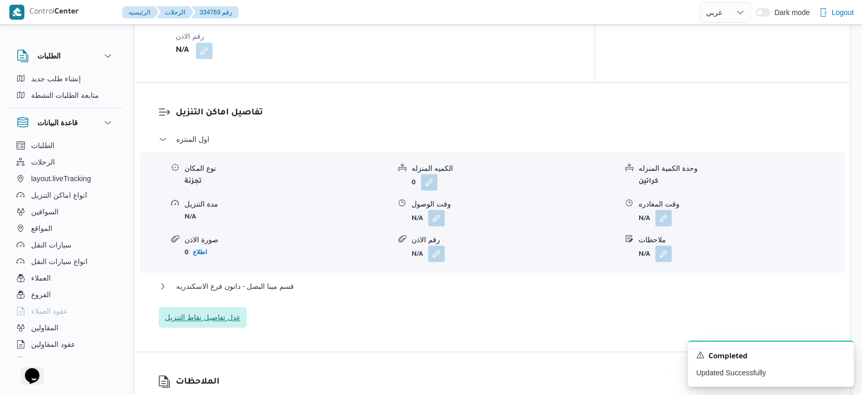
click at [233, 318] on span "عدل تفاصيل نقاط التنزيل" at bounding box center [203, 318] width 76 height 12
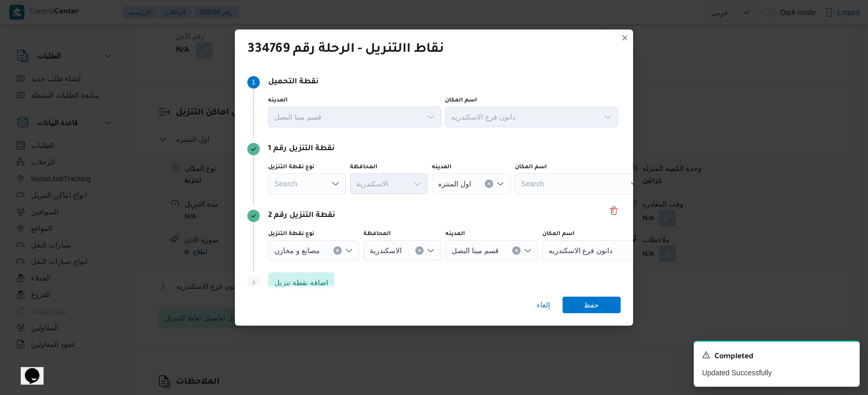
click at [319, 182] on div "Search" at bounding box center [307, 184] width 78 height 21
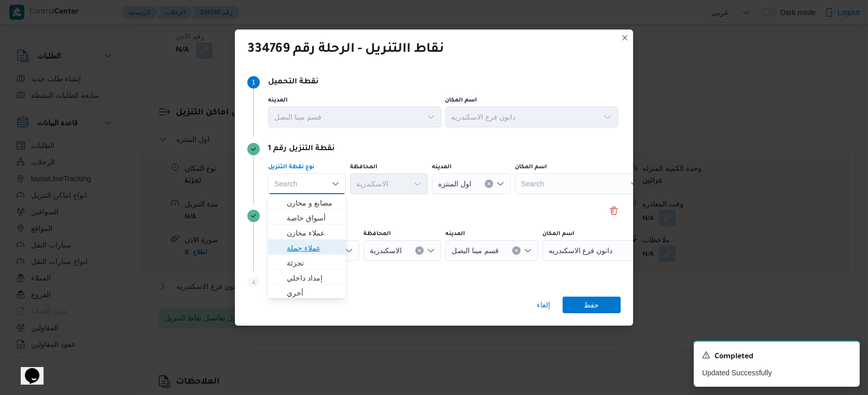
click at [319, 251] on span "عملاء جملة" at bounding box center [313, 248] width 53 height 12
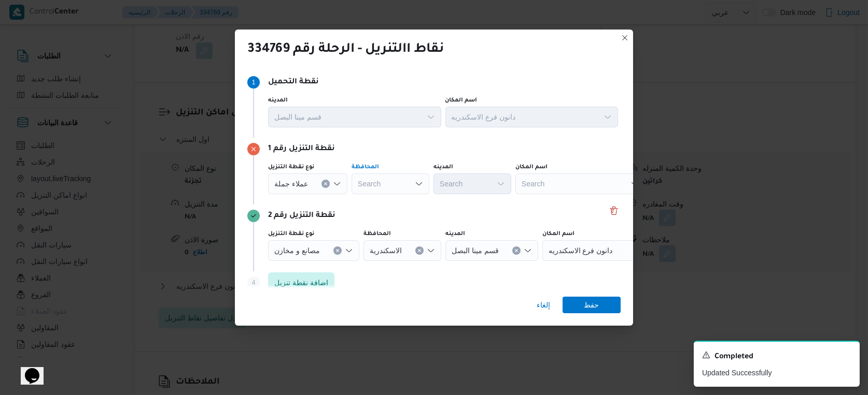
click at [379, 193] on div "Search" at bounding box center [390, 184] width 78 height 21
type input "الاسكندري"
click at [402, 184] on div "الاسكندري الاسكندري Combo box. Selected. الاسكندري. Selected. Combo box input. …" at bounding box center [392, 184] width 82 height 21
click at [388, 201] on mark "الاسكندري" at bounding box center [387, 203] width 28 height 8
click at [277, 182] on span "عملاء جملة" at bounding box center [291, 183] width 34 height 11
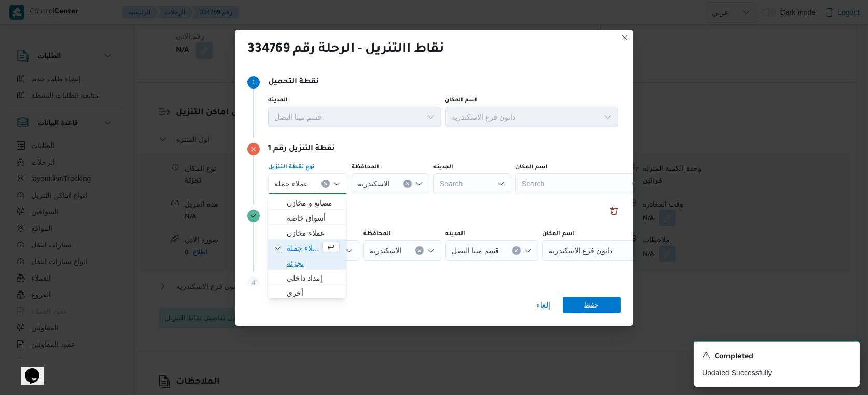
click at [308, 261] on span "تجزئة" at bounding box center [313, 263] width 53 height 12
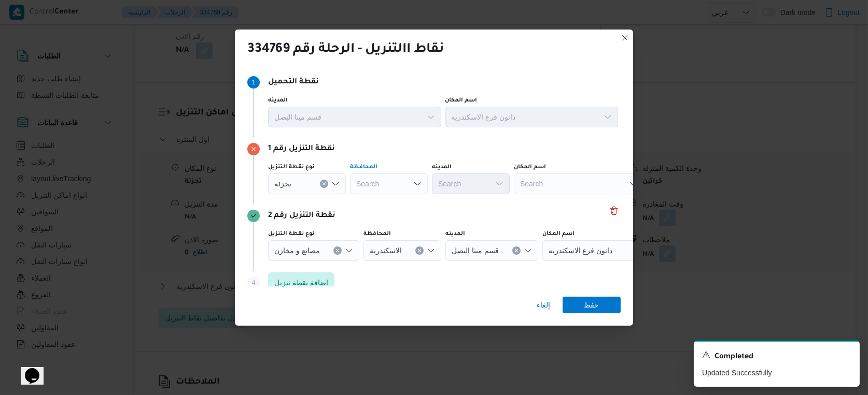
click at [378, 182] on div "Search" at bounding box center [389, 184] width 78 height 21
click at [390, 266] on span "الاسكندرية" at bounding box center [395, 263] width 53 height 12
click at [487, 174] on div "Search" at bounding box center [471, 184] width 78 height 21
click at [485, 182] on div "Search" at bounding box center [471, 184] width 78 height 21
type input "محرم"
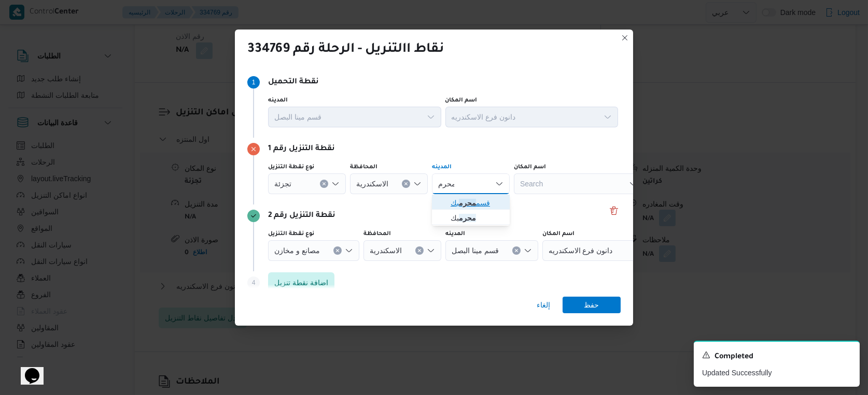
click at [483, 202] on span "قسم محرم بك" at bounding box center [476, 203] width 53 height 12
click at [590, 308] on span "حفظ" at bounding box center [591, 304] width 15 height 17
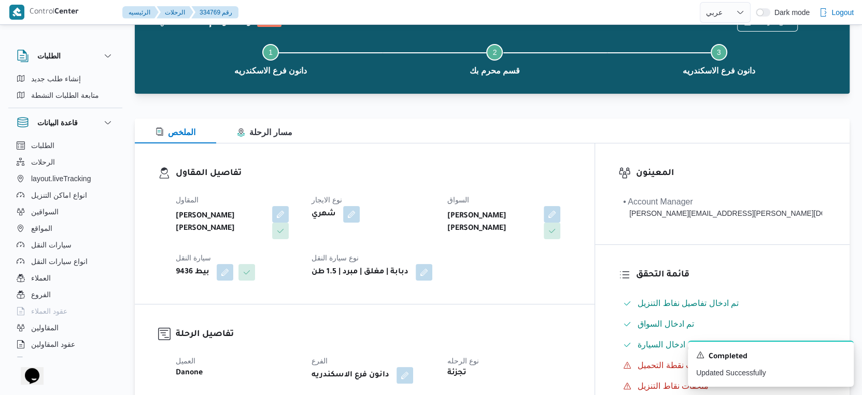
scroll to position [0, 0]
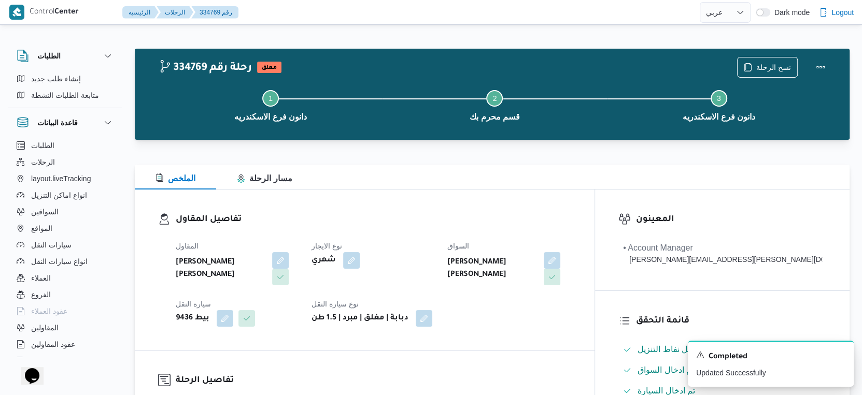
select select "ar"
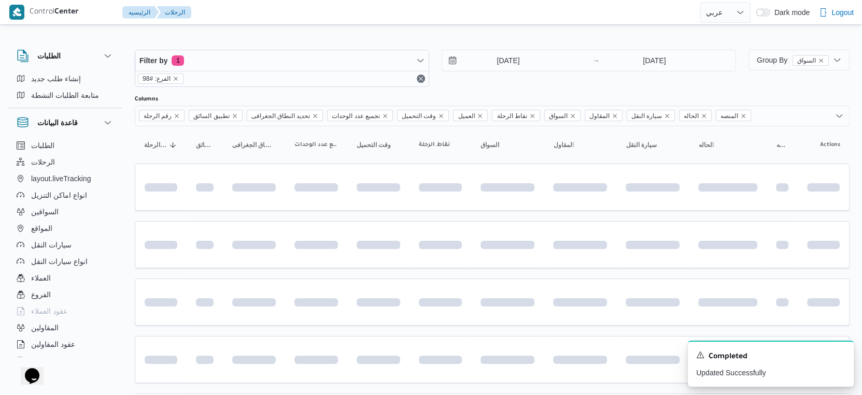
scroll to position [115, 0]
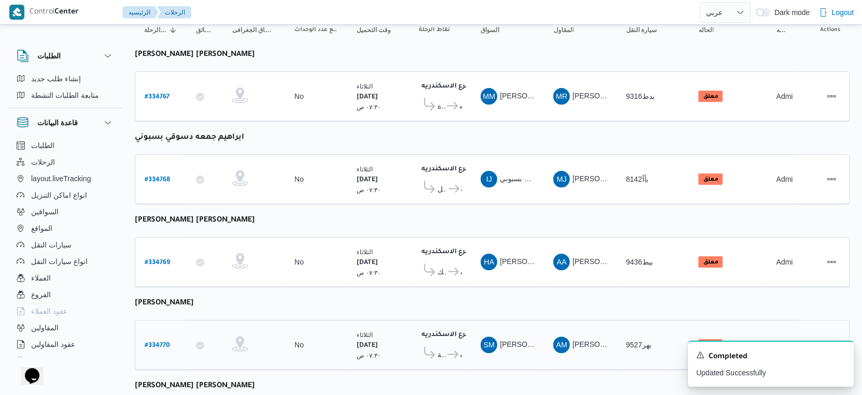
click at [161, 343] on b "# 334770" at bounding box center [157, 346] width 25 height 7
select select "ar"
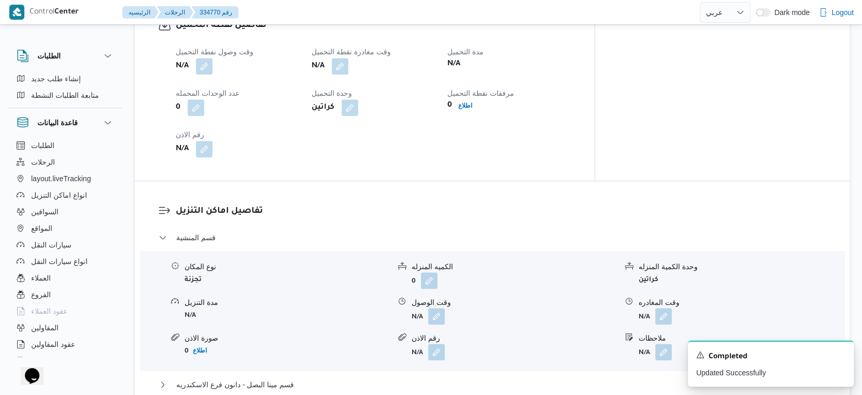
scroll to position [806, 0]
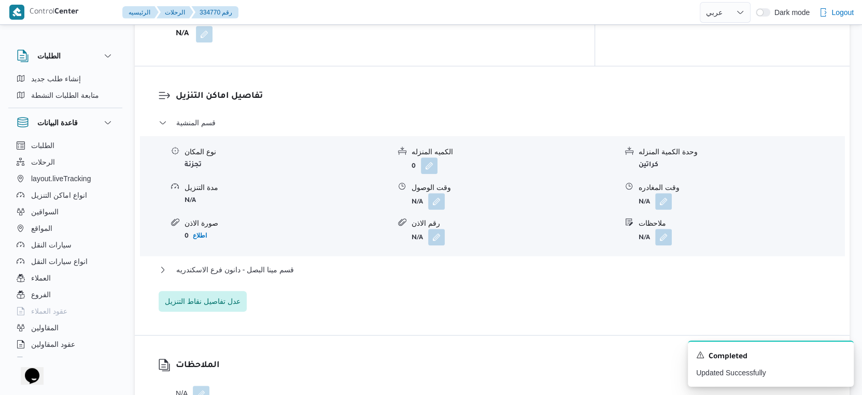
select select "ar"
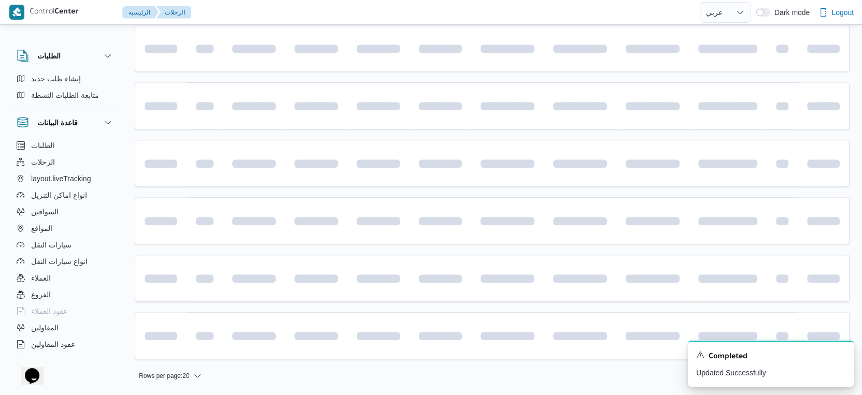
scroll to position [115, 0]
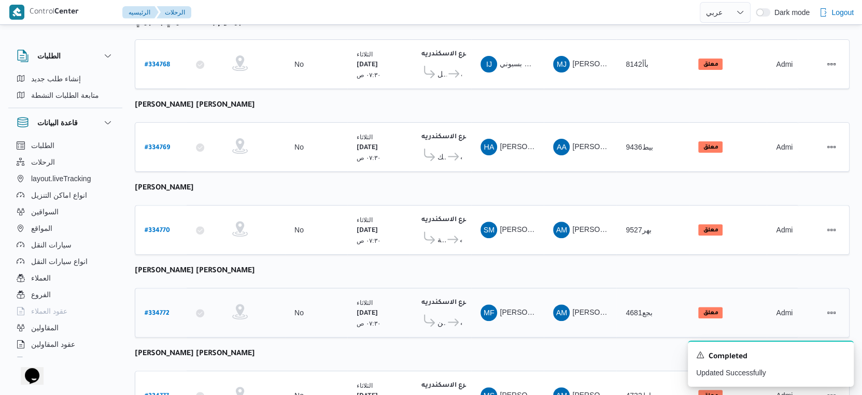
click at [161, 310] on b "# 334772" at bounding box center [157, 313] width 25 height 7
select select "ar"
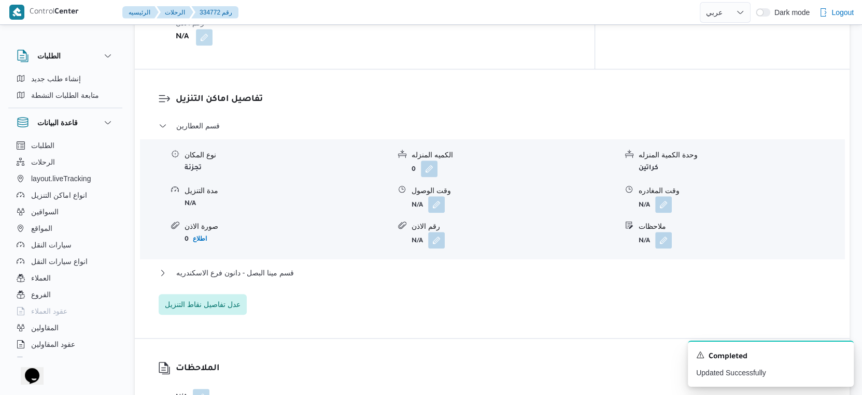
scroll to position [864, 0]
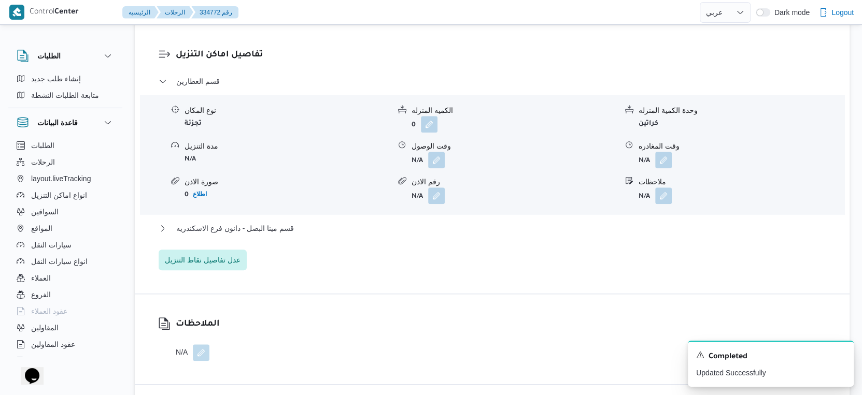
select select "ar"
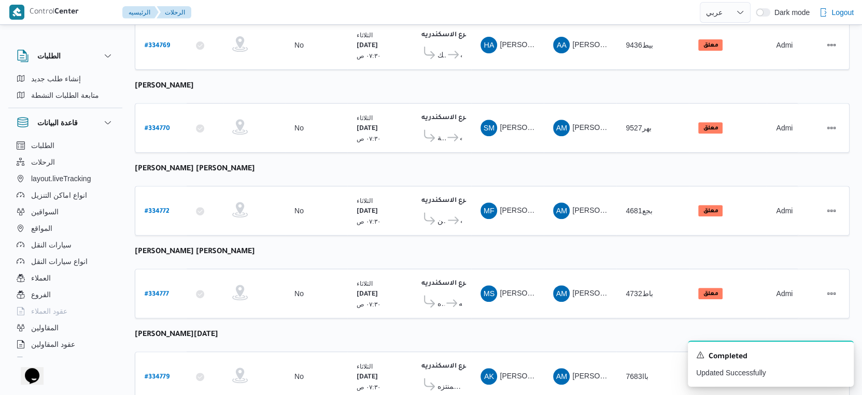
scroll to position [390, 0]
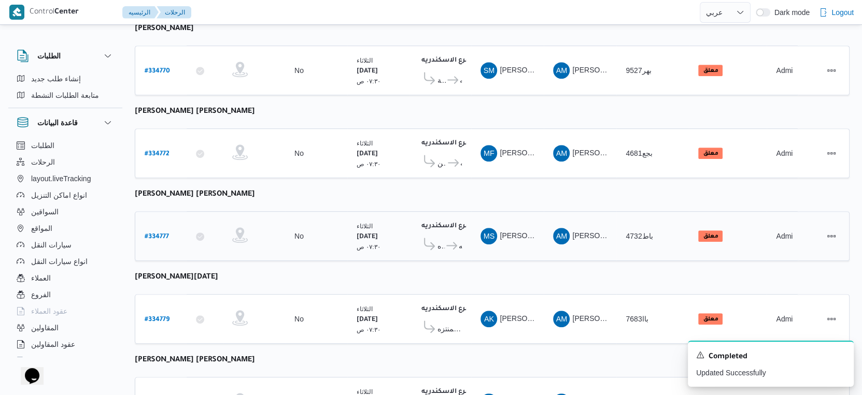
click at [452, 242] on icon at bounding box center [451, 246] width 11 height 8
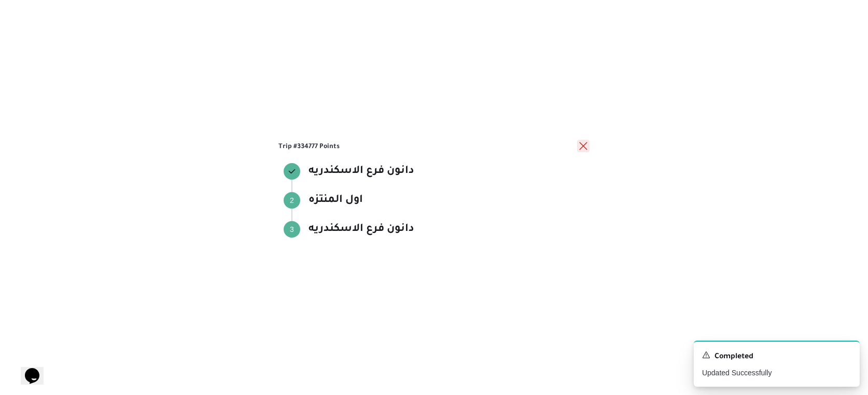
click at [580, 145] on button "close" at bounding box center [583, 146] width 12 height 12
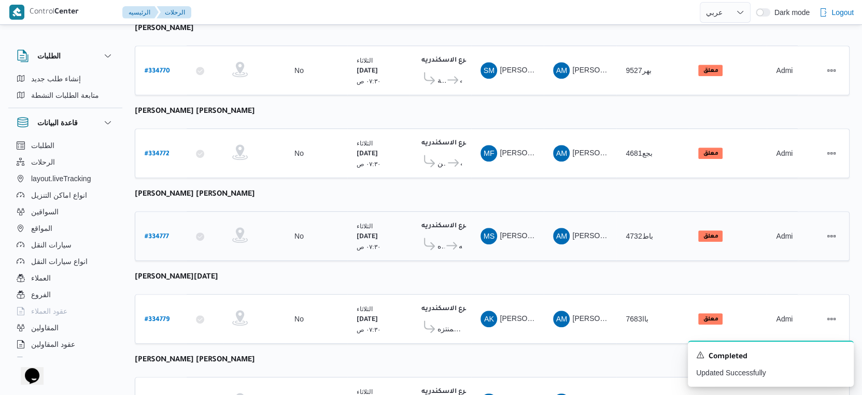
click at [160, 234] on b "# 334777" at bounding box center [157, 237] width 24 height 7
select select "ar"
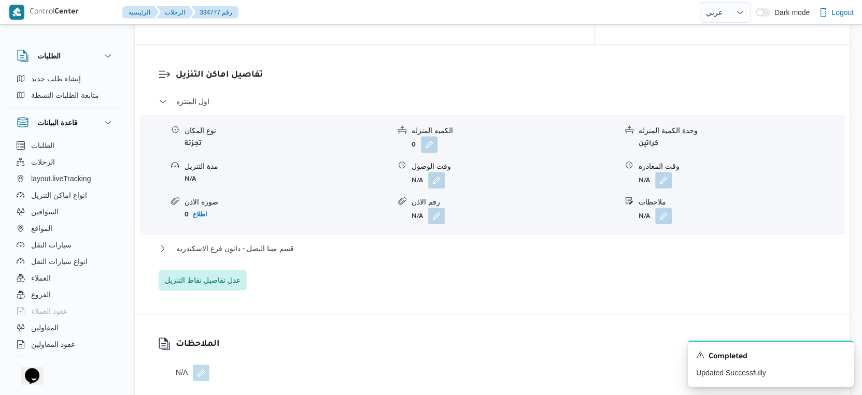
scroll to position [966, 0]
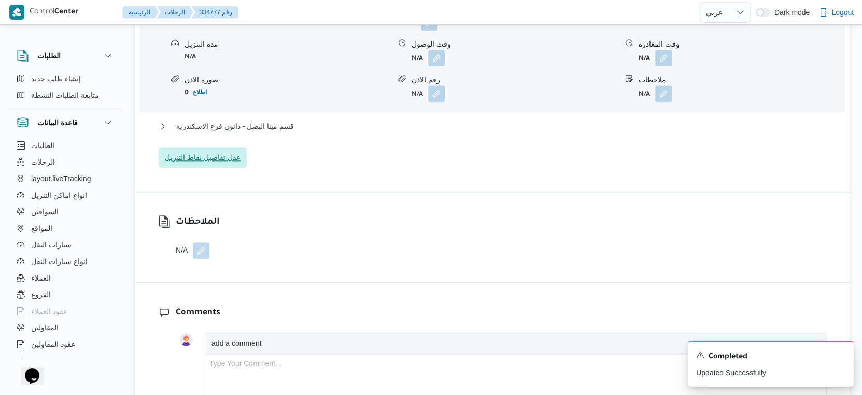
click at [228, 157] on span "عدل تفاصيل نقاط التنزيل" at bounding box center [203, 157] width 76 height 12
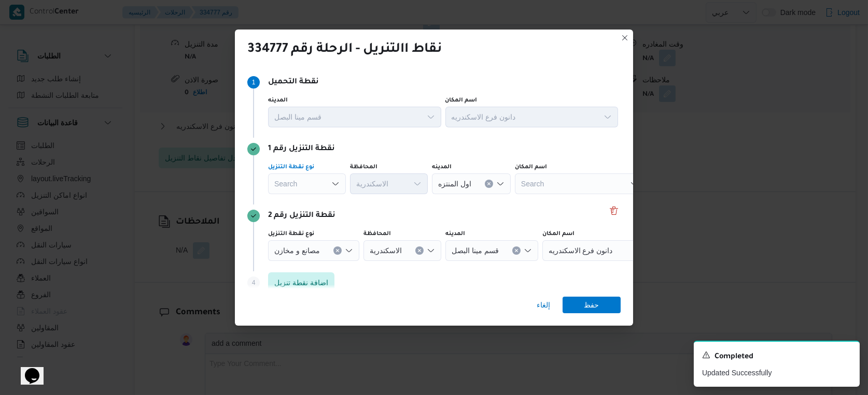
click at [331, 185] on icon "Open list of options" at bounding box center [335, 184] width 8 height 8
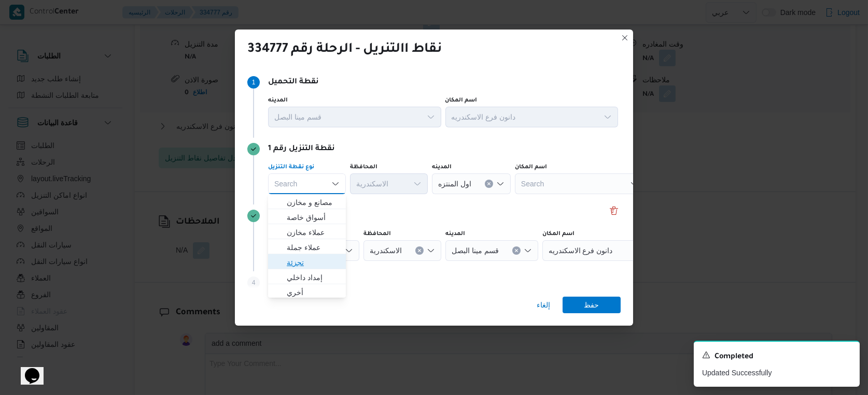
click at [320, 259] on span "تجزئة" at bounding box center [313, 263] width 53 height 12
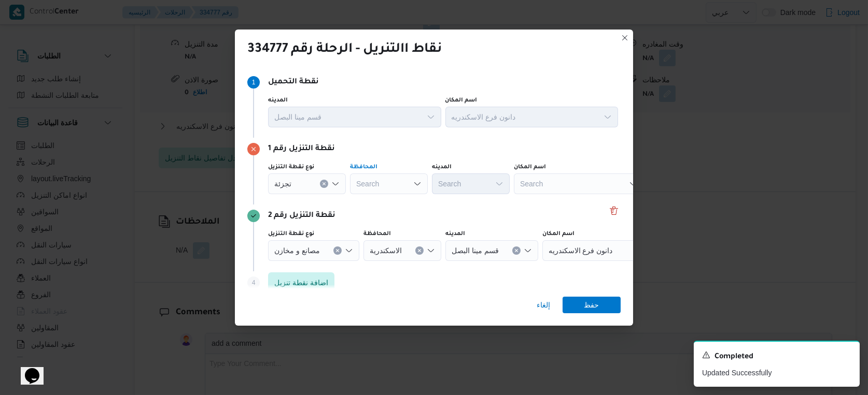
click at [385, 185] on div "Search" at bounding box center [389, 184] width 78 height 21
click at [308, 182] on div "تجزئة" at bounding box center [307, 184] width 78 height 21
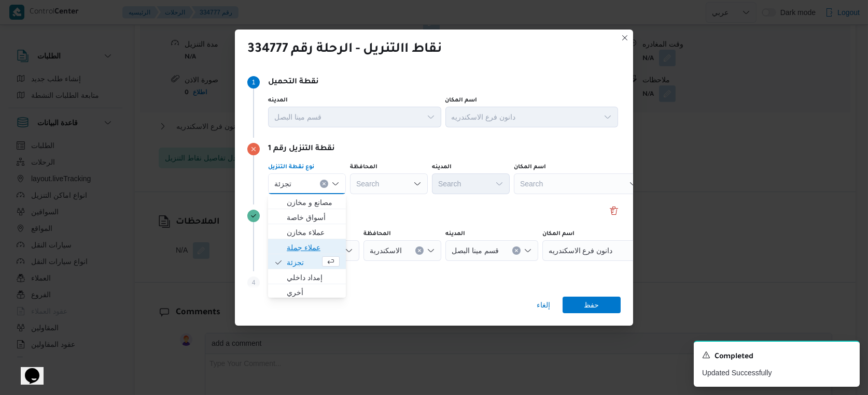
click at [307, 250] on span "عملاء جملة" at bounding box center [313, 248] width 53 height 12
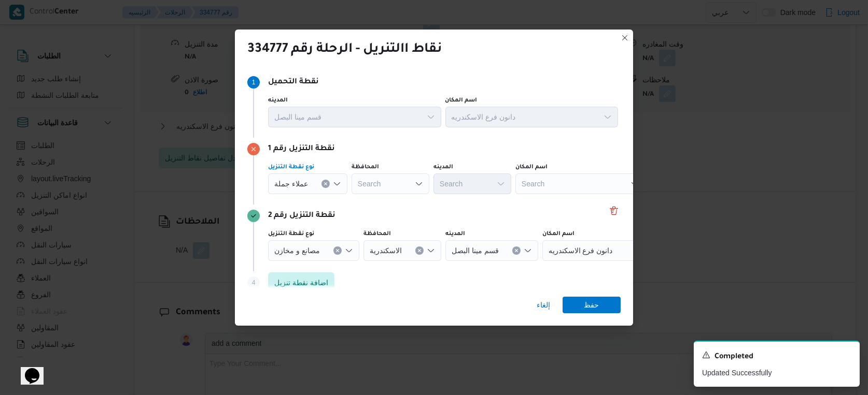
click at [397, 177] on div "Search" at bounding box center [390, 184] width 78 height 21
type input "الاسكندر"
click at [397, 177] on div "الاسكندر الاسكندر" at bounding box center [390, 184] width 78 height 21
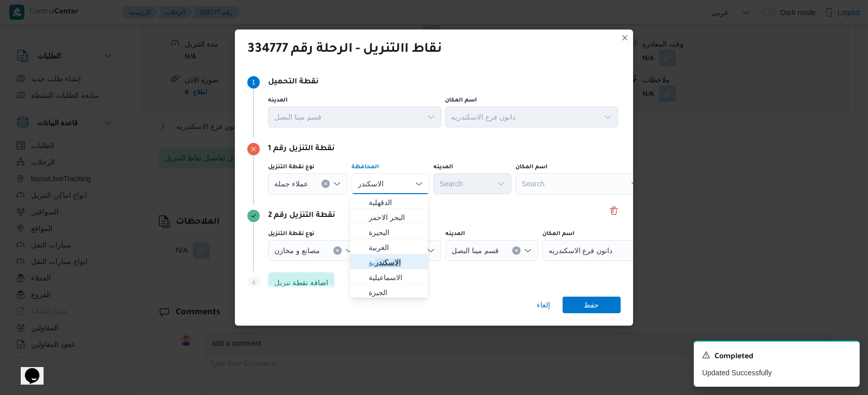
click at [381, 266] on mark "الاسكندر" at bounding box center [388, 263] width 26 height 8
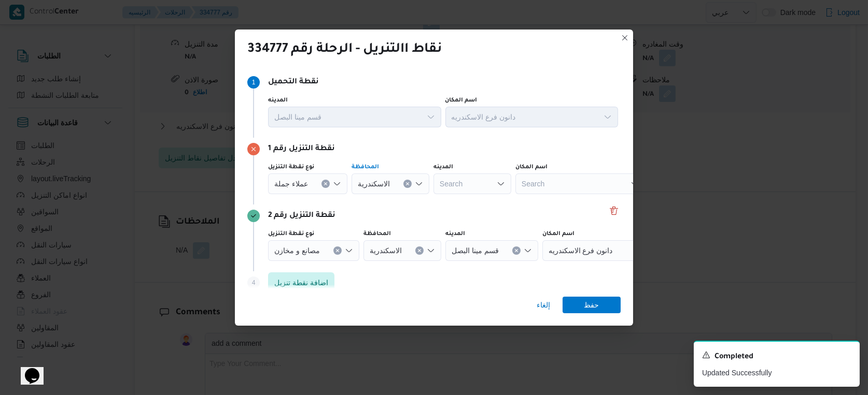
click at [291, 184] on span "عملاء جملة" at bounding box center [291, 183] width 34 height 11
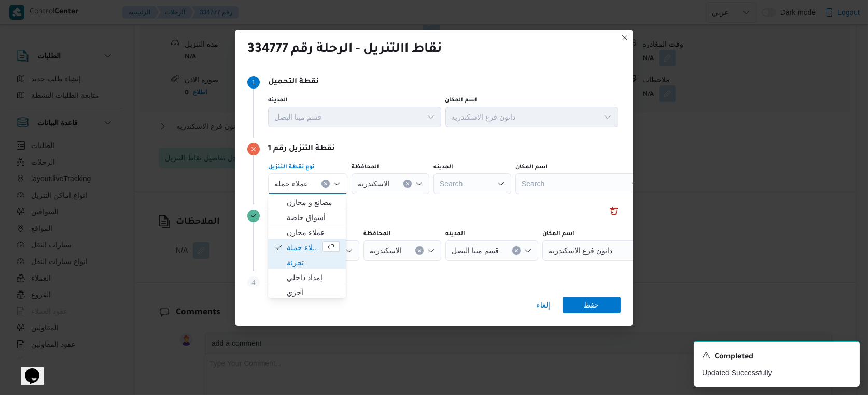
drag, startPoint x: 309, startPoint y: 264, endPoint x: 341, endPoint y: 232, distance: 45.1
click at [309, 264] on span "تجزئة" at bounding box center [313, 263] width 53 height 12
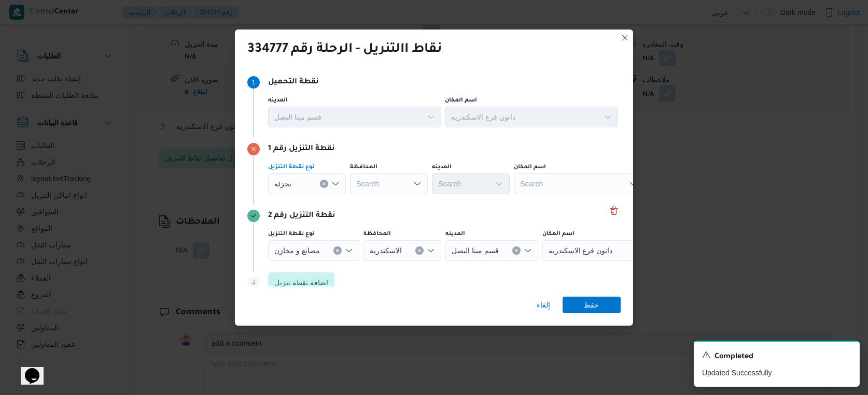
click at [390, 184] on div "Search" at bounding box center [389, 184] width 78 height 21
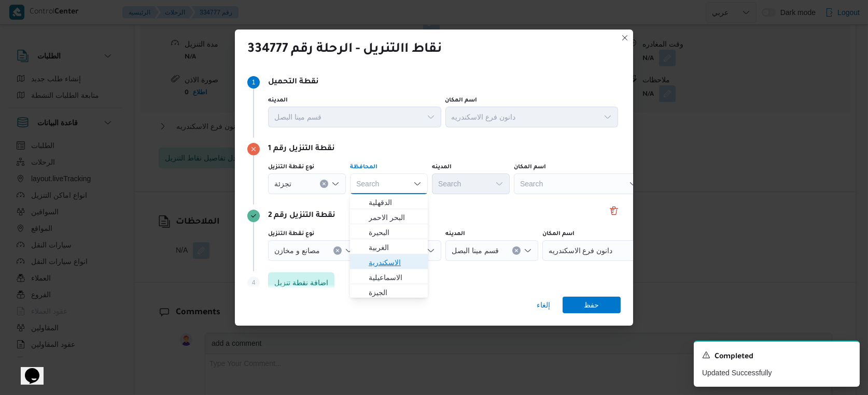
click at [385, 263] on span "الاسكندرية" at bounding box center [395, 263] width 53 height 12
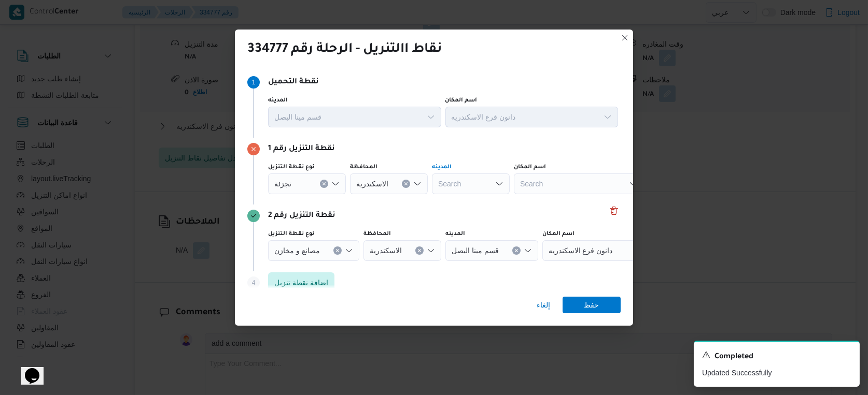
click at [481, 185] on div "Search" at bounding box center [471, 184] width 78 height 21
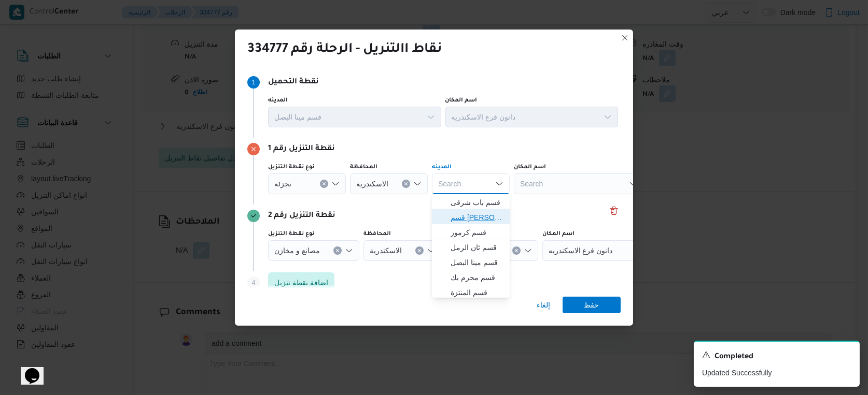
click at [480, 212] on span "قسم سيدى جابر" at bounding box center [476, 217] width 53 height 12
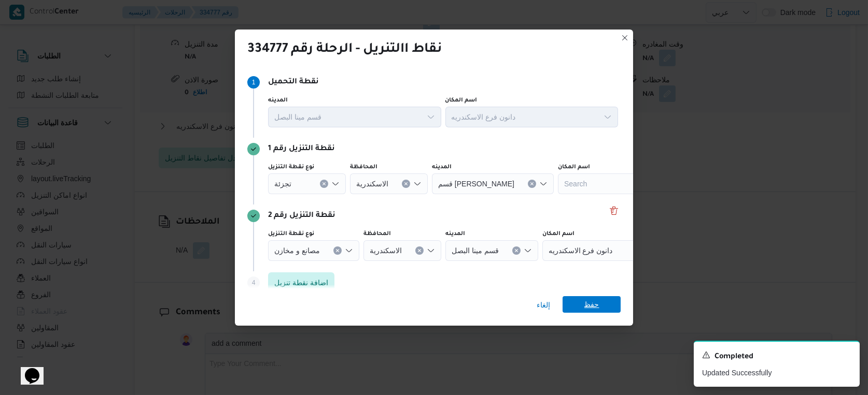
click at [602, 306] on span "حفظ" at bounding box center [591, 304] width 58 height 17
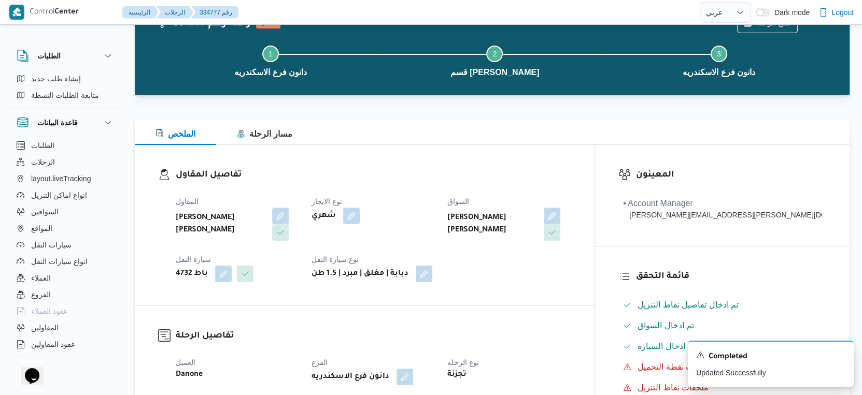
scroll to position [0, 0]
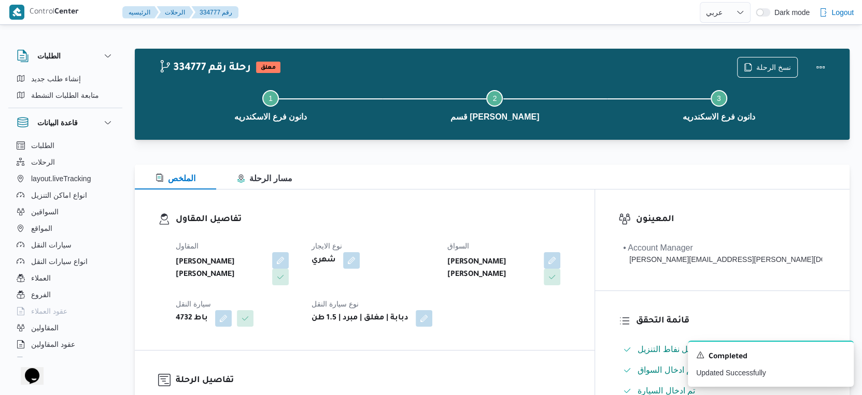
select select "ar"
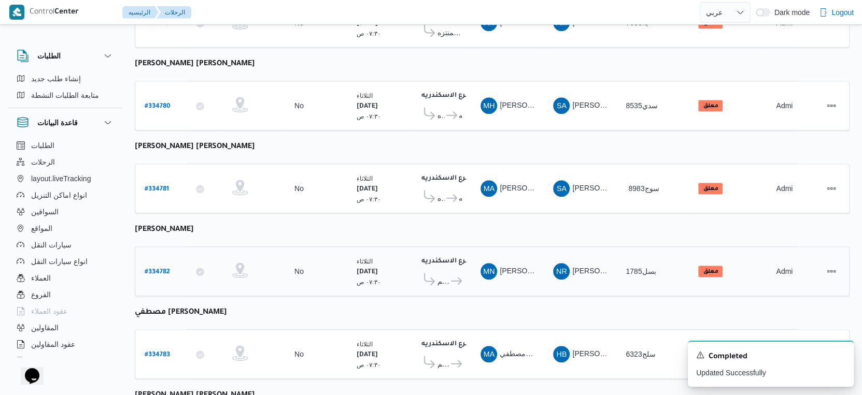
scroll to position [509, 0]
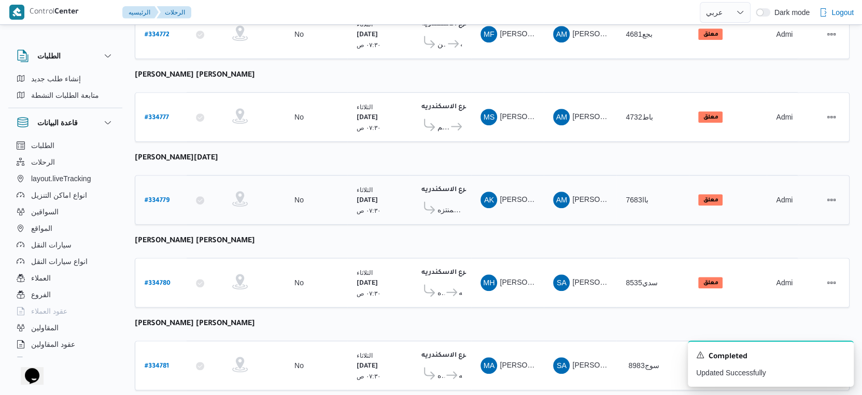
click at [459, 204] on span "اول المنتزه" at bounding box center [449, 210] width 24 height 12
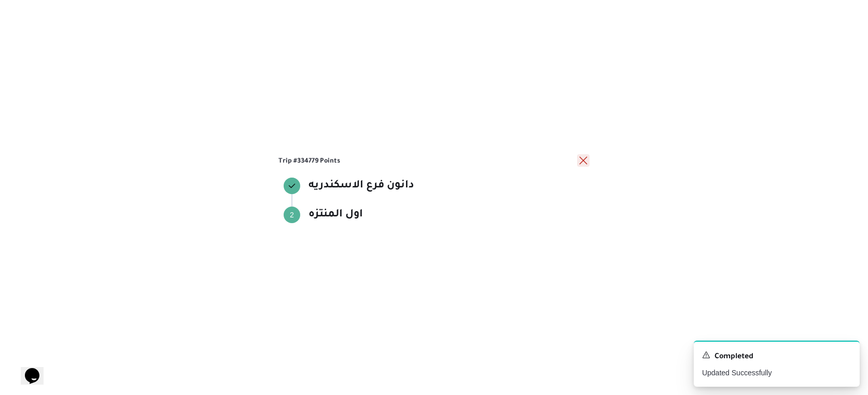
click at [580, 157] on button "close" at bounding box center [583, 160] width 12 height 12
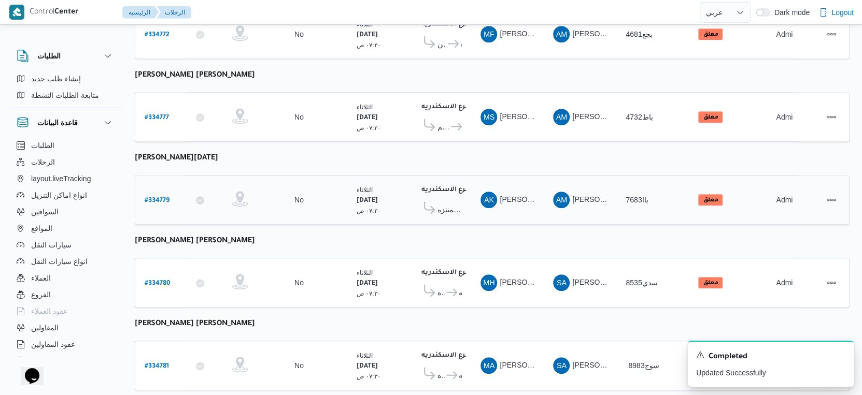
click at [152, 193] on link "# 334779" at bounding box center [157, 200] width 25 height 14
select select "ar"
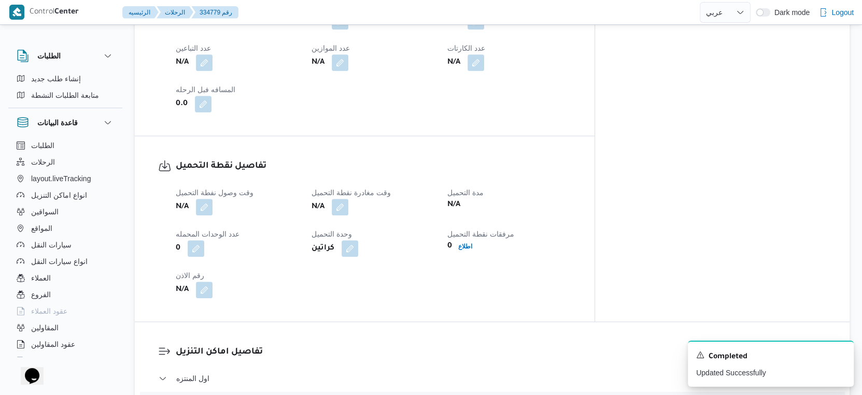
scroll to position [336, 0]
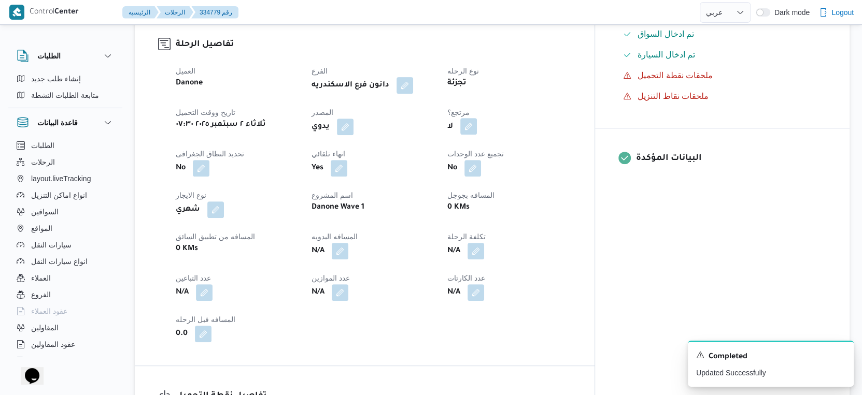
click at [477, 125] on button "button" at bounding box center [468, 126] width 17 height 17
click at [500, 153] on label "هل هناك مرتجع؟" at bounding box center [487, 158] width 62 height 12
checkbox input "true"
click at [559, 153] on span "تاكيد" at bounding box center [549, 157] width 58 height 21
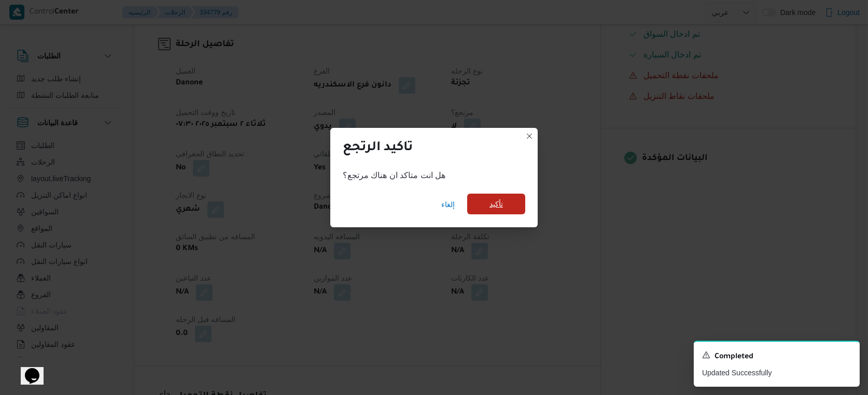
click at [478, 206] on span "تأكيد" at bounding box center [496, 204] width 58 height 21
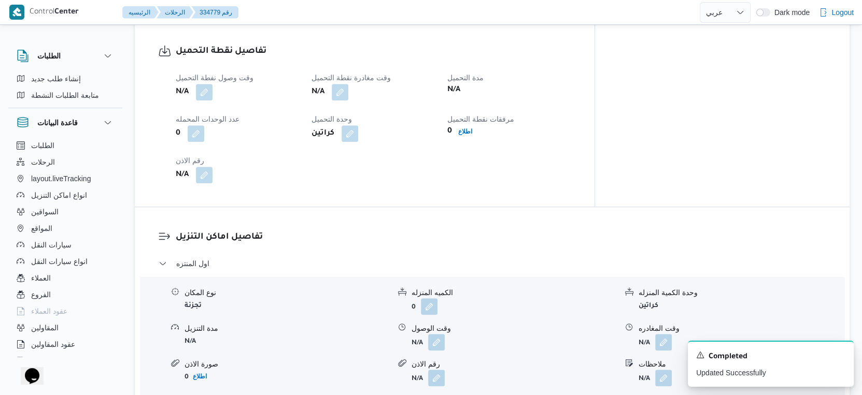
scroll to position [797, 0]
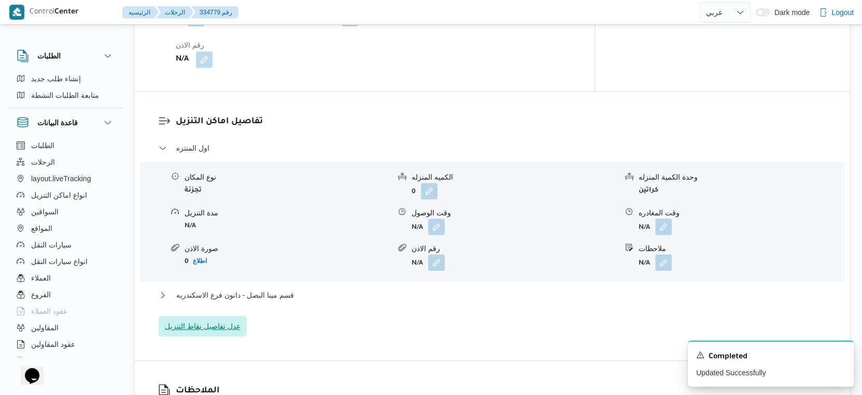
click at [221, 323] on span "عدل تفاصيل نقاط التنزيل" at bounding box center [203, 326] width 76 height 12
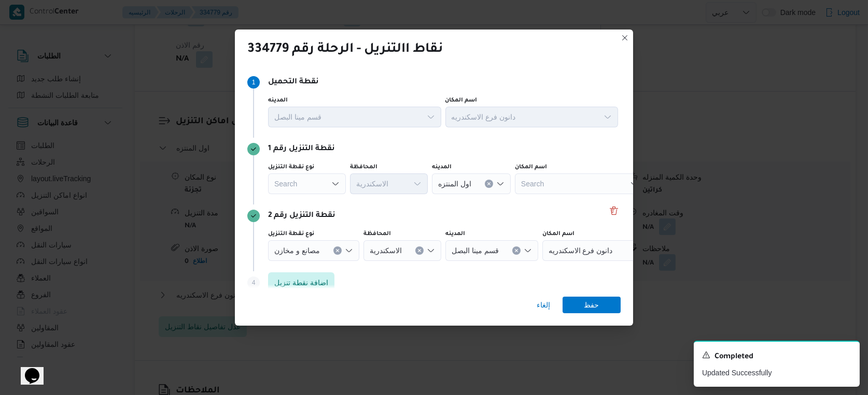
click at [310, 187] on div "Search" at bounding box center [307, 184] width 78 height 21
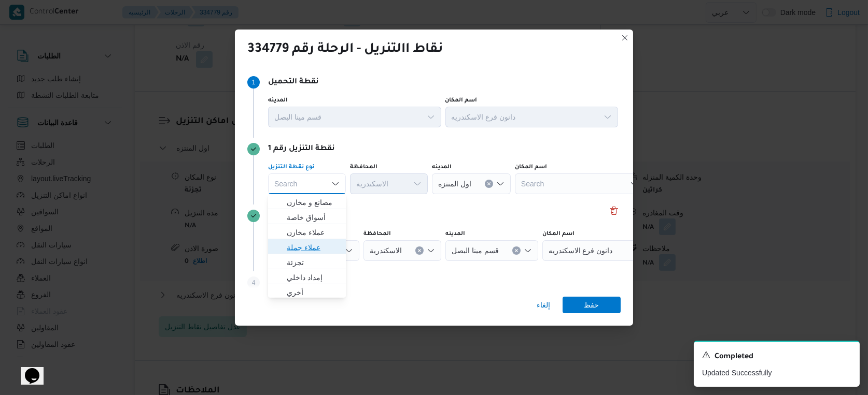
click at [313, 249] on span "عملاء جملة" at bounding box center [313, 248] width 53 height 12
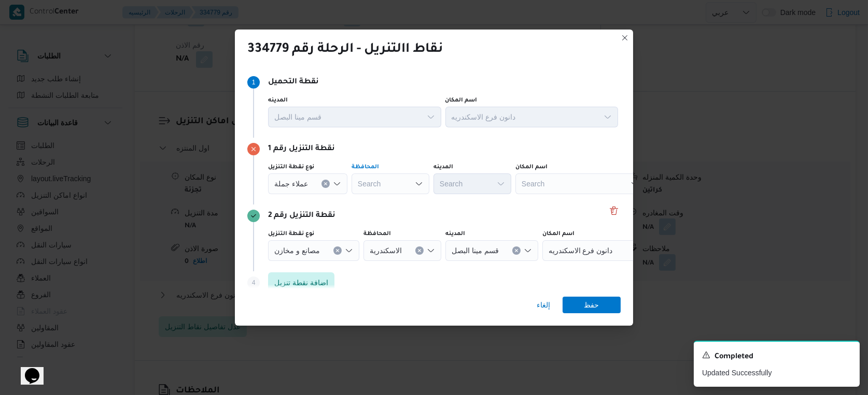
click at [400, 183] on div "Search" at bounding box center [390, 184] width 78 height 21
type input "الاسكندر"
click at [400, 183] on div "الاسكندر الاسكندر Combo box. Selected. الاسكندر. Selected. Combo box input. Sea…" at bounding box center [390, 184] width 78 height 21
click at [387, 205] on mark "الاسكندر" at bounding box center [388, 203] width 26 height 8
click at [305, 182] on span "عملاء جملة" at bounding box center [291, 183] width 34 height 11
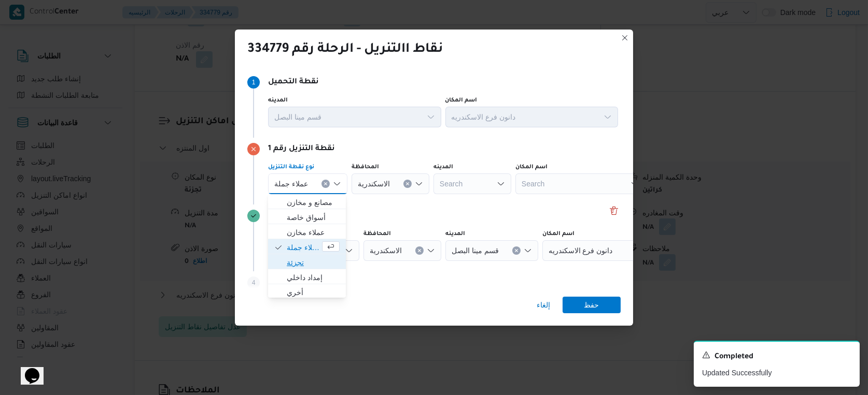
click at [303, 262] on span "تجزئة" at bounding box center [313, 263] width 53 height 12
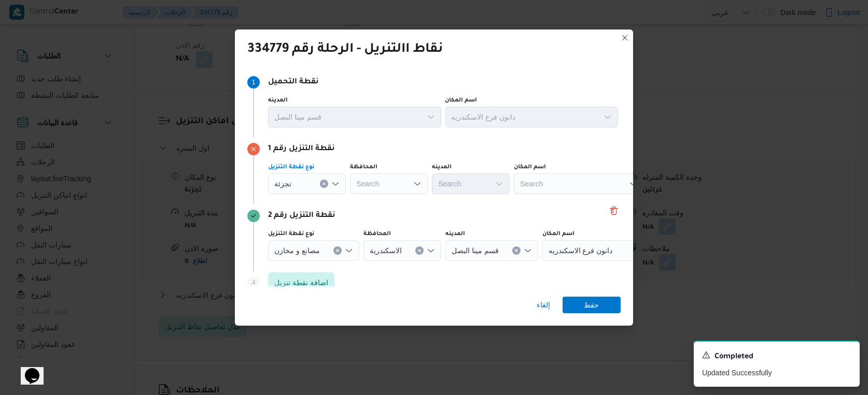
click at [378, 185] on div "Search" at bounding box center [389, 184] width 78 height 21
click at [386, 202] on span "الاسكندرية" at bounding box center [395, 202] width 53 height 12
click at [488, 189] on div "Search" at bounding box center [471, 184] width 78 height 21
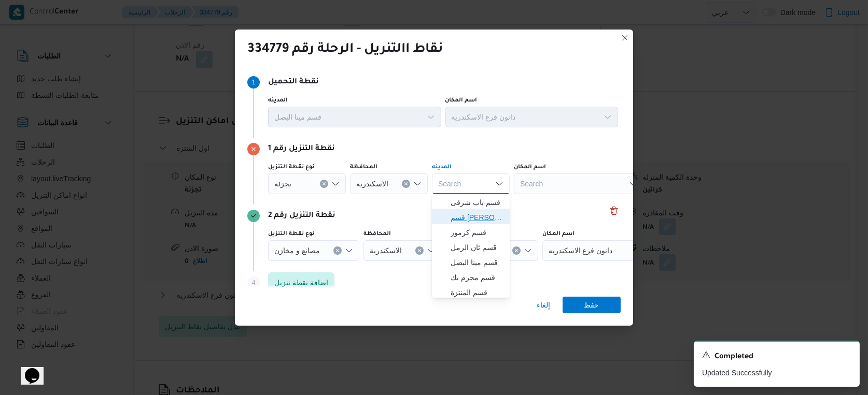
click at [480, 216] on span "قسم سيدى جابر" at bounding box center [476, 217] width 53 height 12
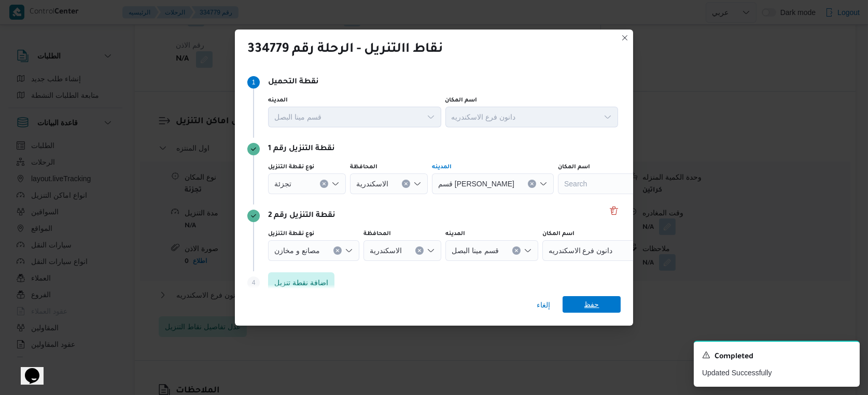
click at [593, 304] on span "حفظ" at bounding box center [591, 304] width 15 height 17
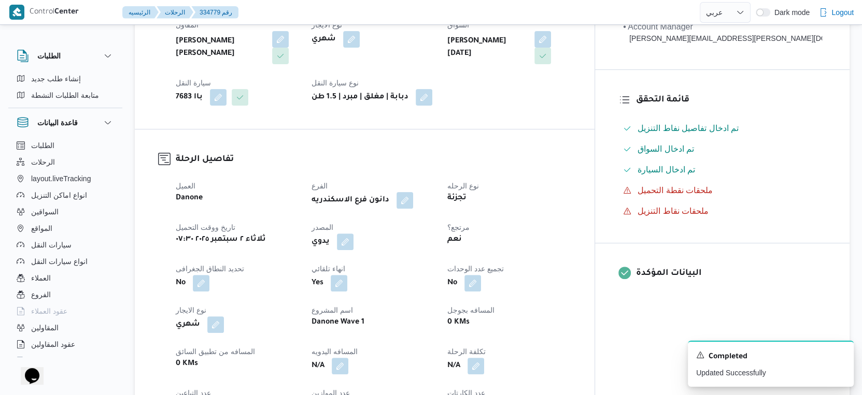
scroll to position [0, 0]
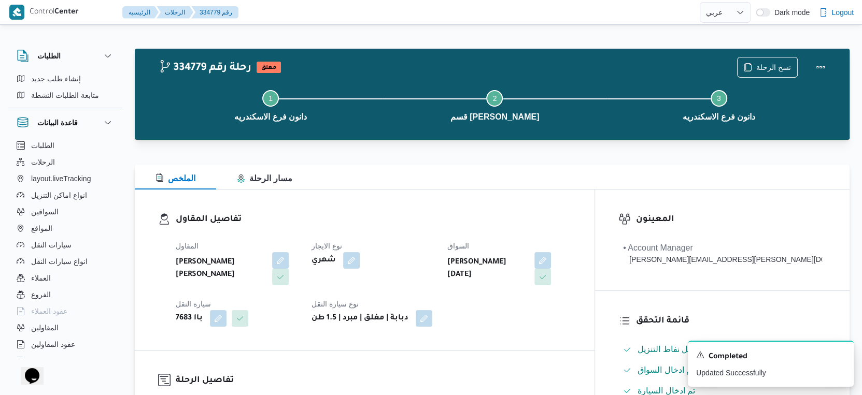
select select "ar"
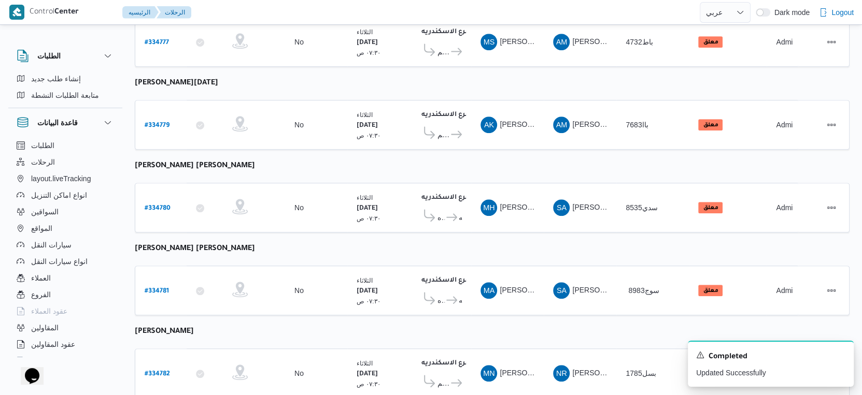
scroll to position [558, 0]
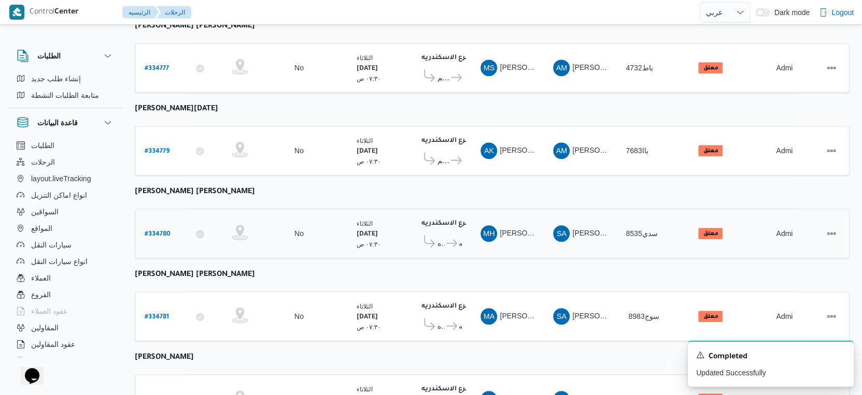
click at [445, 237] on span "دانون فرع الاسكندريه" at bounding box center [453, 243] width 17 height 12
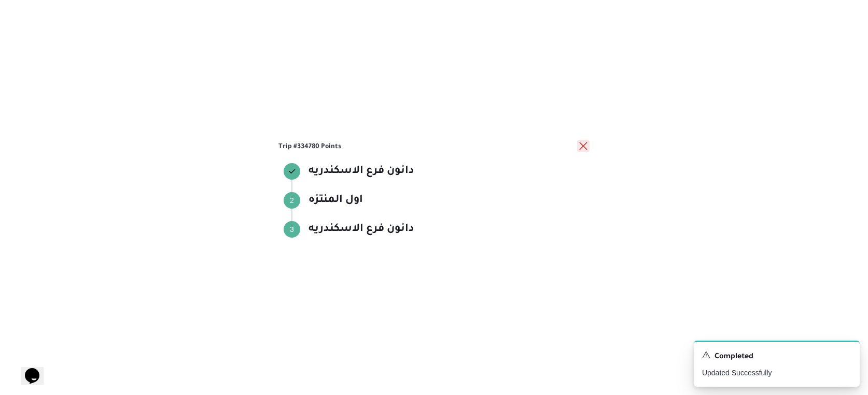
click at [584, 145] on button "close" at bounding box center [583, 146] width 12 height 12
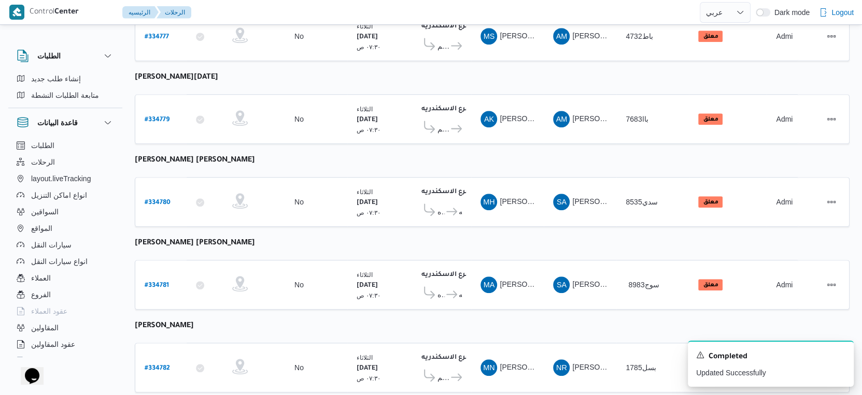
scroll to position [615, 0]
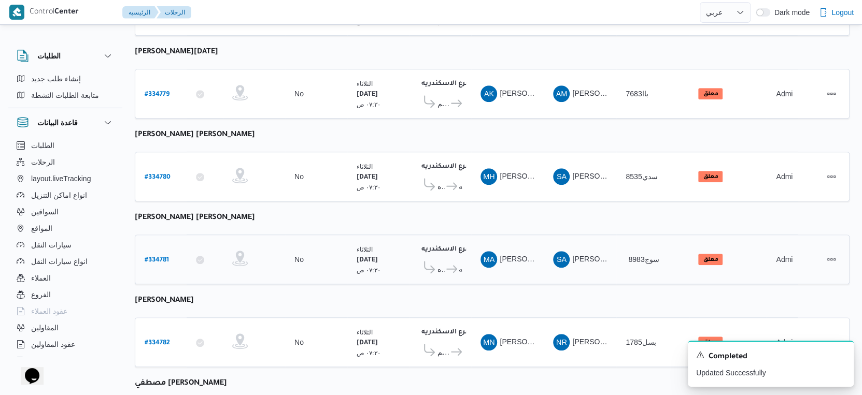
click at [450, 263] on span "دانون فرع الاسكندريه" at bounding box center [453, 269] width 17 height 12
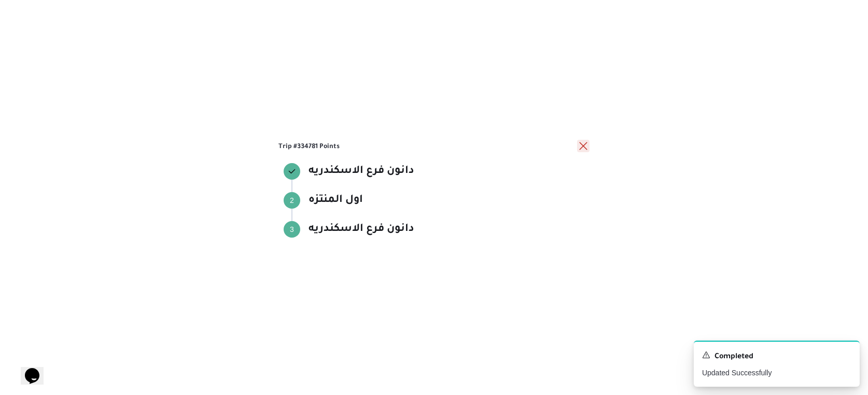
click at [583, 146] on button "close" at bounding box center [583, 146] width 12 height 12
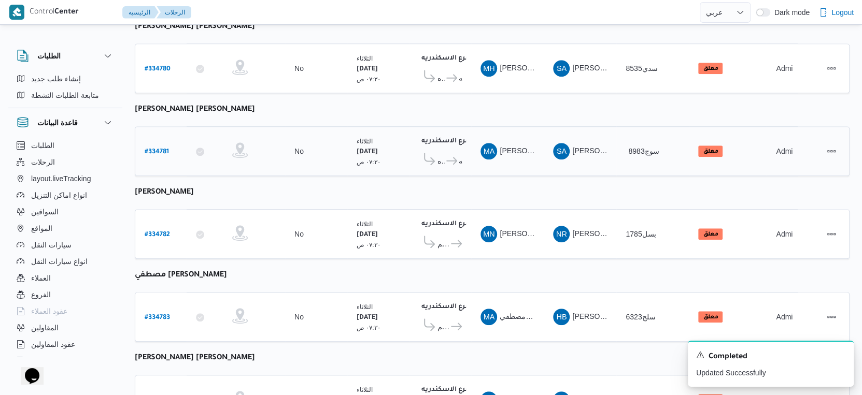
scroll to position [731, 0]
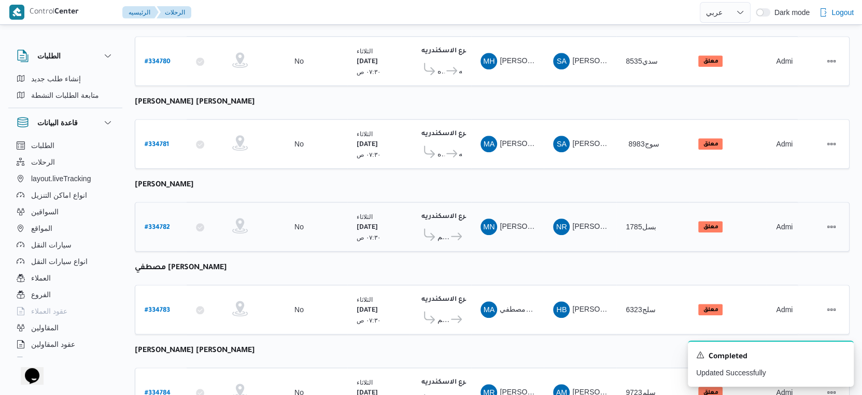
click at [454, 233] on icon at bounding box center [456, 237] width 11 height 8
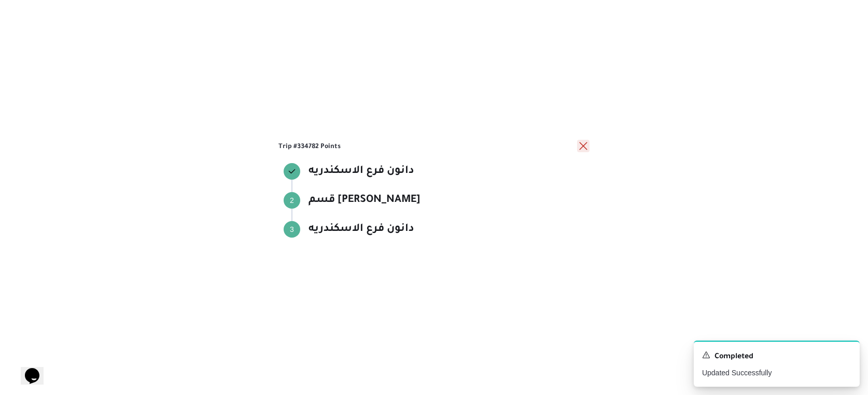
click at [583, 149] on button "close" at bounding box center [583, 146] width 12 height 12
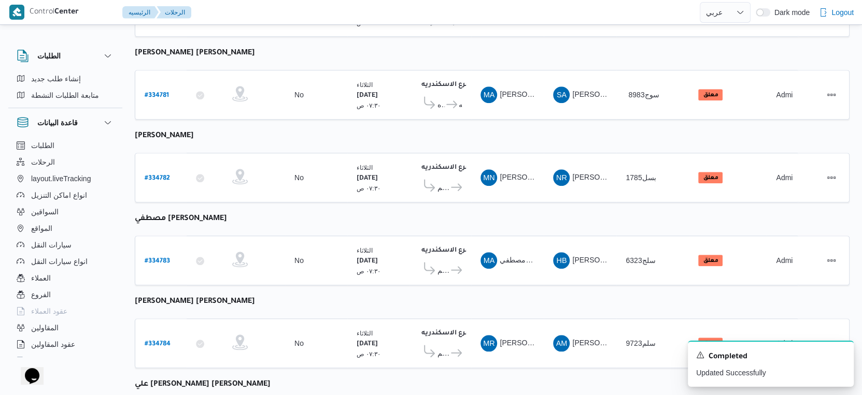
scroll to position [846, 0]
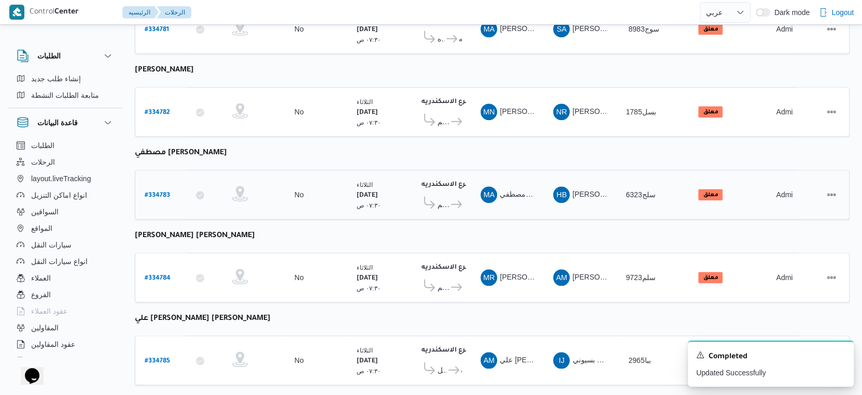
click at [452, 201] on icon at bounding box center [456, 205] width 11 height 8
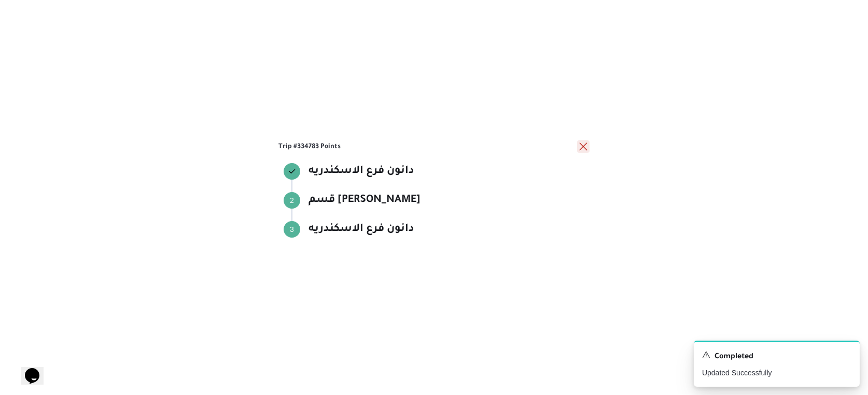
click at [584, 143] on button "close" at bounding box center [583, 146] width 12 height 12
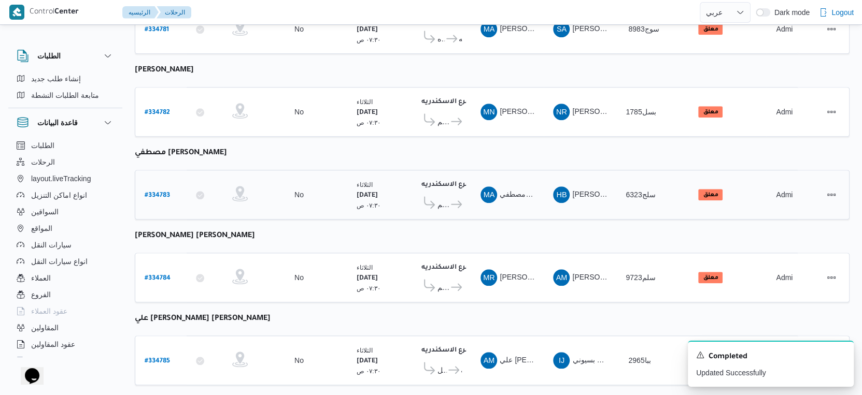
click at [158, 192] on b "# 334783" at bounding box center [157, 195] width 25 height 7
select select "ar"
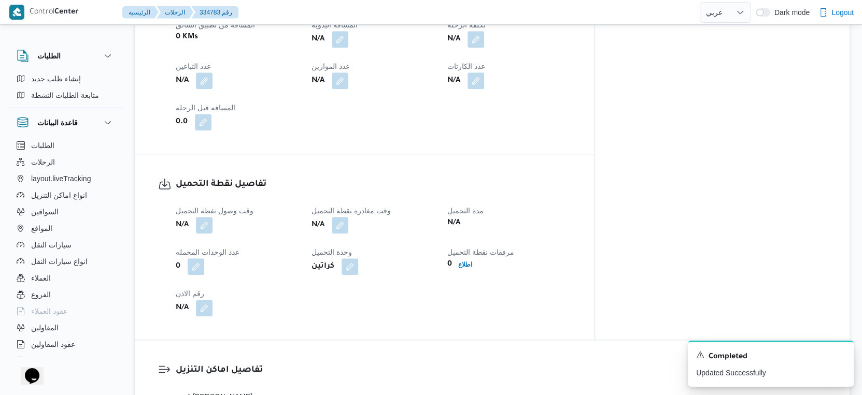
scroll to position [748, 0]
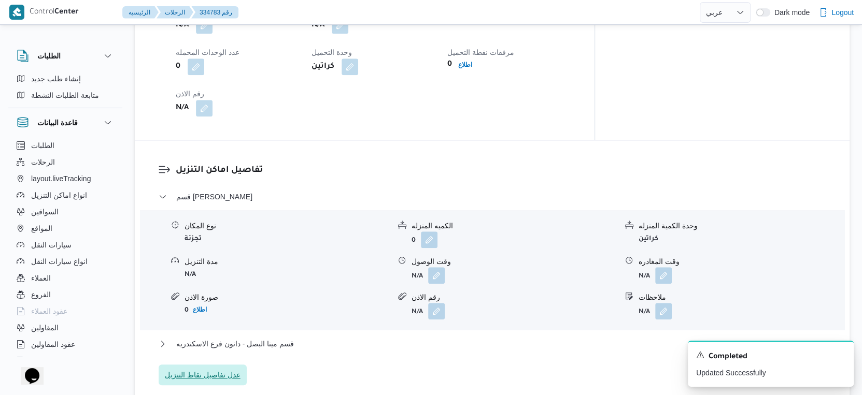
click at [219, 376] on span "عدل تفاصيل نقاط التنزيل" at bounding box center [203, 375] width 76 height 12
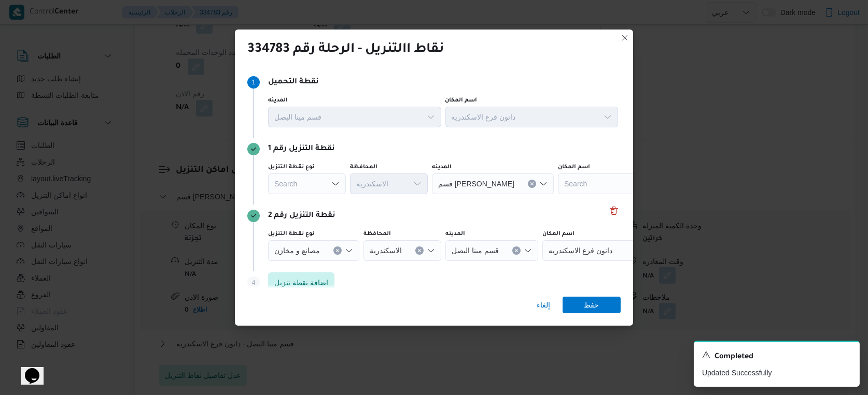
click at [311, 186] on div "Search" at bounding box center [307, 184] width 78 height 21
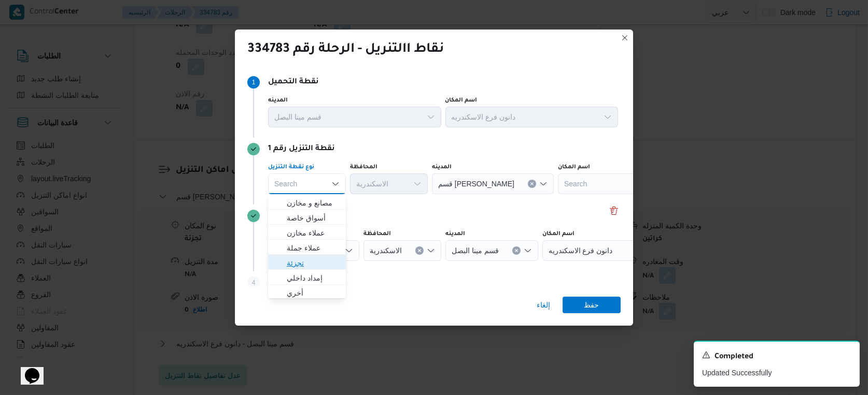
click at [315, 262] on span "تجزئة" at bounding box center [313, 263] width 53 height 12
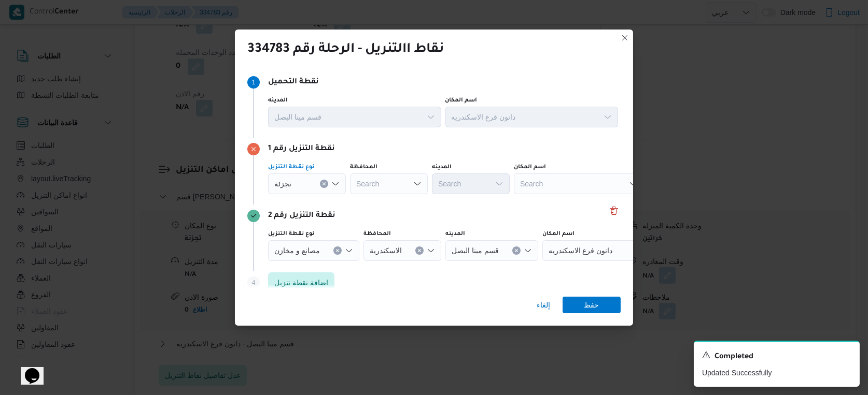
click at [304, 180] on div "تجزئة Combo box. Selected. تجزئة. Press Backspace to delete تجزئة. Combo box in…" at bounding box center [307, 184] width 78 height 21
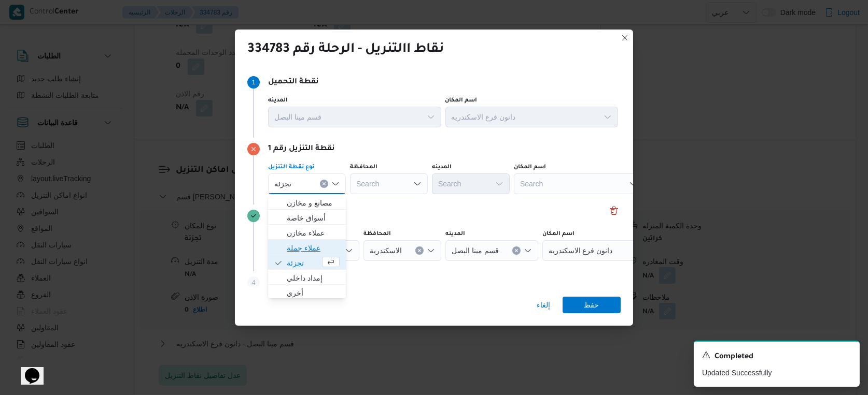
click at [317, 248] on span "عملاء جملة" at bounding box center [313, 248] width 53 height 12
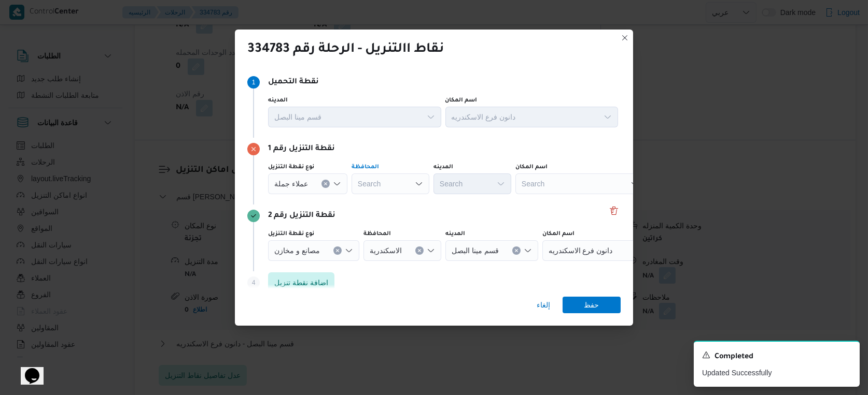
click at [384, 182] on div "Search" at bounding box center [390, 184] width 78 height 21
type input "ا"
click at [384, 181] on div "الاسكنر الاسكنر Combo box. Selected. الاسكنر. Selected. Combo box input. Search…" at bounding box center [390, 184] width 78 height 21
type input "الاسكند"
click at [384, 181] on div "الاسكند الاسكند" at bounding box center [390, 184] width 78 height 21
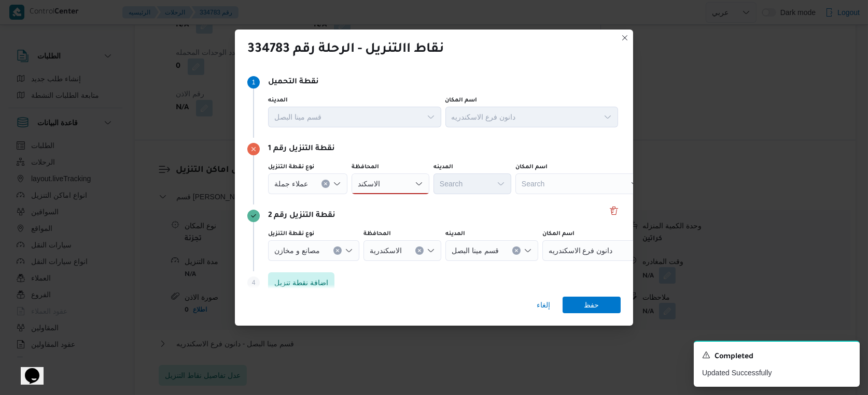
click at [380, 211] on div "نقطة التنزيل رقم 2" at bounding box center [433, 216] width 373 height 12
click at [386, 181] on div "الاسكند الاسكند" at bounding box center [390, 184] width 78 height 21
click at [384, 204] on mark "الاسكند" at bounding box center [389, 203] width 22 height 8
click at [296, 184] on span "عملاء جملة" at bounding box center [291, 183] width 34 height 11
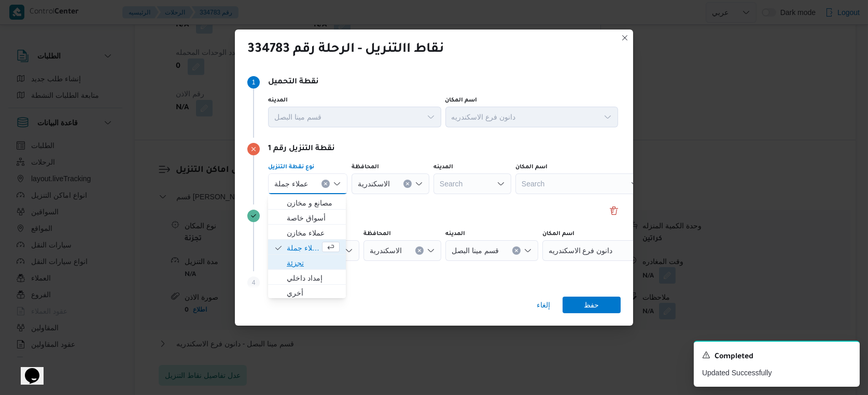
click at [305, 262] on span "تجزئة" at bounding box center [313, 263] width 53 height 12
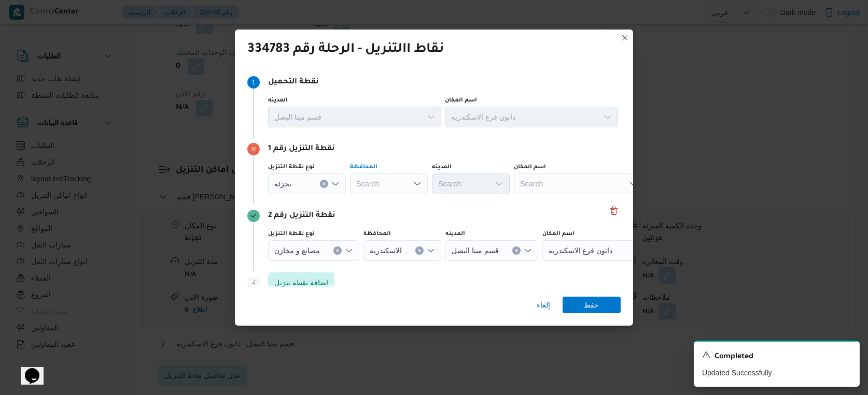
click at [380, 183] on div "Search" at bounding box center [389, 184] width 78 height 21
click at [383, 204] on span "الاسكندرية" at bounding box center [395, 203] width 53 height 12
click at [475, 180] on div "Search" at bounding box center [471, 184] width 78 height 21
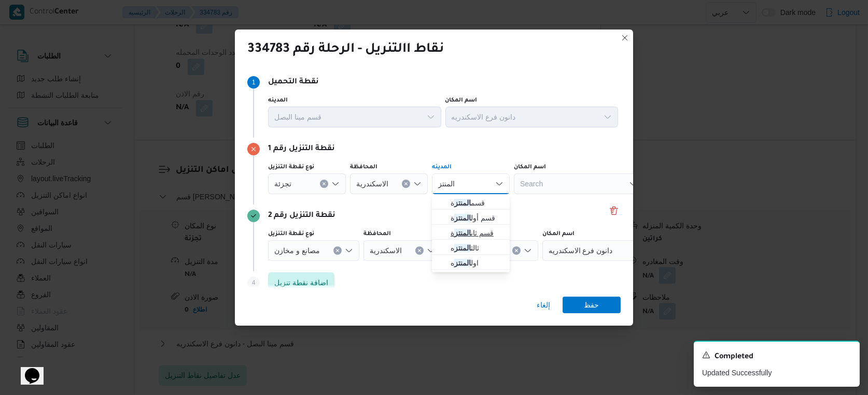
type input "المنتز"
click at [483, 231] on span "قسم ثان المنتز ة" at bounding box center [476, 233] width 53 height 12
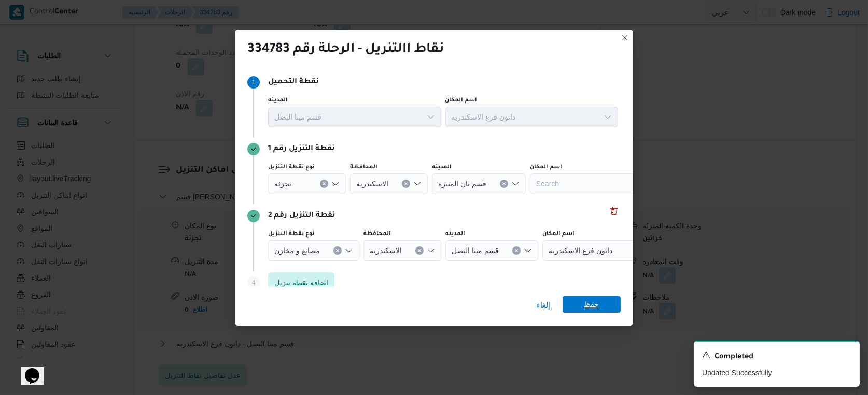
click at [595, 310] on span "حفظ" at bounding box center [591, 304] width 15 height 17
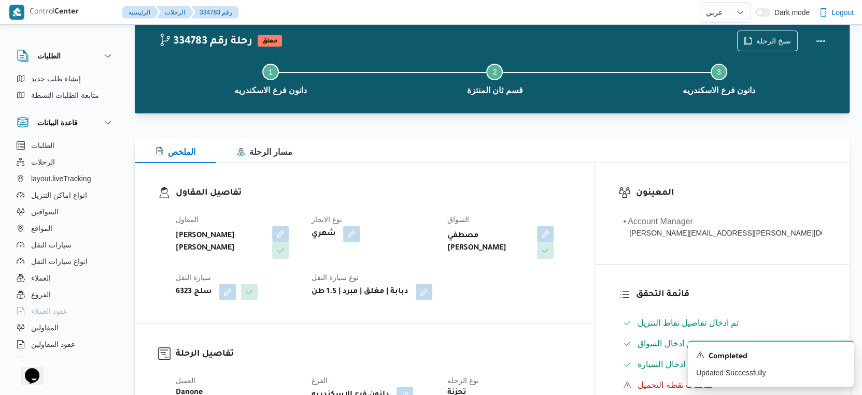
scroll to position [0, 0]
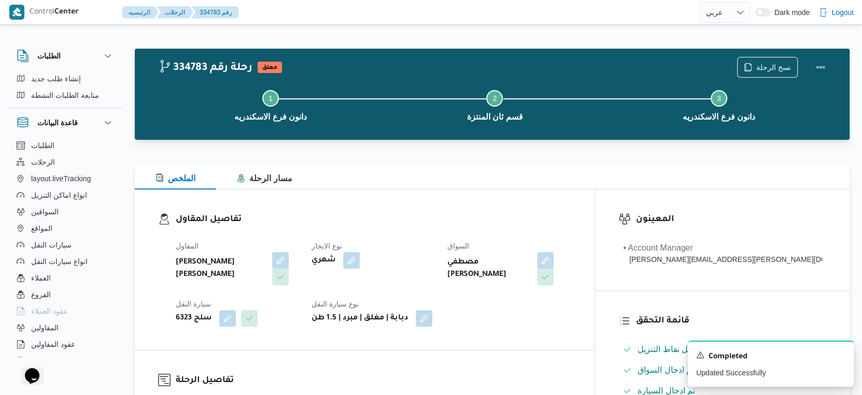
select select "ar"
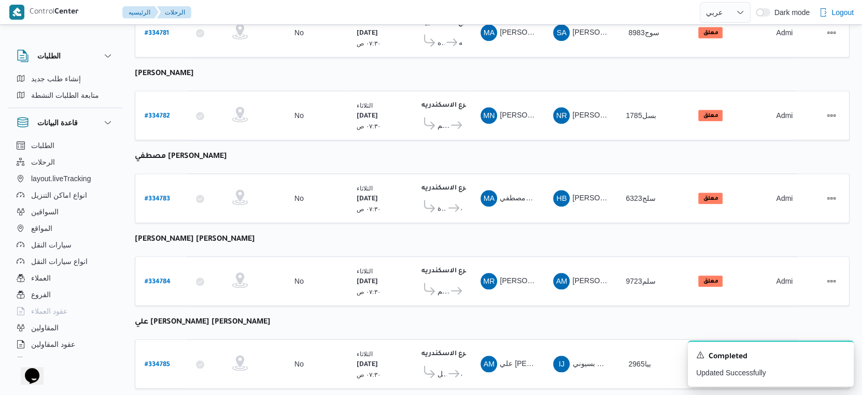
scroll to position [846, 0]
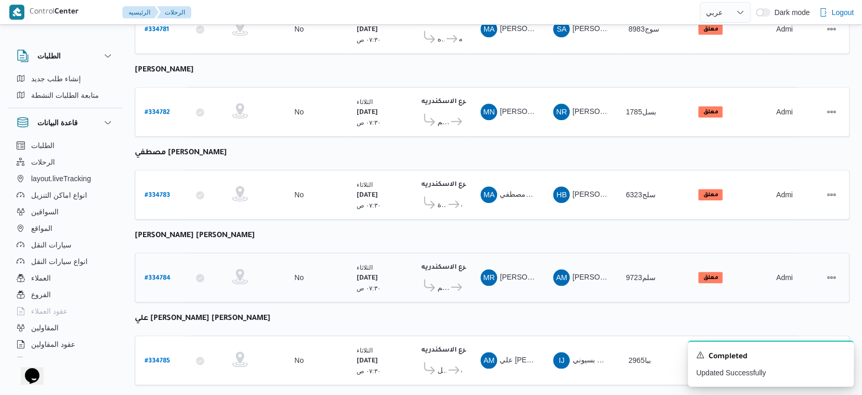
click at [463, 281] on span "دانون فرع الاسكندريه" at bounding box center [463, 287] width 0 height 12
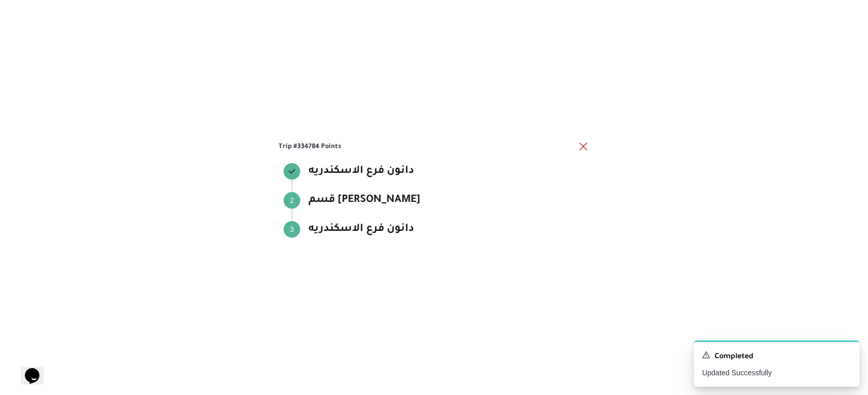
click at [457, 259] on div "Trip #334784 Points دانون فرع الاسكندريه دانون فرع الاسكندريه Step 2 2 قسم سيدى…" at bounding box center [434, 197] width 868 height 395
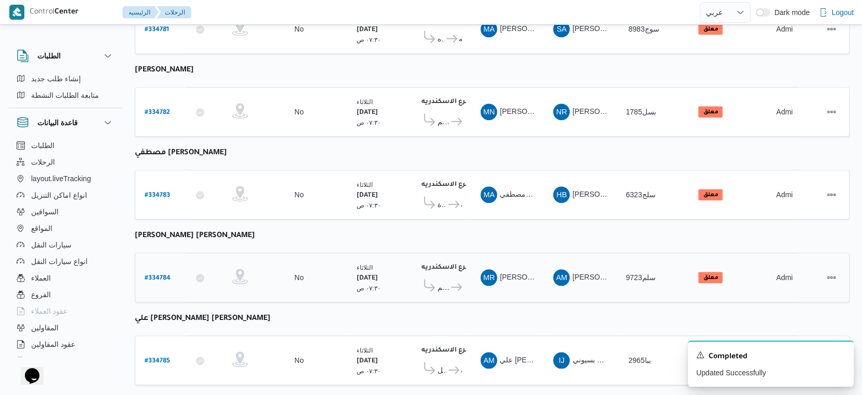
click at [162, 275] on b "# 334784" at bounding box center [158, 278] width 26 height 7
select select "ar"
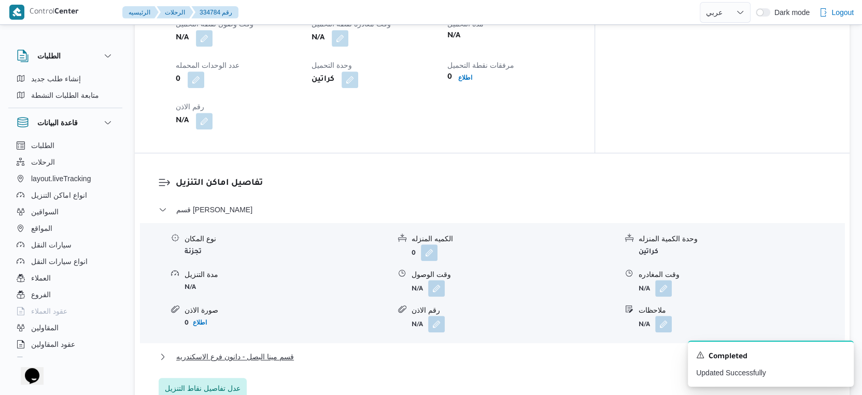
scroll to position [806, 0]
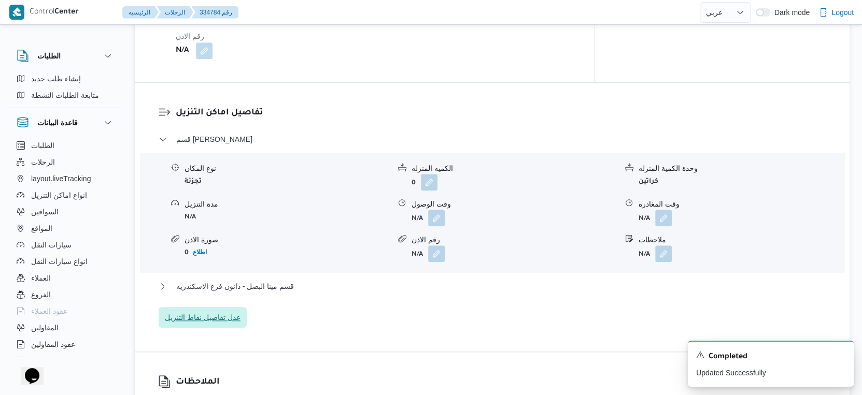
click at [238, 314] on span "عدل تفاصيل نقاط التنزيل" at bounding box center [203, 318] width 76 height 12
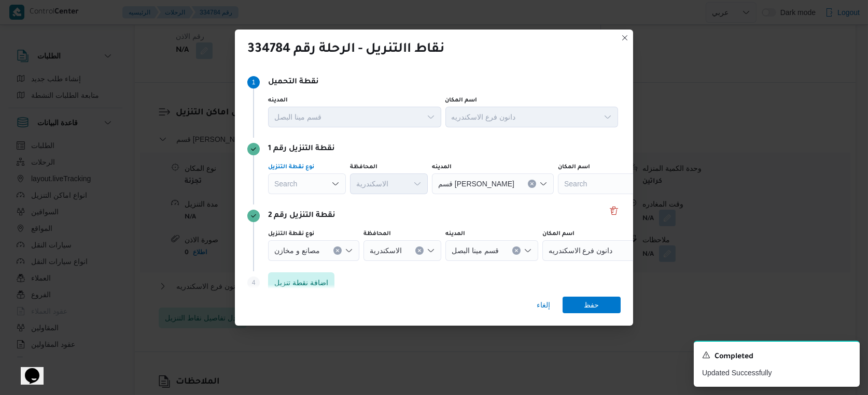
click at [306, 186] on div "Search" at bounding box center [307, 184] width 78 height 21
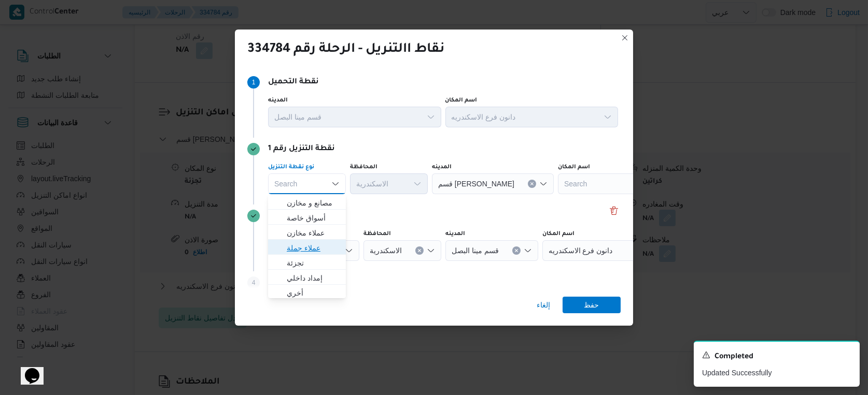
click at [312, 245] on span "عملاء جملة" at bounding box center [313, 248] width 53 height 12
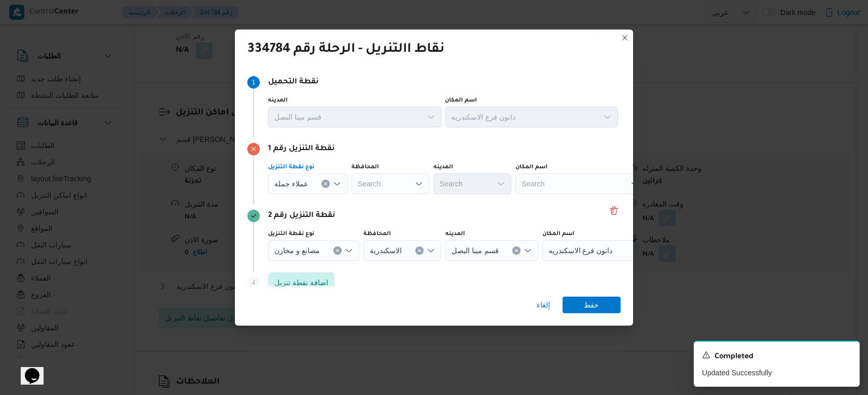
click at [381, 180] on div "Search" at bounding box center [390, 184] width 78 height 21
type input "الاسكندر"
click at [390, 181] on div "الاسكندر الاسكندر" at bounding box center [390, 184] width 78 height 21
click at [394, 203] on mark "الاسكندر" at bounding box center [388, 203] width 26 height 8
click at [297, 185] on span "عملاء جملة" at bounding box center [291, 183] width 34 height 11
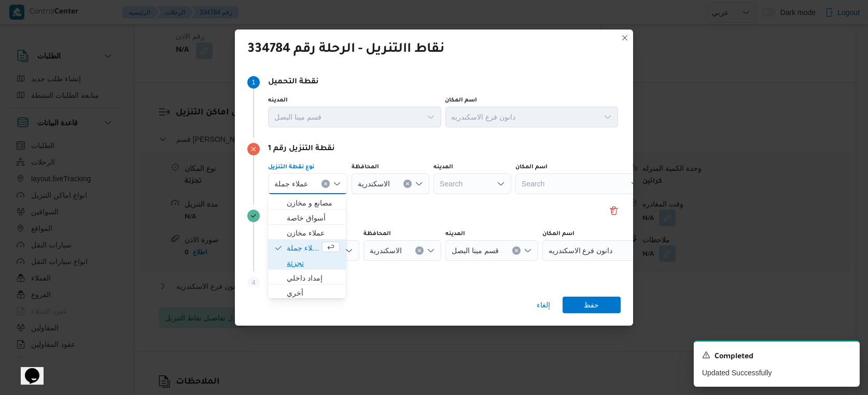
click at [303, 263] on span "تجزئة" at bounding box center [313, 263] width 53 height 12
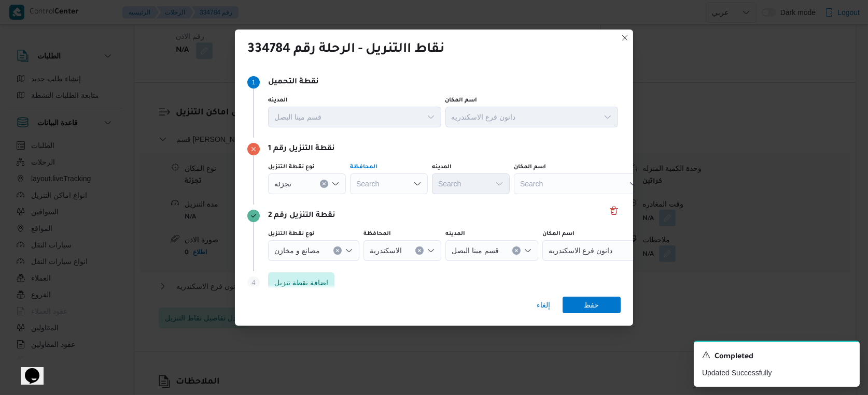
click at [398, 182] on div "Search" at bounding box center [389, 184] width 78 height 21
click at [396, 263] on span "الاسكندرية" at bounding box center [395, 263] width 53 height 12
click at [463, 182] on div "Search" at bounding box center [471, 184] width 78 height 21
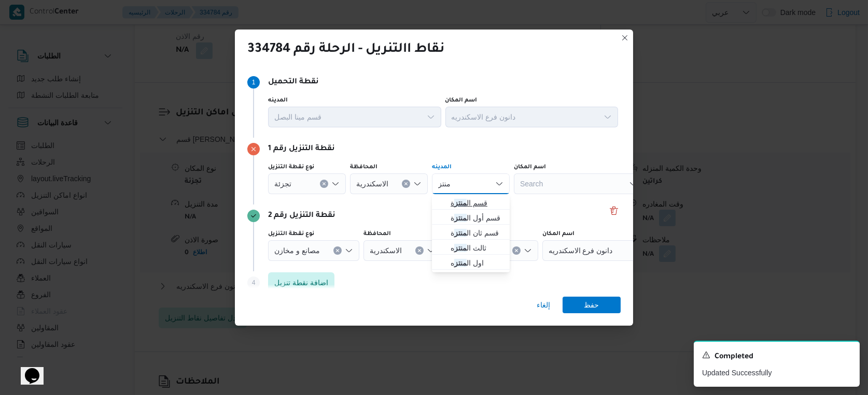
type input "منتز"
click at [473, 201] on span "قسم ال منتز ة" at bounding box center [476, 203] width 53 height 12
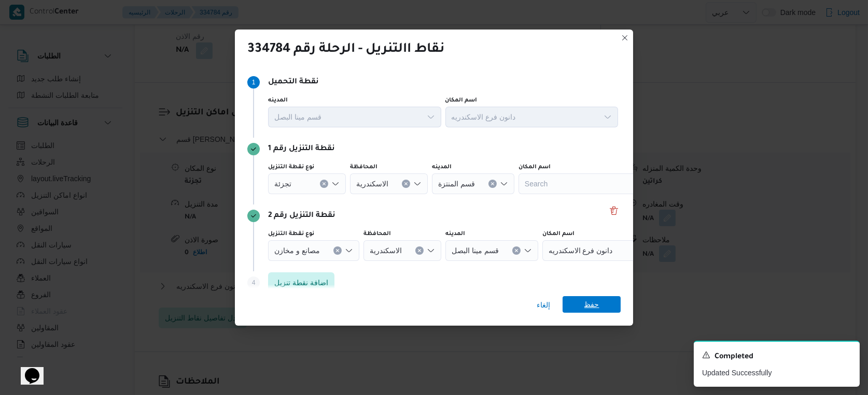
click at [577, 300] on span "حفظ" at bounding box center [591, 304] width 58 height 17
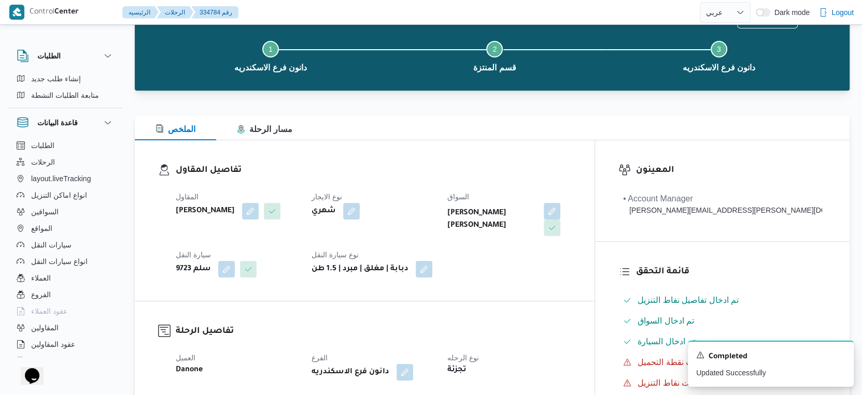
scroll to position [0, 0]
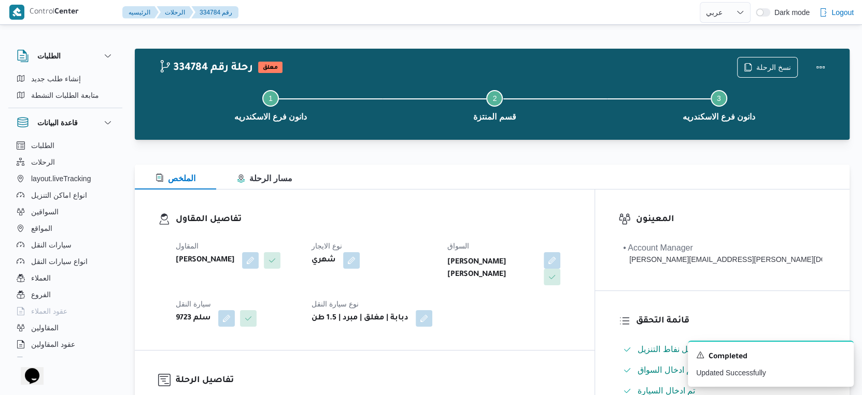
select select "ar"
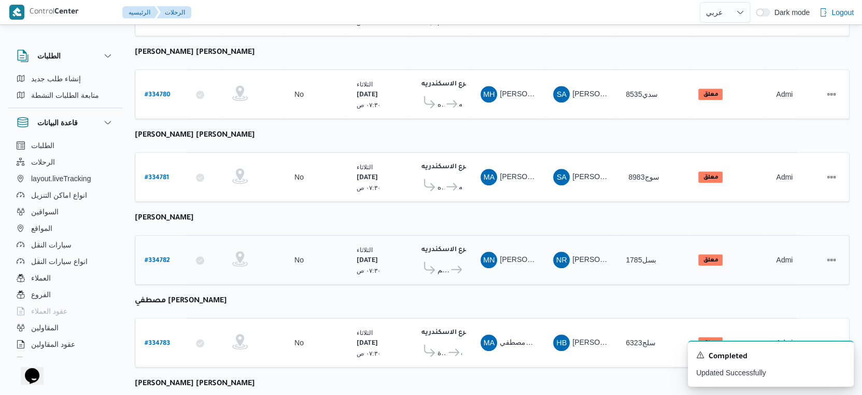
scroll to position [846, 0]
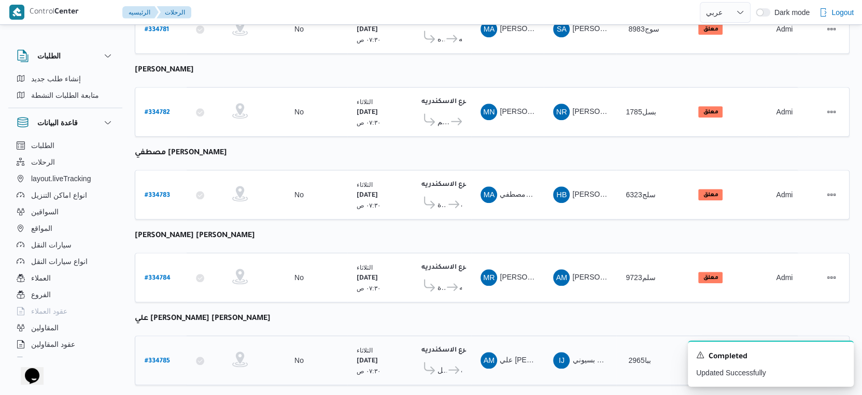
click at [432, 362] on icon at bounding box center [429, 368] width 11 height 12
click at [443, 364] on span "قسم أول الرمل" at bounding box center [441, 370] width 9 height 12
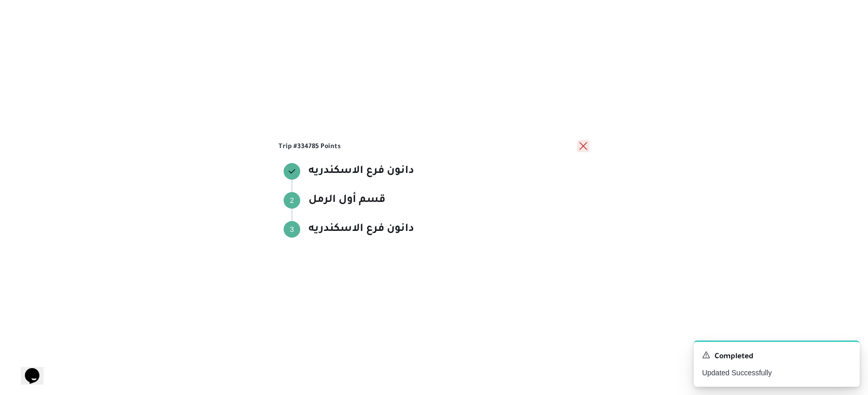
click at [581, 146] on button "close" at bounding box center [583, 146] width 12 height 12
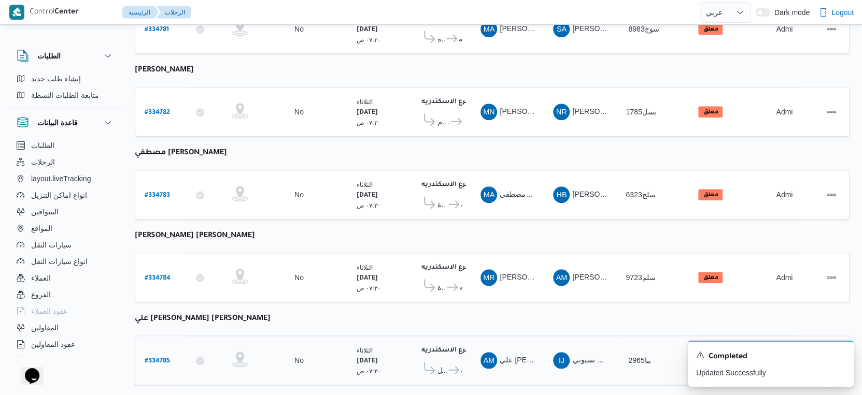
click at [160, 358] on b "# 334785" at bounding box center [157, 361] width 25 height 7
select select "ar"
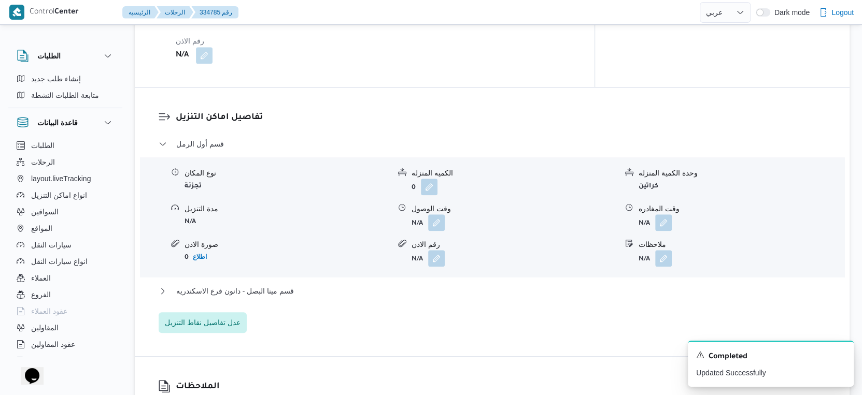
scroll to position [864, 0]
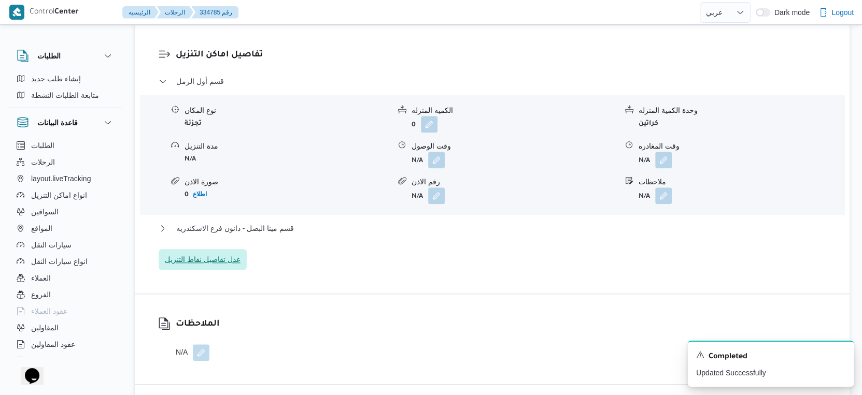
click at [222, 260] on span "عدل تفاصيل نقاط التنزيل" at bounding box center [203, 259] width 76 height 12
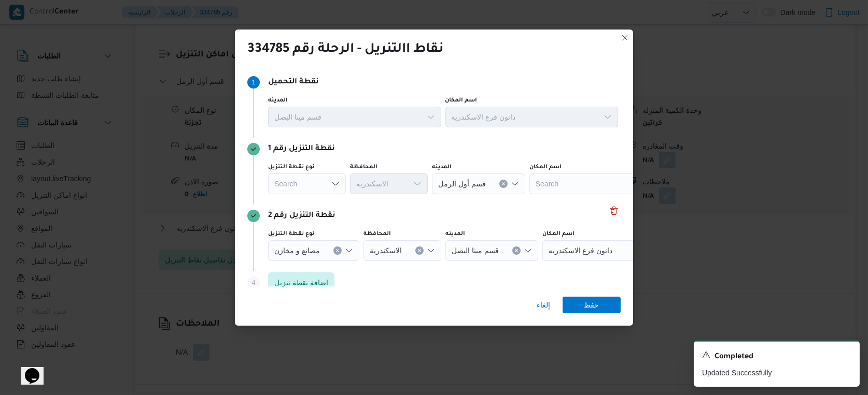
click at [315, 187] on div "Search" at bounding box center [307, 184] width 78 height 21
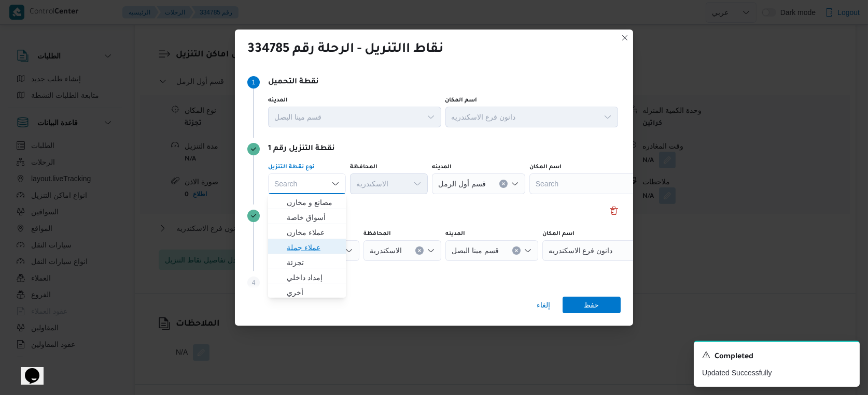
click at [316, 252] on span "عملاء جملة" at bounding box center [313, 248] width 53 height 12
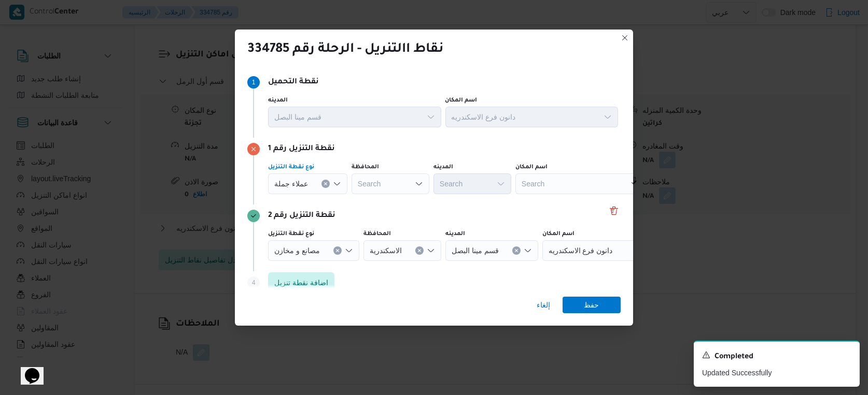
click at [393, 186] on div "Search" at bounding box center [390, 184] width 78 height 21
type input "سكندر"
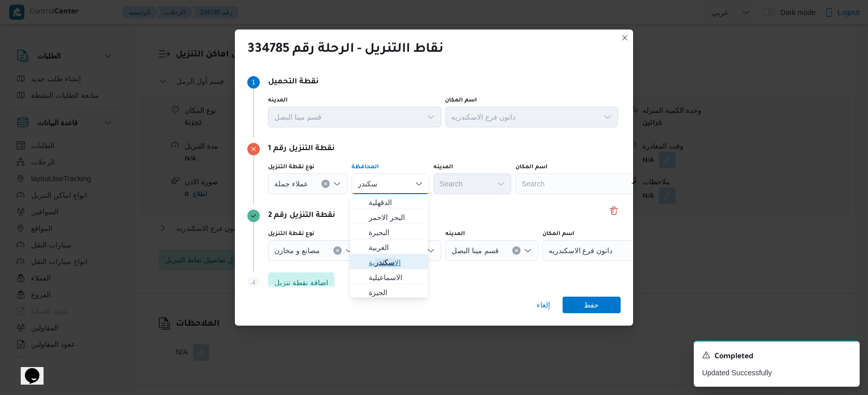
click at [386, 264] on mark "سكندر" at bounding box center [385, 263] width 20 height 8
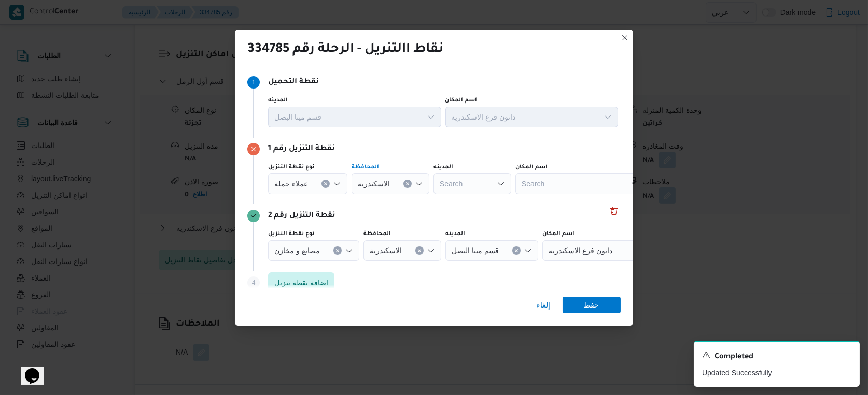
click at [293, 185] on span "عملاء جملة" at bounding box center [291, 183] width 34 height 11
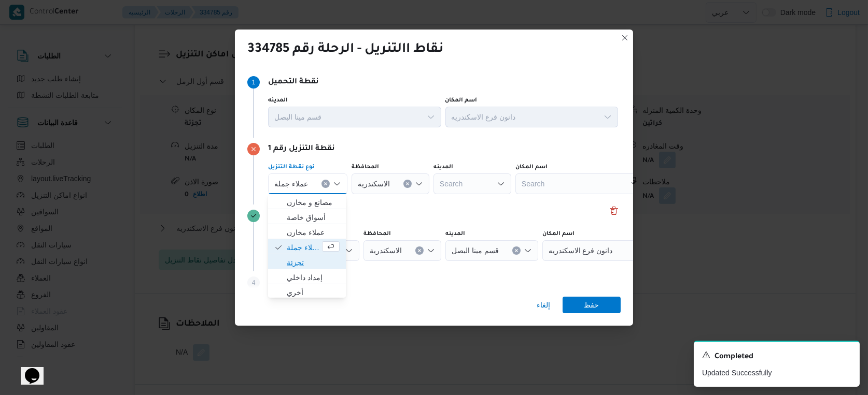
click at [308, 268] on span "تجزئة" at bounding box center [313, 263] width 53 height 12
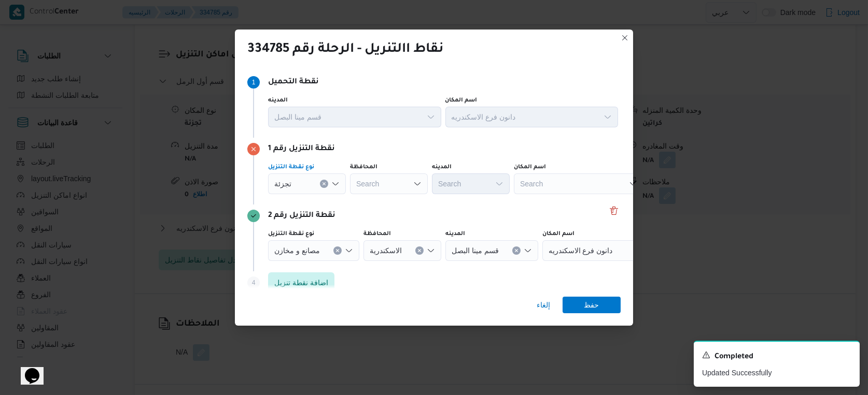
click at [383, 185] on div "Search" at bounding box center [389, 184] width 78 height 21
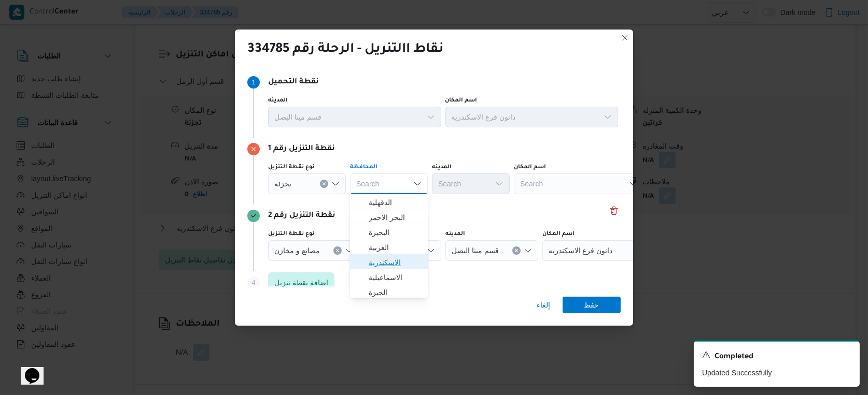
click at [394, 266] on span "الاسكندرية" at bounding box center [395, 263] width 53 height 12
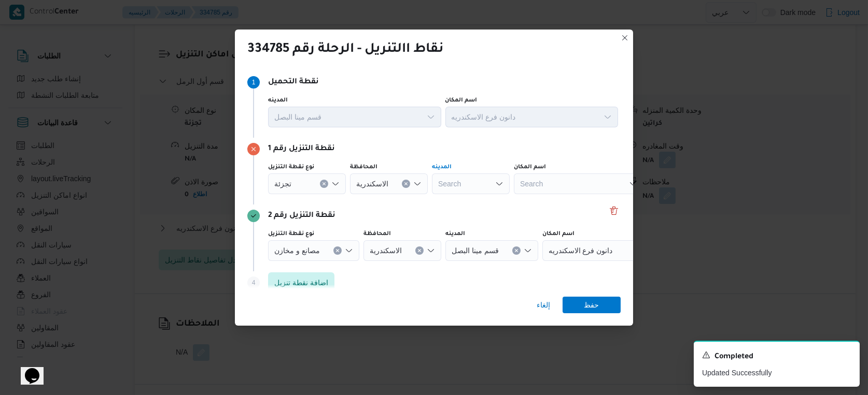
click at [466, 182] on div "Search" at bounding box center [471, 184] width 78 height 21
type input "المنتز"
click at [482, 232] on span "قسم ثان المنتز ة" at bounding box center [476, 233] width 53 height 12
click at [593, 306] on span "حفظ" at bounding box center [591, 305] width 15 height 17
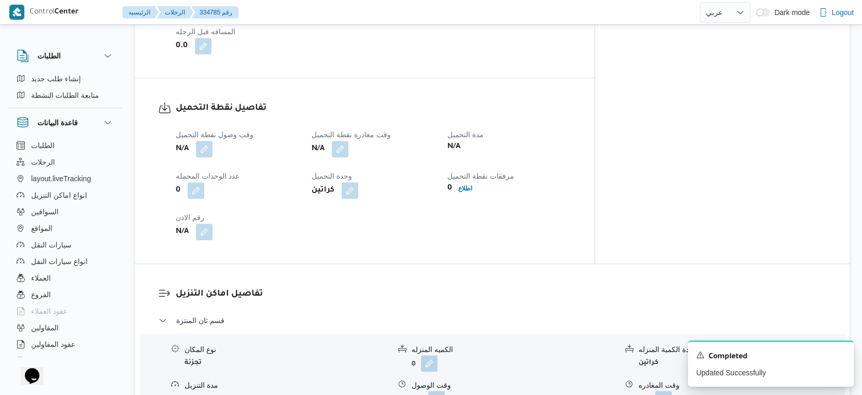
scroll to position [748, 0]
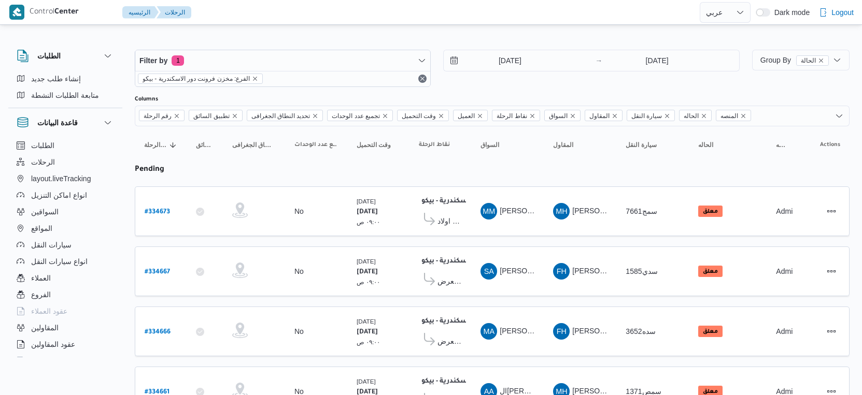
select select "ar"
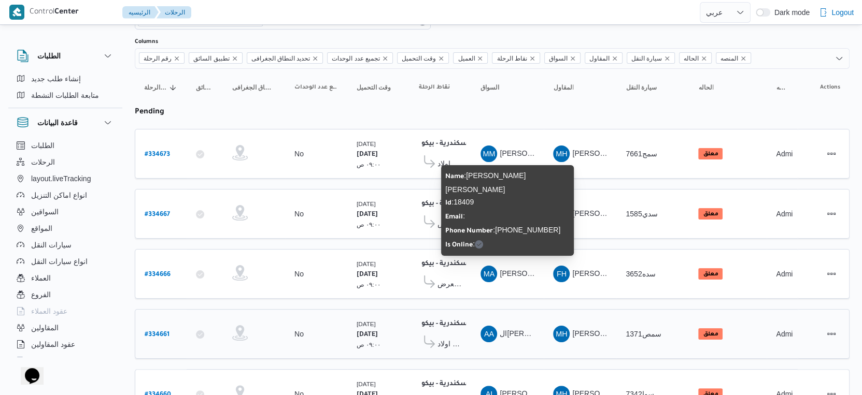
scroll to position [115, 0]
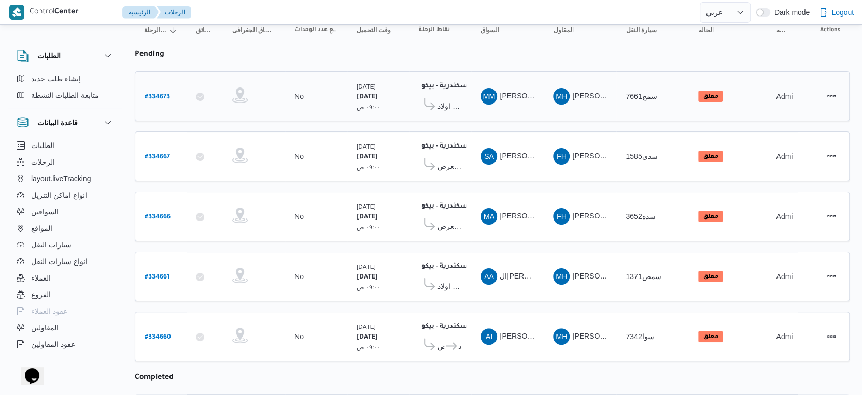
click at [446, 106] on span "معرض اولاد [PERSON_NAME] مول [PERSON_NAME] - المنوفية" at bounding box center [449, 106] width 24 height 12
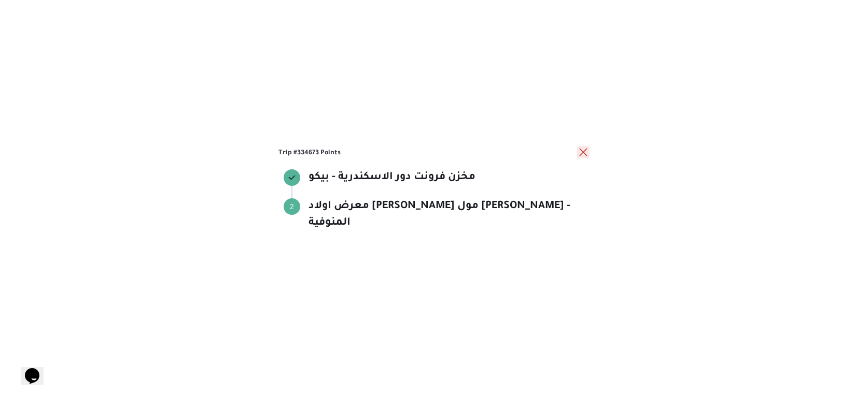
click at [583, 159] on button "close" at bounding box center [583, 152] width 12 height 12
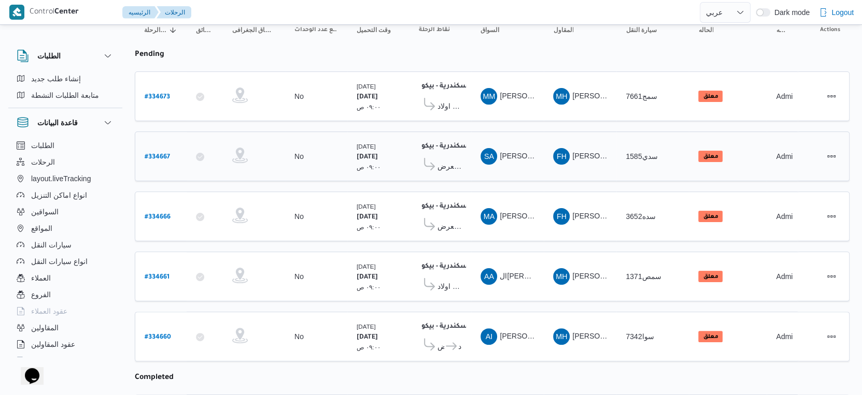
click at [452, 163] on span "معرض [PERSON_NAME] [GEOGRAPHIC_DATA]" at bounding box center [449, 166] width 24 height 12
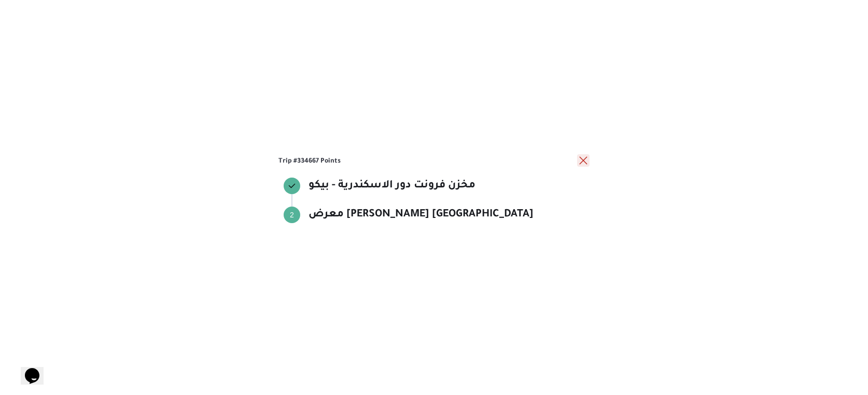
click at [580, 161] on button "close" at bounding box center [583, 160] width 12 height 12
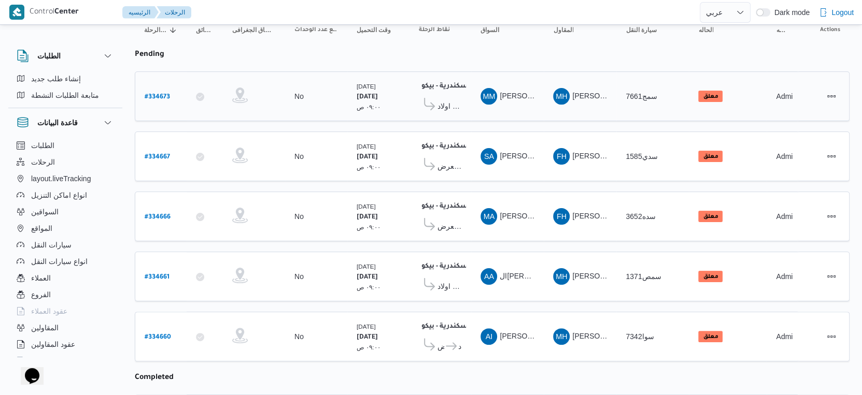
click at [450, 100] on span "معرض اولاد [PERSON_NAME] مول [PERSON_NAME] - المنوفية" at bounding box center [449, 106] width 24 height 12
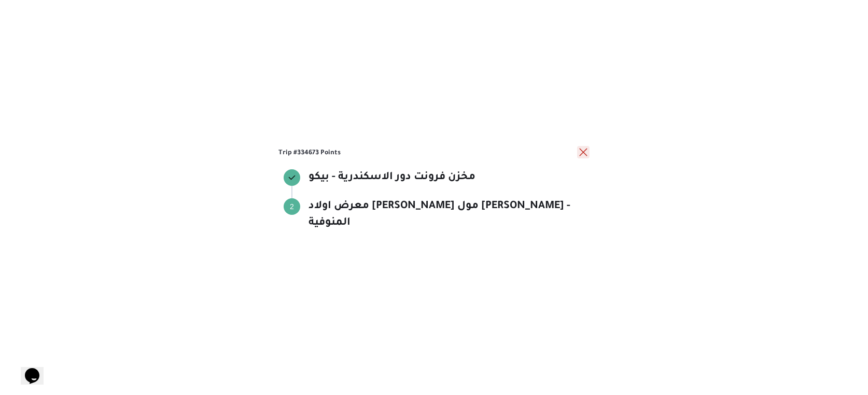
click at [581, 159] on button "close" at bounding box center [583, 152] width 12 height 12
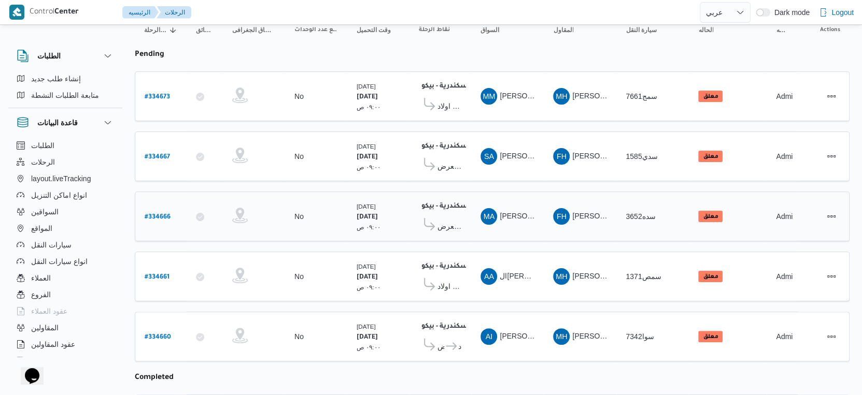
click at [460, 220] on span "معرض [PERSON_NAME] [GEOGRAPHIC_DATA]" at bounding box center [449, 226] width 24 height 12
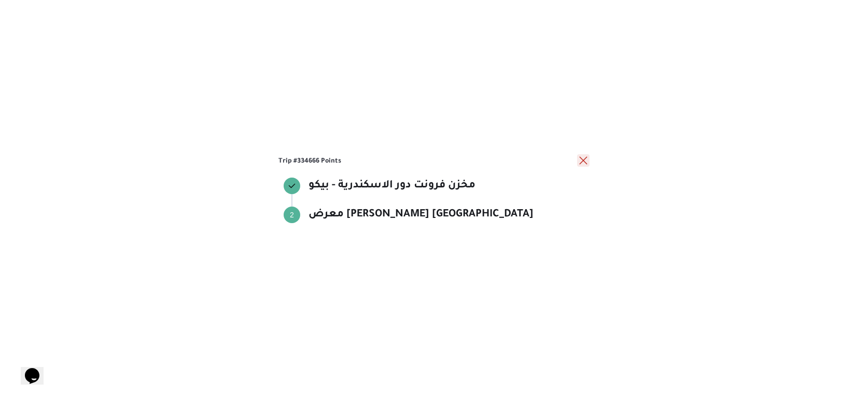
click at [579, 164] on button "close" at bounding box center [583, 160] width 12 height 12
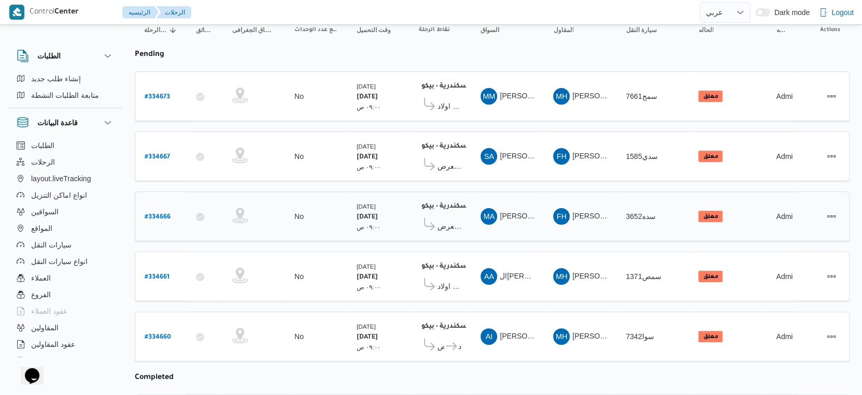
click at [167, 214] on b "# 334666" at bounding box center [158, 217] width 26 height 7
select select "ar"
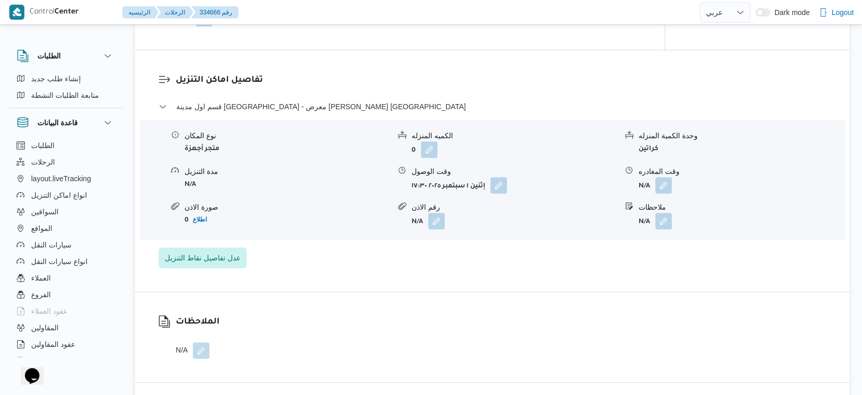
scroll to position [806, 0]
click at [664, 192] on button "button" at bounding box center [663, 184] width 17 height 17
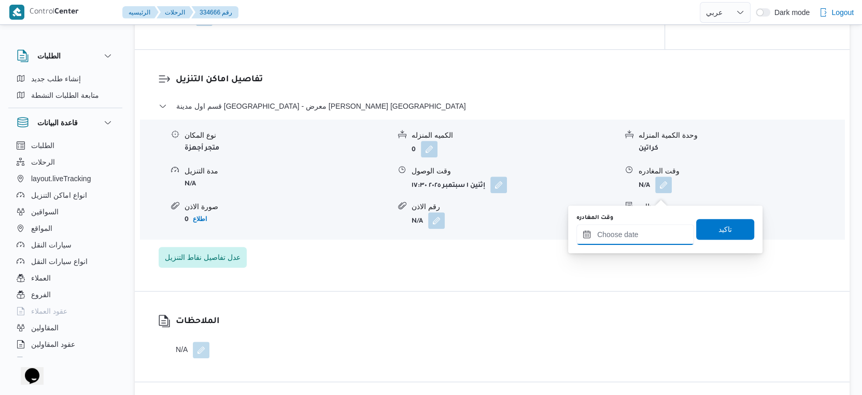
click at [646, 237] on input "وقت المغادره" at bounding box center [635, 234] width 118 height 21
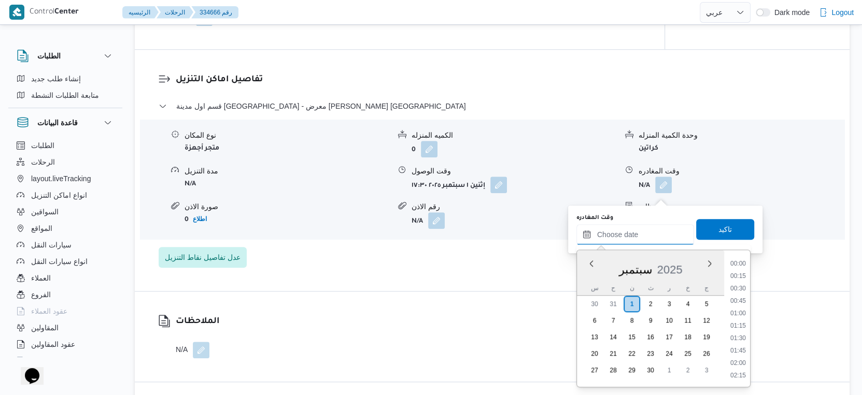
scroll to position [856, 0]
click at [742, 325] on li "18:30" at bounding box center [738, 328] width 24 height 10
type input "[DATE] ١٨:٣٠"
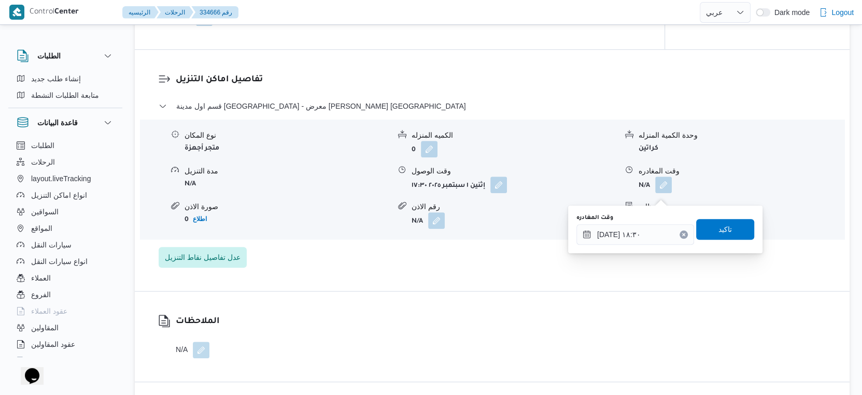
click at [731, 239] on div "وقت المغادره ٠١/٠٩/٢٠٢٥ ١٨:٣٠ تاكيد" at bounding box center [665, 229] width 180 height 33
click at [731, 230] on span "تاكيد" at bounding box center [725, 229] width 58 height 21
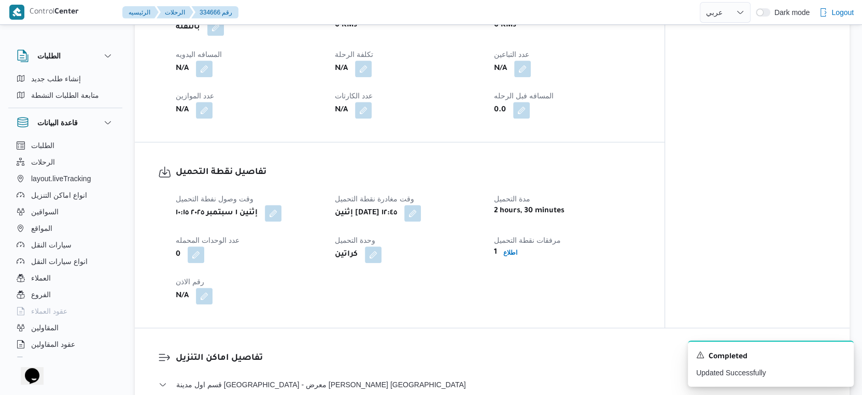
scroll to position [460, 0]
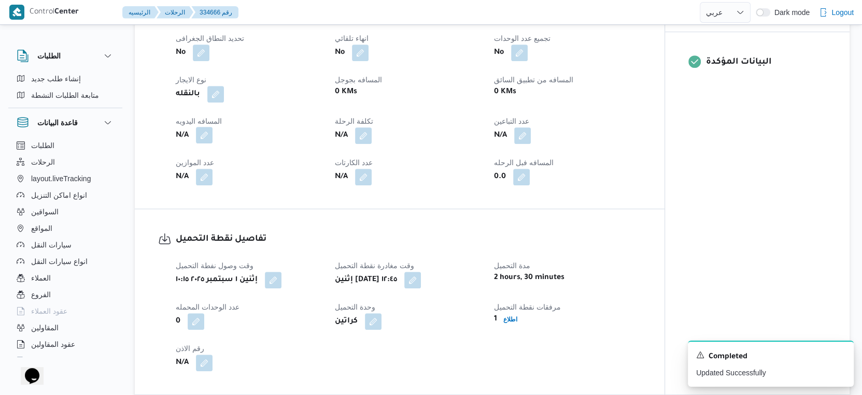
click at [210, 144] on button "button" at bounding box center [204, 135] width 17 height 17
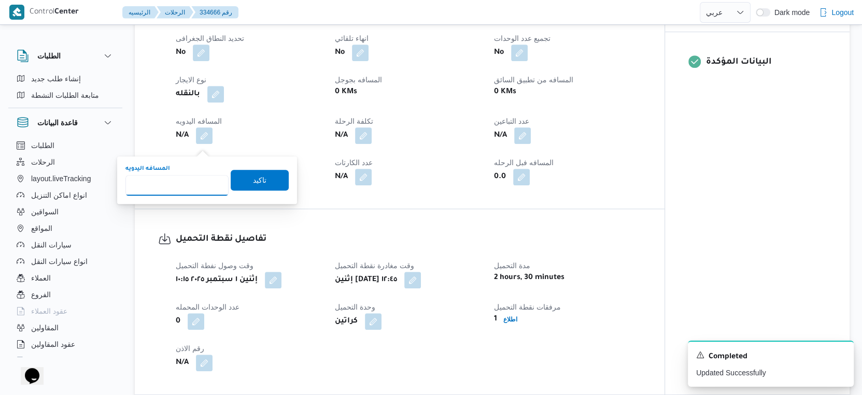
click at [179, 190] on input "المسافه اليدويه" at bounding box center [176, 185] width 103 height 21
type input "115"
click at [253, 178] on span "تاكيد" at bounding box center [259, 180] width 13 height 12
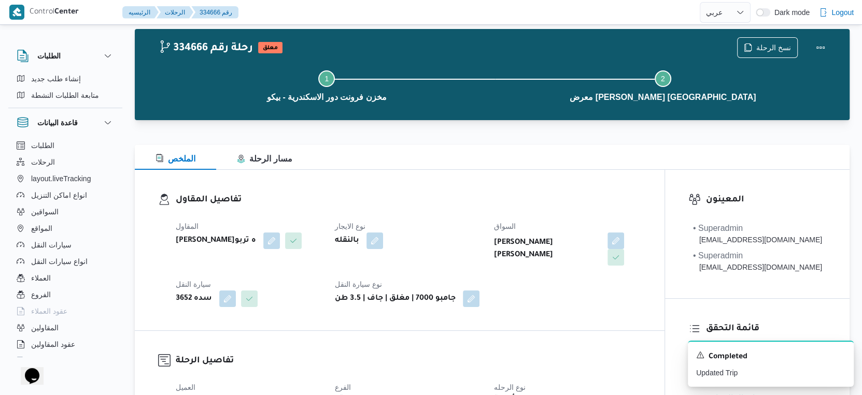
scroll to position [0, 0]
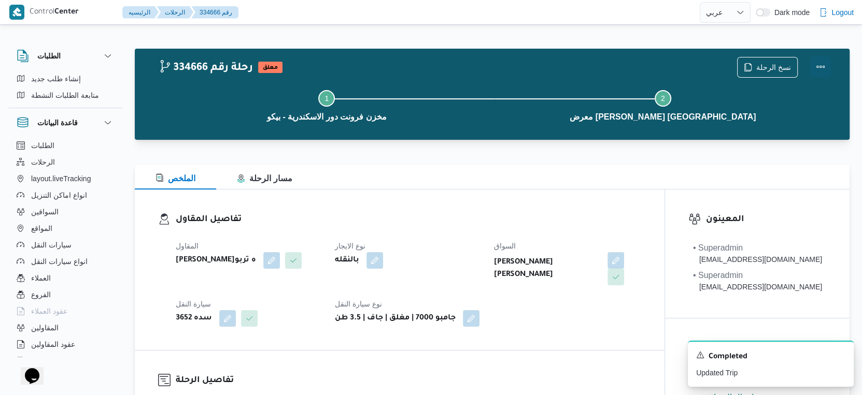
click at [825, 66] on button "Actions" at bounding box center [820, 66] width 21 height 21
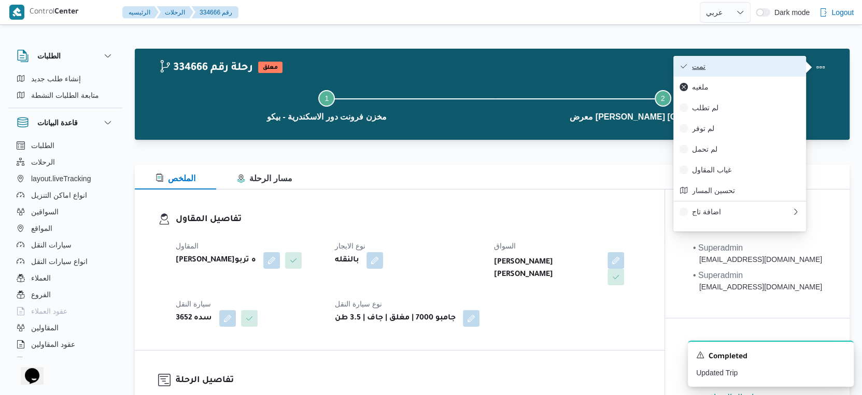
click at [762, 67] on span "تمت" at bounding box center [746, 66] width 108 height 8
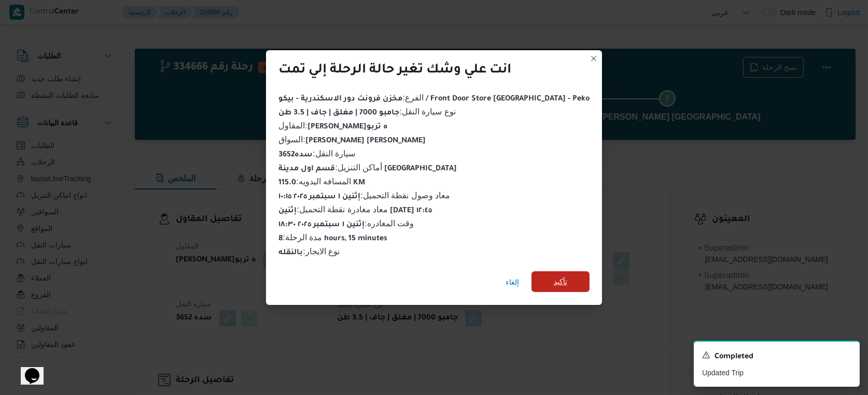
click at [554, 276] on span "تأكيد" at bounding box center [560, 282] width 13 height 12
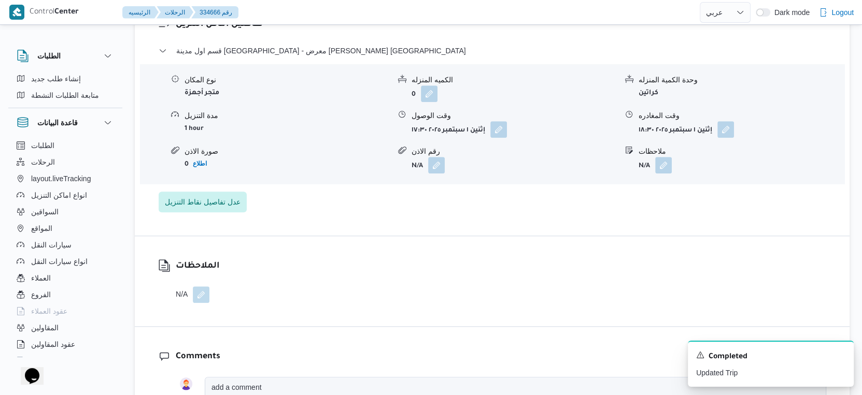
scroll to position [864, 0]
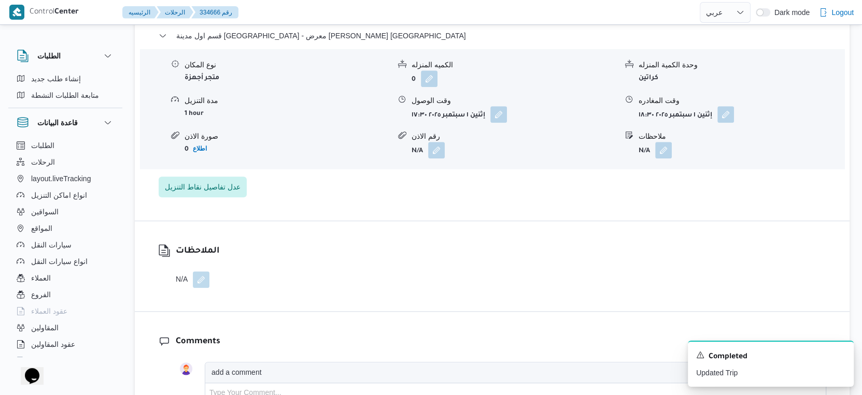
select select "ar"
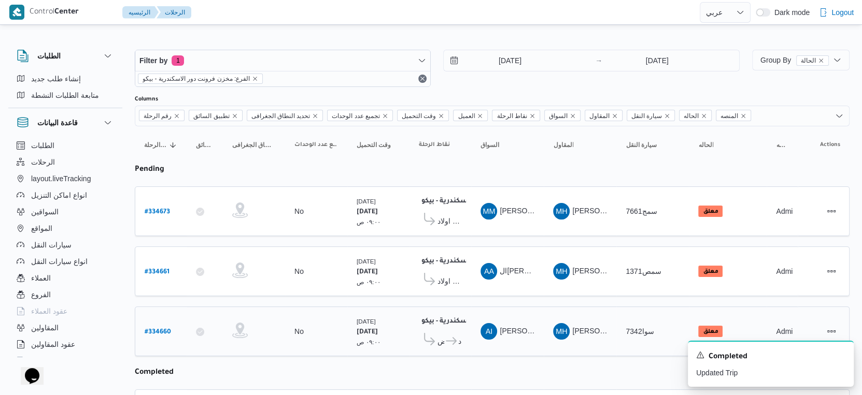
click at [453, 337] on icon at bounding box center [451, 341] width 11 height 8
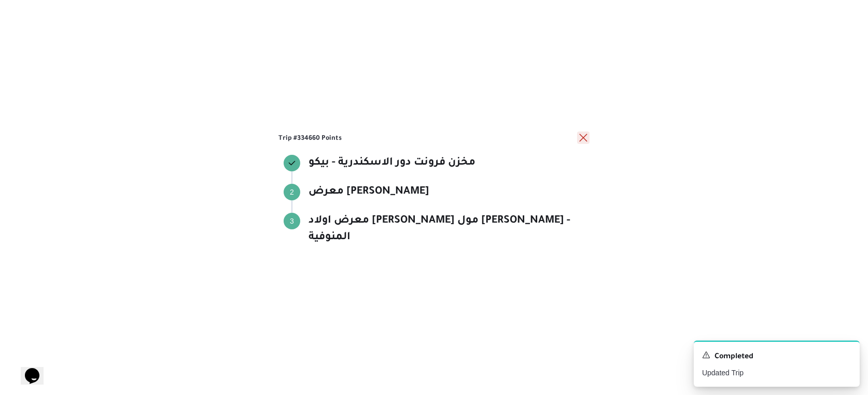
click at [586, 144] on button "close" at bounding box center [583, 138] width 12 height 12
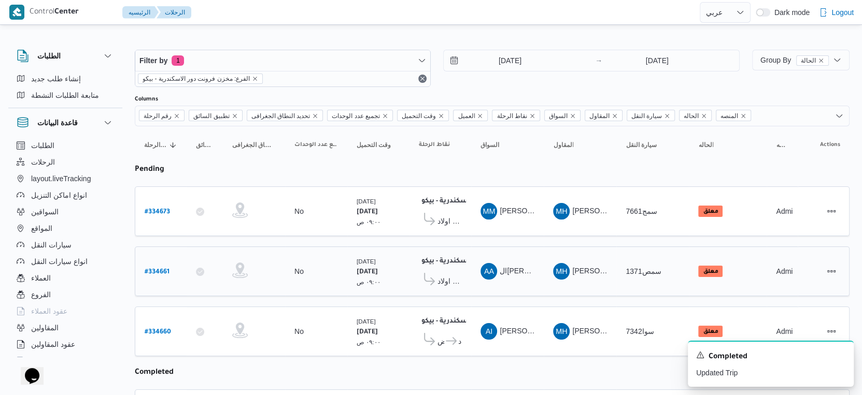
drag, startPoint x: 453, startPoint y: 267, endPoint x: 454, endPoint y: 275, distance: 7.3
click at [454, 273] on div "معرض اولاد عبدالغفار مول العشماوى - المنوفية" at bounding box center [440, 278] width 43 height 21
click at [455, 279] on span "معرض اولاد عبدالغفار مول العشماوى - المنوفية" at bounding box center [449, 281] width 24 height 12
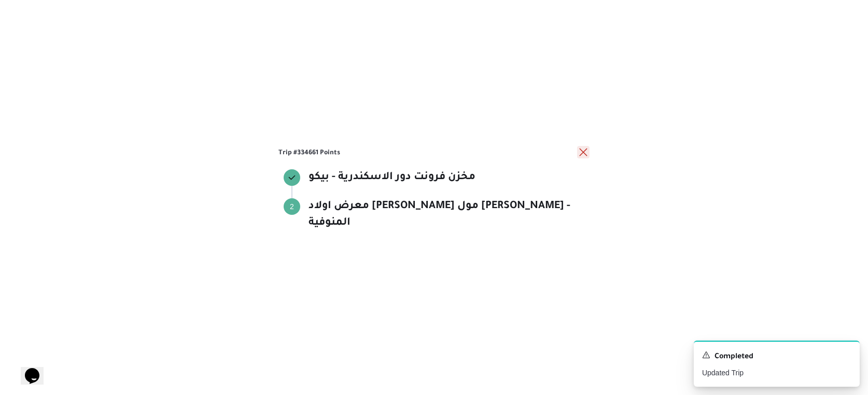
click at [584, 158] on button "close" at bounding box center [583, 152] width 12 height 12
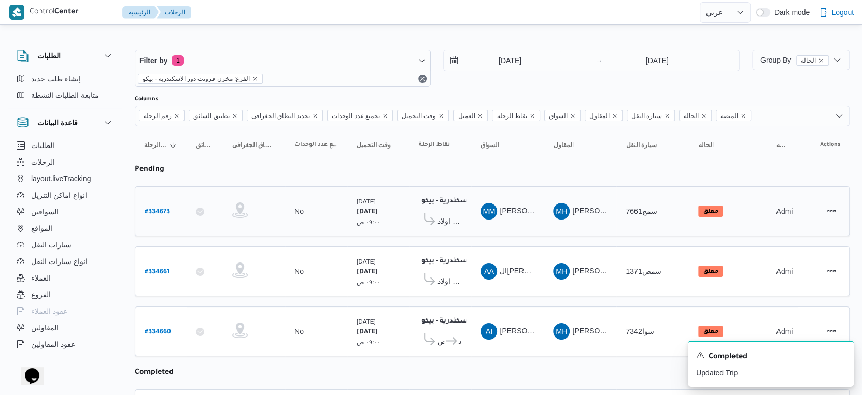
click at [451, 223] on span "معرض اولاد عبدالغفار مول العشماوى - المنوفية" at bounding box center [449, 221] width 24 height 12
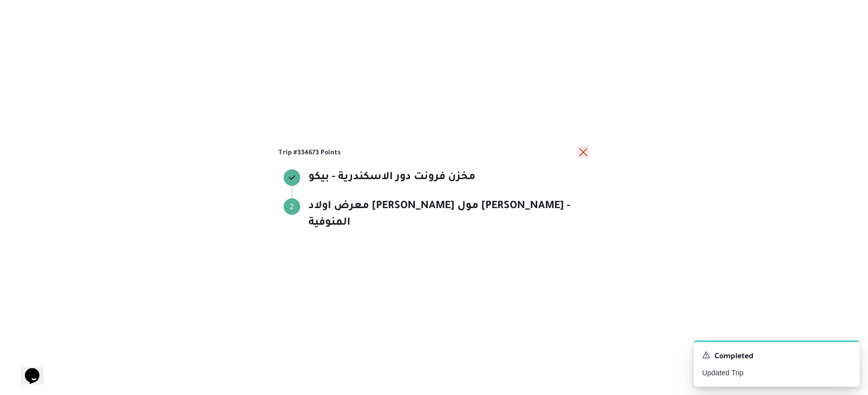
click at [582, 158] on button "close" at bounding box center [583, 152] width 12 height 12
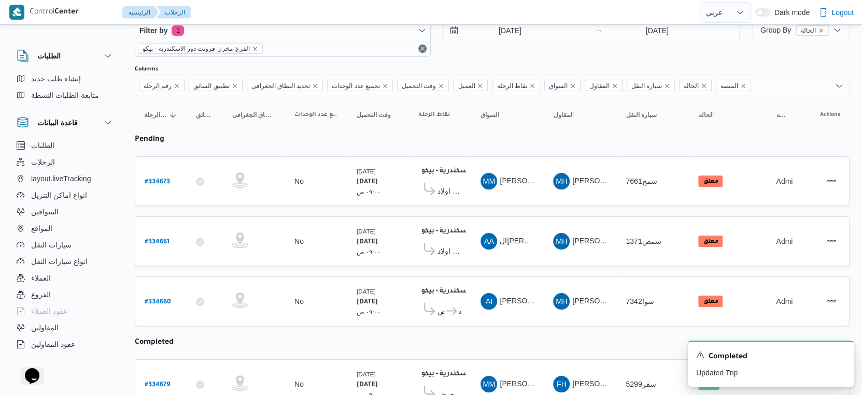
scroll to position [58, 0]
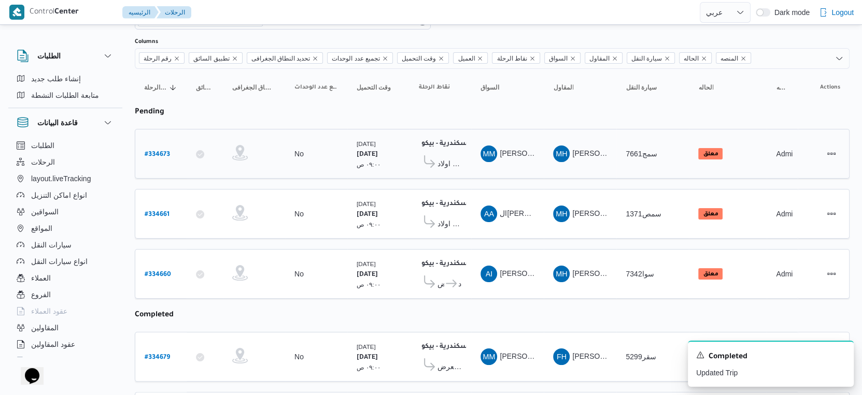
click at [461, 160] on span "معرض اولاد عبدالغفار مول العشماوى - المنوفية" at bounding box center [449, 164] width 24 height 12
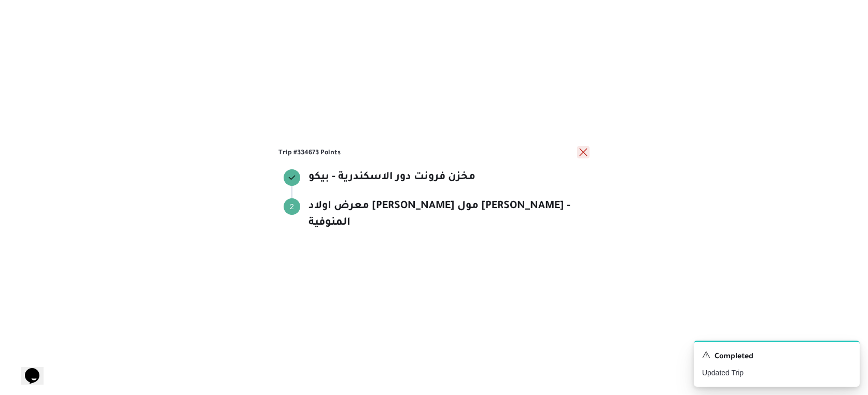
click at [581, 159] on button "close" at bounding box center [583, 152] width 12 height 12
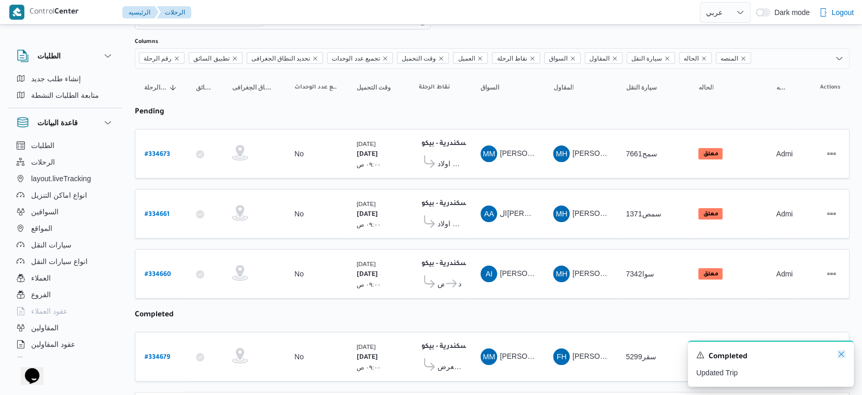
click at [841, 357] on icon "Dismiss toast" at bounding box center [841, 354] width 8 height 8
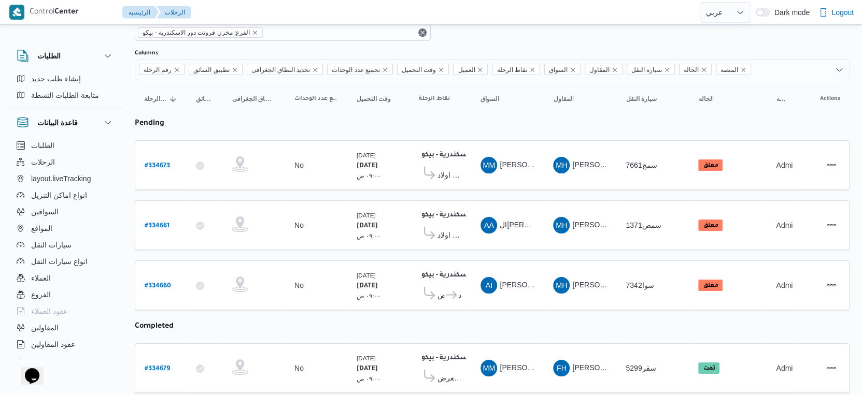
scroll to position [0, 0]
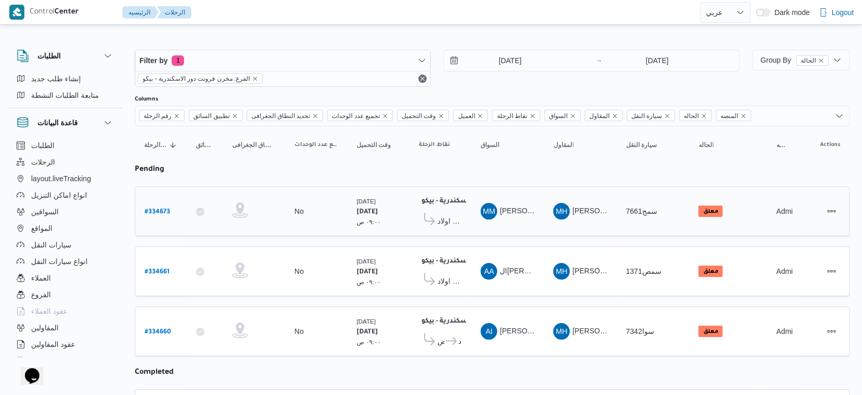
click at [161, 209] on b "# 334673" at bounding box center [157, 212] width 25 height 7
select select "ar"
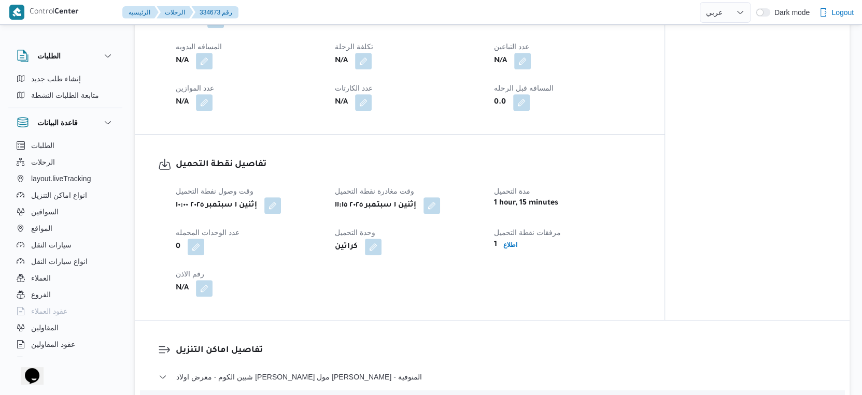
scroll to position [403, 0]
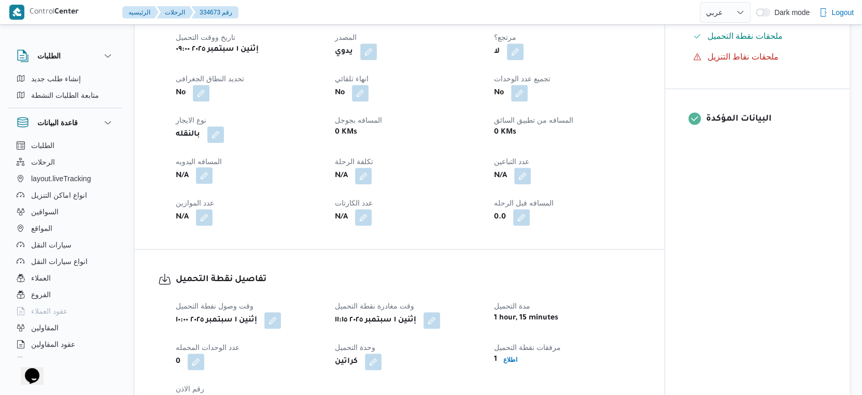
click at [204, 181] on button "button" at bounding box center [204, 175] width 17 height 17
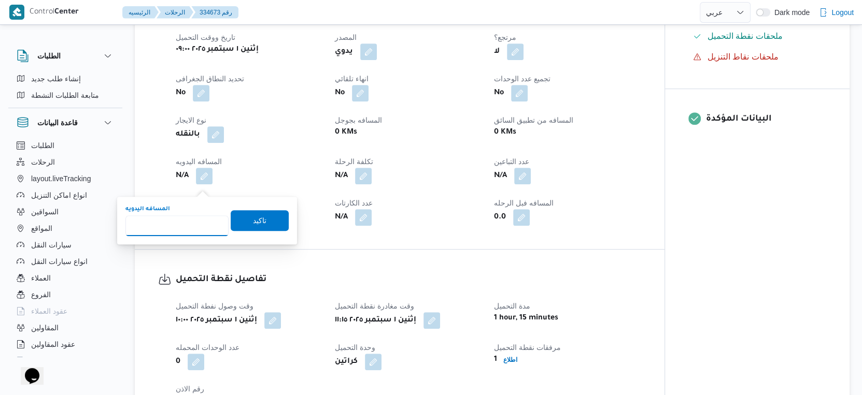
click at [176, 225] on input "المسافه اليدويه" at bounding box center [176, 226] width 103 height 21
type input "141"
click at [253, 215] on span "تاكيد" at bounding box center [259, 220] width 13 height 12
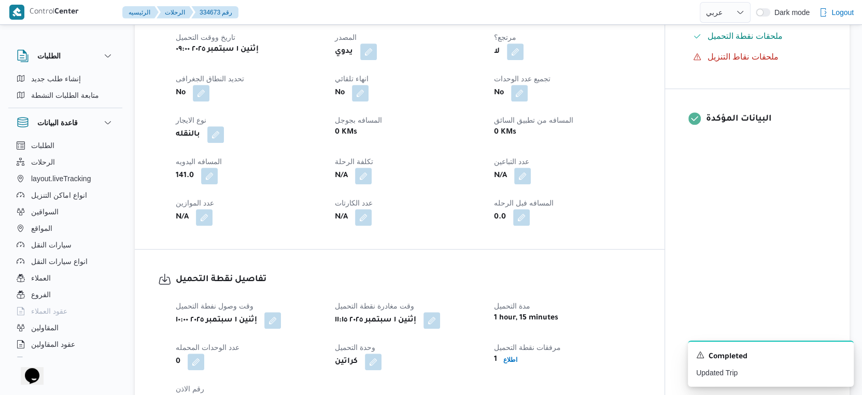
select select "ar"
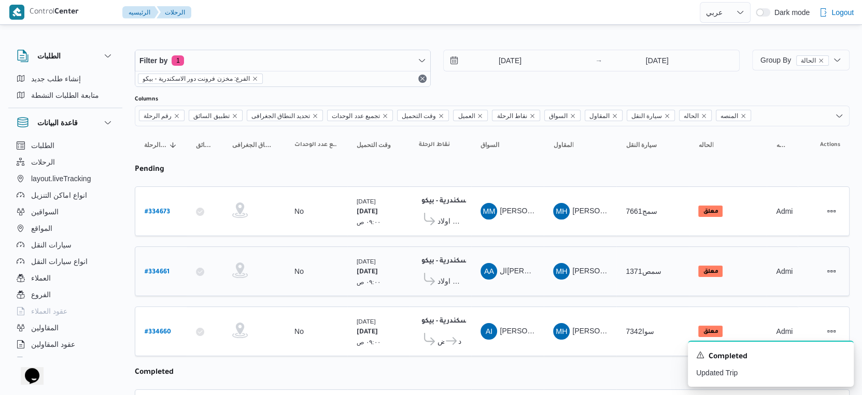
click at [159, 270] on b "# 334661" at bounding box center [157, 272] width 25 height 7
select select "ar"
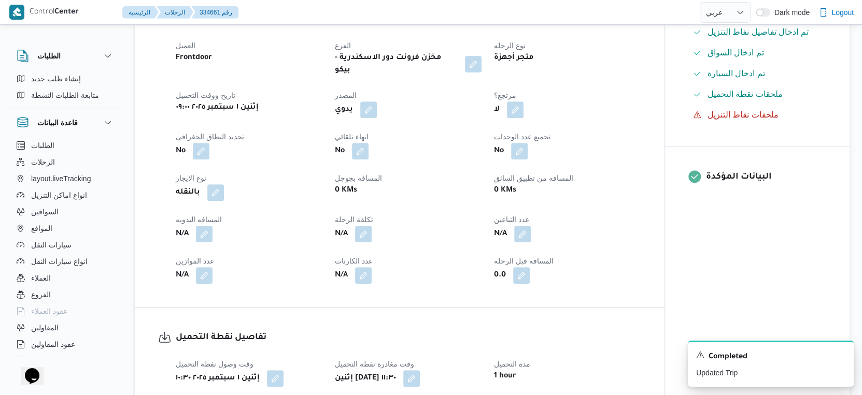
scroll to position [460, 0]
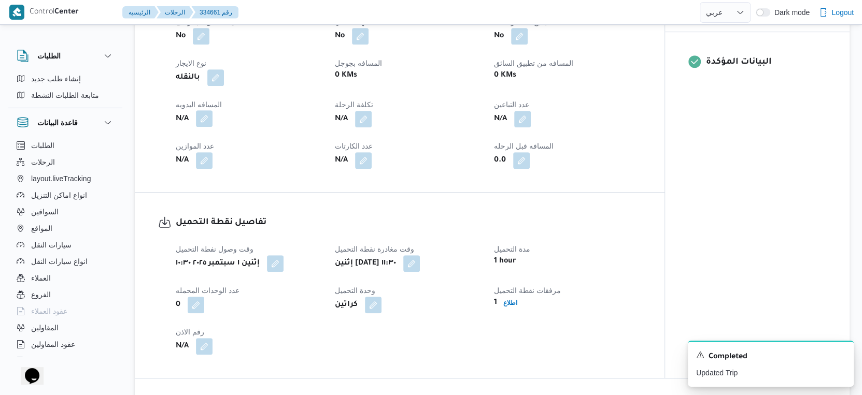
click at [205, 127] on button "button" at bounding box center [204, 118] width 17 height 17
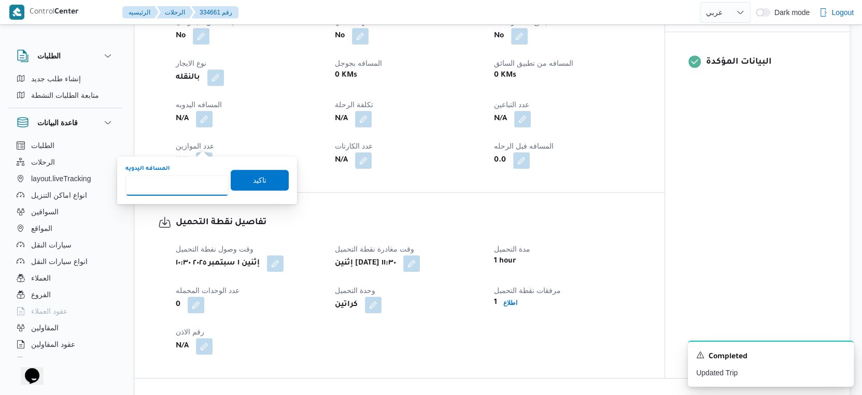
click at [171, 181] on input "المسافه اليدويه" at bounding box center [176, 185] width 103 height 21
type input "141"
click at [263, 181] on span "تاكيد" at bounding box center [260, 179] width 58 height 21
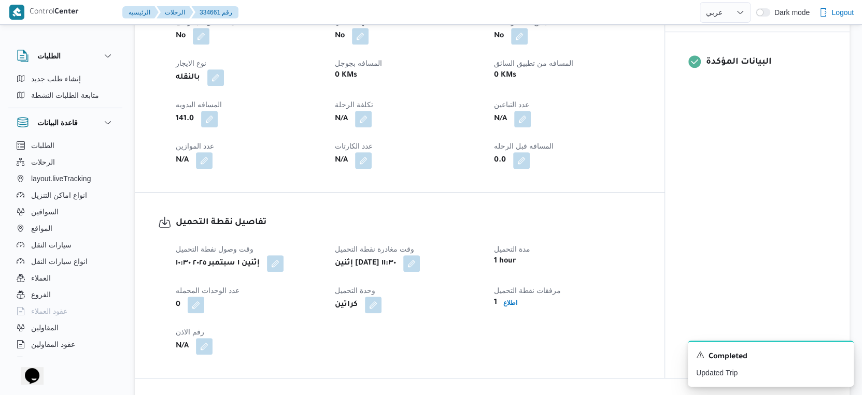
select select "ar"
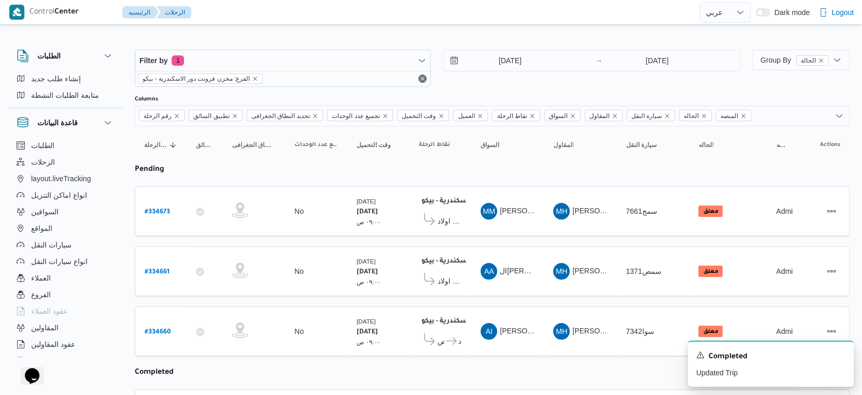
scroll to position [28, 0]
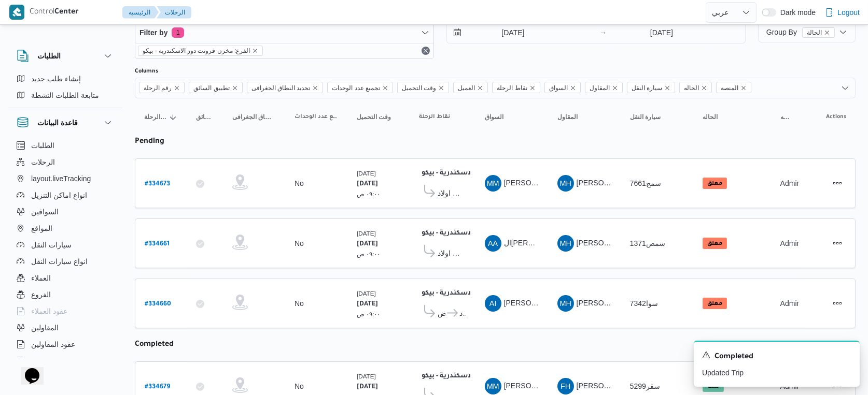
select select "ar"
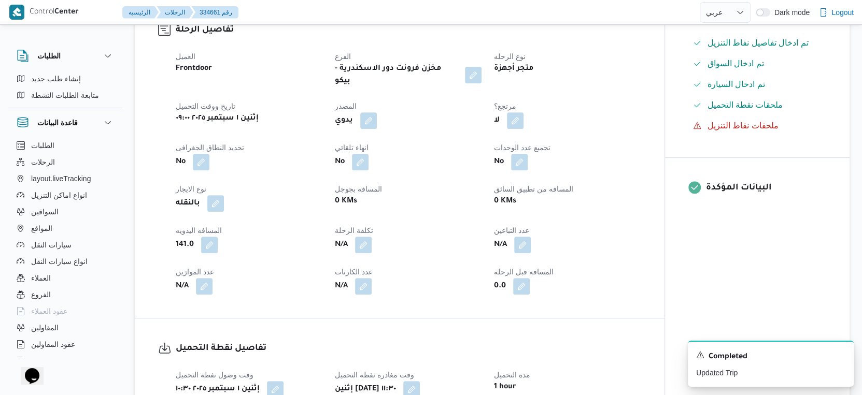
scroll to position [373, 0]
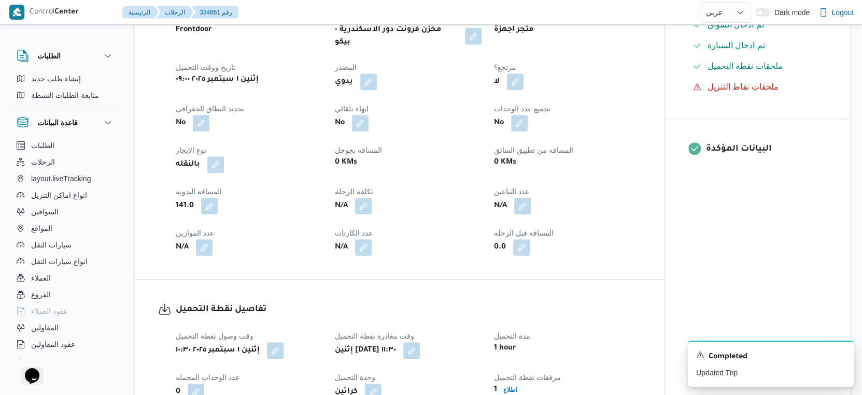
select select "ar"
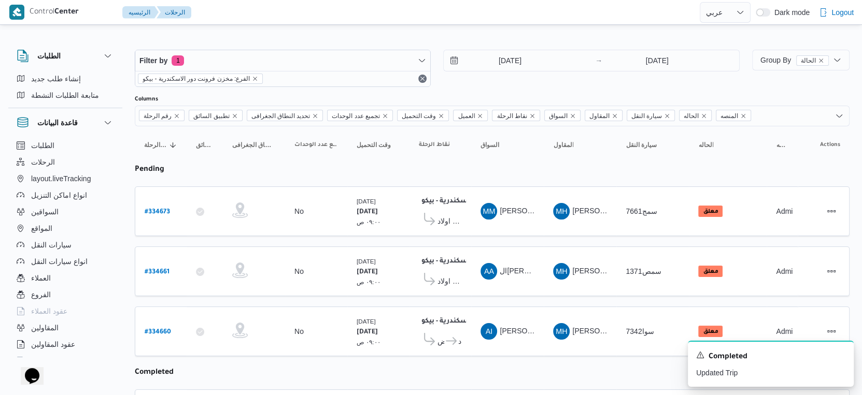
scroll to position [173, 0]
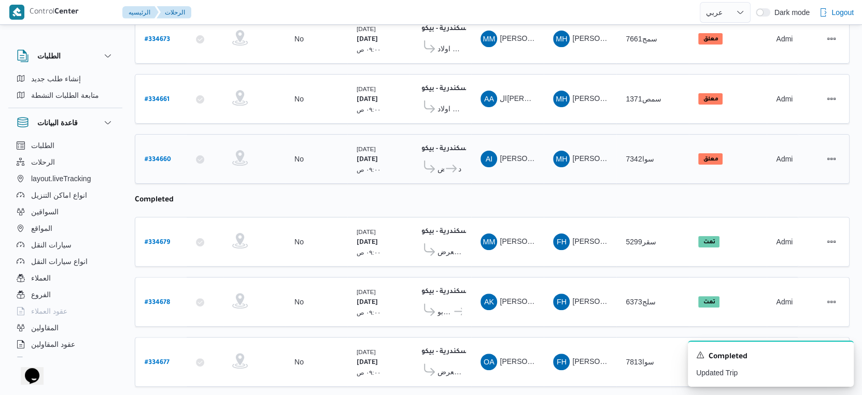
click at [164, 157] on b "# 334660" at bounding box center [158, 160] width 26 height 7
select select "ar"
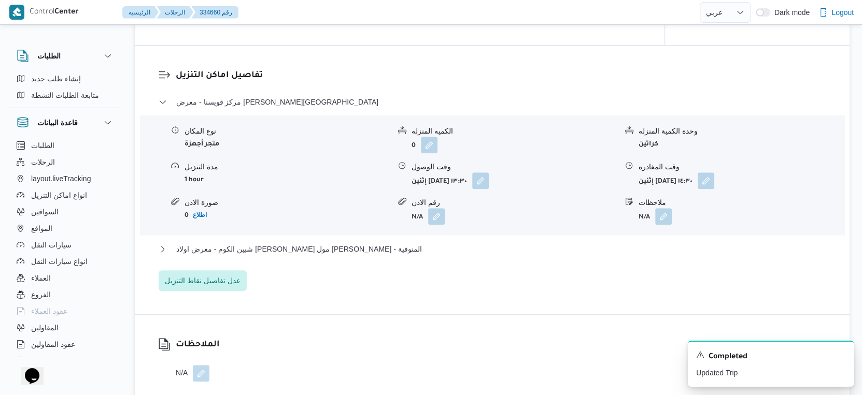
scroll to position [921, 0]
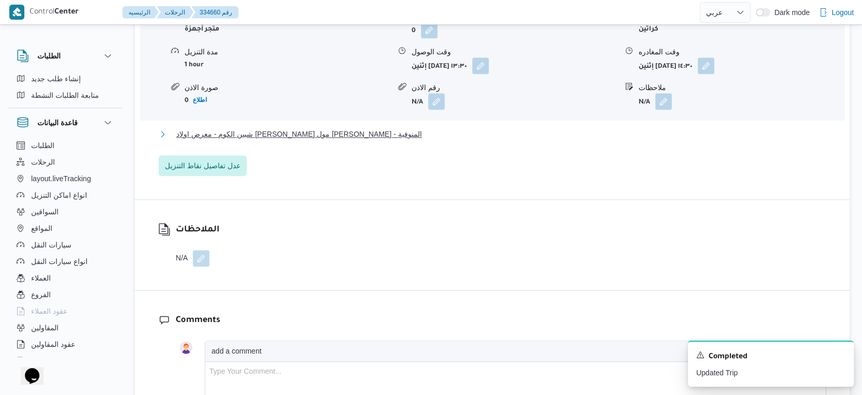
click at [361, 132] on button "شبين الكوم - معرض اولاد عبدالغفار مول العشماوى - المنوفية" at bounding box center [493, 134] width 668 height 12
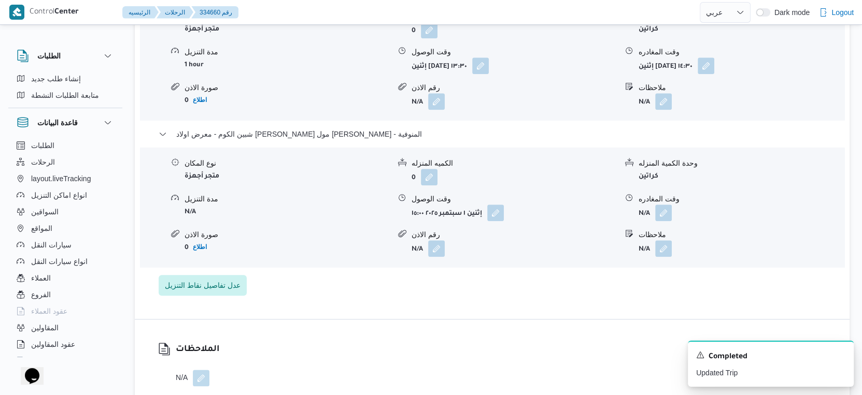
click at [387, 196] on div "مدة التنزيل" at bounding box center [287, 199] width 205 height 11
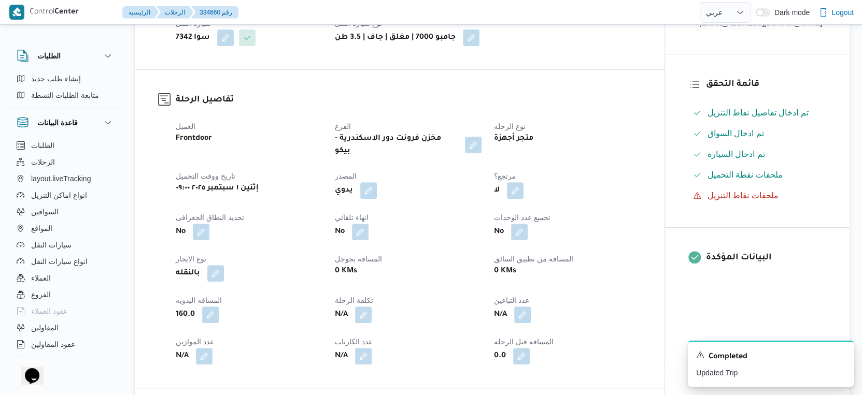
scroll to position [403, 0]
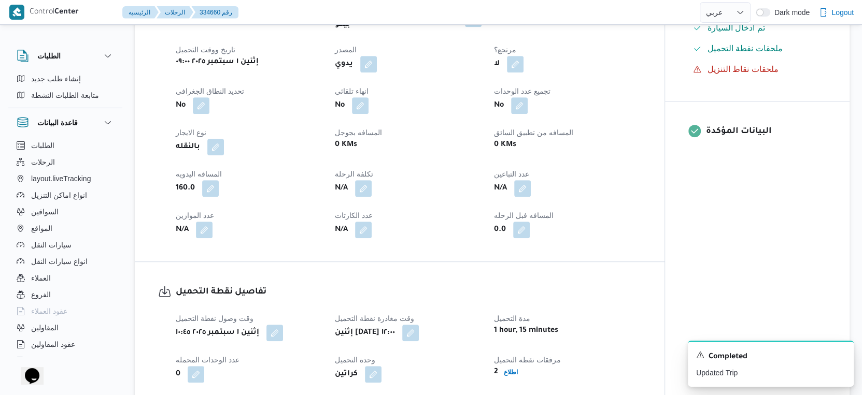
select select "ar"
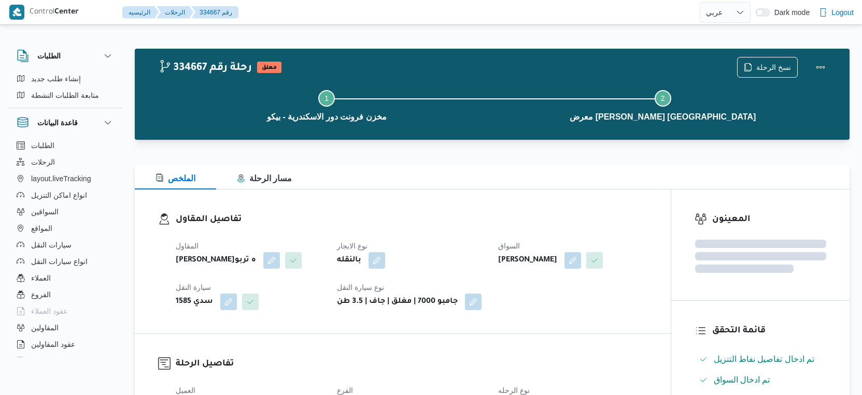
select select "ar"
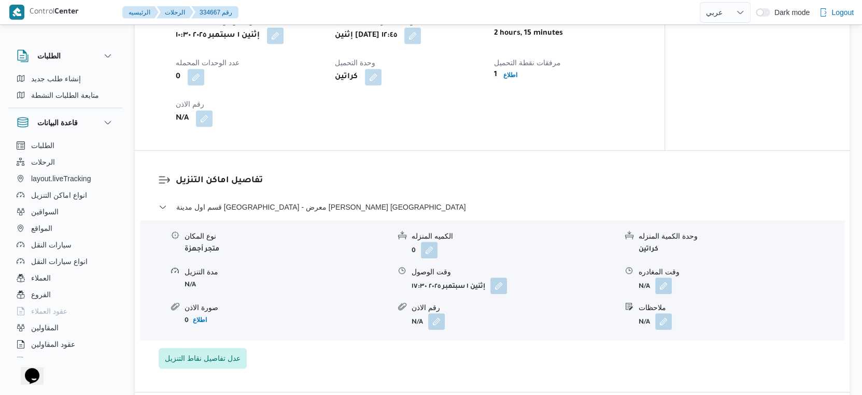
scroll to position [806, 0]
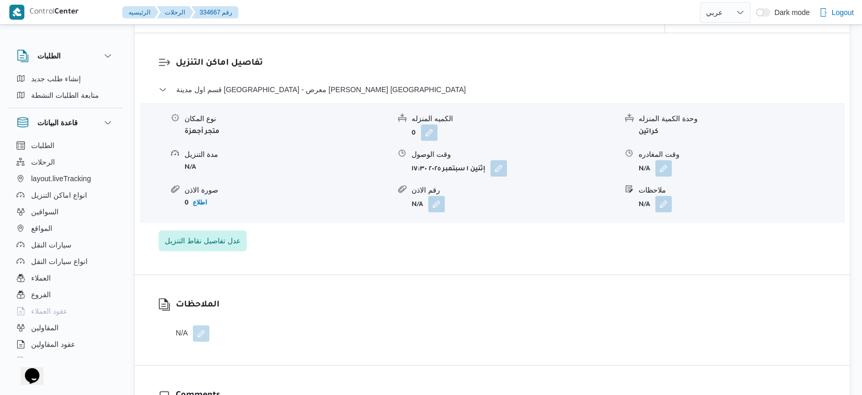
click at [566, 251] on div "قسم اول مدينة [GEOGRAPHIC_DATA] - معرض [PERSON_NAME] كفر الشيخ نوع المكان متجر …" at bounding box center [493, 167] width 668 height 168
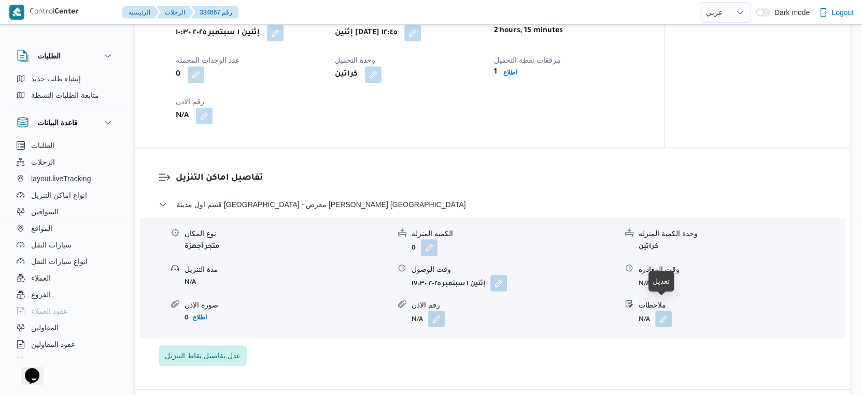
click at [658, 291] on button "button" at bounding box center [663, 283] width 17 height 17
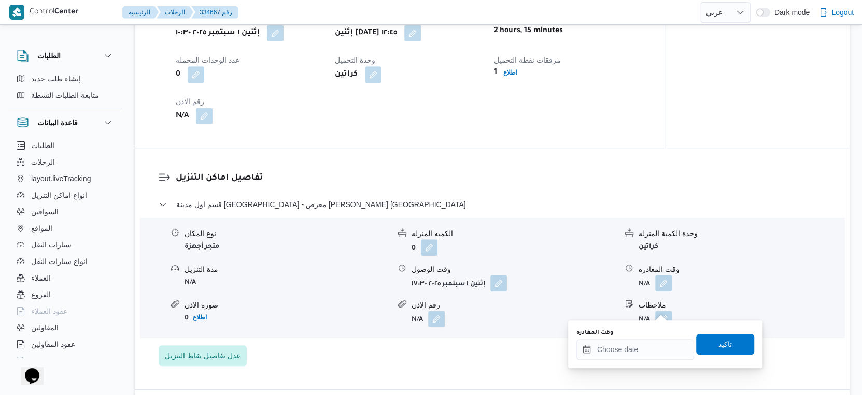
click at [646, 334] on div "وقت المغادره" at bounding box center [635, 333] width 118 height 8
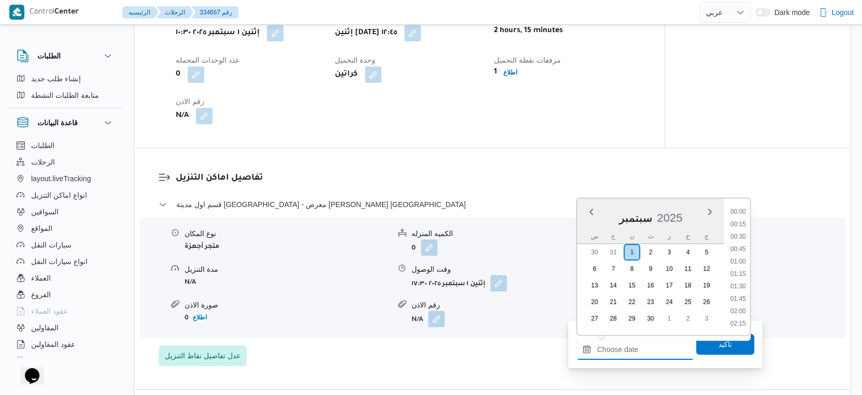
drag, startPoint x: 646, startPoint y: 343, endPoint x: 661, endPoint y: 339, distance: 15.1
click at [646, 343] on input "وقت المغادره" at bounding box center [635, 349] width 118 height 21
click at [738, 277] on li "18:30" at bounding box center [738, 276] width 24 height 10
type input "٠١/٠٩/٢٠٢٥ ١٨:٣٠"
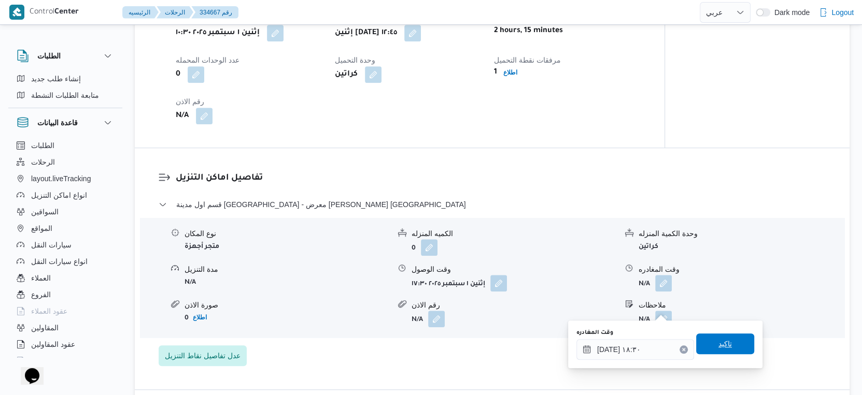
click at [730, 343] on span "تاكيد" at bounding box center [725, 344] width 58 height 21
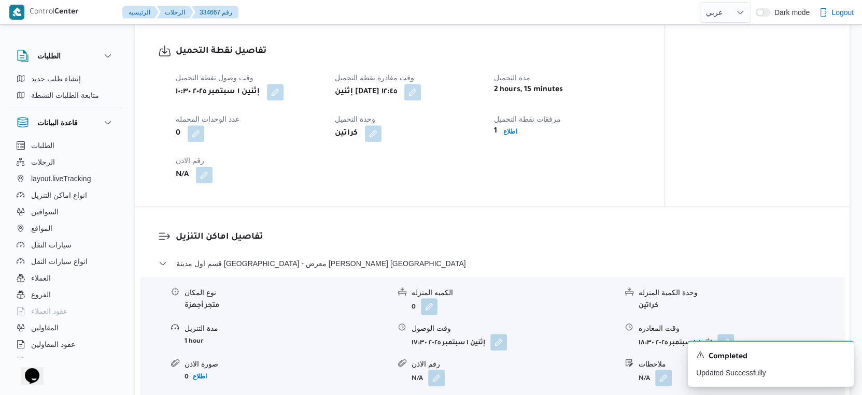
scroll to position [460, 0]
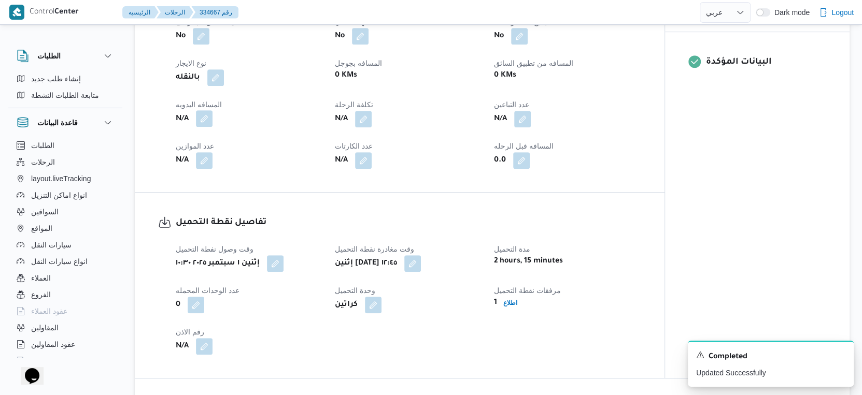
click at [207, 127] on button "button" at bounding box center [204, 118] width 17 height 17
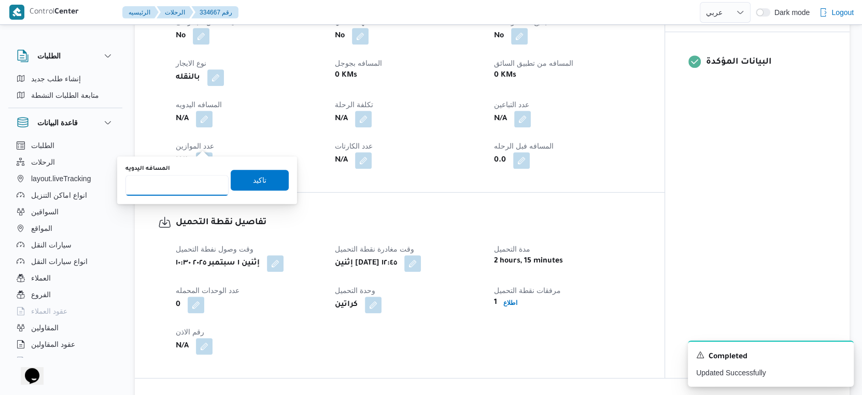
click at [181, 182] on input "المسافه اليدويه" at bounding box center [176, 185] width 103 height 21
type input "115"
click at [270, 182] on span "تاكيد" at bounding box center [260, 179] width 58 height 21
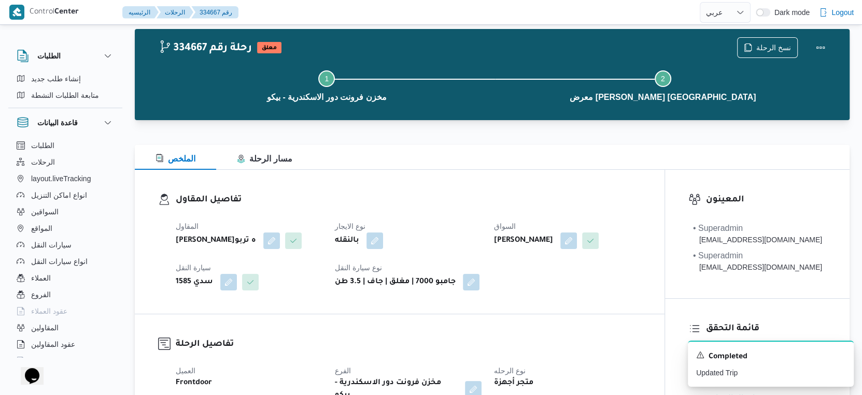
scroll to position [0, 0]
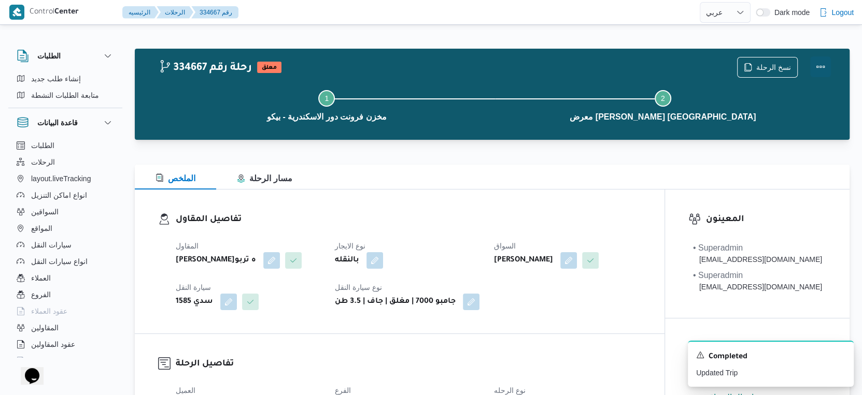
click at [823, 65] on button "Actions" at bounding box center [820, 66] width 21 height 21
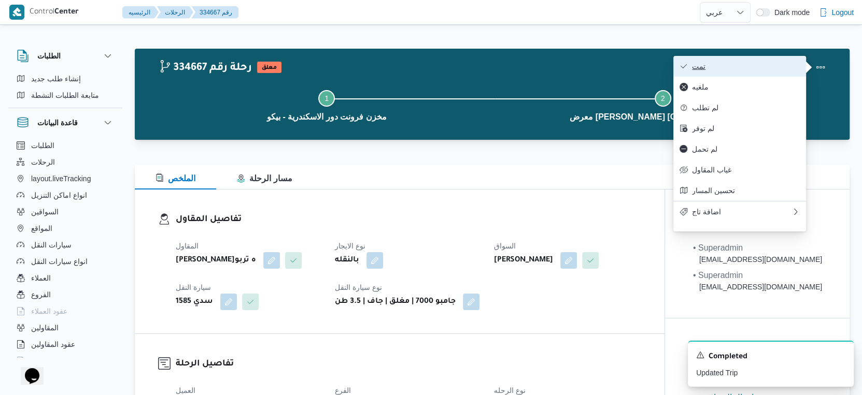
click at [757, 66] on span "تمت" at bounding box center [746, 66] width 108 height 8
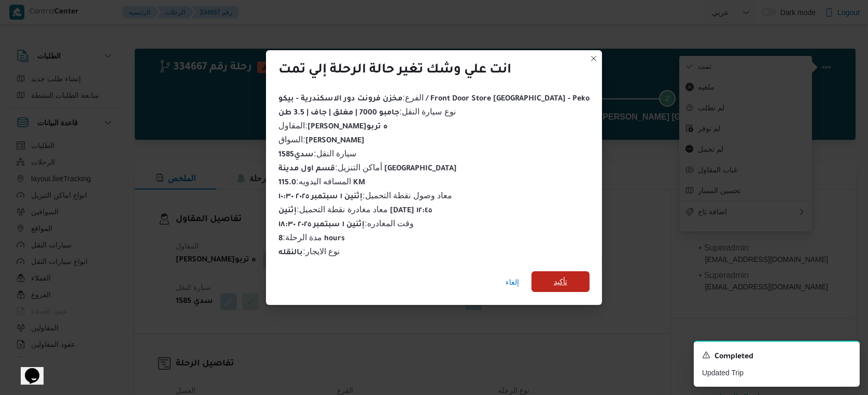
click at [531, 279] on span "تأكيد" at bounding box center [560, 282] width 58 height 21
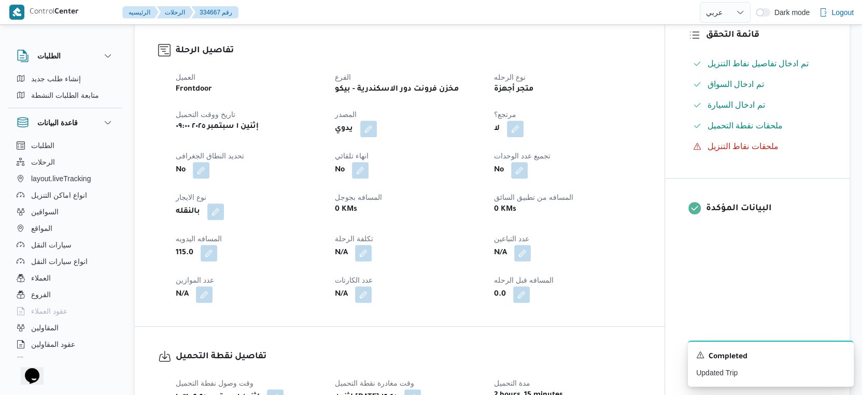
scroll to position [173, 0]
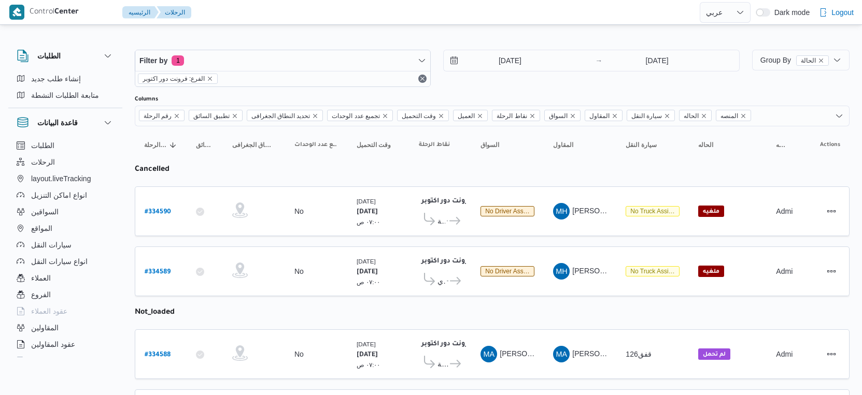
select select "ar"
